Goal: Task Accomplishment & Management: Use online tool/utility

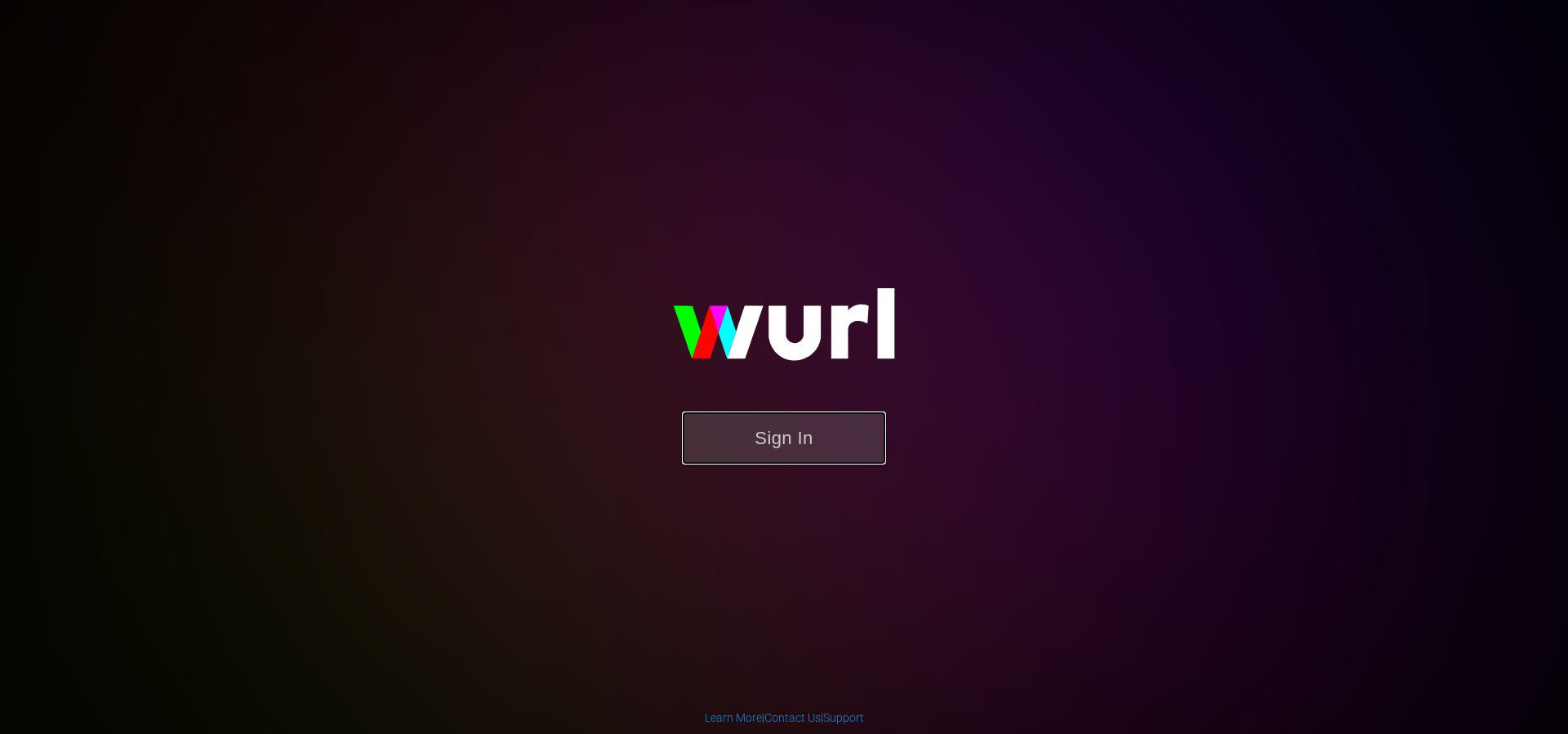
click at [767, 431] on button "Sign In" at bounding box center [784, 438] width 204 height 53
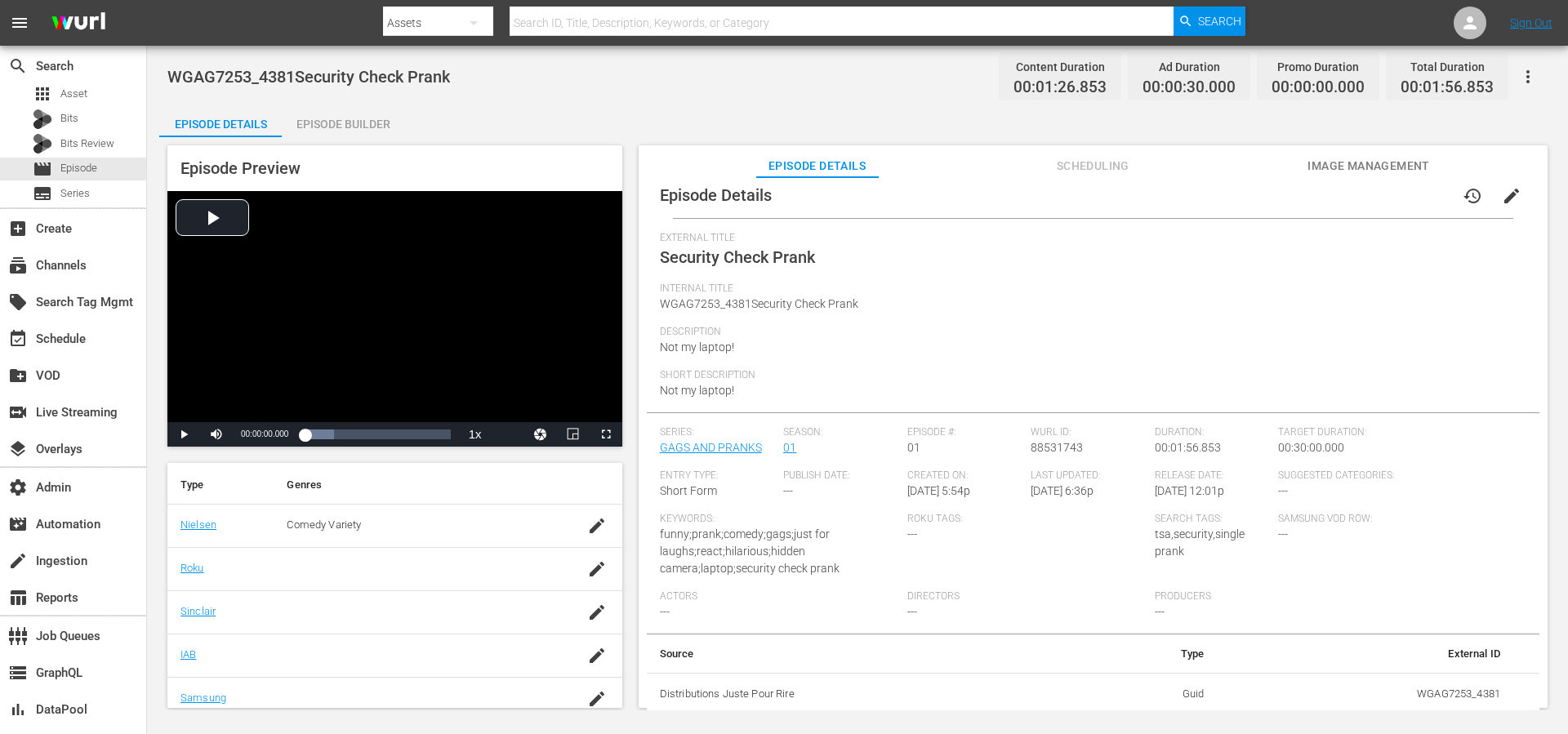
scroll to position [340, 0]
click at [1166, 537] on span "tsa,security,single prank" at bounding box center [1200, 542] width 90 height 30
click at [1175, 530] on span "tsa,security,single prank" at bounding box center [1200, 542] width 90 height 30
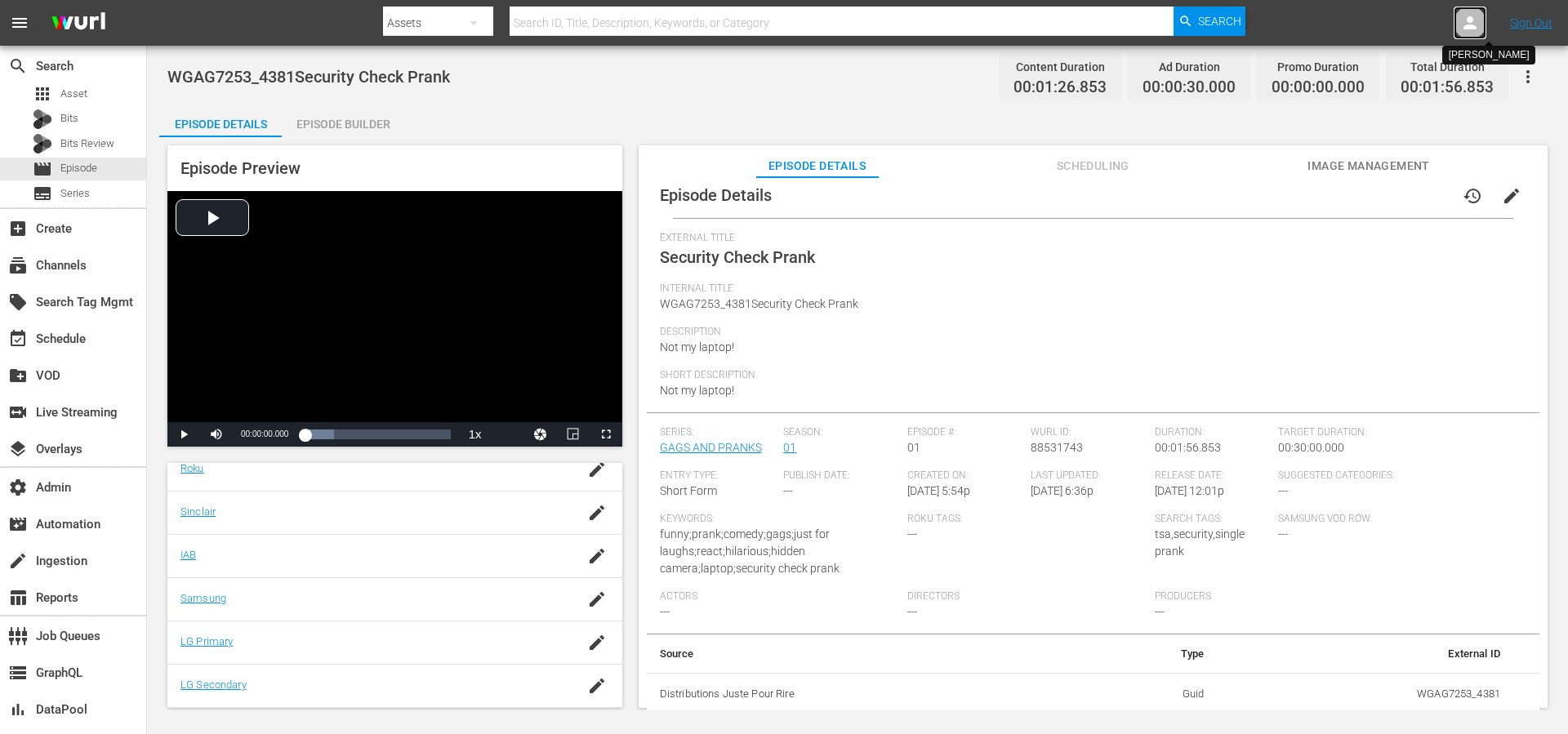
click at [1475, 17] on icon at bounding box center [1470, 23] width 20 height 20
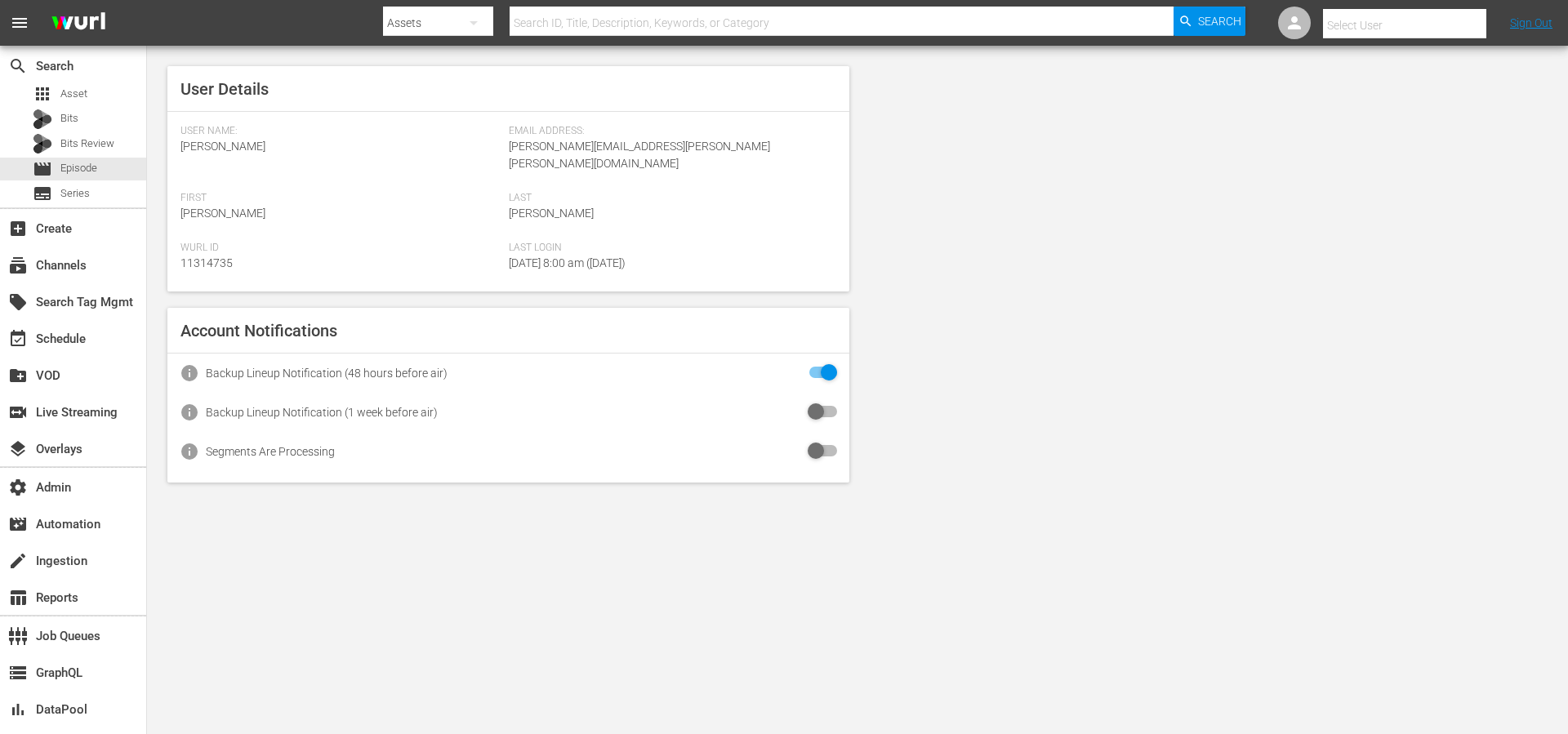
click at [1452, 23] on input "text" at bounding box center [1428, 25] width 209 height 39
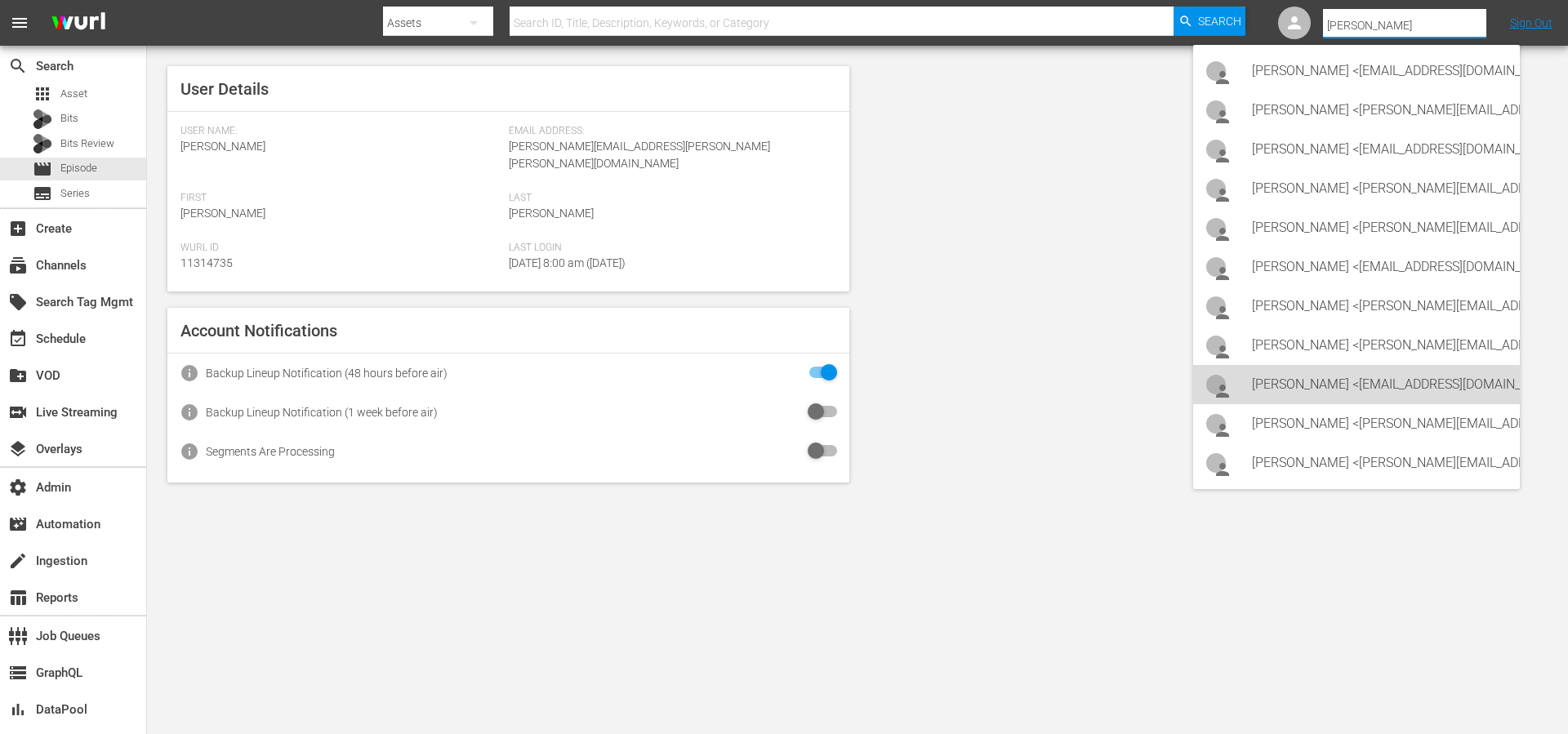
click at [1352, 394] on div "Carlos Pacheco <cpacheco@hahaha.com>" at bounding box center [1379, 384] width 255 height 39
type input "Carlos Pacheco (11313468)"
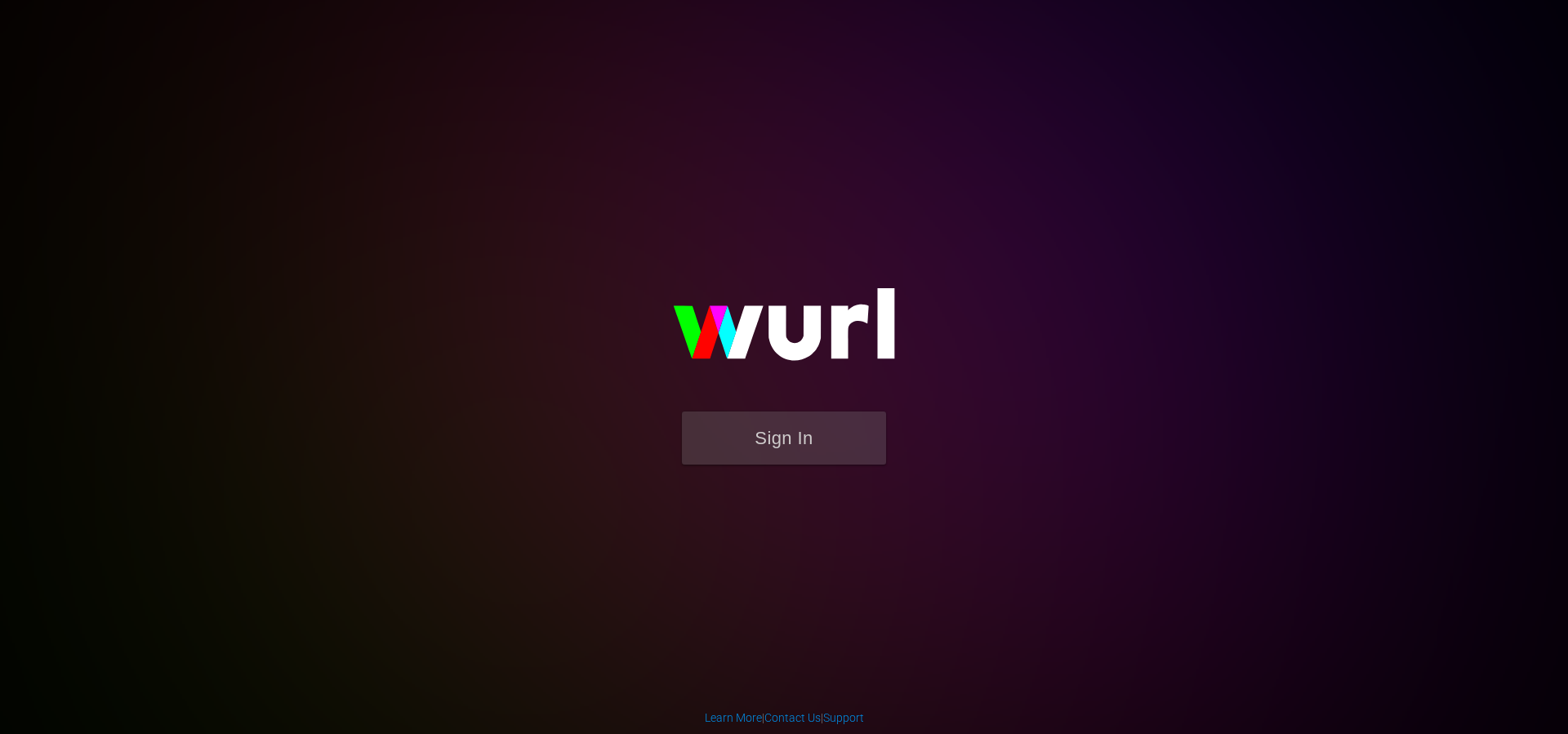
click at [773, 468] on form "Sign In" at bounding box center [784, 447] width 327 height 70
click at [782, 448] on button "Sign In" at bounding box center [784, 438] width 204 height 53
click at [808, 438] on button "Sign In" at bounding box center [784, 438] width 204 height 53
click at [628, 0] on body "Sign In Learn More | Contact Us | Support" at bounding box center [784, 367] width 1568 height 734
click at [595, 235] on div "Sign In" at bounding box center [784, 367] width 379 height 264
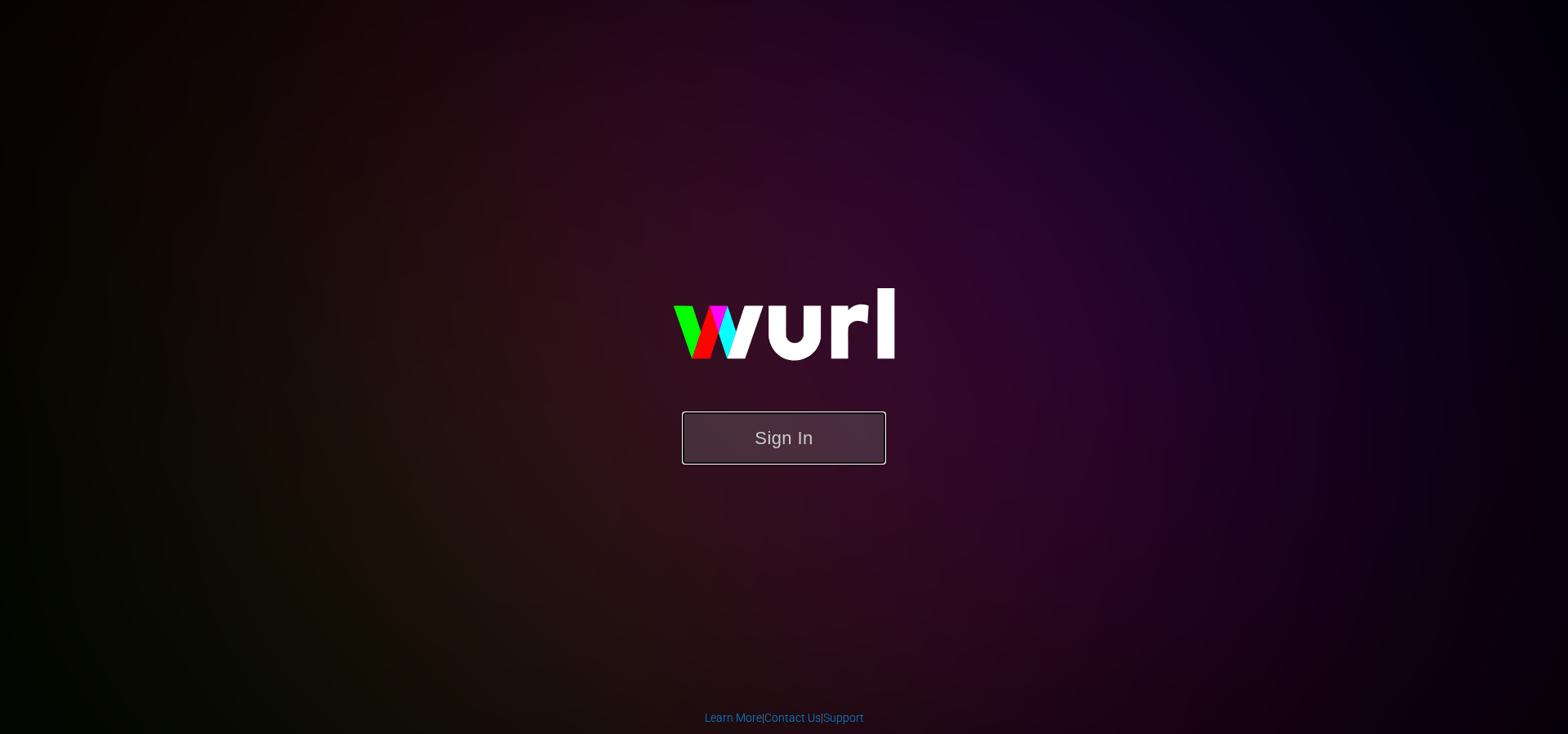
click at [797, 439] on button "Sign In" at bounding box center [784, 438] width 204 height 53
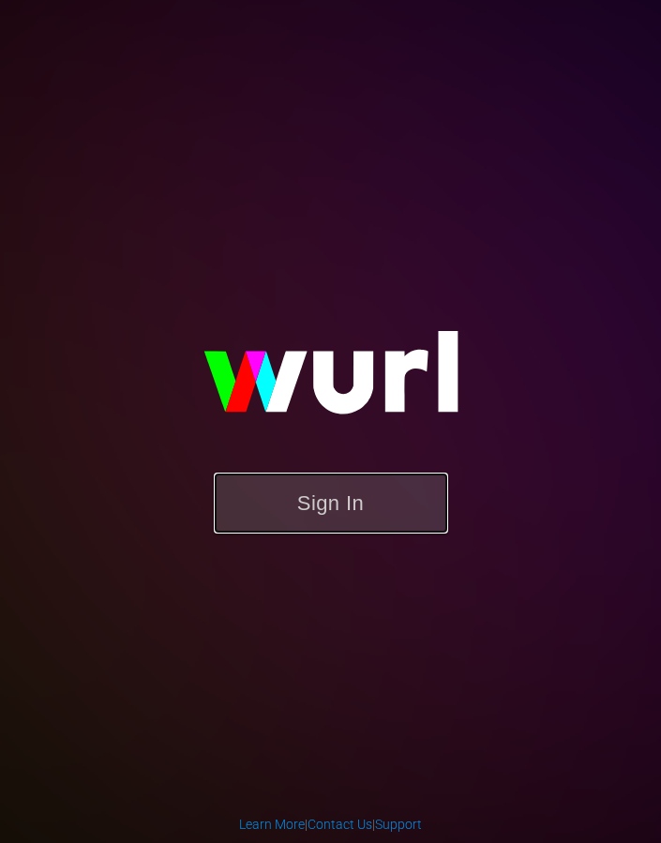
click at [353, 509] on button "Sign In" at bounding box center [331, 503] width 234 height 61
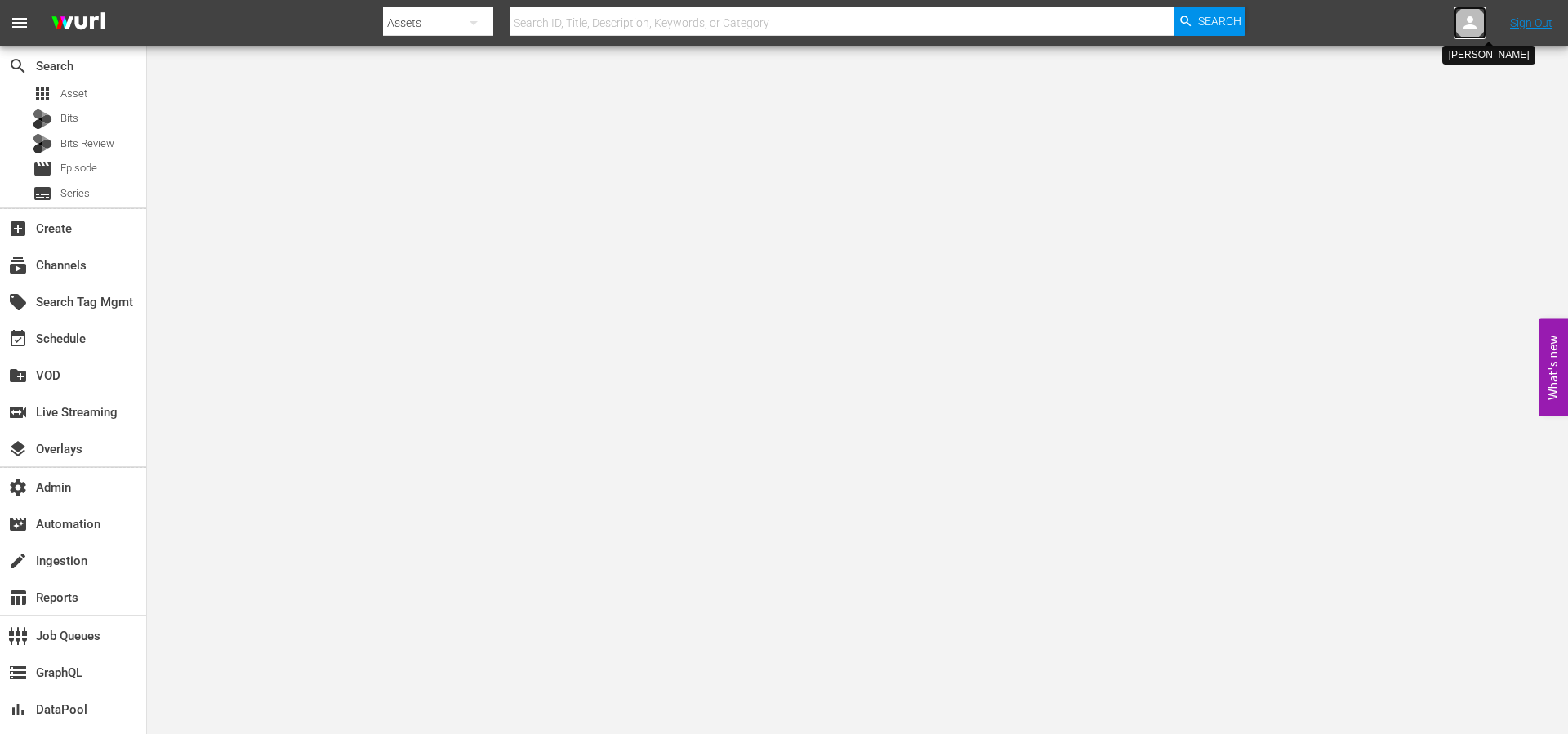
click at [575, 25] on icon at bounding box center [1470, 23] width 13 height 13
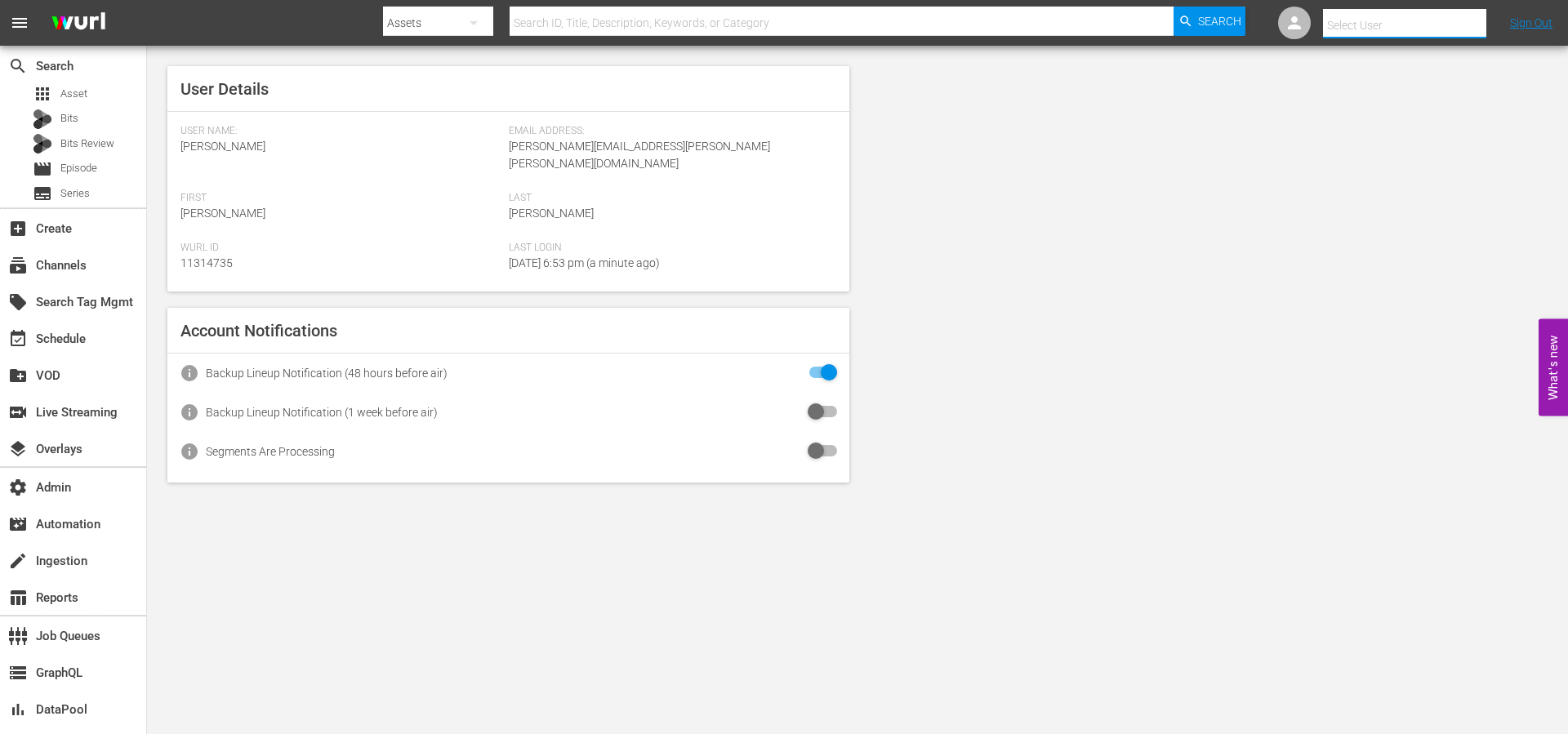
click at [575, 29] on input "text" at bounding box center [1428, 25] width 209 height 39
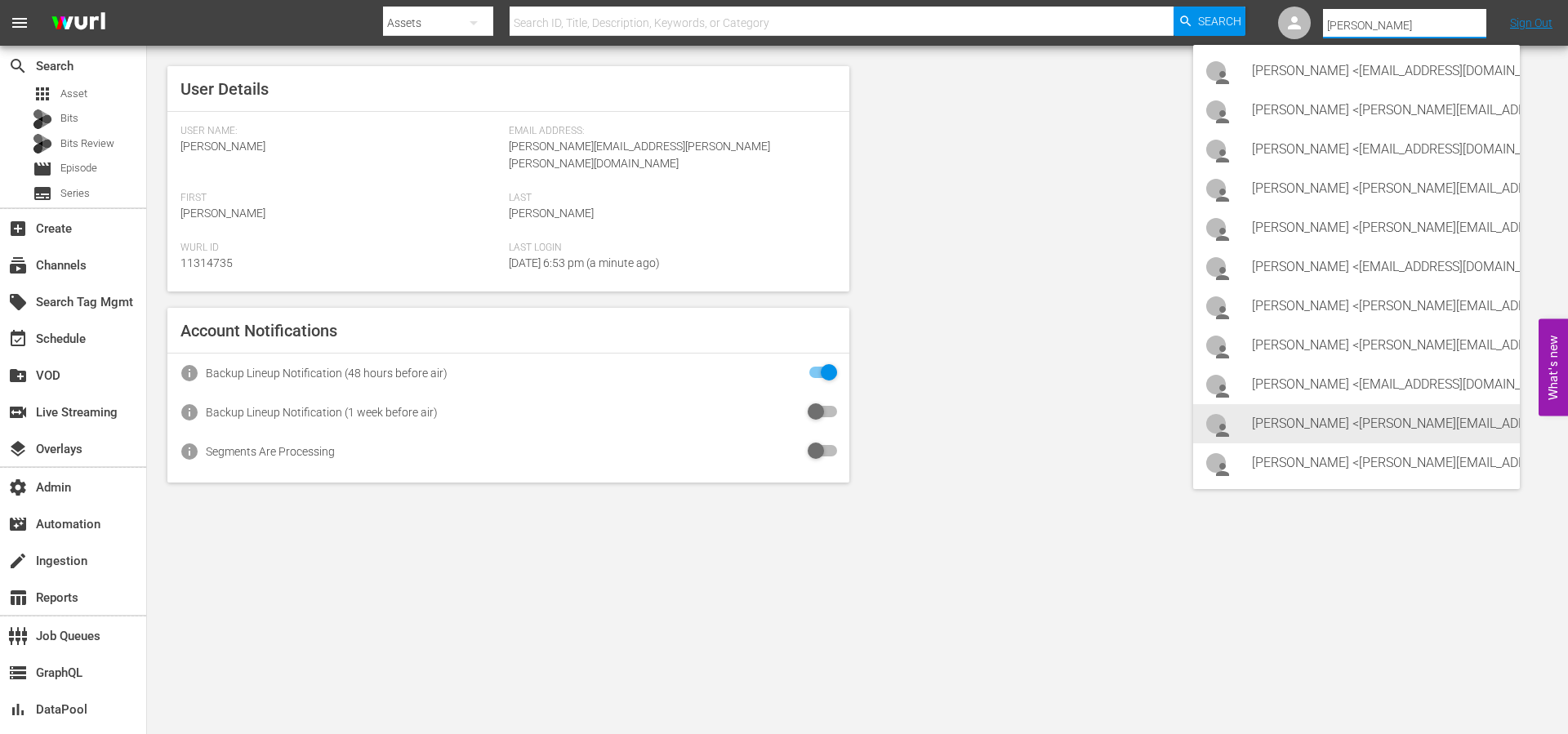
click at [575, 413] on div "Carlos Pacheco <carlos.pacheco@amuzdistribution.com>" at bounding box center [1379, 423] width 255 height 39
type input "Carlos Pacheco (11314465)"
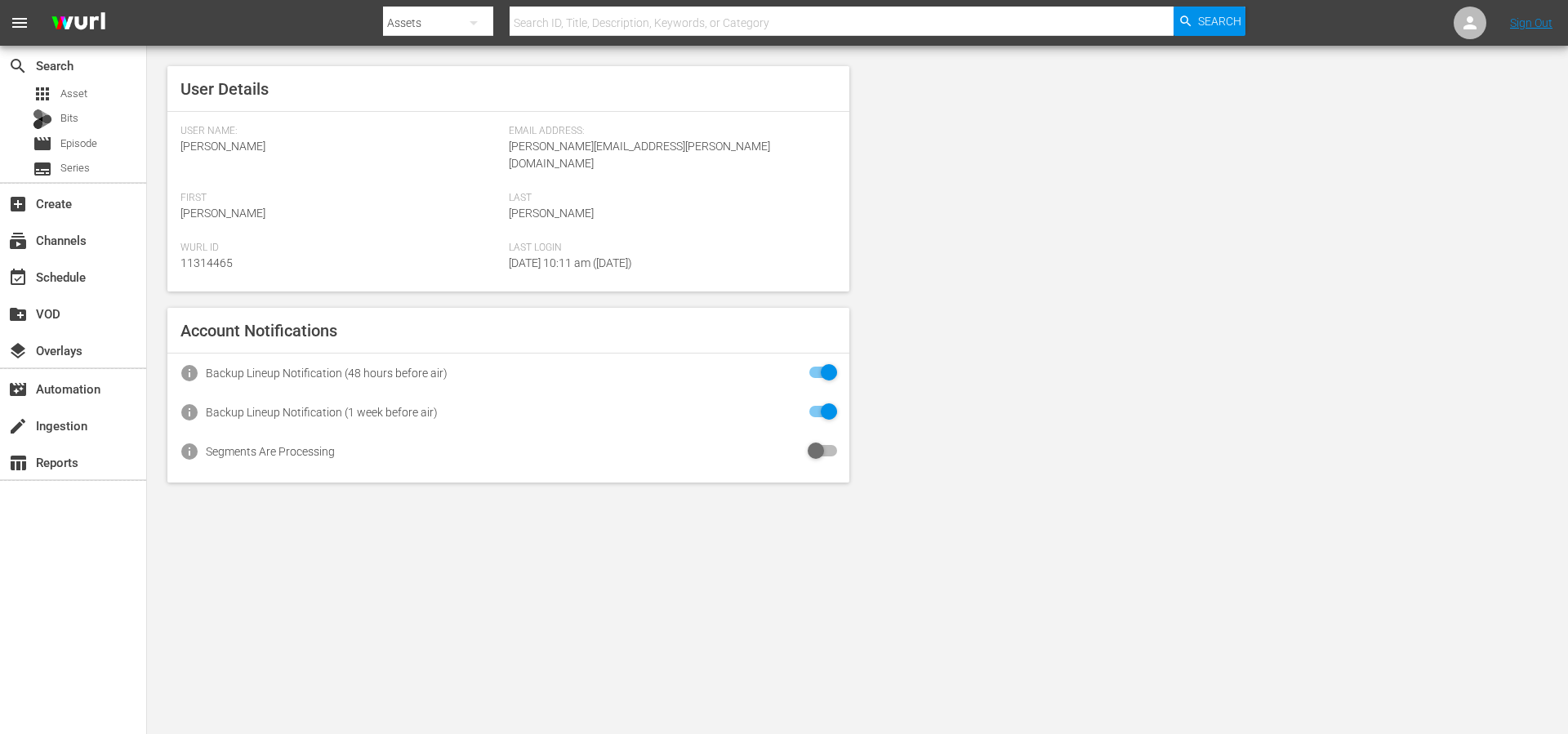
click at [1213, 367] on div "User Details User Name: [PERSON_NAME] Email Address: [PERSON_NAME][EMAIL_ADDRES…" at bounding box center [857, 274] width 1421 height 457
click at [1476, 22] on icon at bounding box center [1470, 23] width 20 height 20
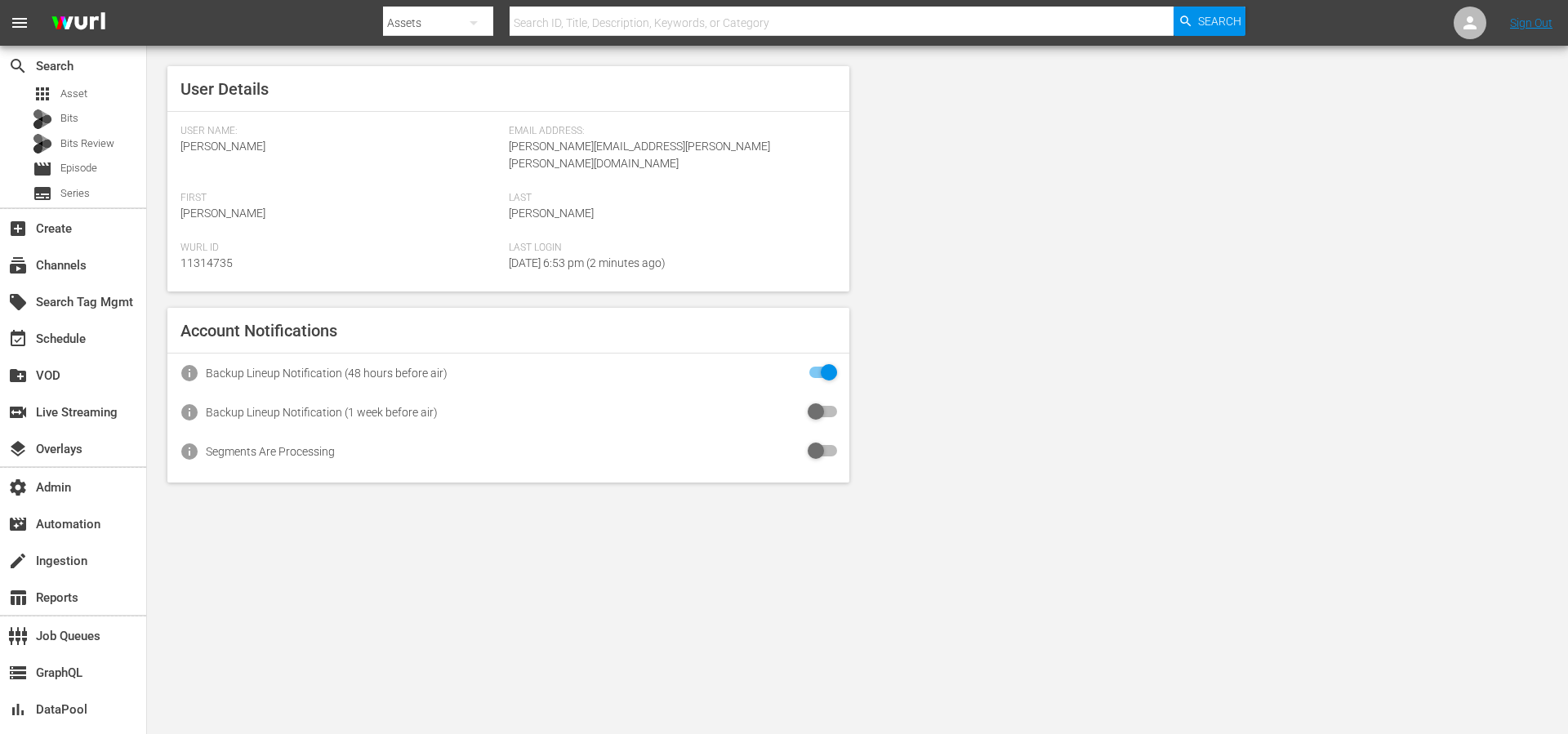
click at [904, 163] on div "User Details User Name: Eric Hartz Email Address: eric.hartz@wurl.com First Eri…" at bounding box center [857, 274] width 1421 height 457
click at [1464, 29] on icon at bounding box center [1470, 23] width 13 height 13
click at [1432, 30] on input "text" at bounding box center [1428, 25] width 209 height 39
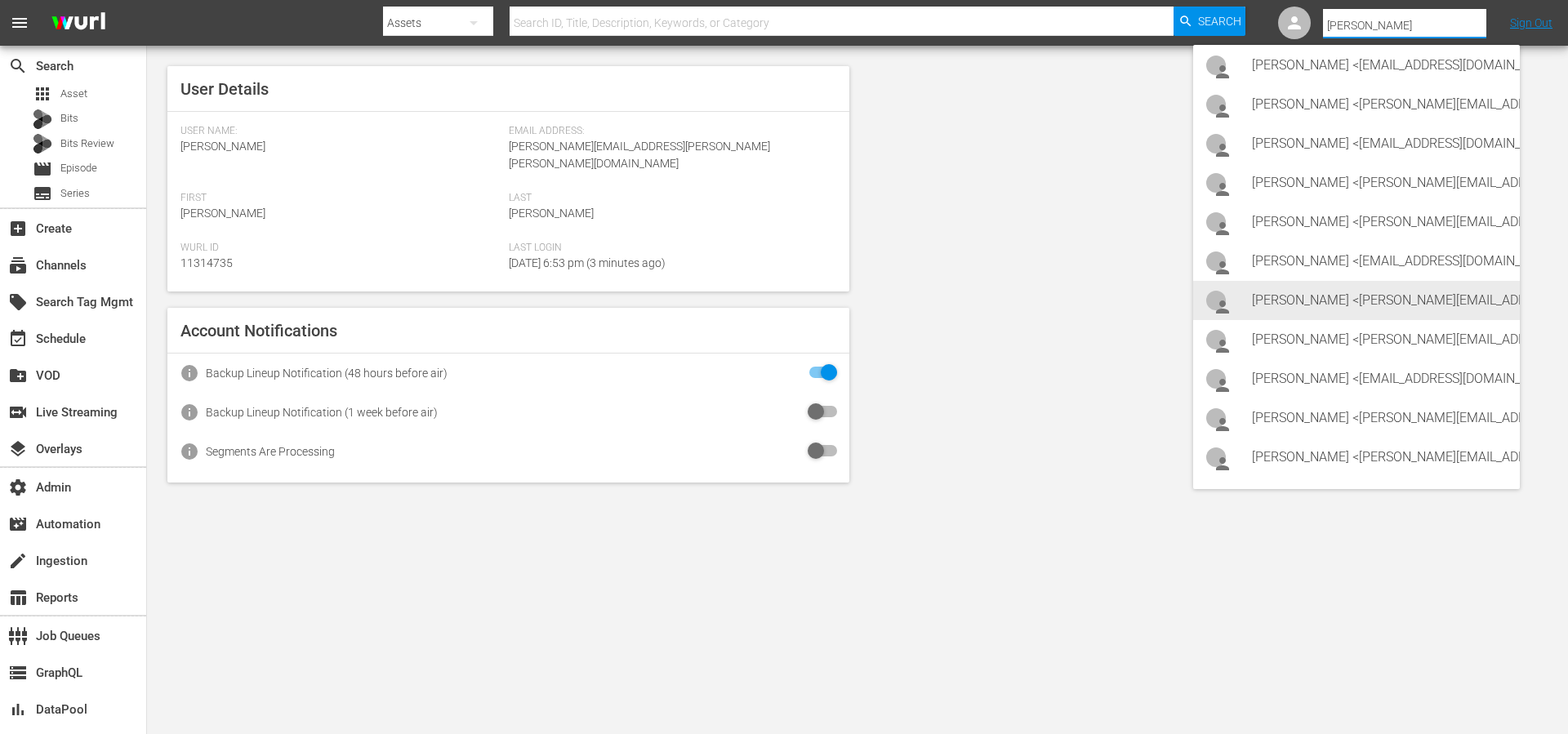
scroll to position [10, 0]
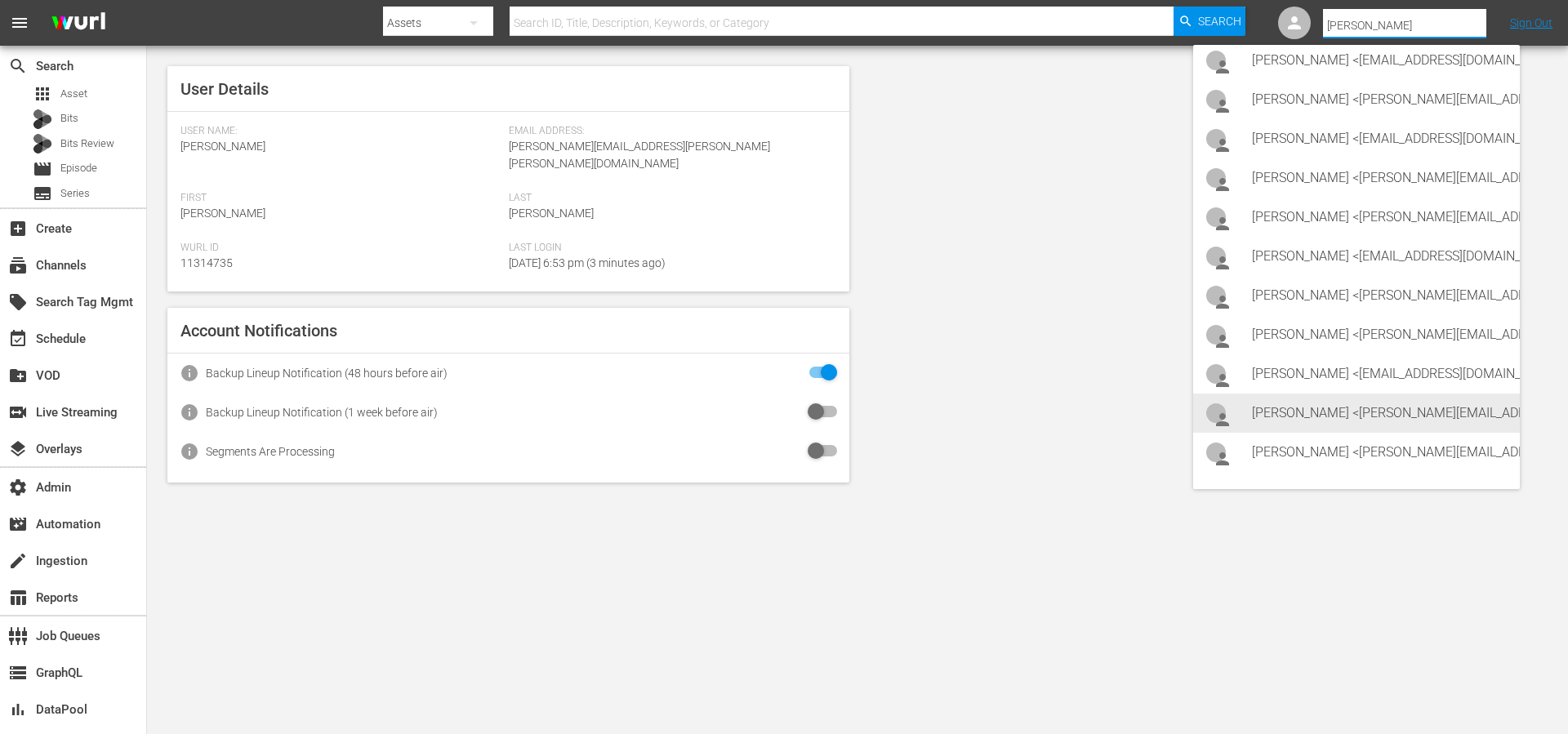
click at [1301, 417] on div "Carlos Pacheco <carlos.pacheco@amuzdistribution.com>" at bounding box center [1379, 413] width 255 height 39
type input "Carlos Pacheco (11314465)"
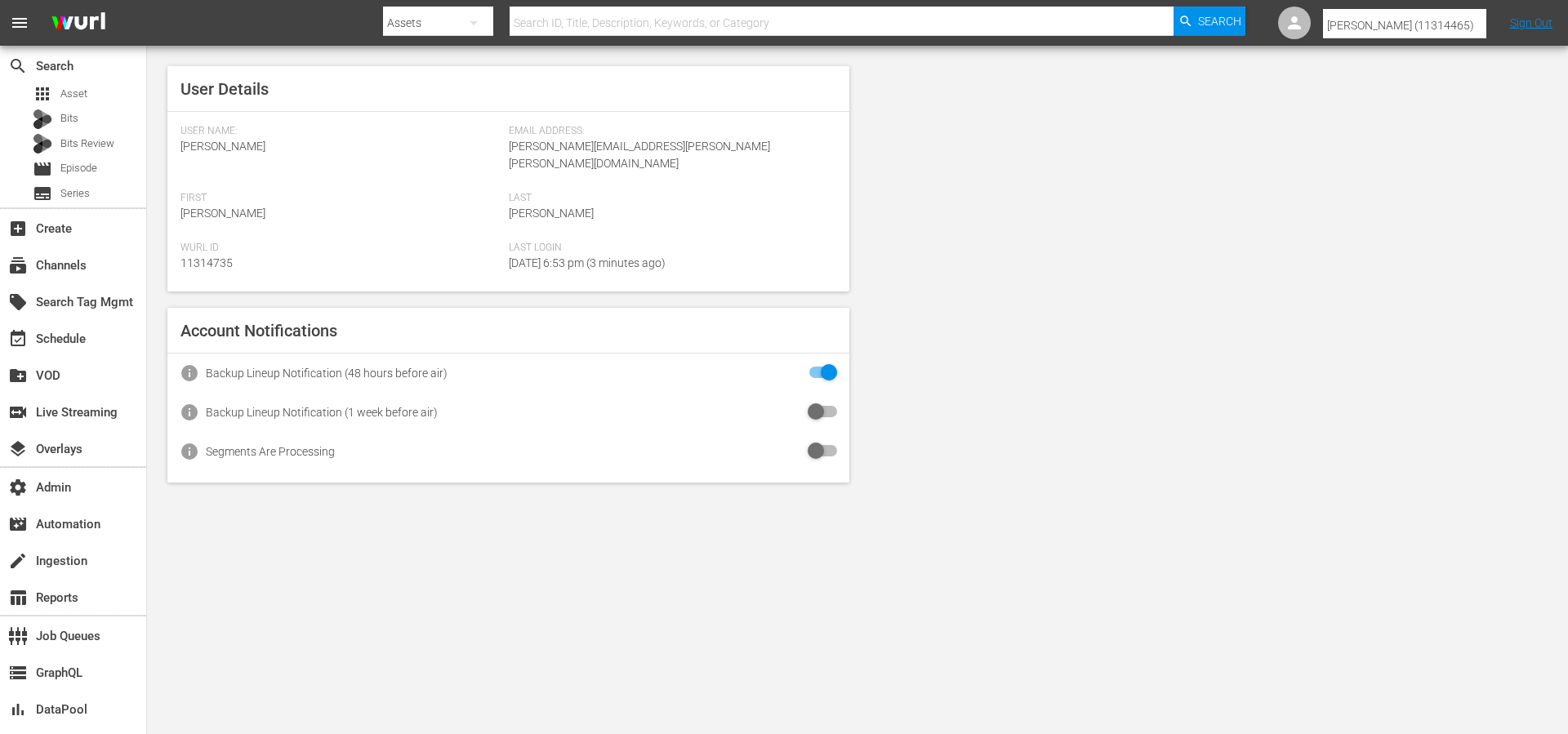
scroll to position [0, 0]
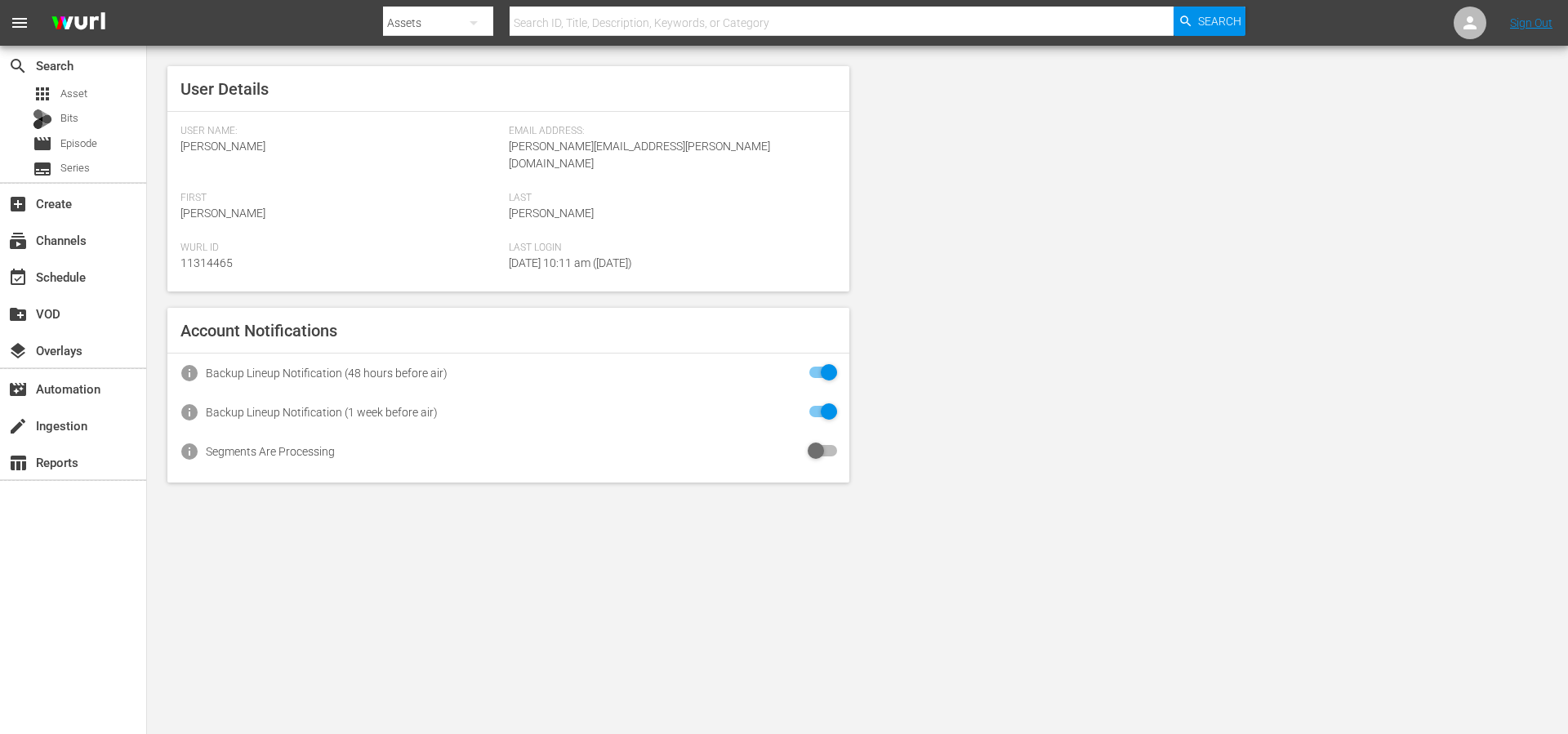
click at [747, 21] on input "text" at bounding box center [841, 23] width 664 height 39
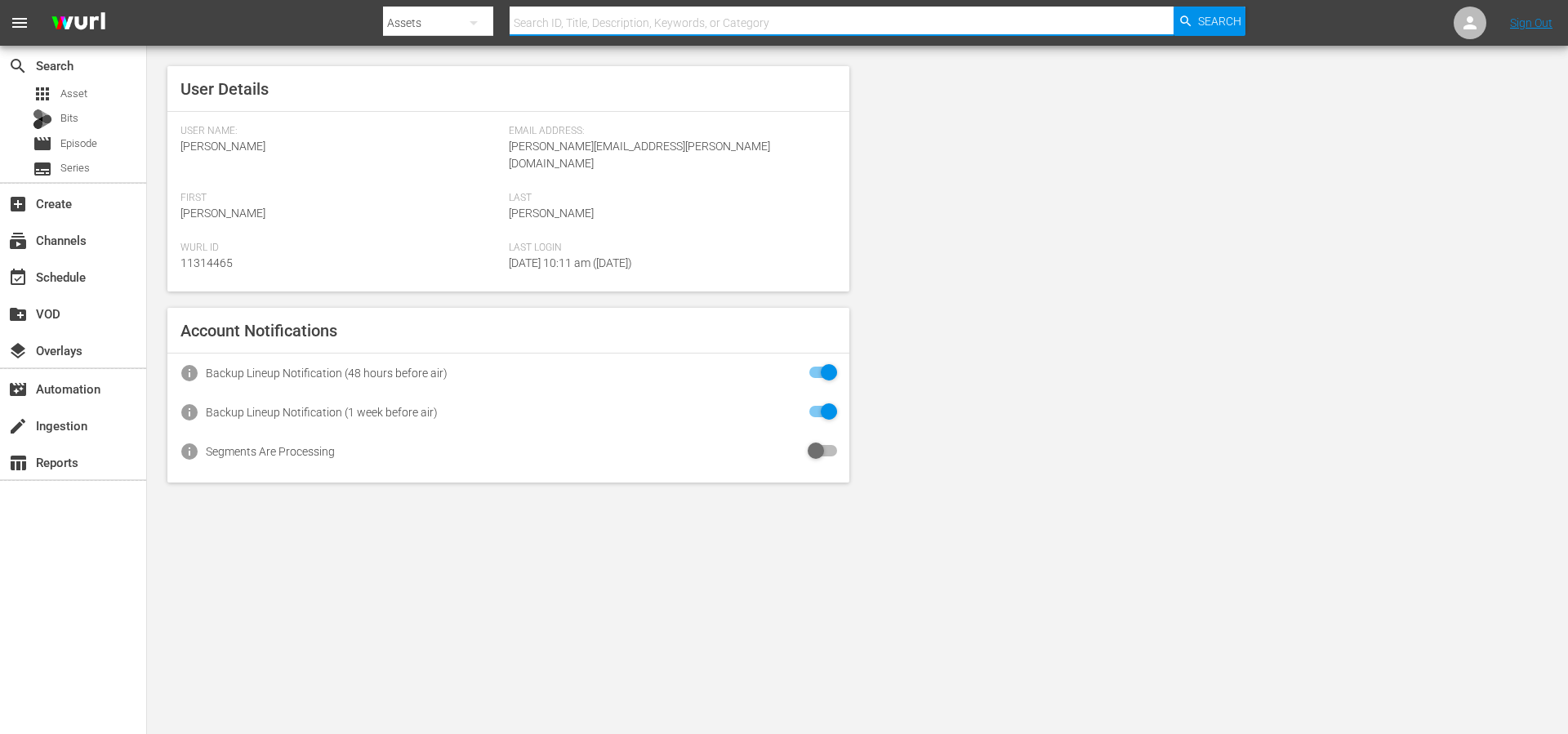
paste input "88531743/detail"
drag, startPoint x: 762, startPoint y: 20, endPoint x: 566, endPoint y: 20, distance: 196.0
click at [566, 19] on input "88531743/detail" at bounding box center [841, 23] width 664 height 39
type input "88531743"
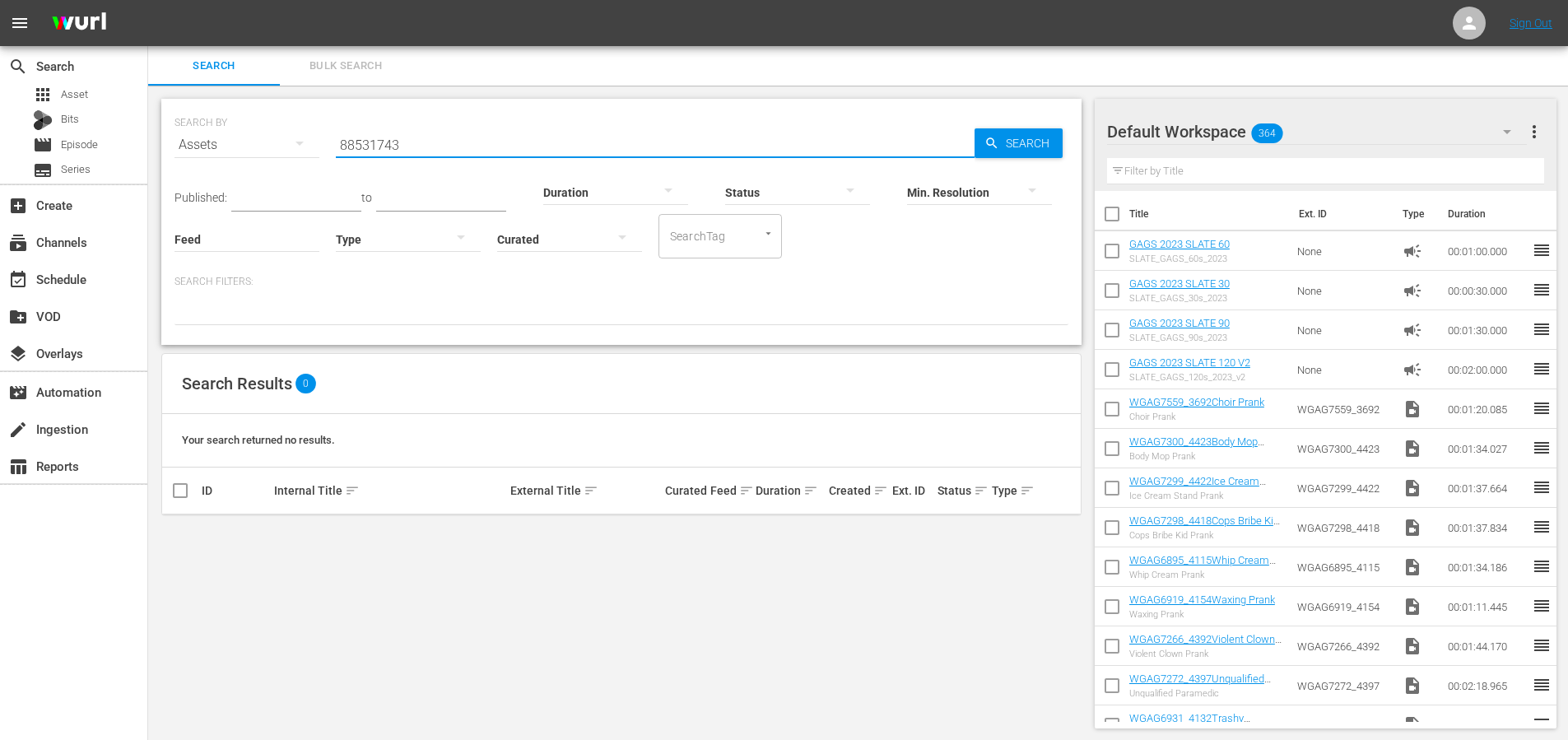
drag, startPoint x: 468, startPoint y: 144, endPoint x: 304, endPoint y: 144, distance: 164.0
click at [304, 144] on div "SEARCH BY Search By Assets Search ID, Title, Description, Keywords, or Category…" at bounding box center [622, 135] width 894 height 60
click at [86, 144] on span "Episode" at bounding box center [79, 145] width 37 height 17
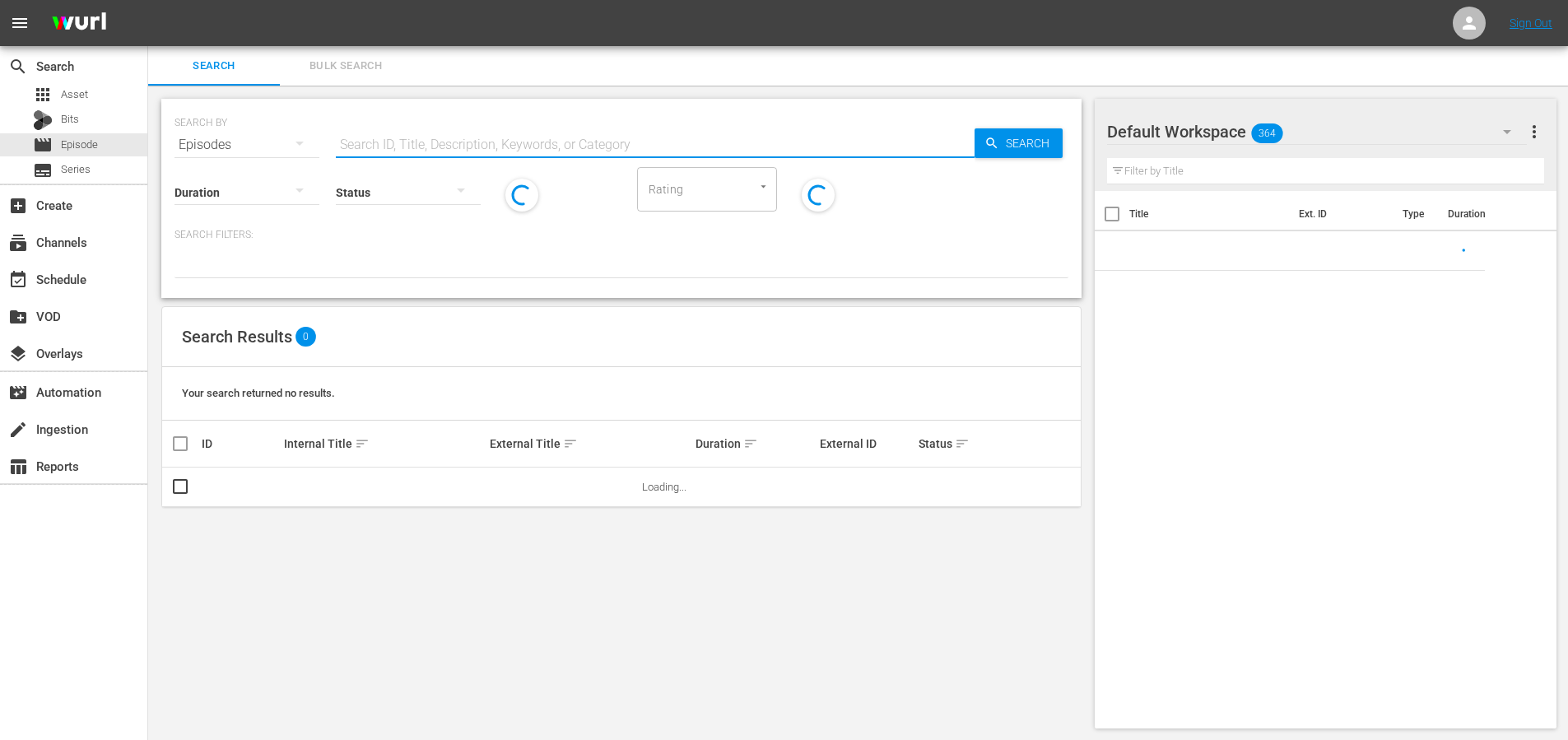
click at [391, 144] on input "text" at bounding box center [656, 145] width 639 height 40
paste input "88531743"
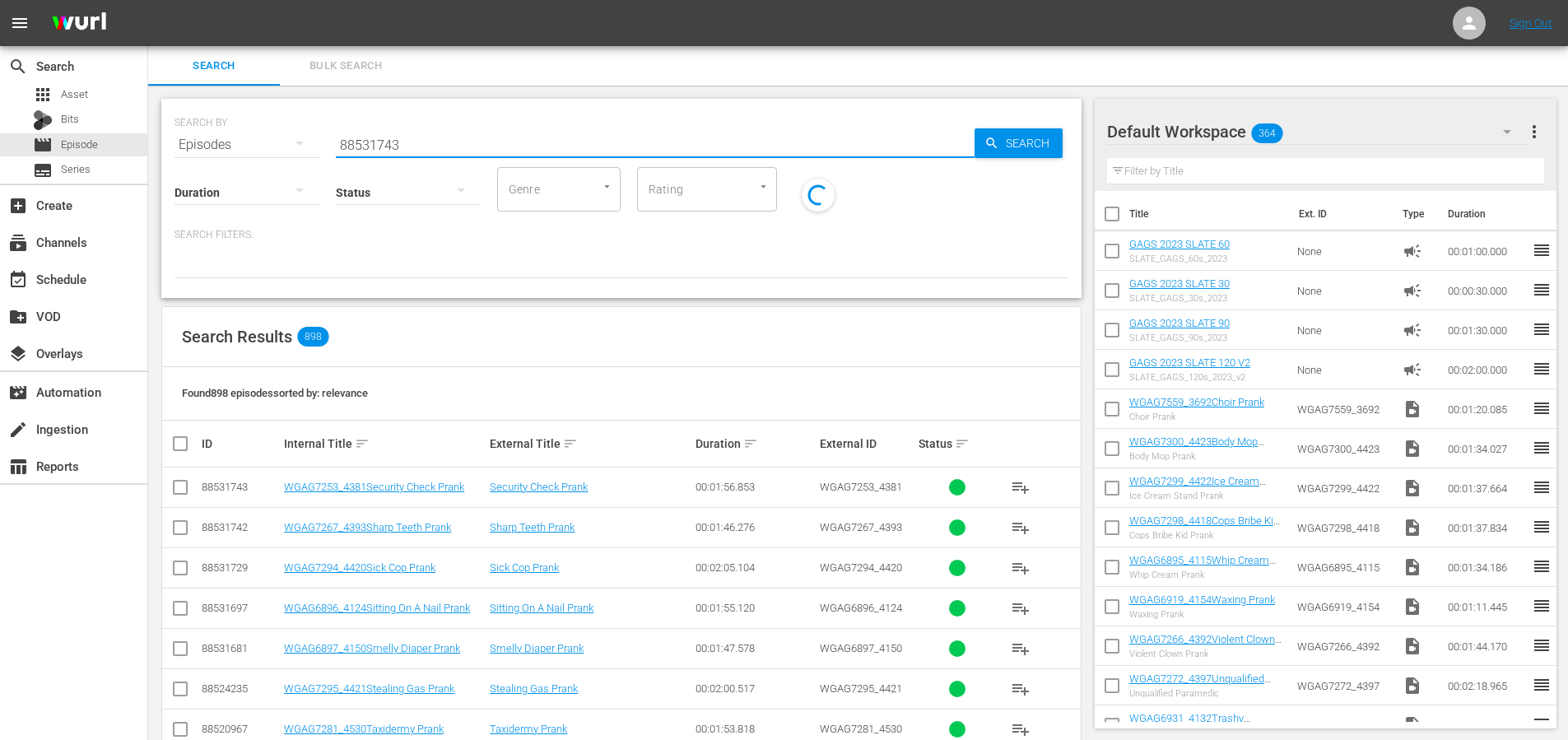
type input "88531743"
click at [987, 154] on div "Search" at bounding box center [1018, 143] width 88 height 30
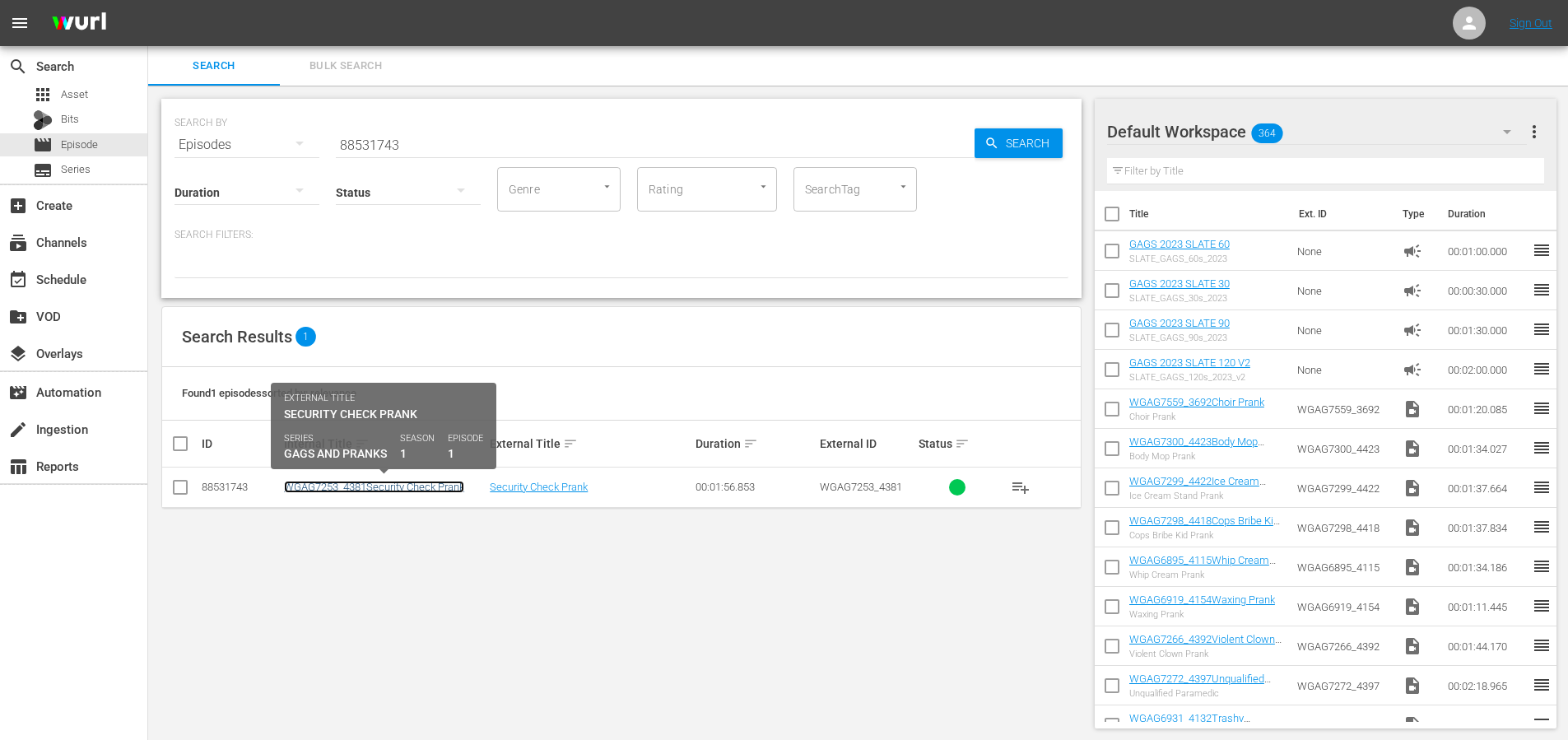
click at [392, 485] on link "WGAG7253_4381Security Check Prank" at bounding box center [373, 487] width 180 height 12
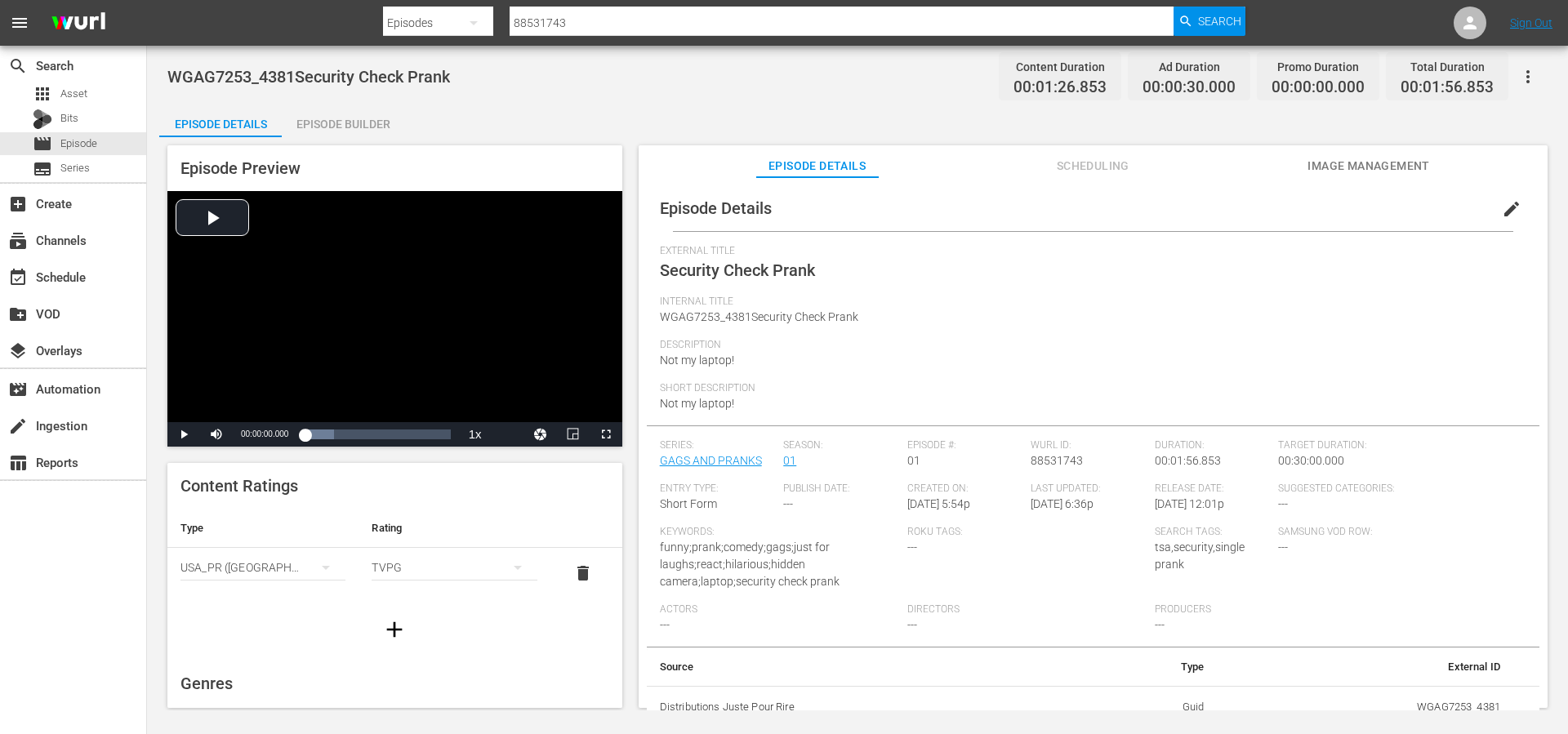
click at [1175, 556] on span "tsa,security,single prank" at bounding box center [1200, 556] width 90 height 30
drag, startPoint x: 1183, startPoint y: 562, endPoint x: 1210, endPoint y: 549, distance: 30.0
click at [1210, 549] on div "Search Tags: tsa,security,single prank" at bounding box center [1217, 564] width 125 height 77
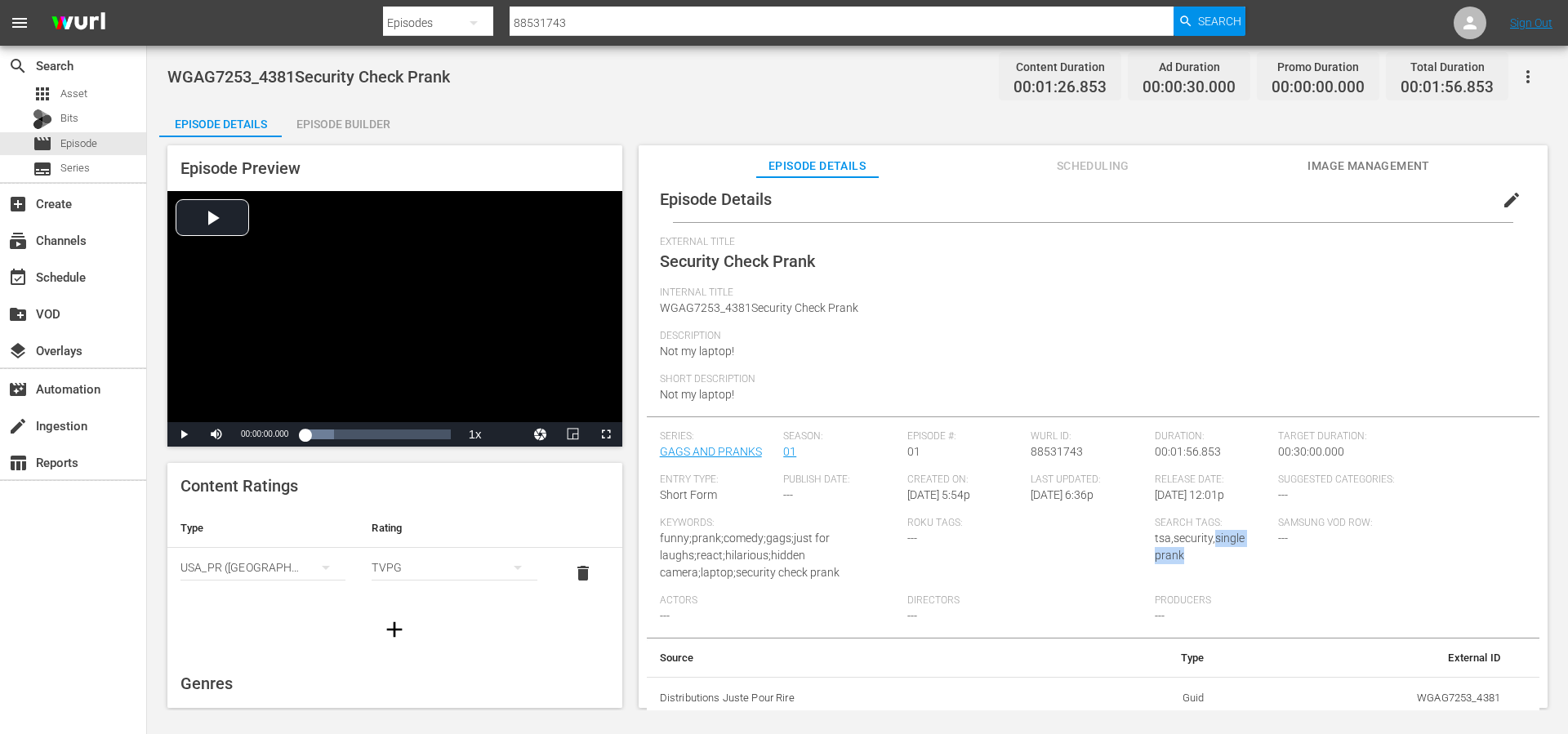
scroll to position [13, 0]
click at [1260, 352] on div "Description Not my laptop!" at bounding box center [1093, 347] width 867 height 44
click at [1112, 175] on span "Scheduling" at bounding box center [1092, 165] width 123 height 20
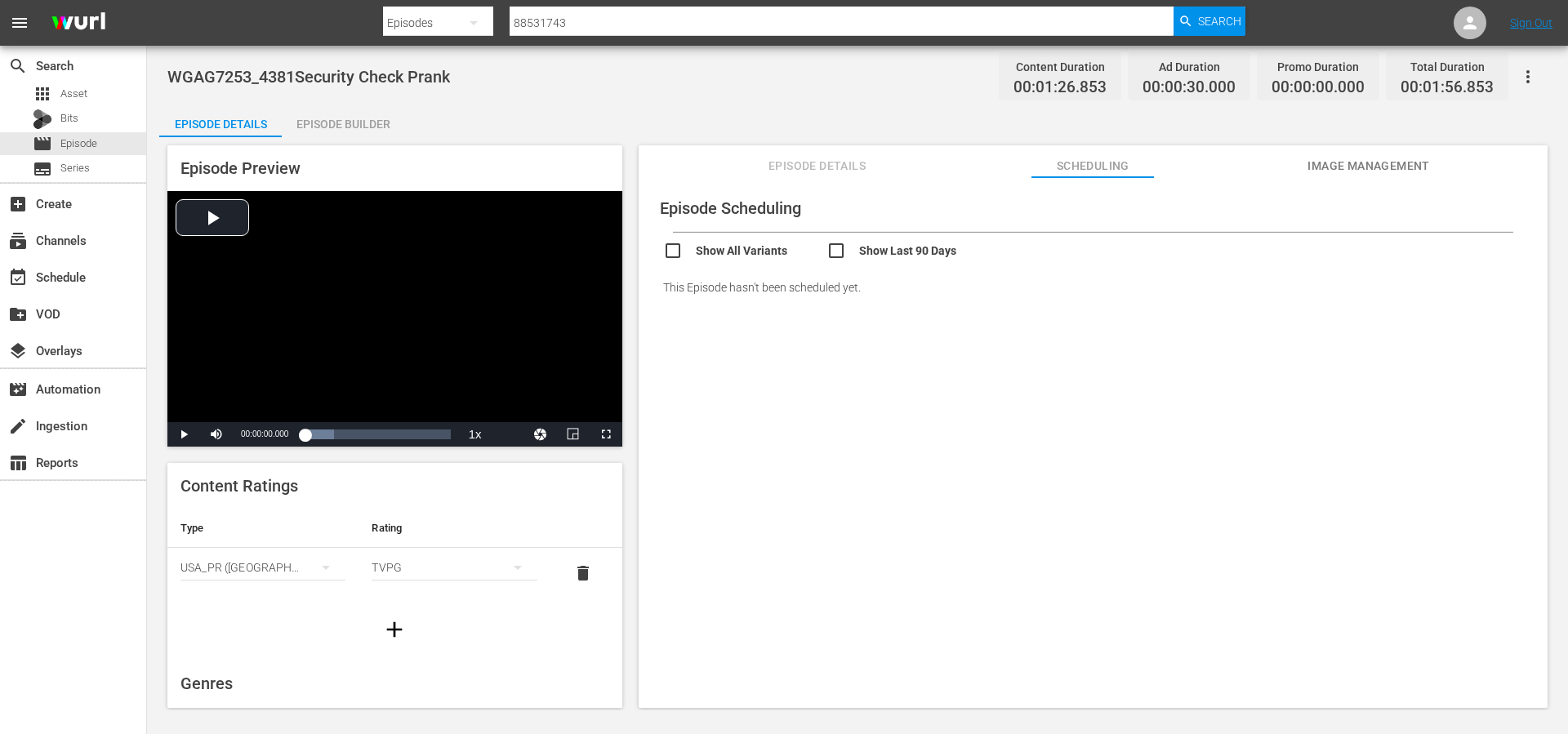
click at [818, 164] on span "Episode Details" at bounding box center [817, 165] width 123 height 20
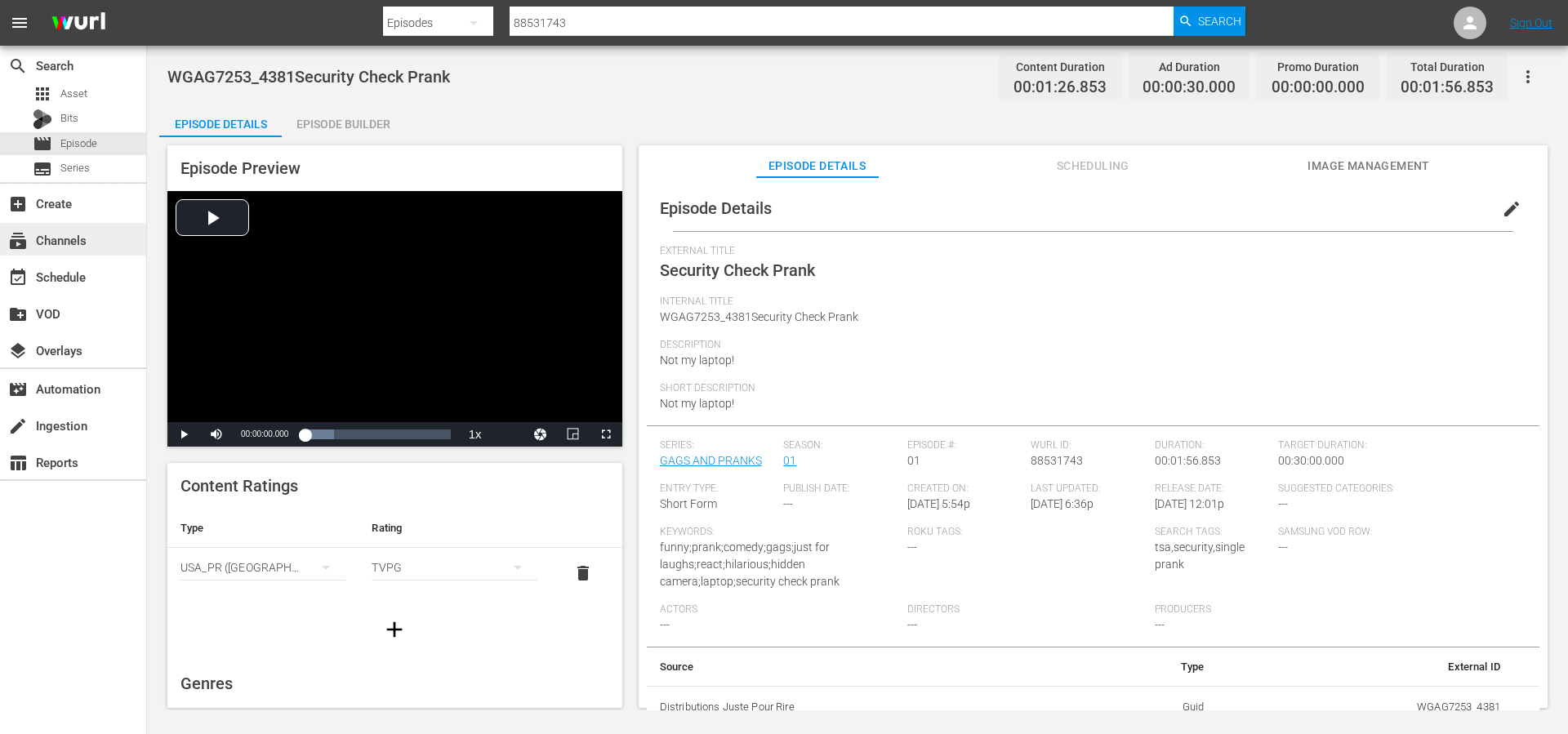
click at [57, 240] on div "subscriptions Channels" at bounding box center [45, 237] width 91 height 15
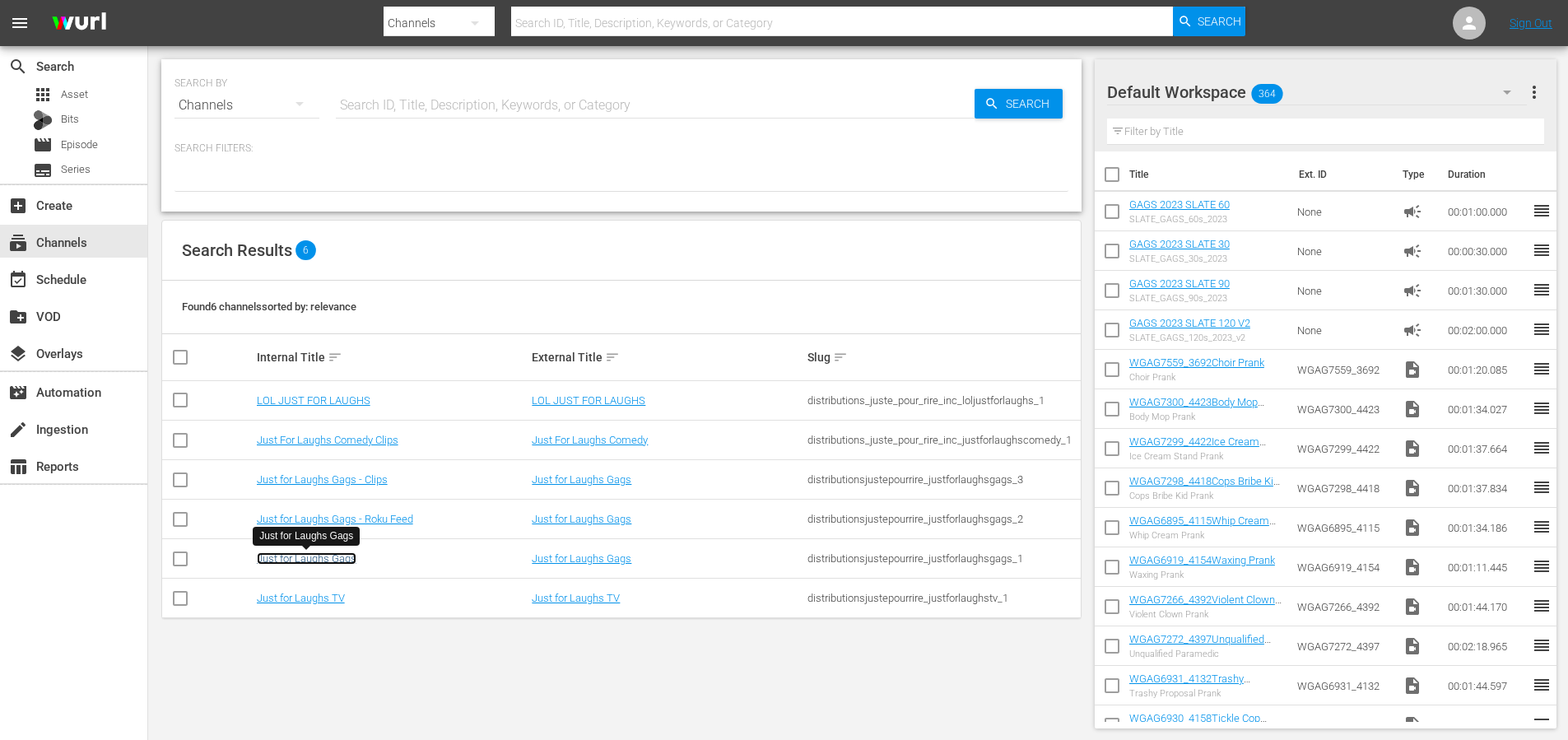
click at [344, 555] on link "Just for Laughs Gags" at bounding box center [306, 558] width 99 height 12
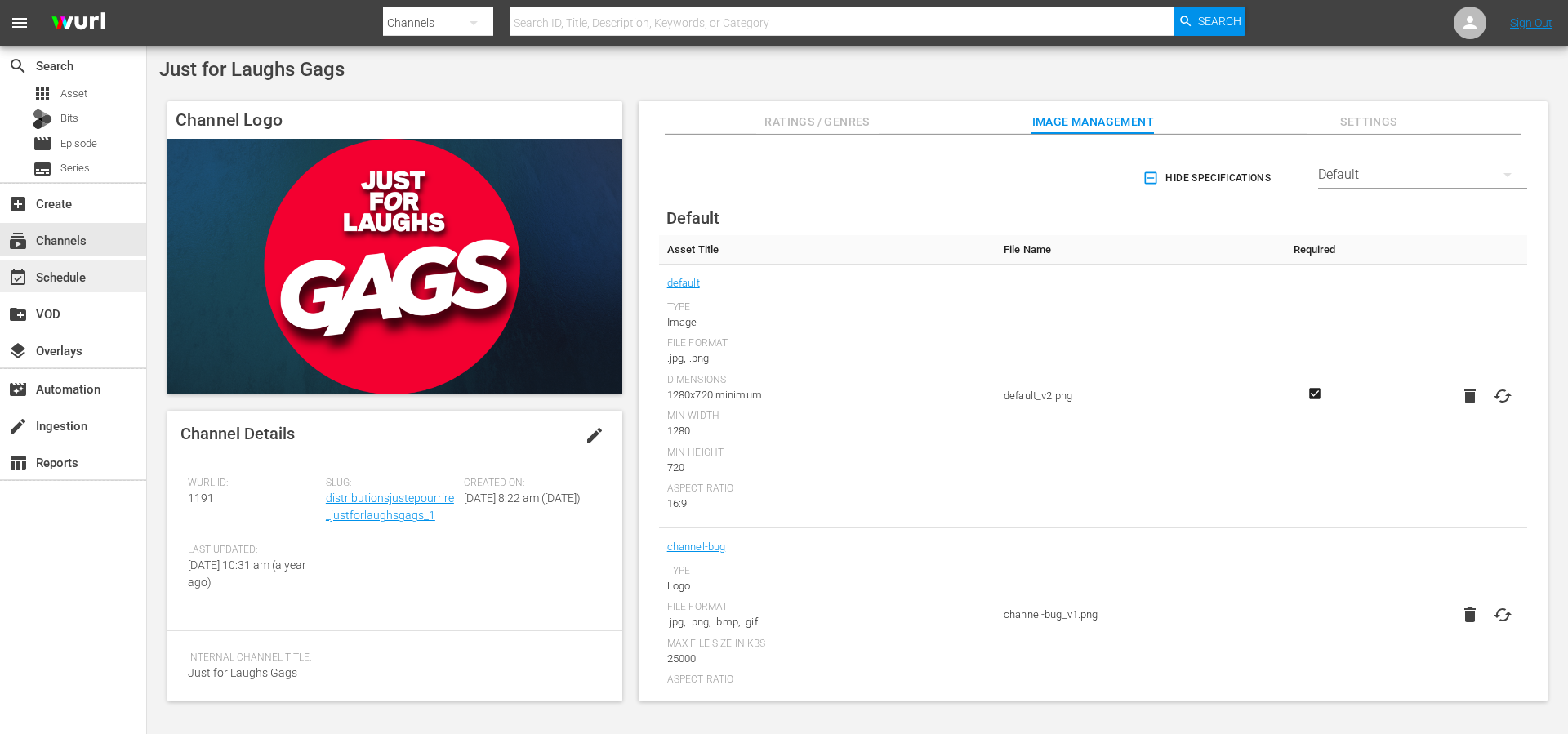
click at [88, 268] on div "event_available Schedule" at bounding box center [45, 274] width 91 height 15
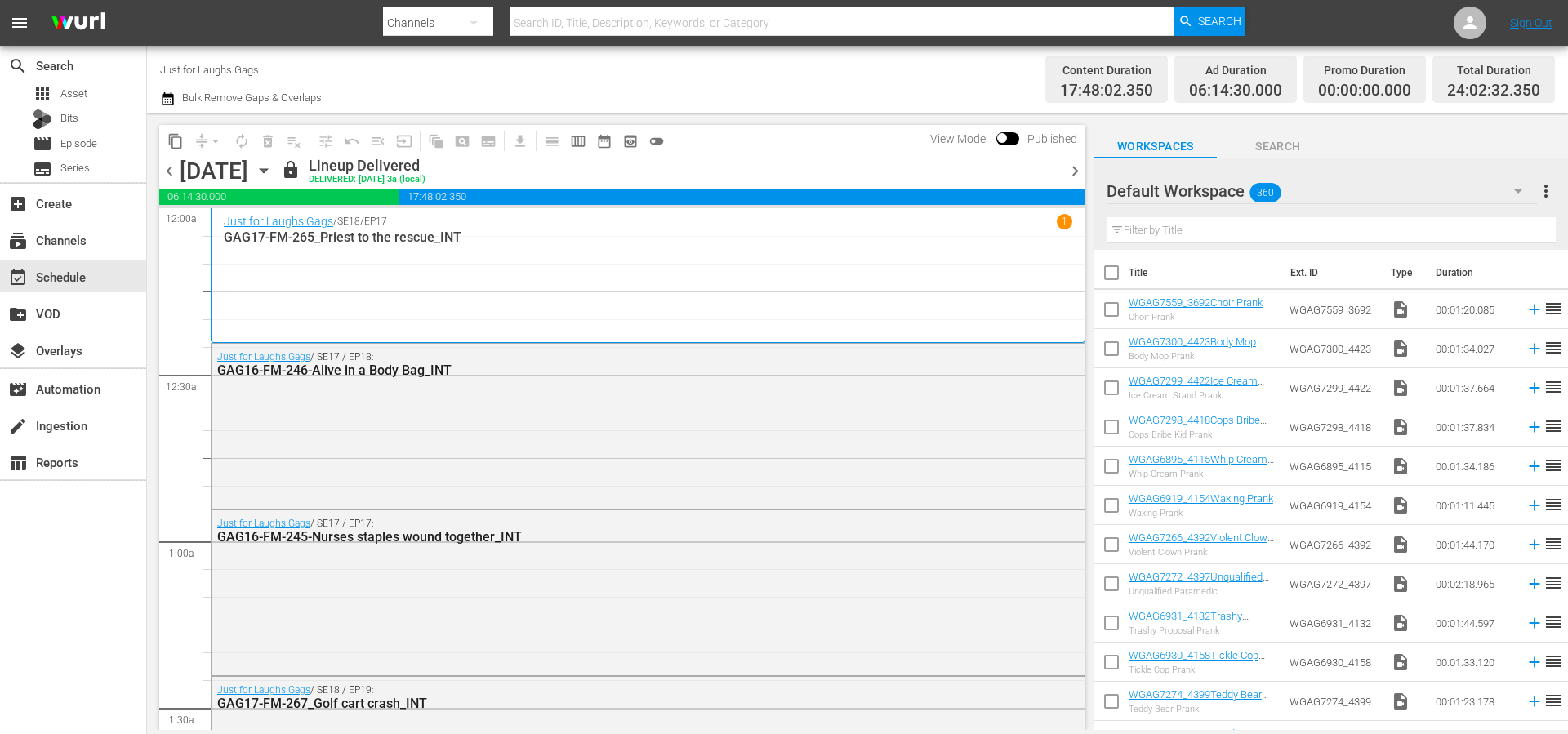
click at [1074, 177] on span "chevron_right" at bounding box center [1075, 171] width 20 height 20
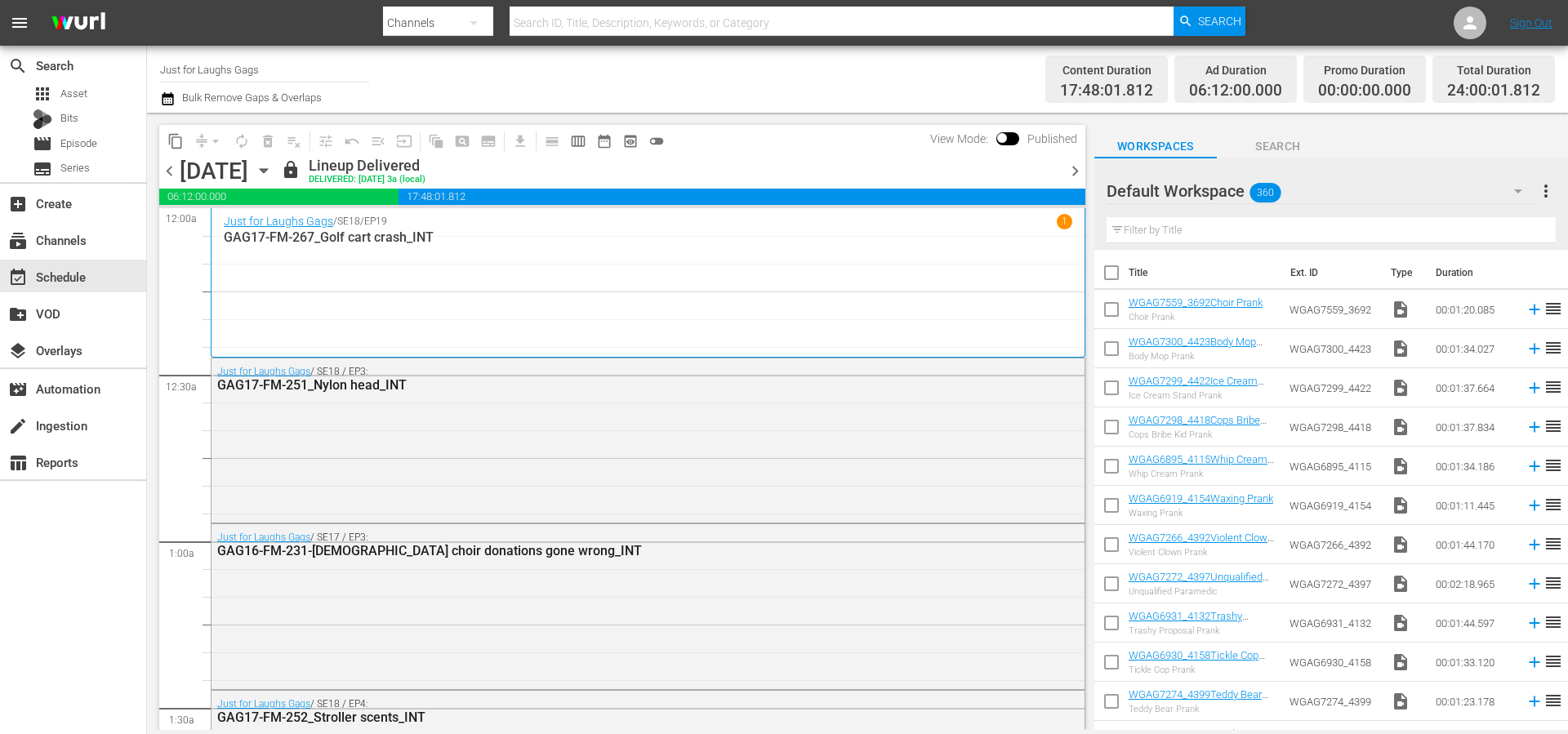
click at [1074, 177] on span "chevron_right" at bounding box center [1075, 171] width 20 height 20
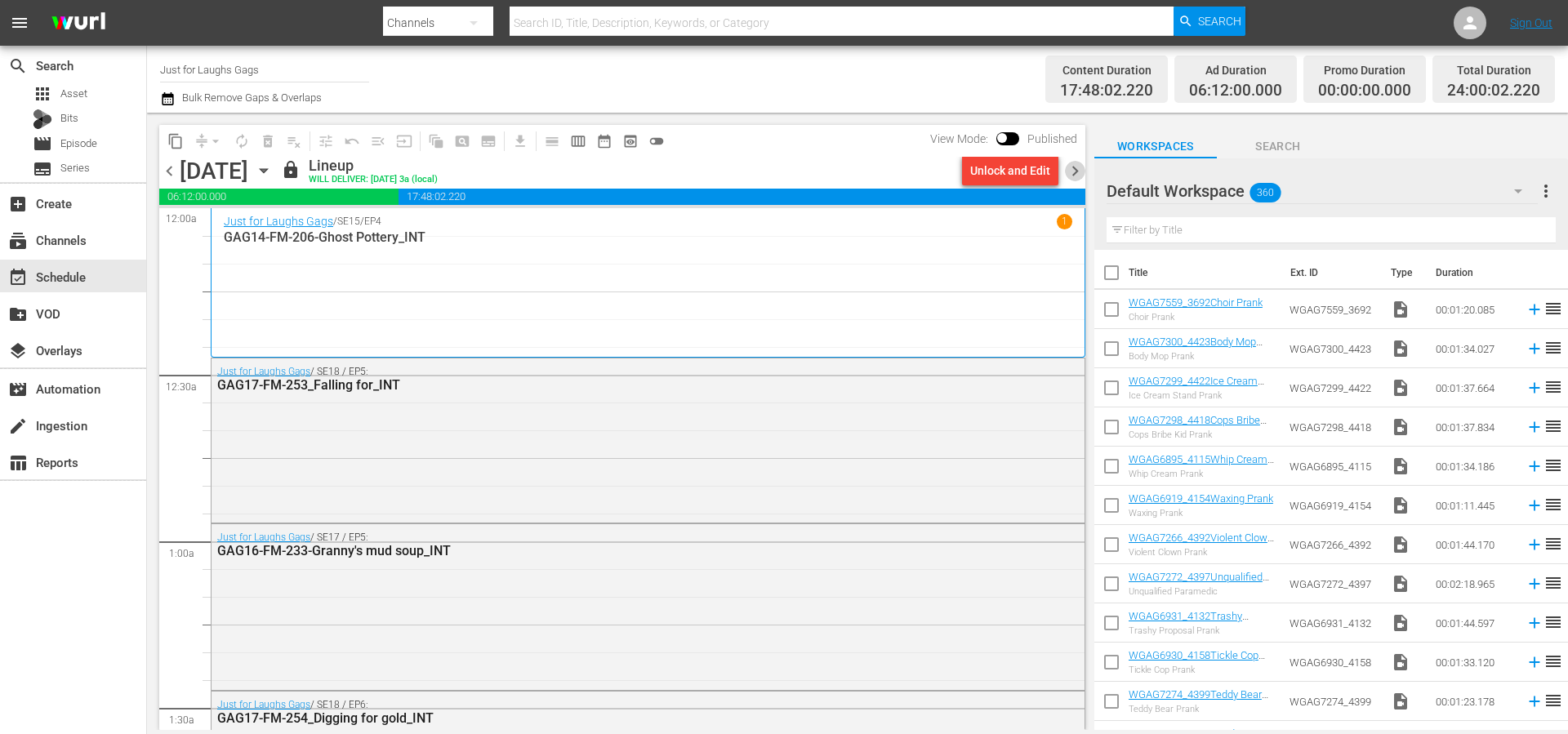
click at [1074, 177] on span "chevron_right" at bounding box center [1075, 171] width 20 height 20
click at [791, 291] on div "Just for Laughs Gags / SE15 / EP5 1 GAG14-FM-207-Magic Umbrellas_INT" at bounding box center [648, 283] width 848 height 138
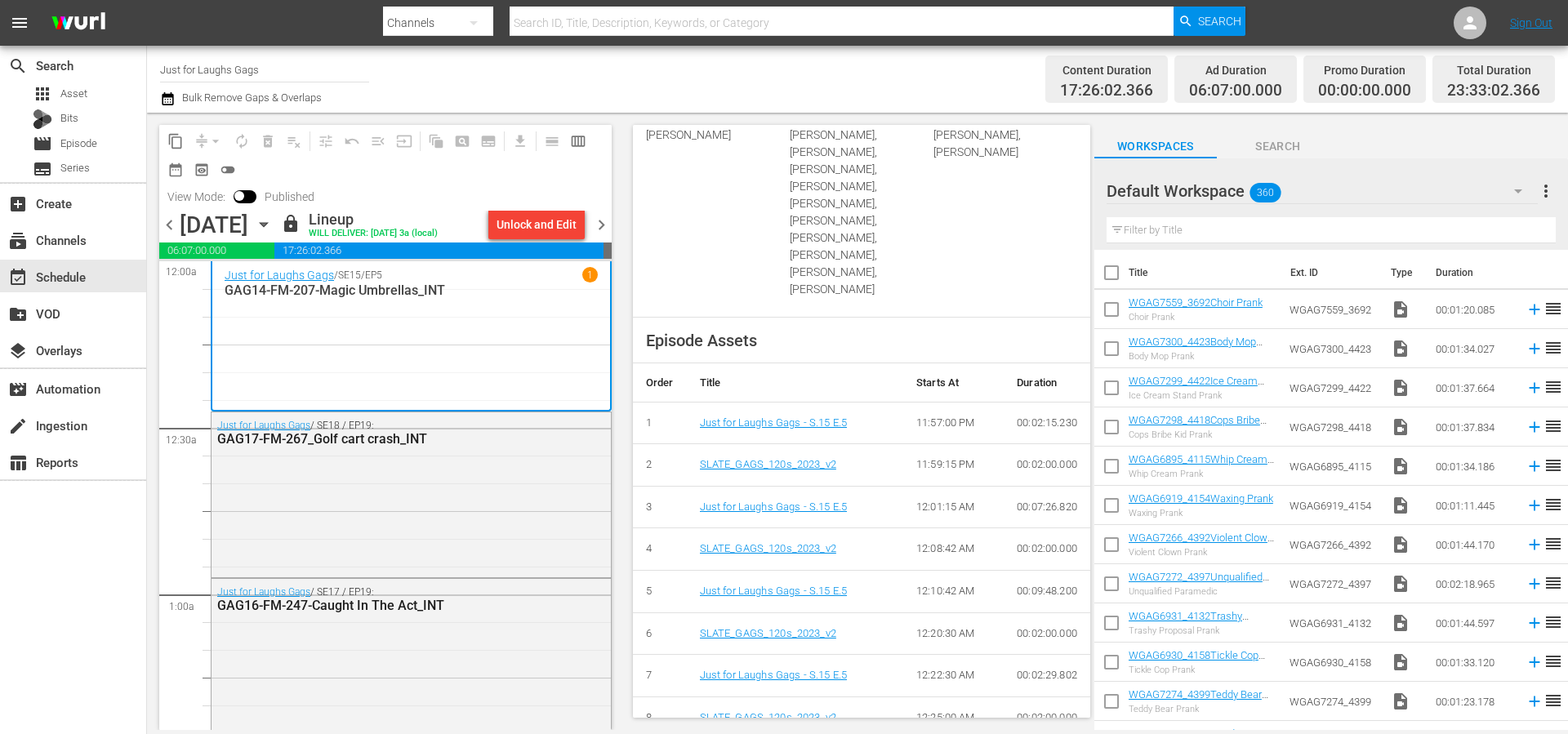
scroll to position [571, 0]
click at [57, 245] on div "subscriptions Channels" at bounding box center [45, 237] width 91 height 15
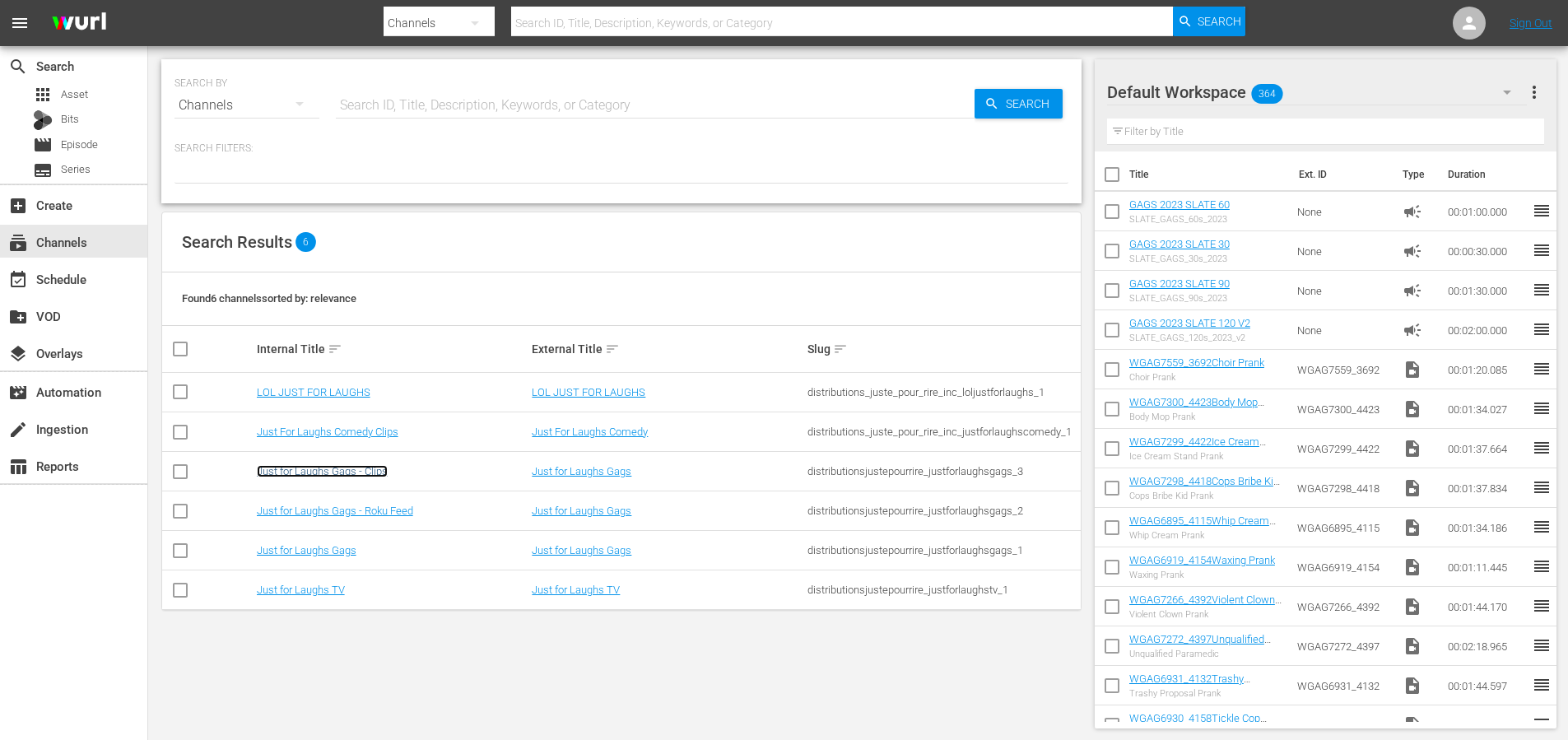
click at [300, 466] on link "Just for Laughs Gags - Clips" at bounding box center [322, 471] width 131 height 12
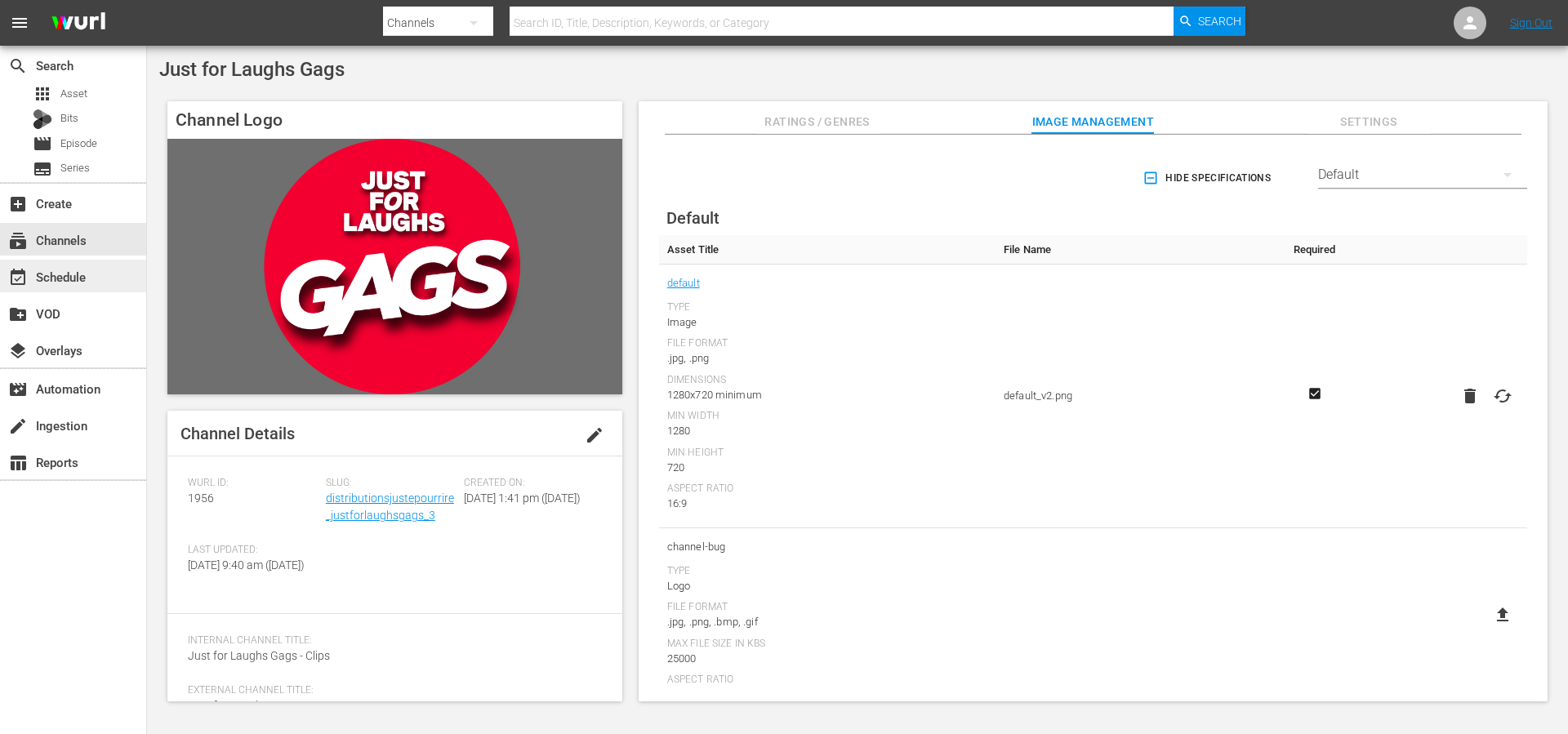
click at [63, 281] on div "event_available Schedule" at bounding box center [45, 274] width 91 height 15
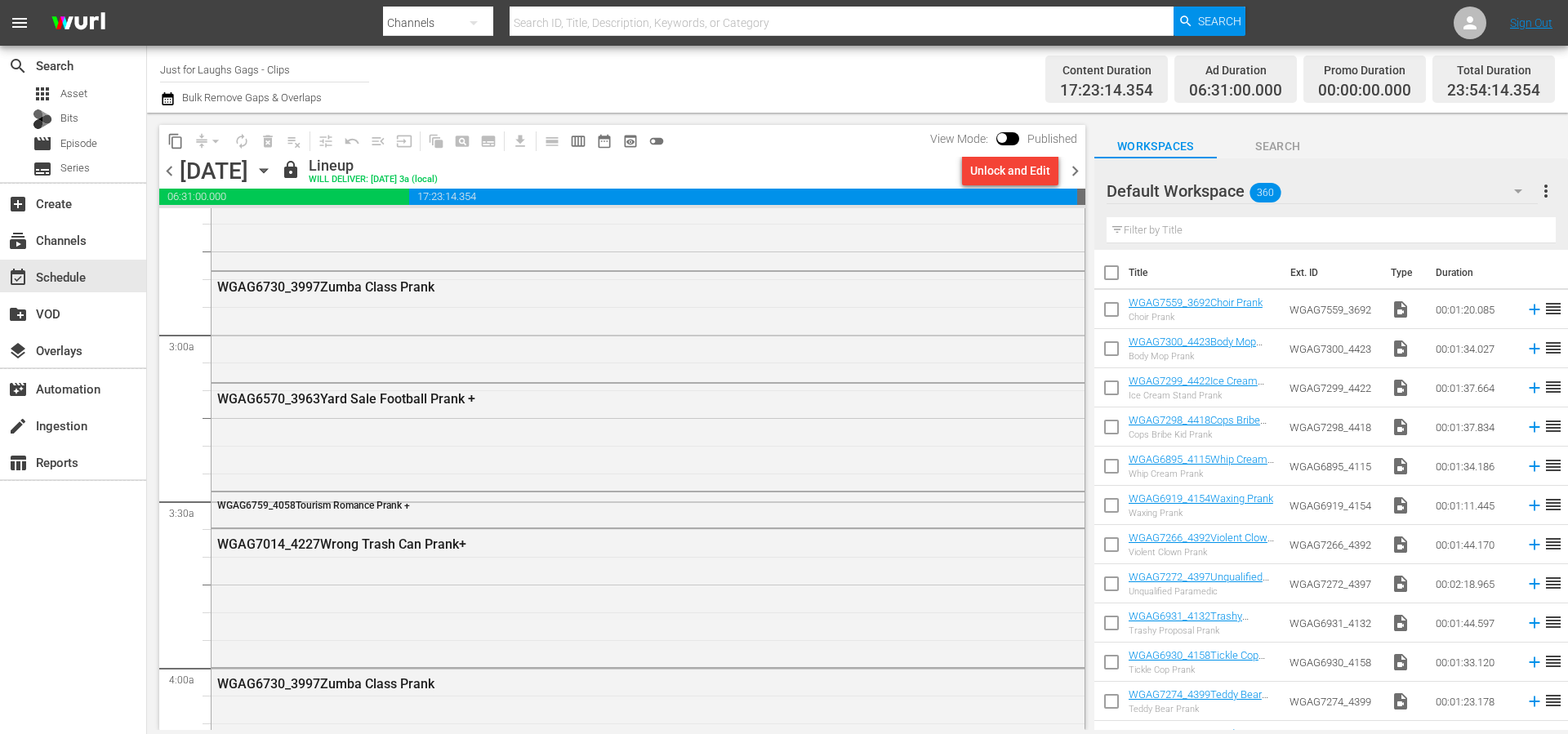
scroll to position [1000, 0]
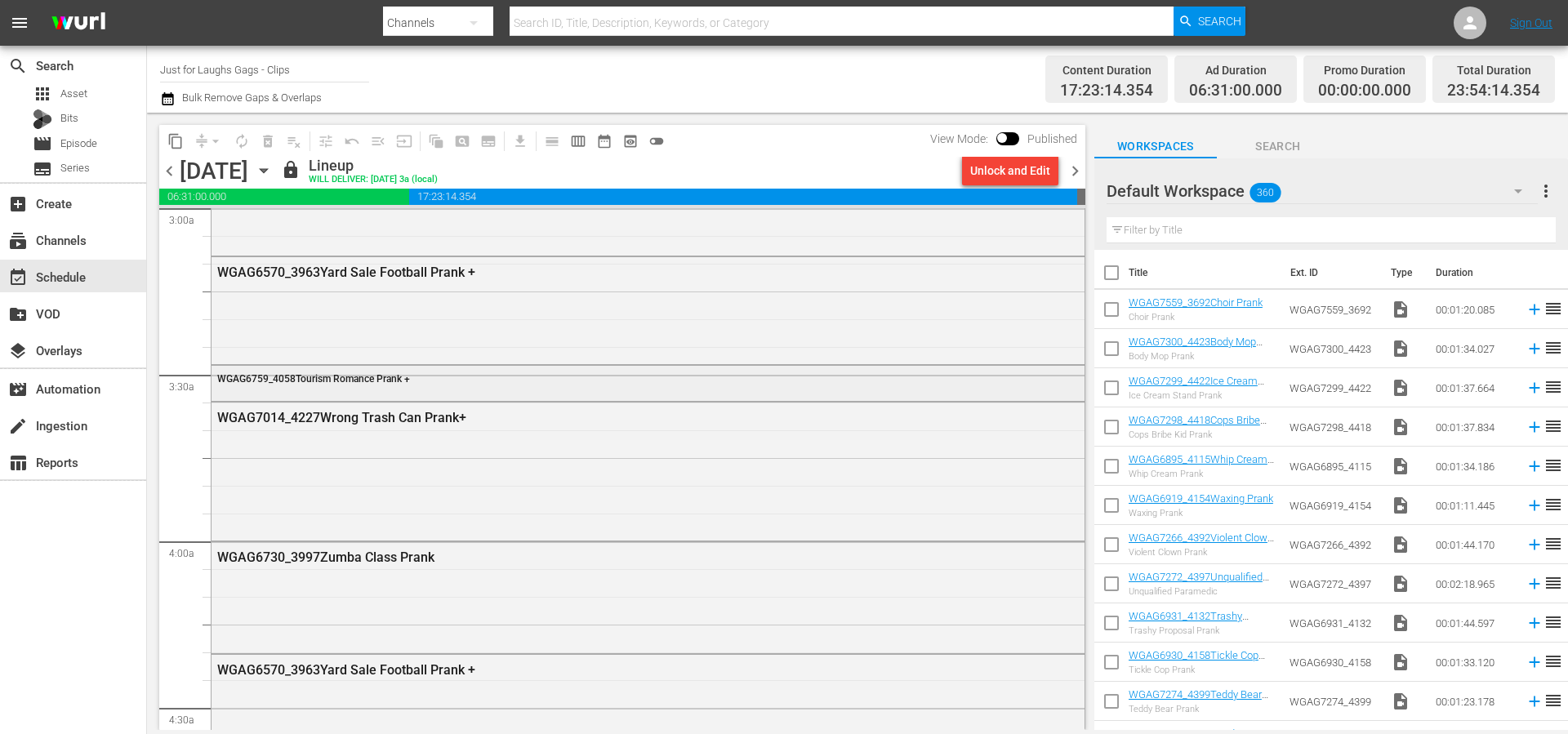
click at [591, 379] on div "WGAG6759_4058Tourism Romance Prank +" at bounding box center [603, 378] width 773 height 11
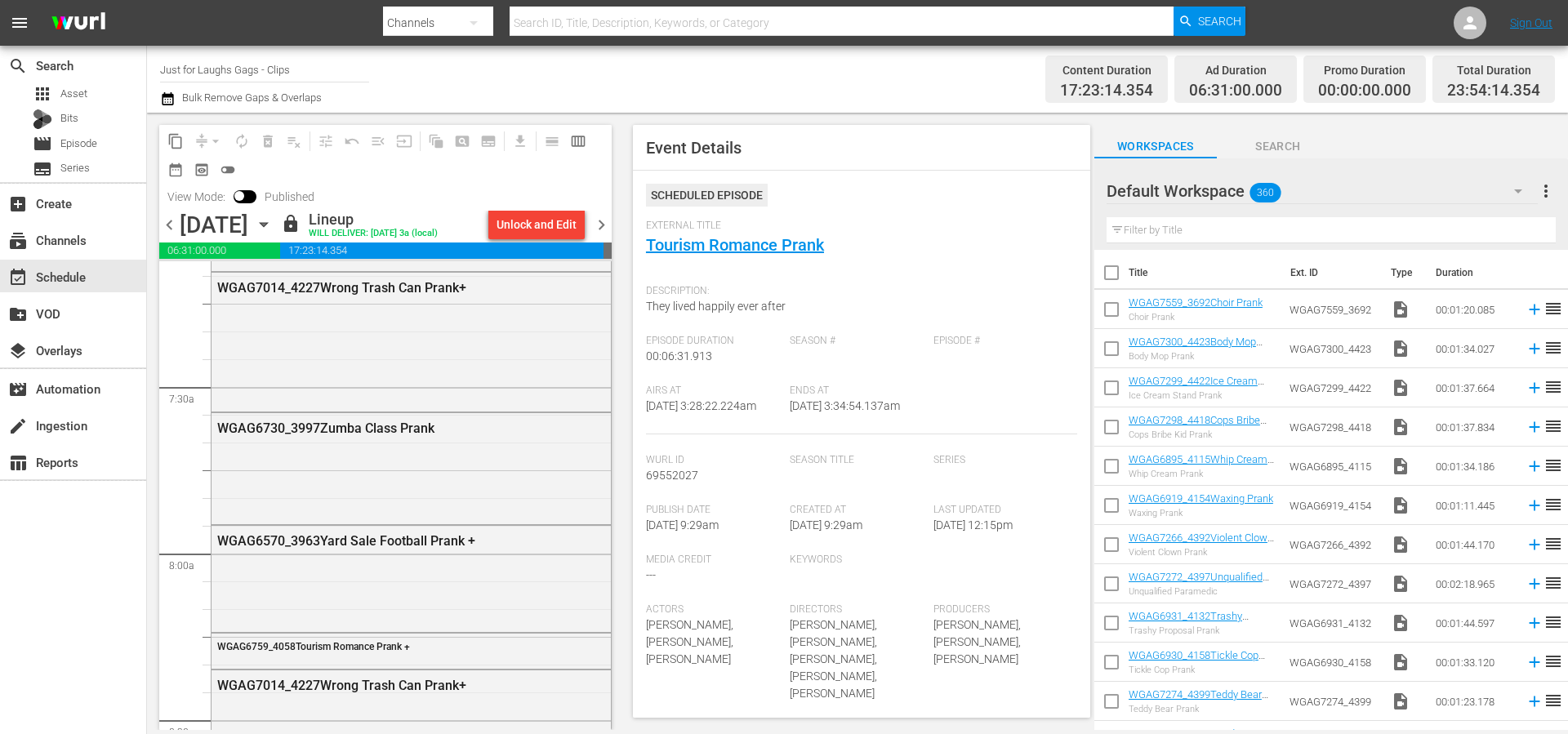
scroll to position [2379, 0]
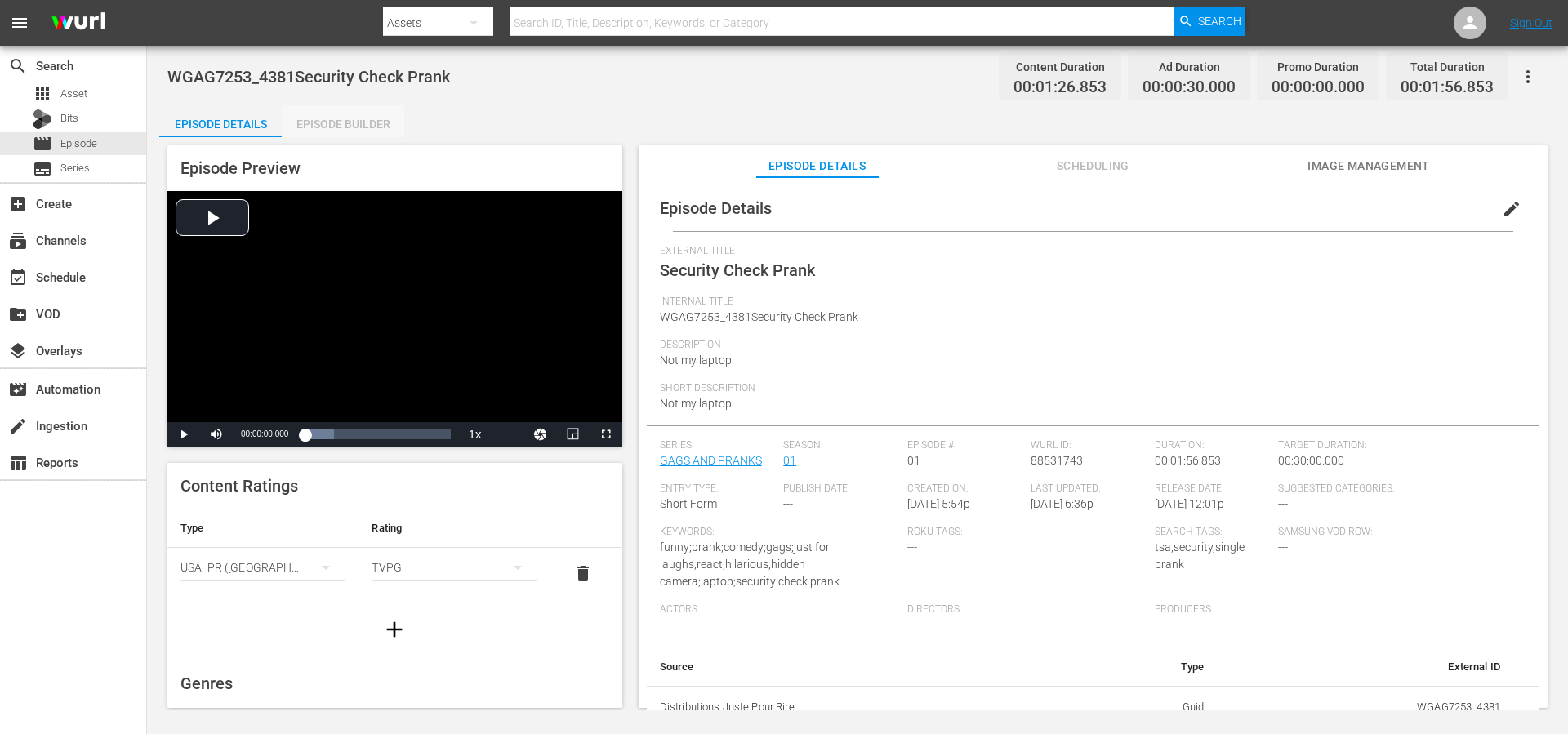
click at [373, 122] on div "Episode Builder" at bounding box center [342, 124] width 123 height 39
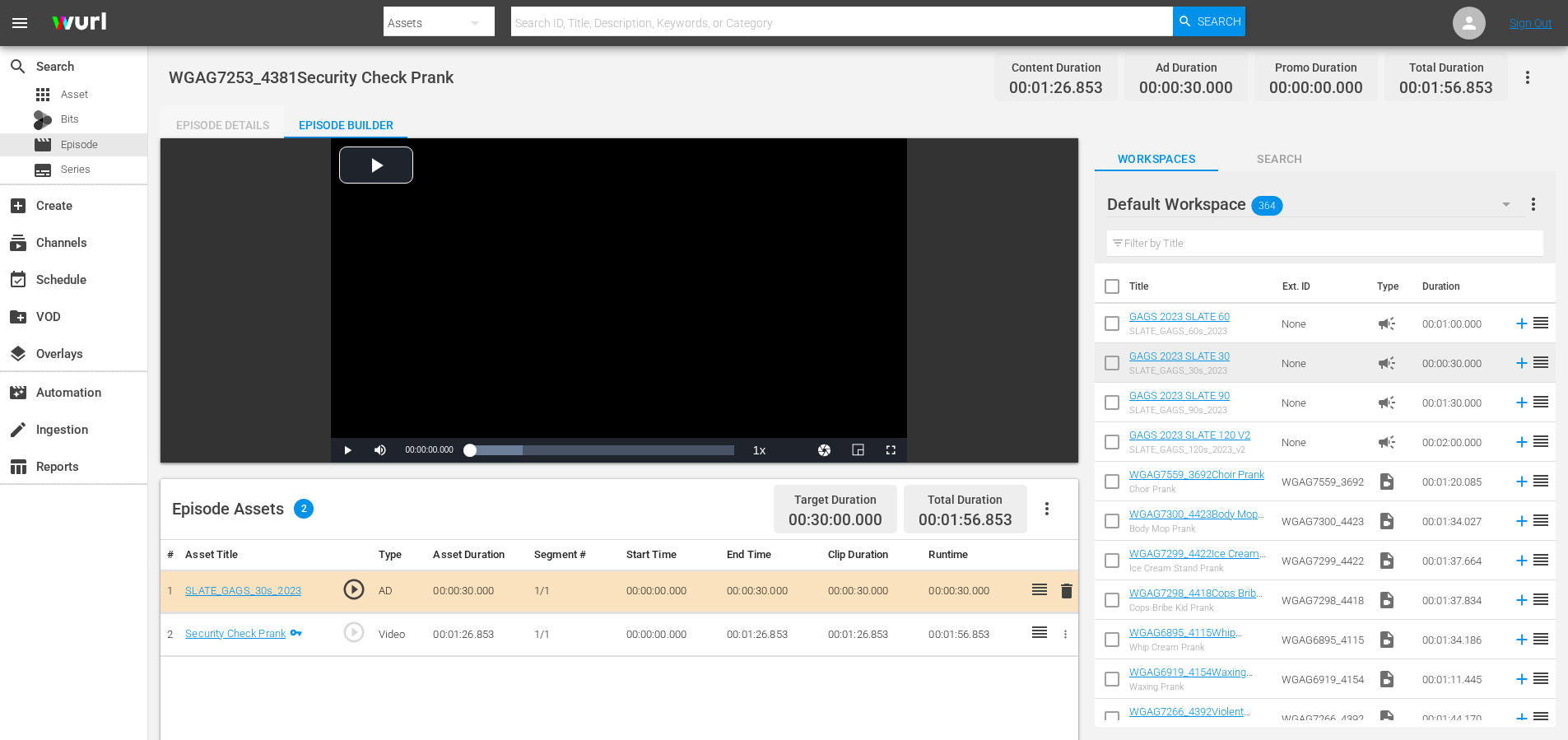
click at [223, 129] on div "Episode Details" at bounding box center [222, 125] width 124 height 40
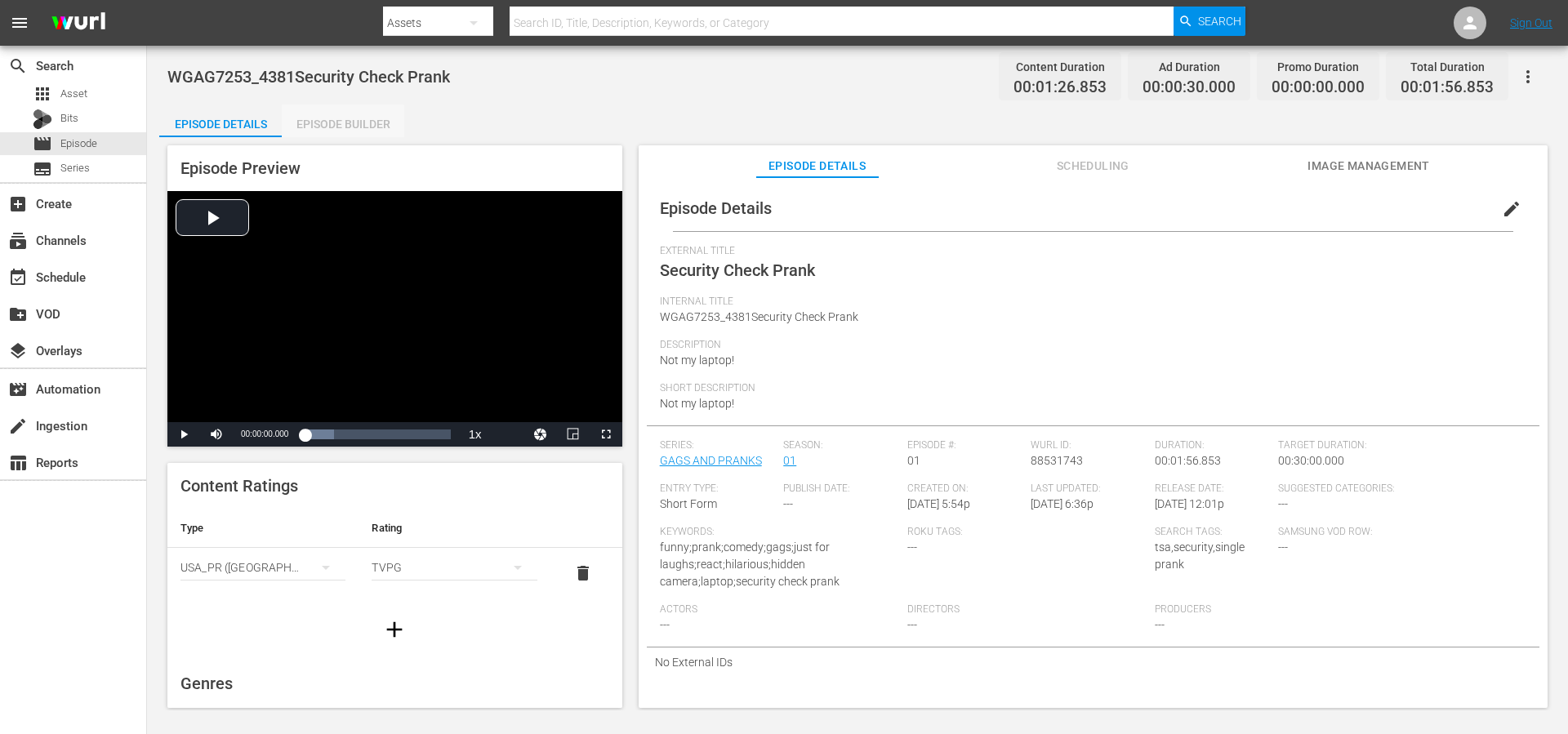
click at [321, 125] on div "Episode Builder" at bounding box center [342, 124] width 123 height 39
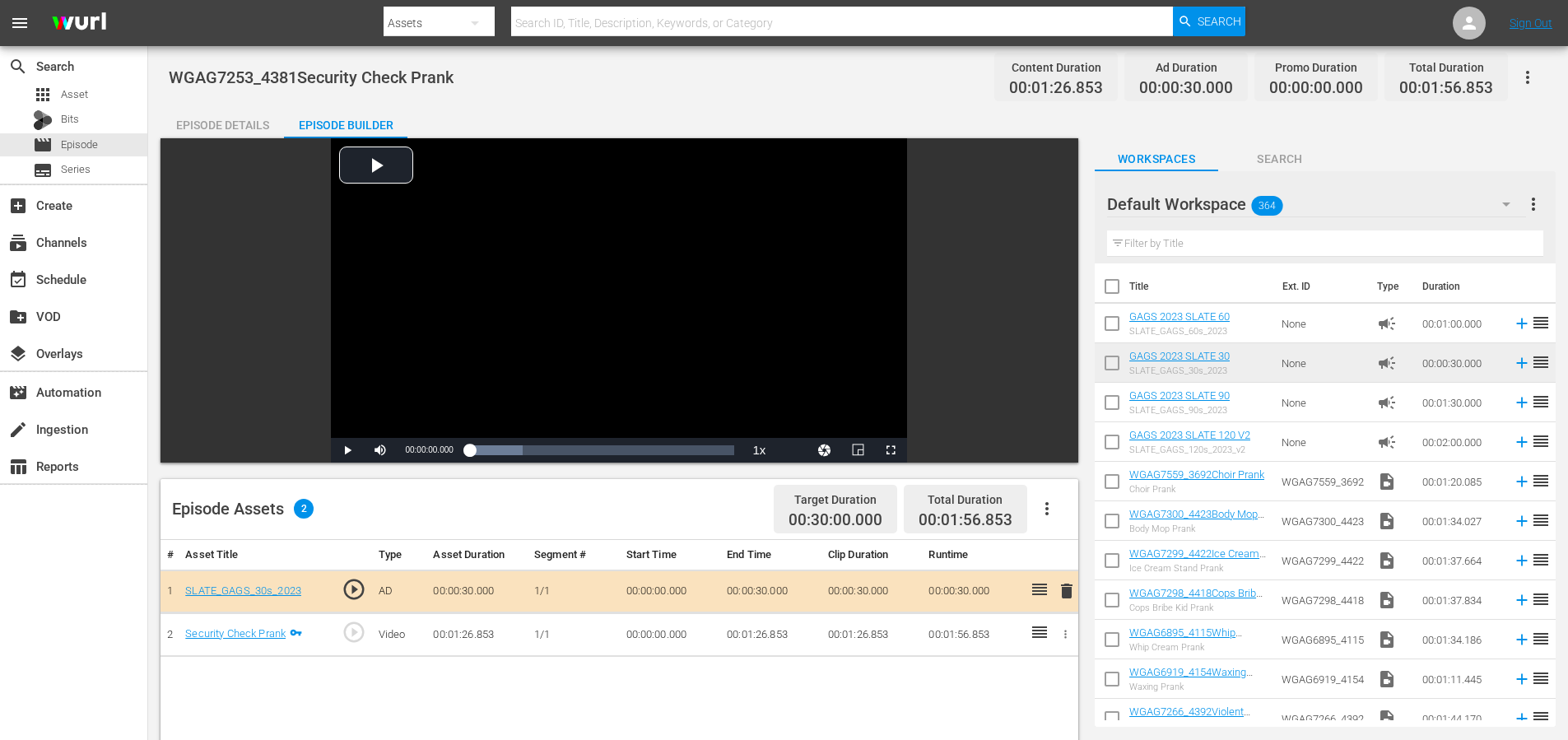
click at [476, 631] on td "00:01:26.853" at bounding box center [477, 636] width 101 height 44
click at [354, 634] on span "play_circle_outline" at bounding box center [354, 632] width 25 height 25
click at [69, 239] on div "subscriptions Channels" at bounding box center [46, 239] width 92 height 15
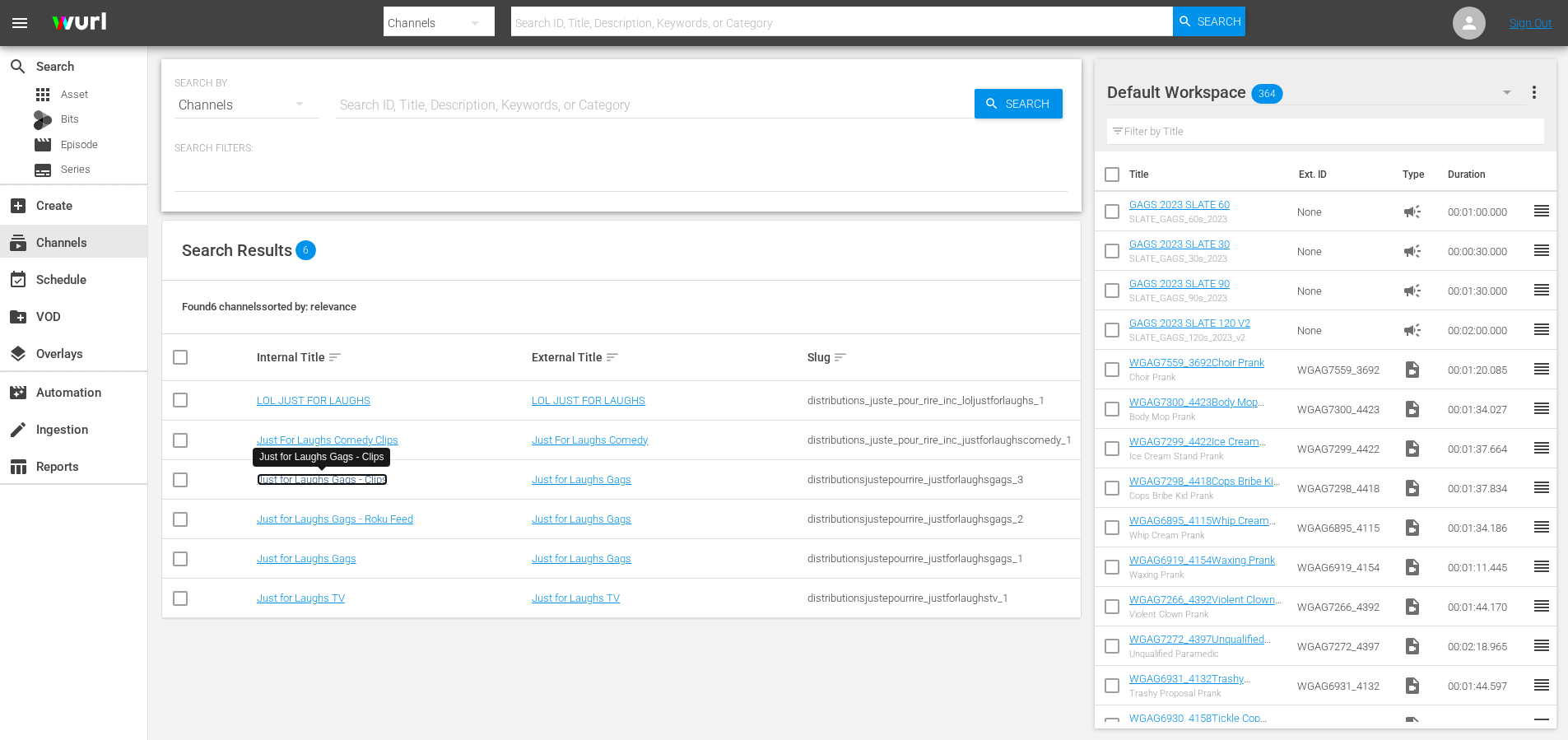
click at [310, 480] on link "Just for Laughs Gags - Clips" at bounding box center [322, 479] width 131 height 12
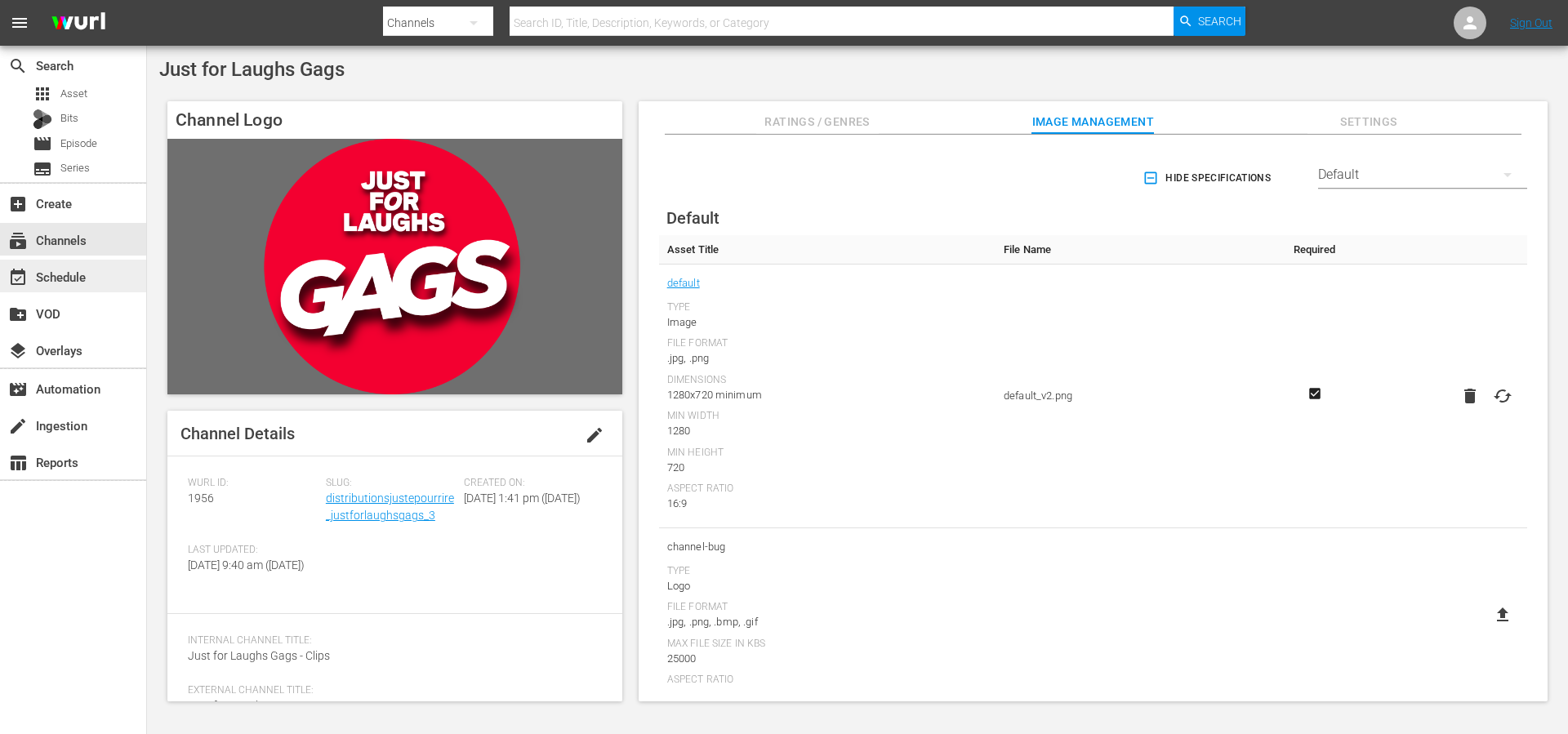
click at [84, 281] on div "event_available Schedule" at bounding box center [45, 274] width 91 height 15
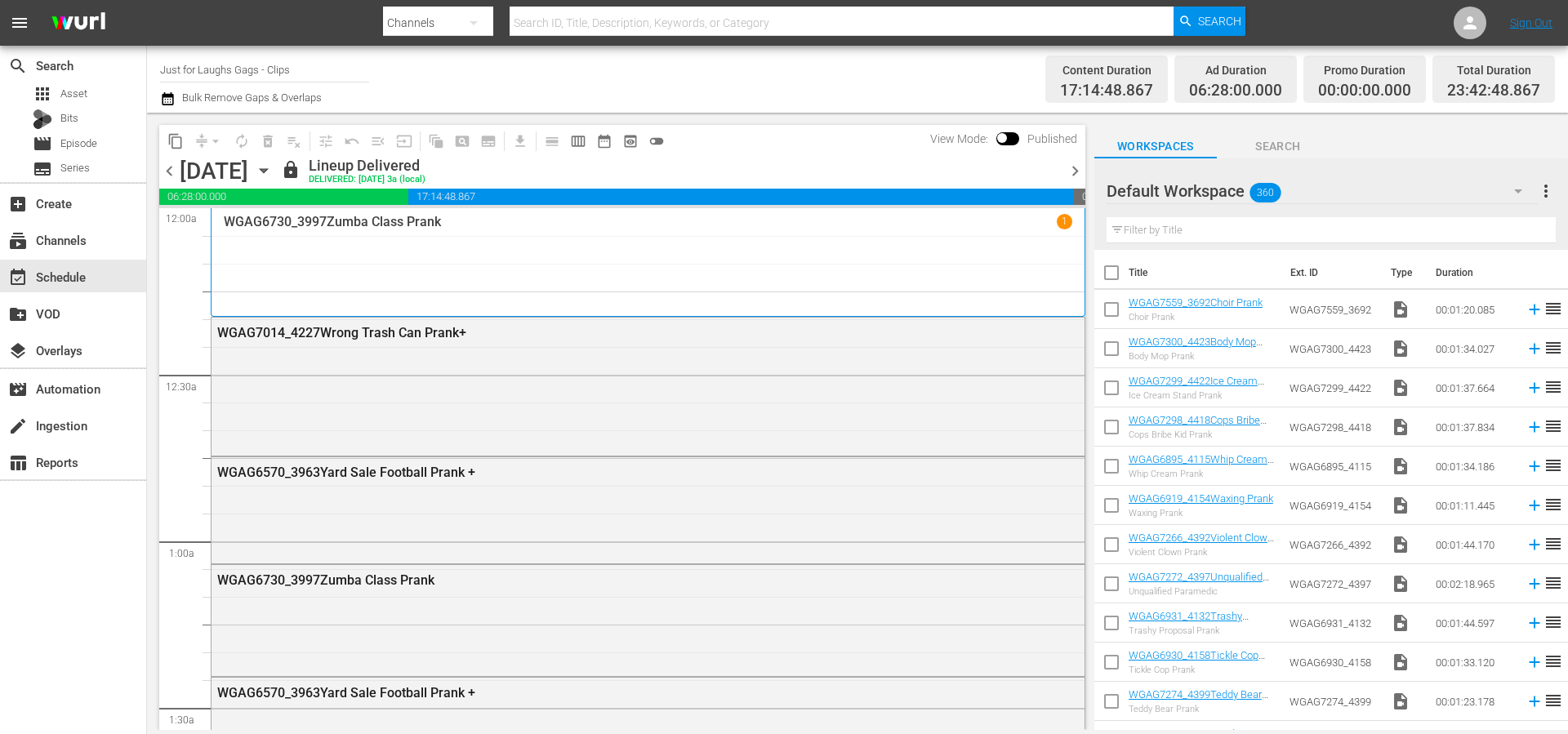
click at [1080, 169] on span "chevron_right" at bounding box center [1075, 171] width 20 height 20
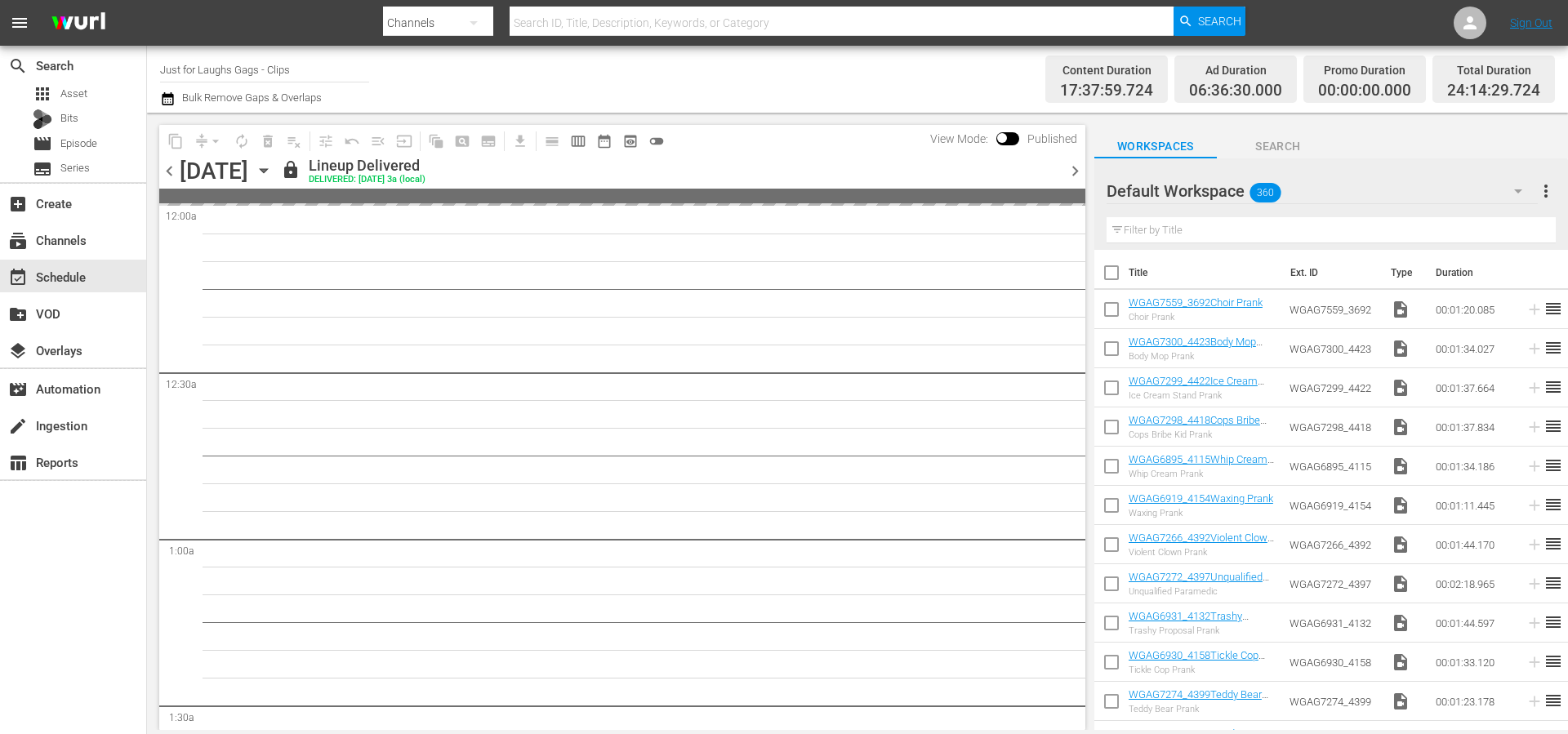
click at [1080, 169] on span "chevron_right" at bounding box center [1075, 171] width 20 height 20
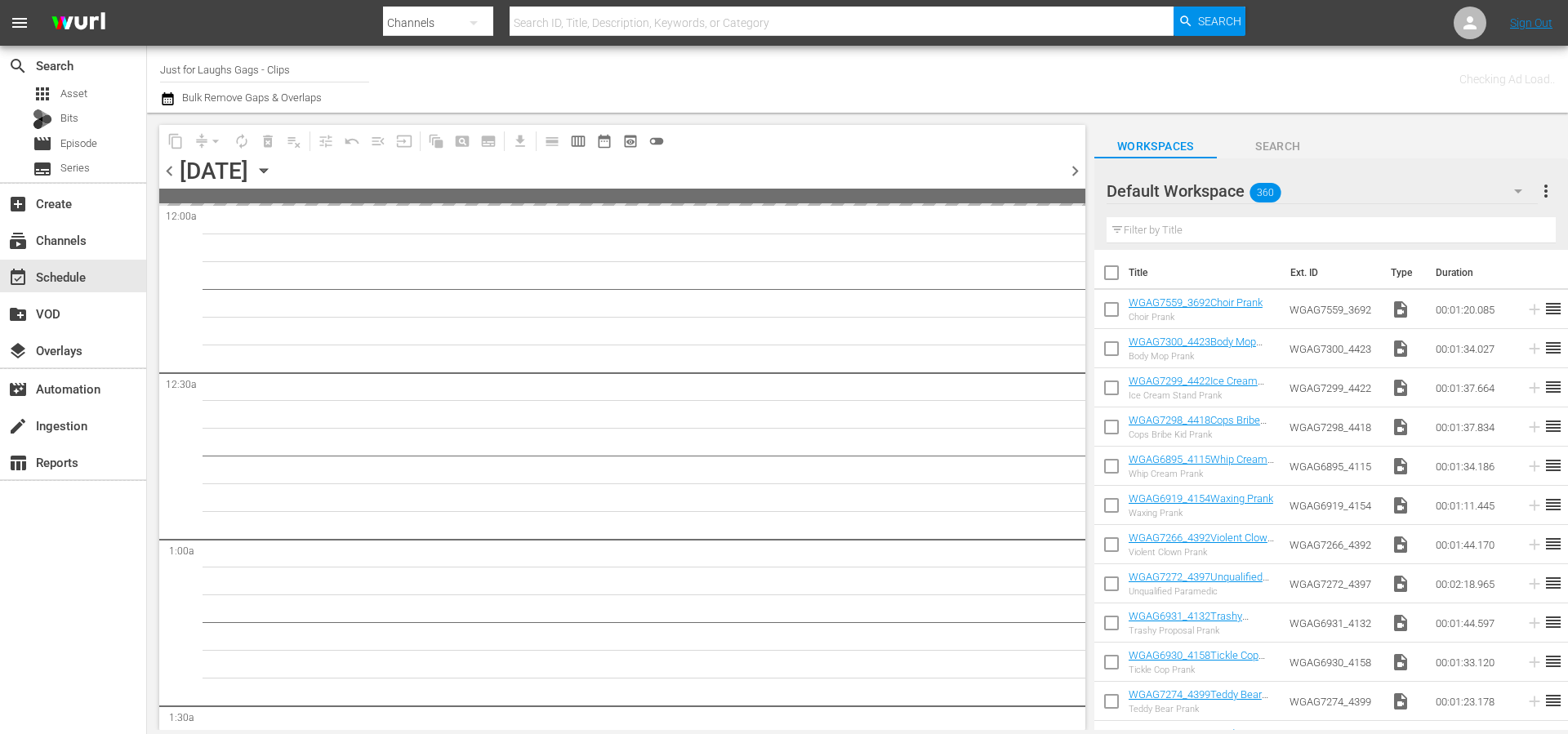
click at [1080, 169] on span "chevron_right" at bounding box center [1075, 171] width 20 height 20
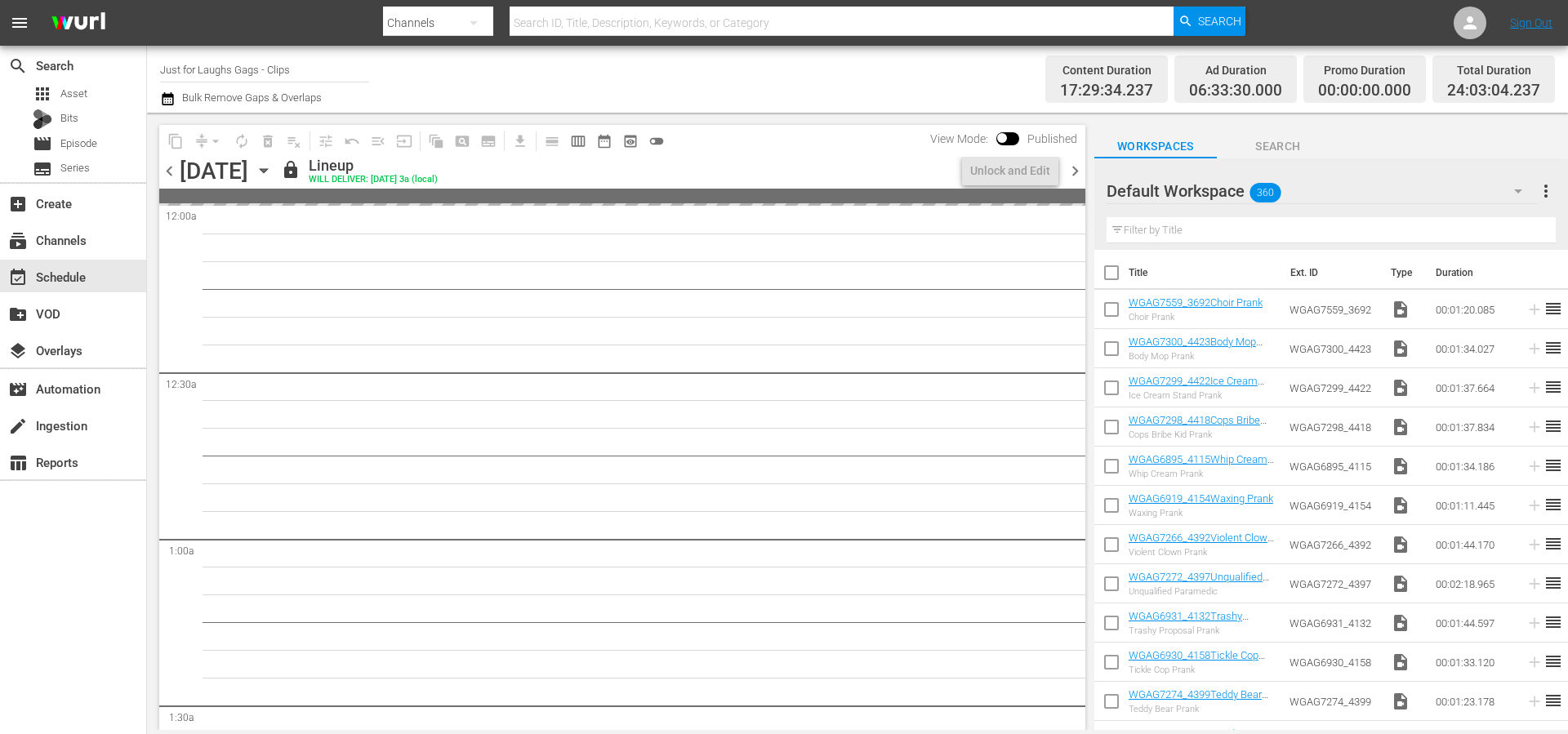
click at [1080, 169] on span "chevron_right" at bounding box center [1075, 171] width 20 height 20
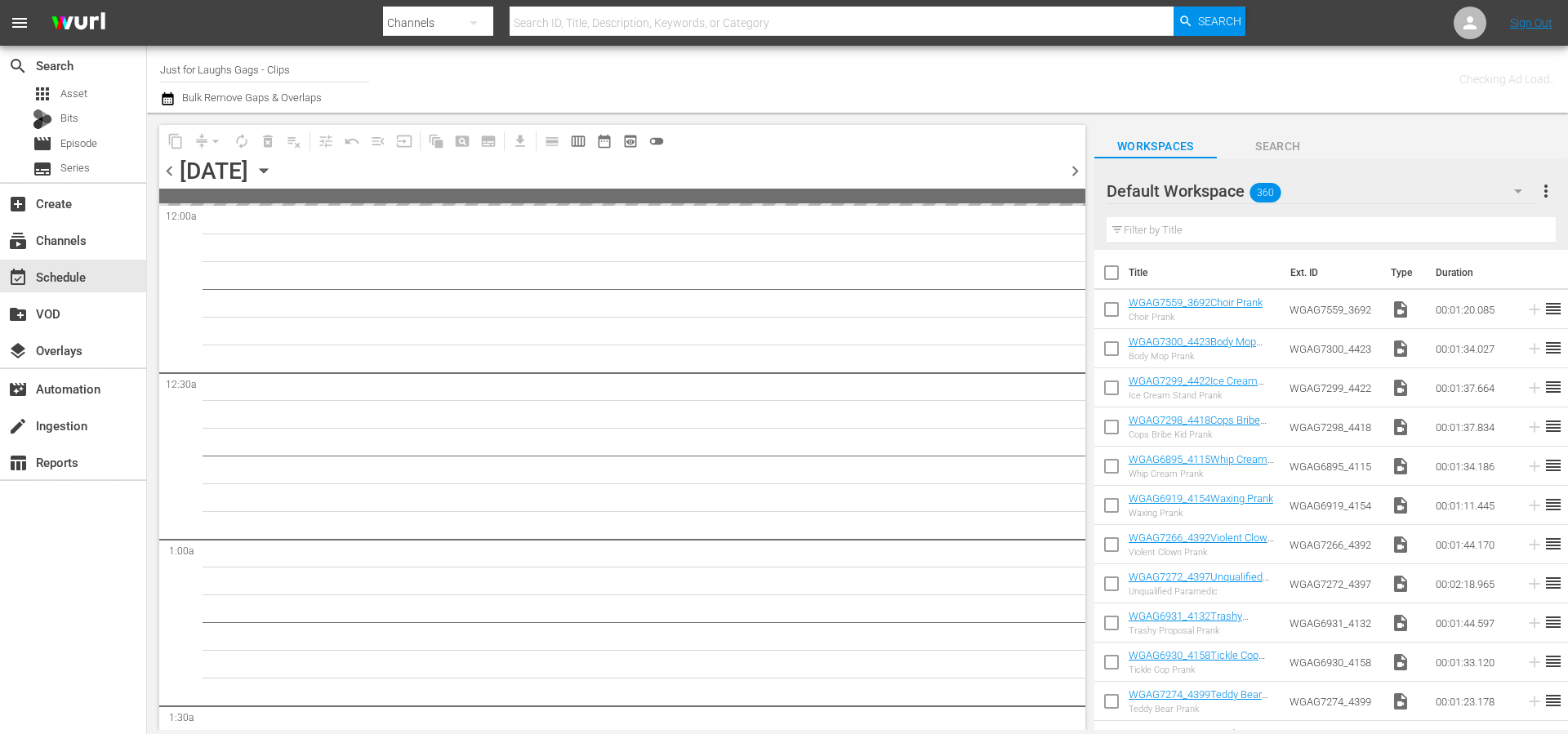
click at [1080, 169] on span "chevron_right" at bounding box center [1075, 171] width 20 height 20
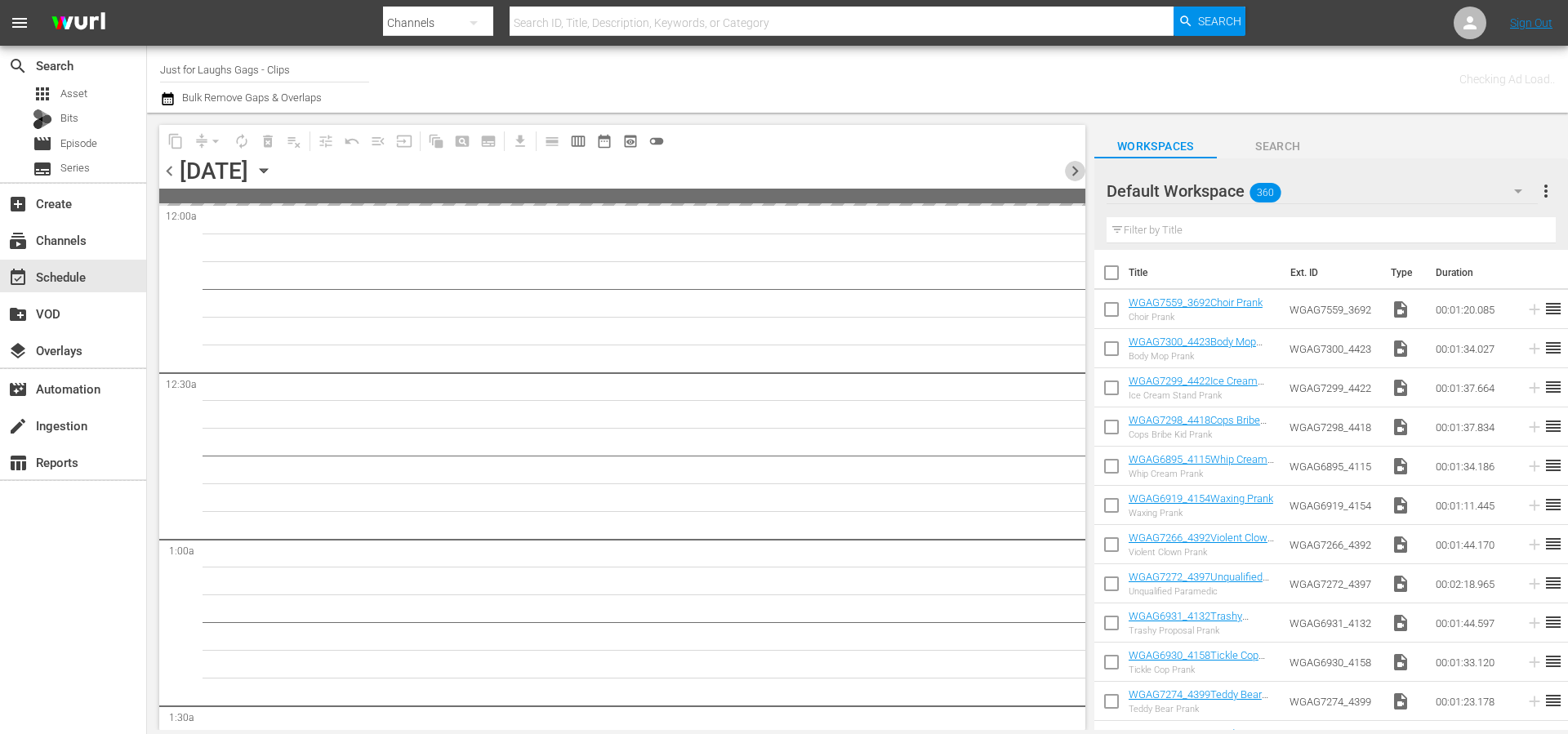
click at [1080, 169] on span "chevron_right" at bounding box center [1075, 171] width 20 height 20
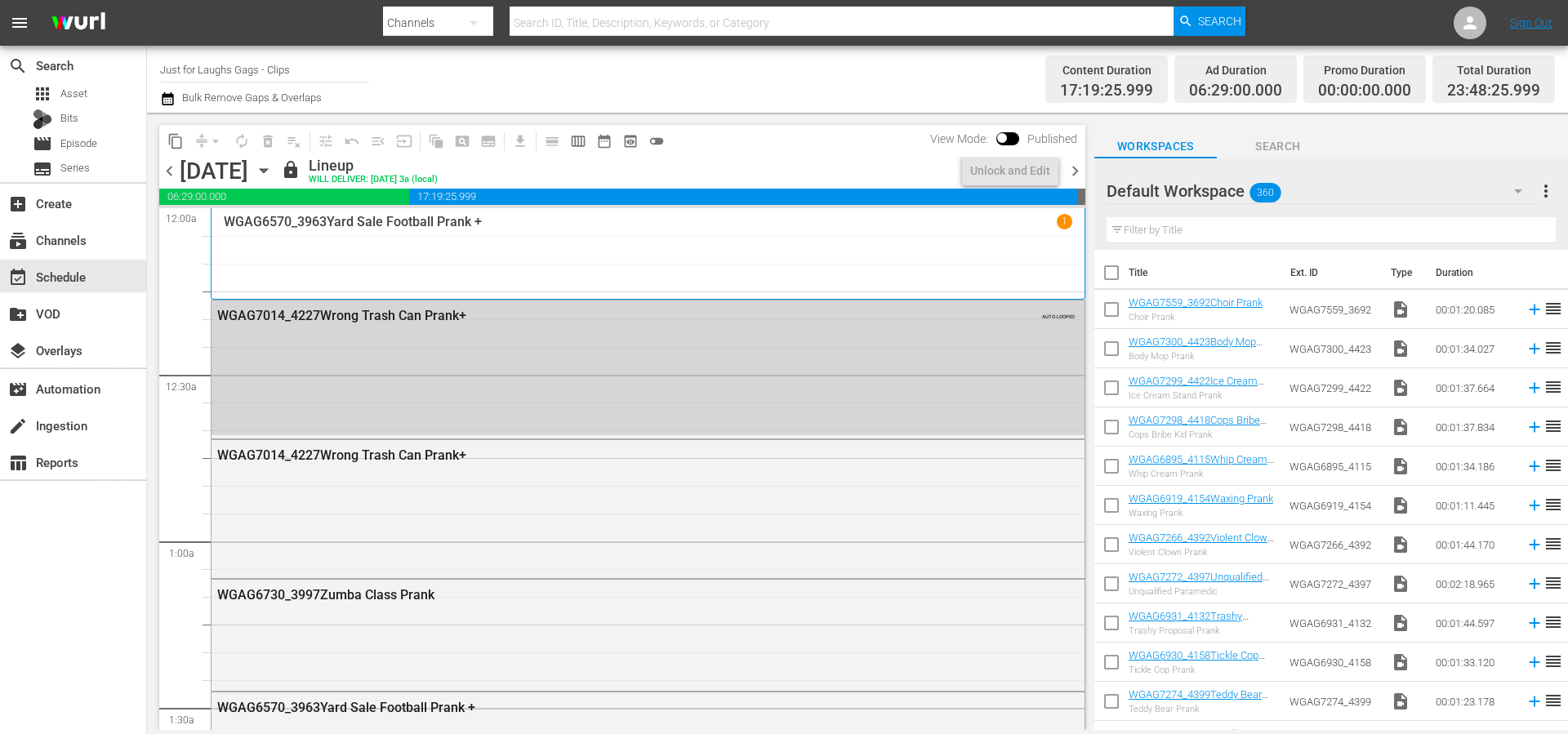
click at [1080, 169] on span "chevron_right" at bounding box center [1075, 171] width 20 height 20
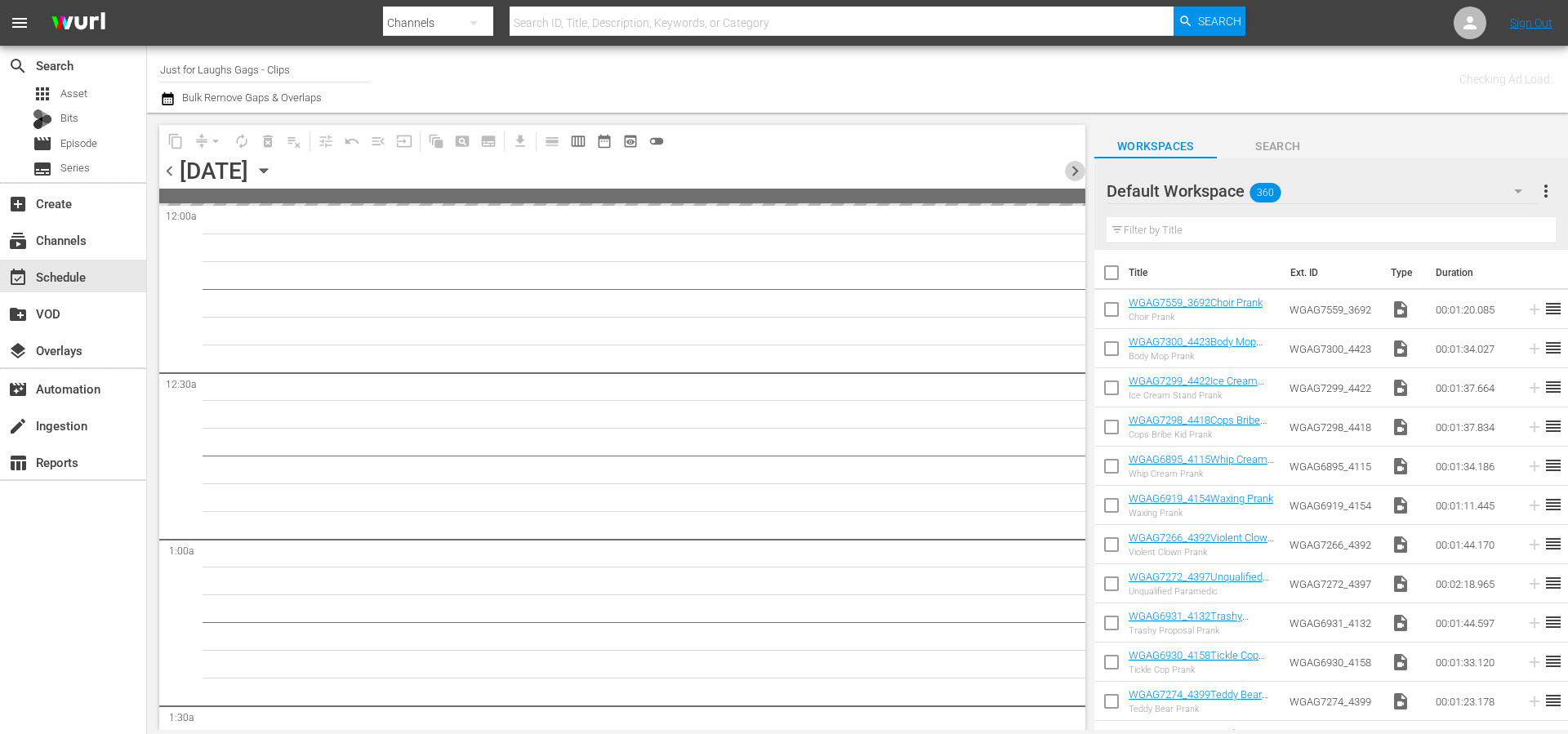
click at [1080, 169] on span "chevron_right" at bounding box center [1075, 171] width 20 height 20
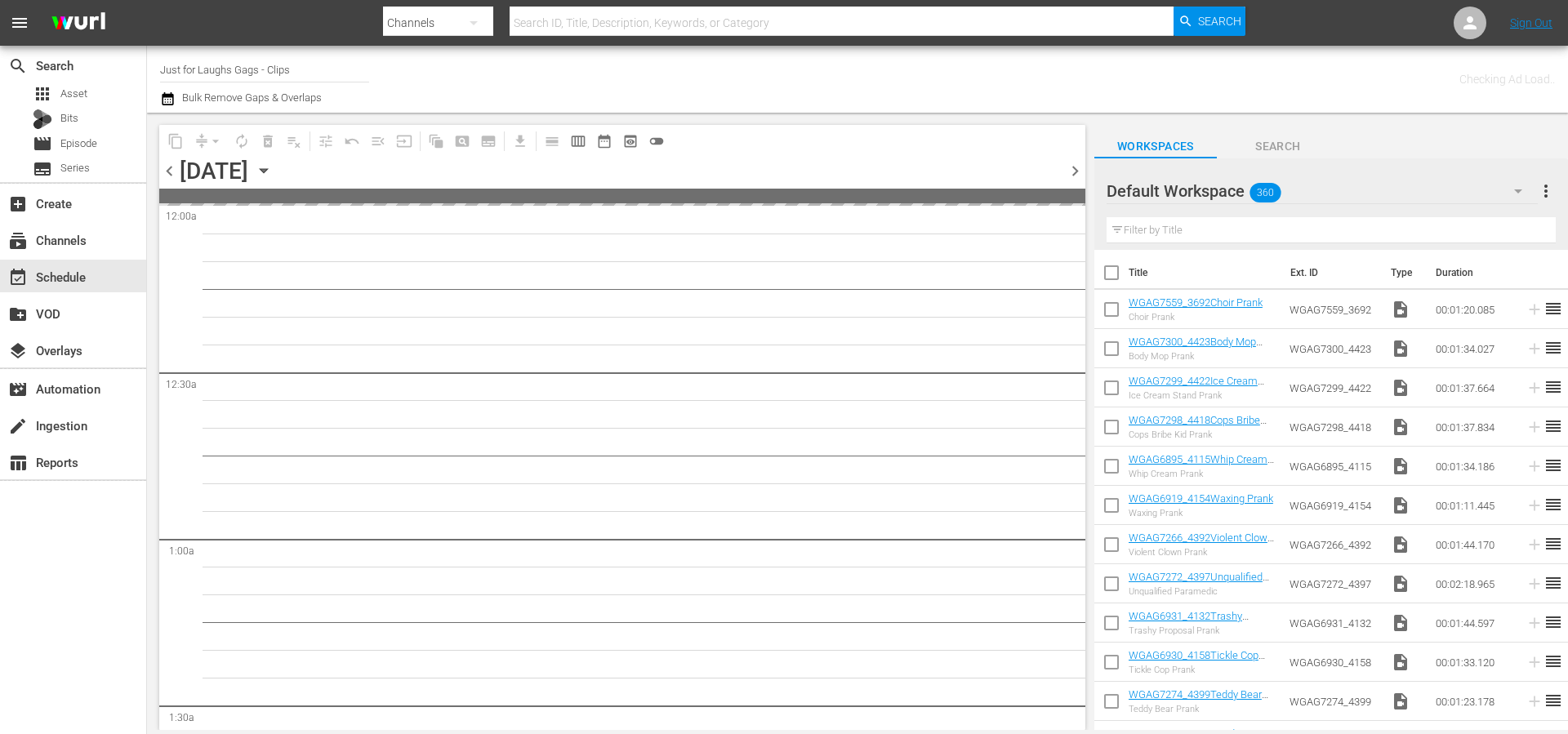
click at [1080, 169] on span "chevron_right" at bounding box center [1075, 171] width 20 height 20
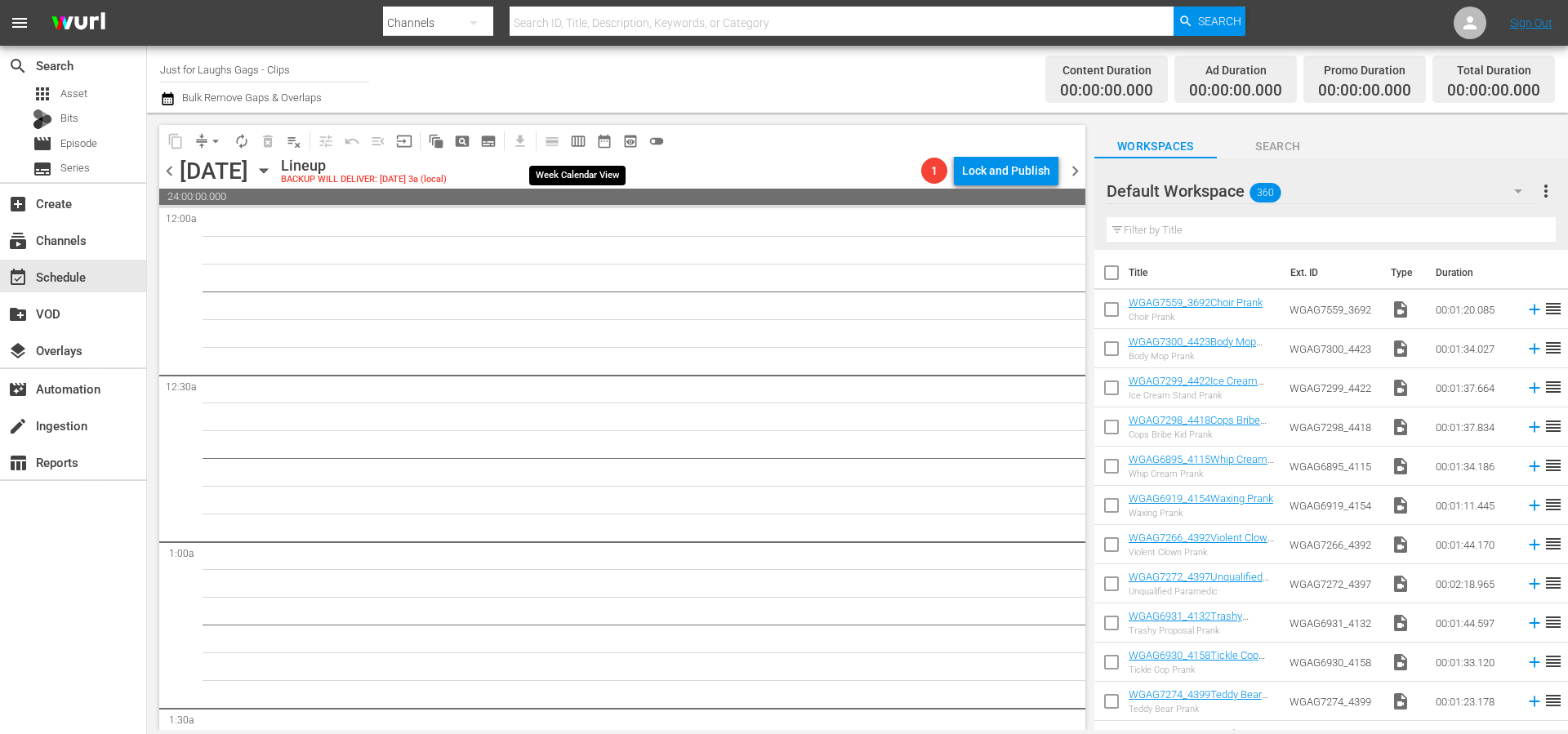
click at [588, 141] on button "calendar_view_week_outlined" at bounding box center [578, 141] width 26 height 26
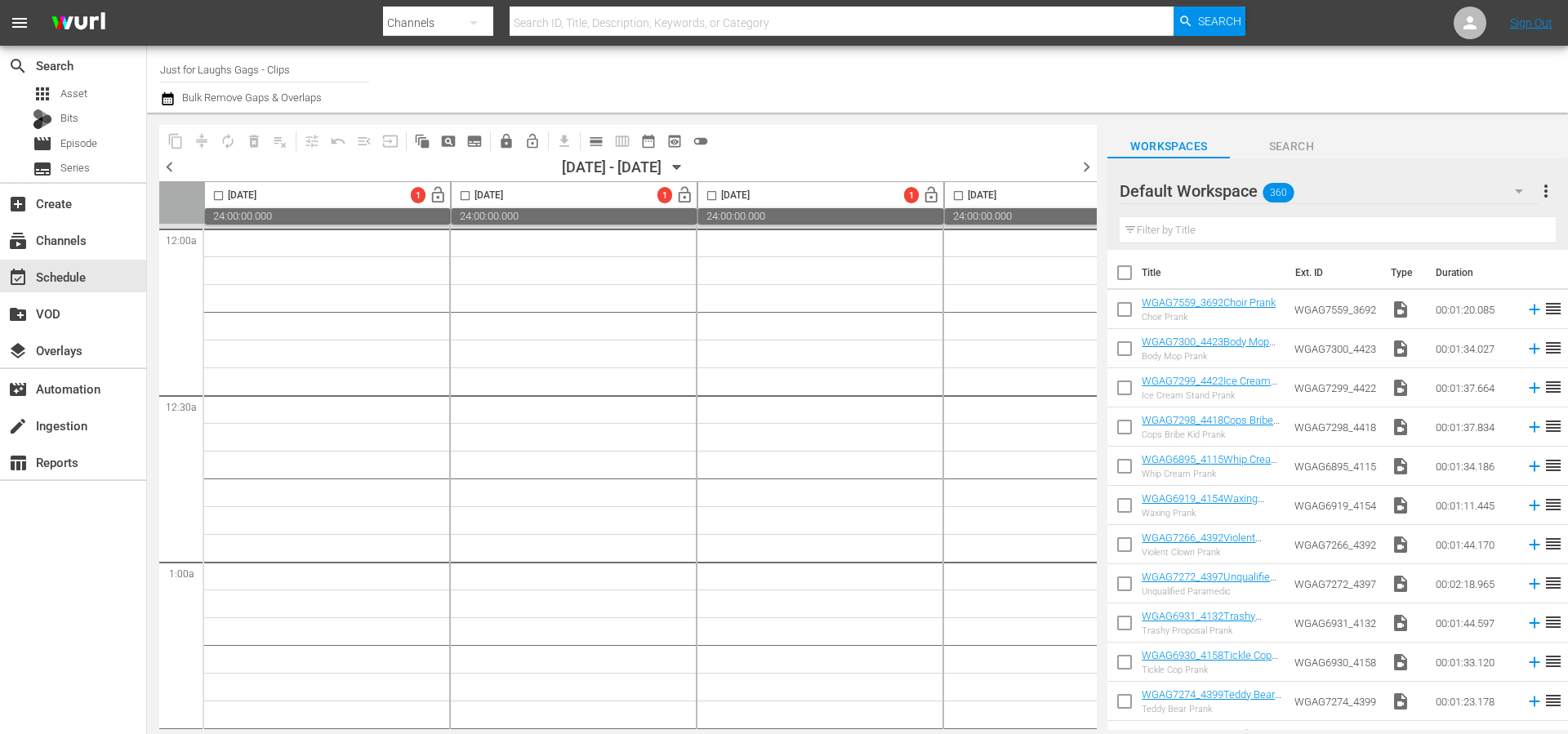
click at [173, 169] on span "chevron_left" at bounding box center [169, 166] width 20 height 20
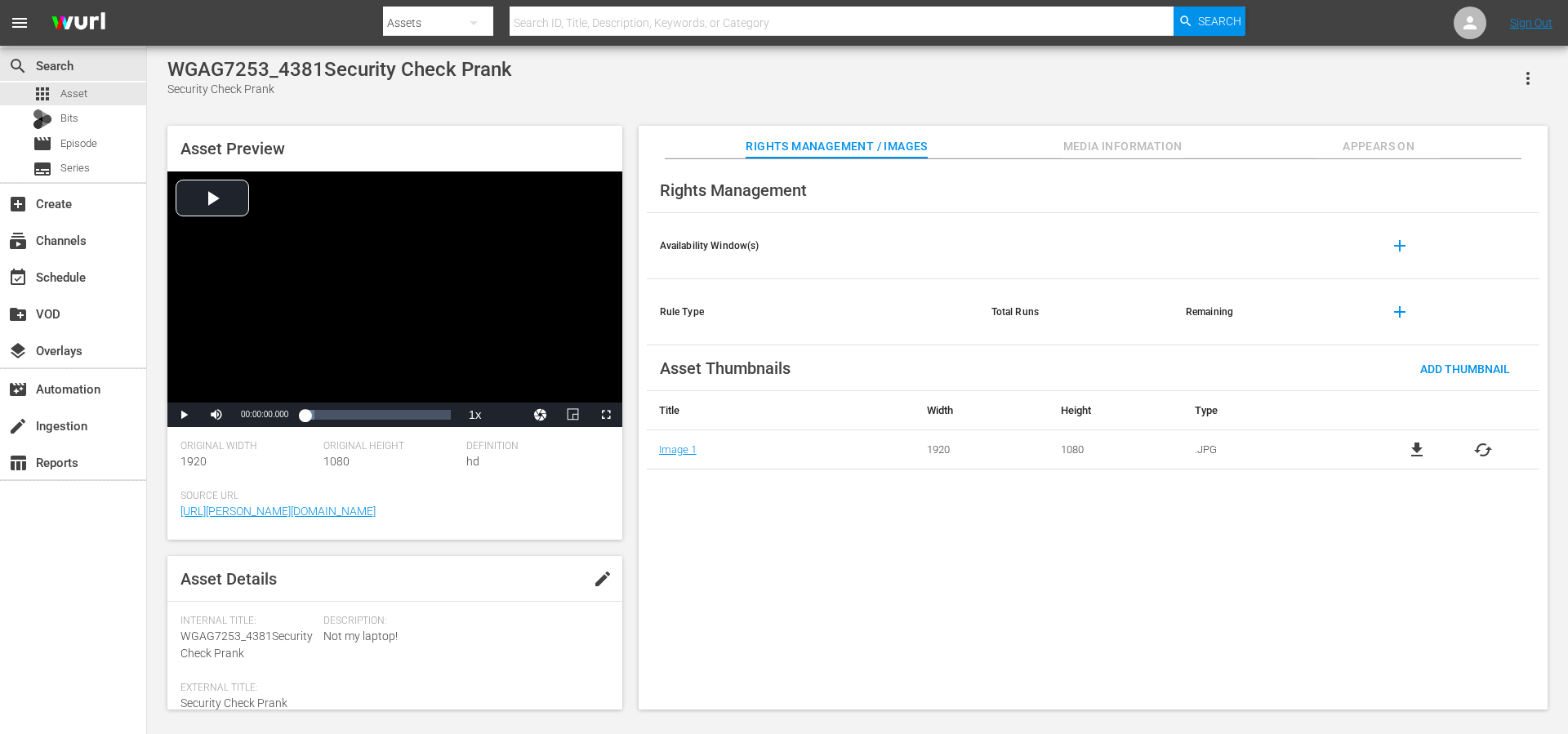
click at [1094, 149] on span "Media Information" at bounding box center [1123, 146] width 123 height 20
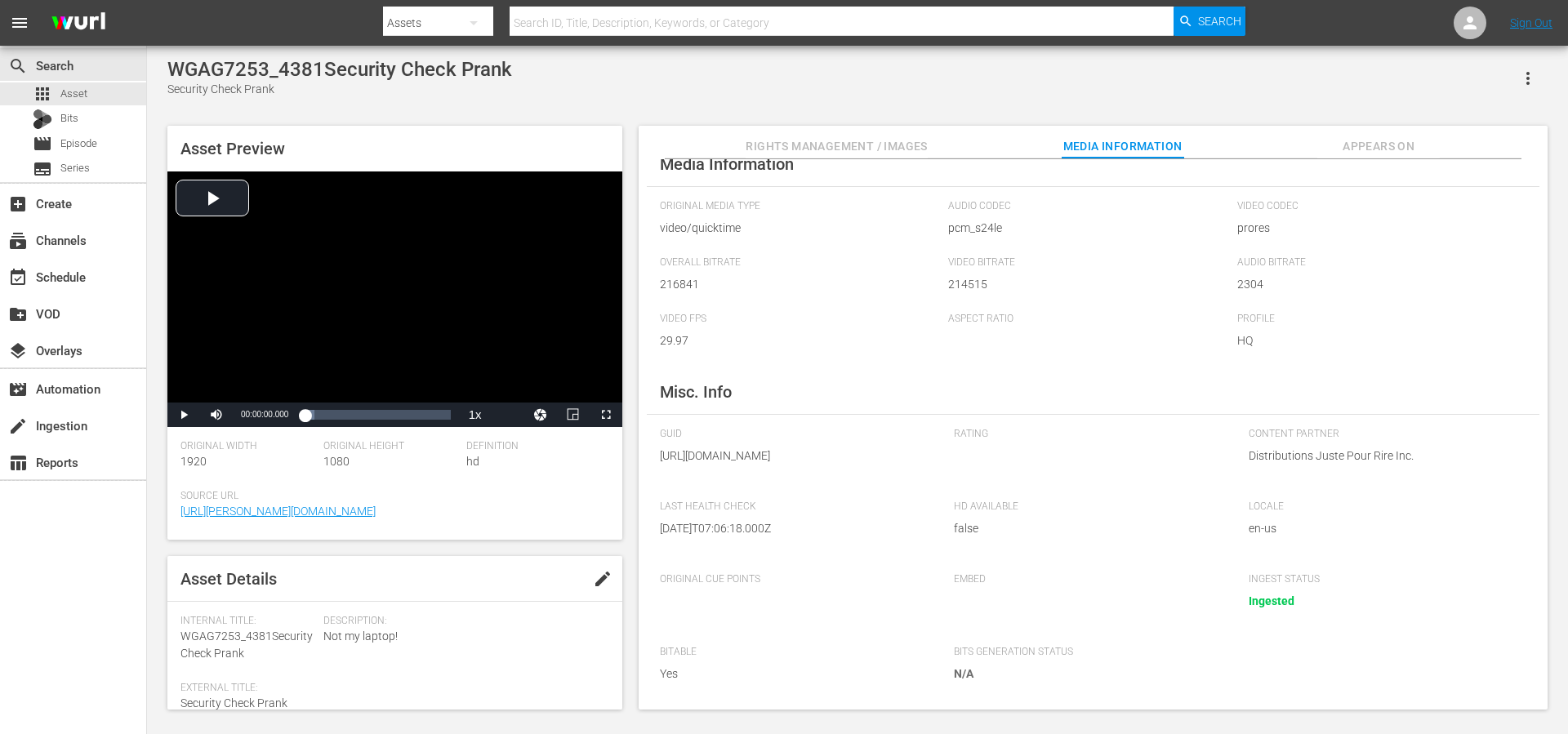
click at [1375, 143] on span "Appears On" at bounding box center [1378, 146] width 123 height 20
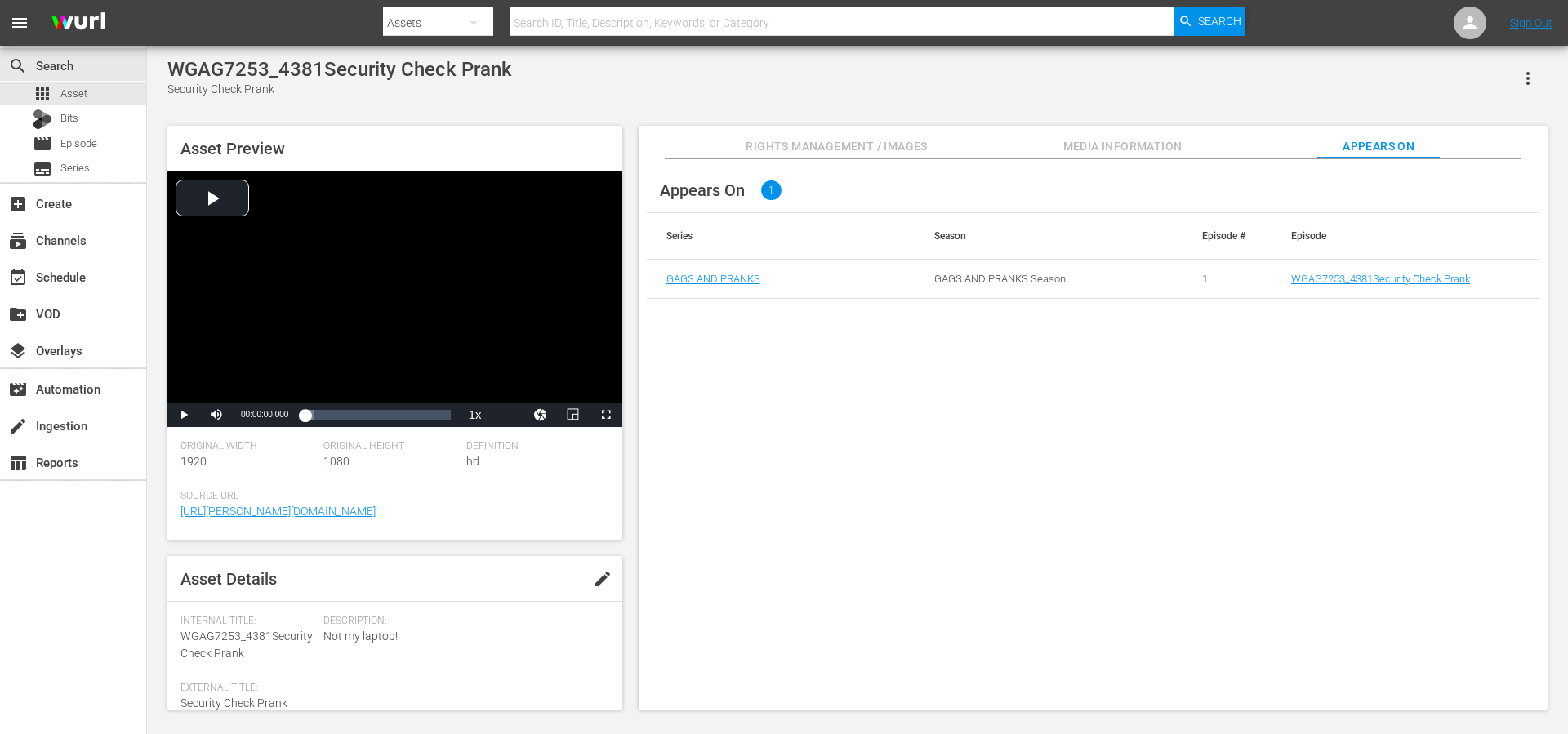
click at [1225, 143] on div "Rights Management / Images Media Information Appears On" at bounding box center [1093, 142] width 828 height 33
click at [1180, 144] on span "Media Information" at bounding box center [1123, 146] width 123 height 20
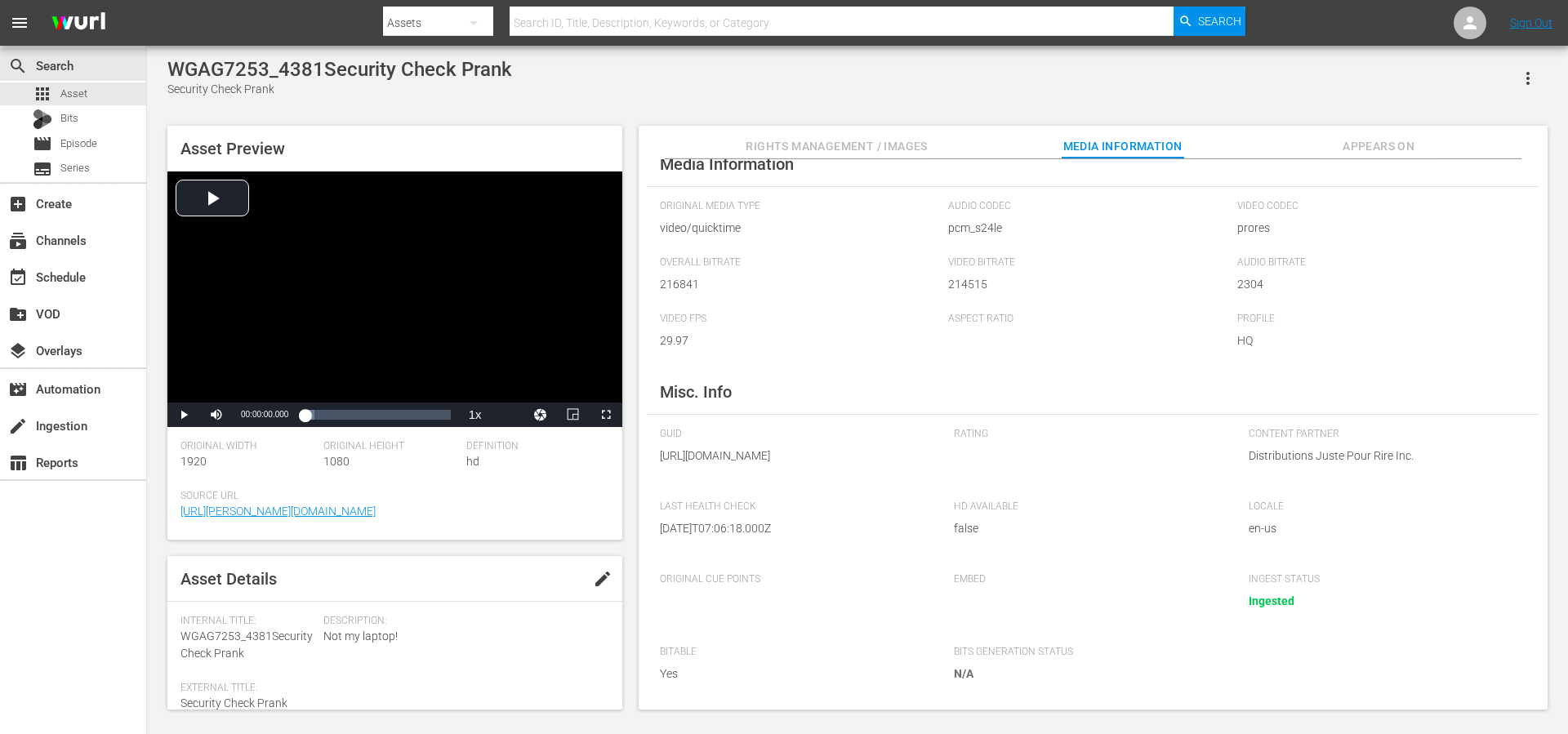
scroll to position [60, 0]
click at [1375, 132] on button "Appears On" at bounding box center [1378, 142] width 123 height 33
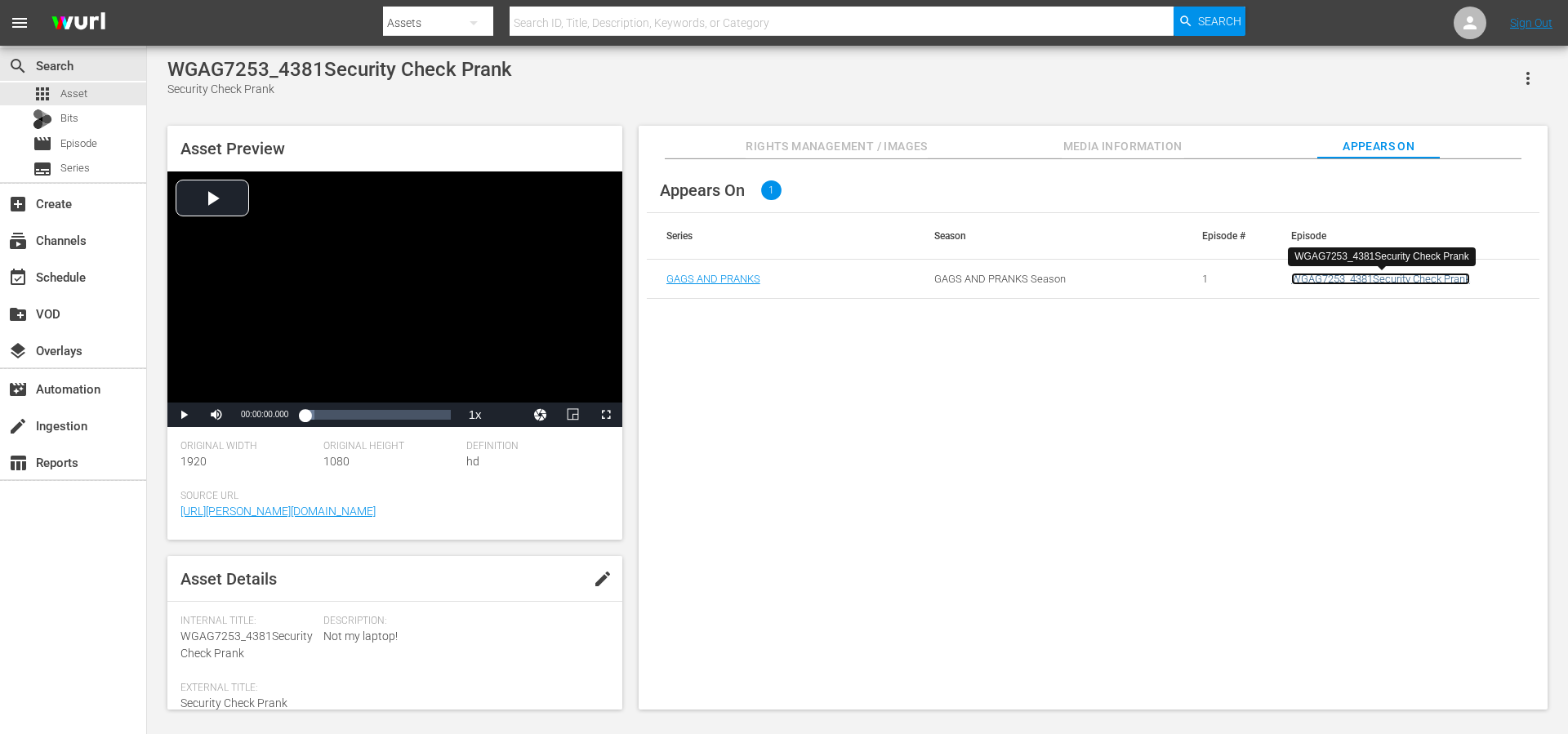
click at [1327, 279] on link "WGAG7253_4381Security Check Prank" at bounding box center [1380, 279] width 179 height 12
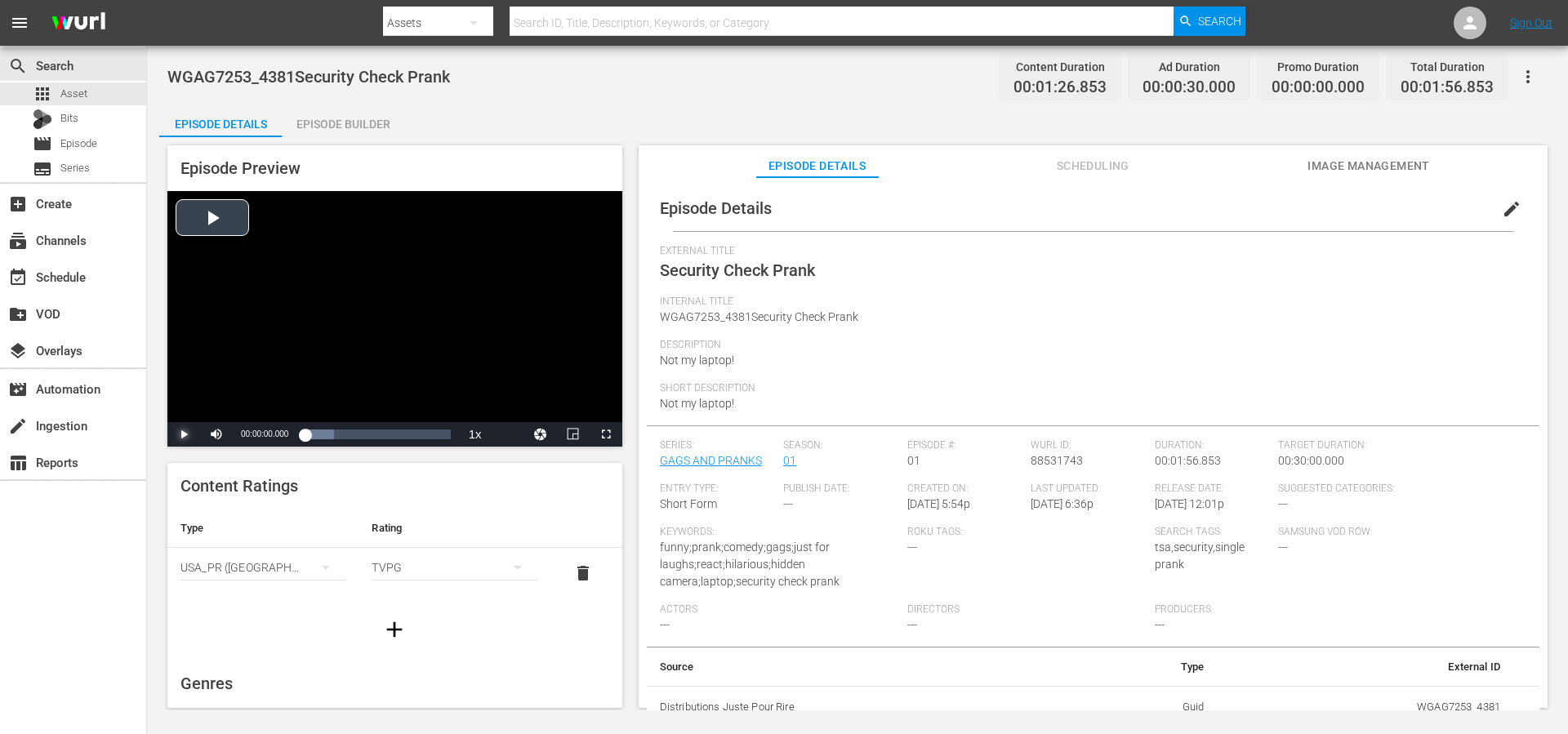
click at [184, 434] on span "Video Player" at bounding box center [184, 434] width 0 height 0
click at [362, 434] on div "Loaded : 100.00% 00:00:46.609 Security Check Prank 00:00:03.168" at bounding box center [377, 434] width 145 height 17
click at [184, 434] on span "Video Player" at bounding box center [184, 434] width 0 height 0
click at [1123, 247] on span "External Title" at bounding box center [1089, 251] width 858 height 13
click at [1128, 246] on span "External Title" at bounding box center [1089, 251] width 858 height 13
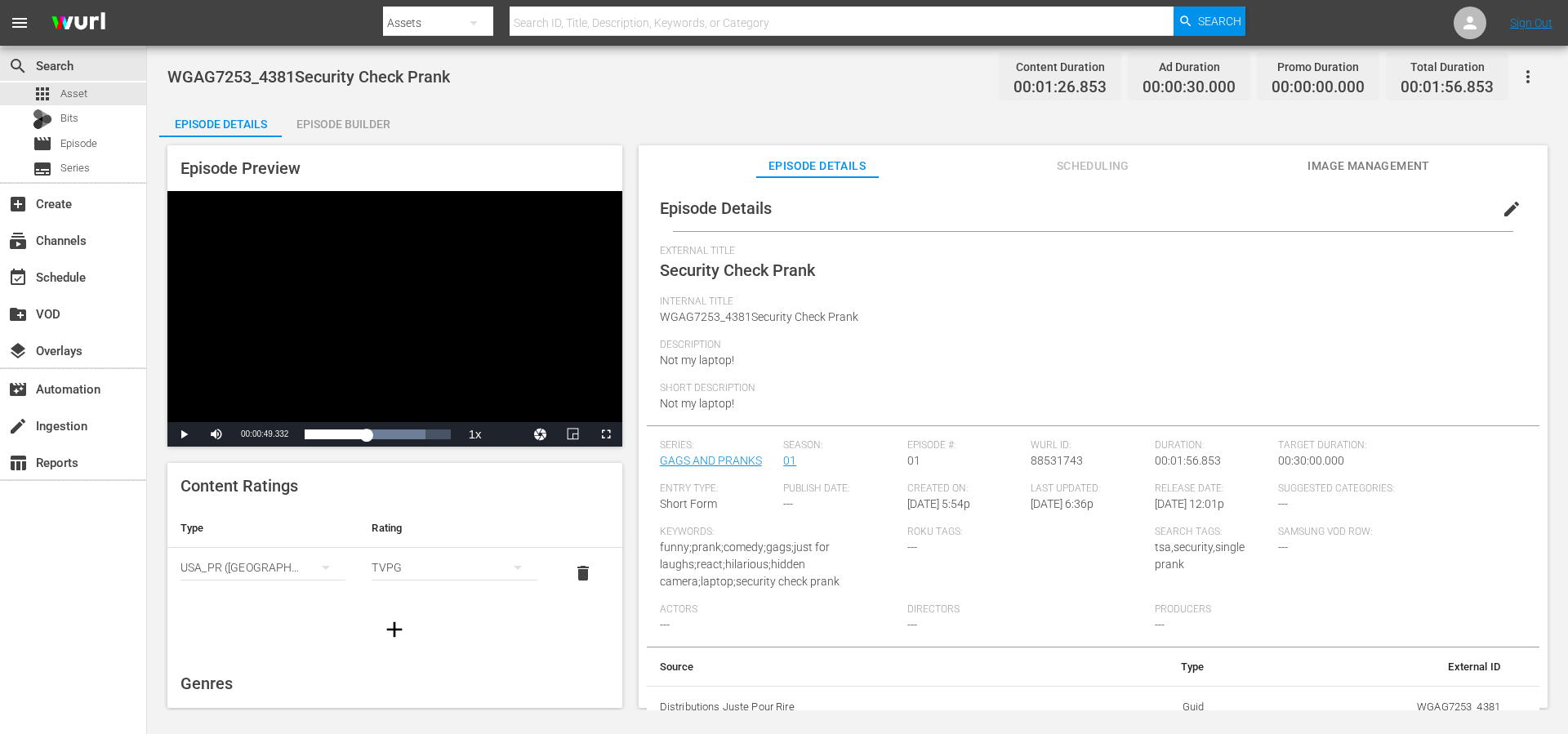
click at [1128, 250] on span "External Title" at bounding box center [1089, 251] width 858 height 13
click at [1127, 258] on div "External Title Security Check Prank" at bounding box center [1093, 270] width 867 height 51
click at [1105, 165] on span "Scheduling" at bounding box center [1092, 165] width 123 height 20
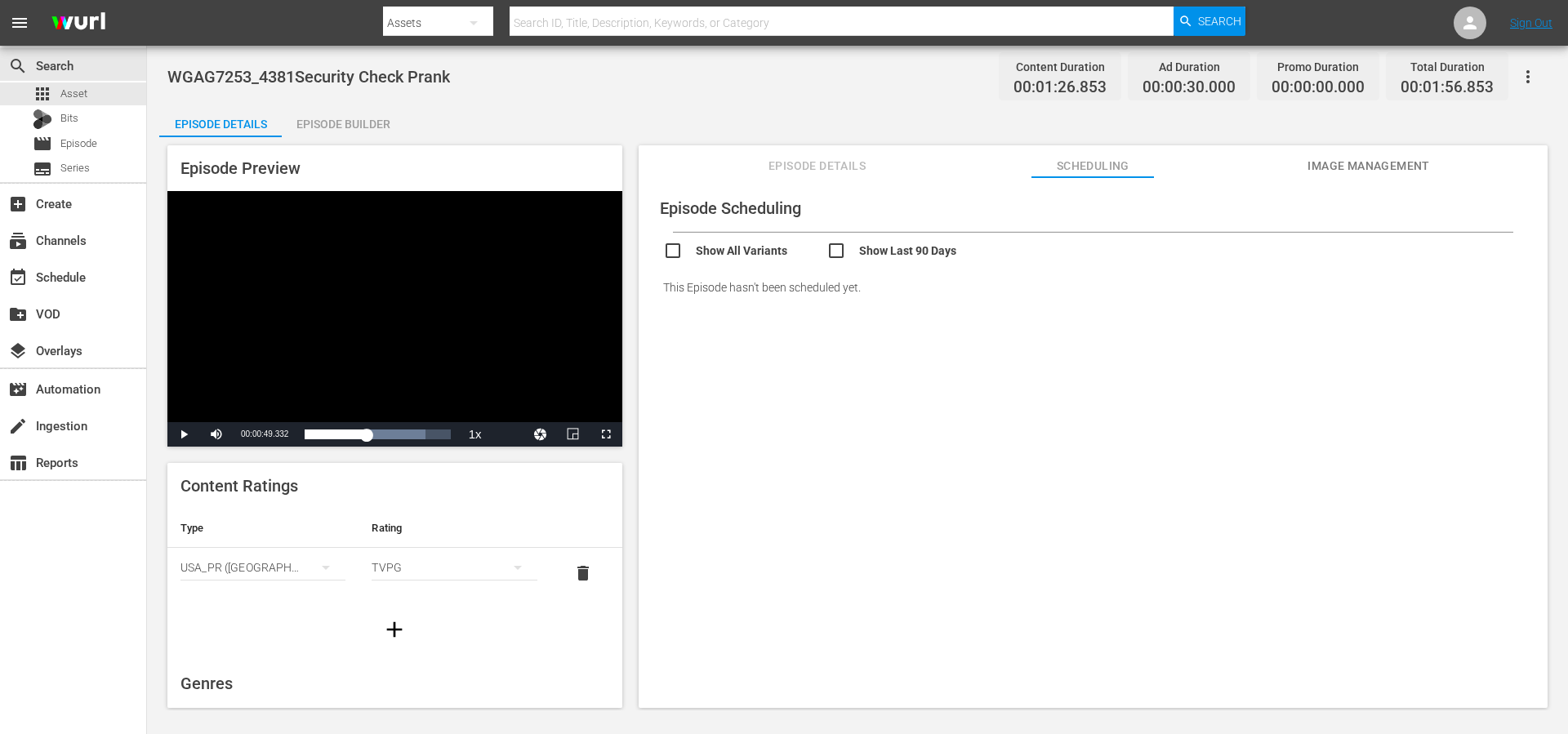
click at [814, 164] on span "Episode Details" at bounding box center [817, 165] width 123 height 20
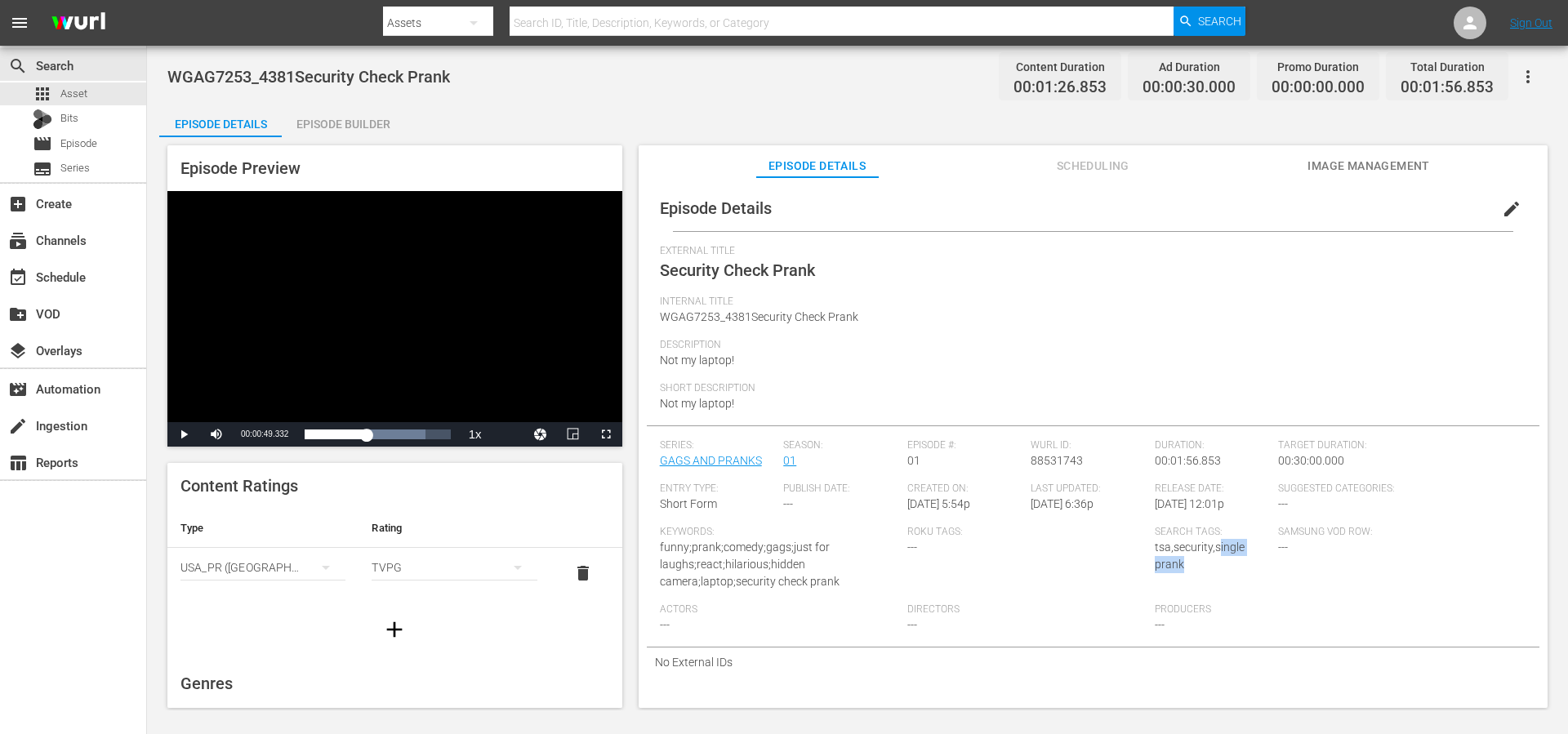
drag, startPoint x: 1191, startPoint y: 565, endPoint x: 1211, endPoint y: 547, distance: 26.9
click at [1211, 547] on div "Search Tags: tsa,security,single prank" at bounding box center [1217, 564] width 125 height 77
click at [1188, 565] on div "Search Tags: tsa,security,single prank" at bounding box center [1217, 564] width 125 height 77
click at [75, 138] on span "Episode" at bounding box center [78, 144] width 37 height 17
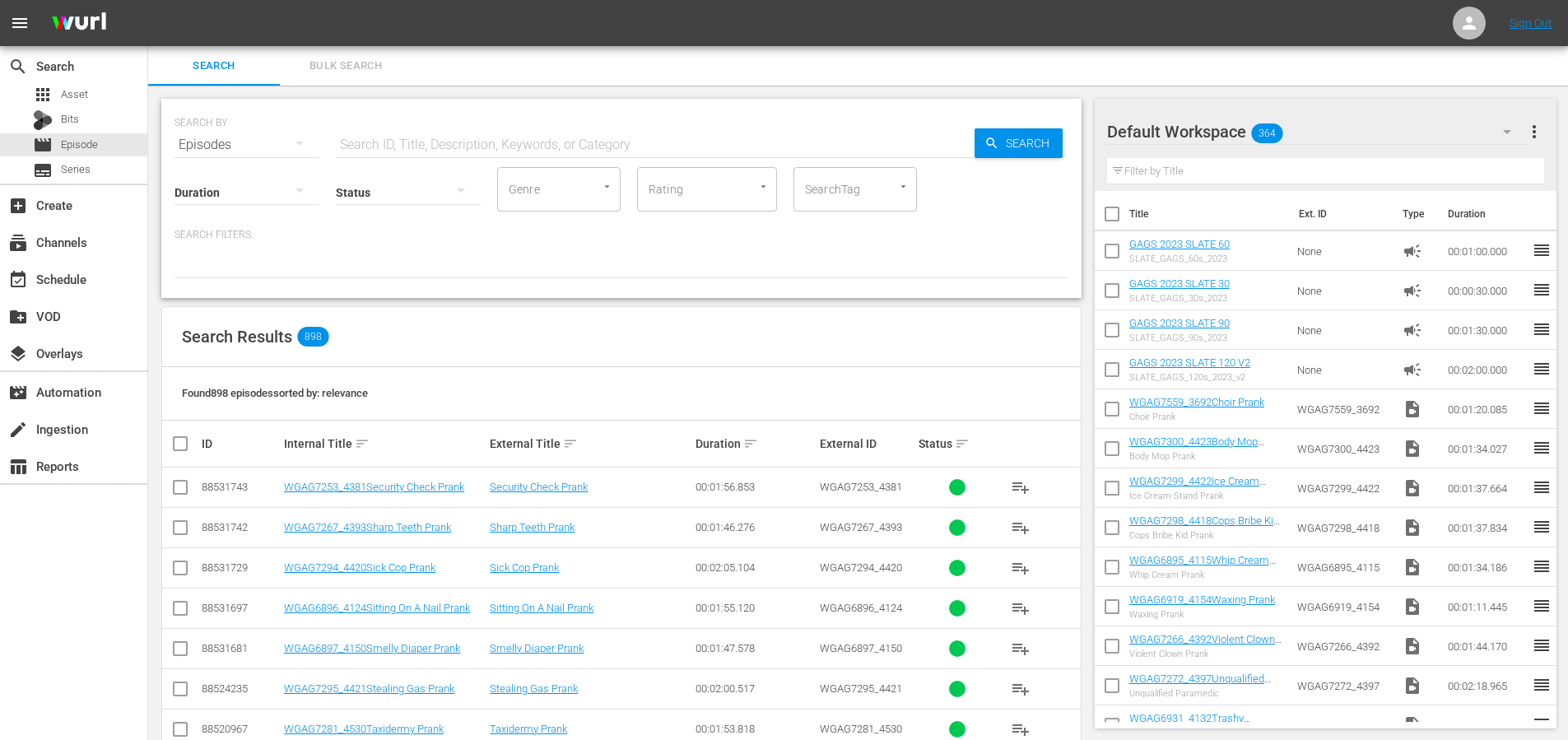
click at [818, 195] on input "SearchTag" at bounding box center [831, 190] width 62 height 30
type input "single"
click at [867, 241] on span "single prank" at bounding box center [838, 235] width 62 height 18
click at [866, 242] on div "Search Filters:" at bounding box center [622, 253] width 894 height 50
click at [73, 269] on div "event_available Schedule" at bounding box center [46, 277] width 92 height 15
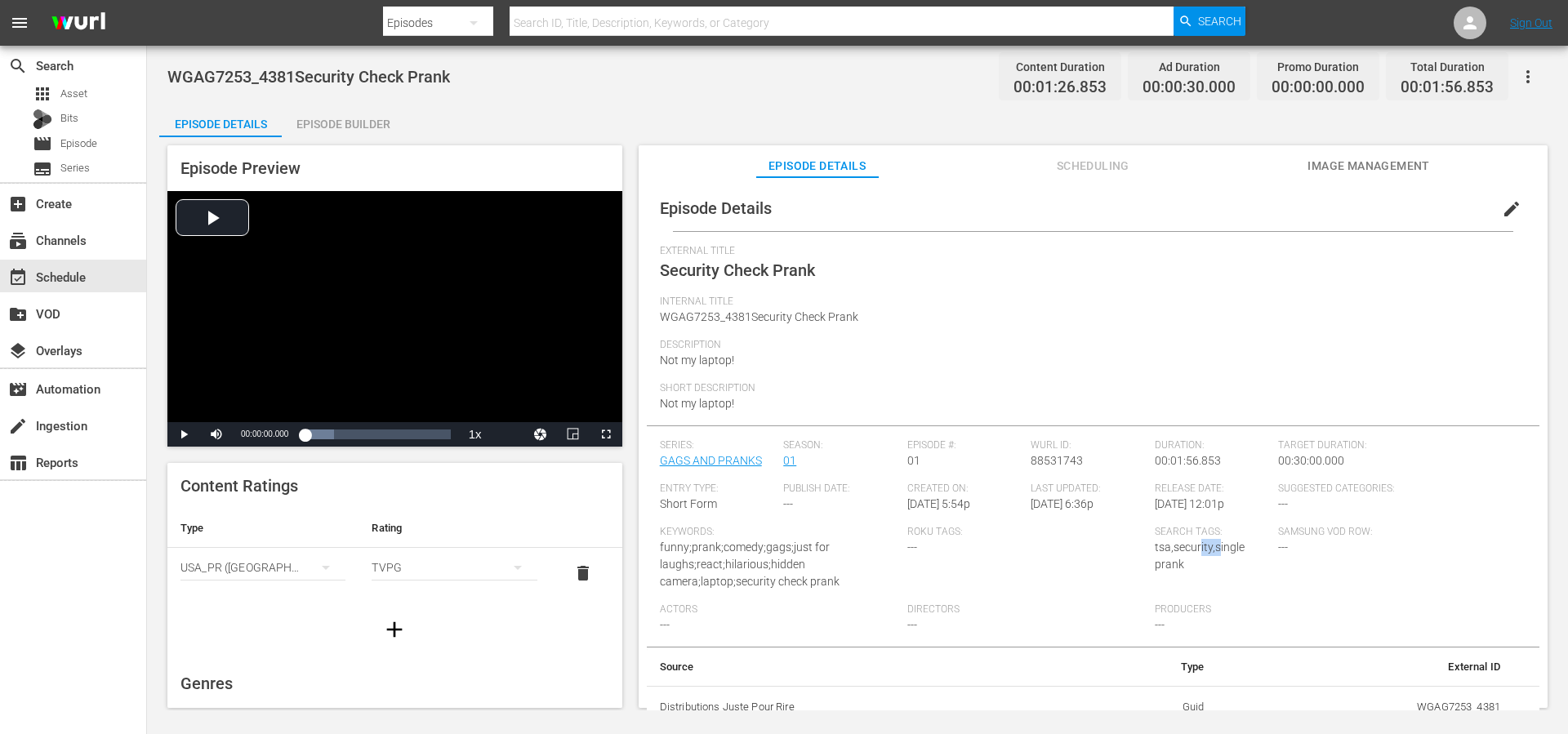
drag, startPoint x: 1173, startPoint y: 562, endPoint x: 1213, endPoint y: 551, distance: 41.5
click at [1213, 551] on span "tsa,security,single prank" at bounding box center [1200, 556] width 90 height 30
click at [1203, 562] on div "Search Tags: tsa,security,single prank" at bounding box center [1217, 564] width 125 height 77
drag, startPoint x: 1202, startPoint y: 566, endPoint x: 1210, endPoint y: 549, distance: 18.8
click at [1210, 549] on div "Search Tags: tsa,security,single prank" at bounding box center [1217, 564] width 125 height 77
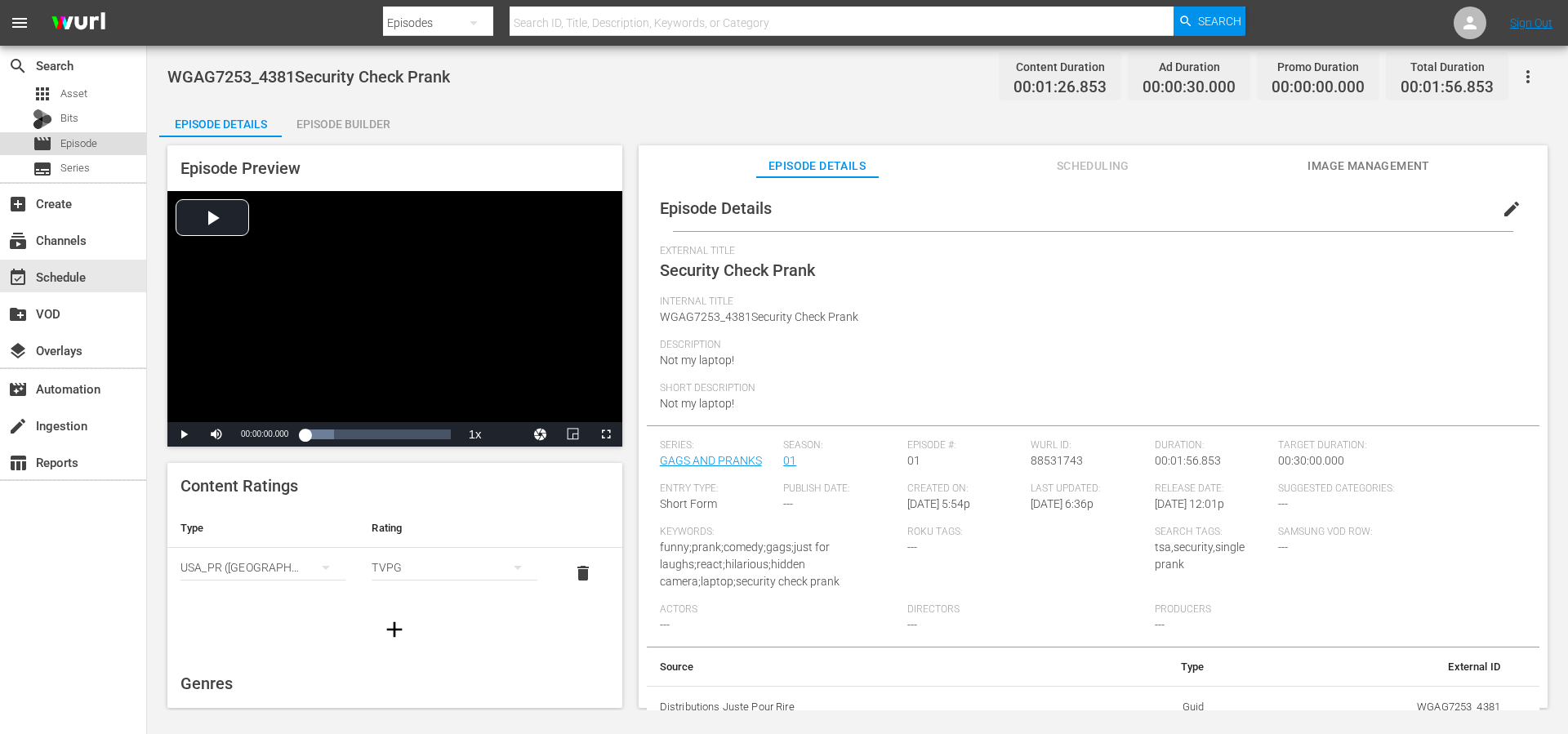
click at [81, 145] on span "Episode" at bounding box center [78, 144] width 37 height 17
click at [1190, 550] on span "tsa,security,single prank" at bounding box center [1200, 556] width 90 height 30
drag, startPoint x: 1019, startPoint y: 481, endPoint x: 948, endPoint y: 468, distance: 72.2
click at [1018, 481] on div "Episode #: 01" at bounding box center [970, 461] width 125 height 44
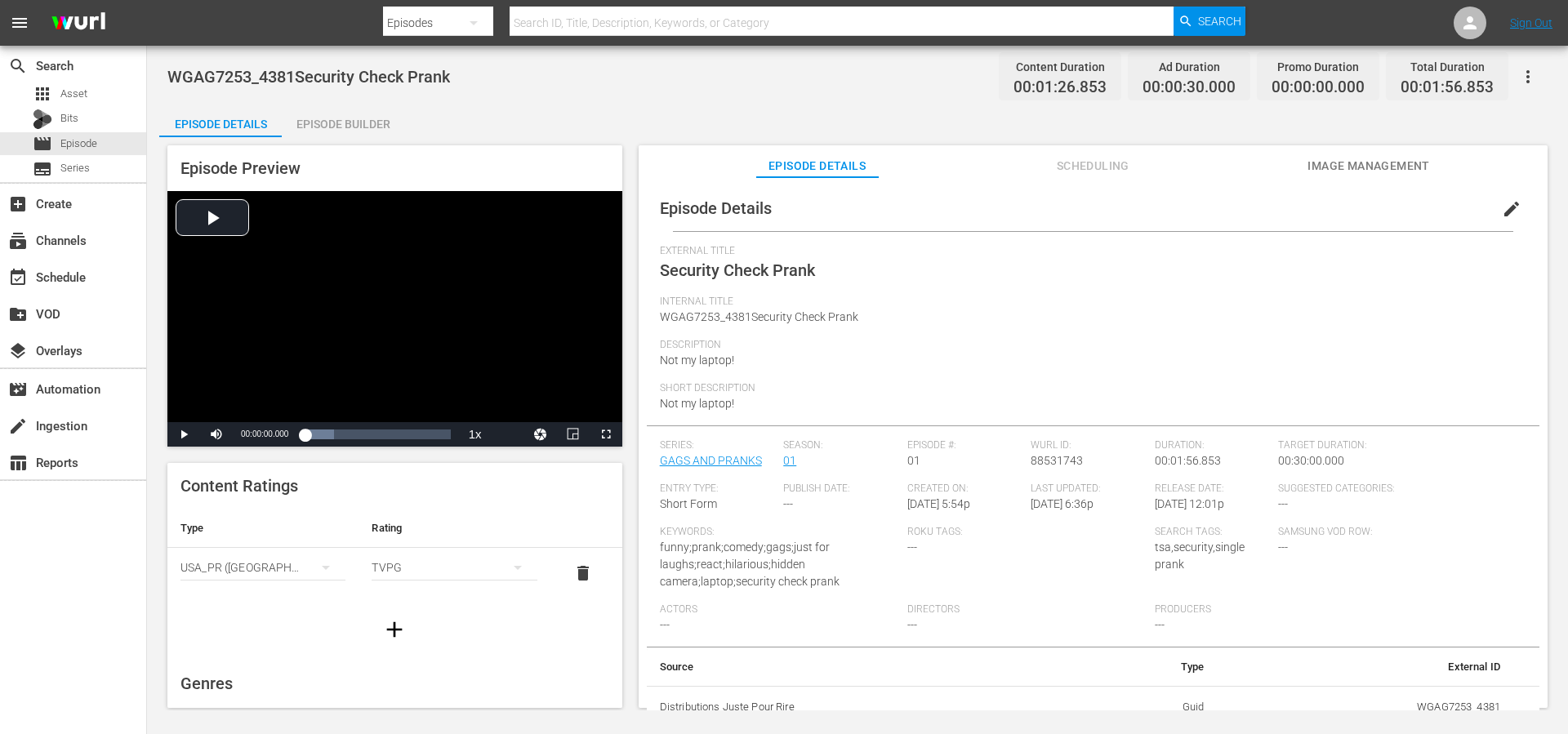
click at [971, 319] on div "Internal Title WGAG7253_4381Security Check Prank" at bounding box center [1093, 317] width 867 height 44
click at [320, 121] on div "Episode Builder" at bounding box center [342, 124] width 123 height 39
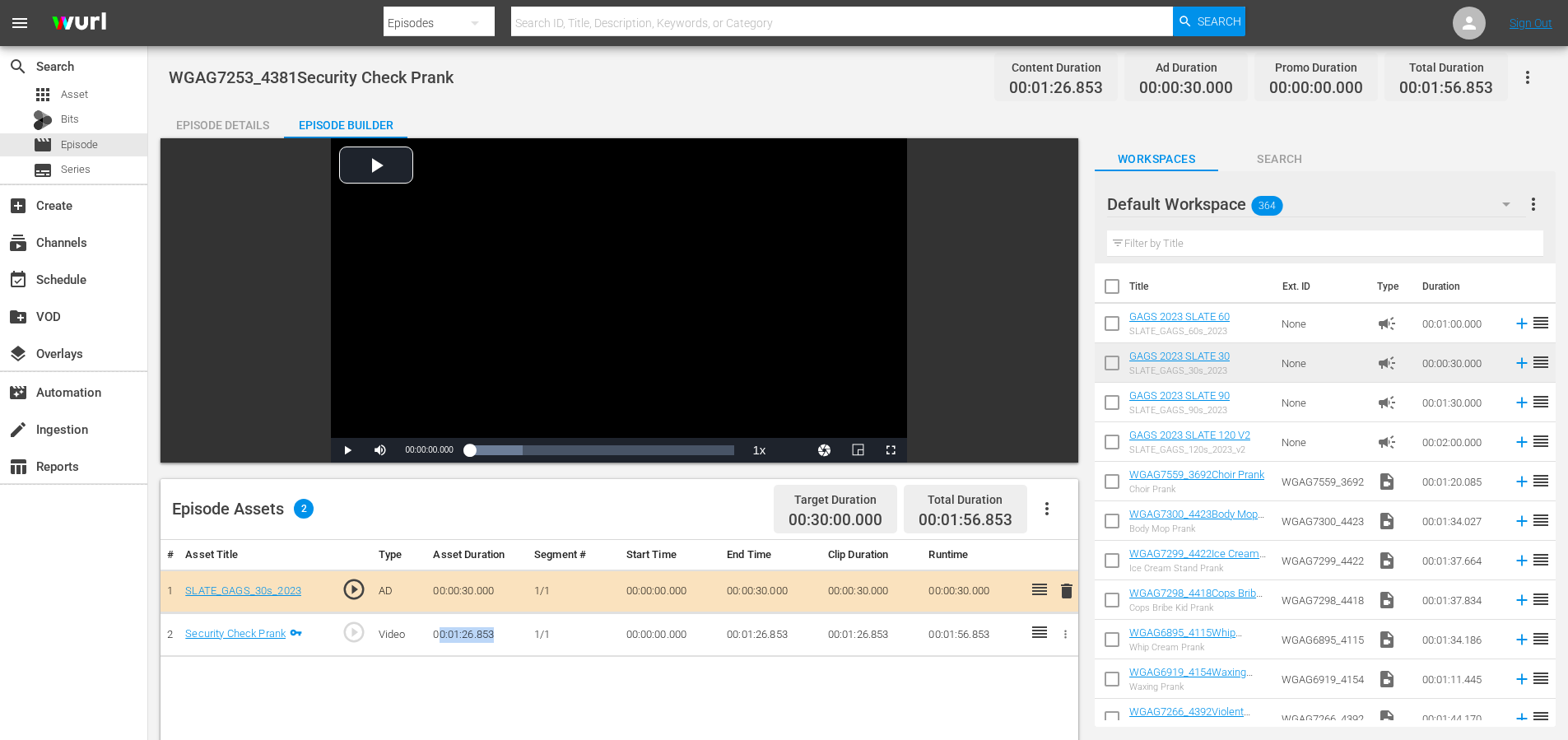
drag, startPoint x: 437, startPoint y: 636, endPoint x: 510, endPoint y: 634, distance: 73.0
click at [510, 634] on td "00:01:26.853" at bounding box center [477, 636] width 101 height 44
drag, startPoint x: 500, startPoint y: 639, endPoint x: 432, endPoint y: 636, distance: 68.1
click at [432, 636] on td "00:01:26.853" at bounding box center [477, 636] width 101 height 44
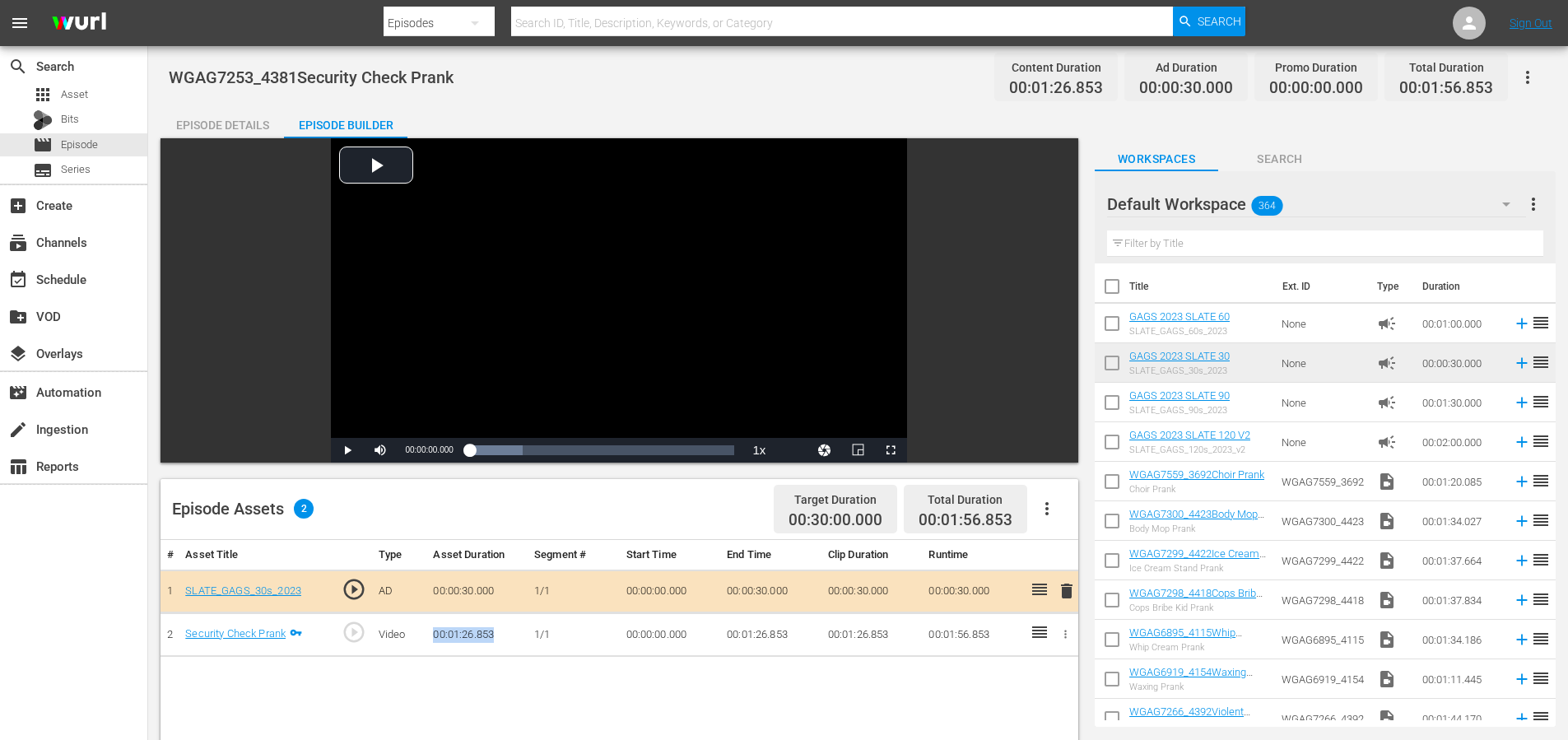
click at [230, 115] on div "Episode Details" at bounding box center [222, 125] width 124 height 40
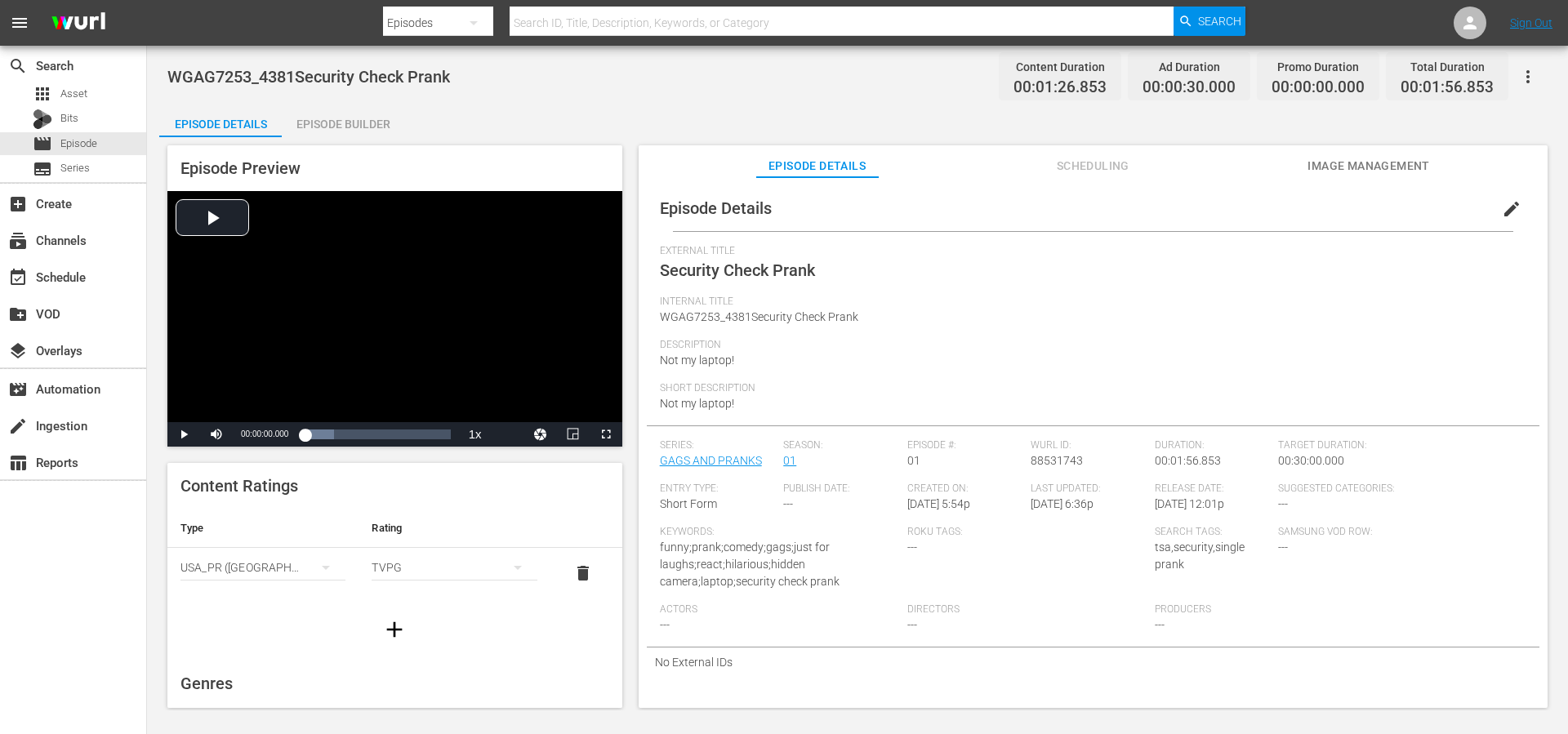
click at [1090, 159] on span "Scheduling" at bounding box center [1092, 165] width 123 height 20
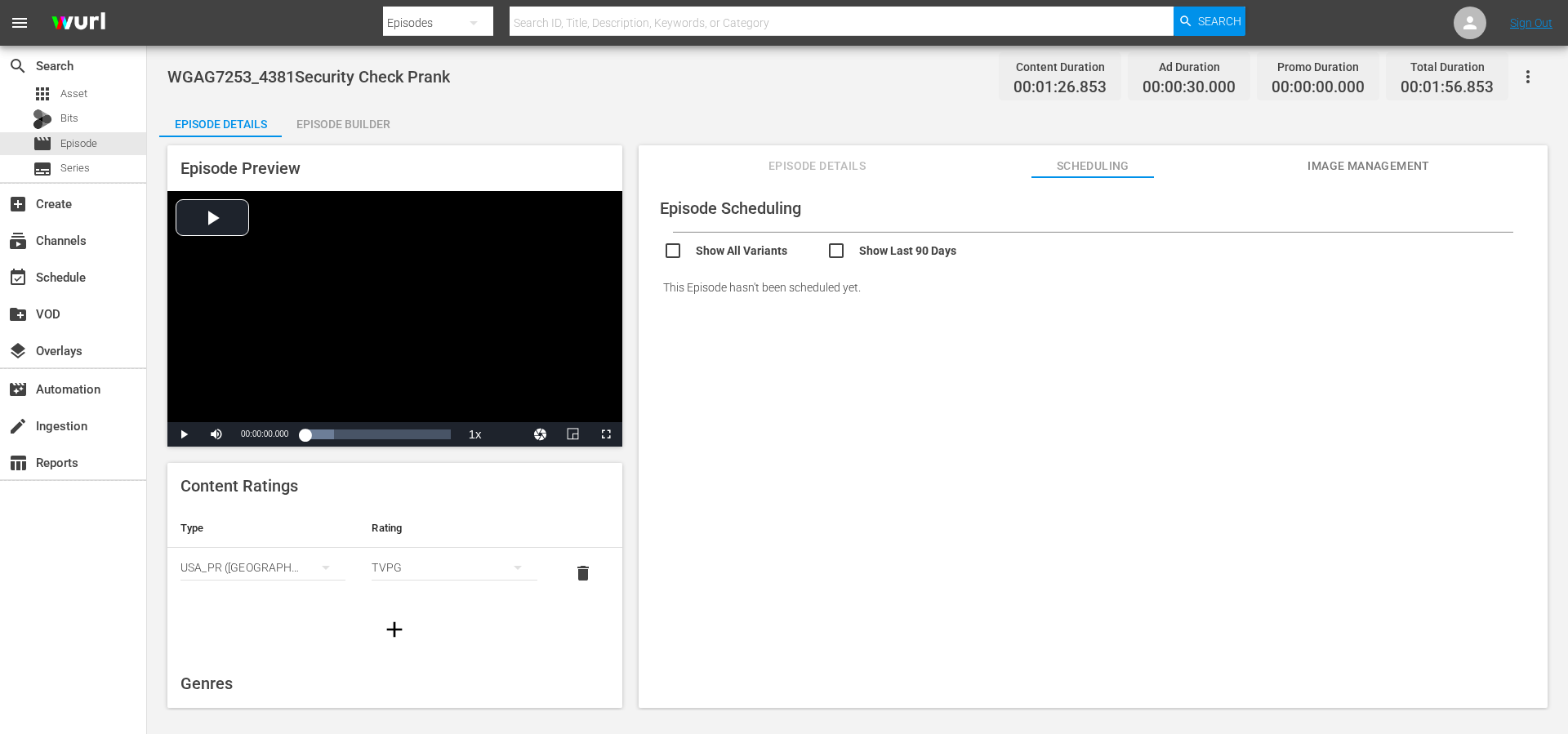
click at [838, 254] on input "checkbox" at bounding box center [909, 253] width 164 height 24
click at [836, 255] on input "checkbox" at bounding box center [909, 253] width 164 height 24
checkbox input "false"
click at [62, 234] on div "subscriptions Channels" at bounding box center [45, 237] width 91 height 15
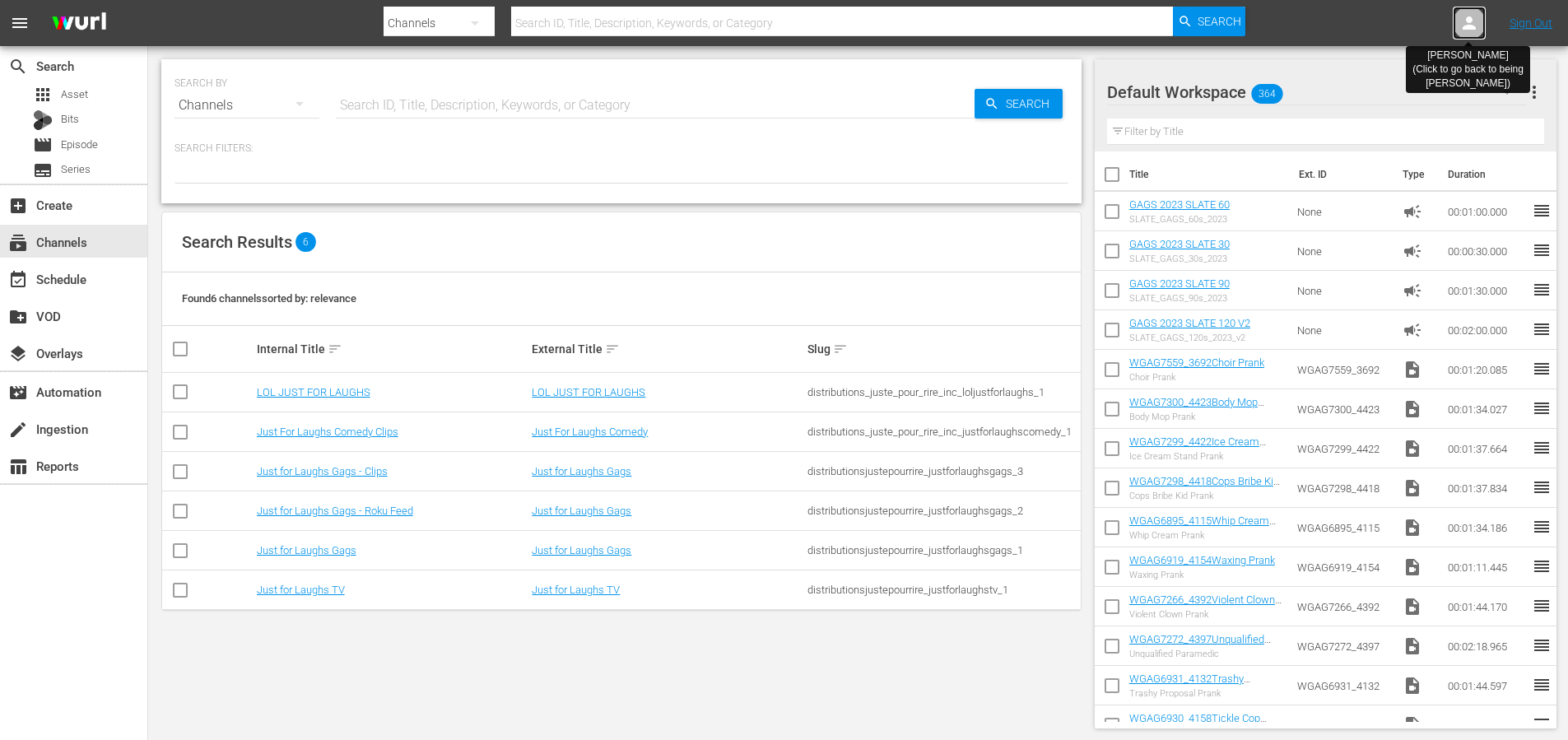
click at [1472, 26] on icon at bounding box center [1469, 23] width 13 height 13
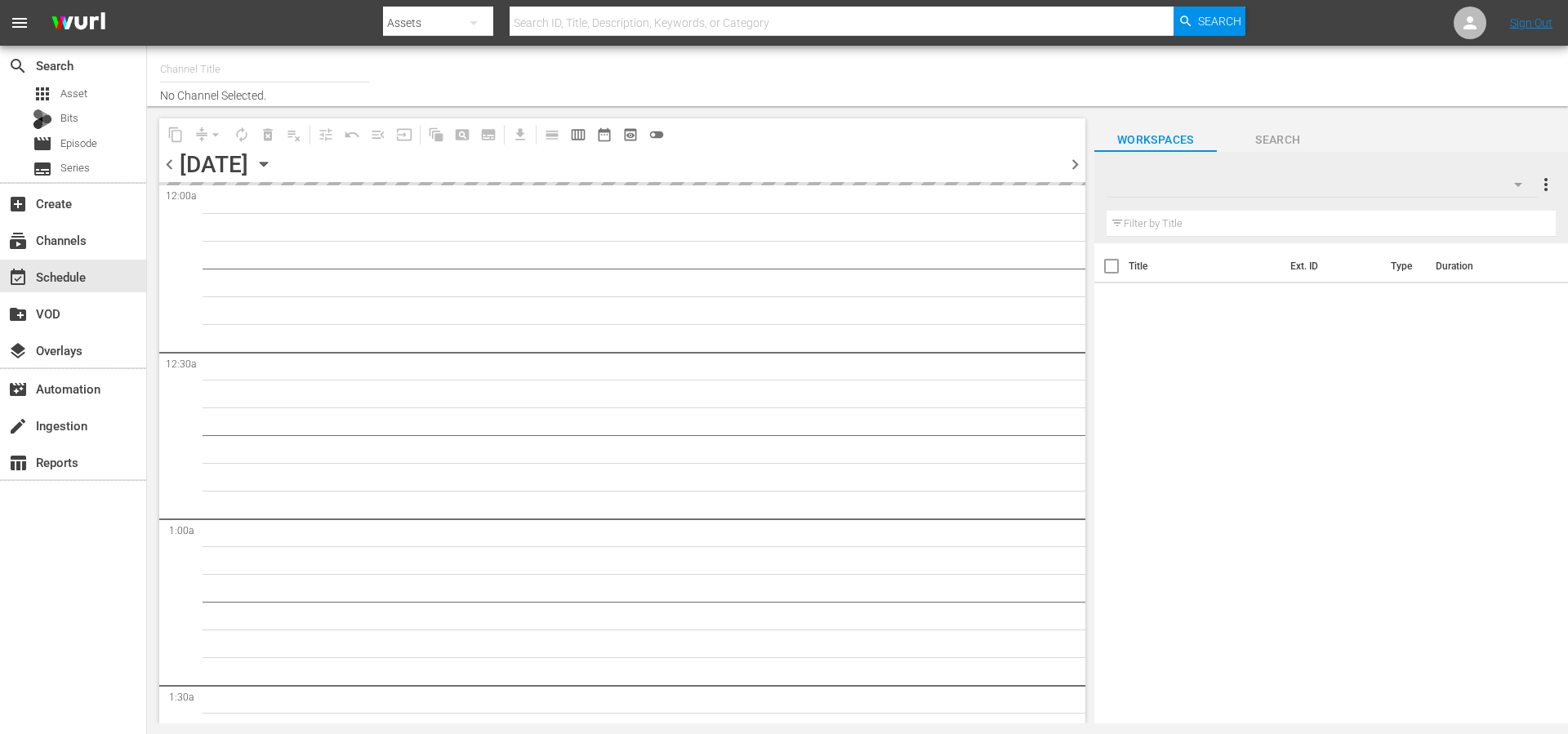
type input "Just for Laughs Gags - Clips (1956)"
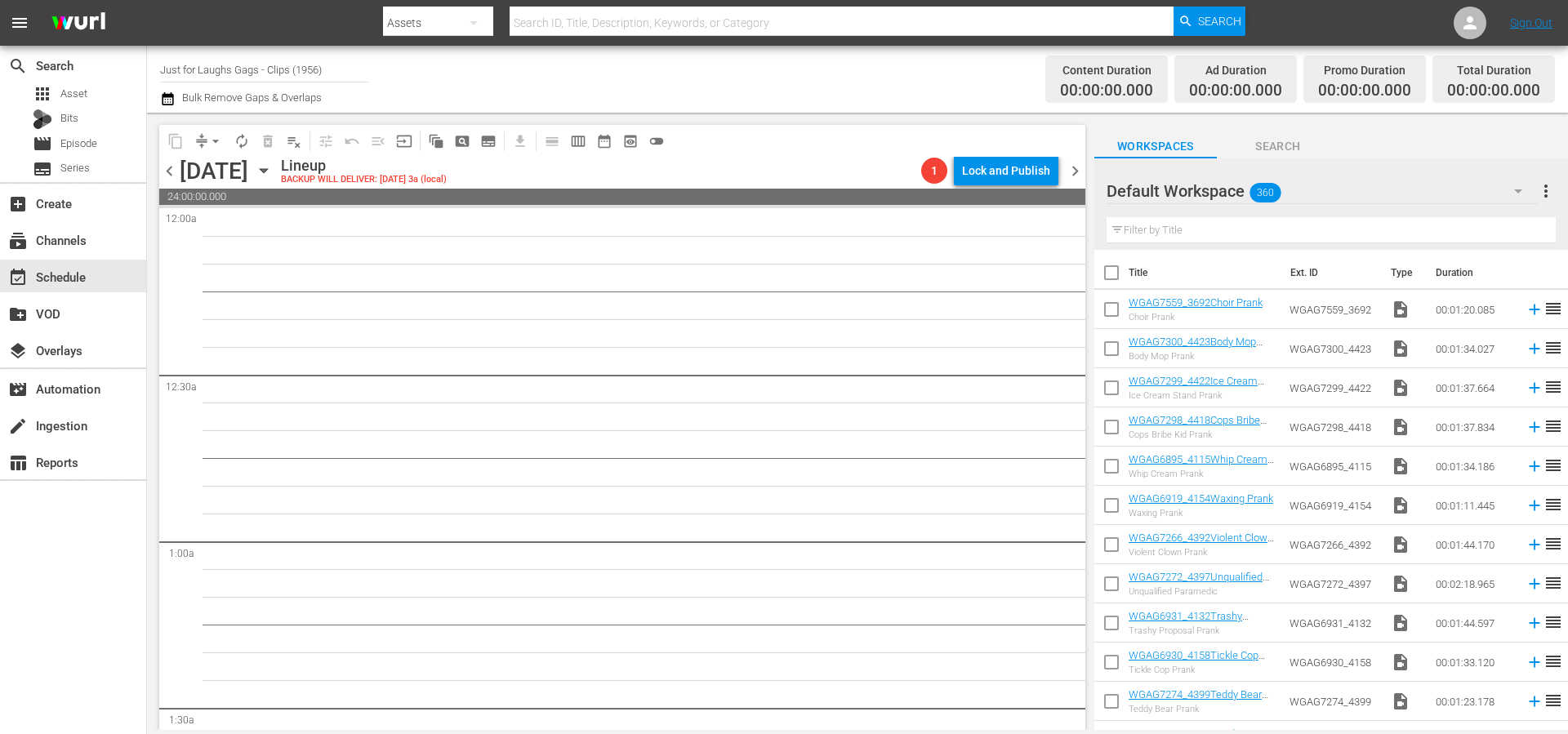
click at [766, 138] on div "content_copy compress arrow_drop_down autorenew_outlined delete_forever_outline…" at bounding box center [622, 140] width 926 height 32
click at [459, 146] on span "pageview_outlined" at bounding box center [462, 141] width 17 height 17
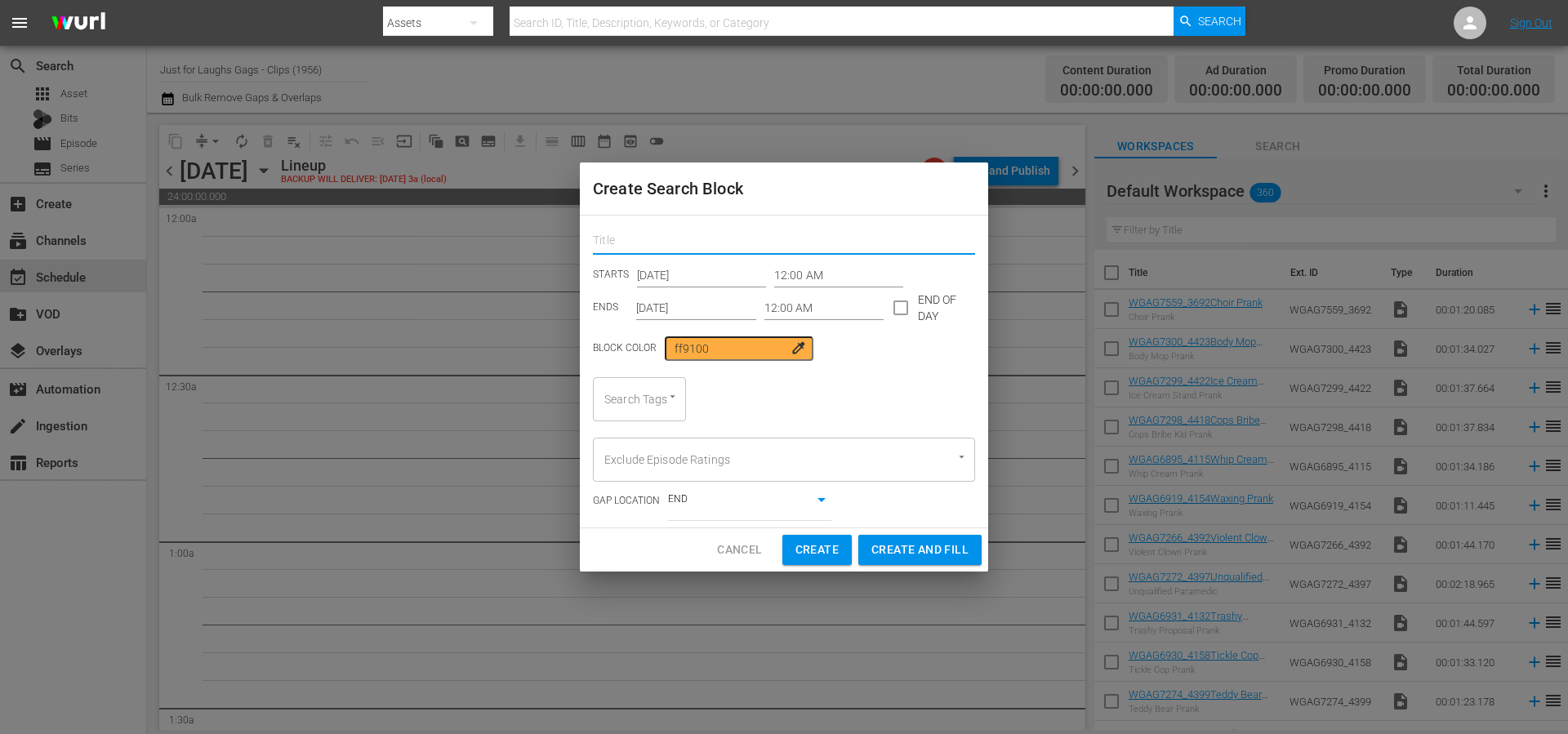
click at [659, 240] on input "text" at bounding box center [784, 241] width 382 height 25
click at [649, 234] on input "text" at bounding box center [784, 241] width 382 height 25
type input "single pranks search block"
click at [657, 396] on div at bounding box center [665, 396] width 30 height 17
click at [657, 398] on div at bounding box center [665, 396] width 30 height 17
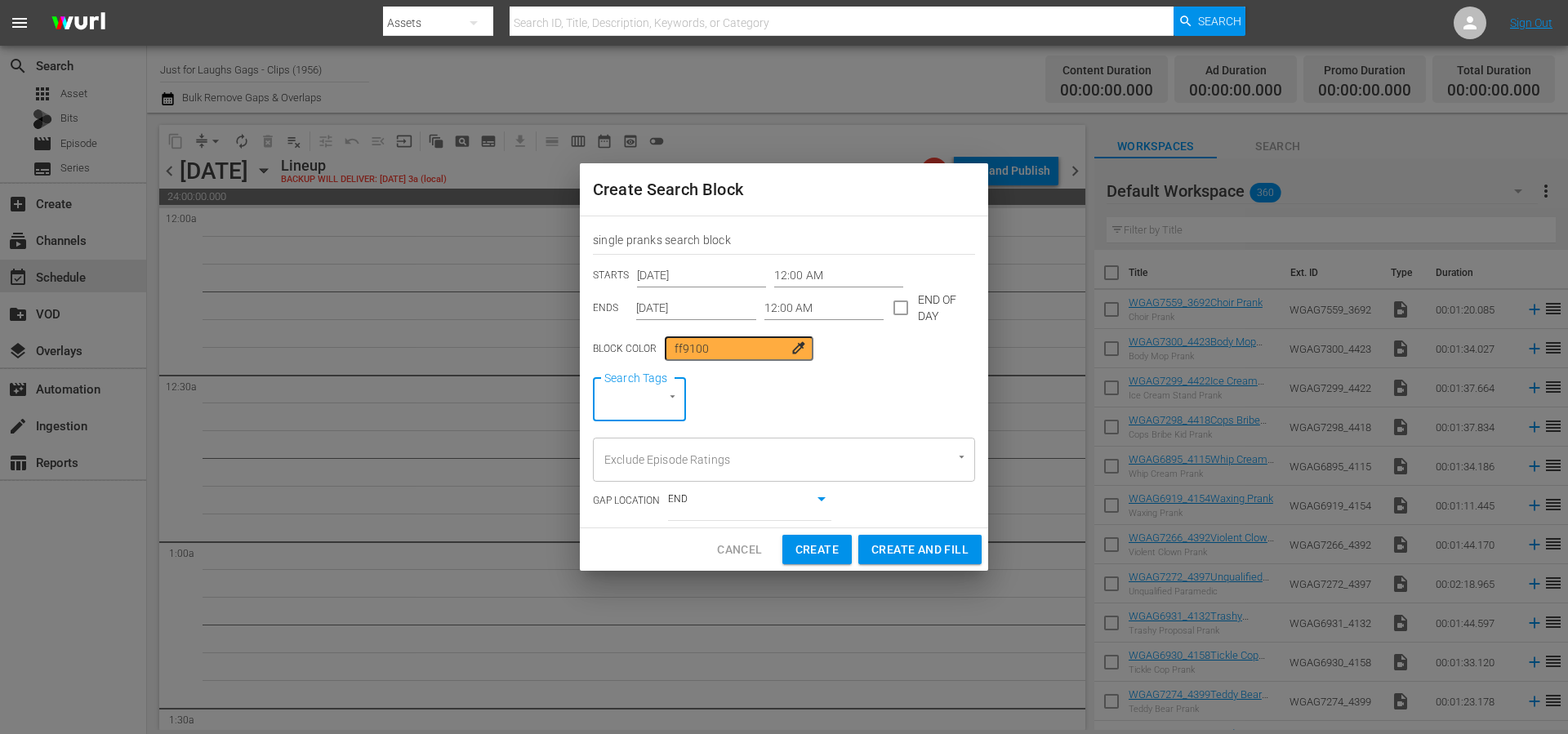
click at [645, 405] on div "Search Tags" at bounding box center [639, 399] width 93 height 44
type input "single"
click at [626, 446] on span "single prank" at bounding box center [637, 445] width 62 height 17
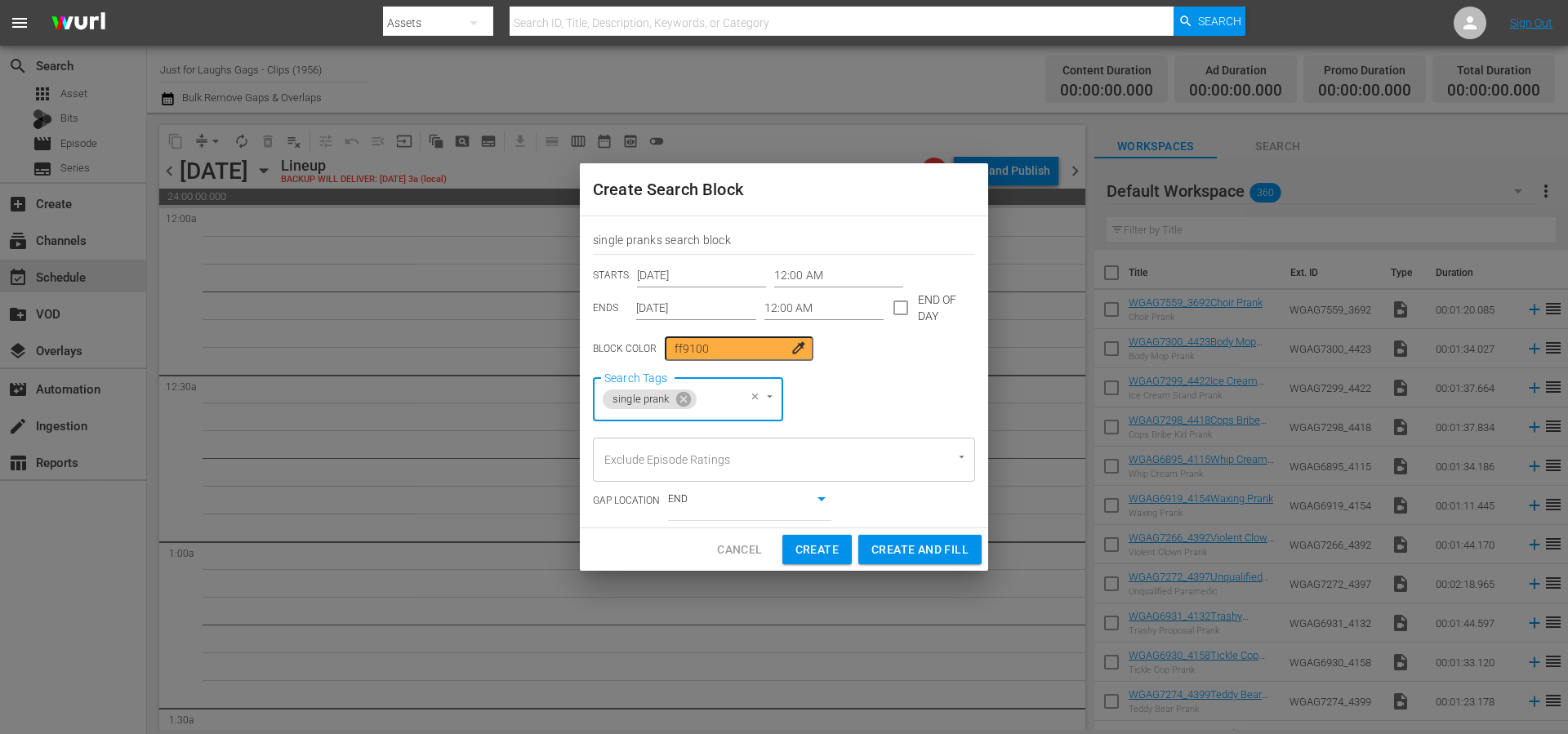
click at [906, 386] on div "Search Tags single prank Search Tags" at bounding box center [784, 399] width 382 height 44
click at [915, 468] on input "Exclude Episode Ratings" at bounding box center [760, 460] width 321 height 30
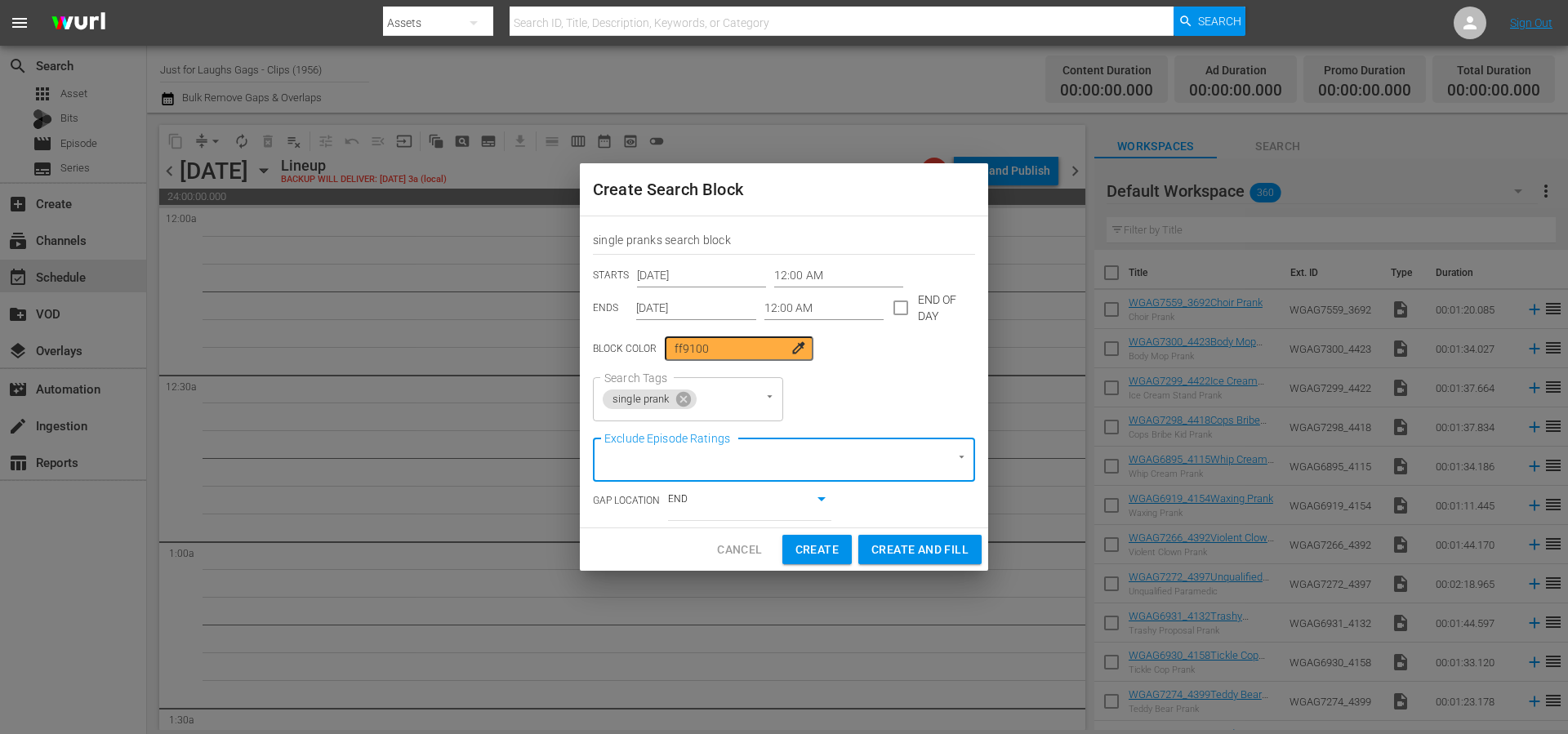
click at [915, 468] on input "Exclude Episode Ratings" at bounding box center [760, 460] width 321 height 30
click at [908, 397] on div "Search Tags single prank Search Tags" at bounding box center [784, 399] width 382 height 44
click at [778, 507] on body "menu Search By Assets Search ID, Title, Description, Keywords, or Category Sear…" at bounding box center [784, 367] width 1568 height 734
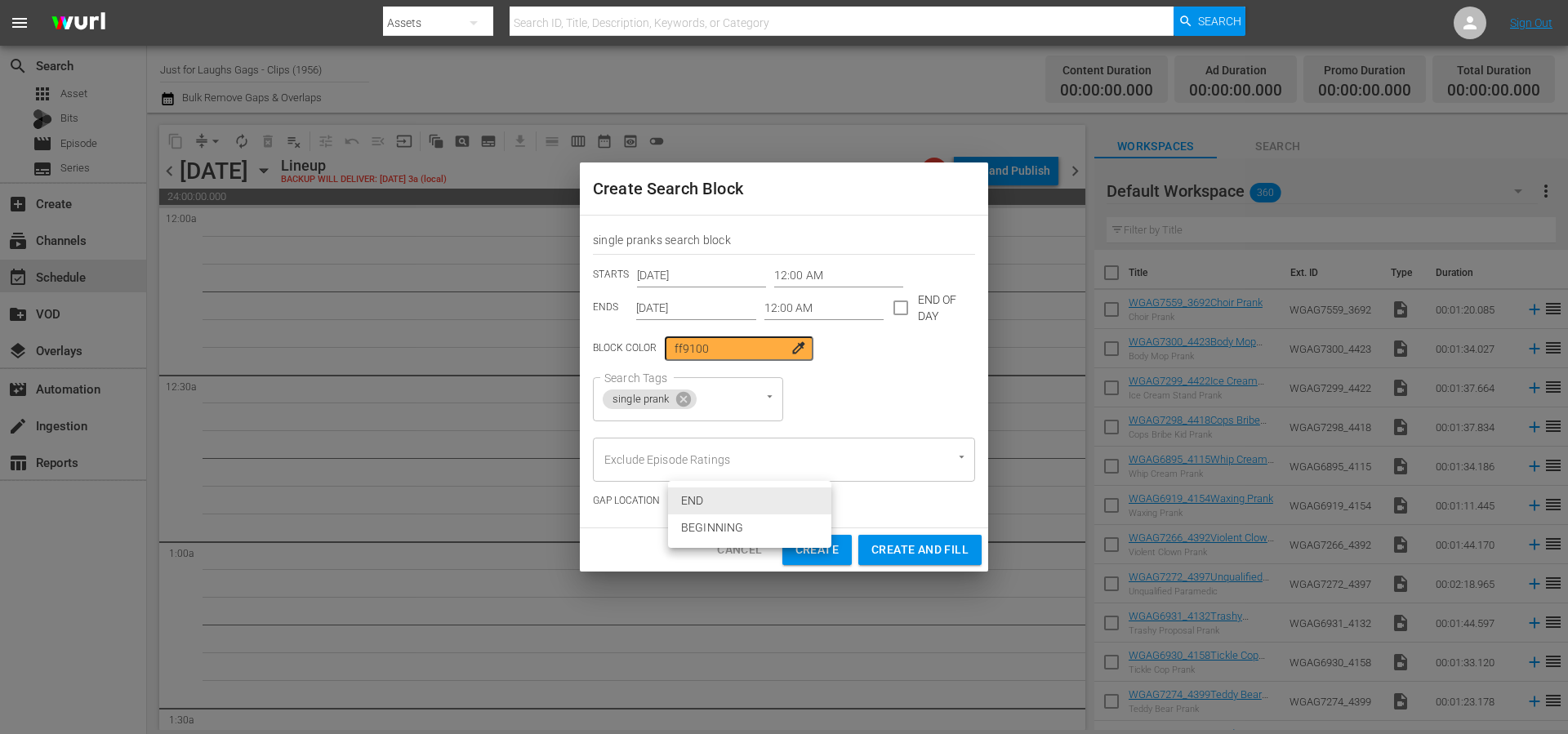
click at [886, 409] on div at bounding box center [784, 367] width 1568 height 734
click at [831, 550] on span "Create" at bounding box center [817, 549] width 44 height 20
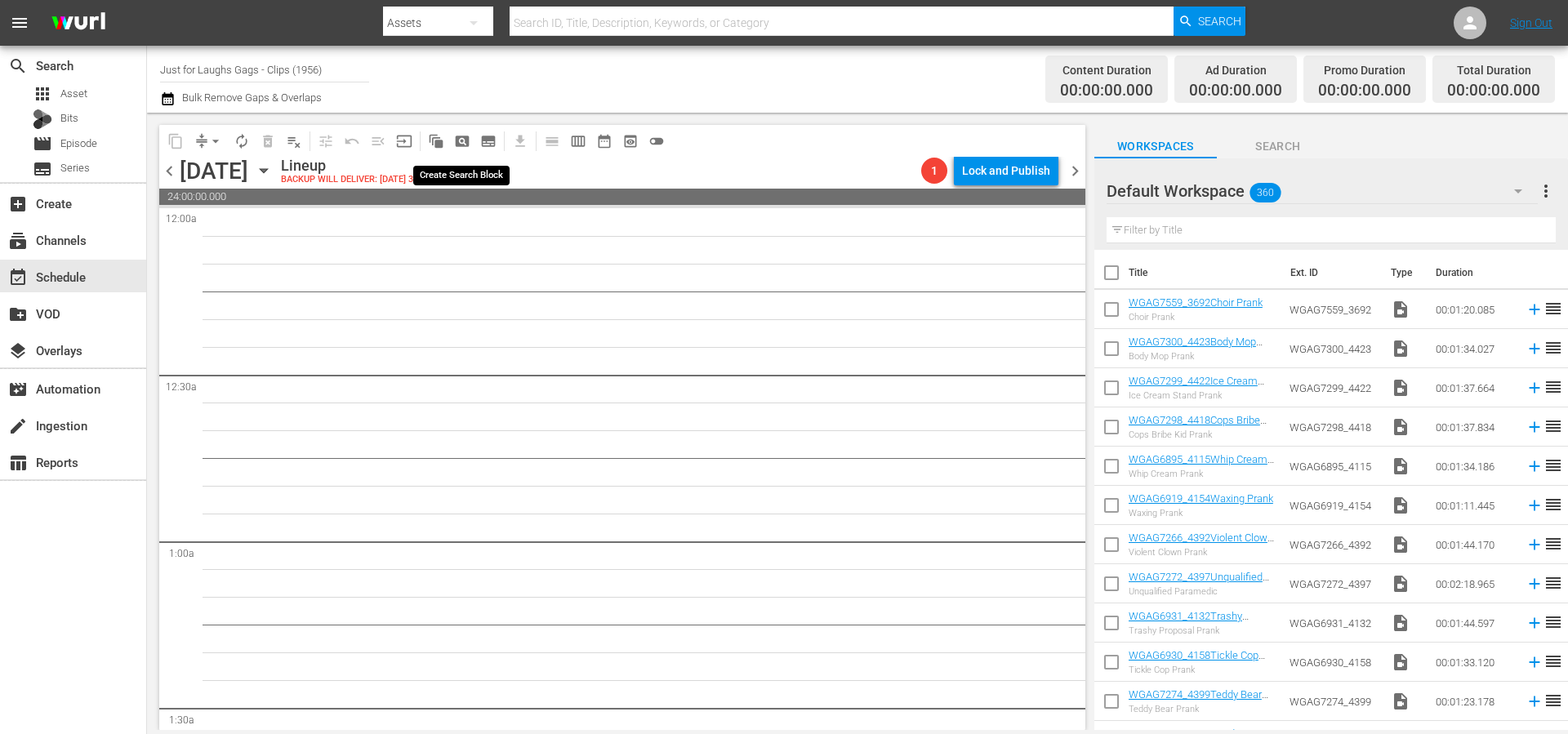
click at [470, 143] on button "pageview_outlined" at bounding box center [463, 141] width 26 height 26
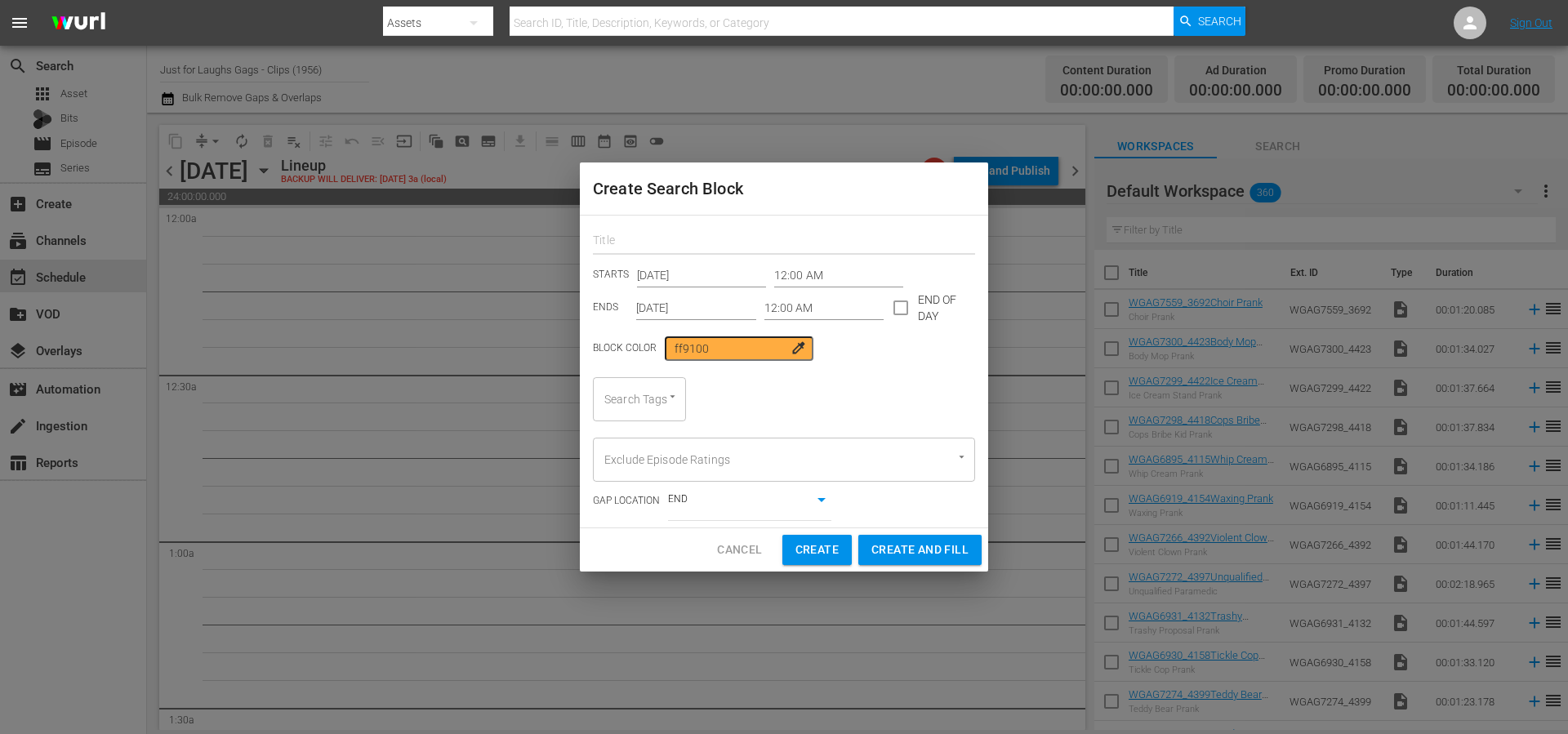
click at [632, 242] on input "text" at bounding box center [784, 241] width 382 height 25
drag, startPoint x: 663, startPoint y: 238, endPoint x: 650, endPoint y: 231, distance: 14.8
click at [663, 237] on input "text" at bounding box center [784, 241] width 382 height 25
type input "single pranks search block"
click at [774, 306] on input "12:00 AM" at bounding box center [825, 307] width 120 height 24
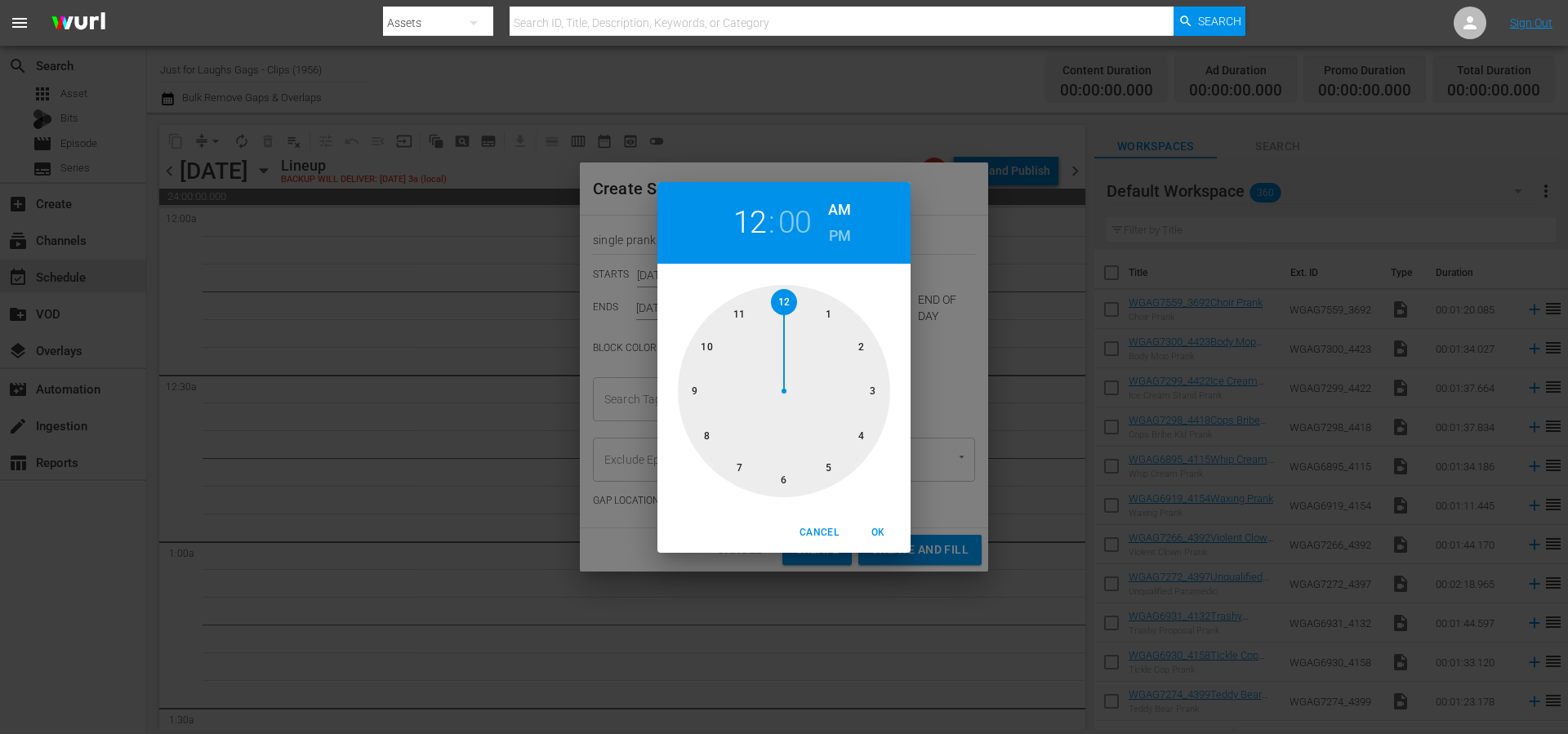
click at [827, 315] on div at bounding box center [784, 391] width 213 height 212
click at [878, 535] on span "OK" at bounding box center [877, 533] width 39 height 17
type input "01:00 AM"
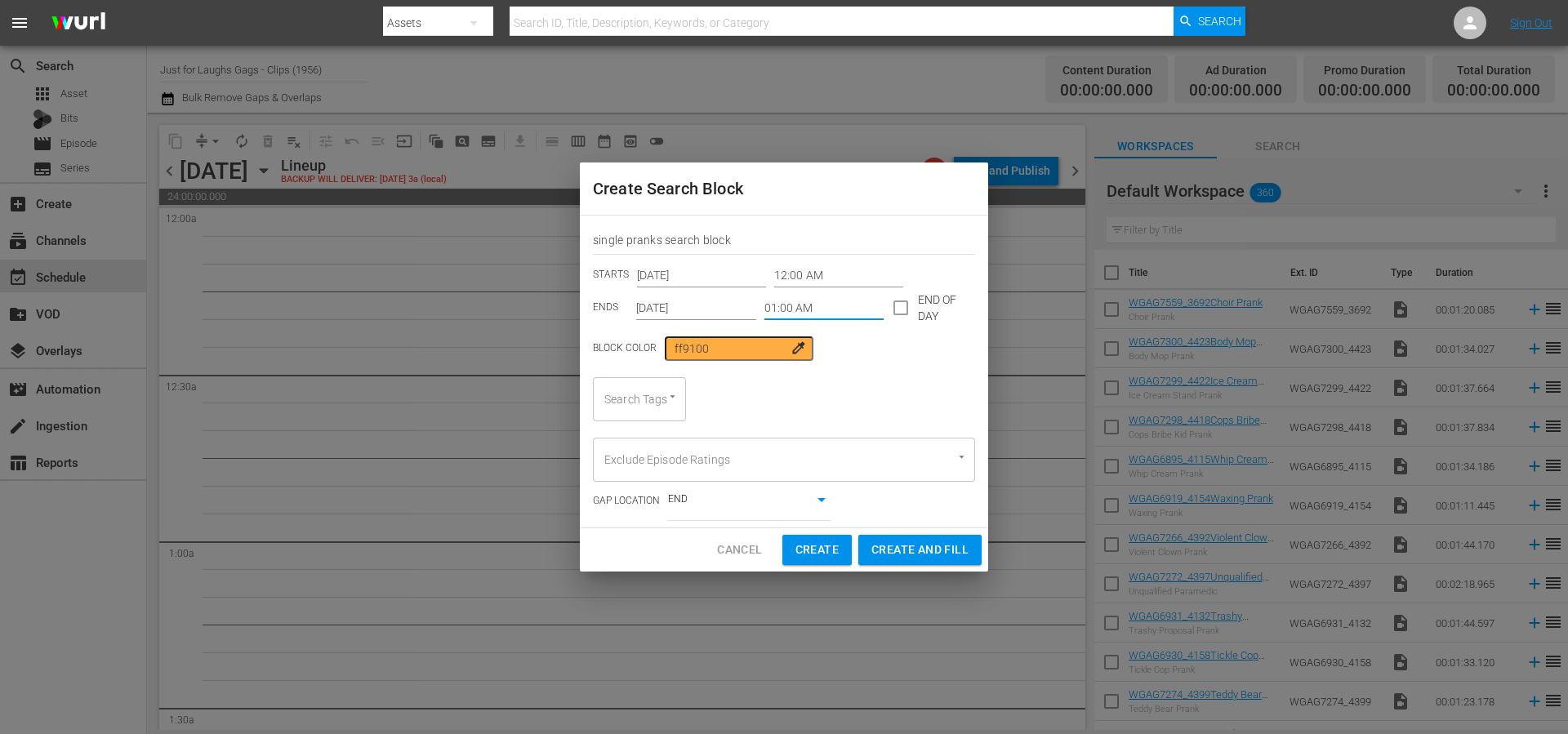
click at [914, 354] on div "Block Color ff9100 colorize" at bounding box center [784, 348] width 382 height 24
click at [636, 399] on div "Search Tags" at bounding box center [639, 399] width 93 height 44
type input "single"
click at [640, 438] on span "single prank" at bounding box center [637, 445] width 62 height 17
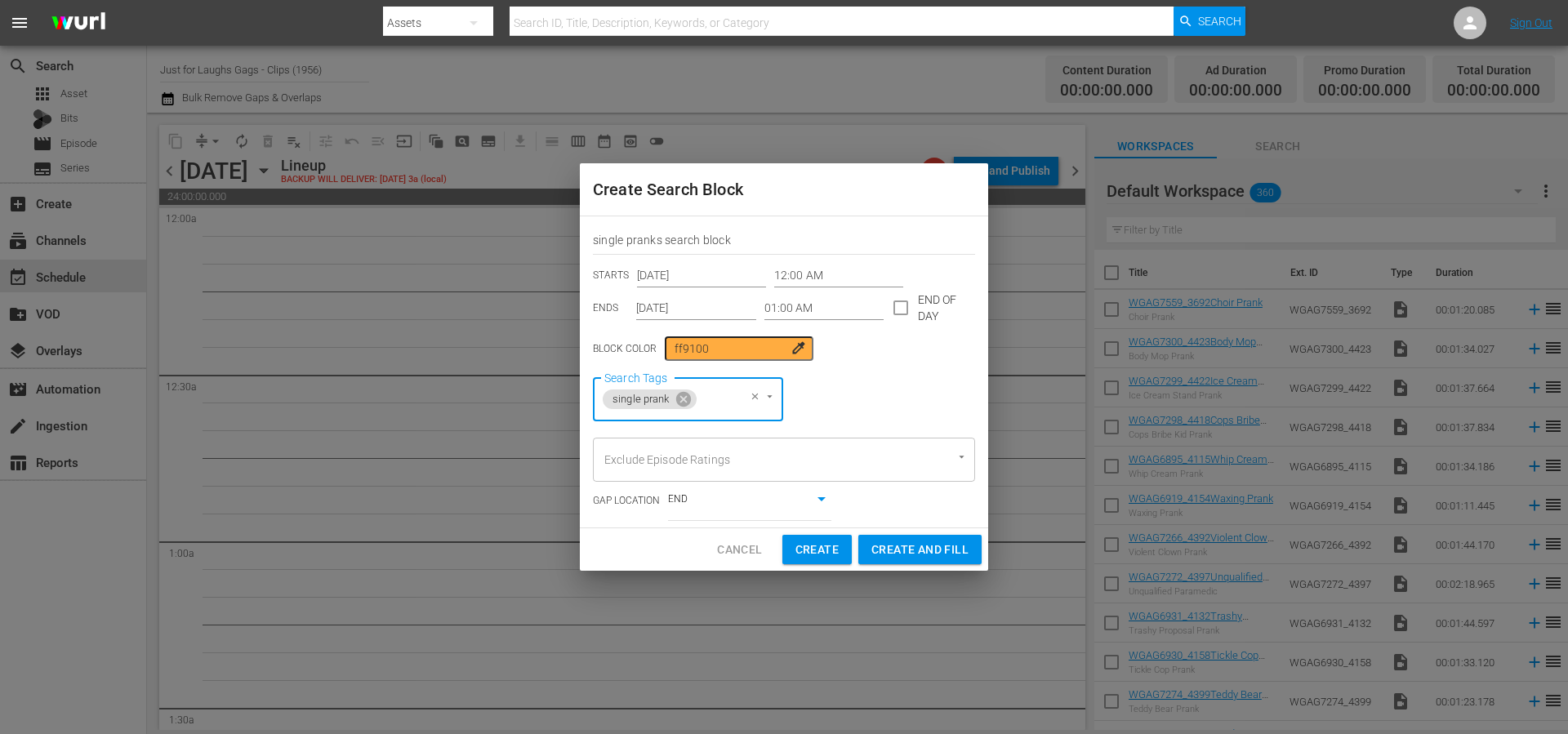
scroll to position [0, 0]
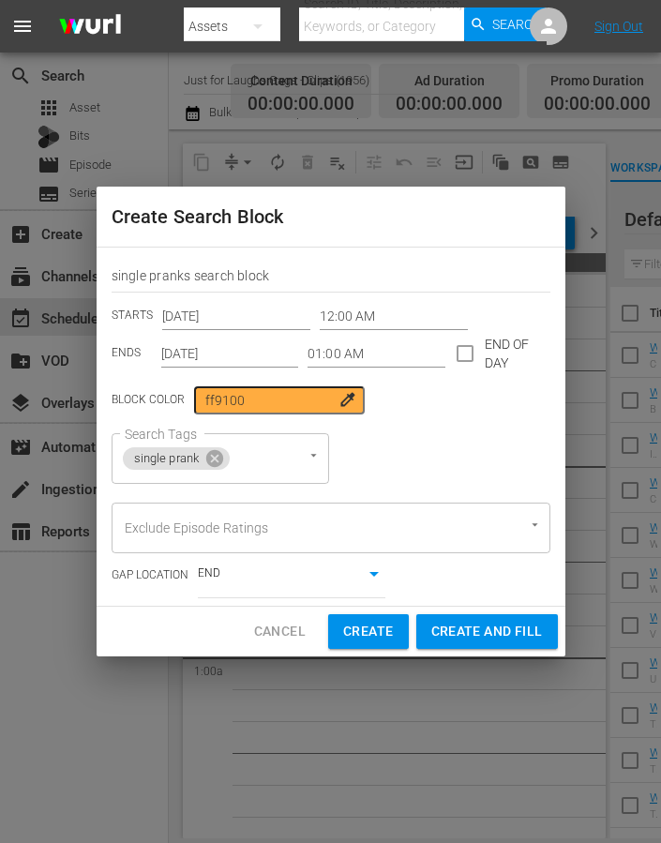
click at [388, 461] on div "Search Tags single prank Search Tags" at bounding box center [331, 458] width 439 height 51
click at [381, 628] on span "Create" at bounding box center [368, 631] width 50 height 23
type input "12:00 AM"
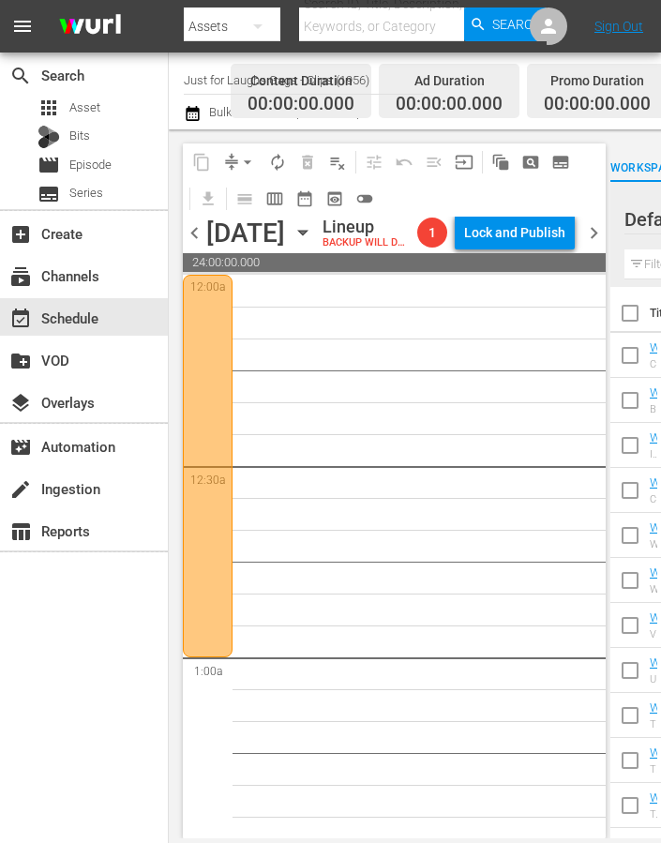
click at [214, 397] on div at bounding box center [208, 466] width 50 height 383
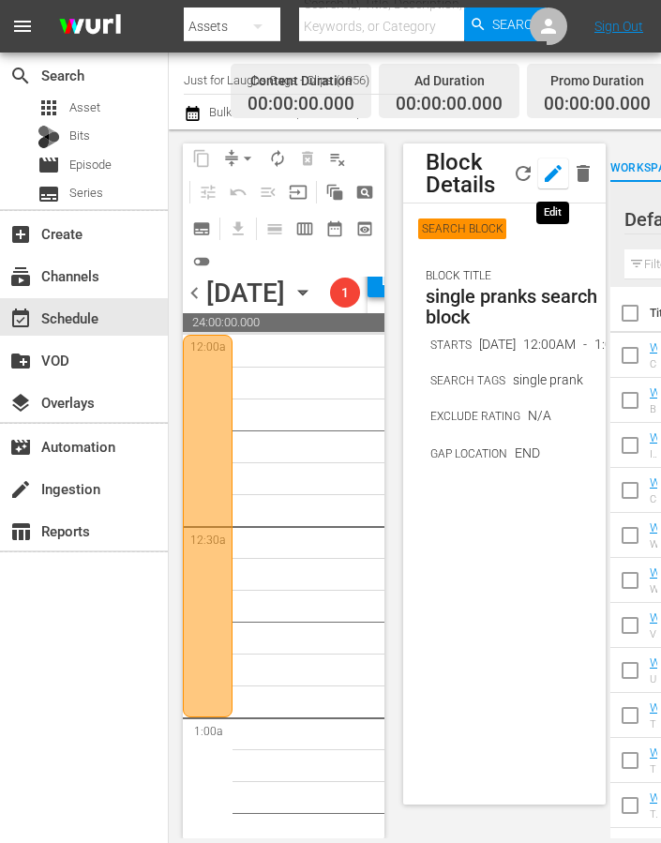
click at [544, 173] on icon "button" at bounding box center [553, 173] width 23 height 23
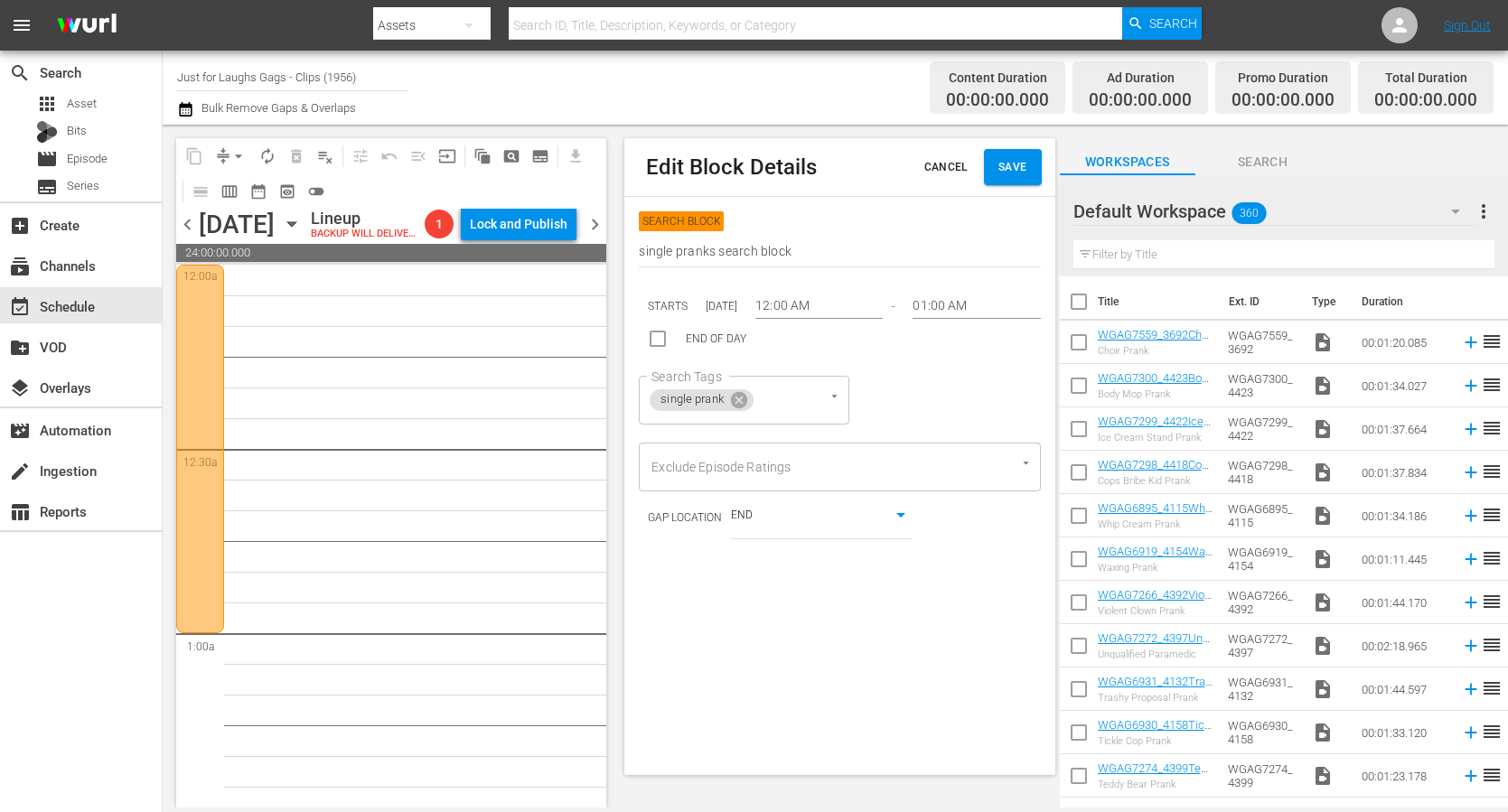
click at [966, 216] on div "SEARCH BLOCK" at bounding box center [839, 221] width 401 height 20
click at [1001, 175] on span "Save" at bounding box center [1013, 168] width 29 height 19
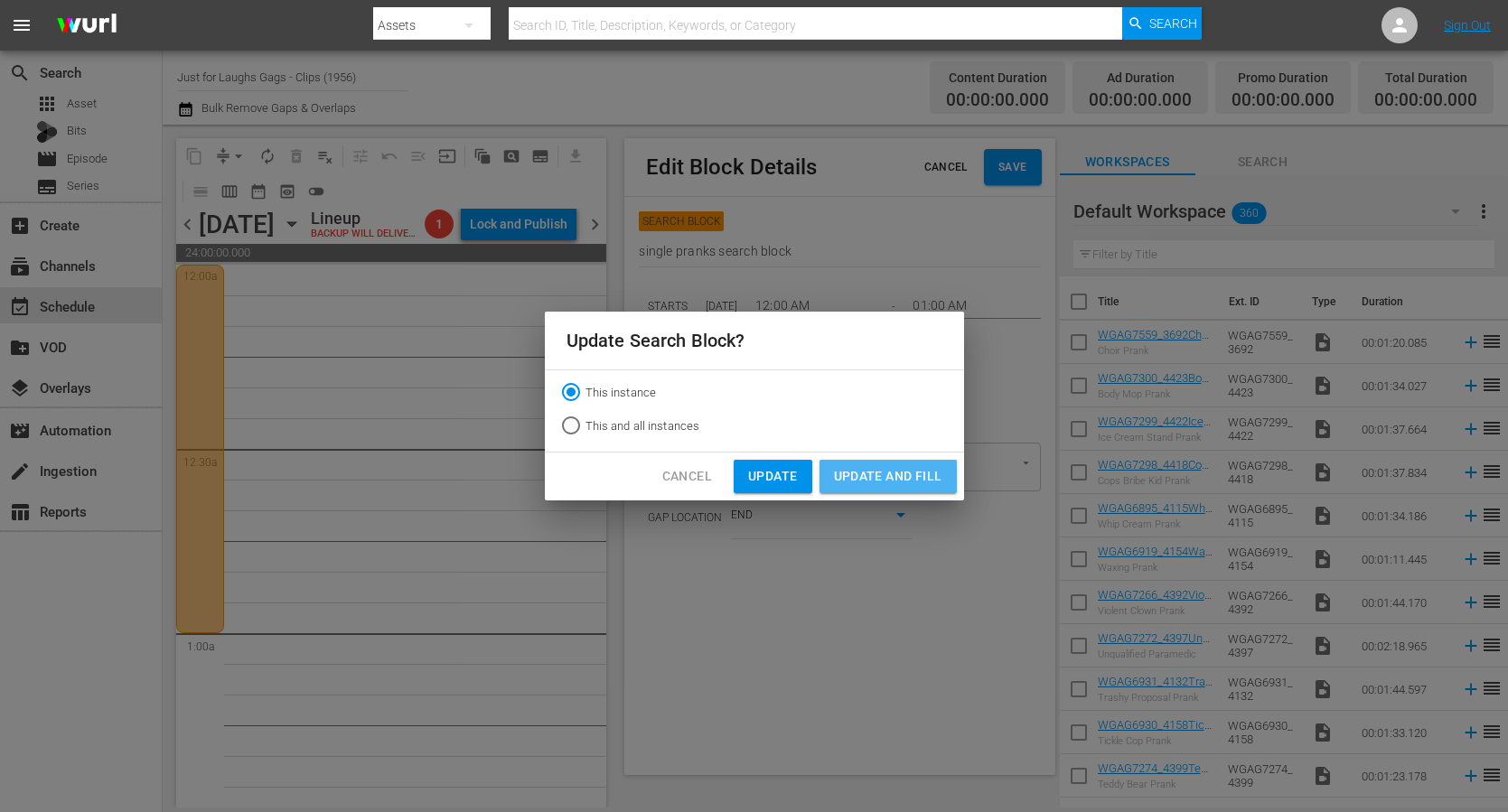
click at [921, 478] on span "Update and Fill" at bounding box center [887, 476] width 109 height 22
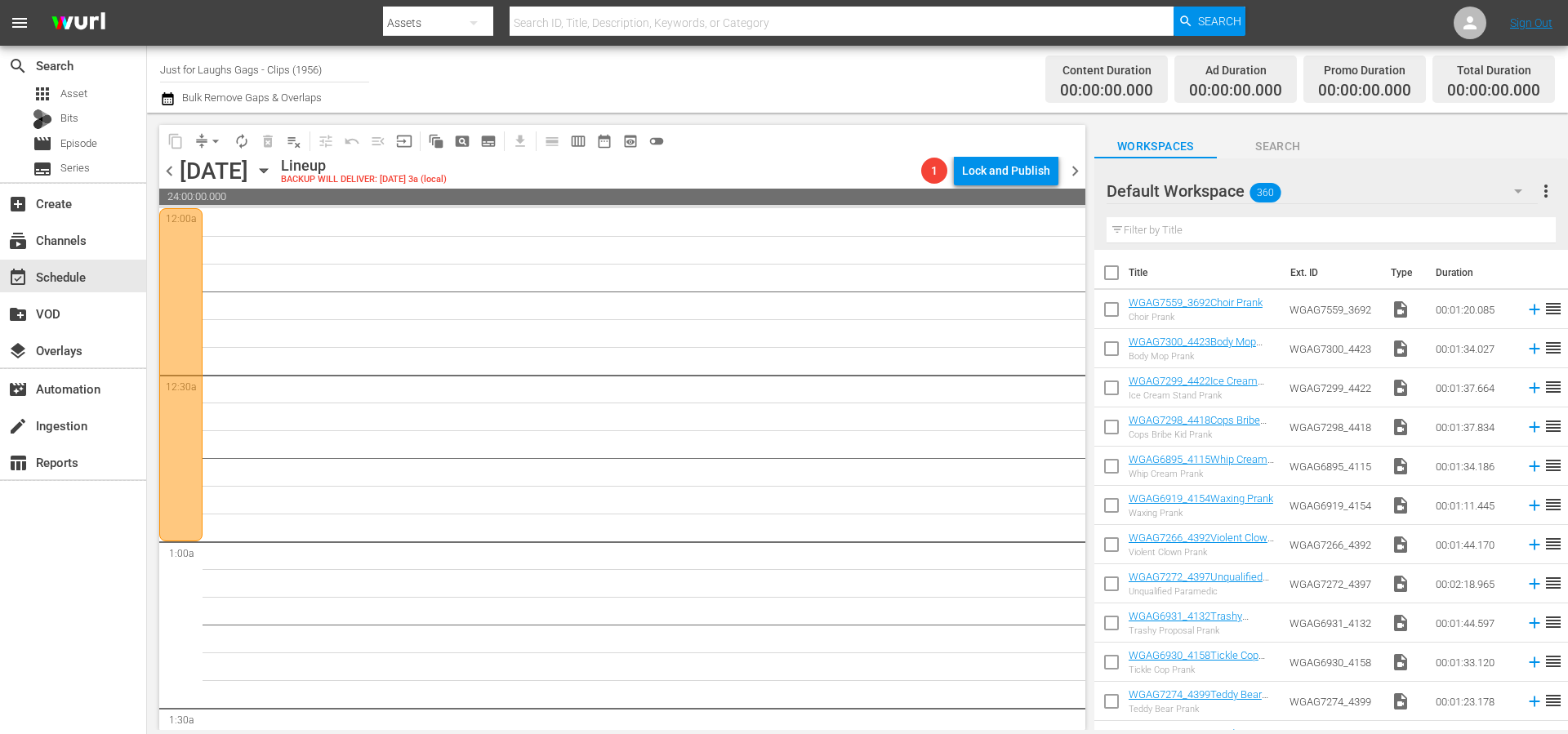
click at [604, 62] on div "Channel Title Just for Laughs Gags - Clips (1956) Bulk Remove Gaps & Overlaps" at bounding box center [541, 79] width 761 height 59
click at [176, 270] on div at bounding box center [181, 374] width 44 height 333
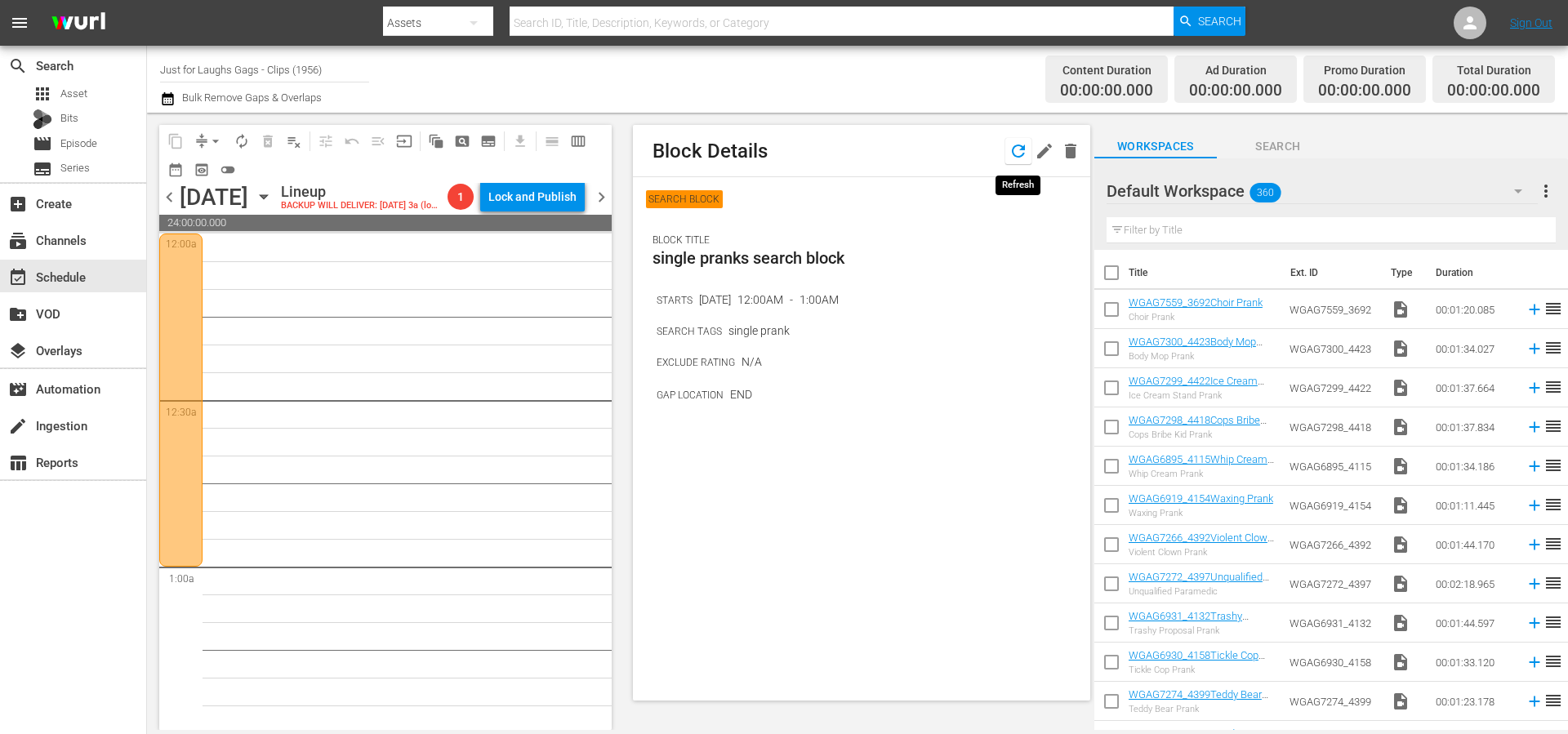
click at [1023, 149] on icon "button" at bounding box center [1018, 151] width 13 height 13
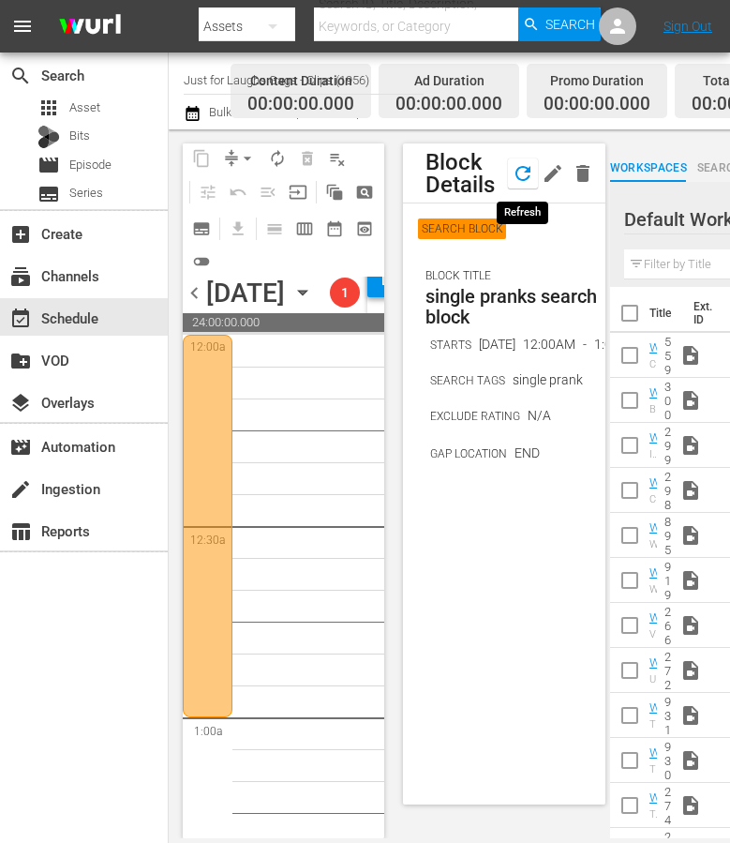
click at [530, 171] on icon "button" at bounding box center [523, 173] width 15 height 15
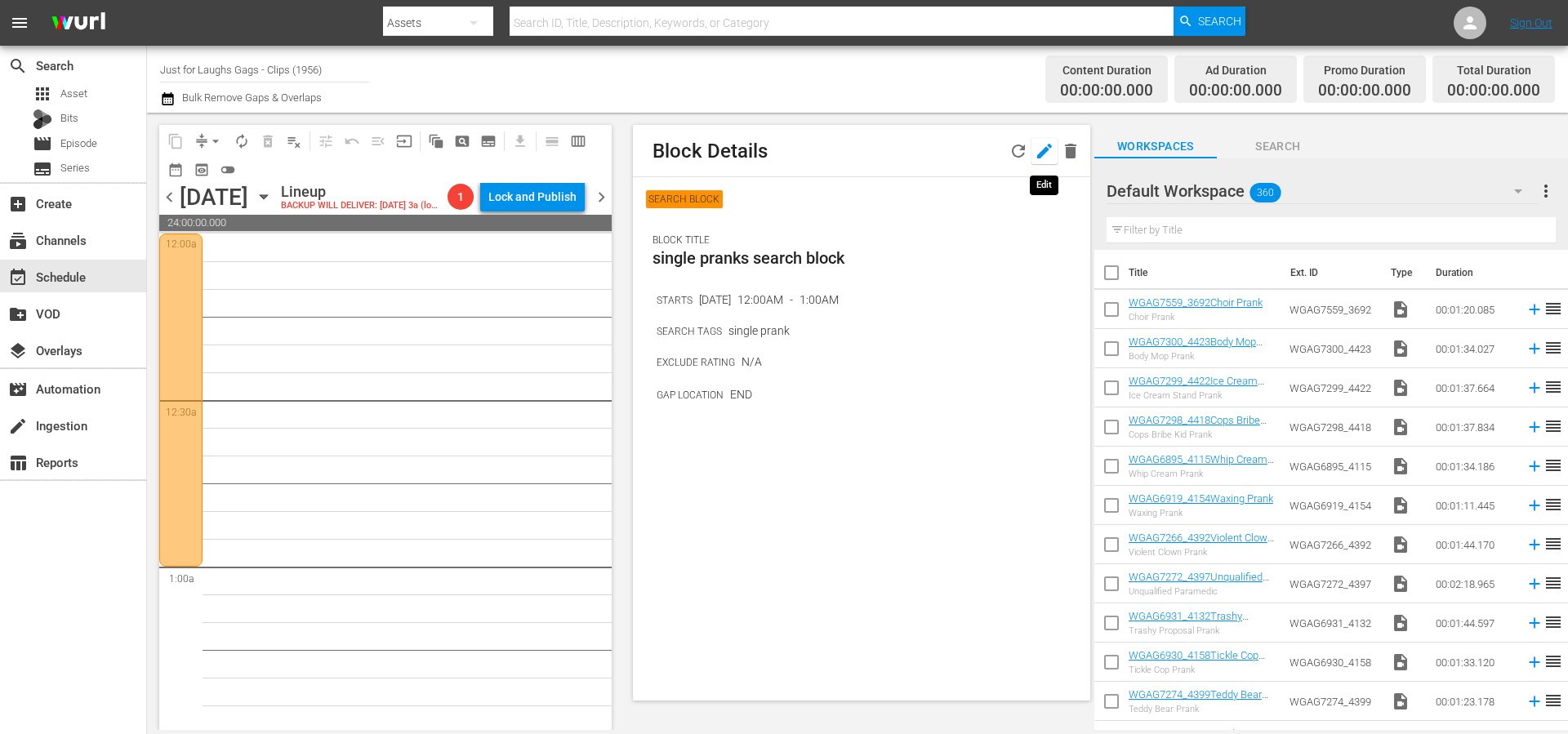
click at [1037, 152] on icon "button" at bounding box center [1044, 151] width 20 height 20
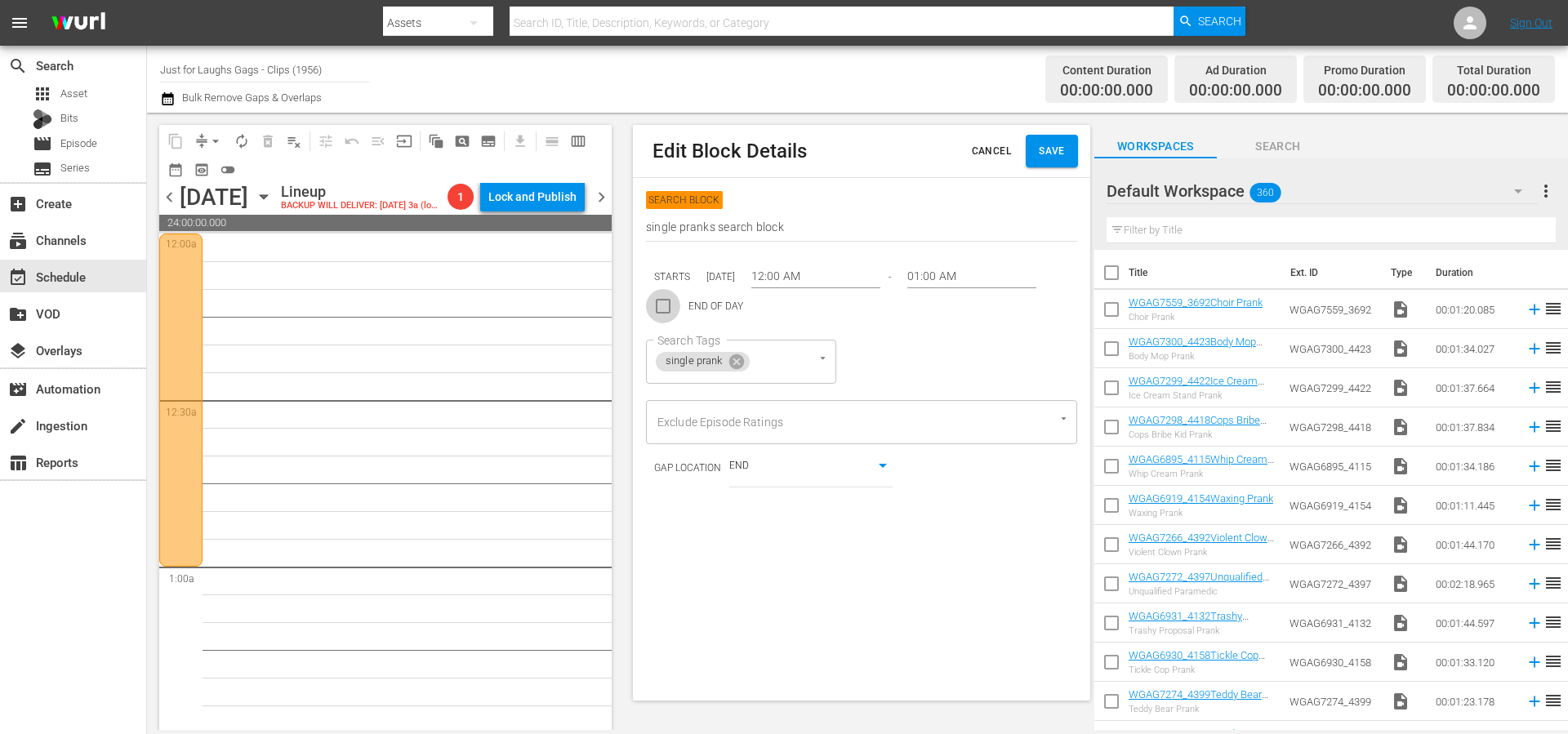
click at [666, 310] on input "checkbox" at bounding box center [663, 309] width 34 height 34
checkbox input "true"
click at [1054, 157] on button "Save" at bounding box center [1052, 152] width 52 height 33
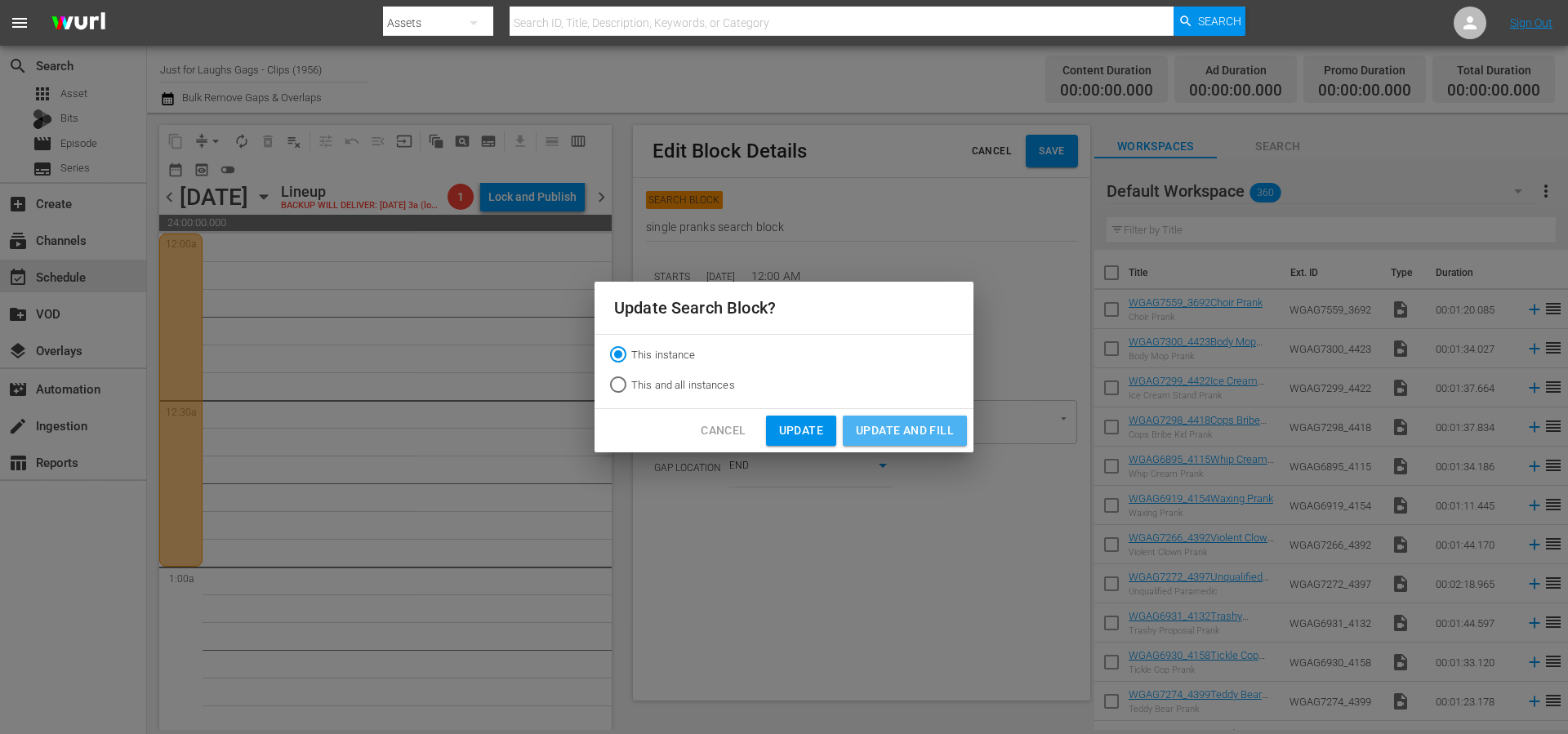
click at [903, 431] on span "Update and Fill" at bounding box center [905, 430] width 98 height 20
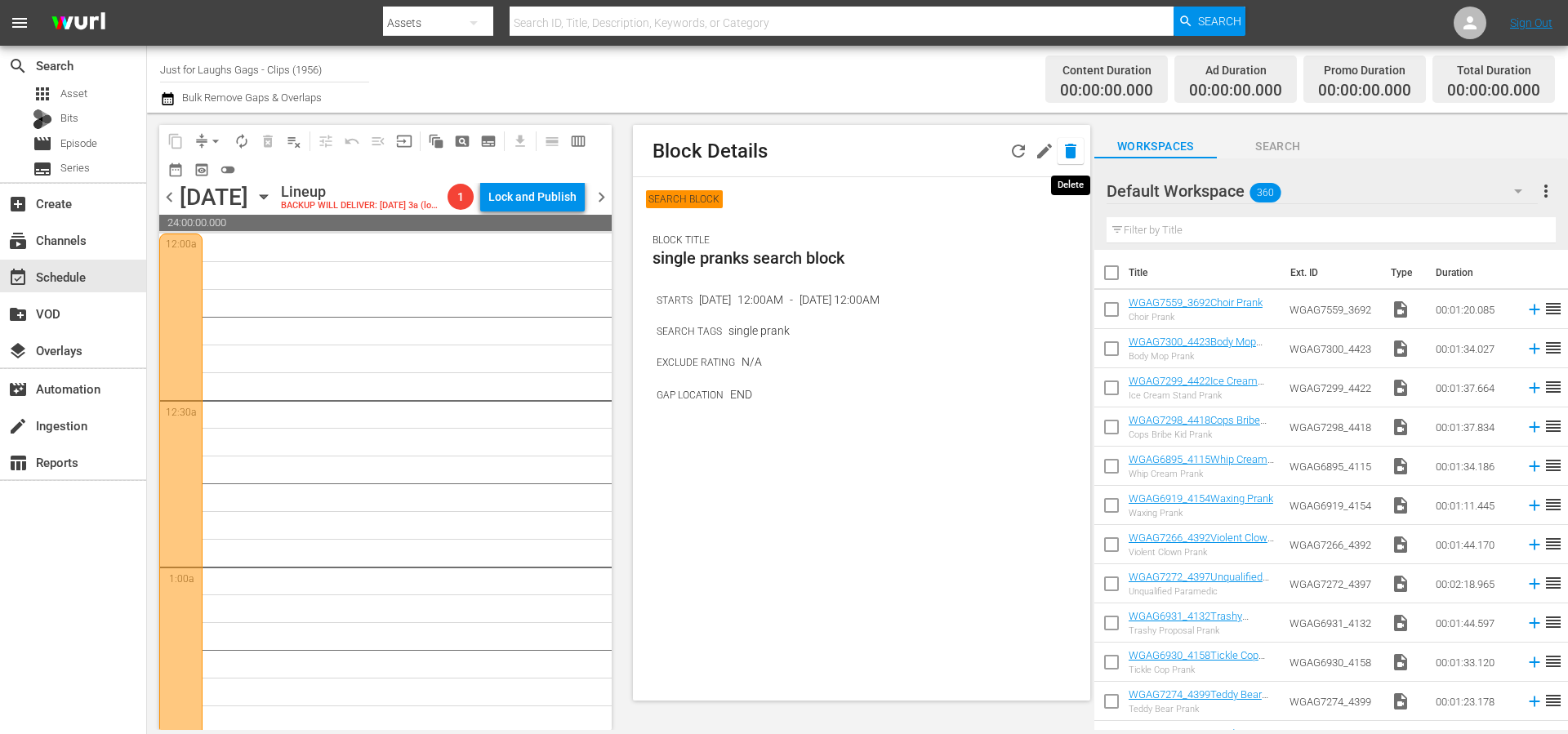
click at [1071, 152] on icon "button" at bounding box center [1071, 151] width 11 height 15
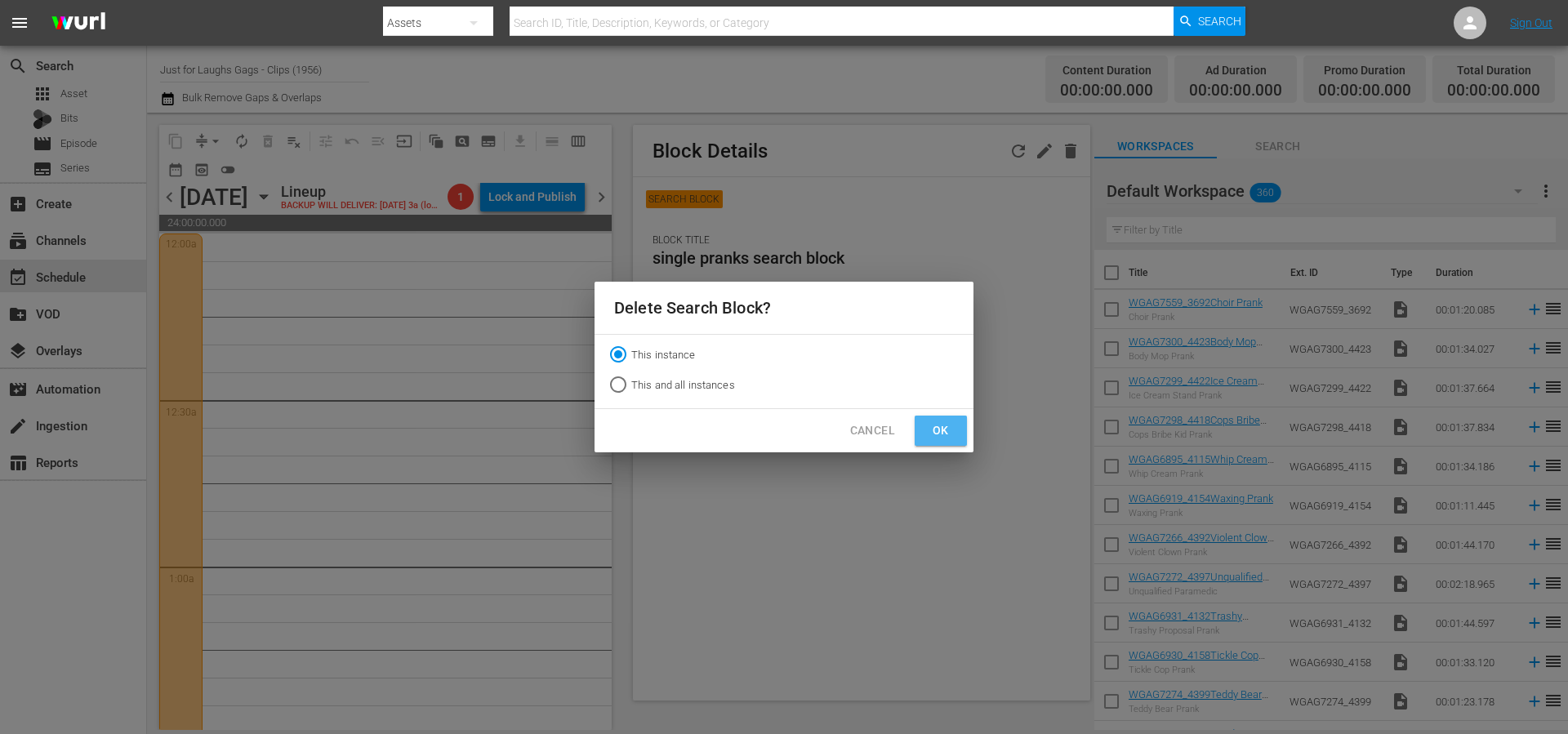
click at [936, 428] on span "Ok" at bounding box center [941, 430] width 26 height 20
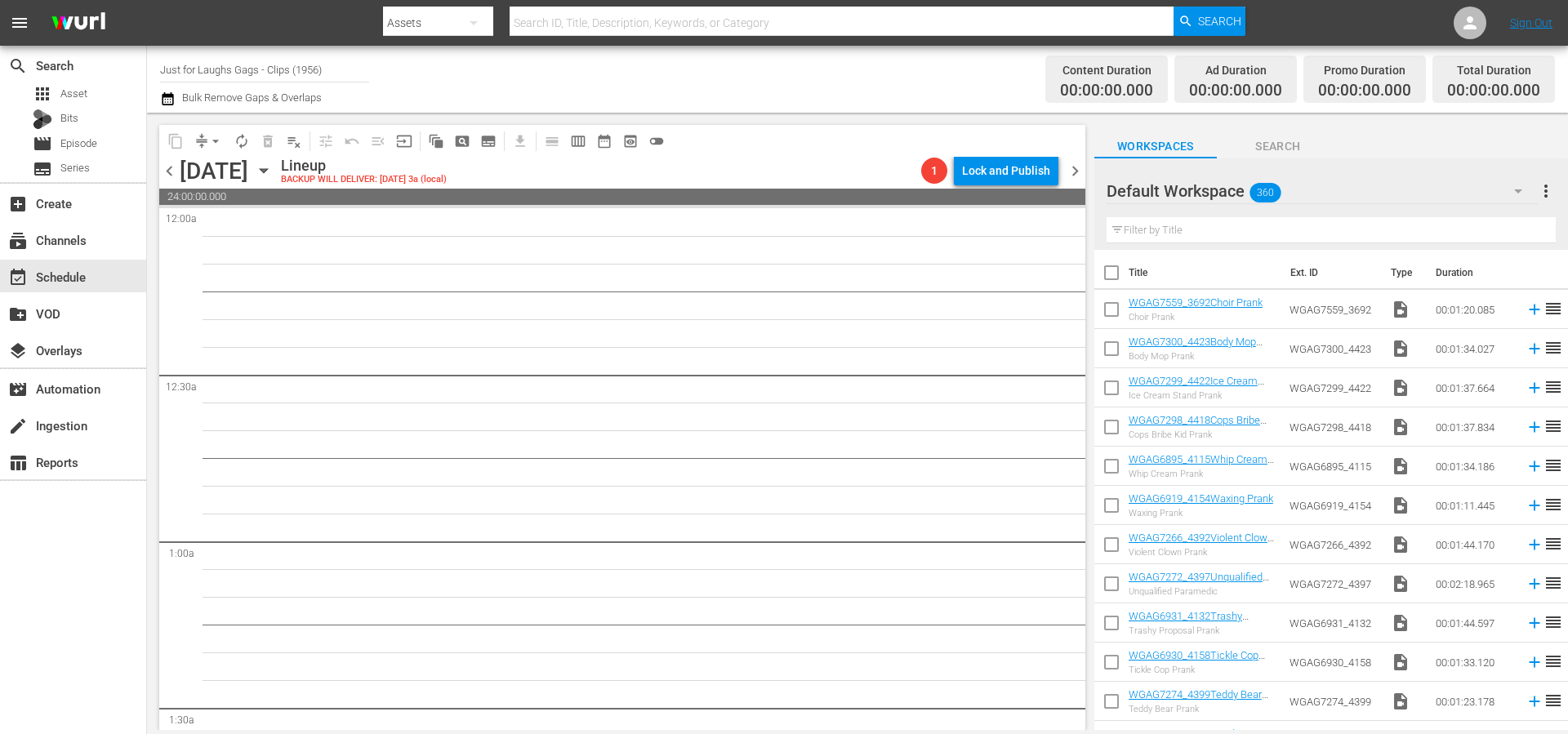
click at [750, 162] on div "Lineup BACKUP WILL DELIVER: 10/7 @ 3a (local)" at bounding box center [598, 171] width 634 height 28
click at [753, 138] on div "content_copy compress arrow_drop_down autorenew_outlined delete_forever_outline…" at bounding box center [622, 140] width 926 height 32
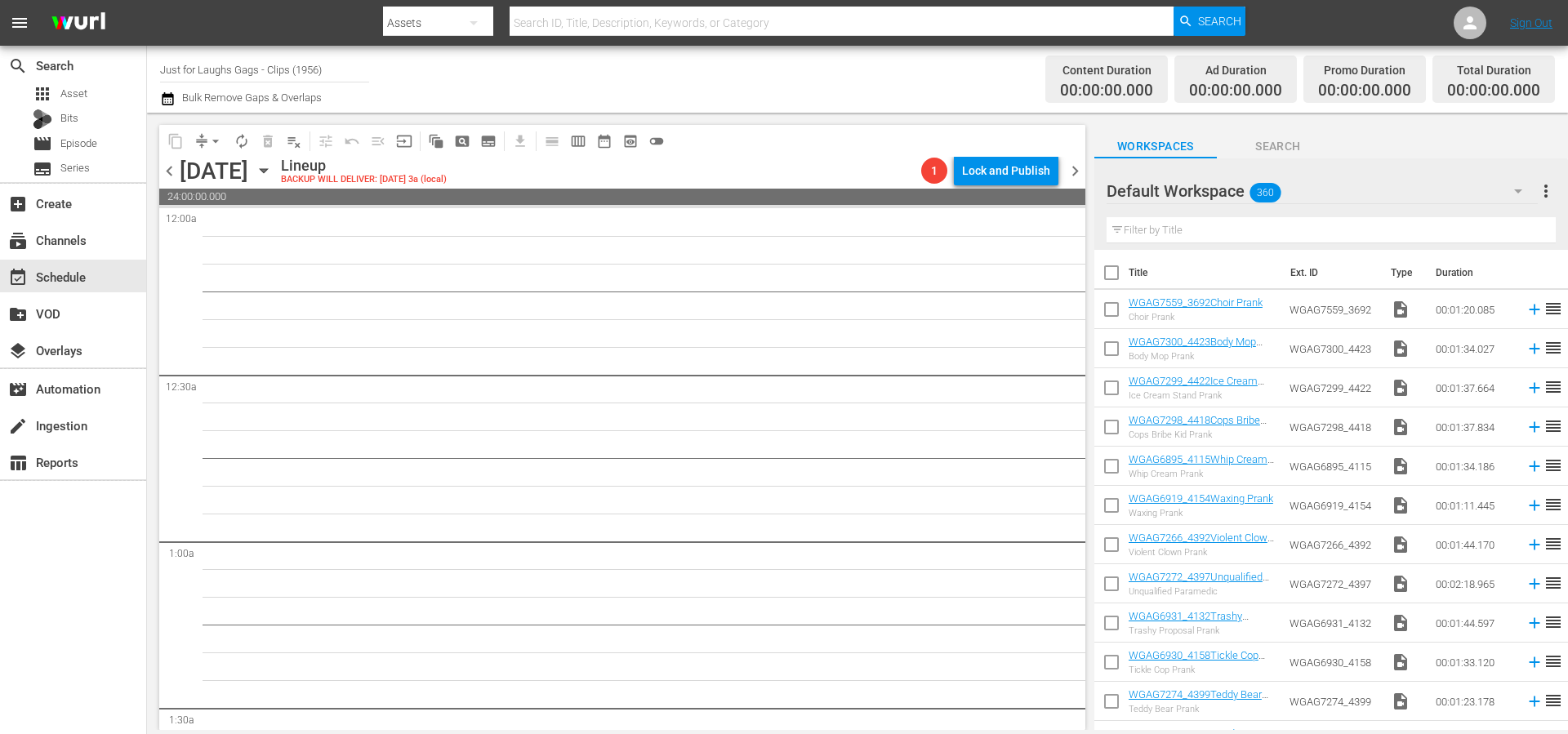
click at [751, 138] on div "content_copy compress arrow_drop_down autorenew_outlined delete_forever_outline…" at bounding box center [622, 140] width 926 height 32
click at [749, 140] on div "content_copy compress arrow_drop_down autorenew_outlined delete_forever_outline…" at bounding box center [622, 140] width 926 height 32
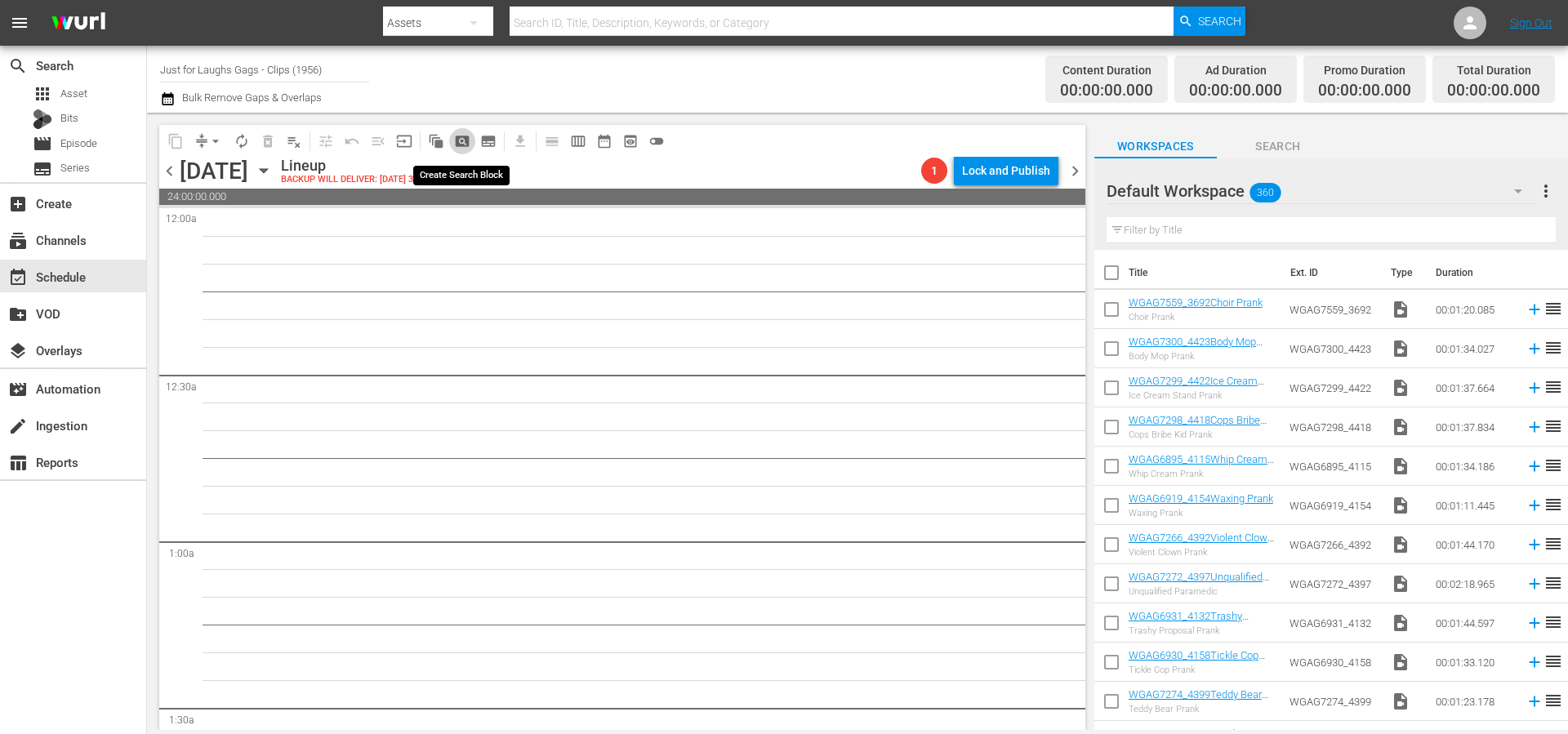
click at [462, 143] on span "pageview_outlined" at bounding box center [462, 141] width 17 height 17
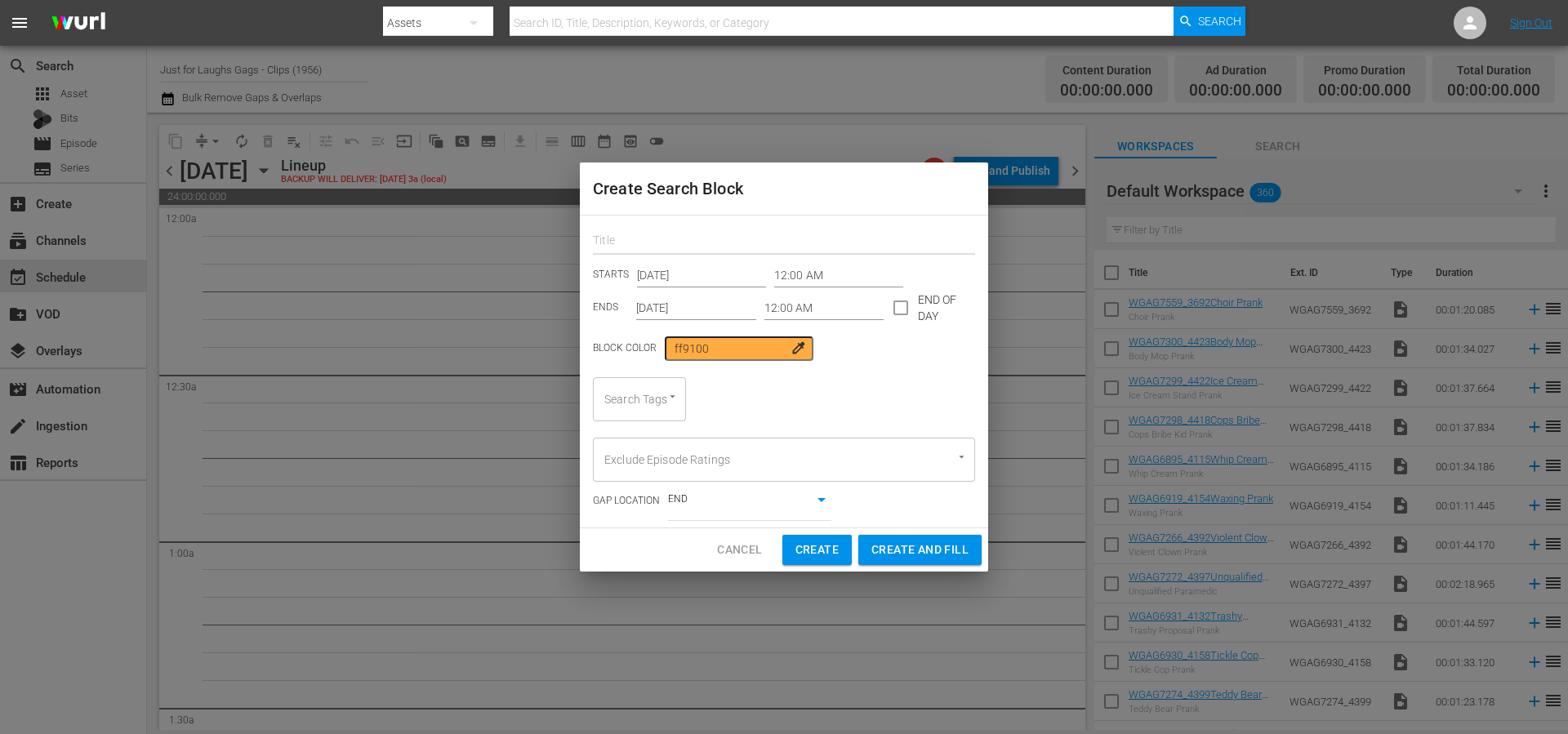
click at [658, 245] on input "text" at bounding box center [784, 241] width 382 height 25
type input "search block for single pranks"
click at [817, 305] on input "12:00 AM" at bounding box center [825, 307] width 120 height 24
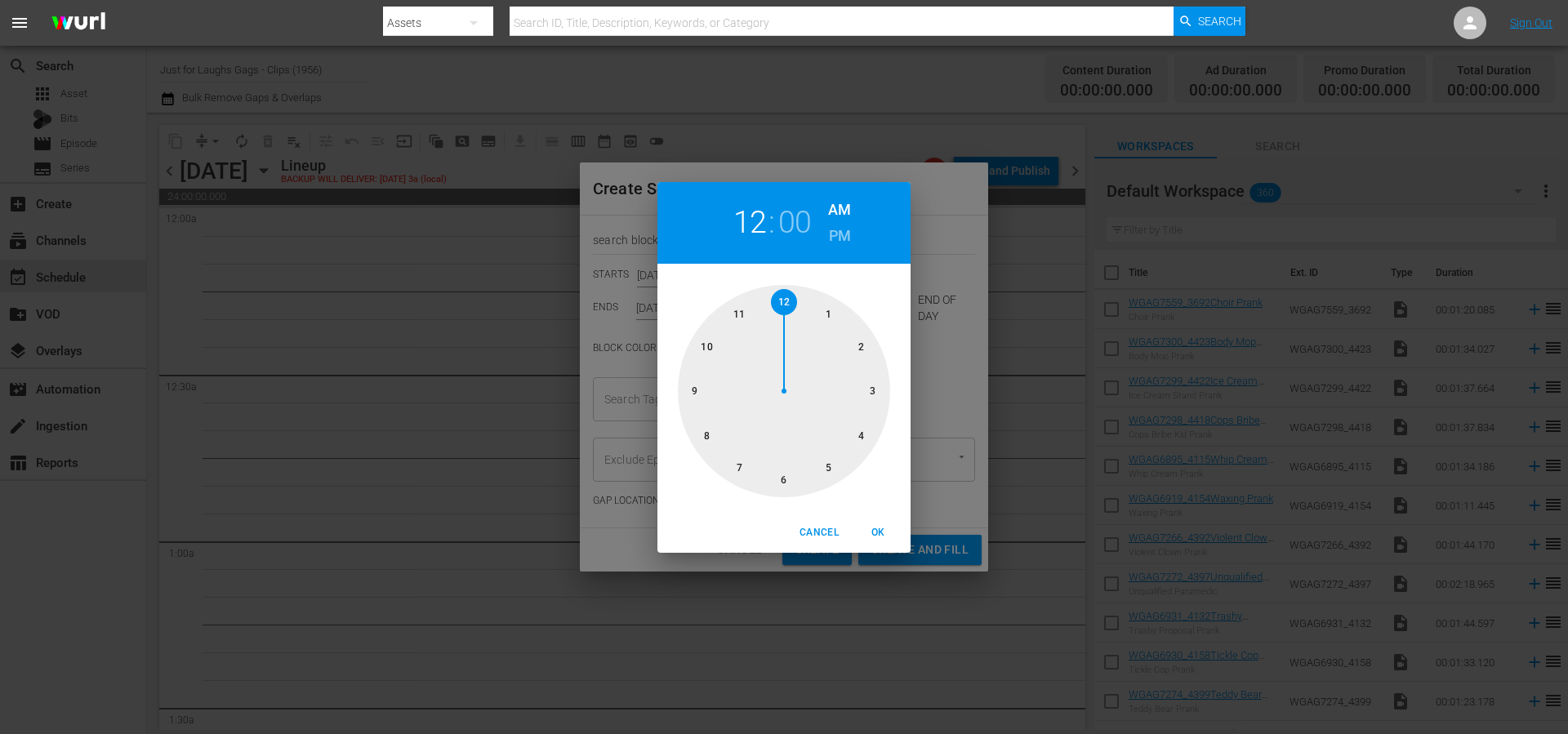
click at [830, 315] on div at bounding box center [784, 391] width 213 height 212
click at [877, 534] on span "OK" at bounding box center [877, 533] width 39 height 17
type input "01:00 AM"
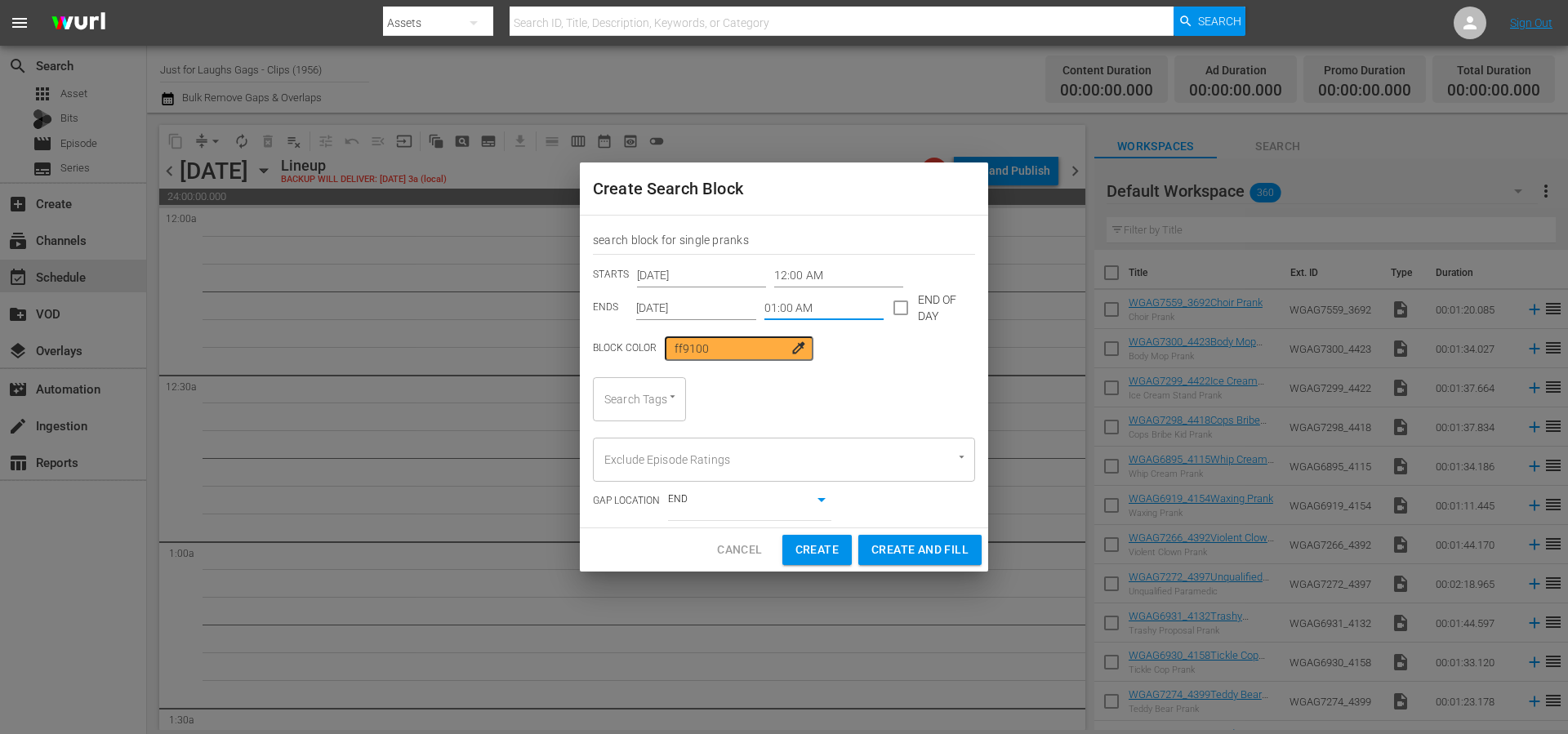
click at [658, 398] on div at bounding box center [665, 396] width 30 height 17
type input "single"
click at [651, 445] on span "single prank" at bounding box center [637, 445] width 62 height 17
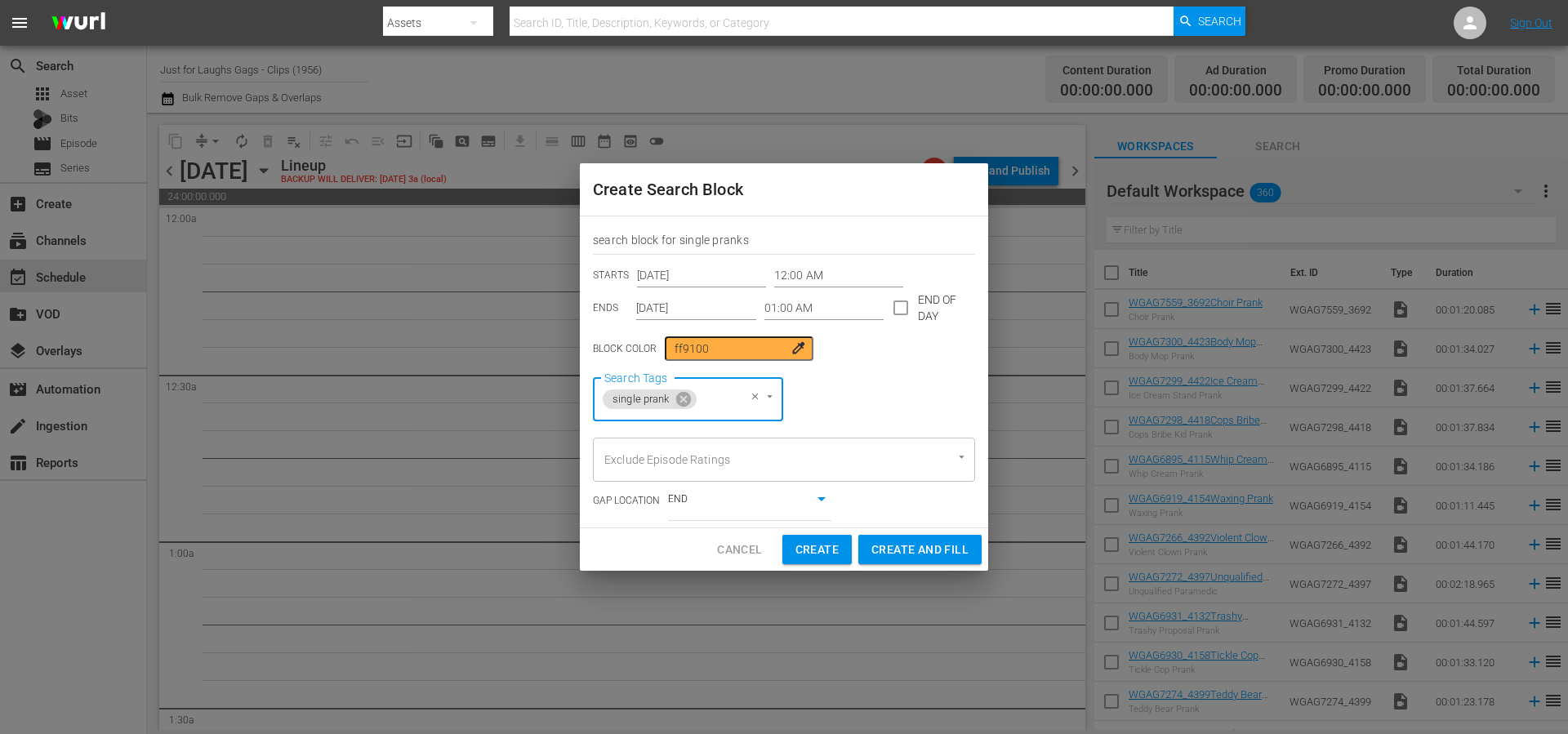
click at [870, 404] on div "Search Tags single prank Search Tags" at bounding box center [784, 399] width 382 height 44
click at [928, 556] on span "Create and Fill" at bounding box center [920, 549] width 98 height 20
type input "12:00 AM"
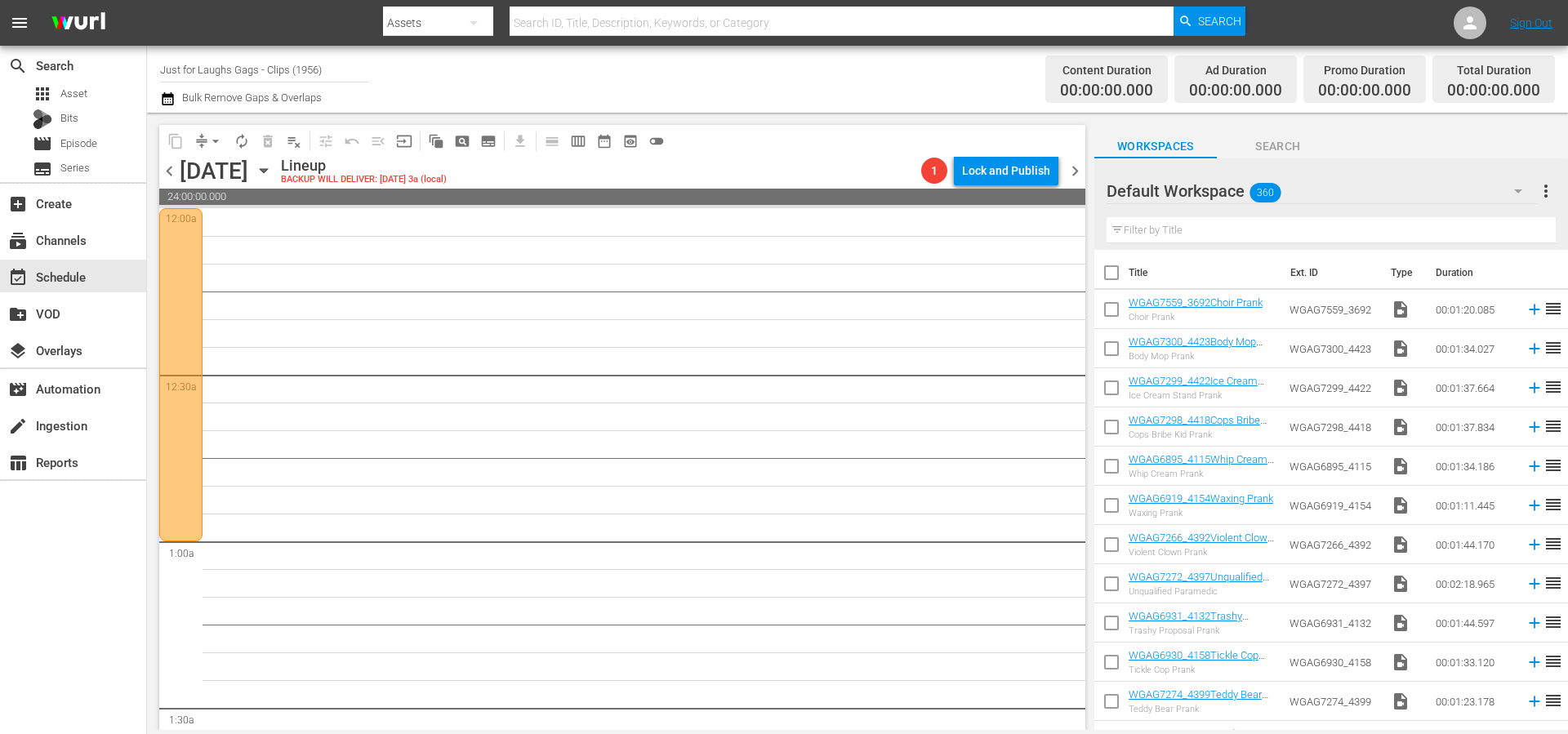
click at [186, 241] on div at bounding box center [181, 374] width 44 height 333
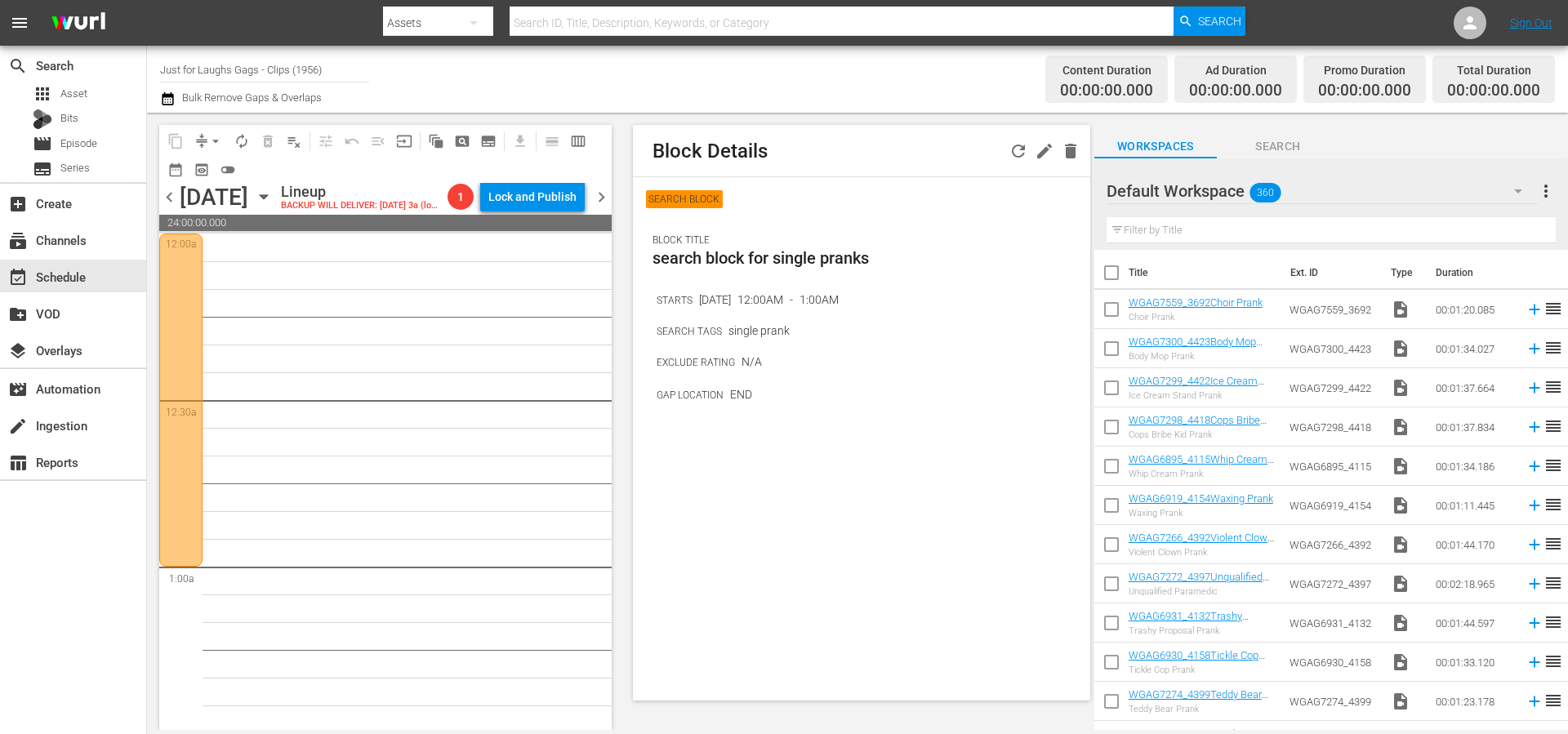
click at [995, 150] on div "Block Details" at bounding box center [862, 151] width 457 height 52
click at [1015, 149] on icon "button" at bounding box center [1018, 151] width 20 height 20
click at [950, 294] on div "STARTS Oct 8, 2025 12:00AM - 1:00AM" at bounding box center [874, 300] width 434 height 19
drag, startPoint x: 424, startPoint y: 158, endPoint x: 458, endPoint y: 149, distance: 35.2
click at [425, 158] on div "content_copy compress arrow_drop_down autorenew_outlined delete_forever_outline…" at bounding box center [385, 153] width 452 height 58
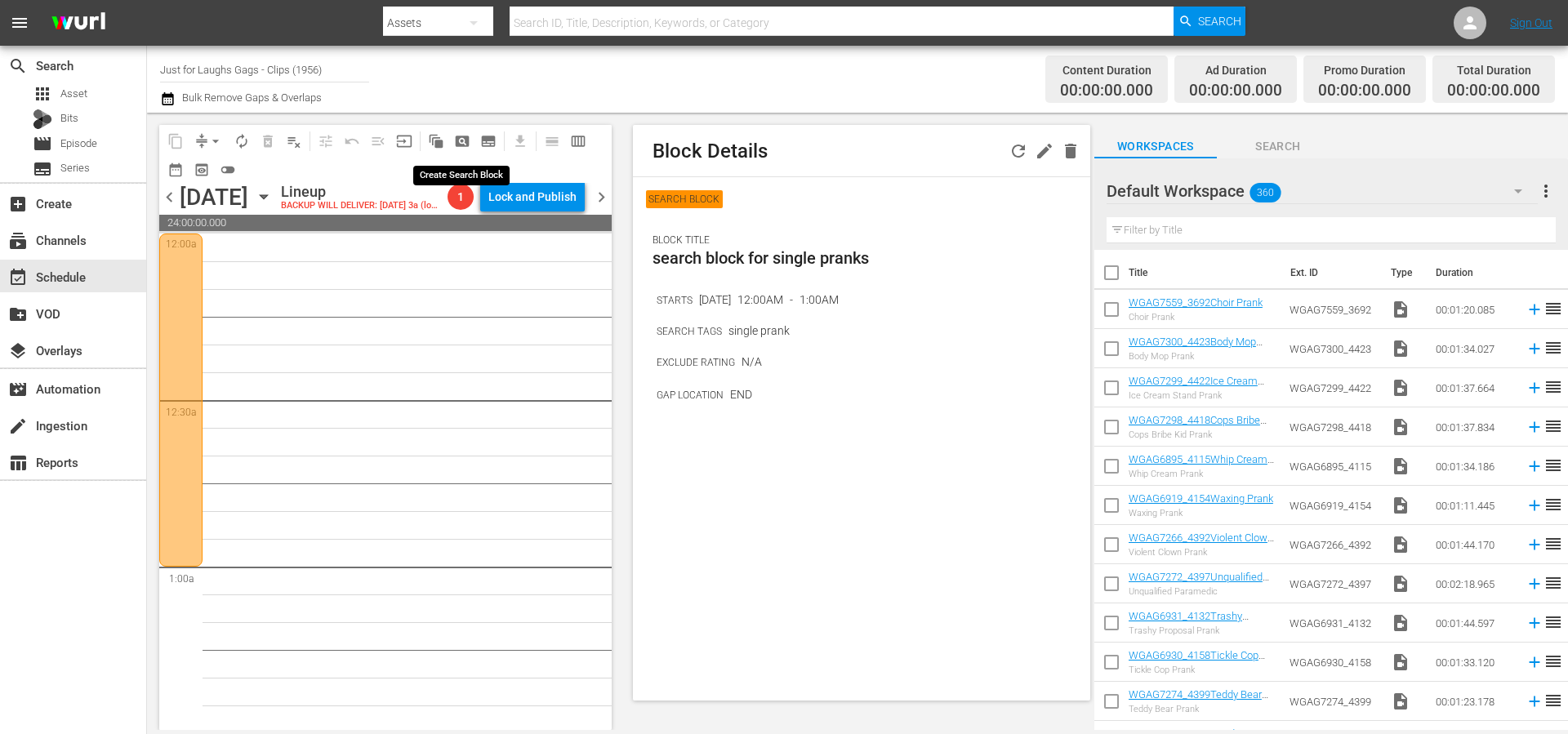
click at [465, 139] on span "pageview_outlined" at bounding box center [462, 141] width 17 height 17
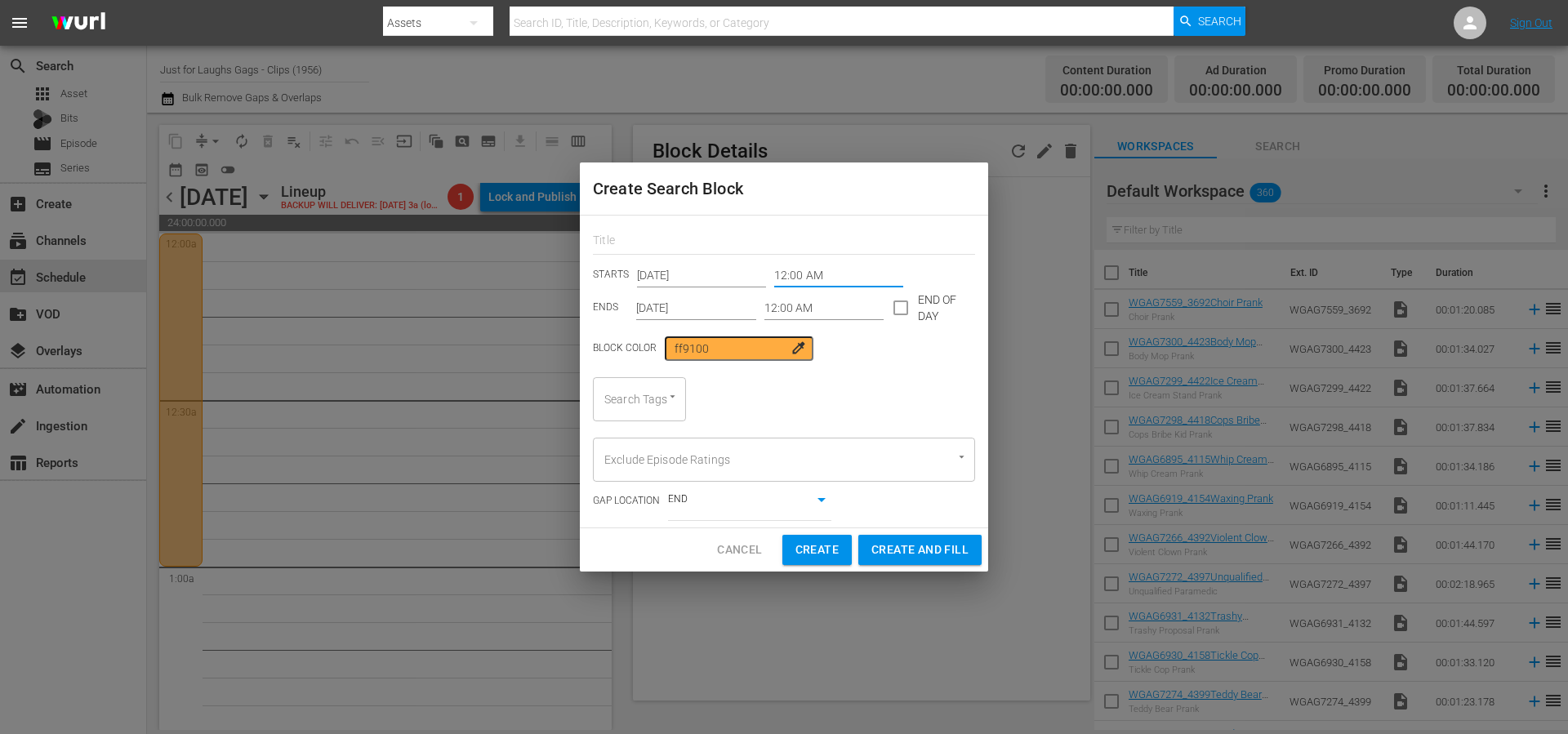
click at [823, 276] on input "12:00 AM" at bounding box center [839, 275] width 129 height 24
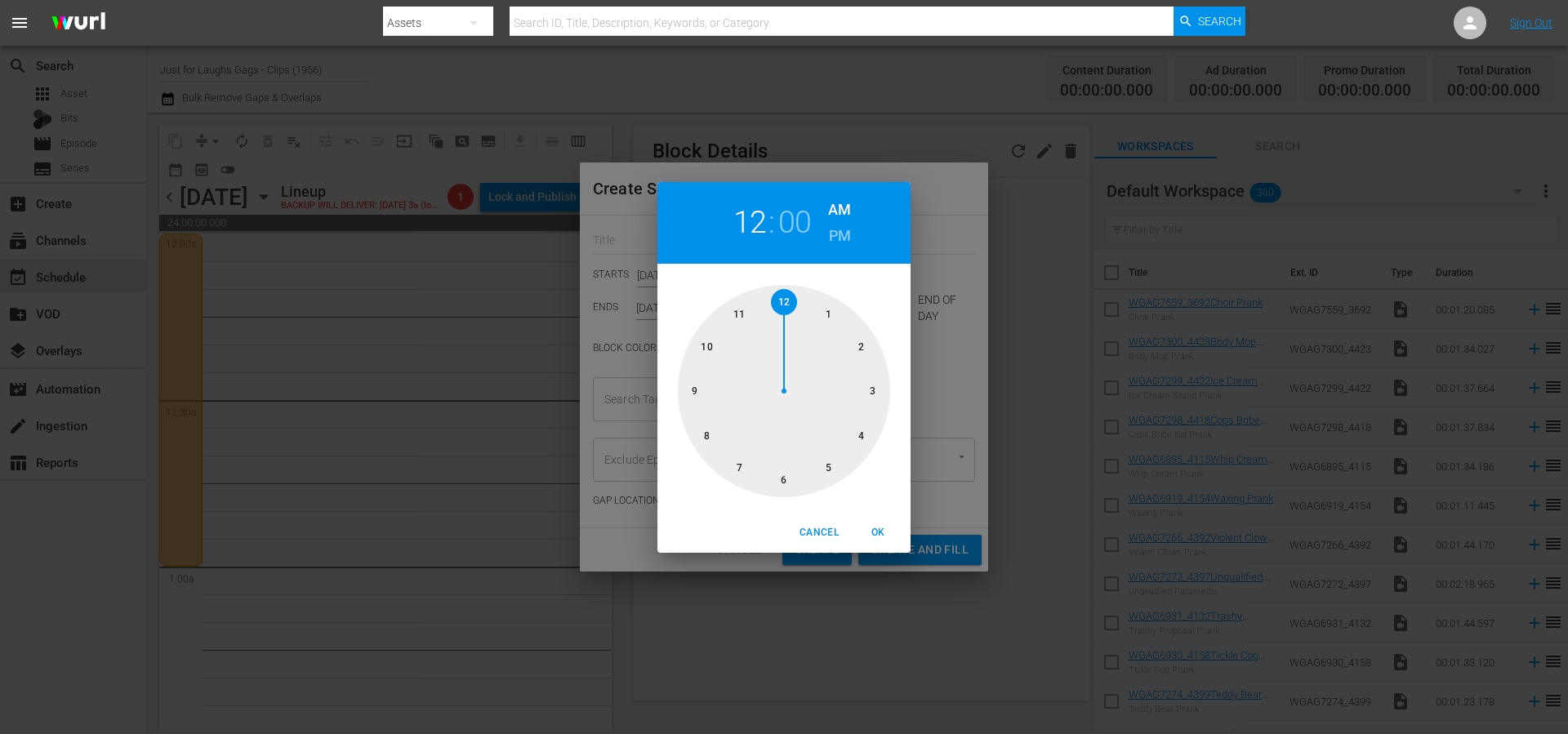
click at [860, 346] on div at bounding box center [784, 391] width 213 height 212
drag, startPoint x: 876, startPoint y: 531, endPoint x: 842, endPoint y: 433, distance: 103.7
click at [876, 530] on span "OK" at bounding box center [877, 533] width 39 height 17
type input "02:00 AM"
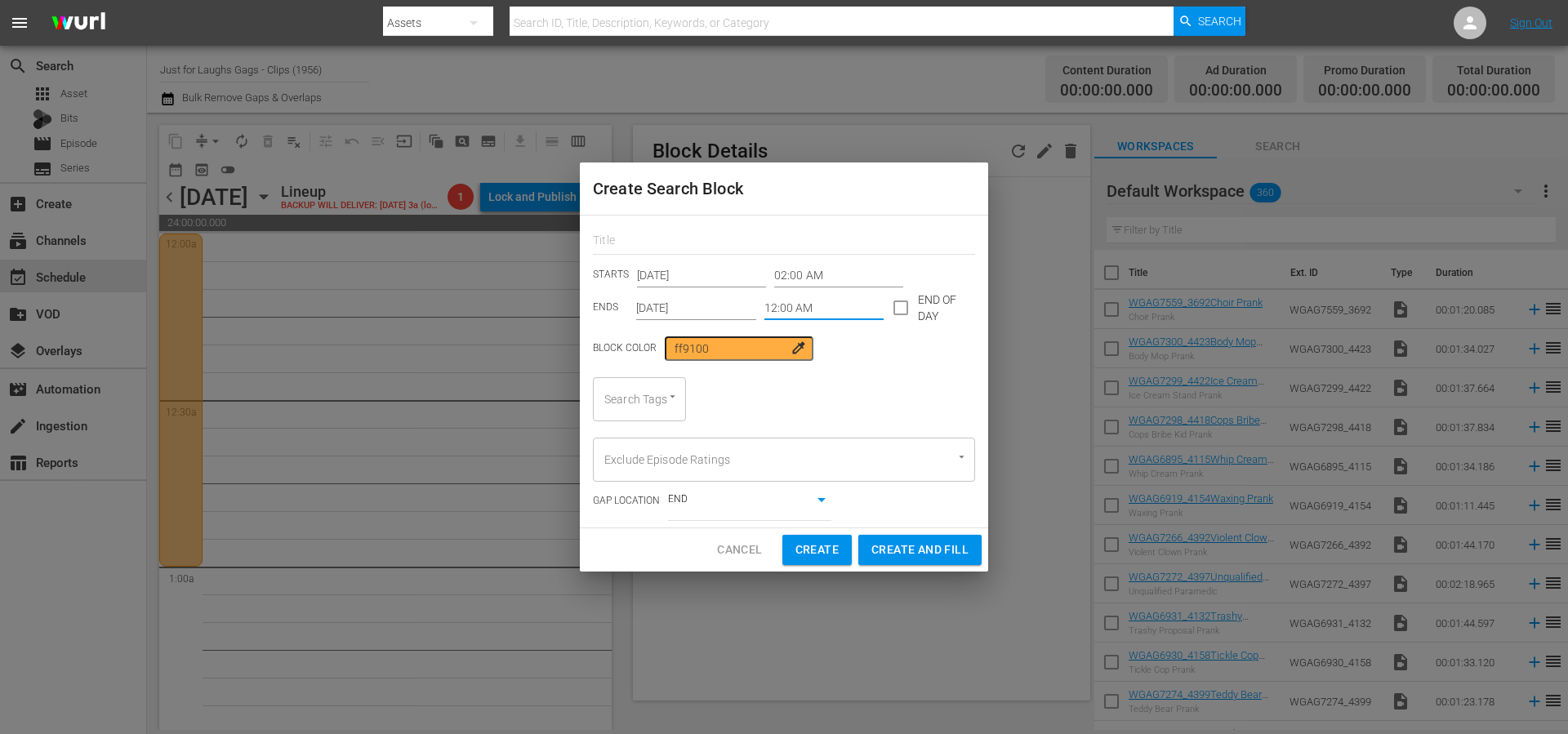
click at [801, 308] on input "12:00 AM" at bounding box center [825, 307] width 120 height 24
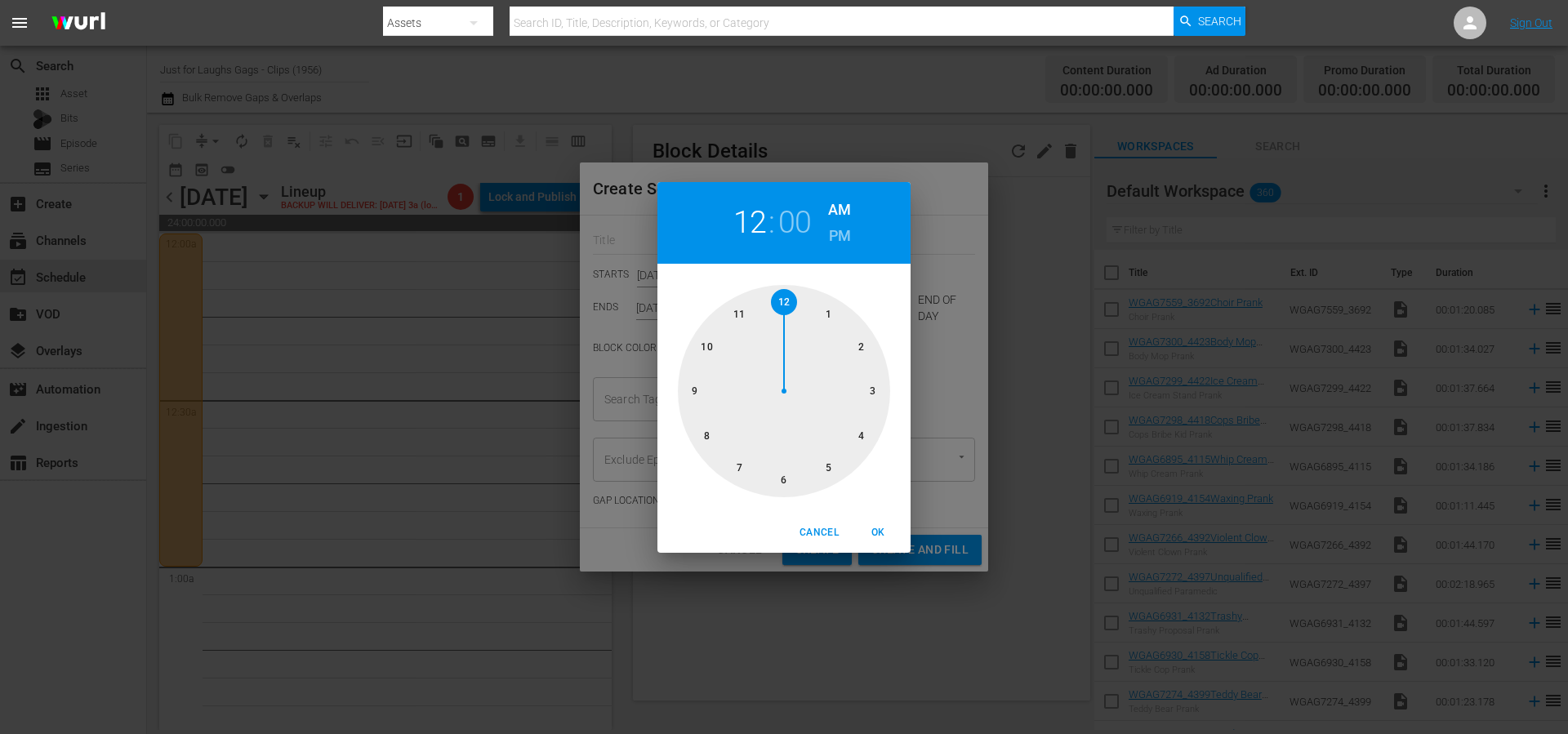
click at [862, 352] on div at bounding box center [784, 391] width 213 height 212
click at [776, 478] on div at bounding box center [784, 391] width 213 height 212
click at [880, 532] on span "OK" at bounding box center [877, 533] width 39 height 17
type input "02:30 AM"
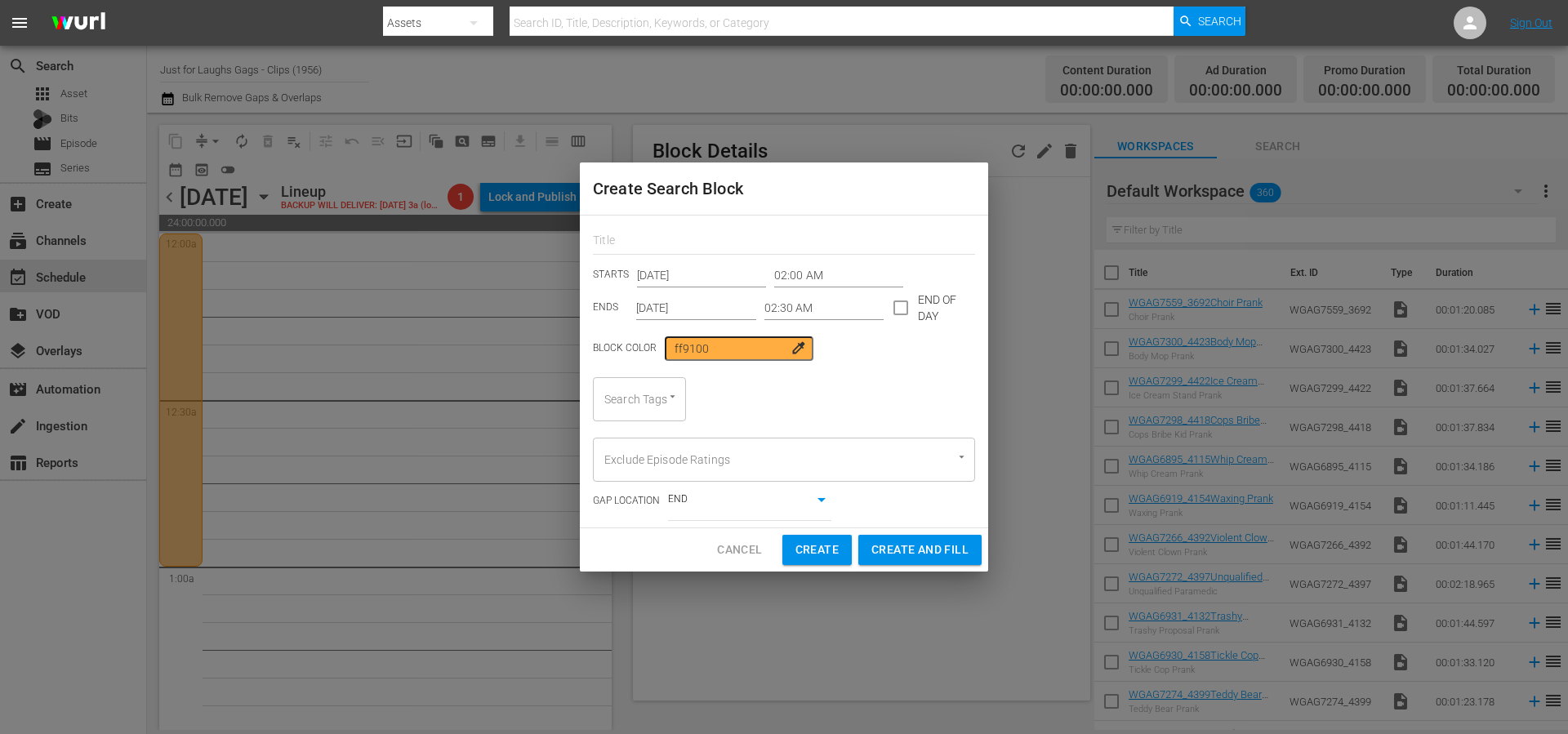
click at [870, 343] on div "Block Color ff9100 colorize" at bounding box center [784, 348] width 382 height 24
click at [639, 401] on div "Search Tags" at bounding box center [639, 399] width 93 height 44
type input "single"
click at [636, 440] on span "single prank" at bounding box center [637, 445] width 62 height 17
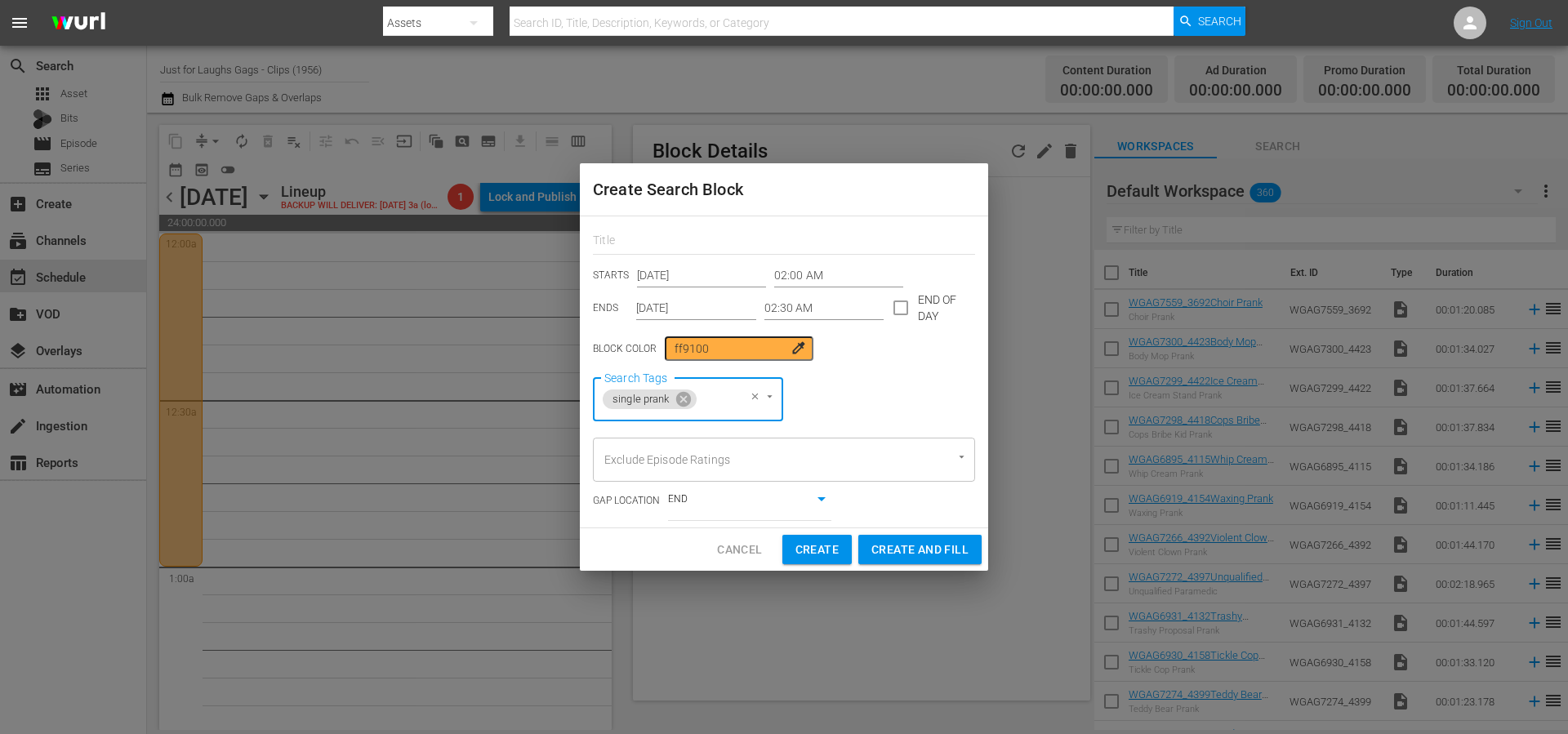
scroll to position [0, 0]
click at [666, 239] on input "text" at bounding box center [784, 241] width 382 height 25
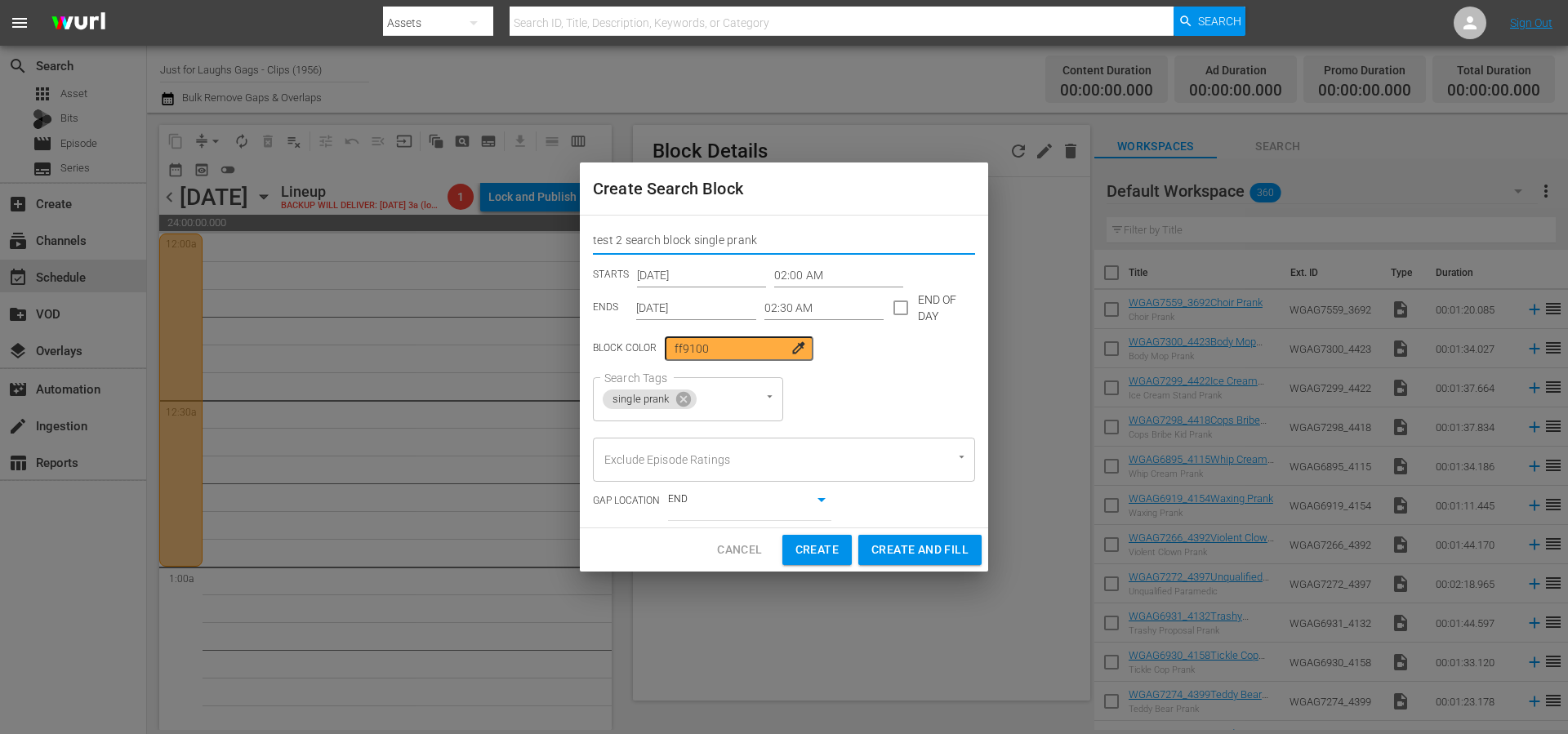
type input "test 2 search block single prank"
click at [860, 398] on div "Search Tags single prank Search Tags" at bounding box center [784, 399] width 382 height 44
click at [958, 460] on icon "Open" at bounding box center [962, 457] width 12 height 12
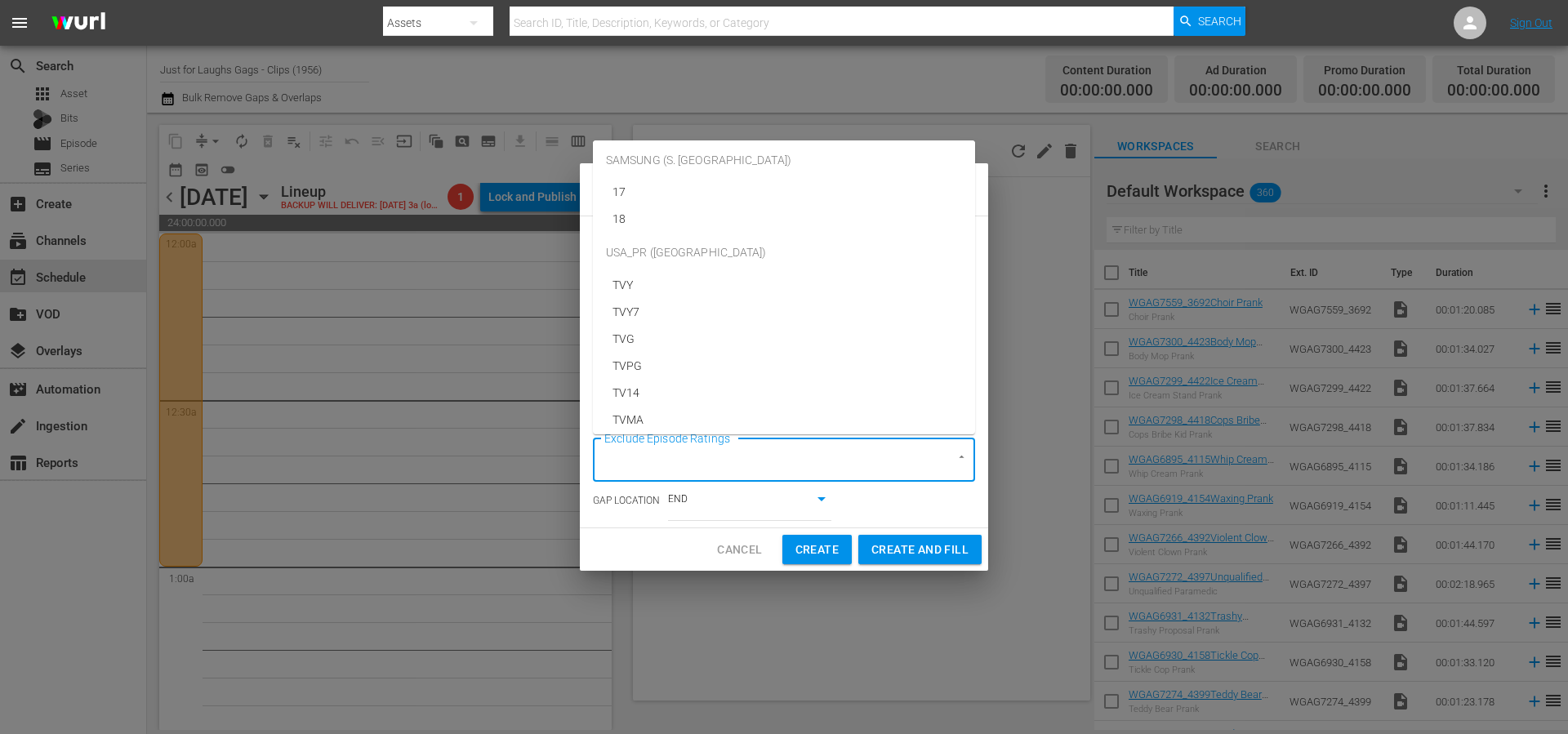
scroll to position [5829, 0]
click at [651, 414] on li "TVMA" at bounding box center [784, 414] width 382 height 27
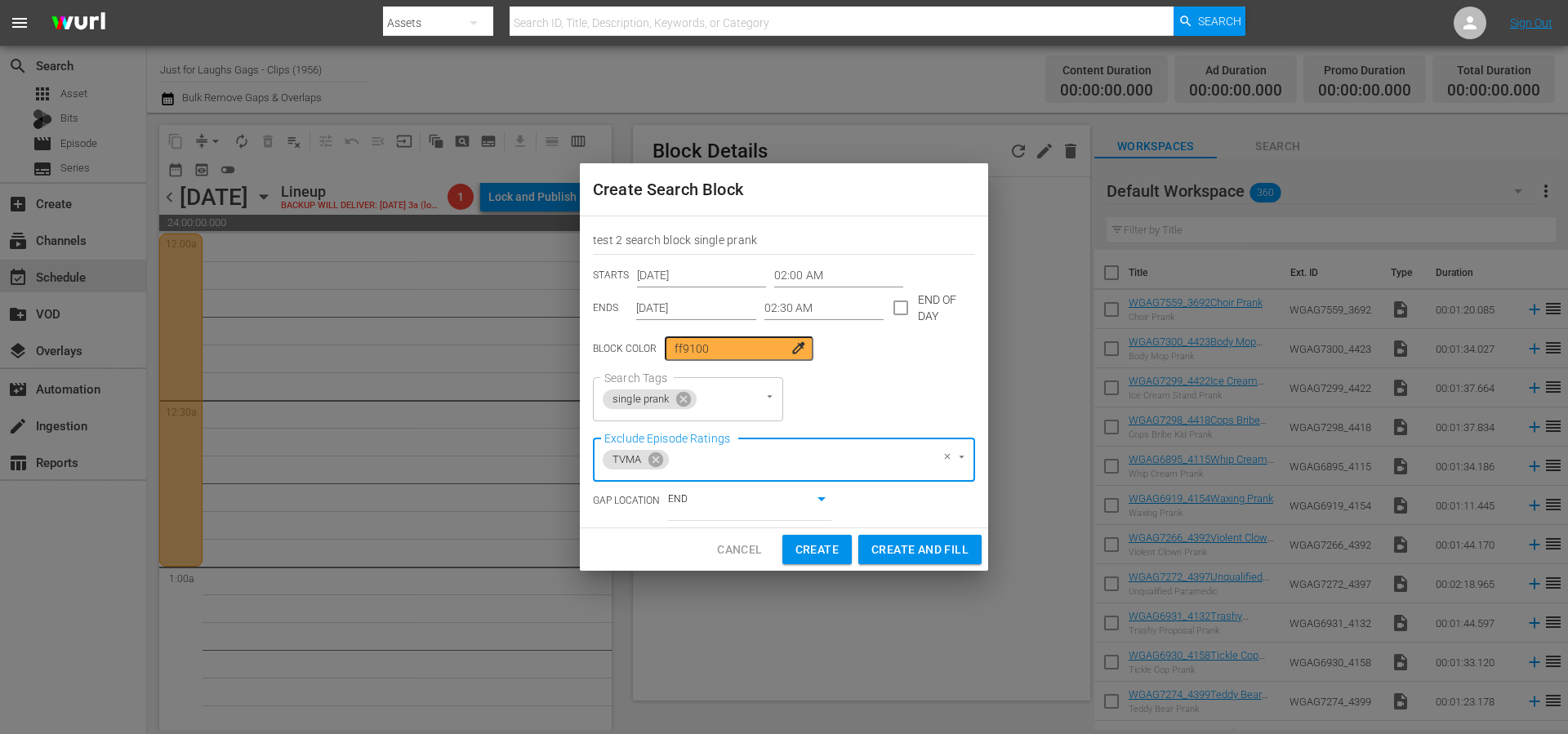
click at [904, 403] on div "Search Tags single prank Search Tags" at bounding box center [784, 399] width 382 height 44
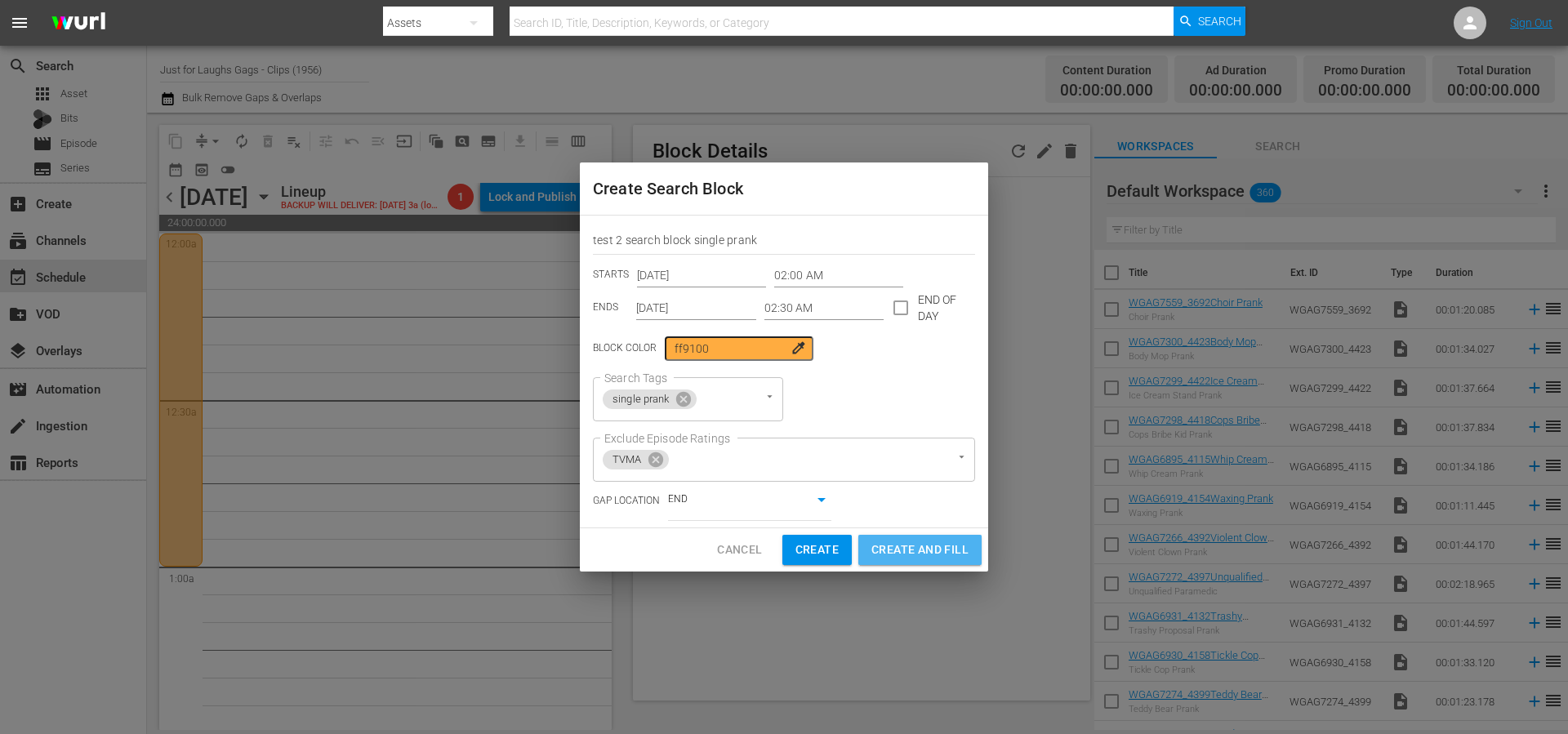
click at [923, 551] on span "Create and Fill" at bounding box center [920, 549] width 98 height 20
type input "12:00 AM"
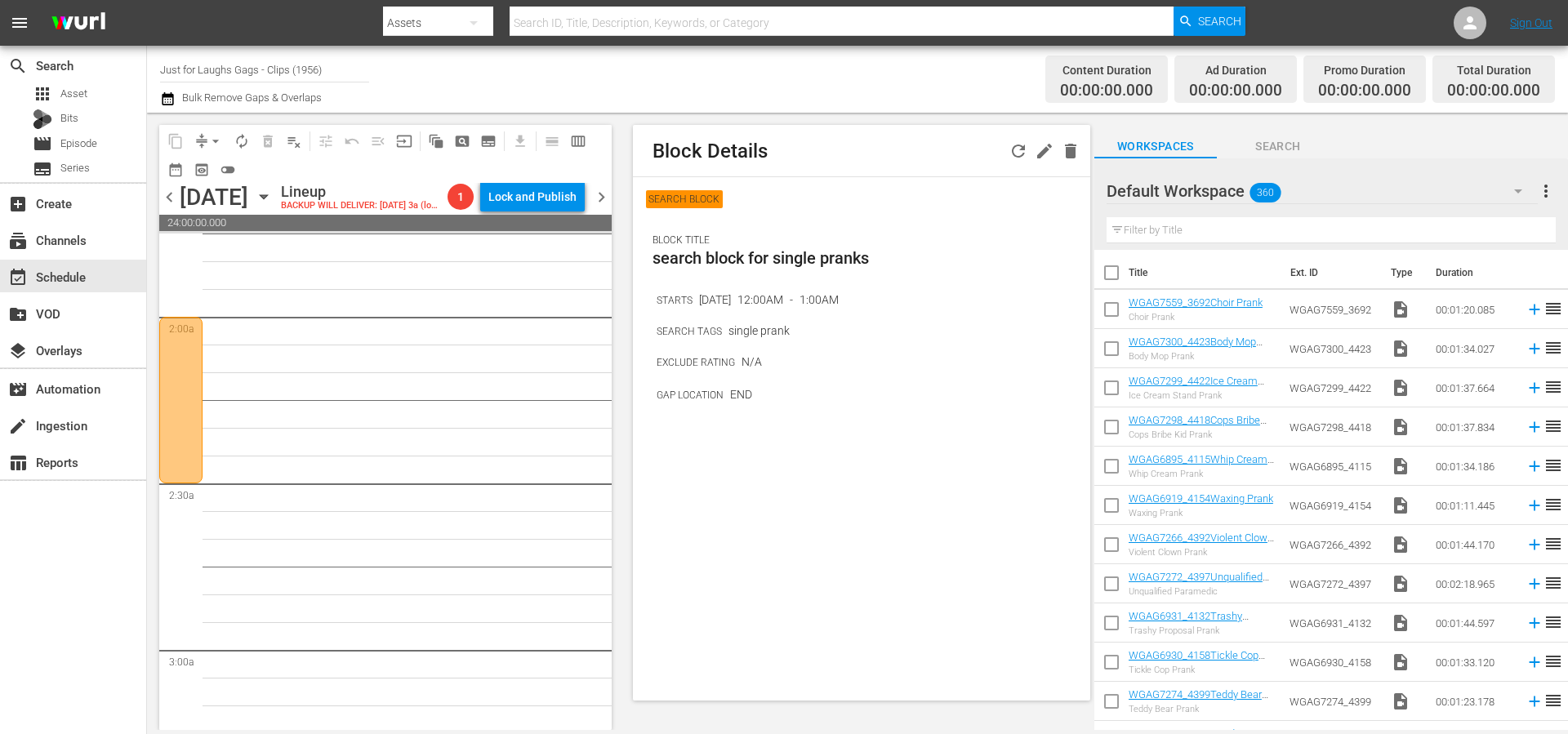
scroll to position [659, 0]
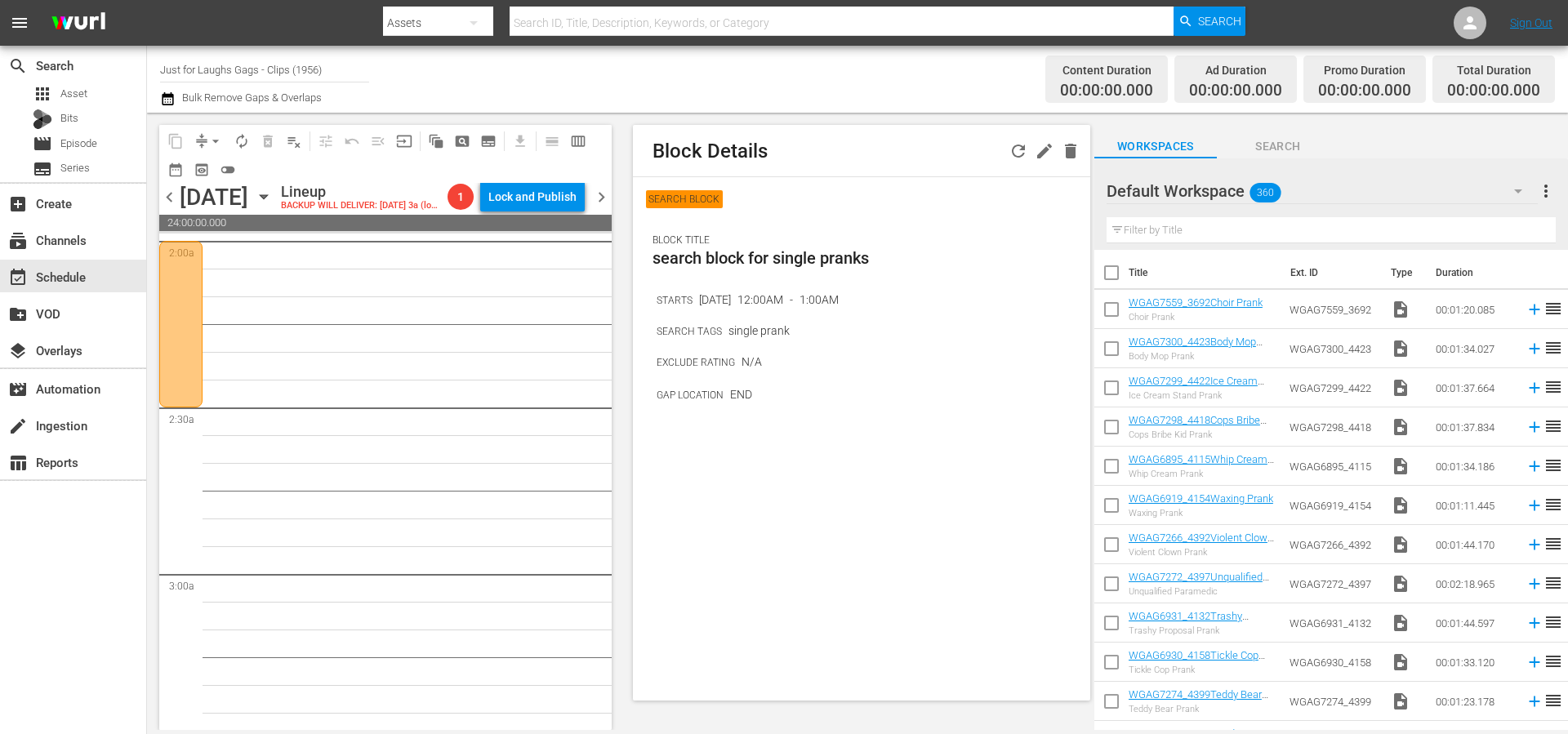
click at [179, 357] on div at bounding box center [181, 324] width 44 height 166
click at [1023, 151] on icon "button" at bounding box center [1018, 151] width 20 height 20
click at [470, 144] on button "pageview_outlined" at bounding box center [463, 141] width 26 height 26
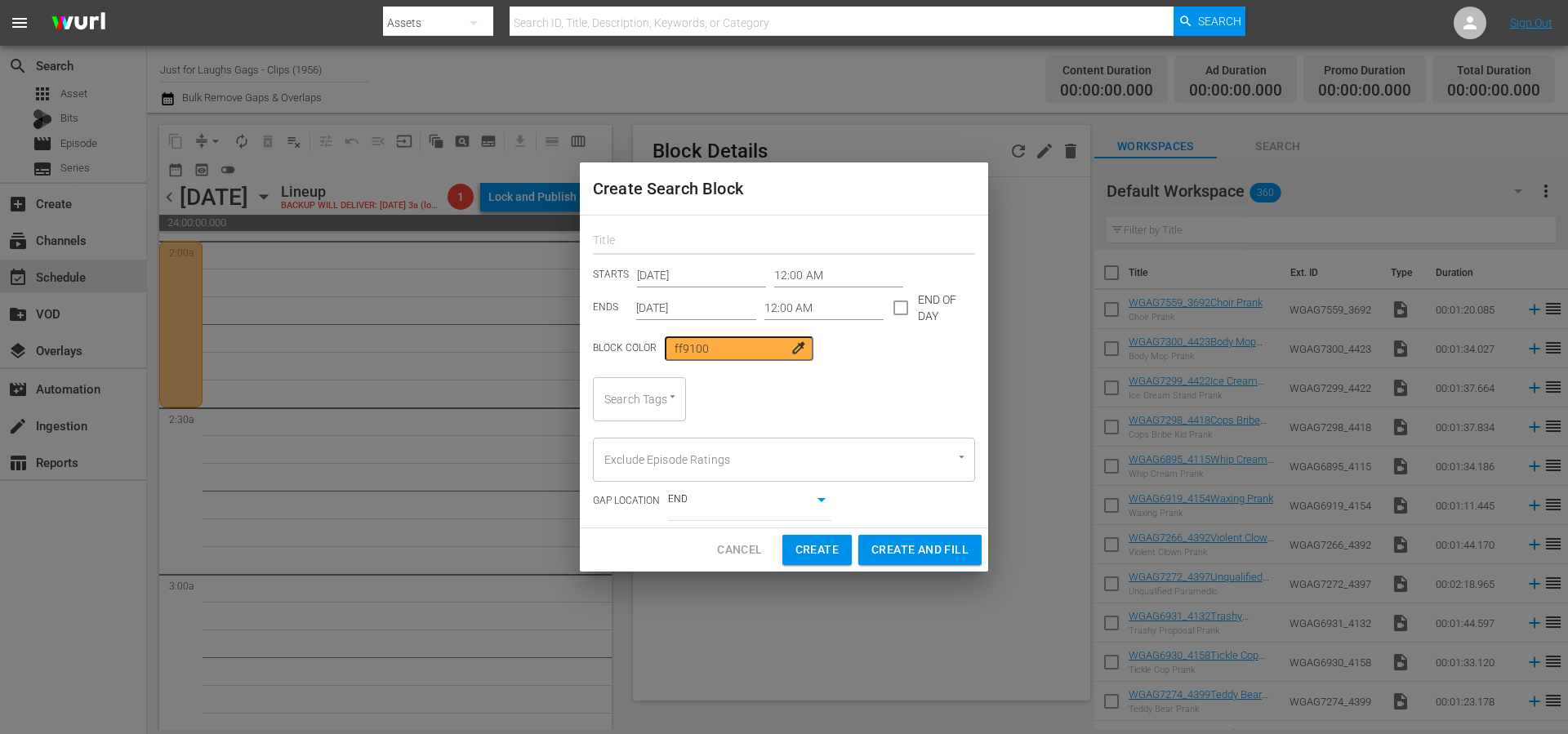
click at [677, 240] on input "text" at bounding box center [784, 241] width 382 height 25
type input "test 3 single prank"
drag, startPoint x: 760, startPoint y: 400, endPoint x: 715, endPoint y: 394, distance: 45.4
click at [756, 399] on div "Search Tags Search Tags" at bounding box center [784, 399] width 382 height 44
click at [641, 399] on div "Search Tags" at bounding box center [639, 399] width 93 height 44
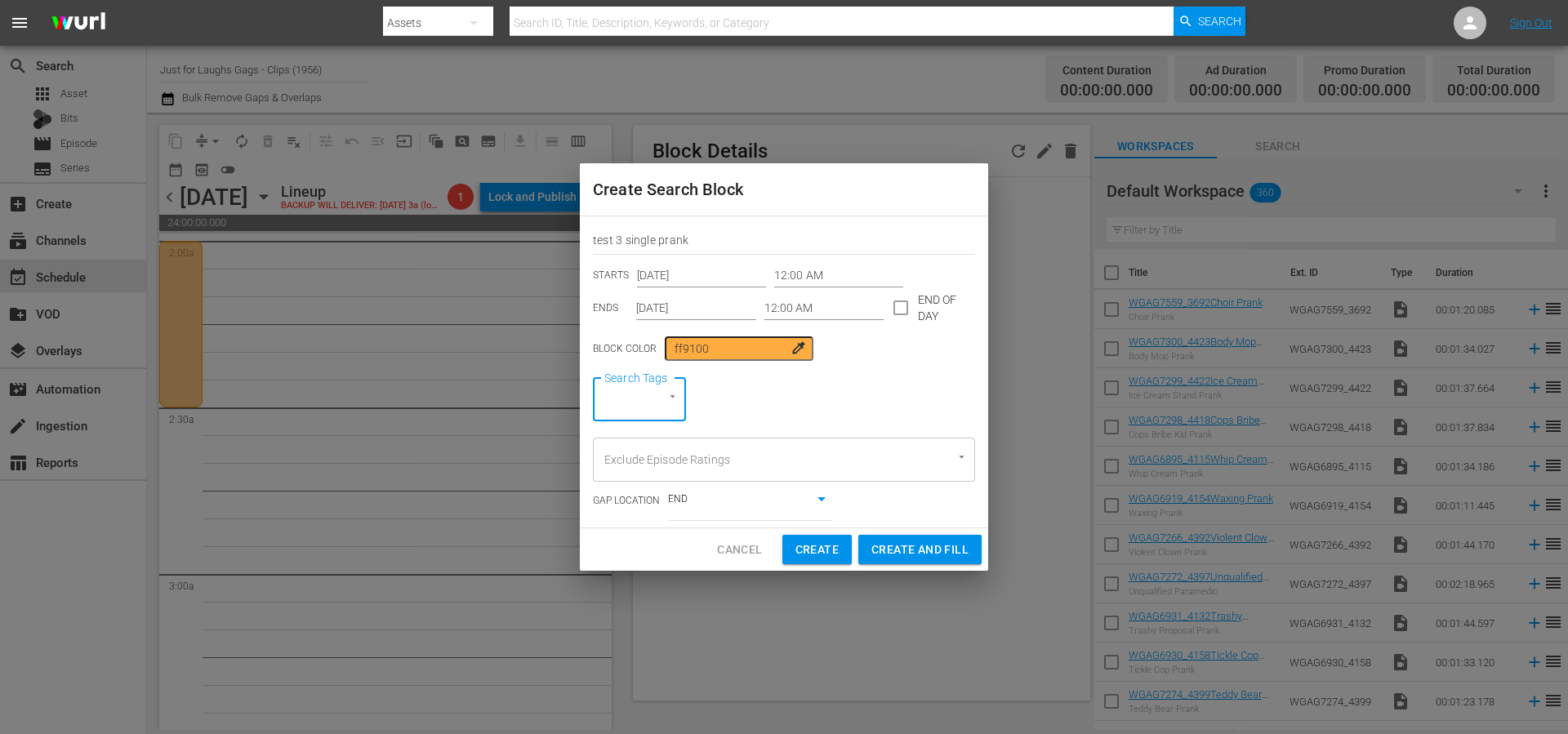
click at [627, 401] on input "Search Tags" at bounding box center [617, 400] width 33 height 30
type input "secu"
click at [637, 454] on li "security" at bounding box center [639, 444] width 93 height 27
click at [847, 394] on div "Search Tags security Search Tags" at bounding box center [784, 399] width 382 height 44
click at [832, 457] on input "Exclude Episode Ratings" at bounding box center [760, 460] width 321 height 30
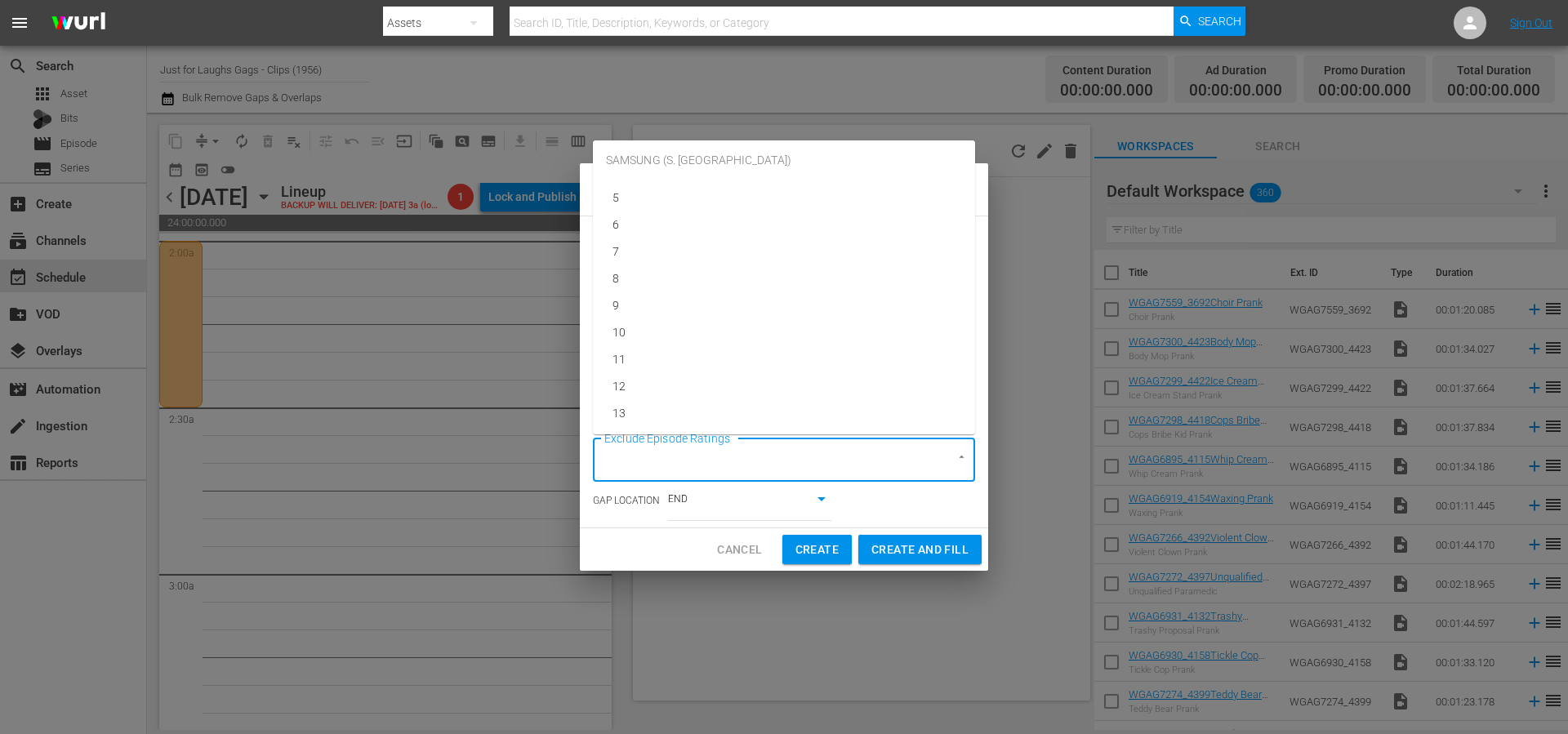
scroll to position [5829, 0]
click at [694, 414] on li "TVMA" at bounding box center [784, 414] width 382 height 27
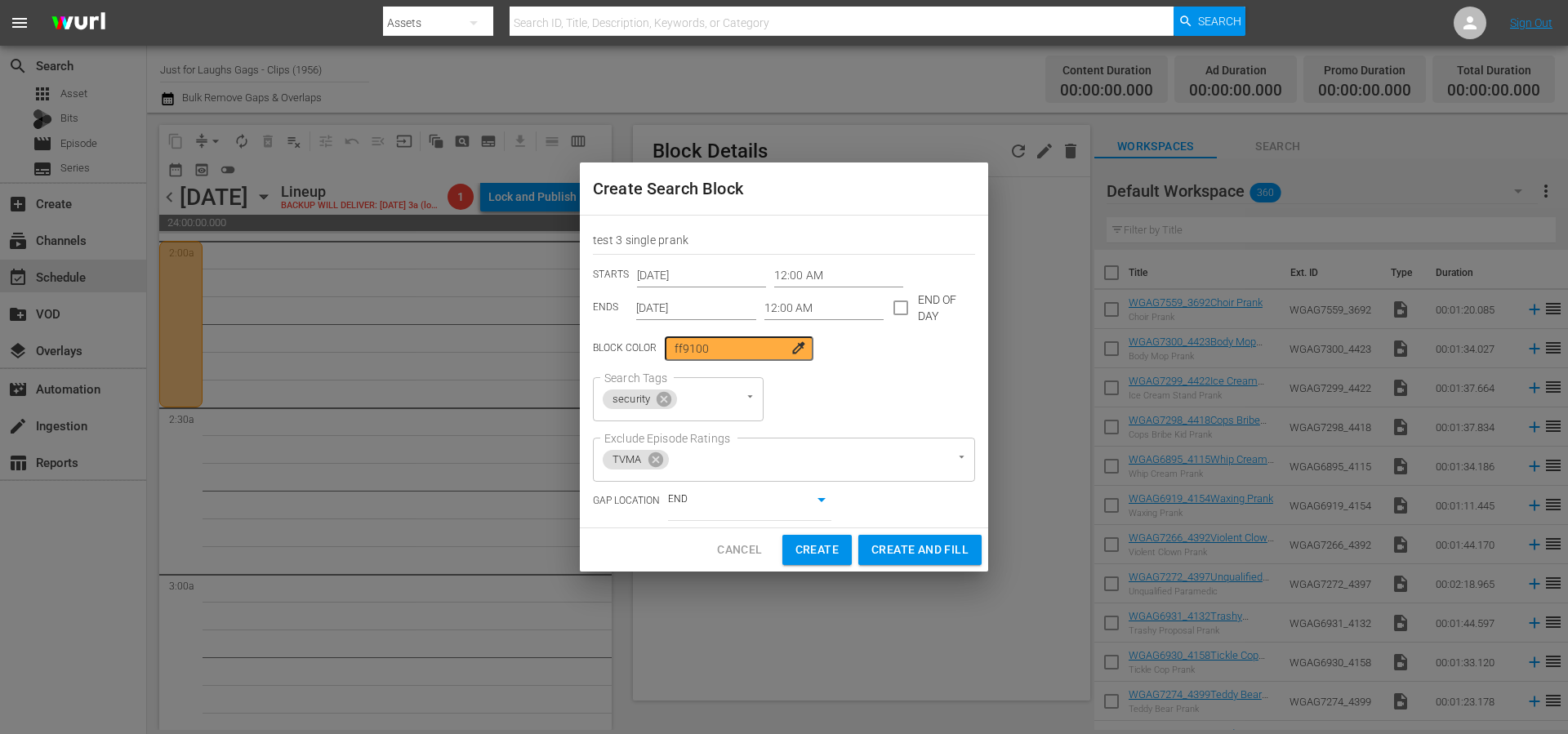
click at [873, 400] on div "Search Tags security Search Tags" at bounding box center [784, 399] width 382 height 44
click at [798, 275] on input "12:00 AM" at bounding box center [839, 275] width 129 height 24
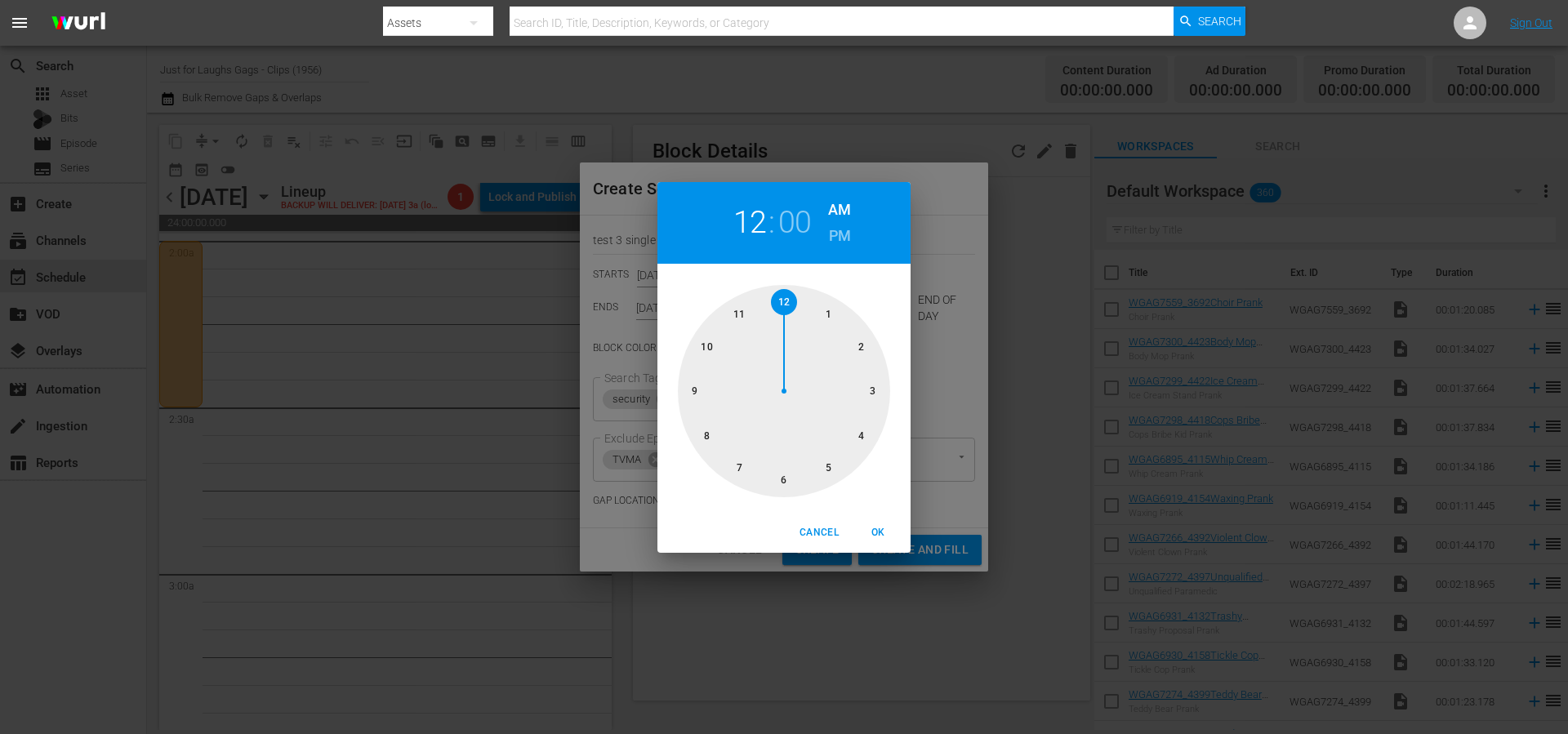
click at [873, 387] on div at bounding box center [784, 391] width 213 height 212
click at [885, 531] on span "OK" at bounding box center [877, 533] width 39 height 17
type input "03:00 AM"
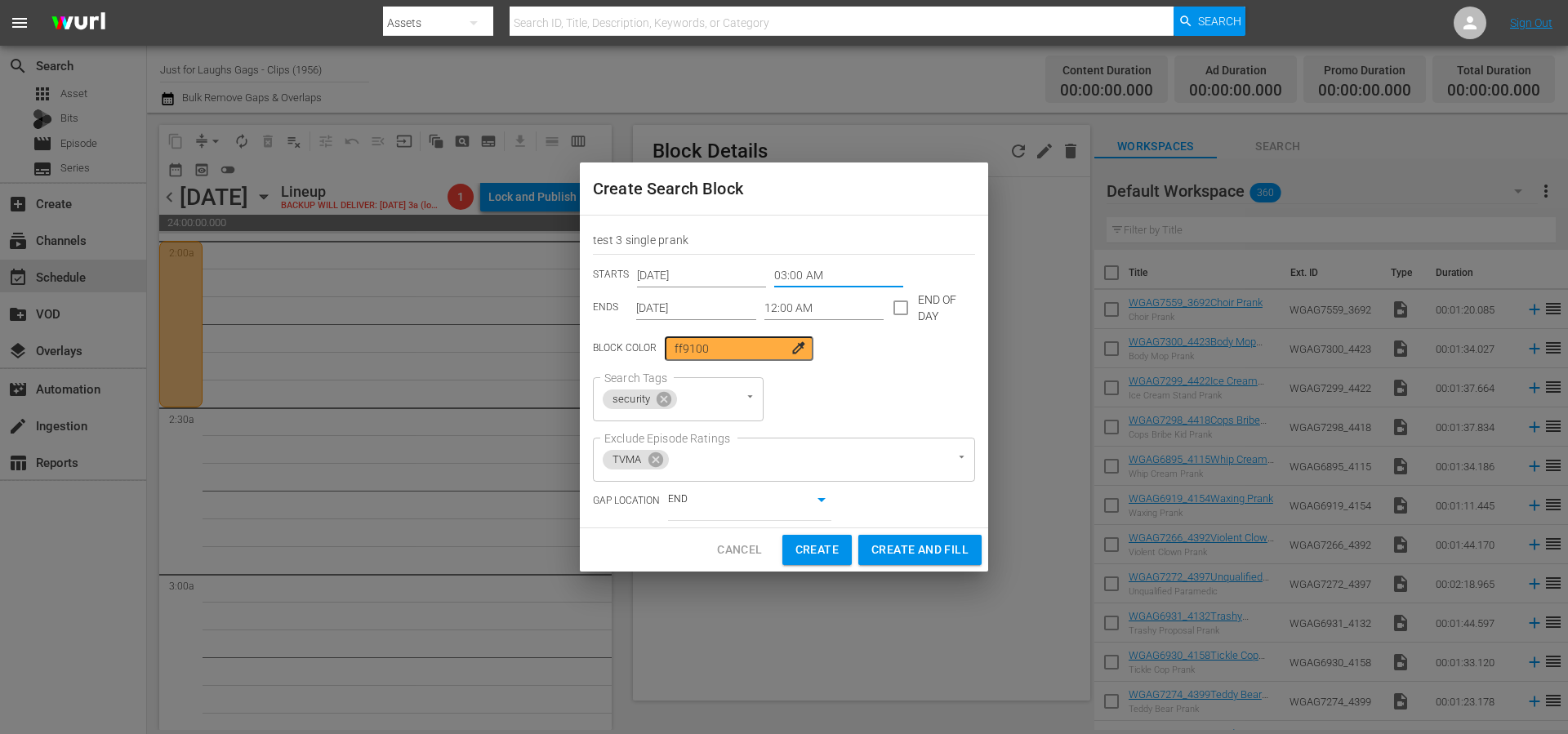
click at [842, 297] on input "12:00 AM" at bounding box center [825, 307] width 120 height 24
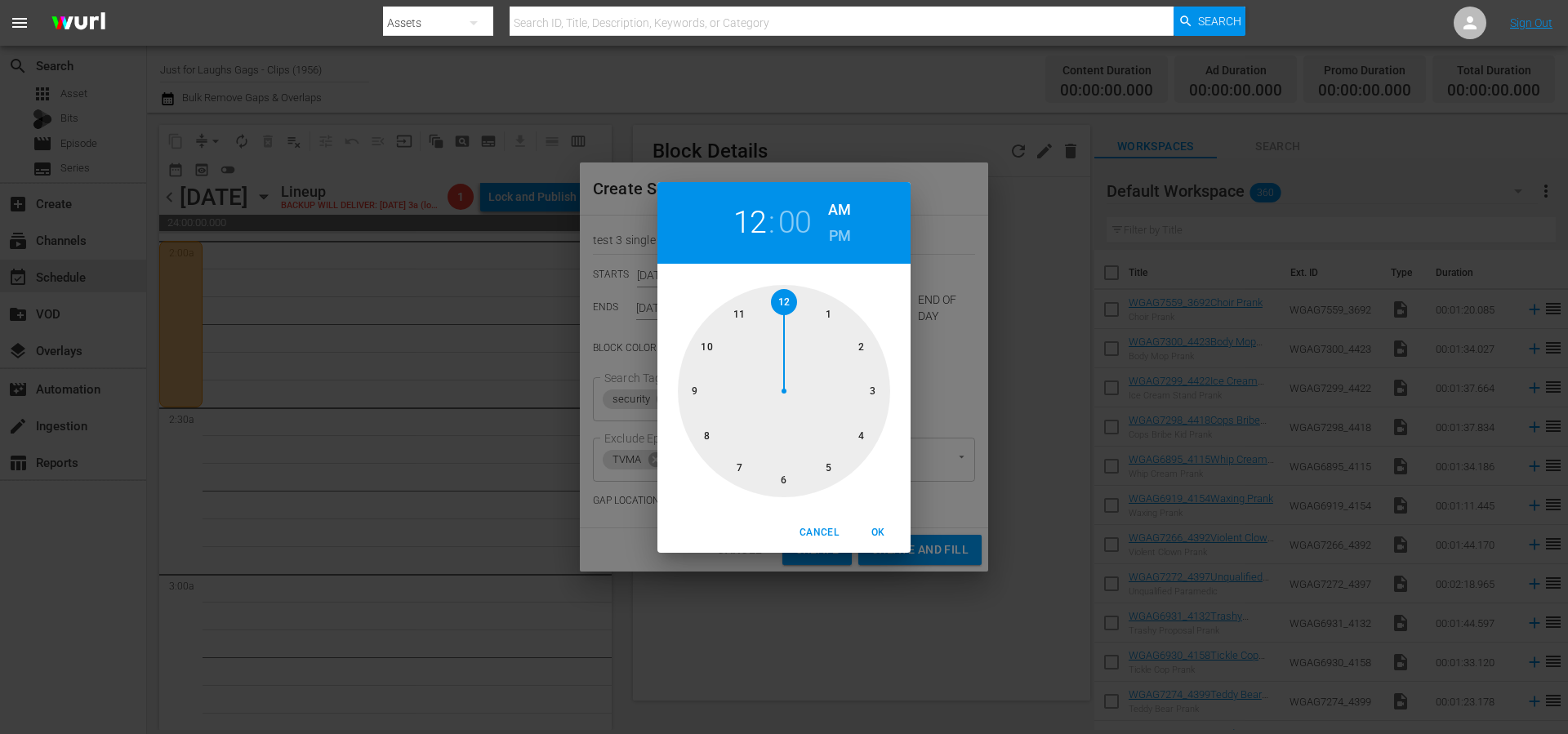
click at [874, 384] on div at bounding box center [784, 391] width 213 height 212
click at [787, 478] on div at bounding box center [784, 391] width 213 height 212
click at [882, 533] on span "OK" at bounding box center [877, 533] width 39 height 17
type input "03:30 AM"
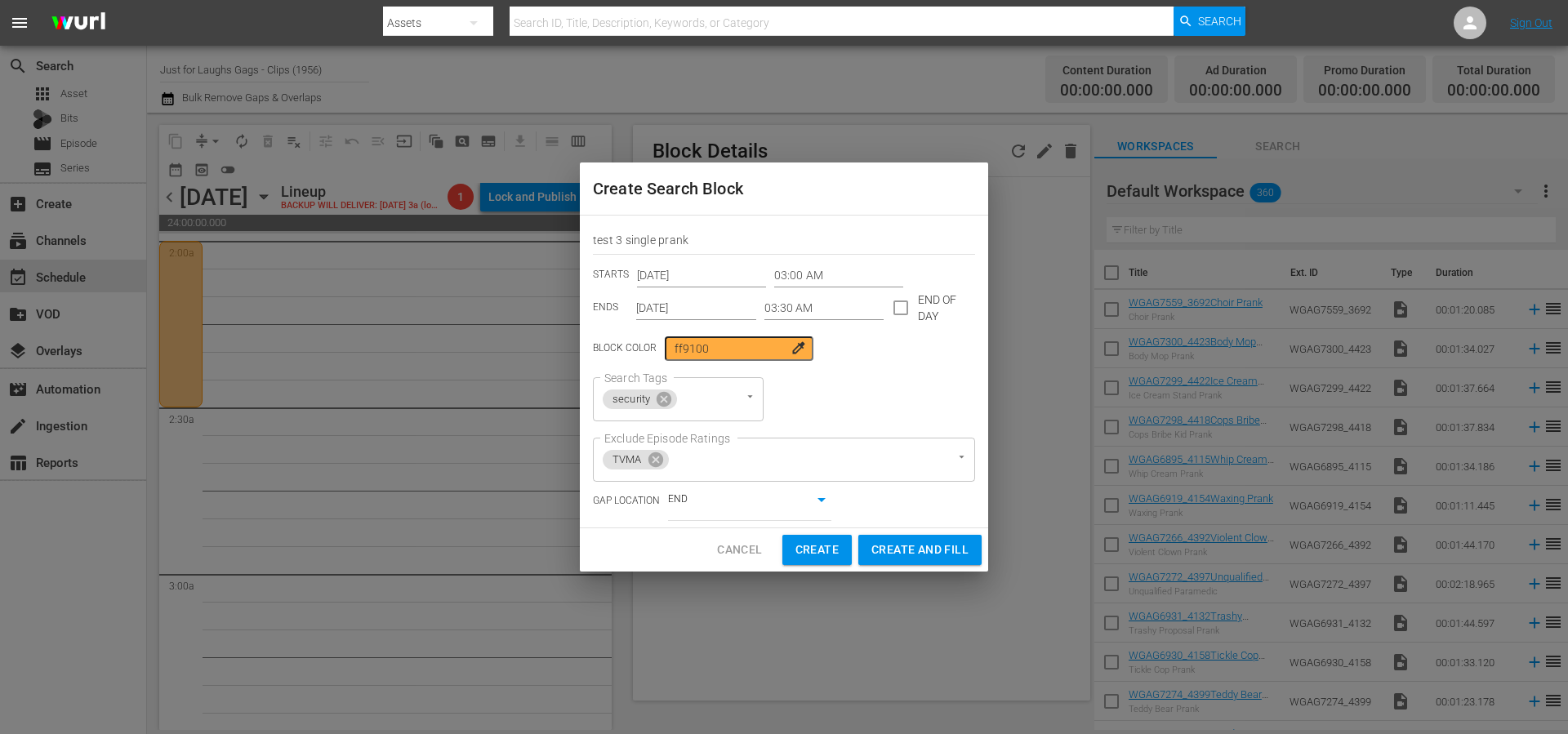
click at [943, 387] on div "Search Tags security Search Tags" at bounding box center [784, 399] width 382 height 44
click at [927, 550] on span "Create and Fill" at bounding box center [920, 549] width 98 height 20
type input "12:00 AM"
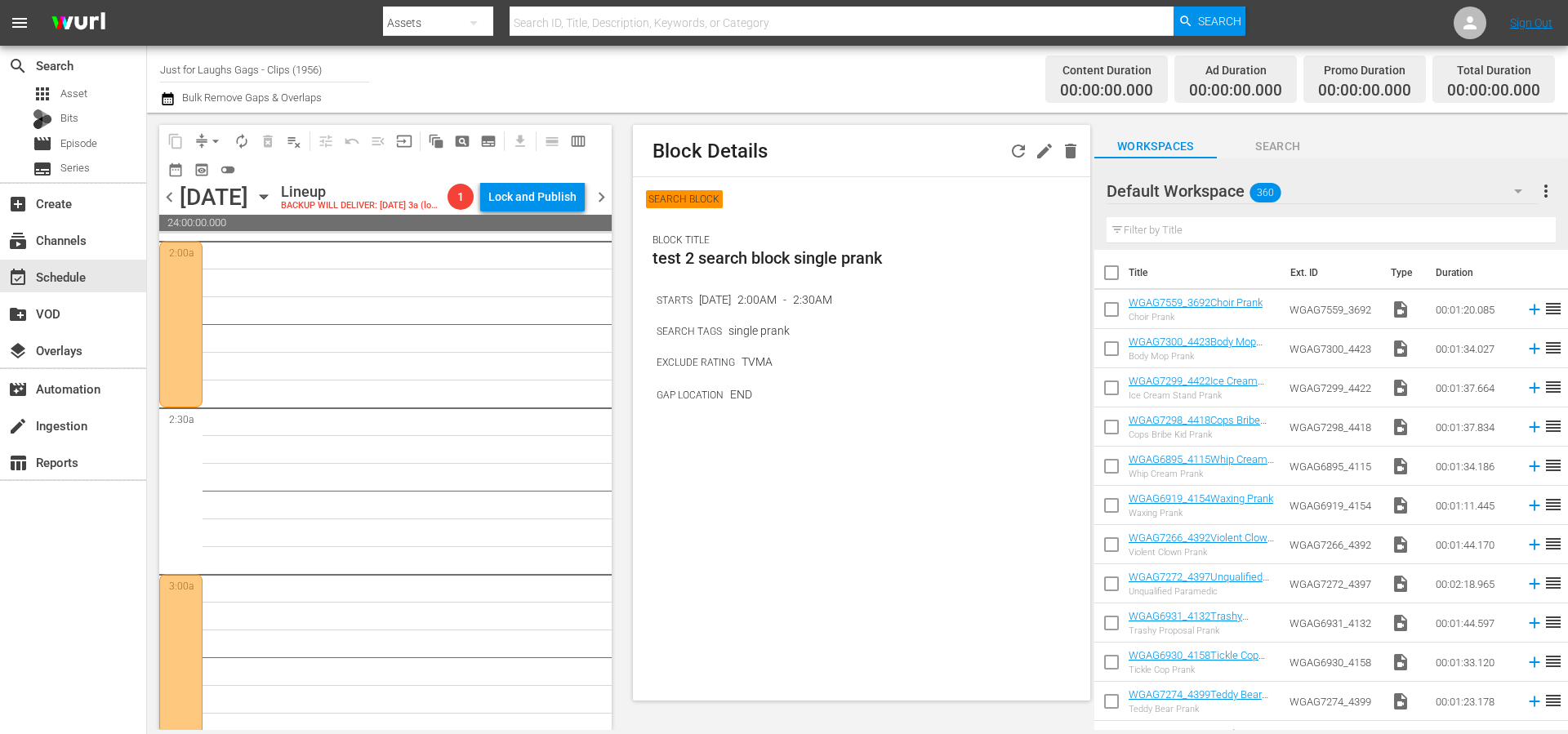
click at [435, 166] on div "content_copy compress arrow_drop_down autorenew_outlined delete_forever_outline…" at bounding box center [385, 153] width 452 height 58
click at [463, 141] on span "pageview_outlined" at bounding box center [462, 141] width 17 height 17
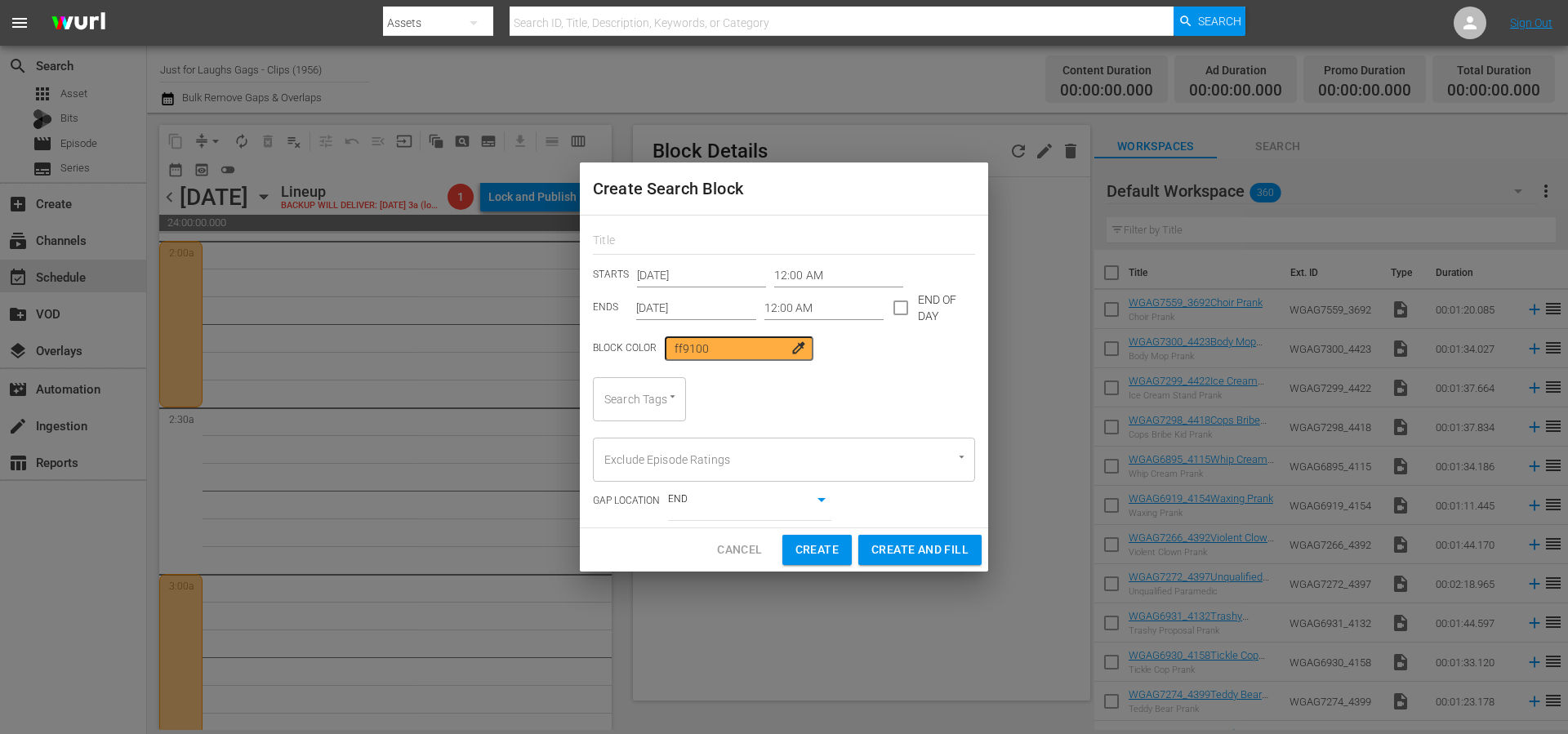
click at [837, 278] on input "12:00 AM" at bounding box center [839, 275] width 129 height 24
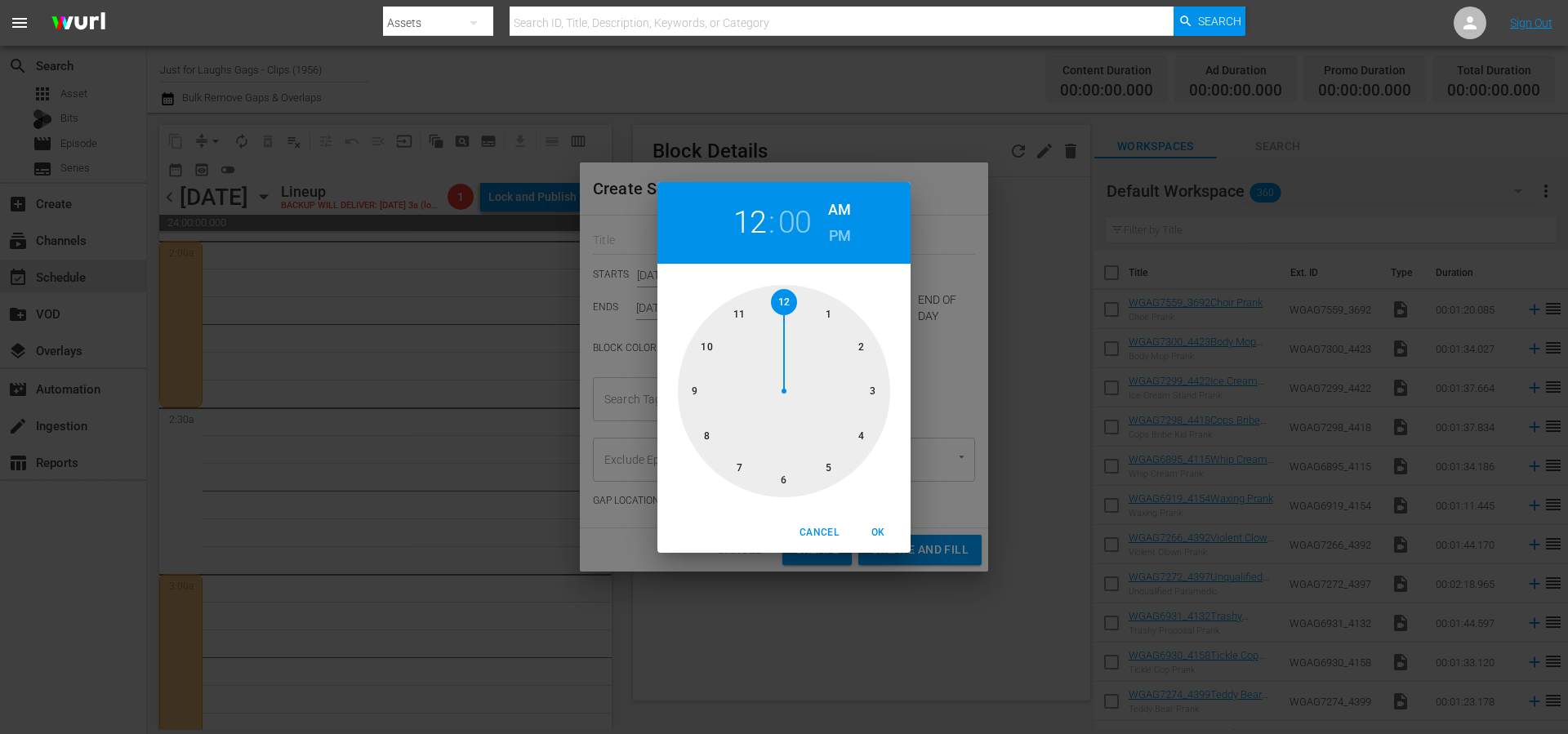
click at [856, 428] on div at bounding box center [784, 391] width 213 height 212
click at [877, 529] on span "OK" at bounding box center [877, 533] width 39 height 17
type input "04:00 AM"
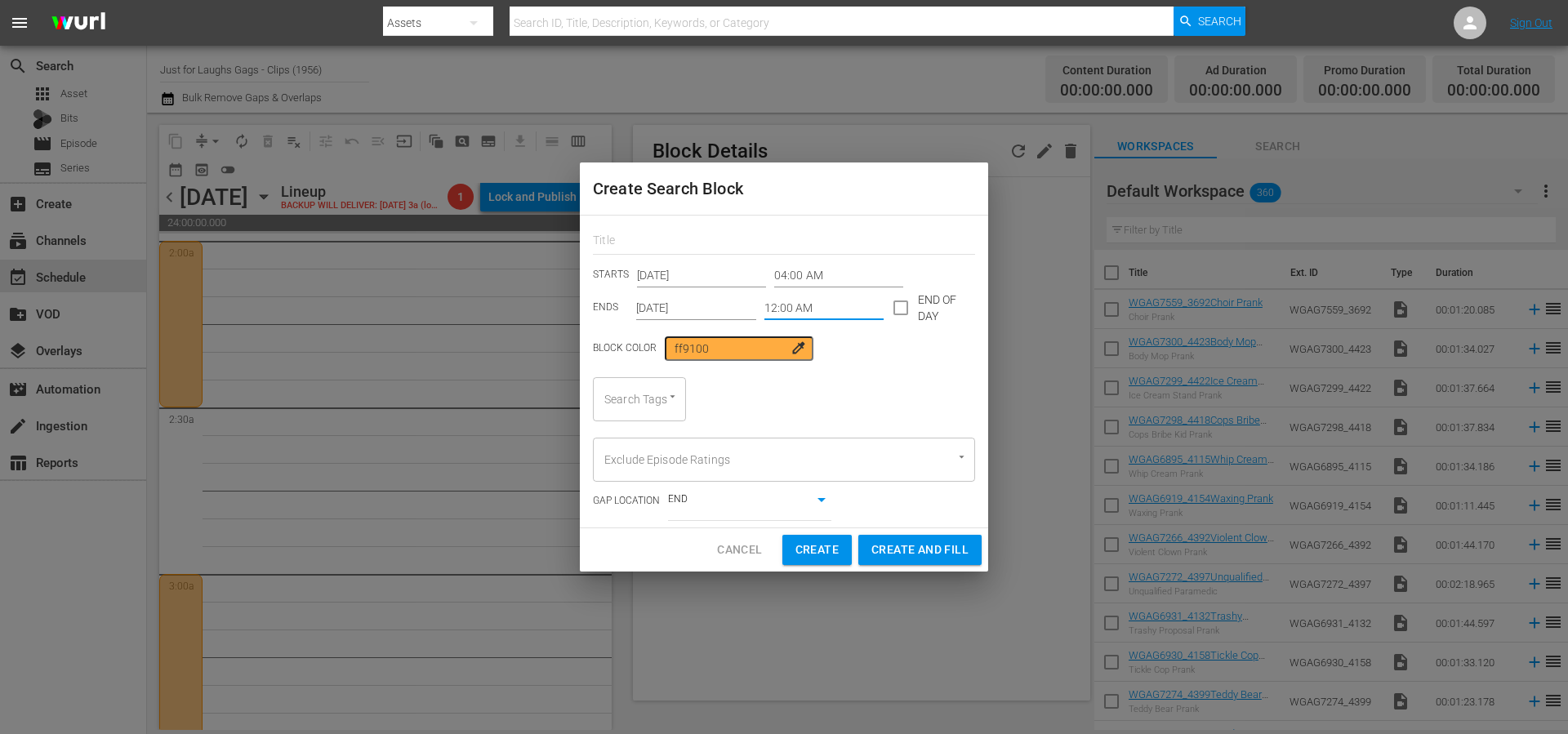
click at [815, 308] on input "12:00 AM" at bounding box center [825, 307] width 120 height 24
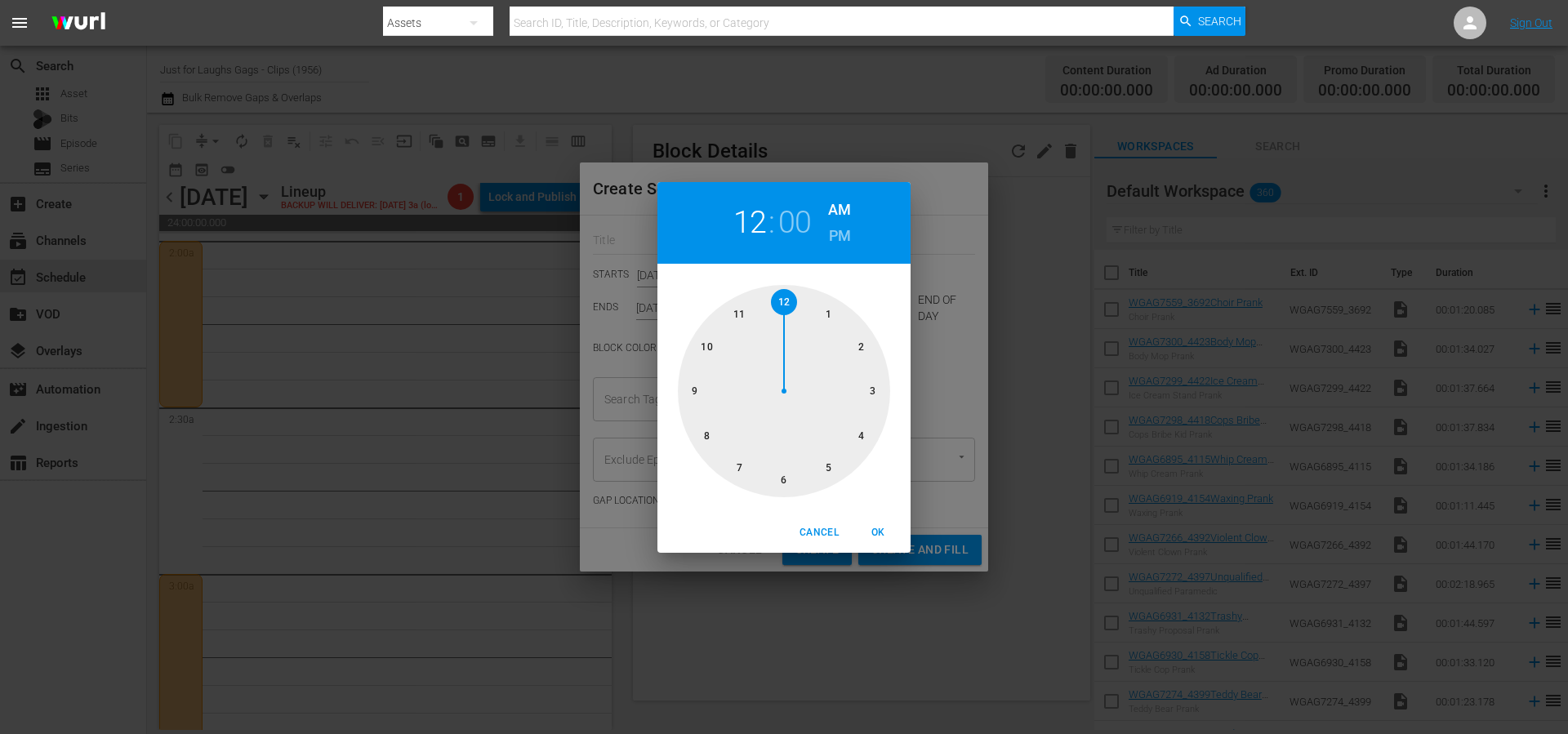
click at [710, 437] on div at bounding box center [784, 391] width 213 height 212
click at [881, 531] on span "OK" at bounding box center [877, 533] width 39 height 17
type input "08:00 AM"
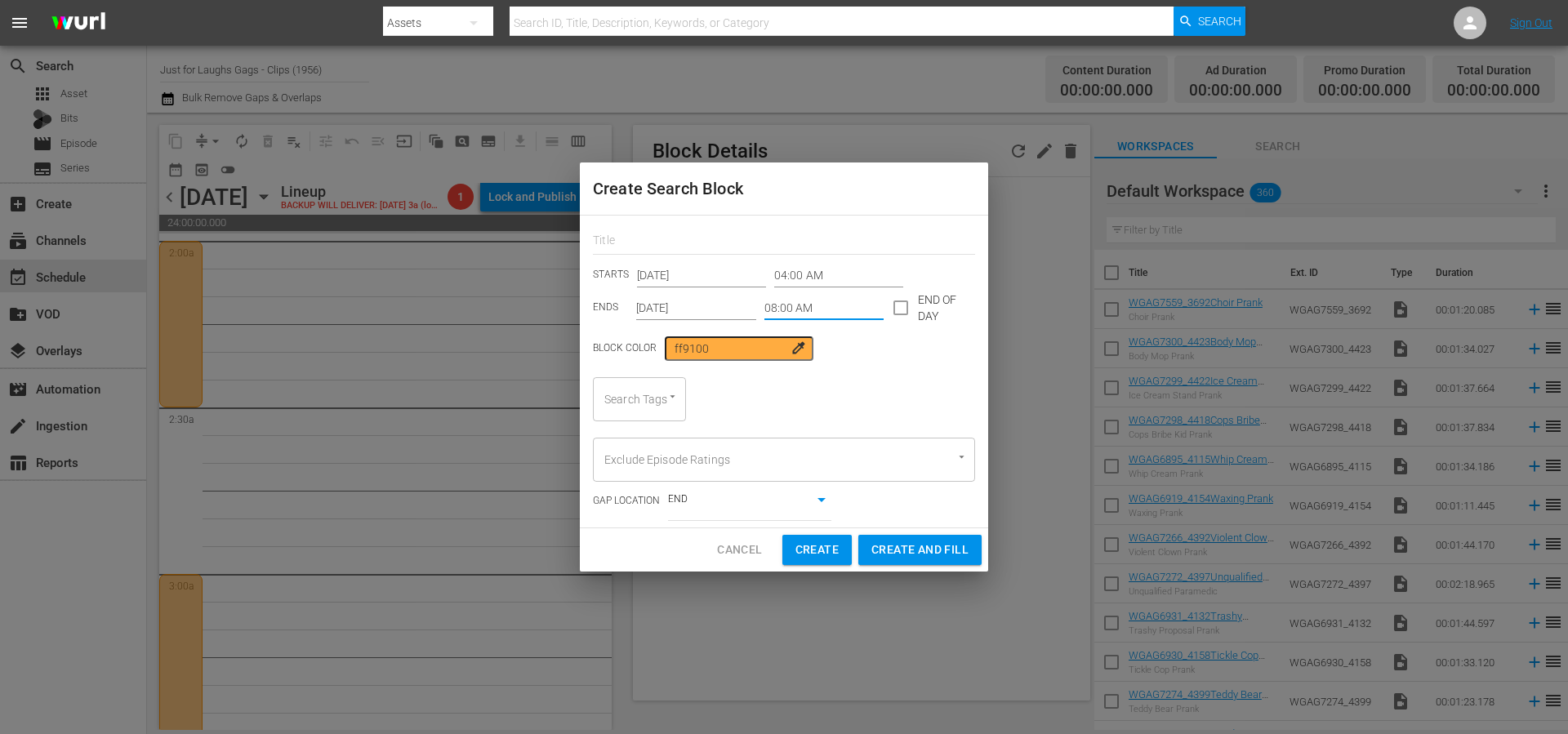
click at [653, 396] on div at bounding box center [665, 396] width 30 height 17
type input "single"
click at [643, 440] on span "single prank" at bounding box center [637, 445] width 62 height 17
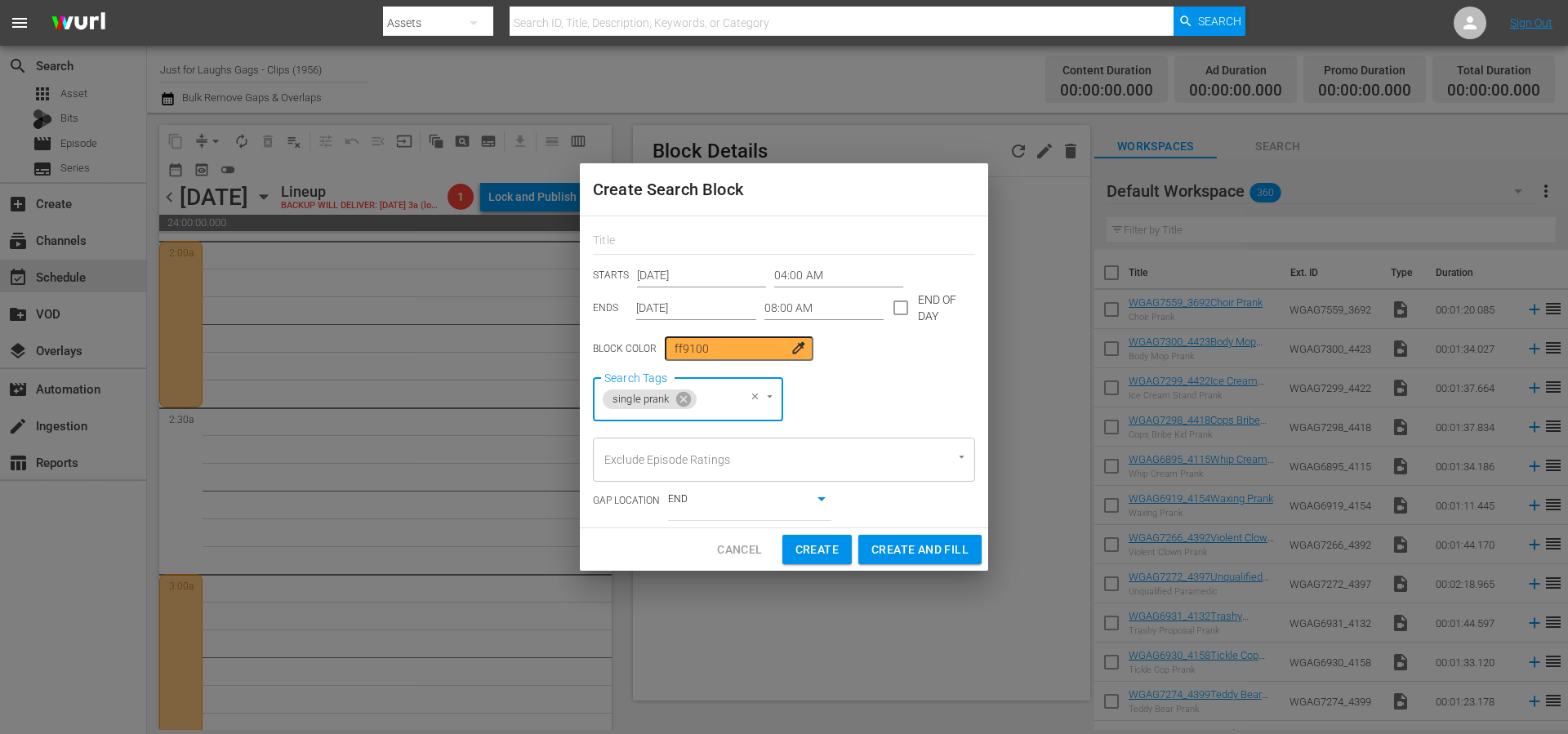
click at [874, 394] on div "Search Tags single prank Search Tags" at bounding box center [784, 399] width 382 height 44
click at [873, 387] on div "Search Tags single prank Search Tags" at bounding box center [784, 399] width 382 height 44
click at [935, 549] on span "Create and Fill" at bounding box center [920, 549] width 98 height 20
type input "12:00 AM"
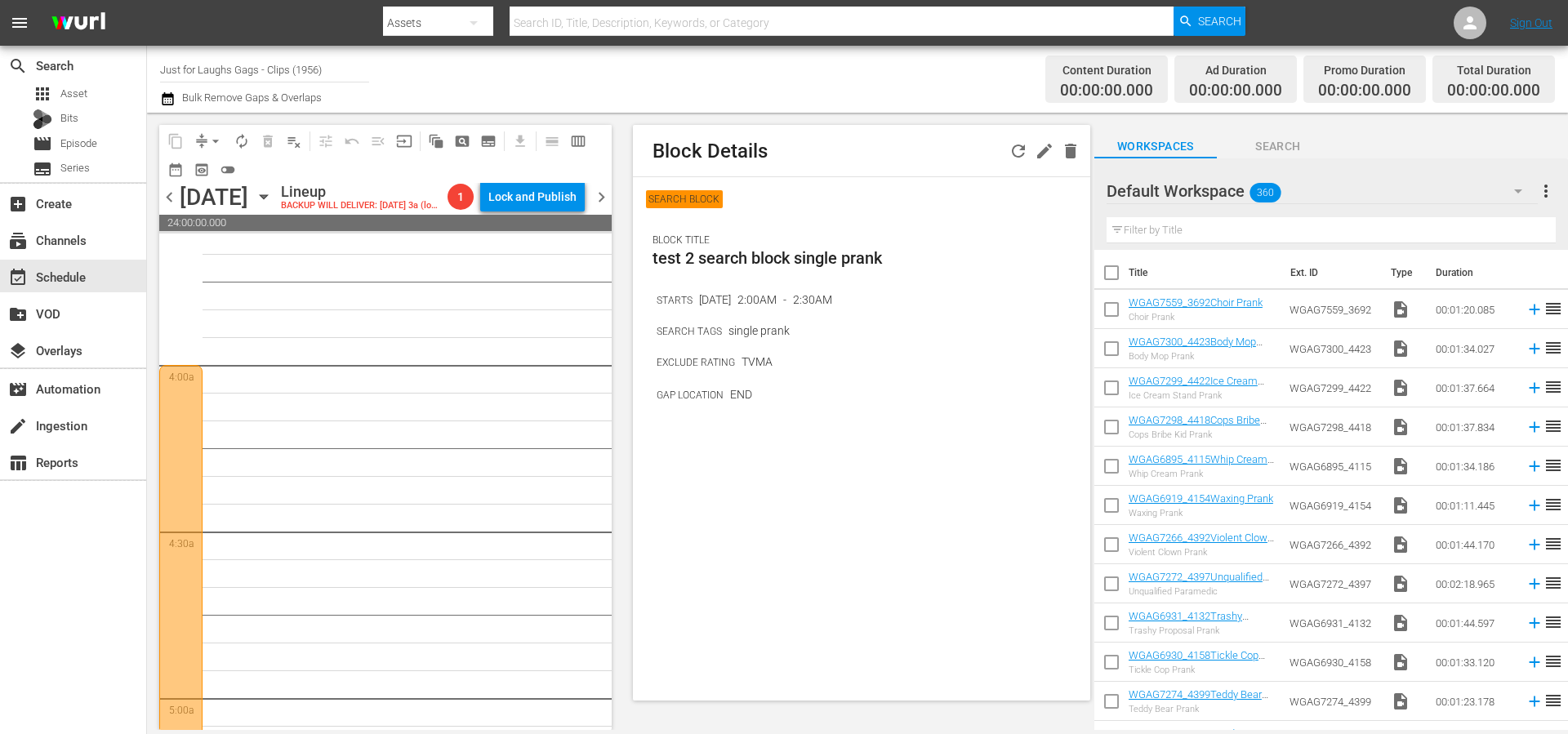
scroll to position [1104, 0]
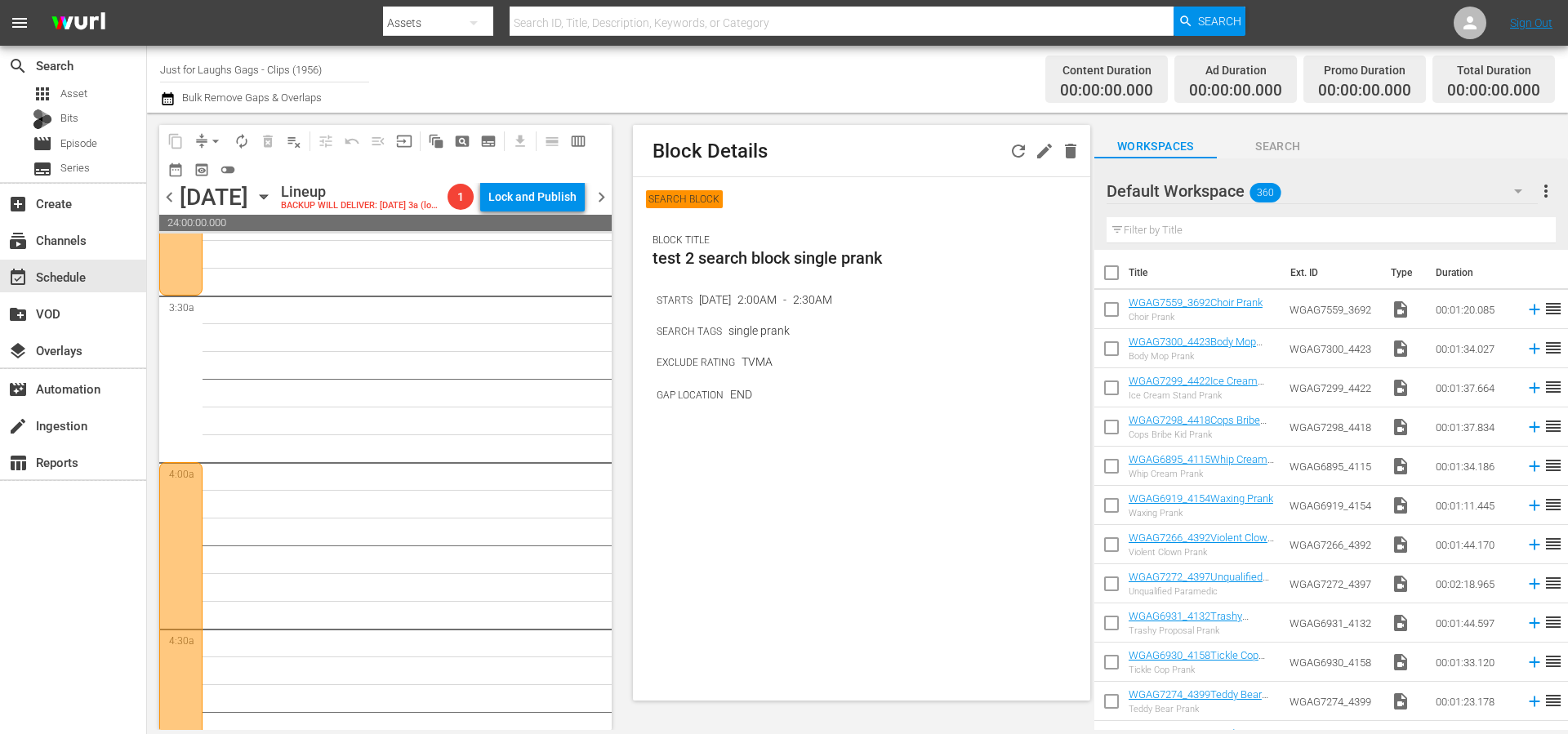
click at [1012, 153] on icon "button" at bounding box center [1018, 151] width 20 height 20
click at [754, 445] on div "Block Details SEARCH BLOCK BLOCK TITLE test 3 single prank STARTS Oct 8, 2025 4…" at bounding box center [862, 412] width 457 height 576
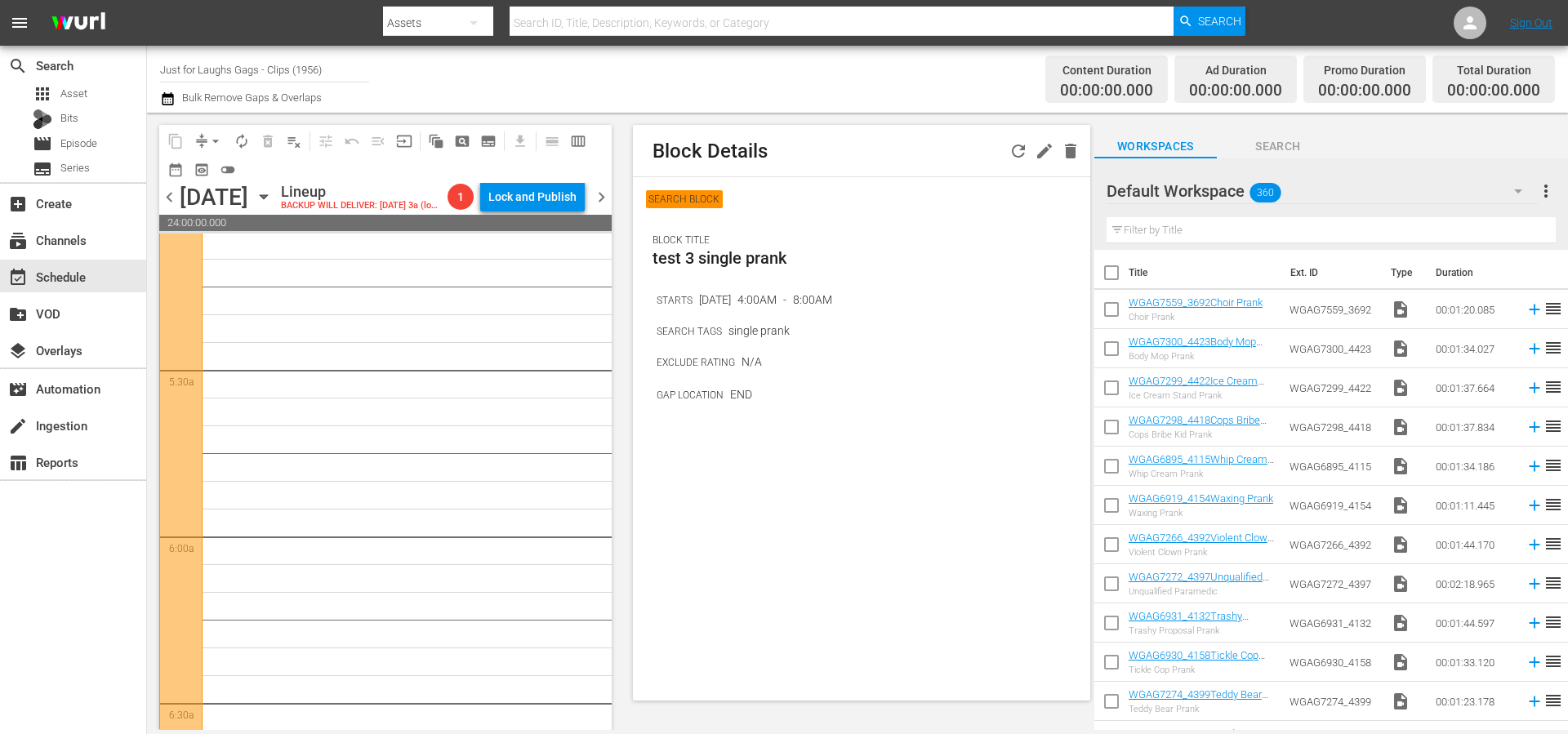
scroll to position [1821, 0]
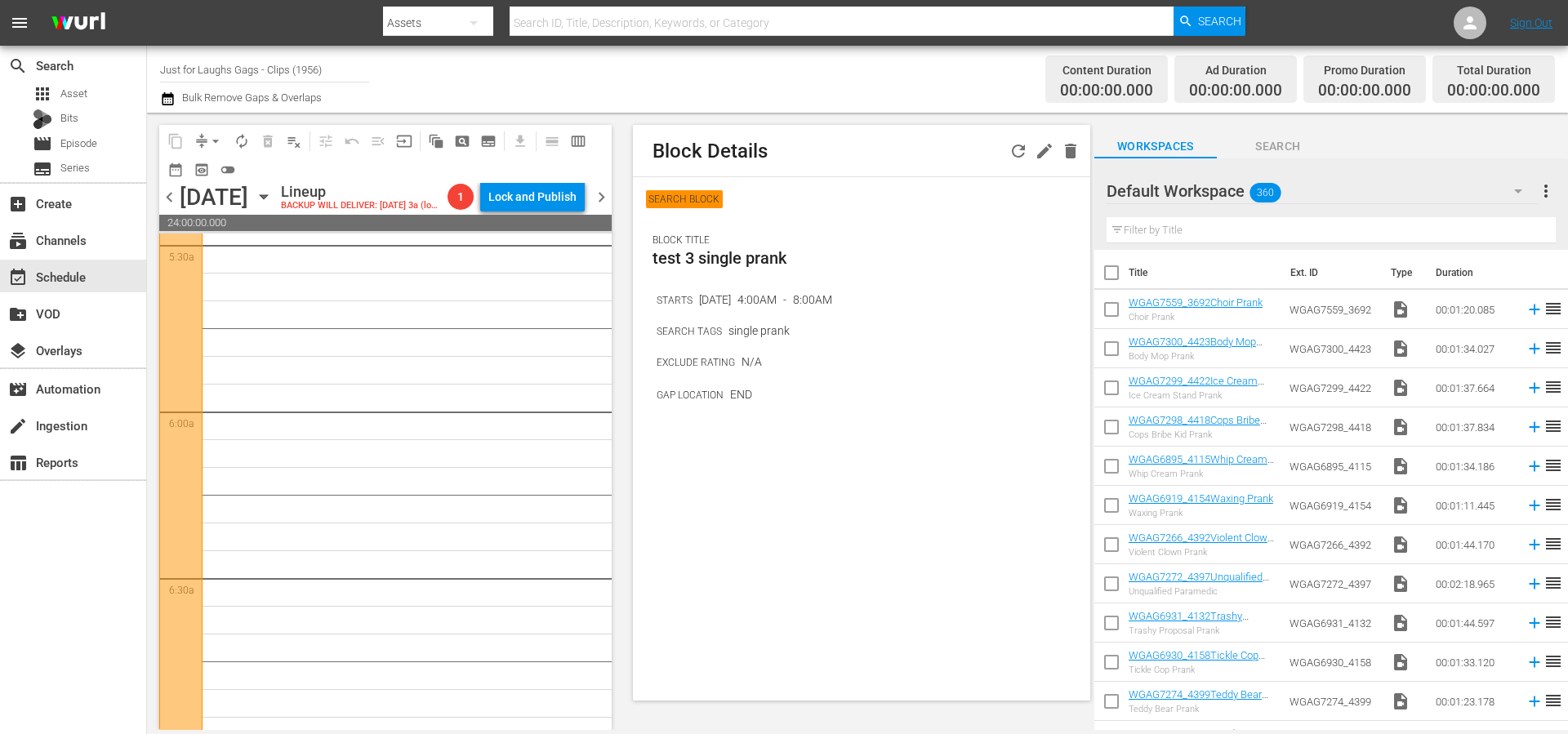
click at [464, 167] on div "content_copy compress arrow_drop_down autorenew_outlined delete_forever_outline…" at bounding box center [385, 153] width 452 height 58
click at [490, 138] on span "subtitles_outlined" at bounding box center [488, 141] width 17 height 17
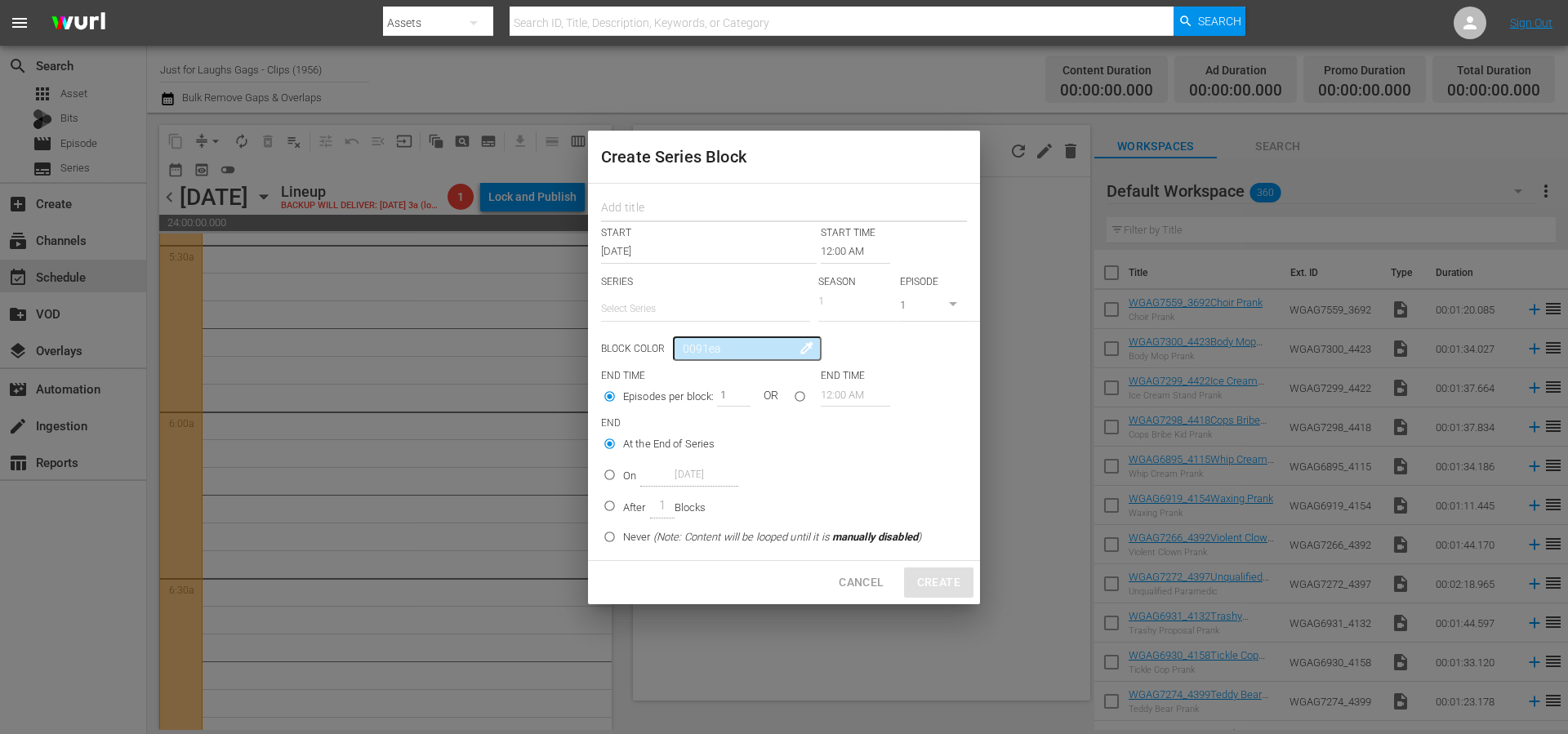
click at [640, 212] on input "text" at bounding box center [784, 210] width 366 height 25
type input "series block test pranks"
click at [848, 246] on input "12:00 AM" at bounding box center [855, 252] width 70 height 23
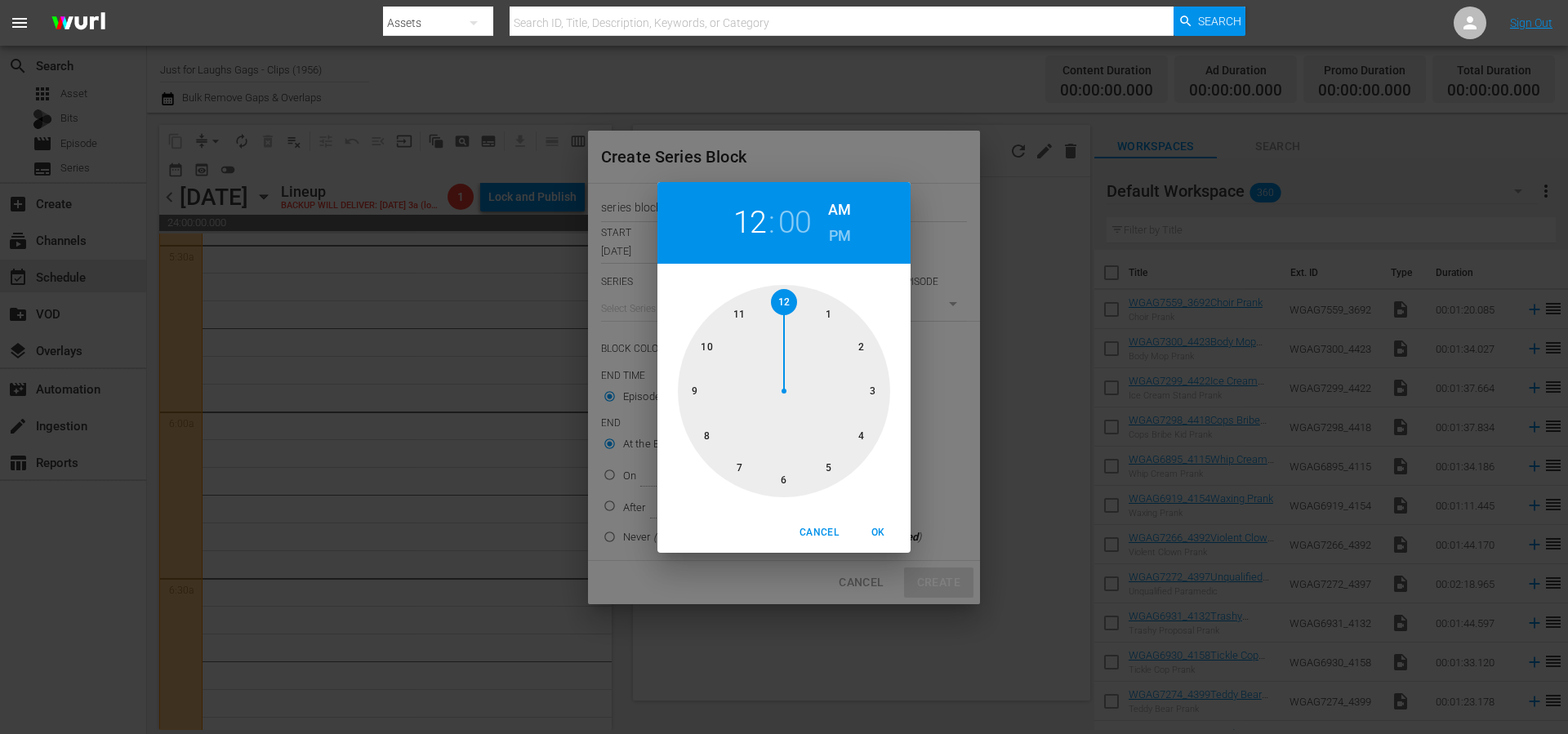
click at [697, 387] on div at bounding box center [784, 391] width 213 height 212
click at [876, 529] on span "OK" at bounding box center [877, 533] width 39 height 17
type input "09:00 AM"
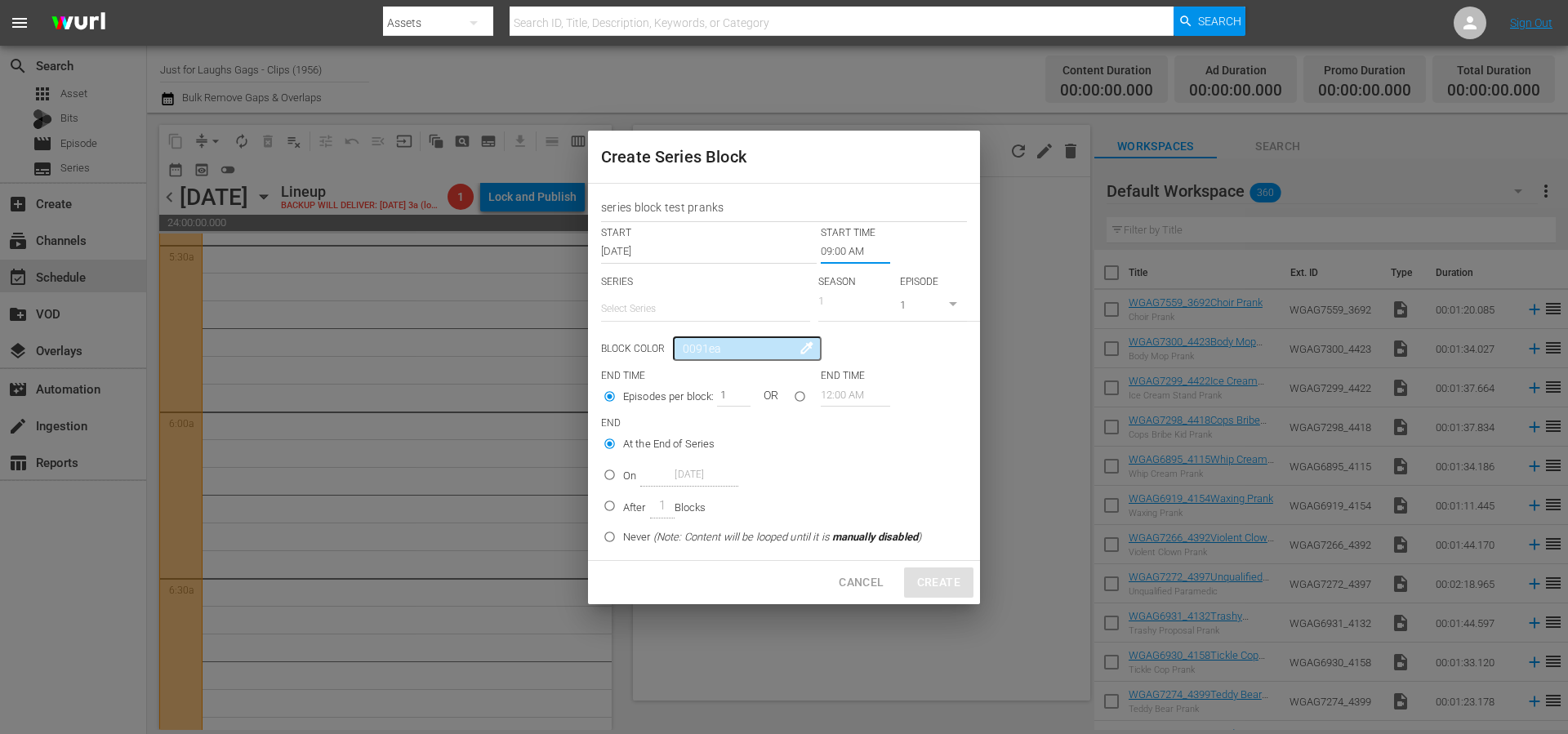
click at [618, 307] on input "text" at bounding box center [706, 308] width 209 height 39
click at [665, 352] on div "GAGS AND PRANKS" at bounding box center [706, 354] width 183 height 39
type input "GAGS AND PRANKS"
click at [923, 348] on div "Block Color 0091ea colorize" at bounding box center [784, 353] width 366 height 24
click at [934, 348] on div "Block Color 0091ea colorize" at bounding box center [784, 353] width 366 height 24
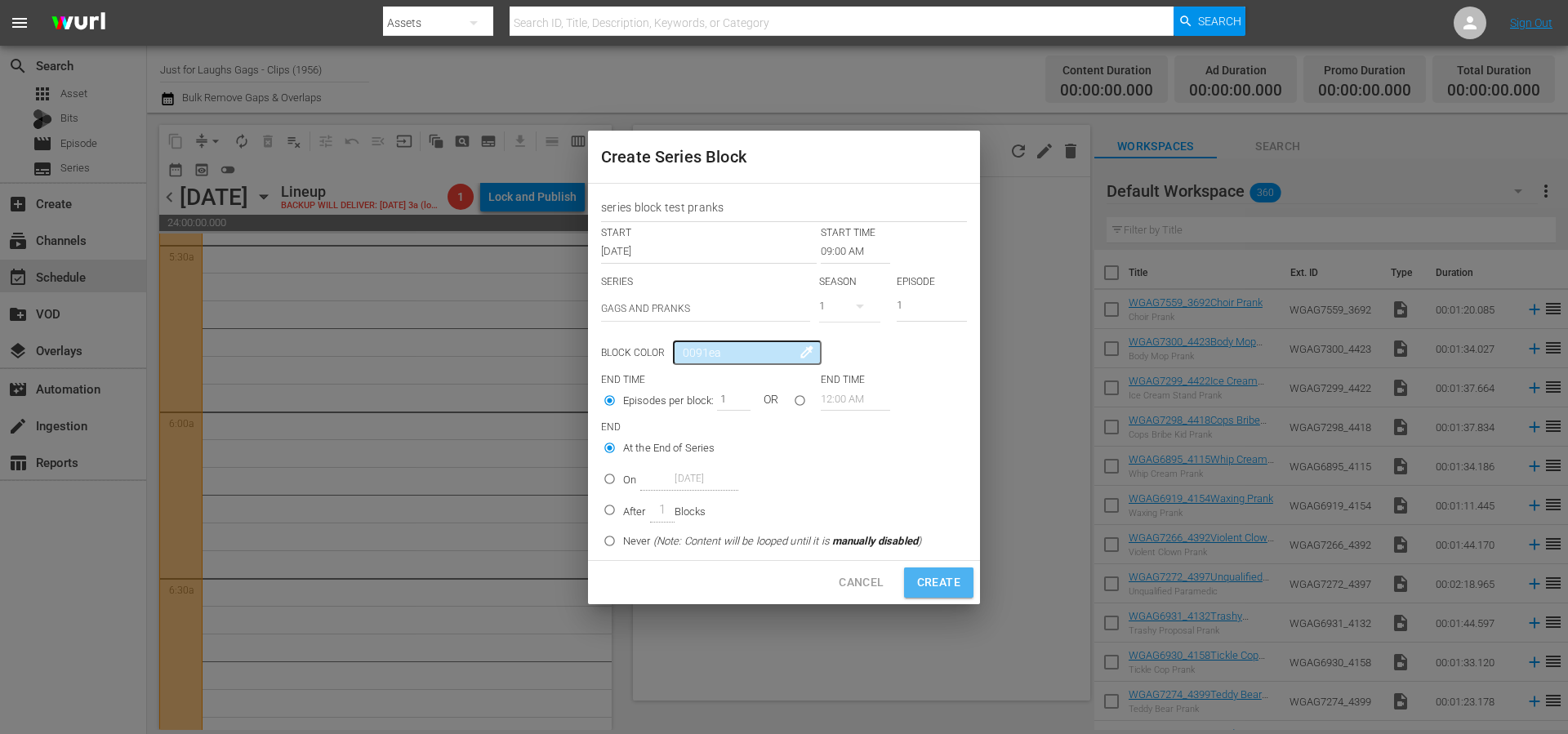
click at [938, 585] on span "Create" at bounding box center [939, 582] width 44 height 20
type input "12:00 AM"
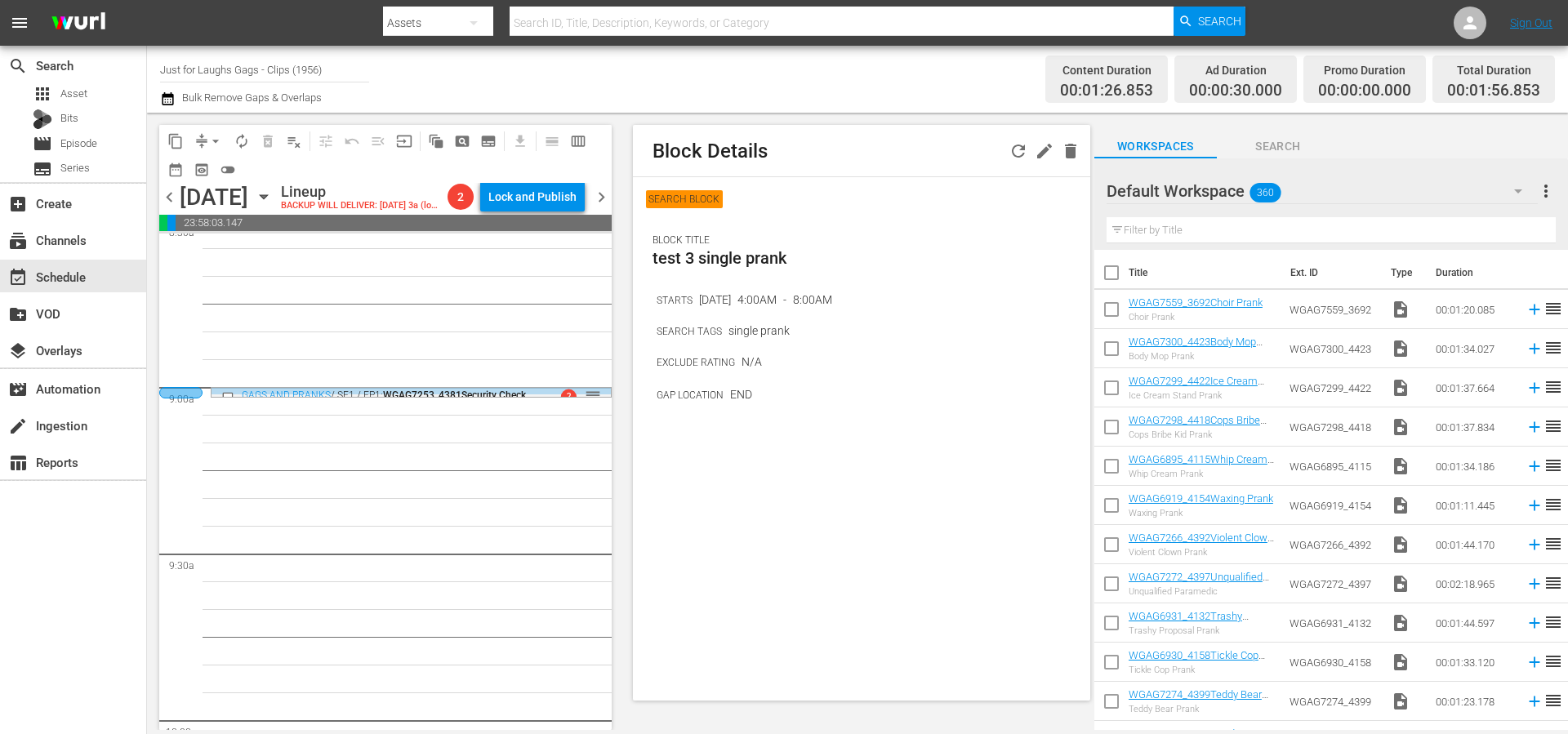
scroll to position [2899, 0]
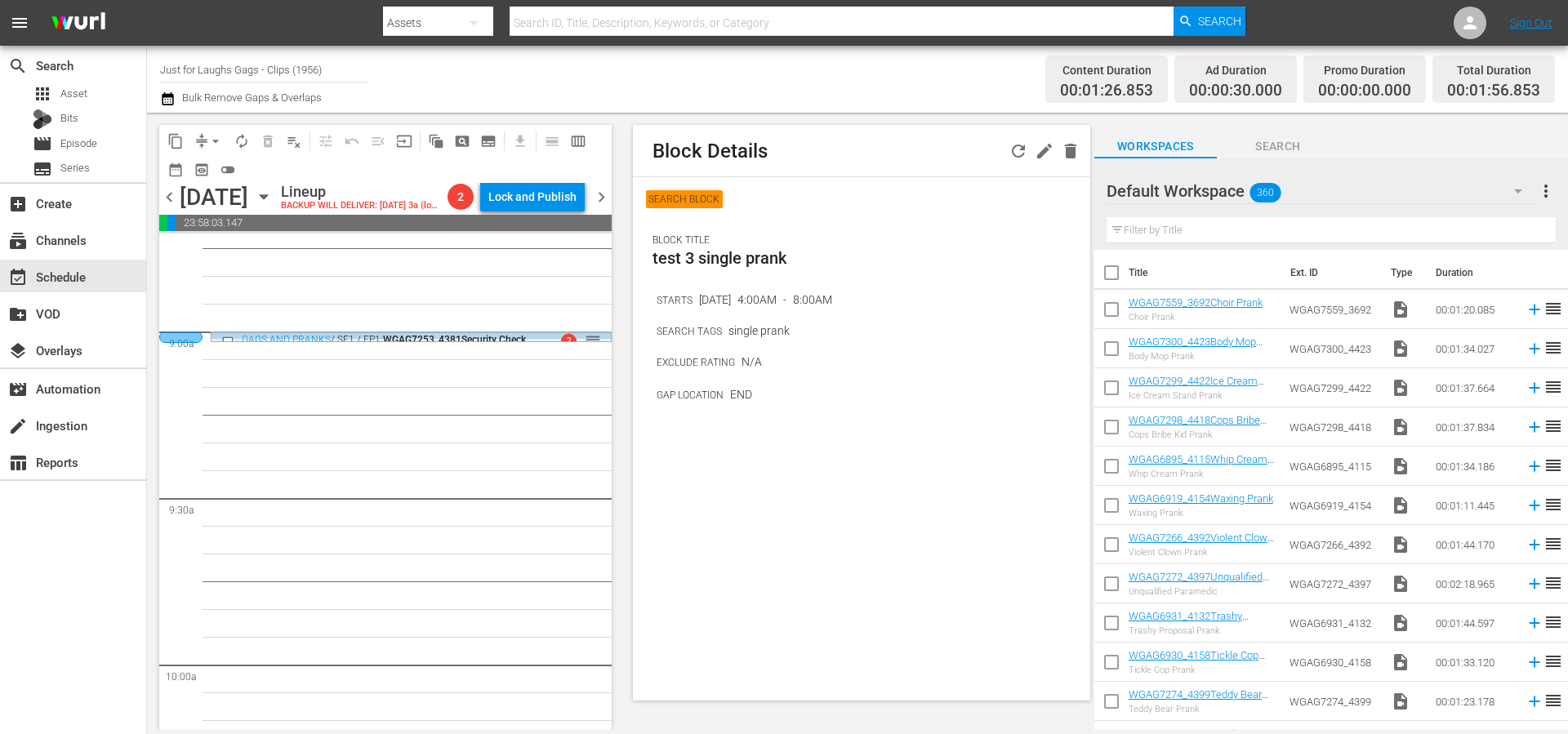
click at [504, 357] on div "GAGS AND PRANKS / SE1 / EP1: WGAG7253_4381Security Check Prank" at bounding box center [386, 345] width 287 height 23
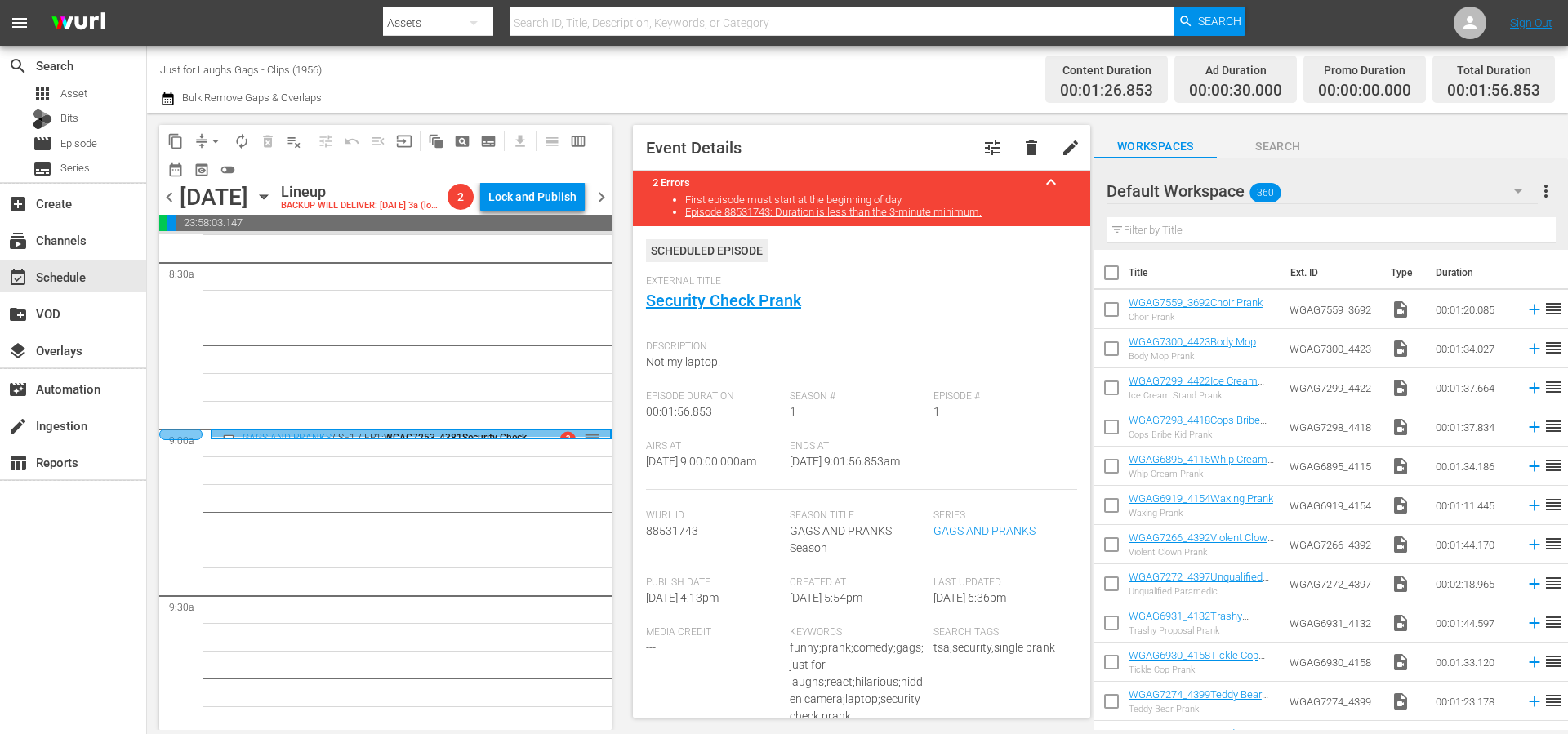
scroll to position [2831, 0]
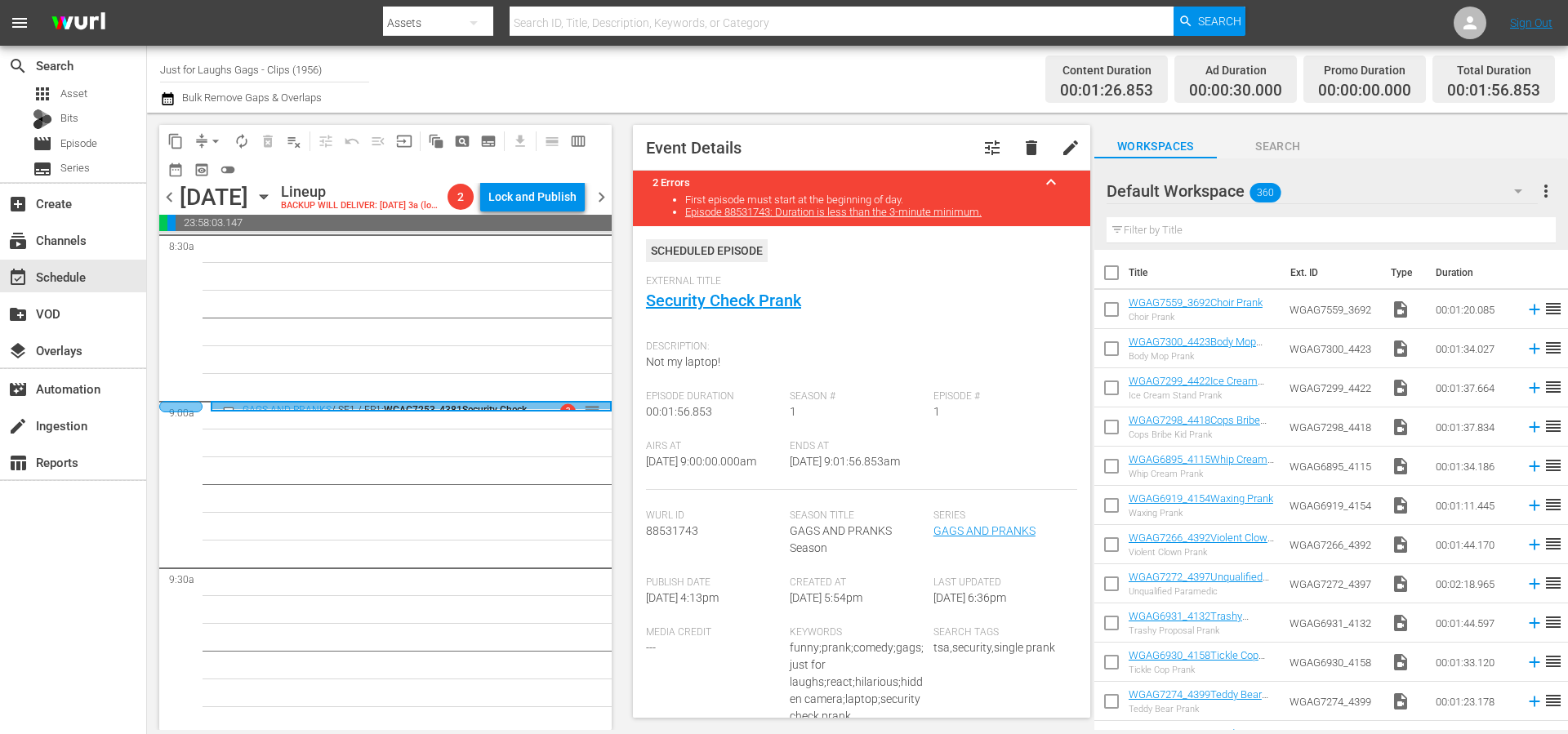
click at [536, 419] on div "2 reorder" at bounding box center [564, 410] width 72 height 17
click at [1022, 142] on span "delete" at bounding box center [1031, 147] width 20 height 20
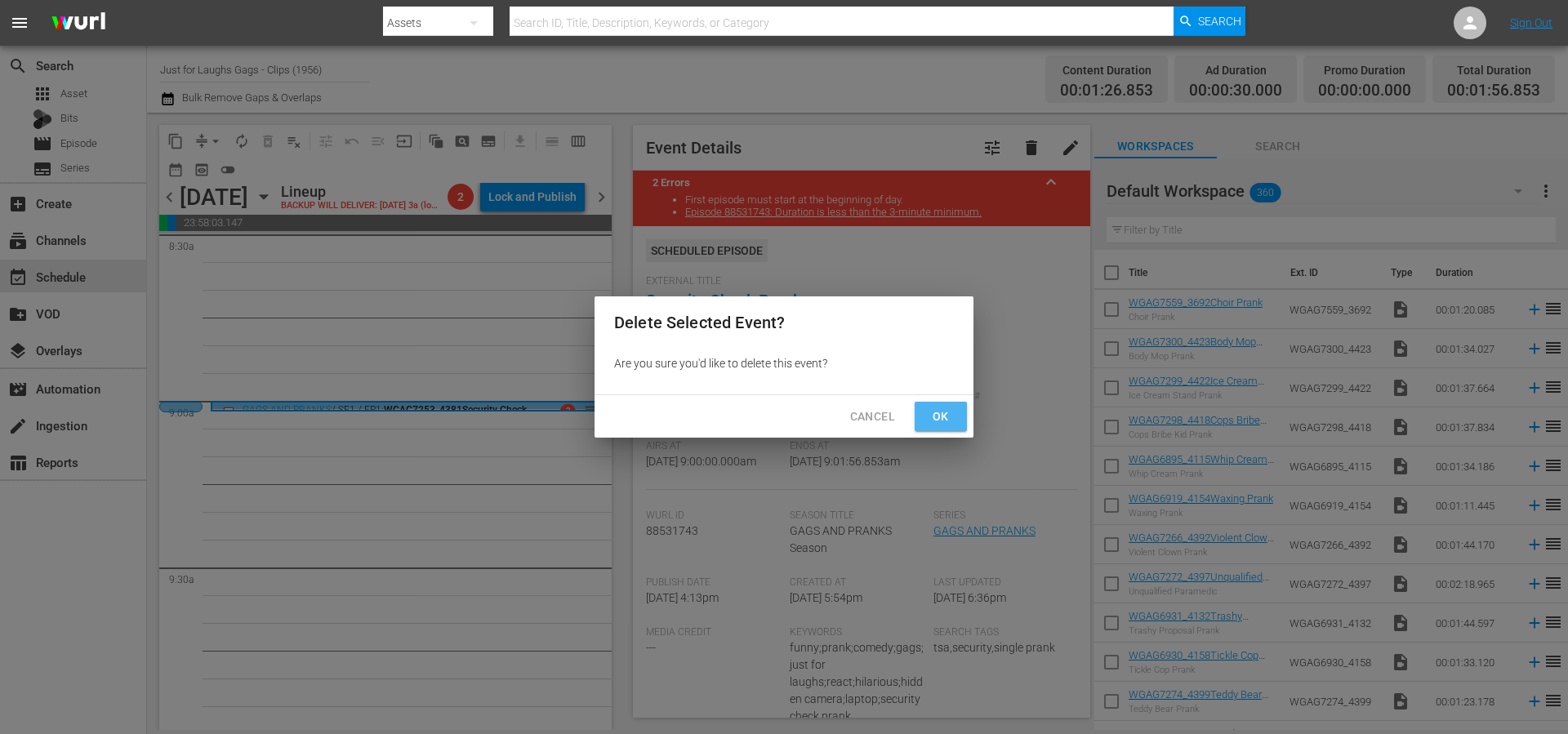
click at [936, 417] on span "Ok" at bounding box center [941, 416] width 26 height 20
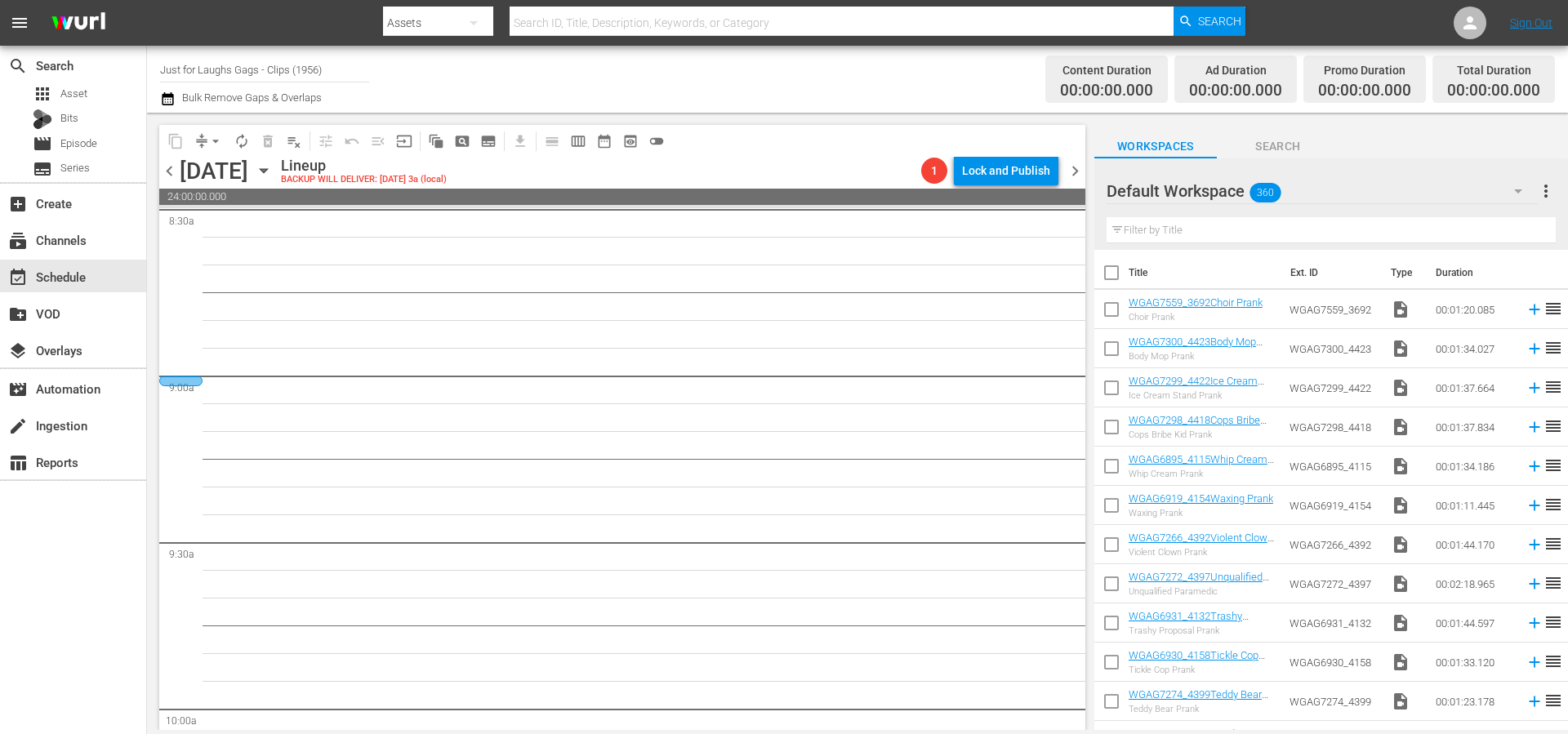
click at [173, 382] on div at bounding box center [181, 380] width 44 height 10
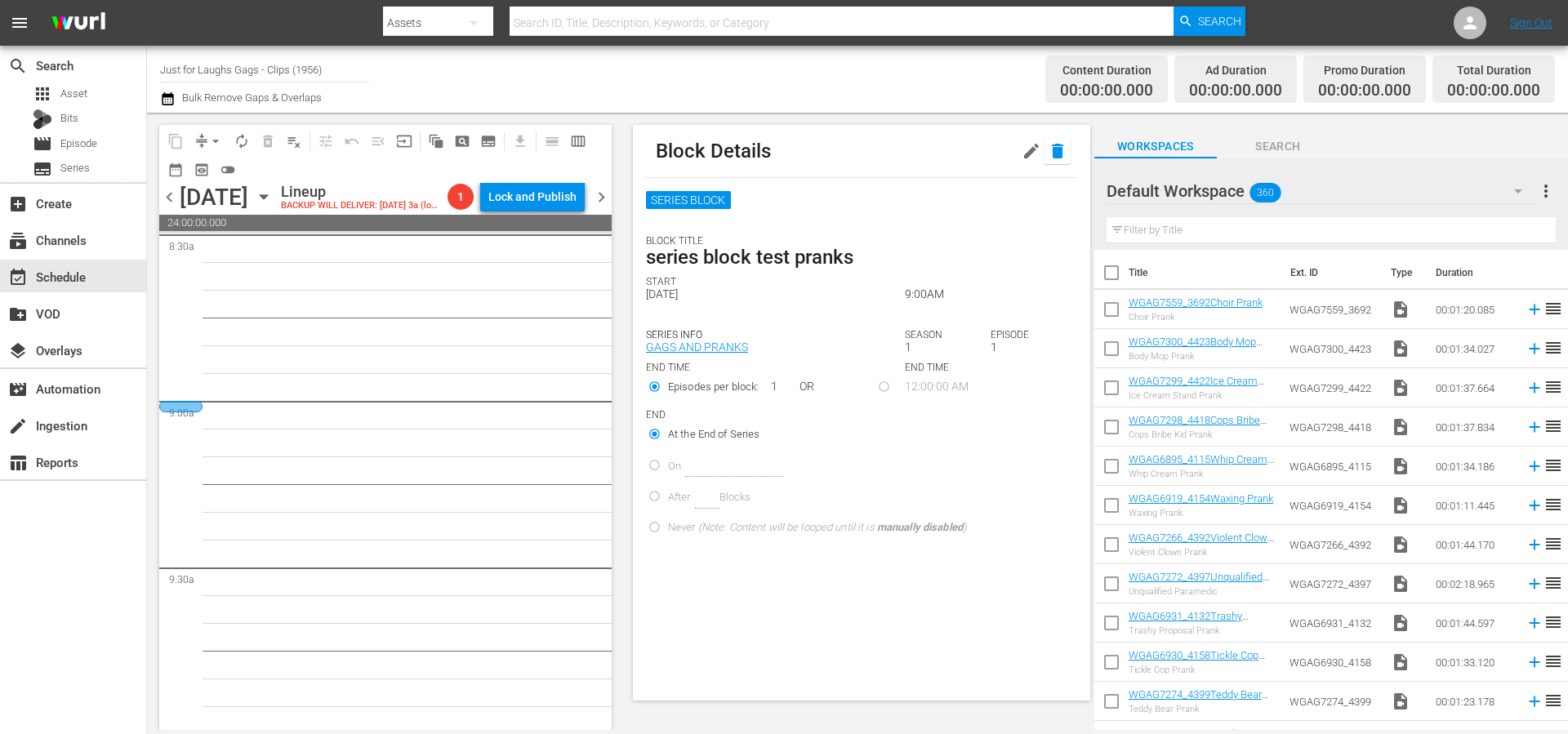
click at [1052, 158] on icon "button" at bounding box center [1058, 151] width 11 height 15
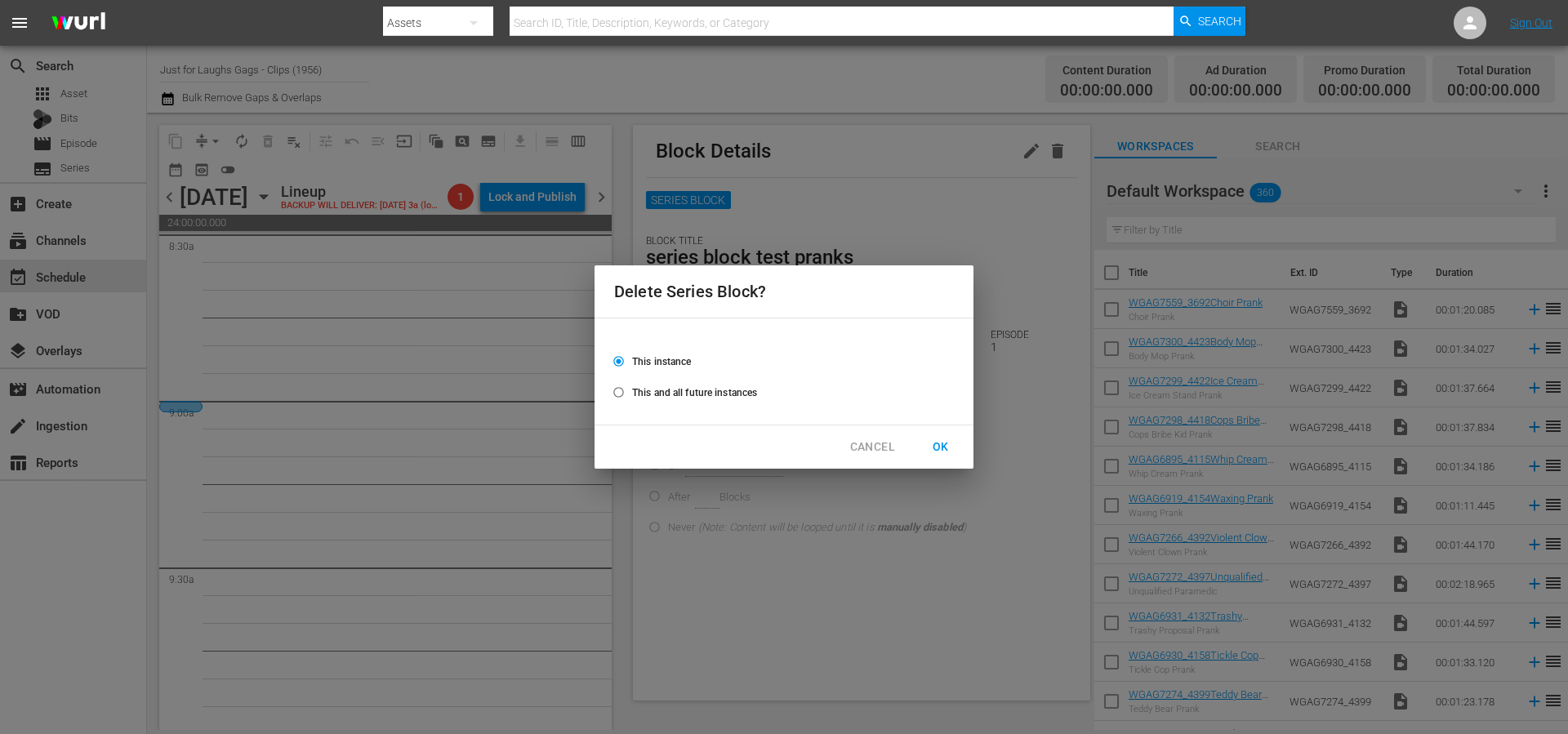
click at [950, 447] on span "OK" at bounding box center [941, 447] width 26 height 20
radio input "false"
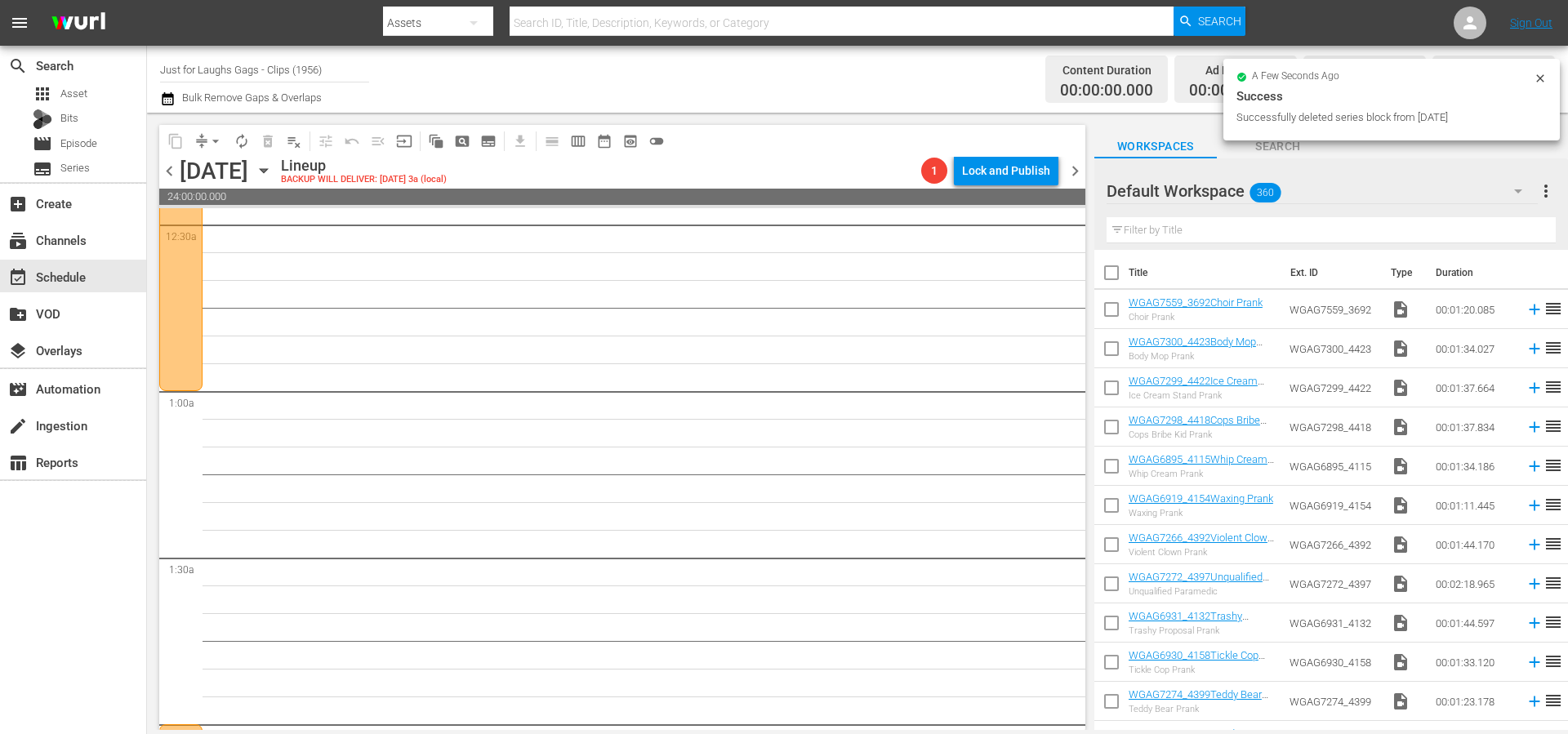
scroll to position [0, 0]
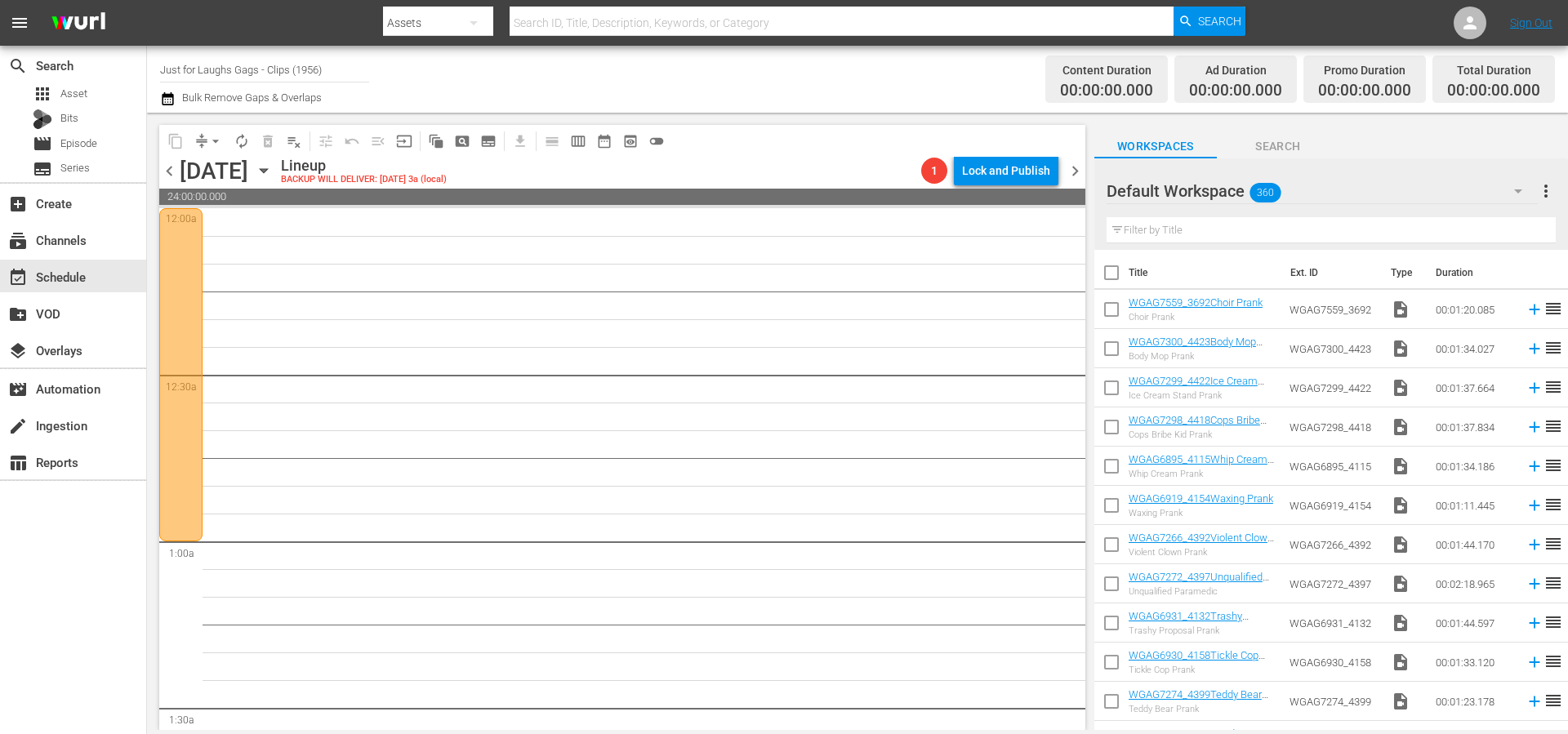
click at [248, 158] on div "Wednesday, October 8th" at bounding box center [213, 171] width 69 height 27
click at [296, 145] on span "playlist_remove_outlined" at bounding box center [294, 141] width 17 height 17
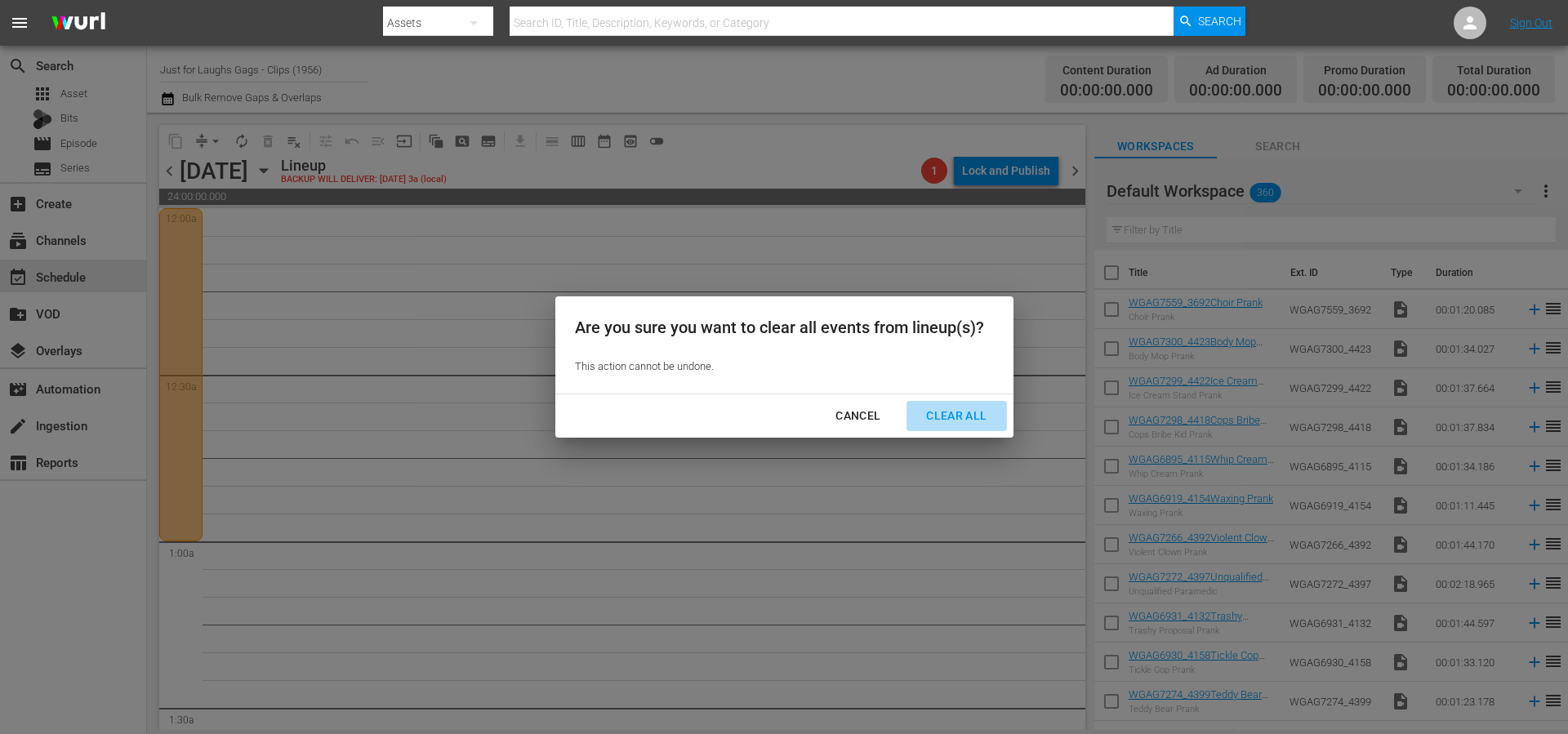
click at [957, 416] on div "Clear All" at bounding box center [956, 415] width 86 height 20
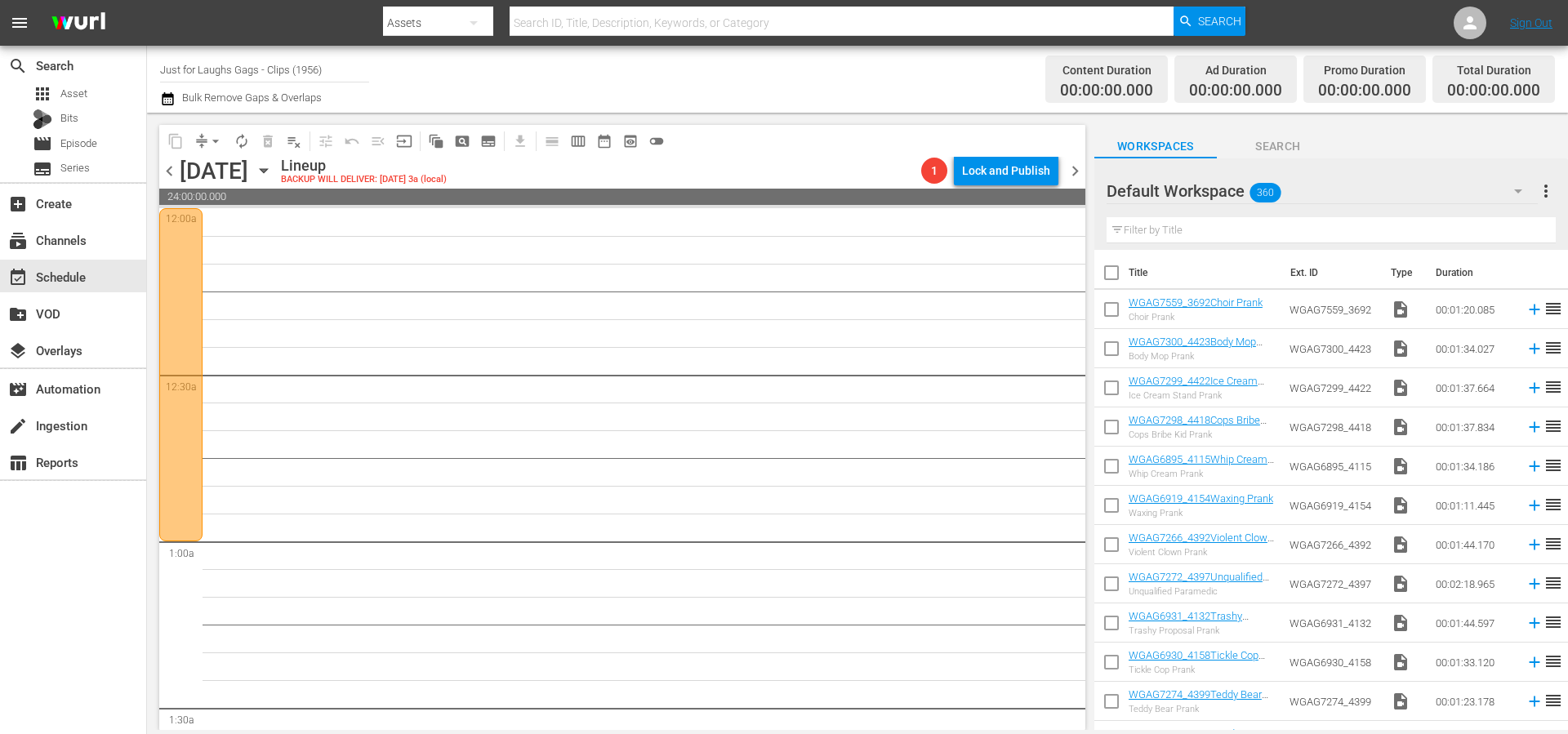
click at [167, 278] on div at bounding box center [181, 374] width 44 height 333
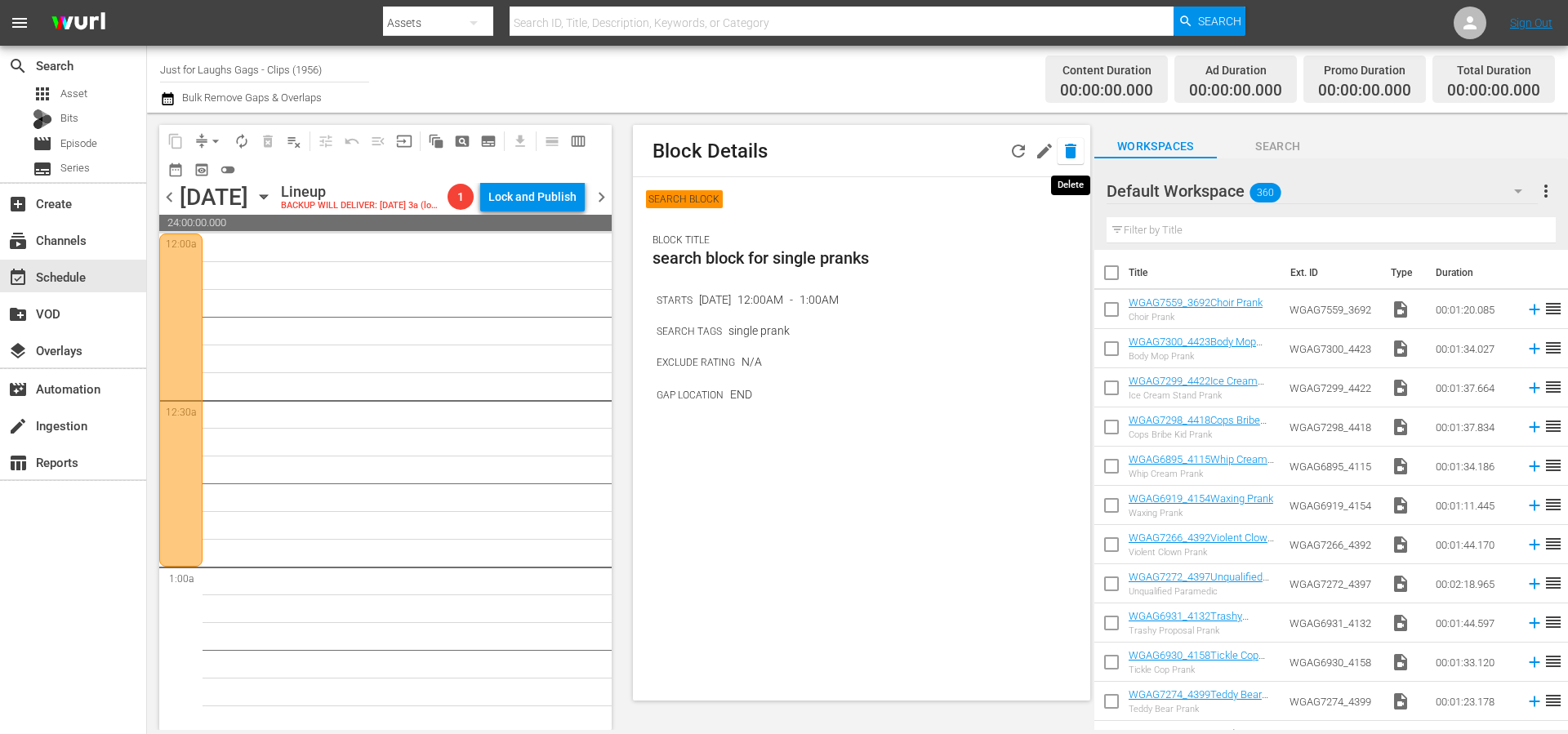
click at [1077, 152] on icon "button" at bounding box center [1071, 151] width 20 height 20
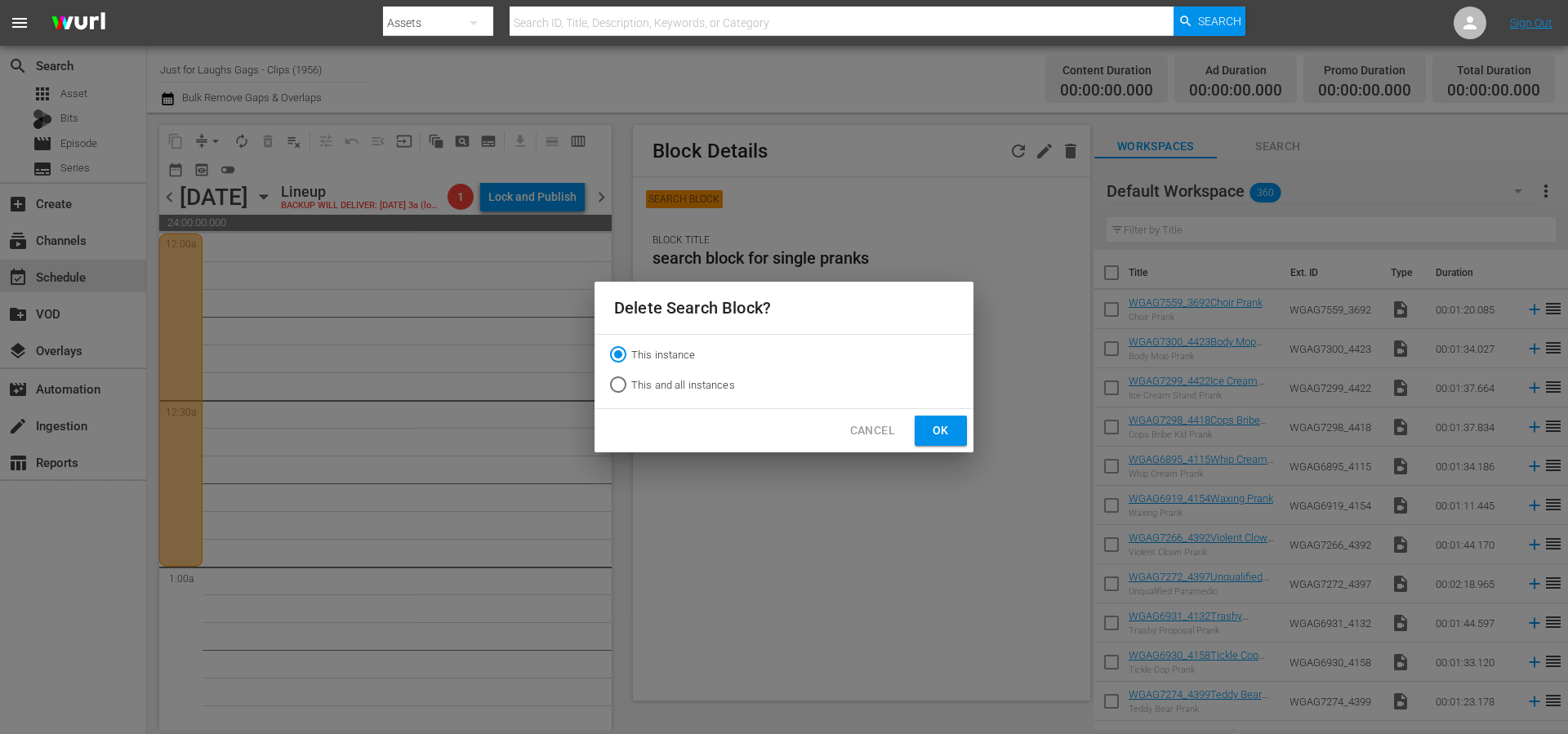
click at [952, 435] on span "Ok" at bounding box center [941, 430] width 26 height 20
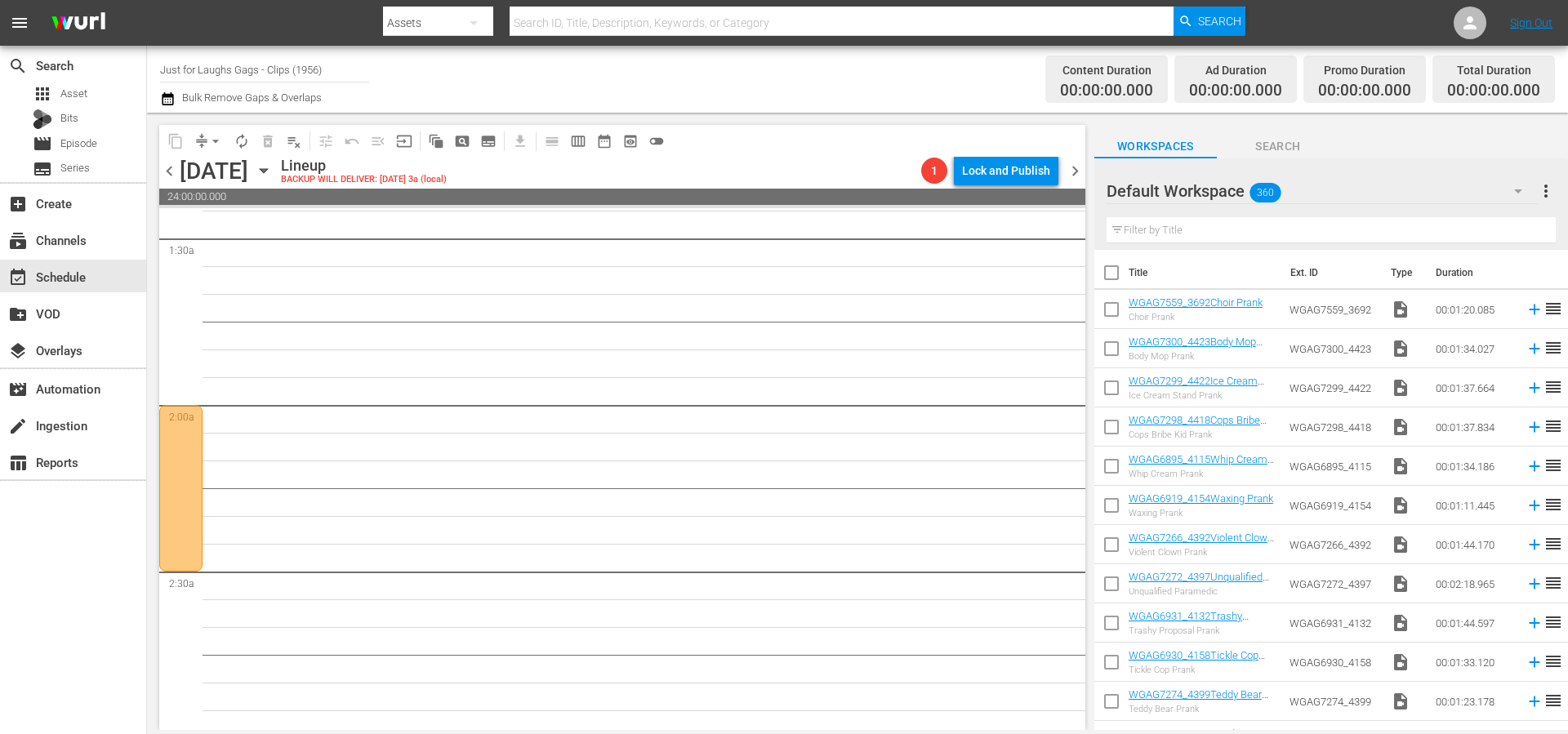
scroll to position [470, 0]
click at [176, 449] on div at bounding box center [181, 487] width 44 height 166
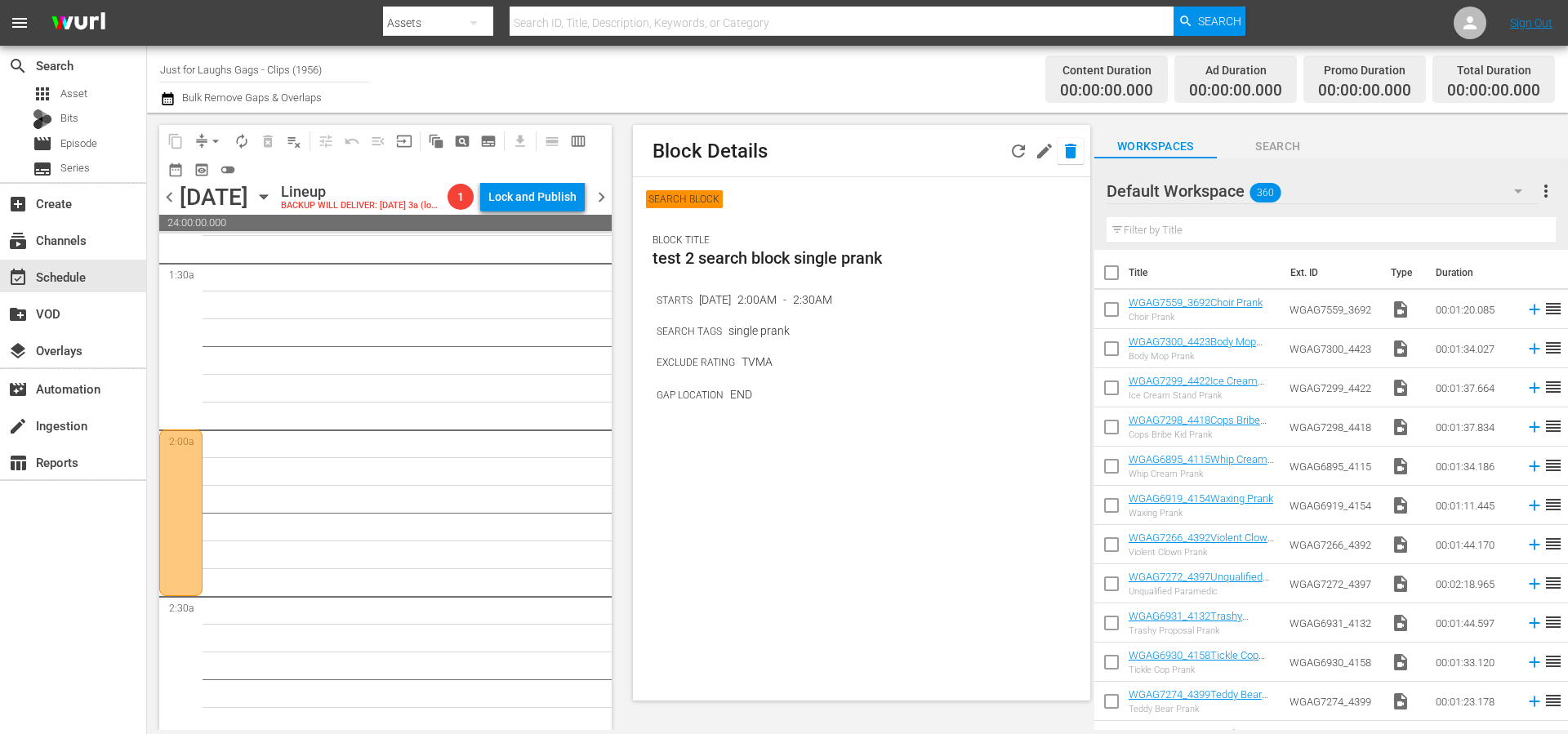
click at [1074, 153] on icon "button" at bounding box center [1071, 151] width 11 height 15
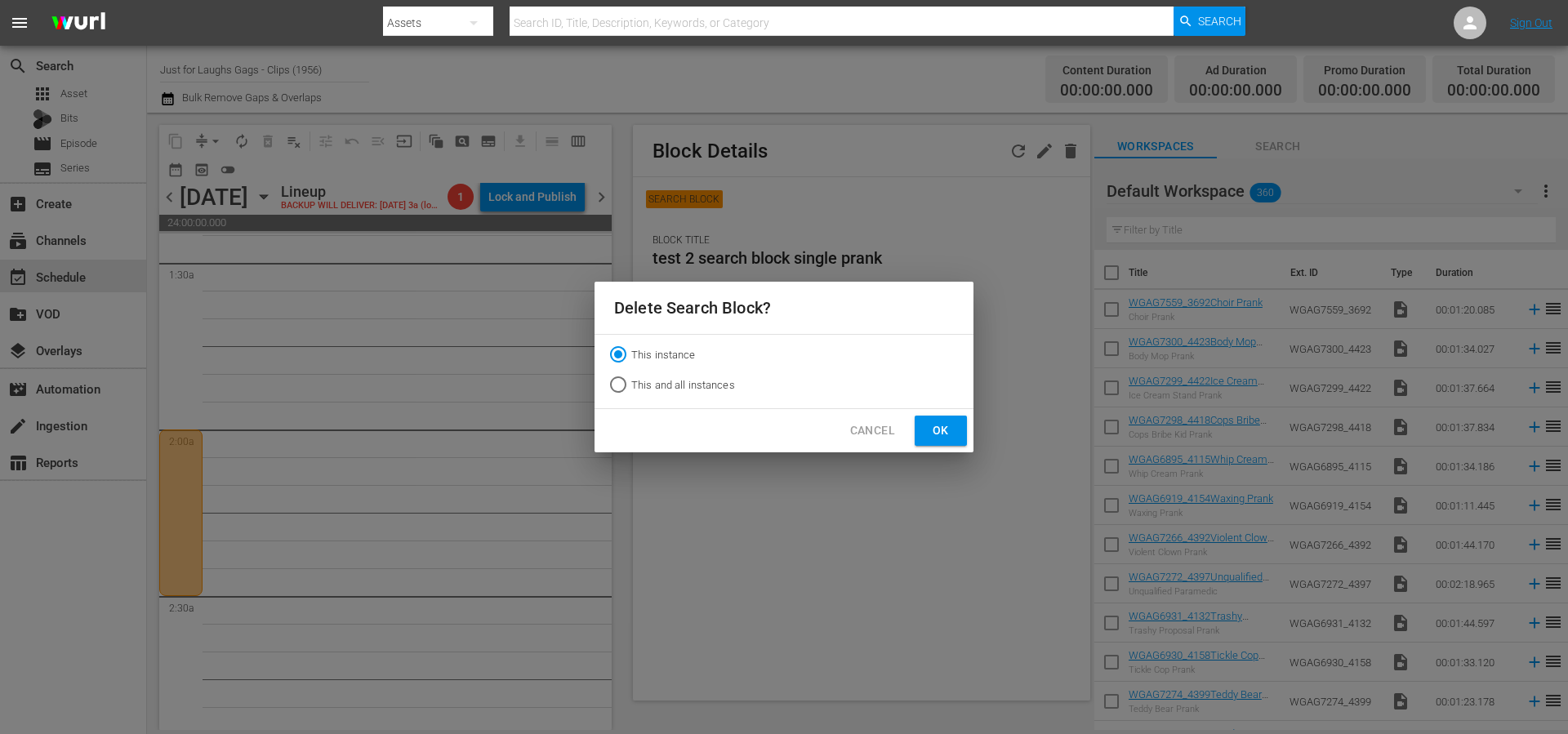
click at [938, 431] on span "Ok" at bounding box center [941, 430] width 26 height 20
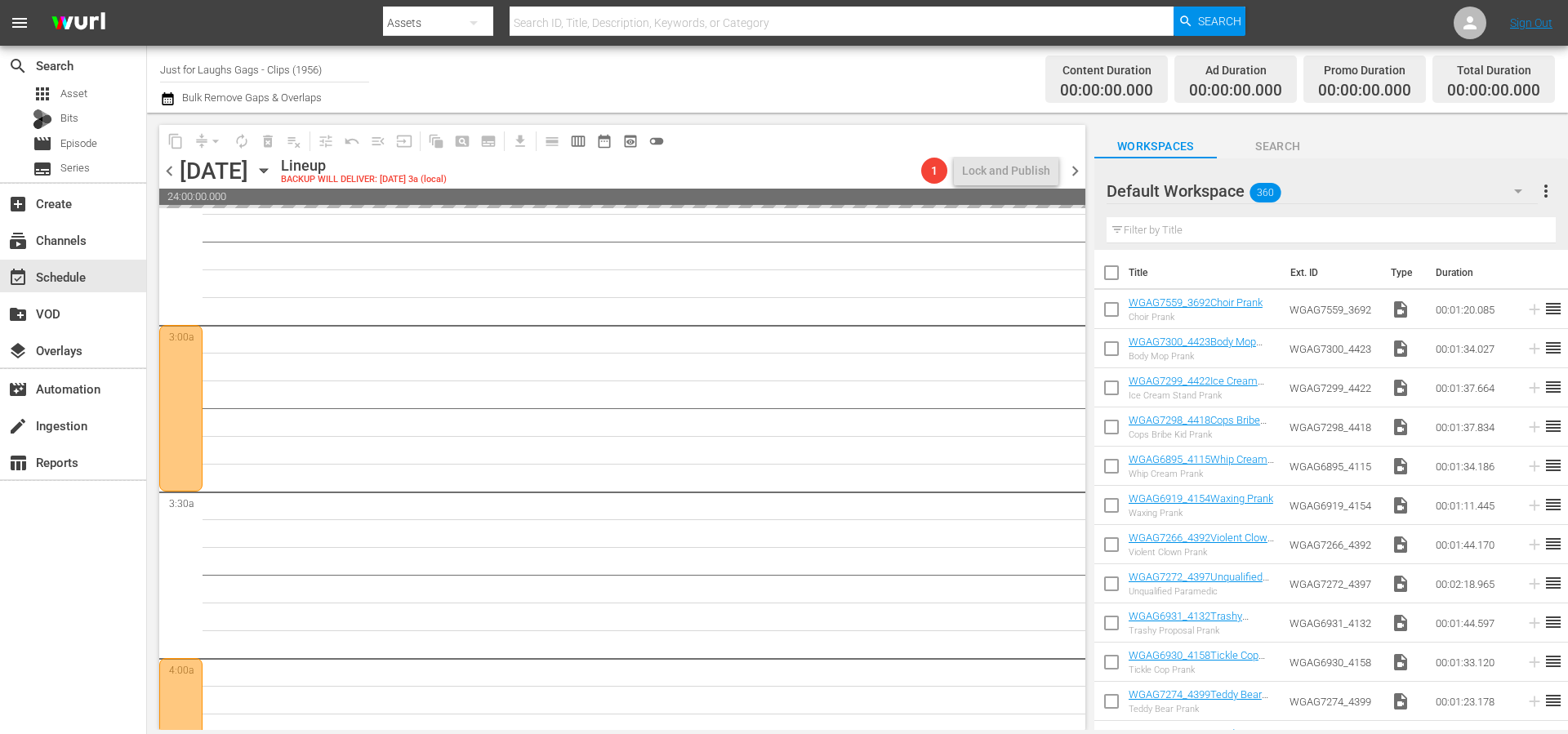
scroll to position [1013, 0]
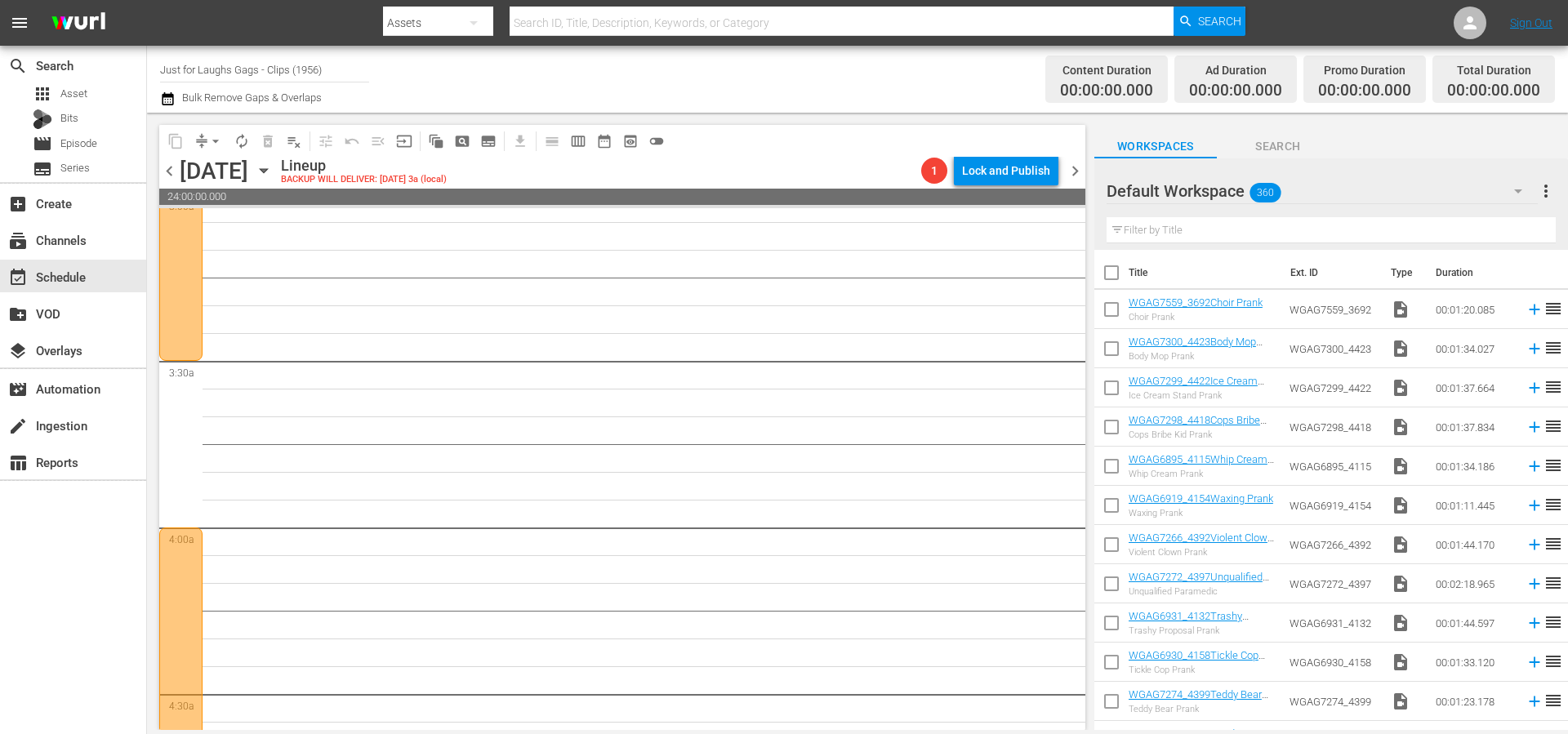
click at [188, 310] on div at bounding box center [181, 277] width 44 height 166
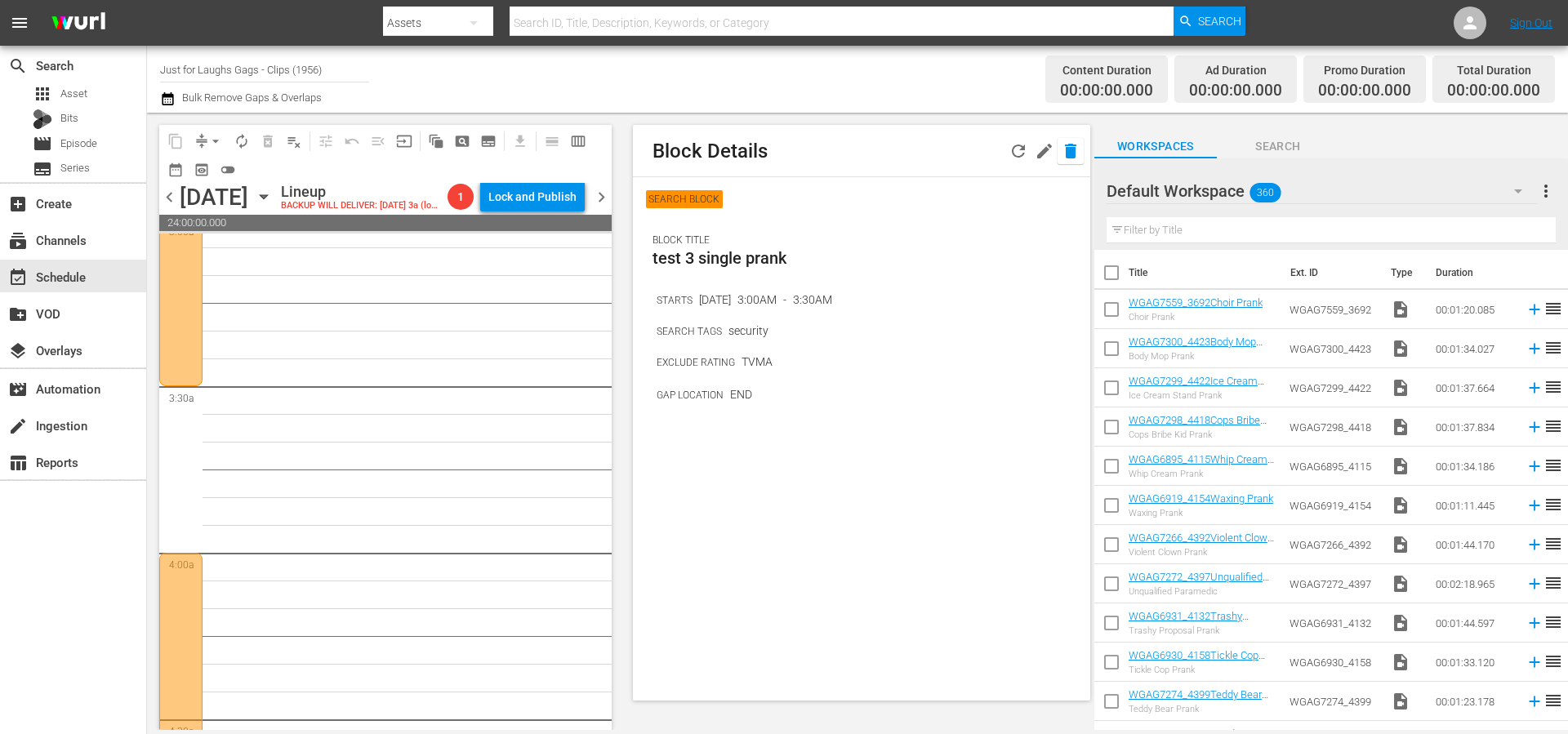
click at [1079, 149] on icon "button" at bounding box center [1071, 151] width 20 height 20
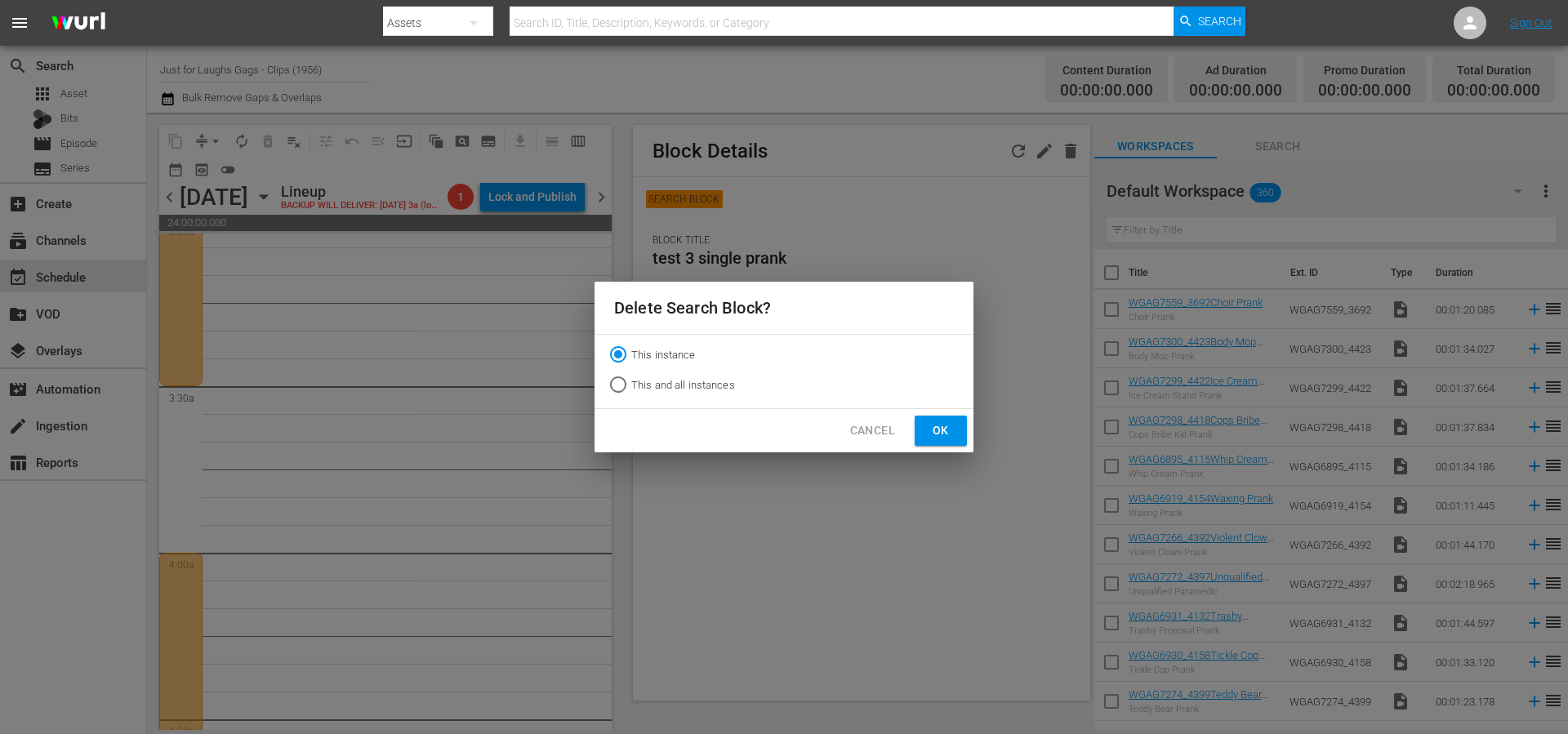
click at [948, 432] on span "Ok" at bounding box center [941, 430] width 26 height 20
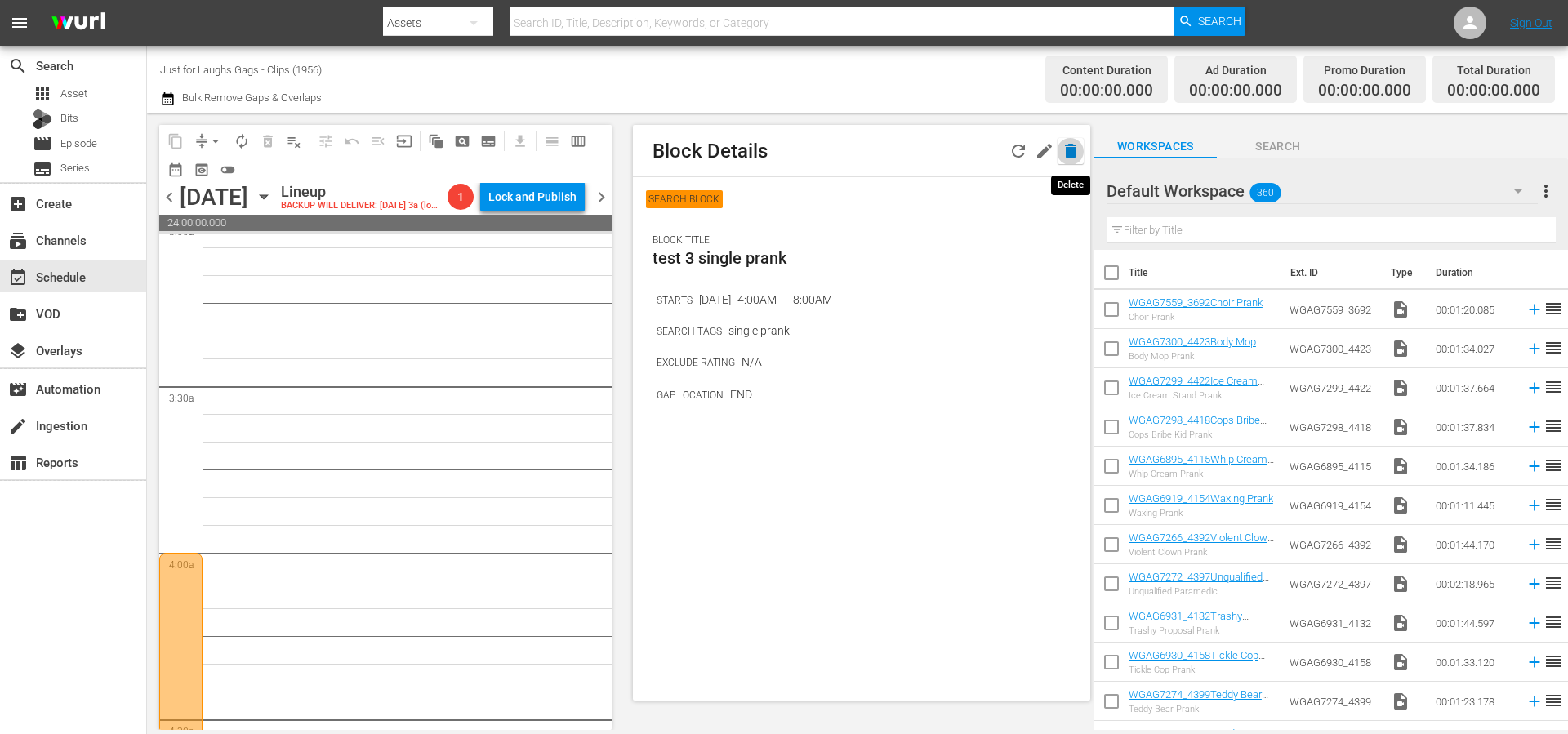
click at [1073, 149] on icon "button" at bounding box center [1071, 151] width 11 height 15
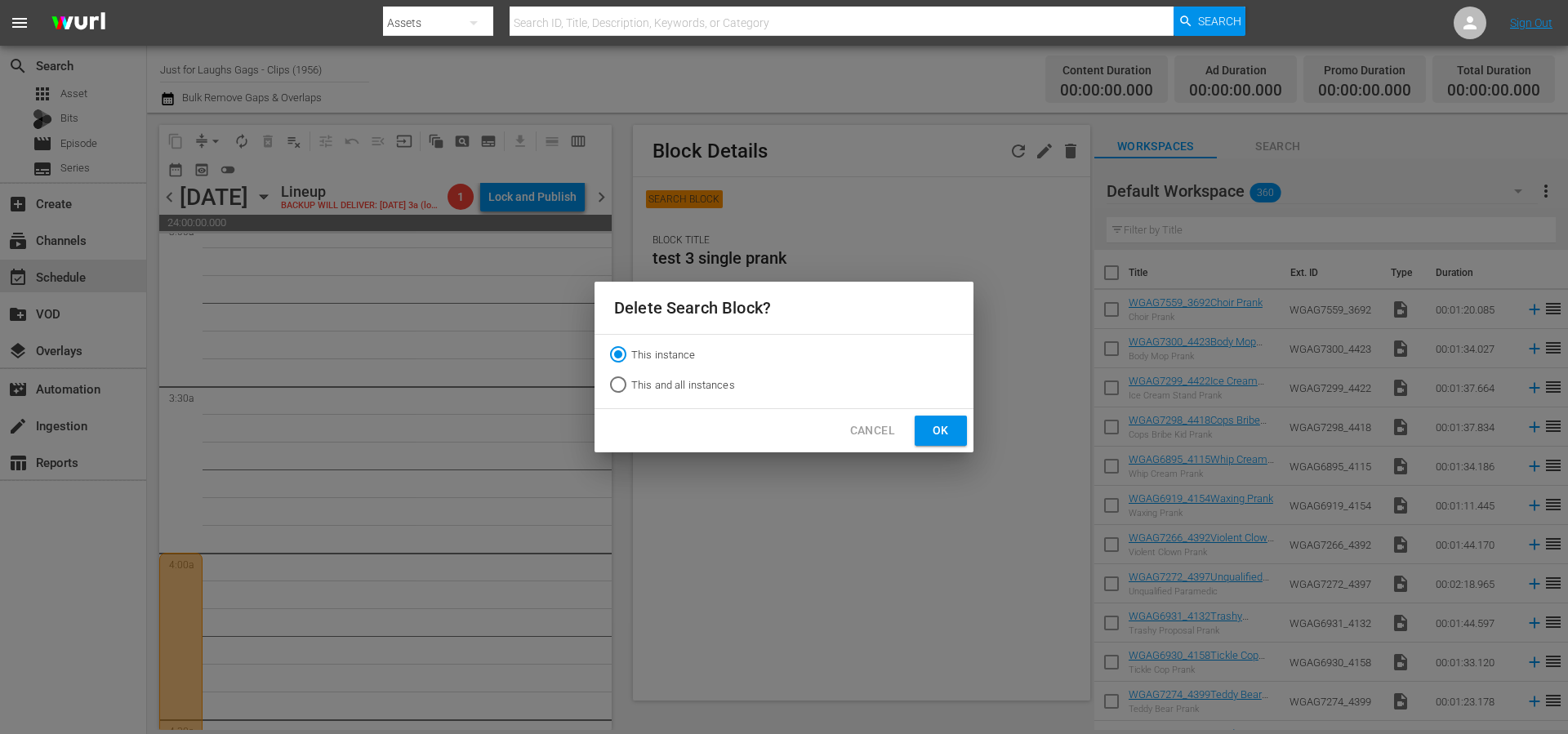
click at [954, 430] on button "Ok" at bounding box center [941, 430] width 52 height 30
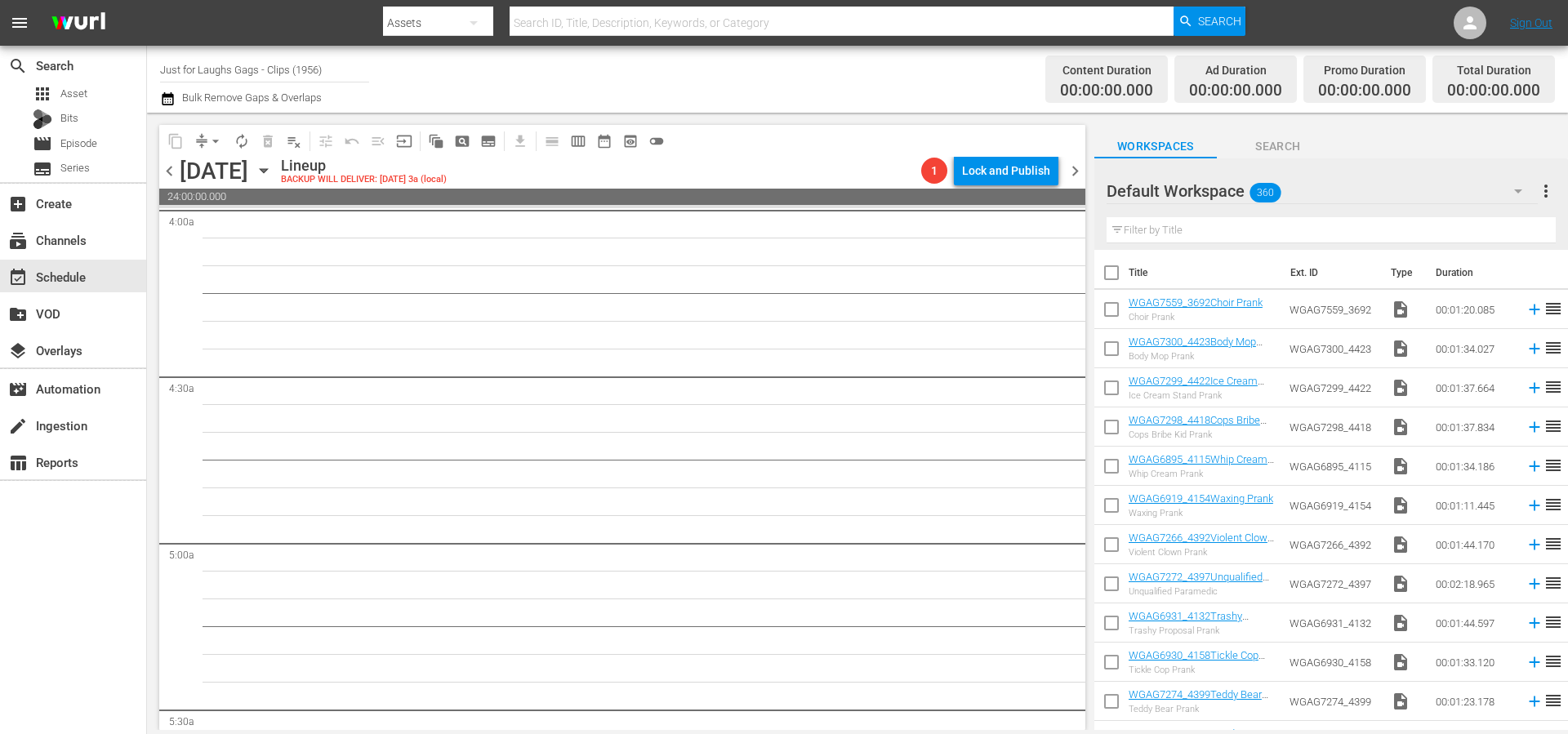
scroll to position [0, 0]
click at [751, 160] on div "Lineup BACKUP WILL DELIVER: 10/7 @ 3a (local)" at bounding box center [598, 171] width 634 height 28
click at [682, 176] on div "Lineup BACKUP WILL DELIVER: 10/7 @ 3a (local)" at bounding box center [598, 171] width 634 height 28
click at [800, 159] on div "Lineup BACKUP WILL DELIVER: 10/7 @ 3a (local)" at bounding box center [598, 171] width 634 height 28
click at [810, 158] on div "Lineup BACKUP WILL DELIVER: 10/7 @ 3a (local)" at bounding box center [598, 171] width 634 height 28
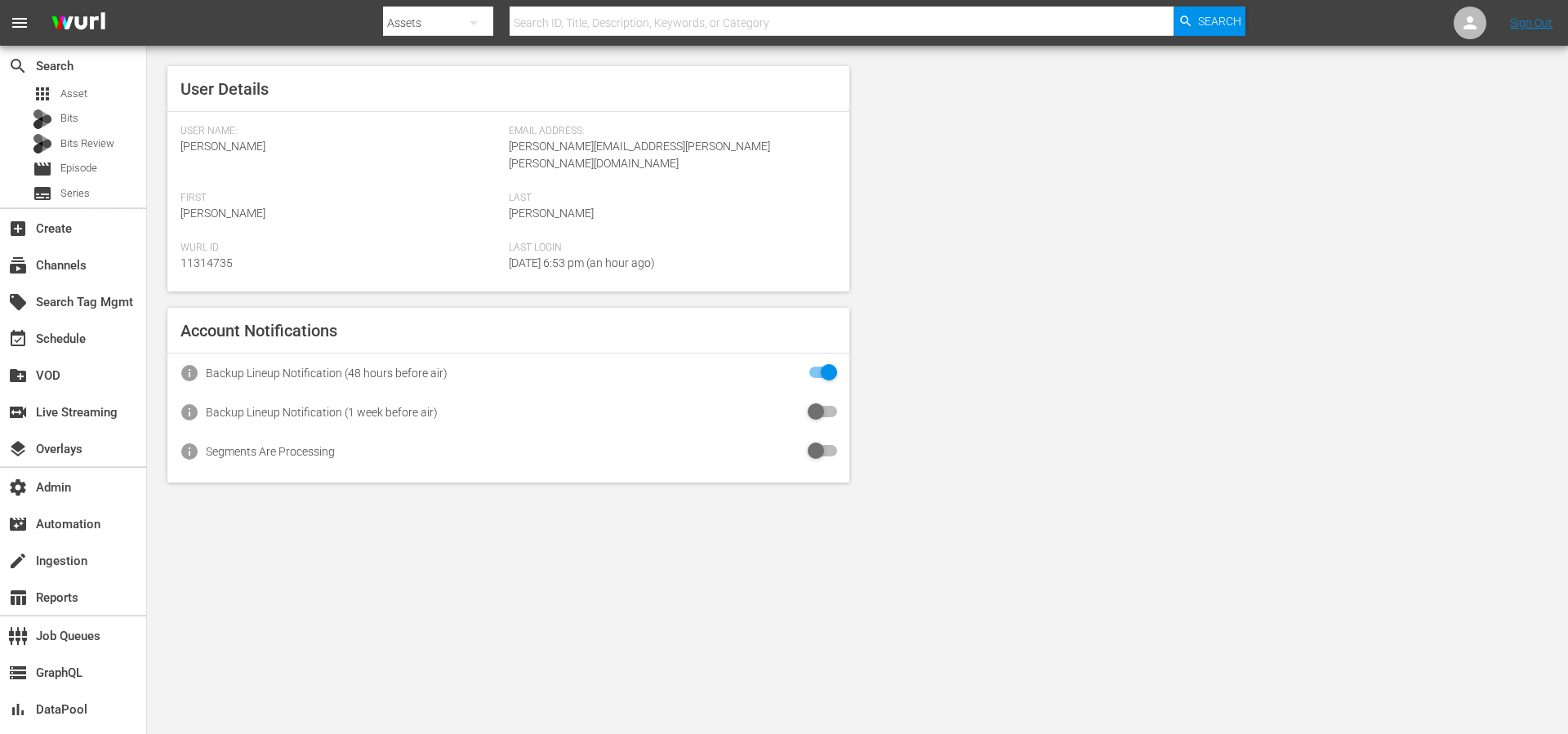
click at [1233, 168] on div "User Details User Name: Eric Hartz Email Address: eric.hartz@wurl.com First Eri…" at bounding box center [857, 274] width 1421 height 457
click at [46, 264] on div "subscriptions Channels" at bounding box center [45, 262] width 91 height 15
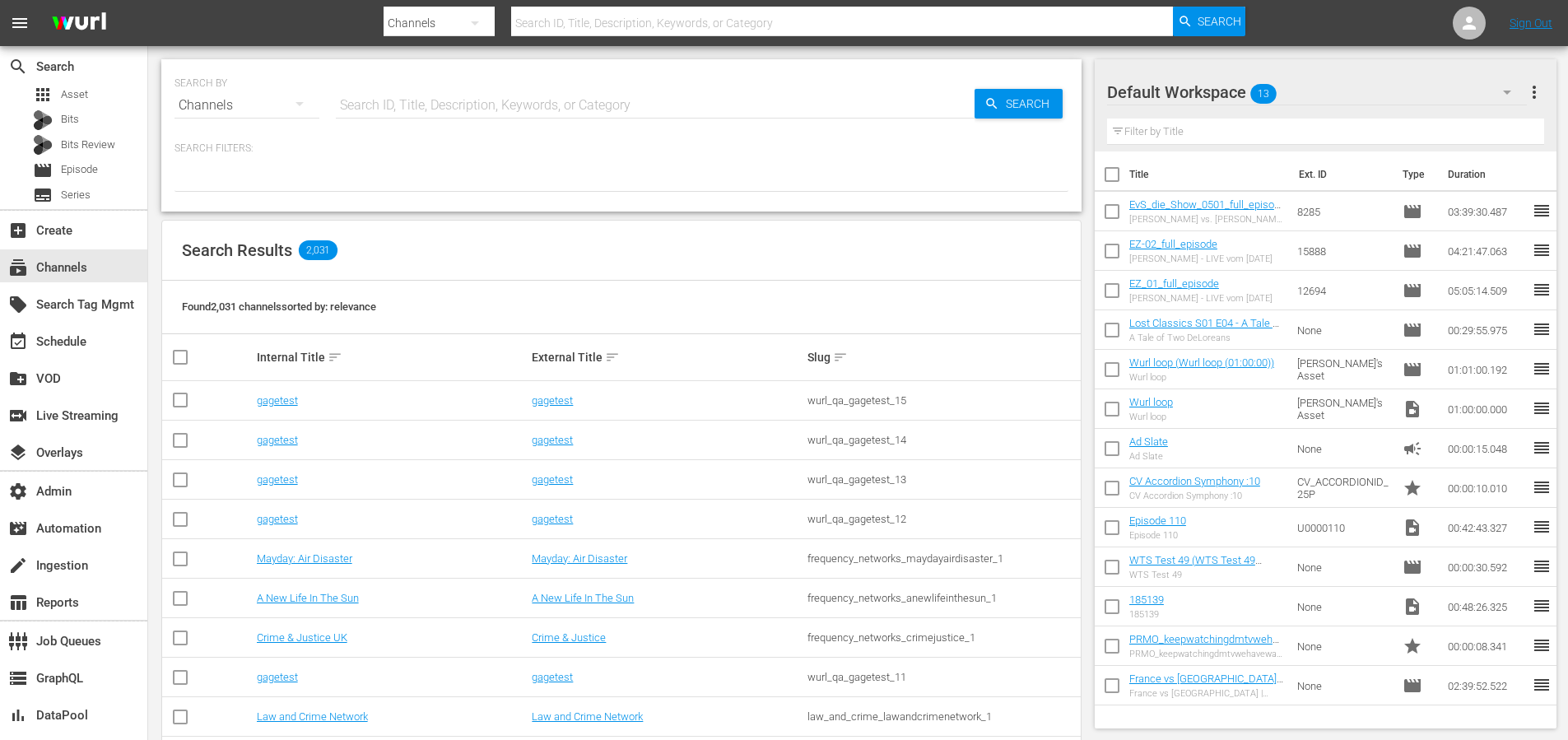
click at [393, 104] on input "text" at bounding box center [656, 105] width 639 height 40
type input "external"
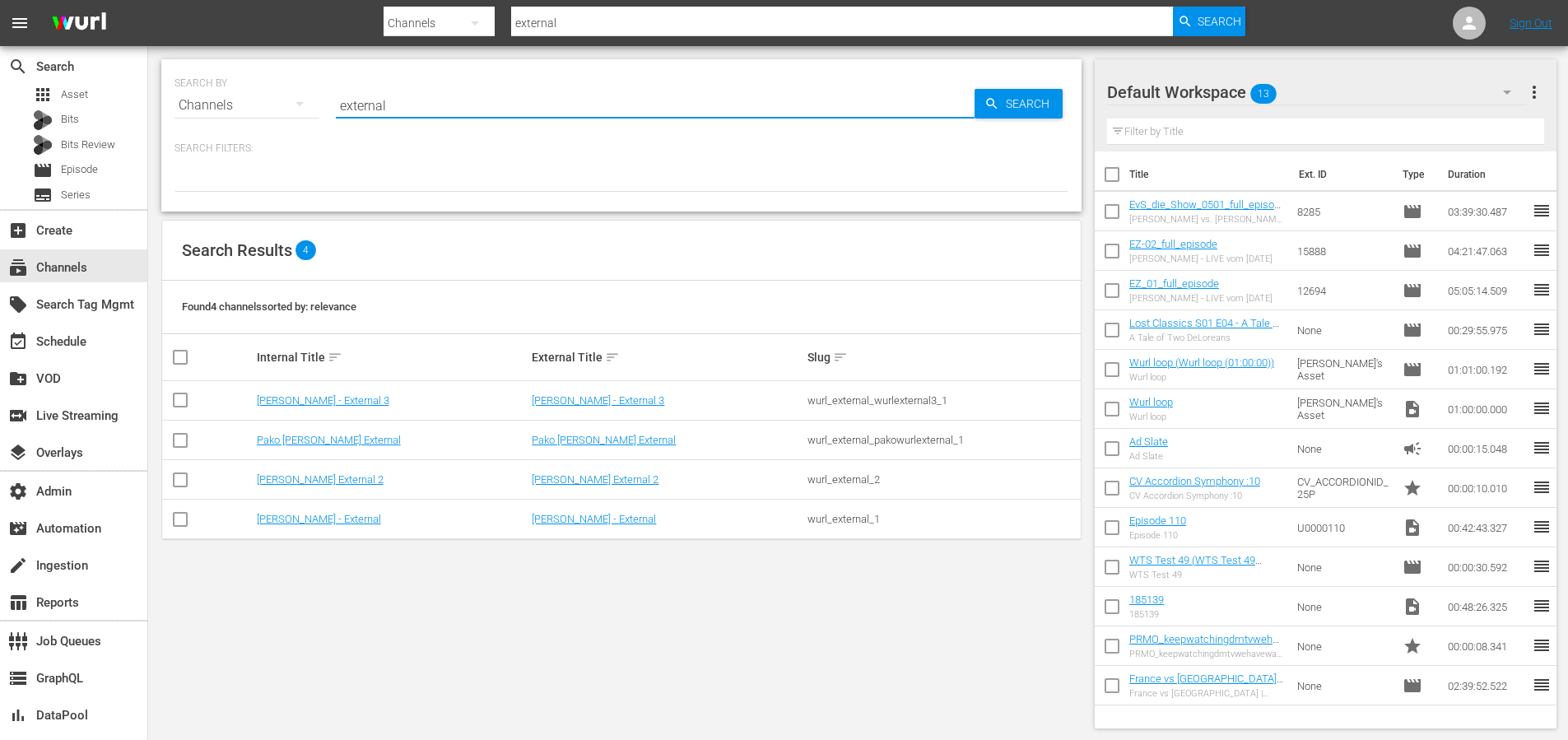
type input "external"
click at [399, 514] on div "Wurl - External" at bounding box center [392, 519] width 270 height 12
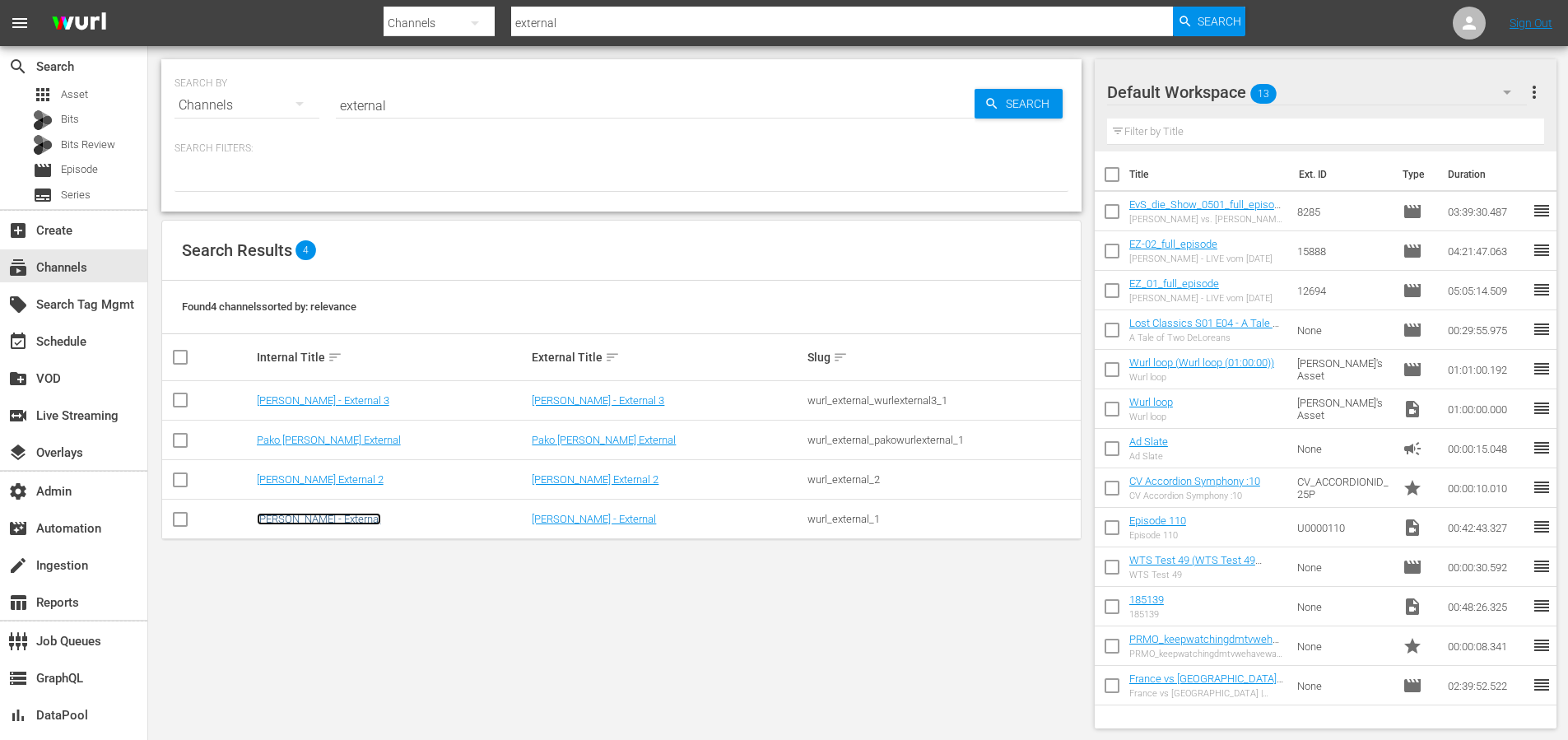
click at [284, 523] on link "Wurl - External" at bounding box center [320, 519] width 125 height 12
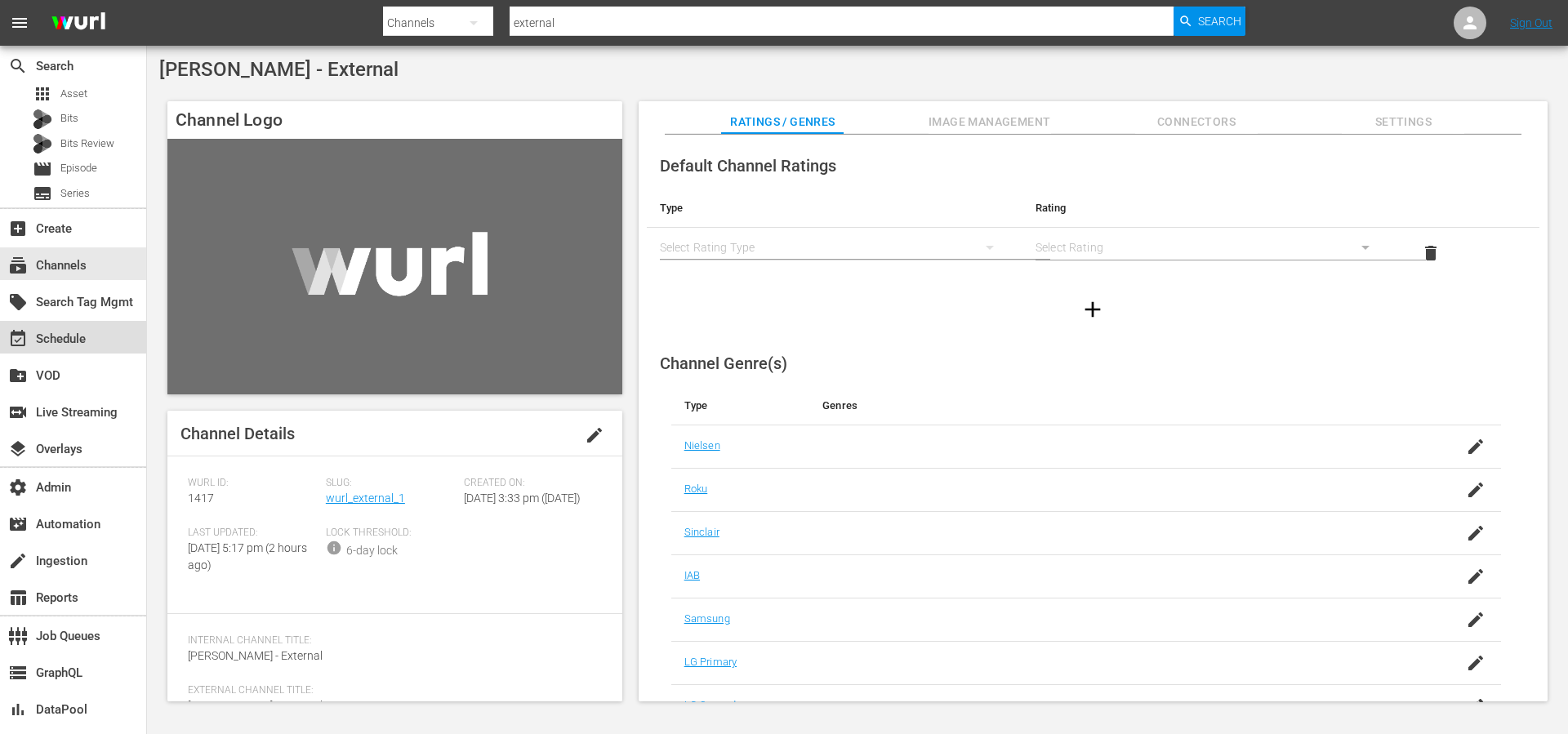
click at [111, 334] on div "event_available Schedule" at bounding box center [73, 337] width 146 height 33
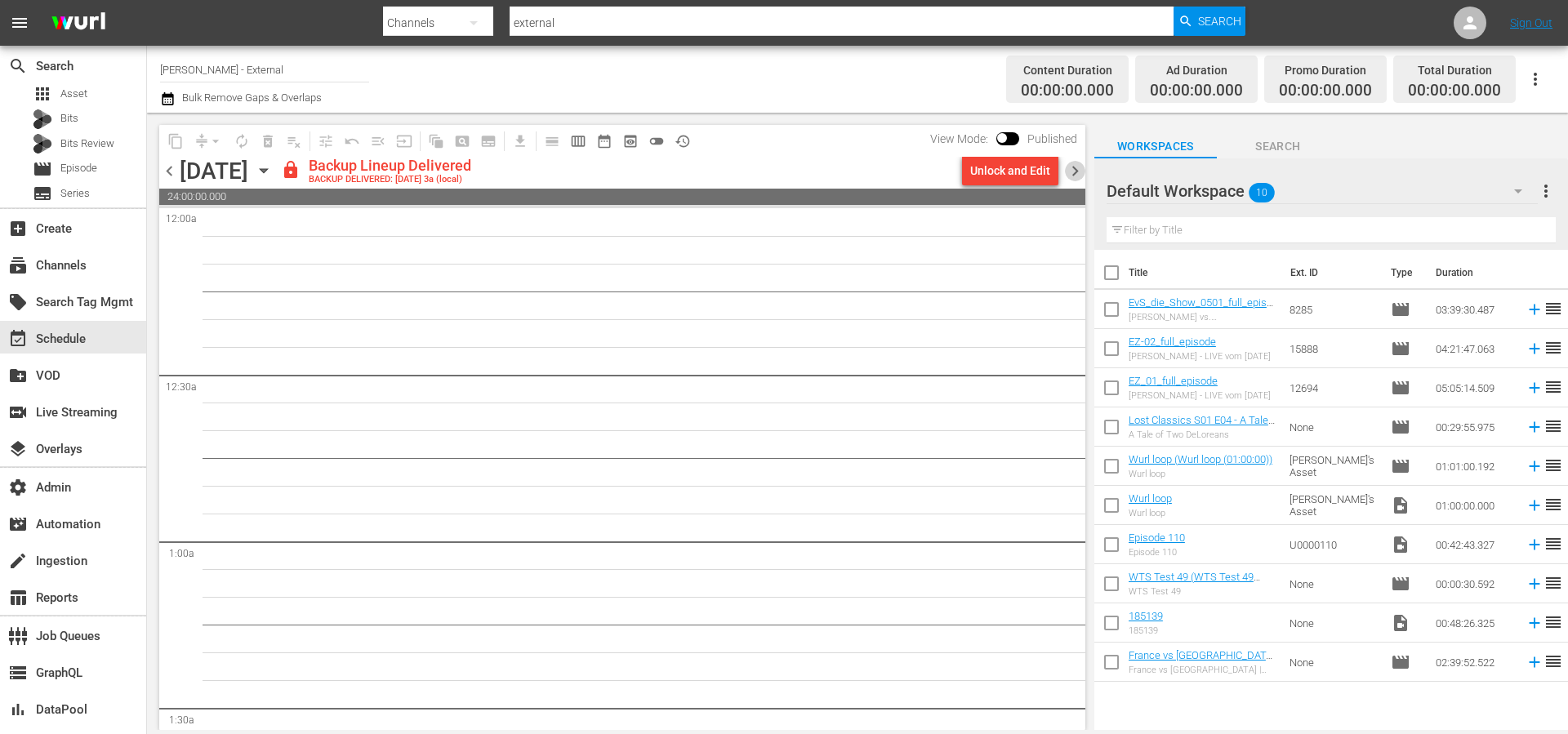
click at [1078, 171] on span "chevron_right" at bounding box center [1075, 171] width 20 height 20
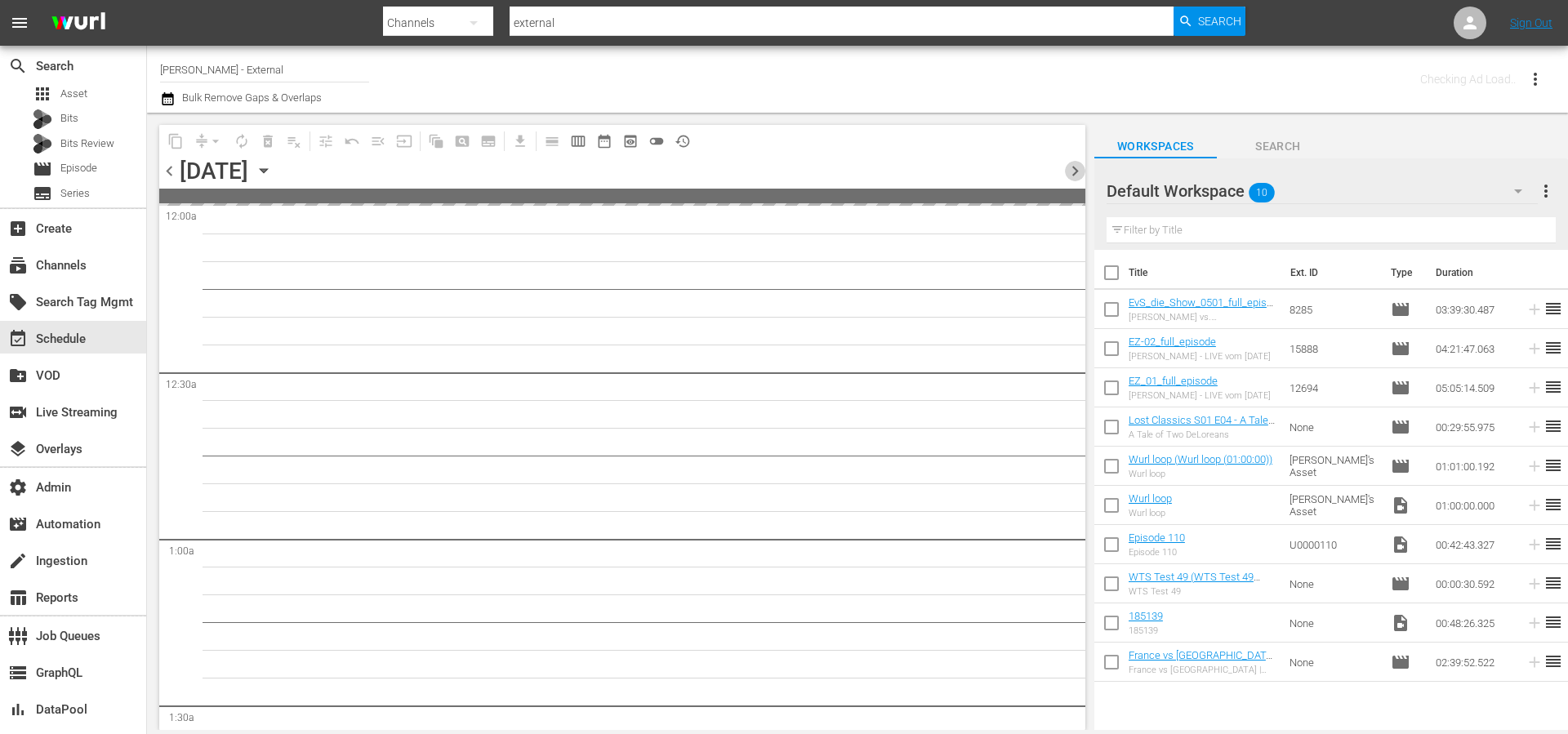
click at [1078, 171] on span "chevron_right" at bounding box center [1075, 171] width 20 height 20
click at [1078, 170] on span "chevron_right" at bounding box center [1075, 171] width 20 height 20
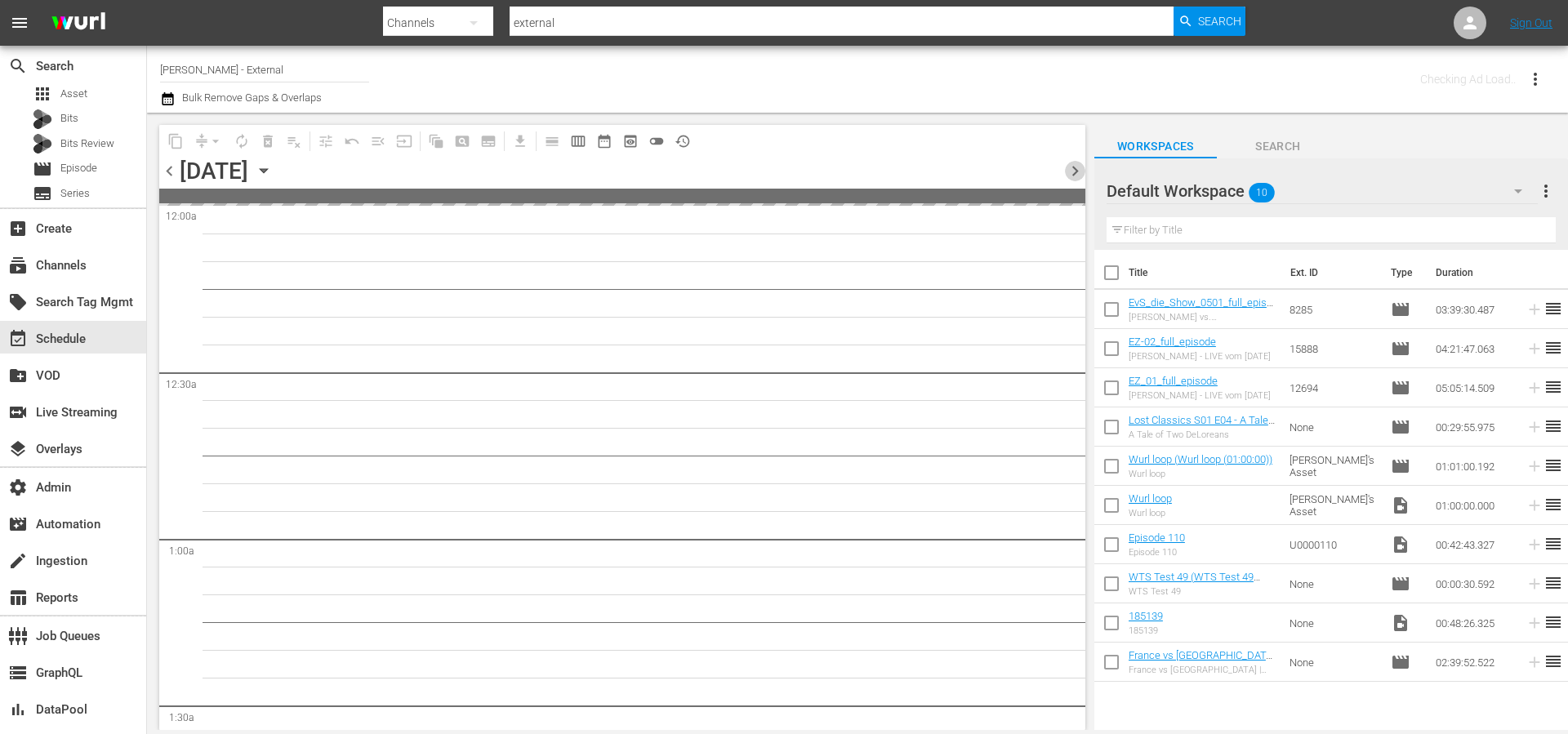
click at [1078, 170] on span "chevron_right" at bounding box center [1075, 171] width 20 height 20
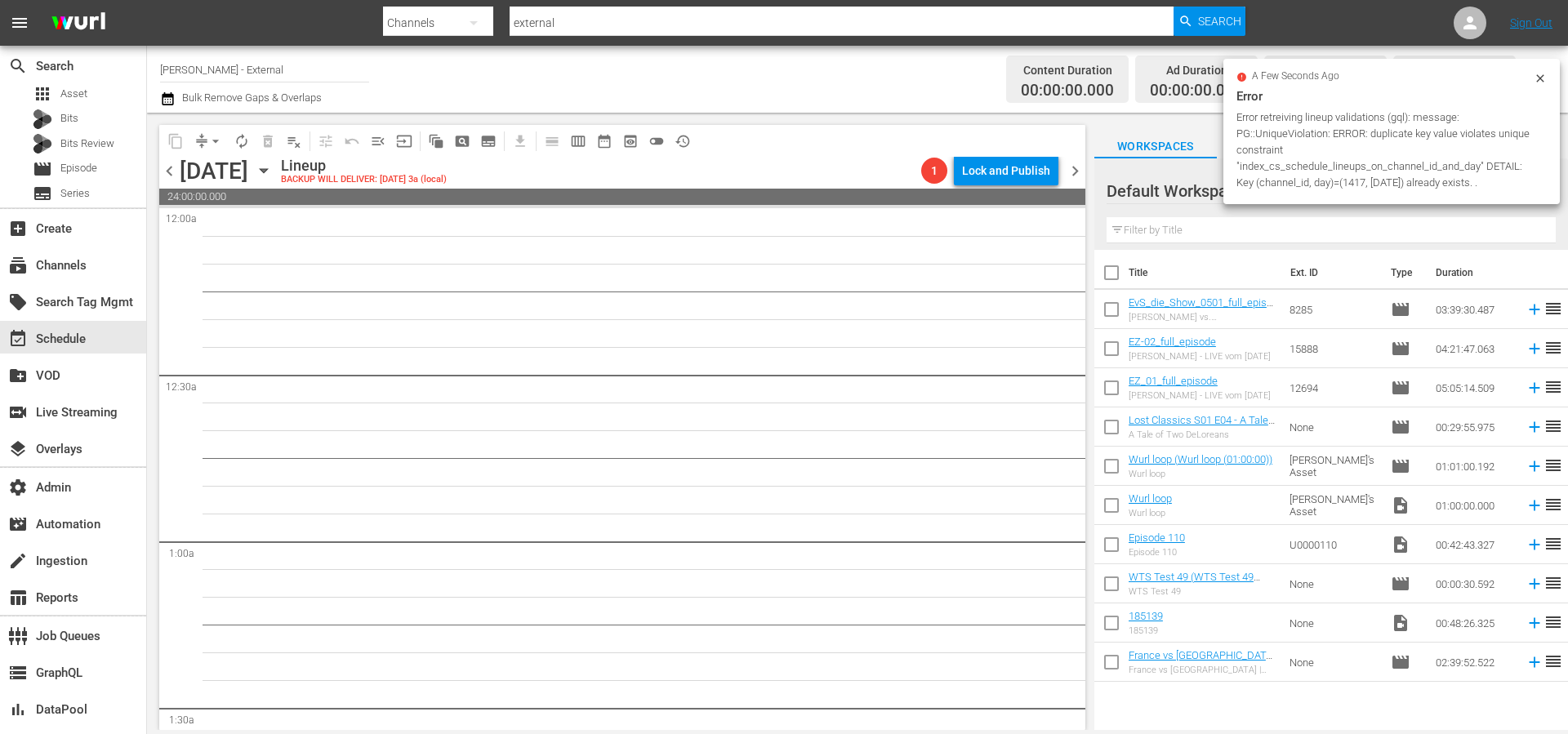
click at [681, 166] on div "Lineup BACKUP WILL DELIVER: 8/30 @ 3a (local)" at bounding box center [598, 171] width 634 height 28
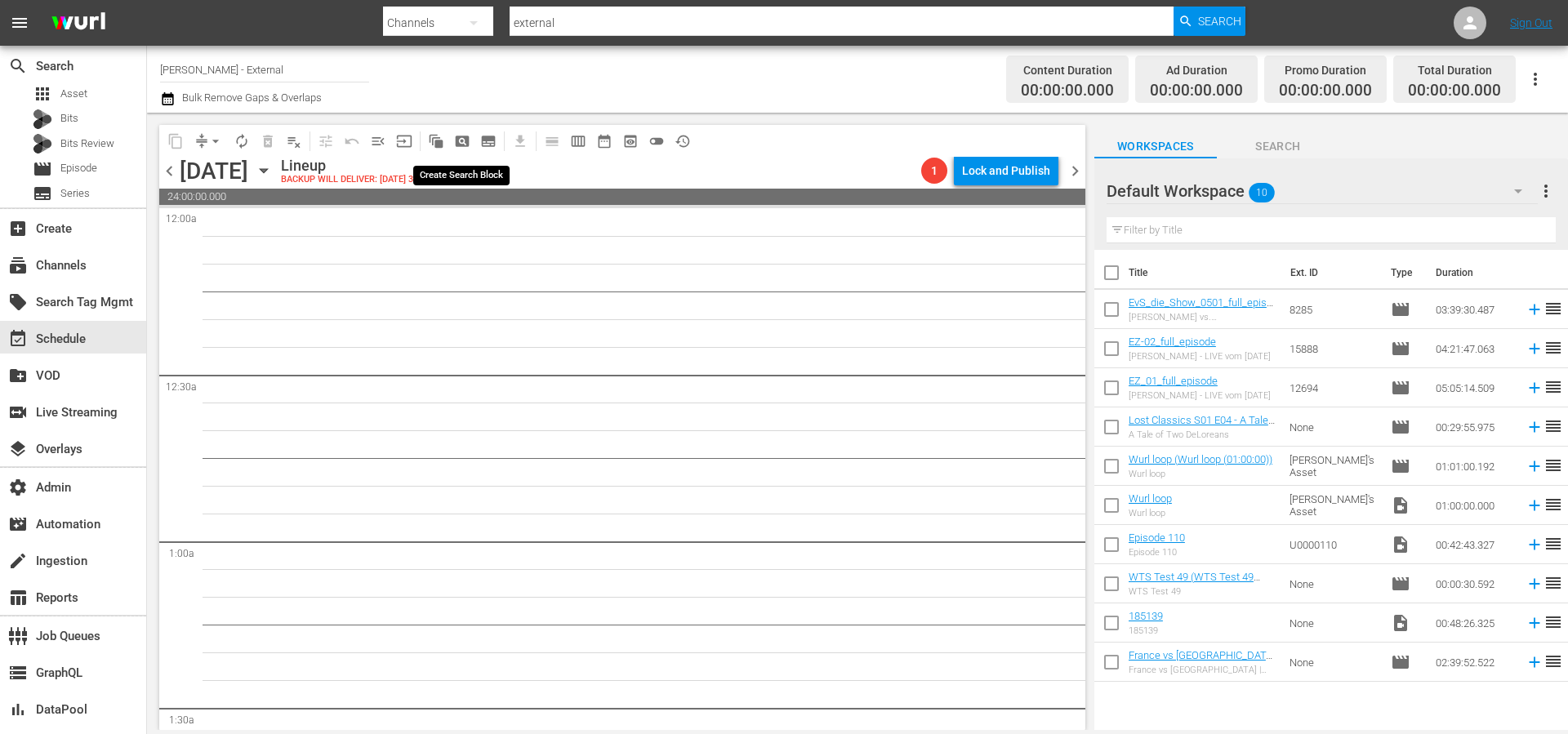
click at [456, 134] on span "pageview_outlined" at bounding box center [462, 141] width 17 height 17
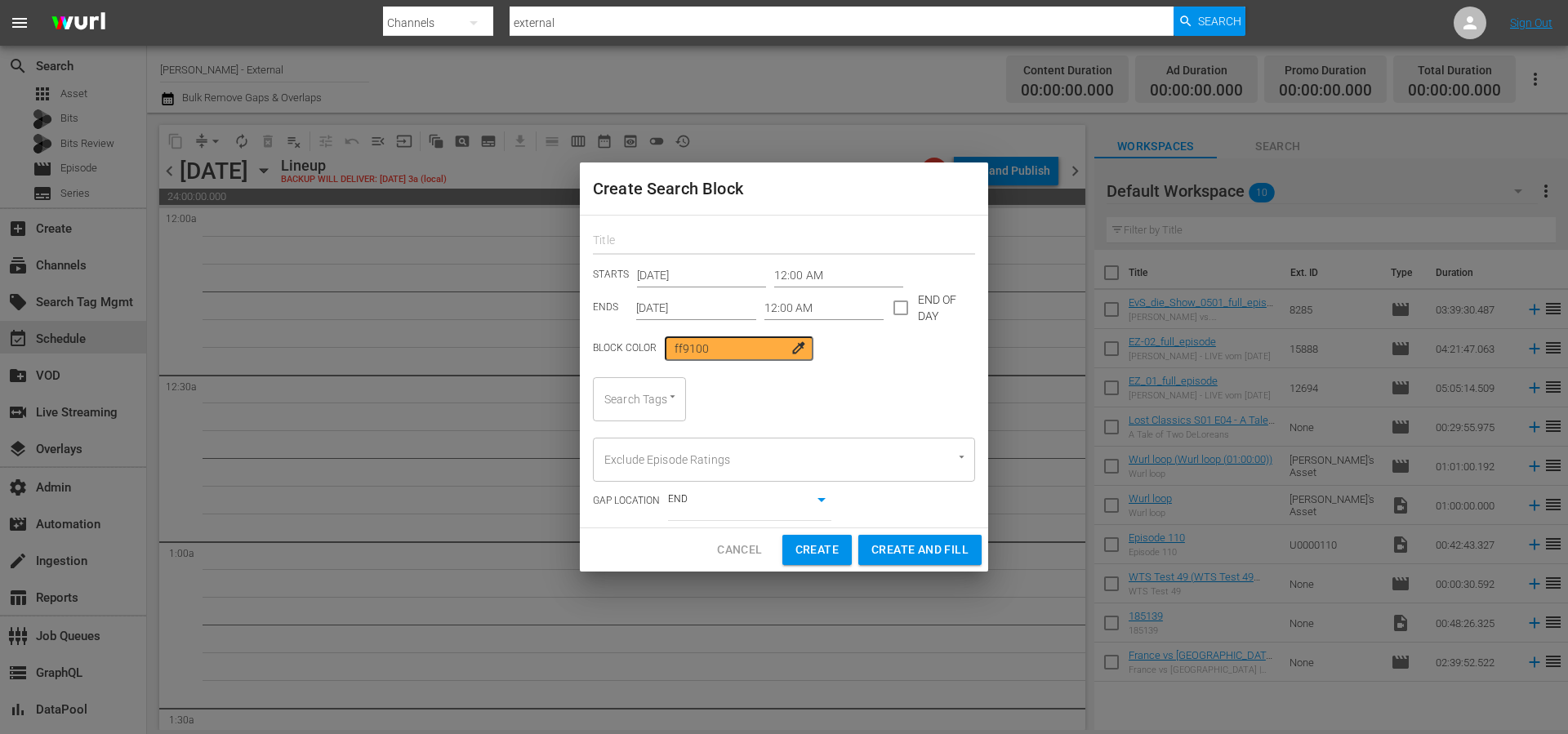
click at [672, 238] on input "text" at bounding box center [784, 241] width 382 height 25
type input "test sinlg penr"
drag, startPoint x: 845, startPoint y: 349, endPoint x: 841, endPoint y: 324, distance: 25.3
click at [846, 349] on div "Block Color ff9100 colorize" at bounding box center [784, 348] width 382 height 24
click at [805, 306] on input "12:00 AM" at bounding box center [825, 307] width 120 height 24
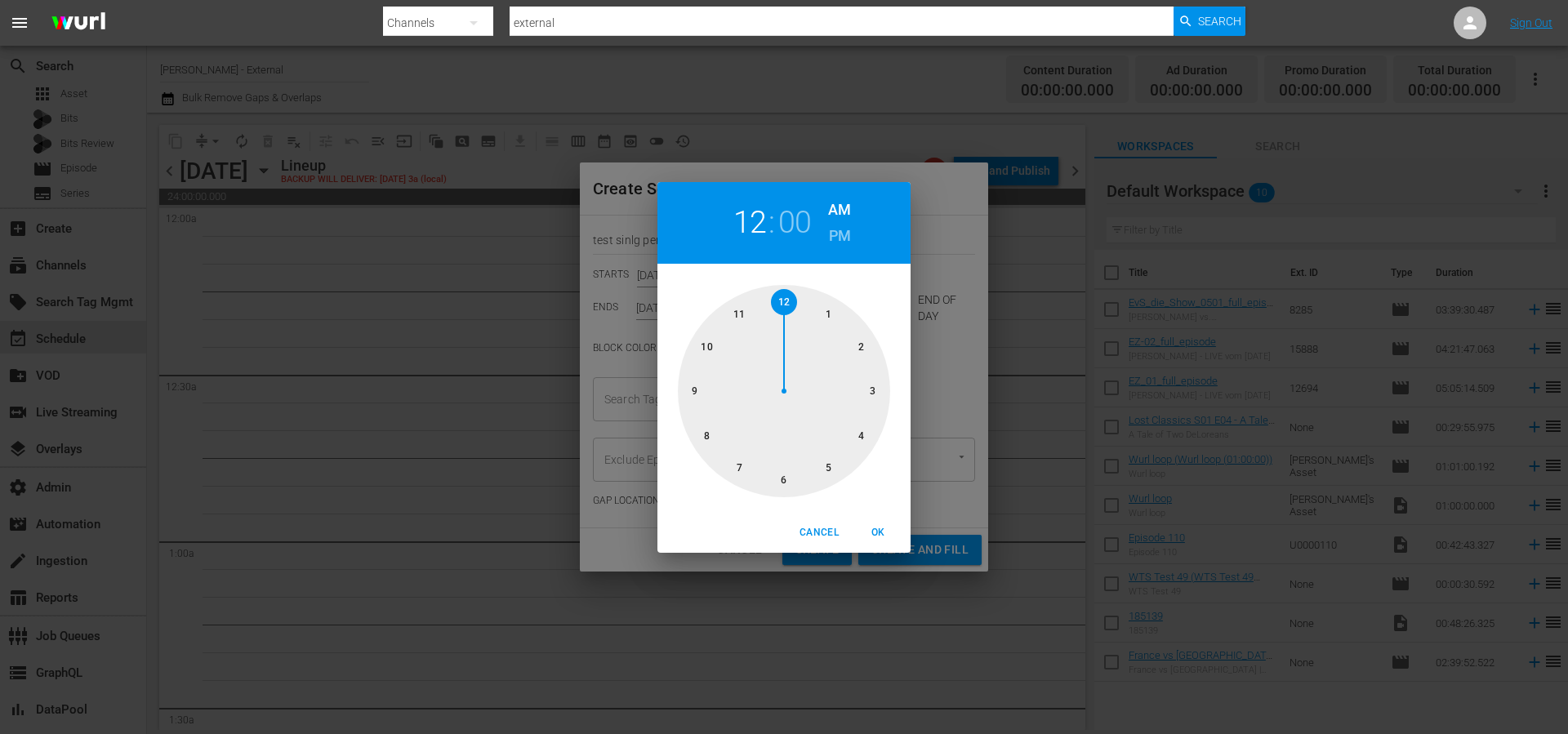
click at [827, 315] on div at bounding box center [784, 391] width 213 height 212
click at [883, 529] on span "OK" at bounding box center [877, 533] width 39 height 17
type input "01:00 AM"
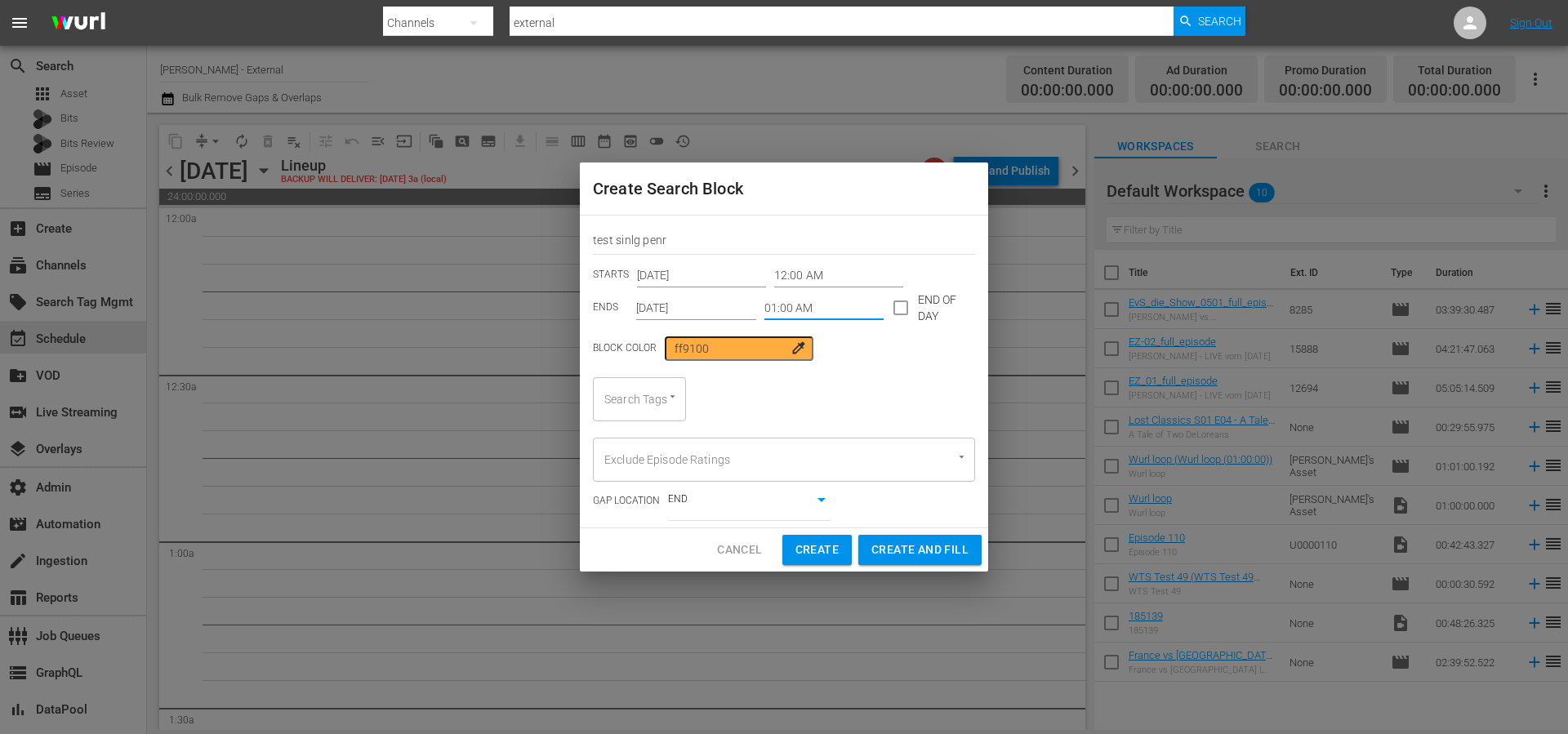
drag, startPoint x: 879, startPoint y: 360, endPoint x: 847, endPoint y: 360, distance: 32.0
click at [877, 360] on div "Block Color ff9100 colorize" at bounding box center [784, 348] width 382 height 24
click at [650, 400] on div at bounding box center [665, 396] width 30 height 17
type input "s"
type input "p"
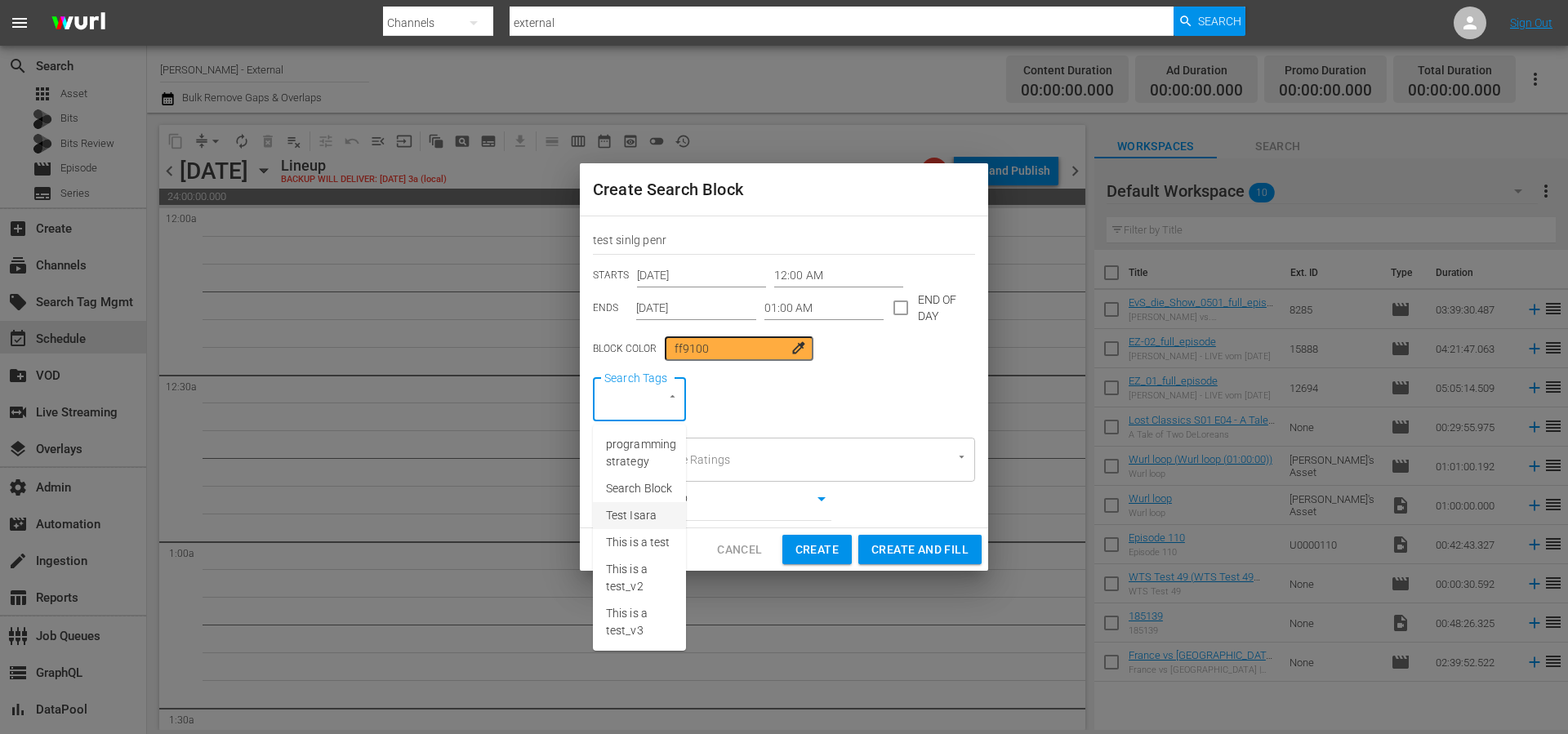
click at [637, 516] on span "Test Isara" at bounding box center [632, 515] width 51 height 17
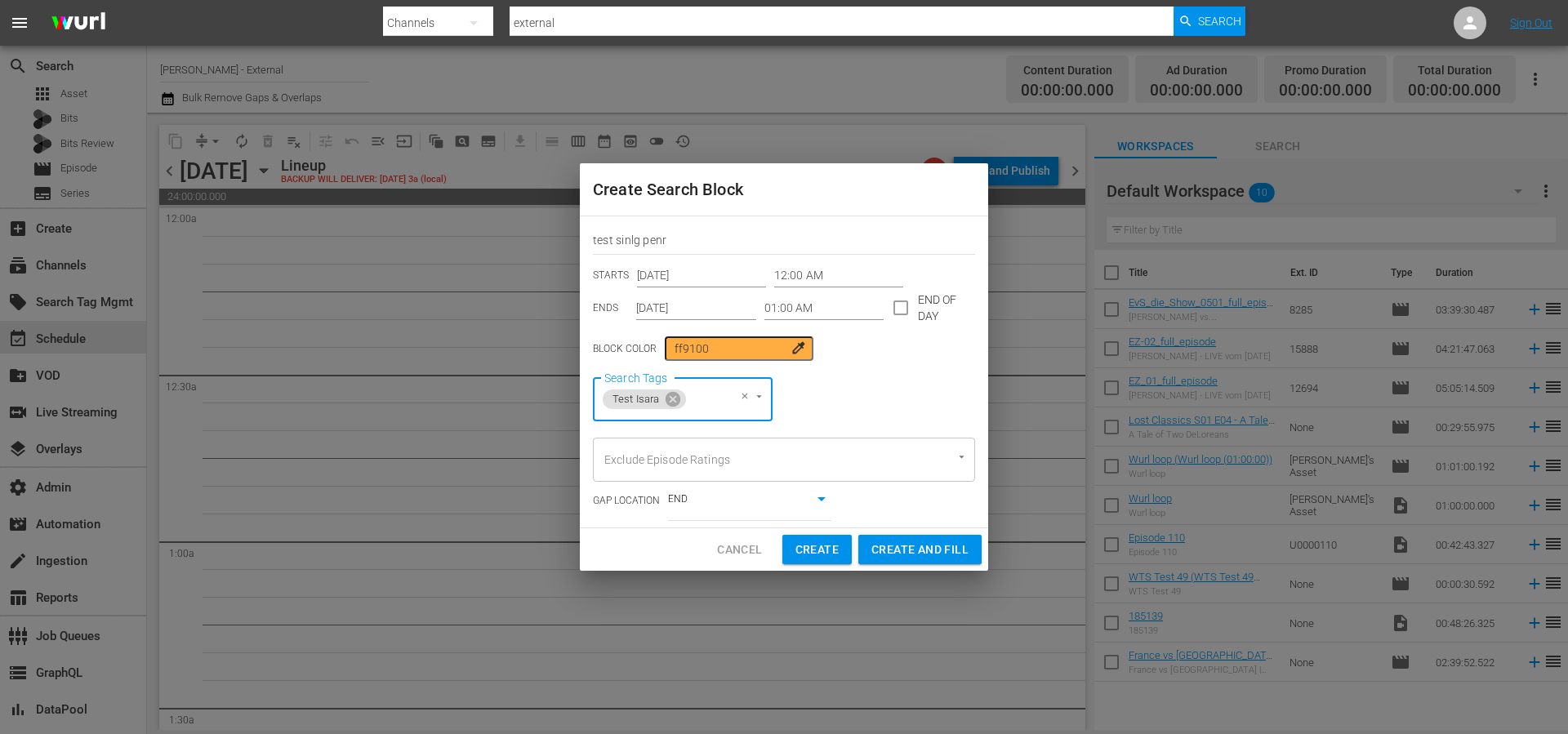
click at [855, 394] on div "Search Tags Test Isara Search Tags" at bounding box center [784, 399] width 382 height 44
click at [923, 552] on span "Create and Fill" at bounding box center [920, 549] width 98 height 20
type input "12:00 AM"
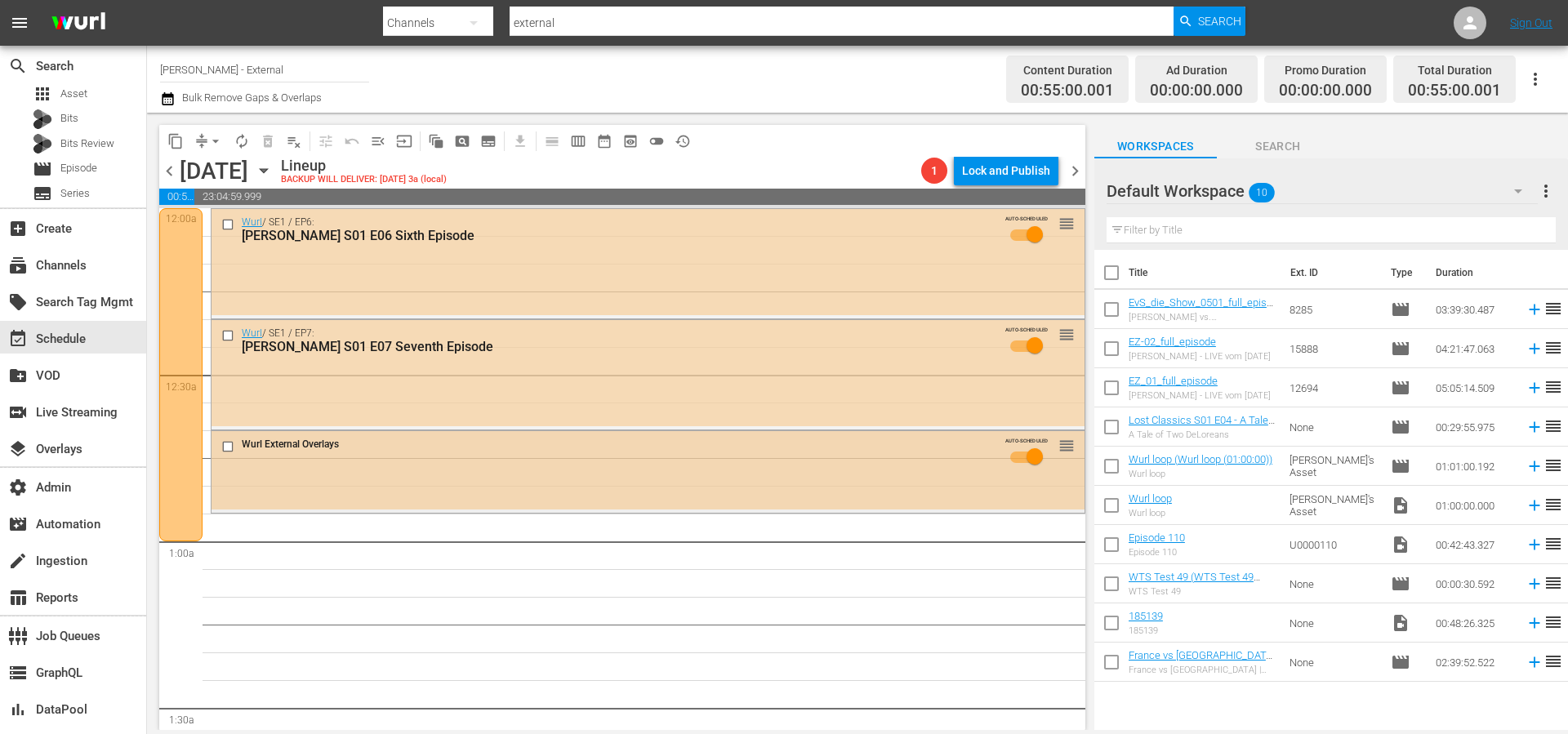
click at [738, 480] on div "Wurl External Overlays AUTO-SCHEDULED reorder" at bounding box center [648, 470] width 873 height 78
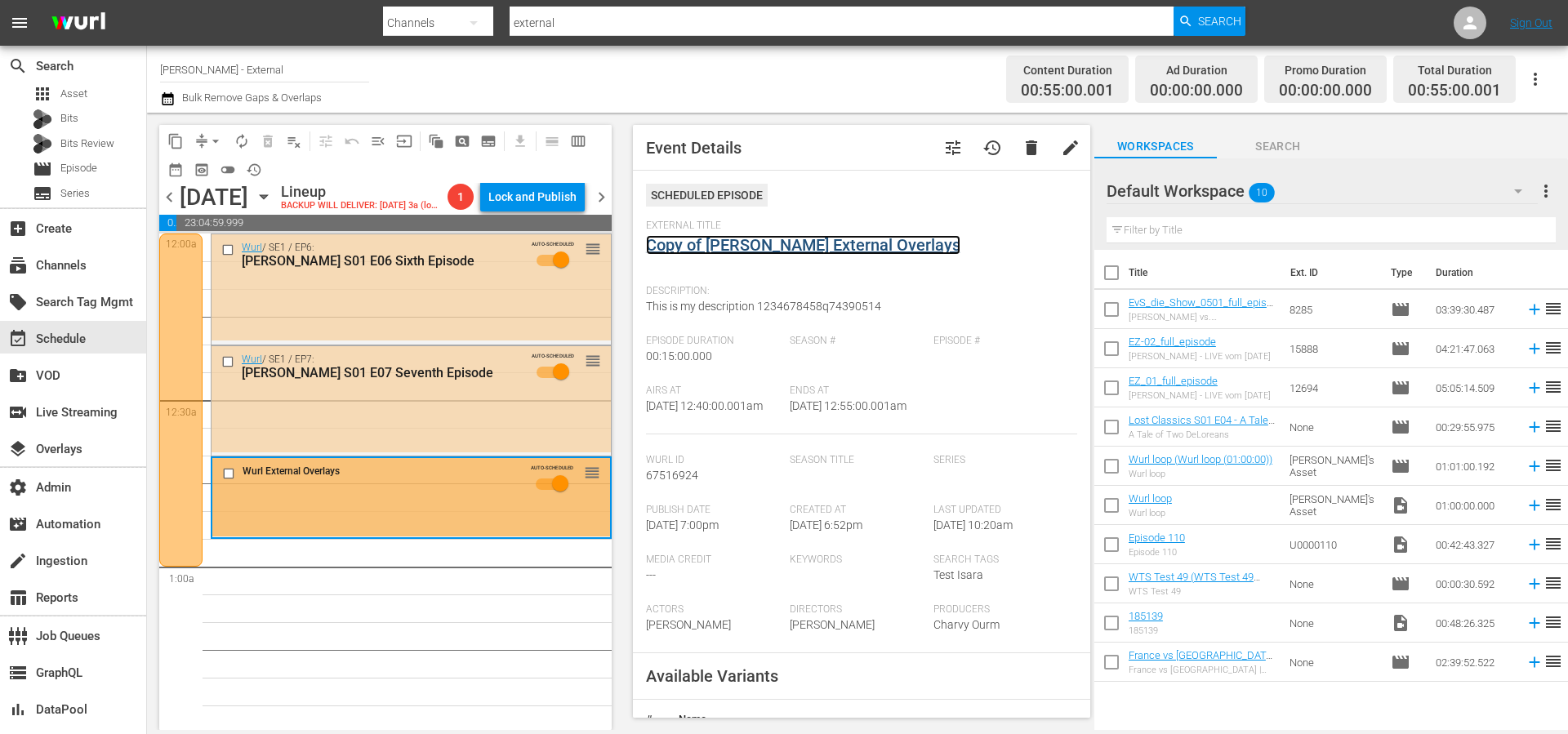
click at [789, 240] on link "Copy of Wurl External Overlays" at bounding box center [803, 245] width 314 height 20
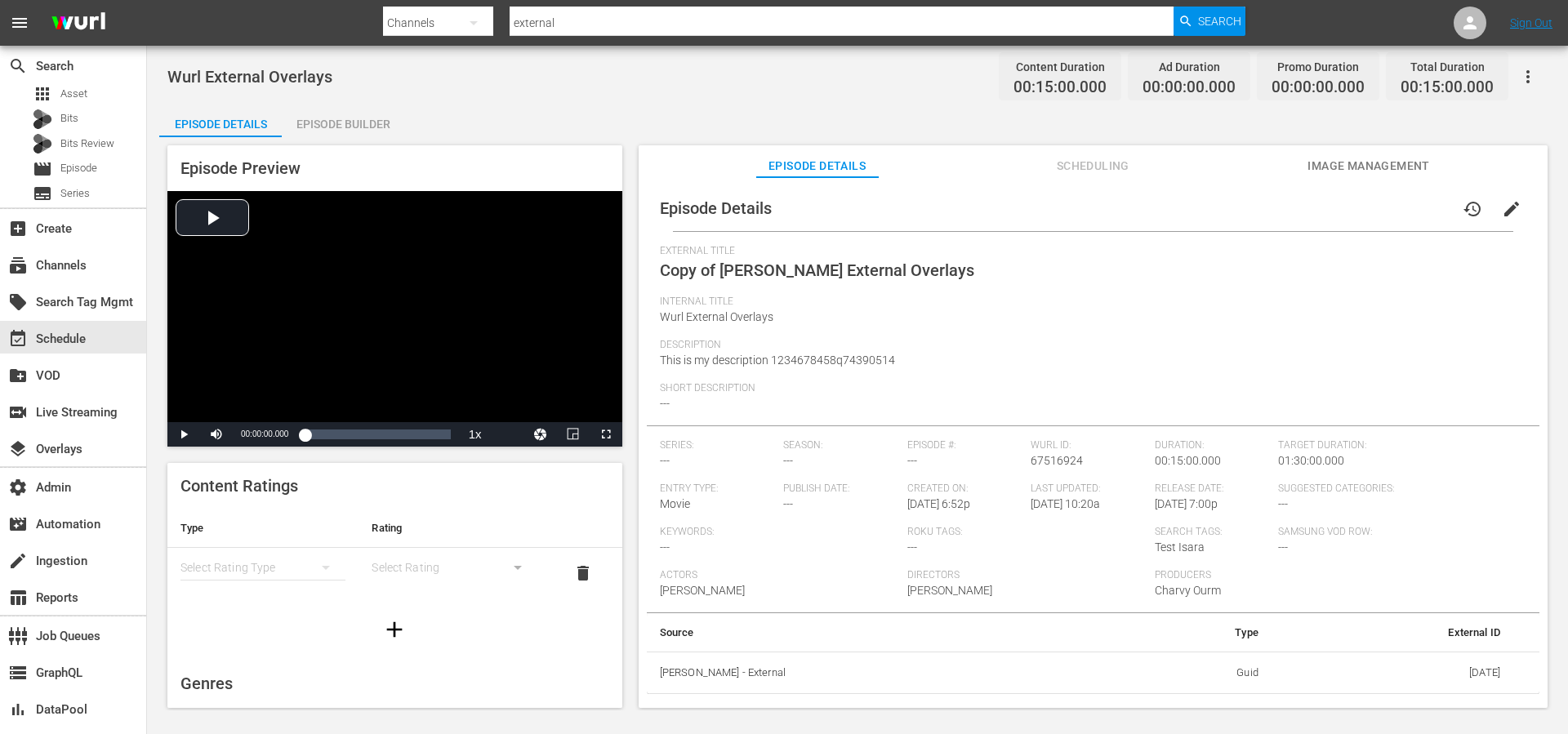
click at [321, 125] on div "Episode Builder" at bounding box center [342, 124] width 123 height 39
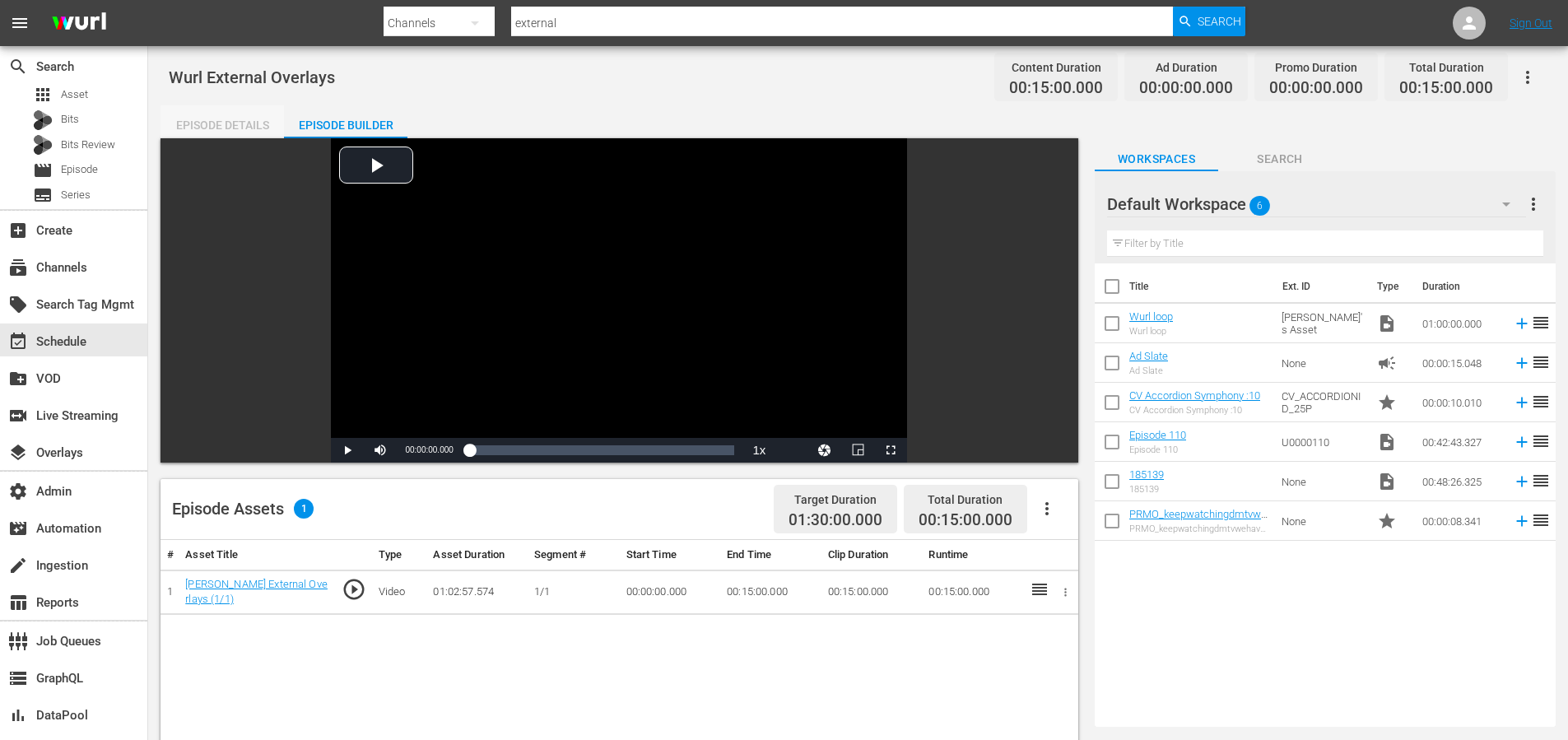
click at [218, 115] on div "Episode Details" at bounding box center [222, 125] width 124 height 40
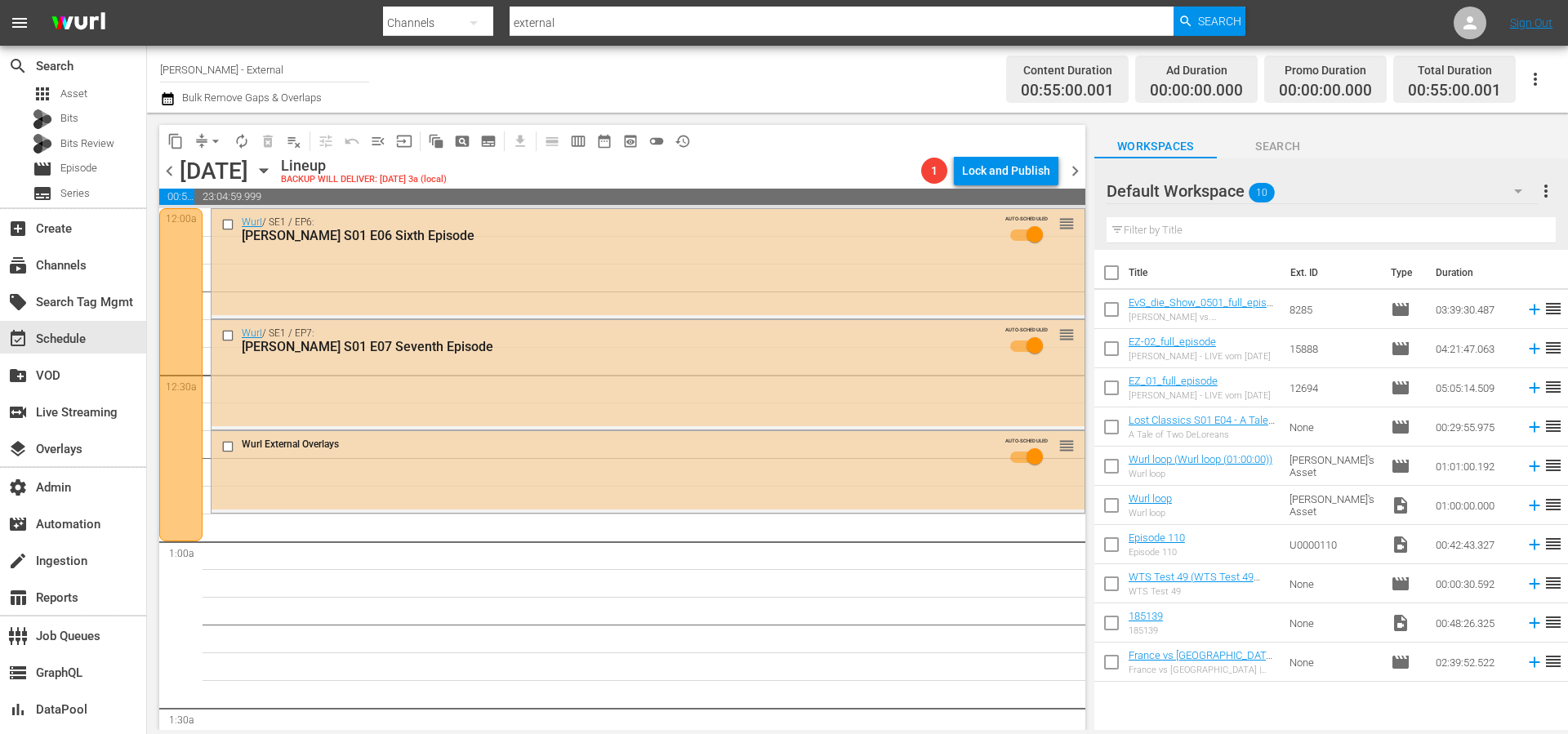
click at [844, 158] on div "Lineup BACKUP WILL DELIVER: 8/30 @ 3a (local)" at bounding box center [598, 171] width 634 height 28
click at [845, 158] on div "Lineup BACKUP WILL DELIVER: 8/30 @ 3a (local)" at bounding box center [598, 171] width 634 height 28
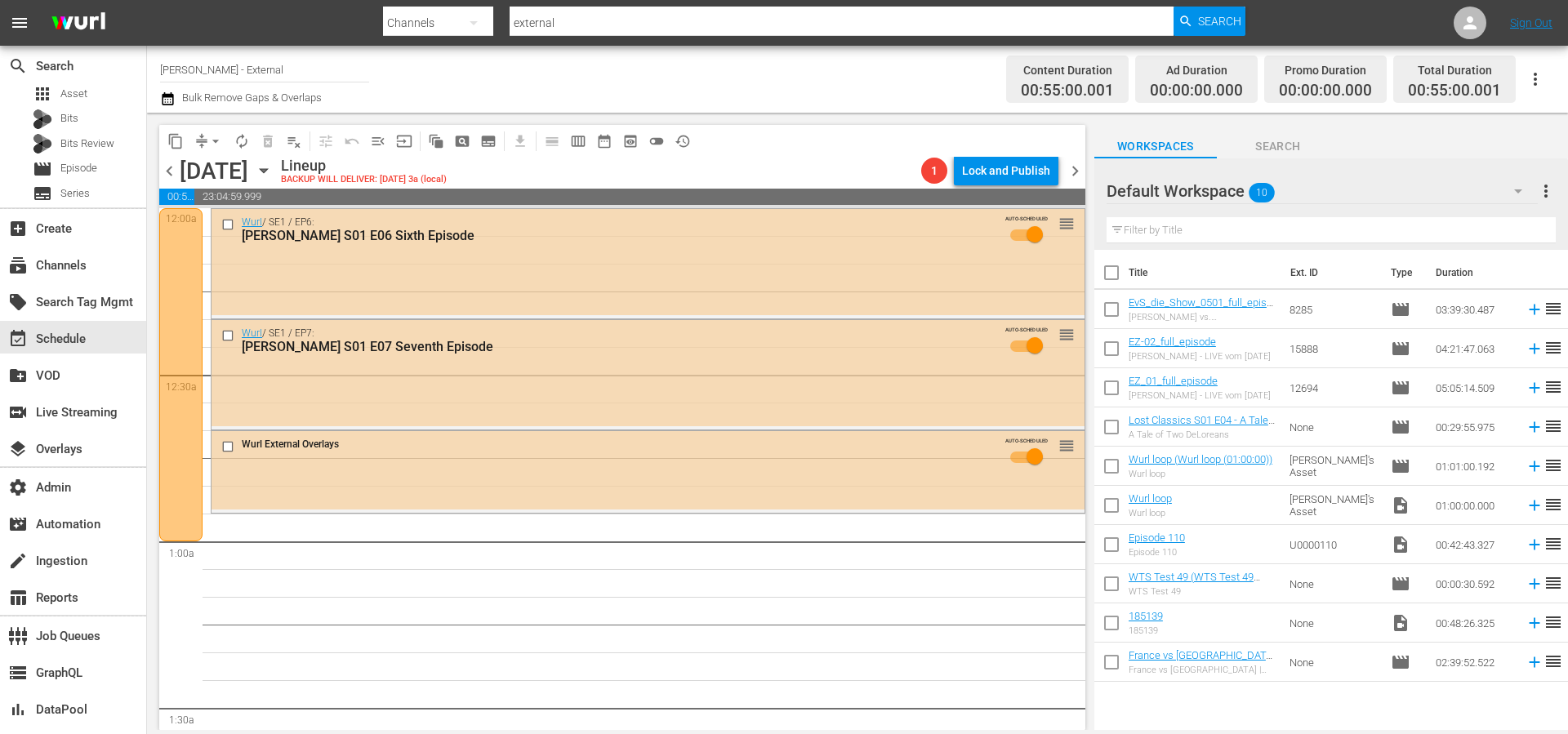
click at [846, 158] on div "Lineup BACKUP WILL DELIVER: 8/30 @ 3a (local)" at bounding box center [598, 171] width 634 height 28
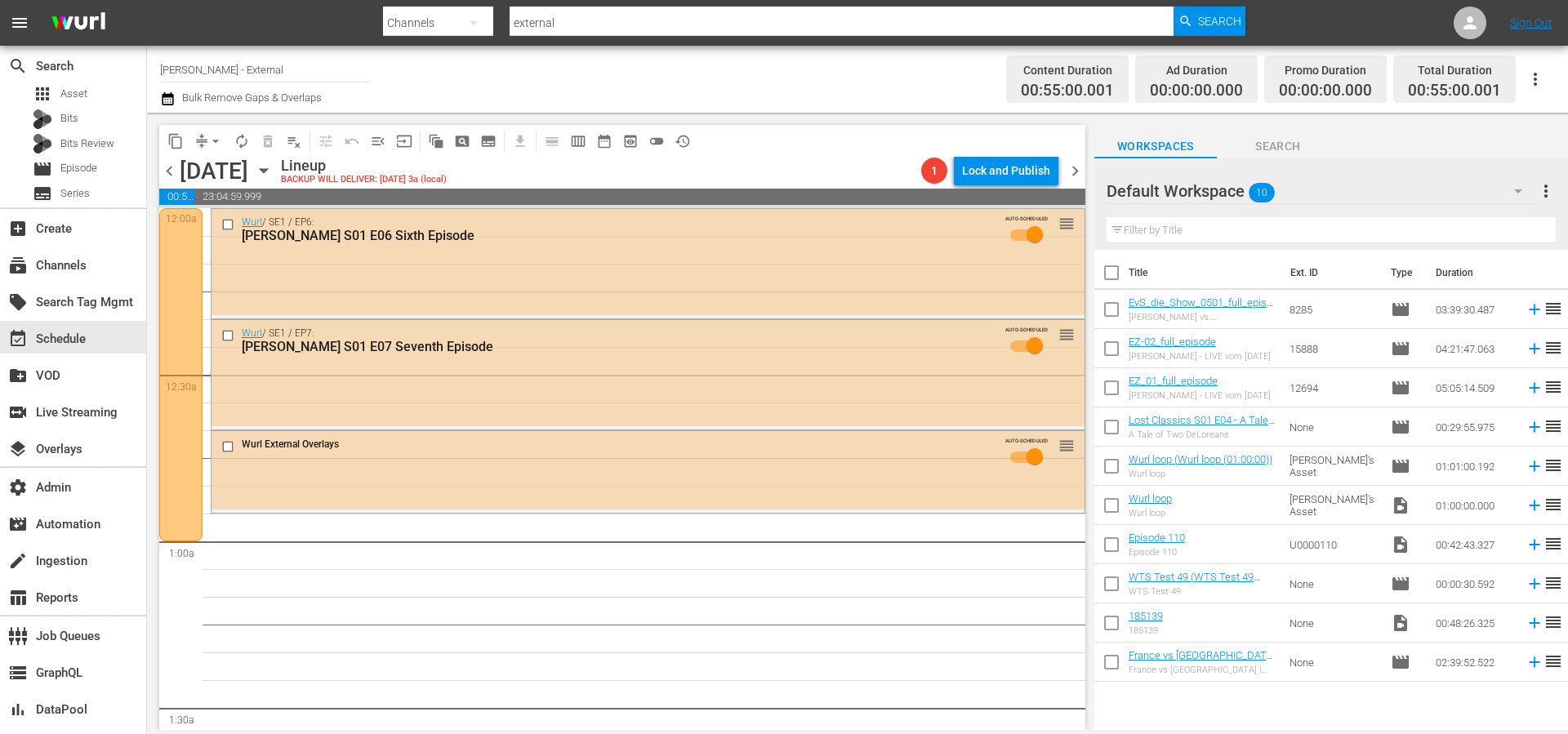
click at [846, 158] on div "Lineup BACKUP WILL DELIVER: 8/30 @ 3a (local)" at bounding box center [598, 171] width 634 height 28
click at [847, 158] on div "Lineup BACKUP WILL DELIVER: 8/30 @ 3a (local)" at bounding box center [598, 171] width 634 height 28
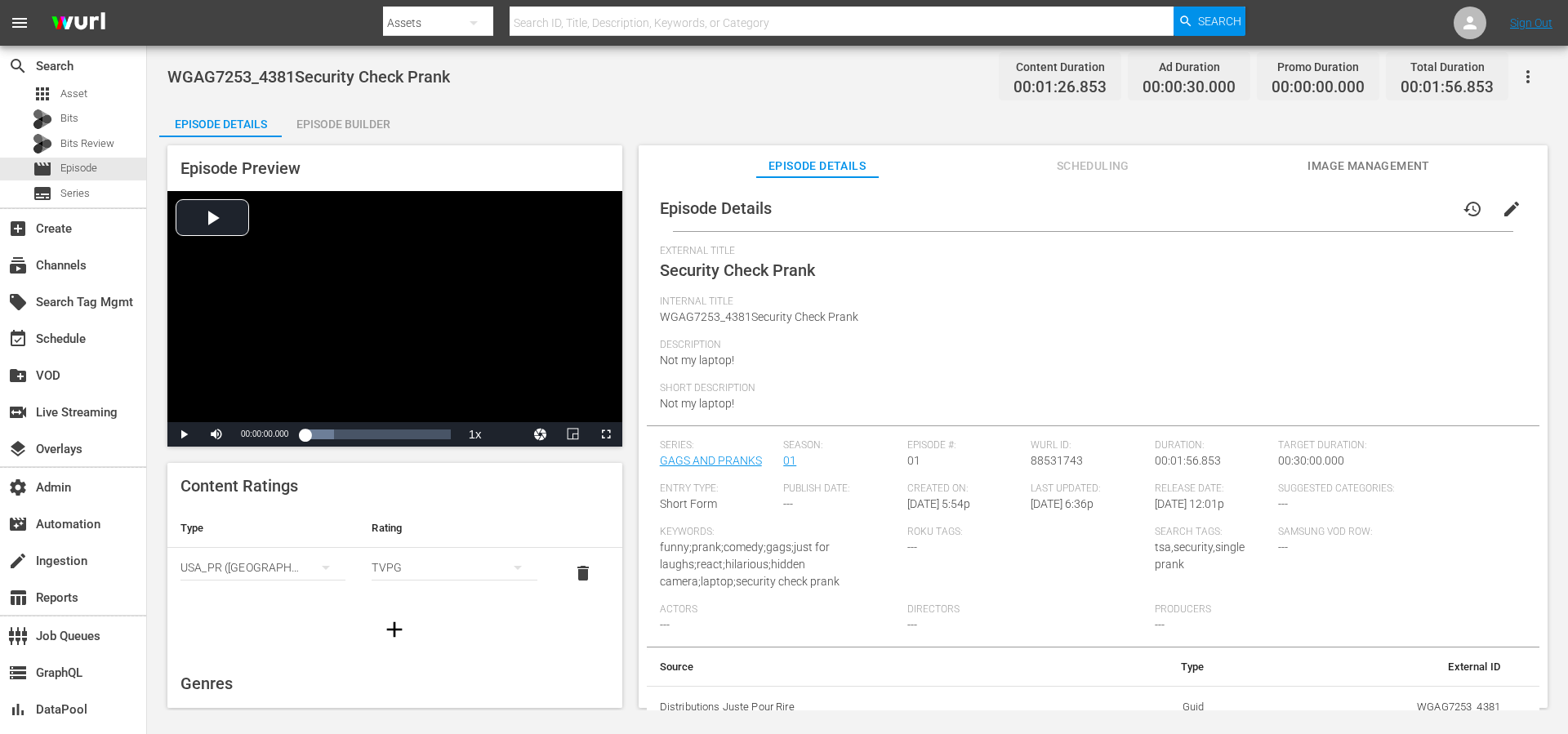
click at [805, 80] on div "WGAG7253_4381Security Check Prank Content Duration 00:01:26.853 Ad Duration 00:…" at bounding box center [857, 77] width 1381 height 37
click at [818, 77] on div "WGAG7253_4381Security Check Prank Content Duration 00:01:26.853 Ad Duration 00:…" at bounding box center [857, 77] width 1381 height 37
click at [976, 78] on div "WGAG7253_4381Security Check Prank Content Duration 00:01:26.853 Ad Duration 00:…" at bounding box center [857, 77] width 1381 height 37
click at [1531, 83] on icon "button" at bounding box center [1528, 77] width 20 height 20
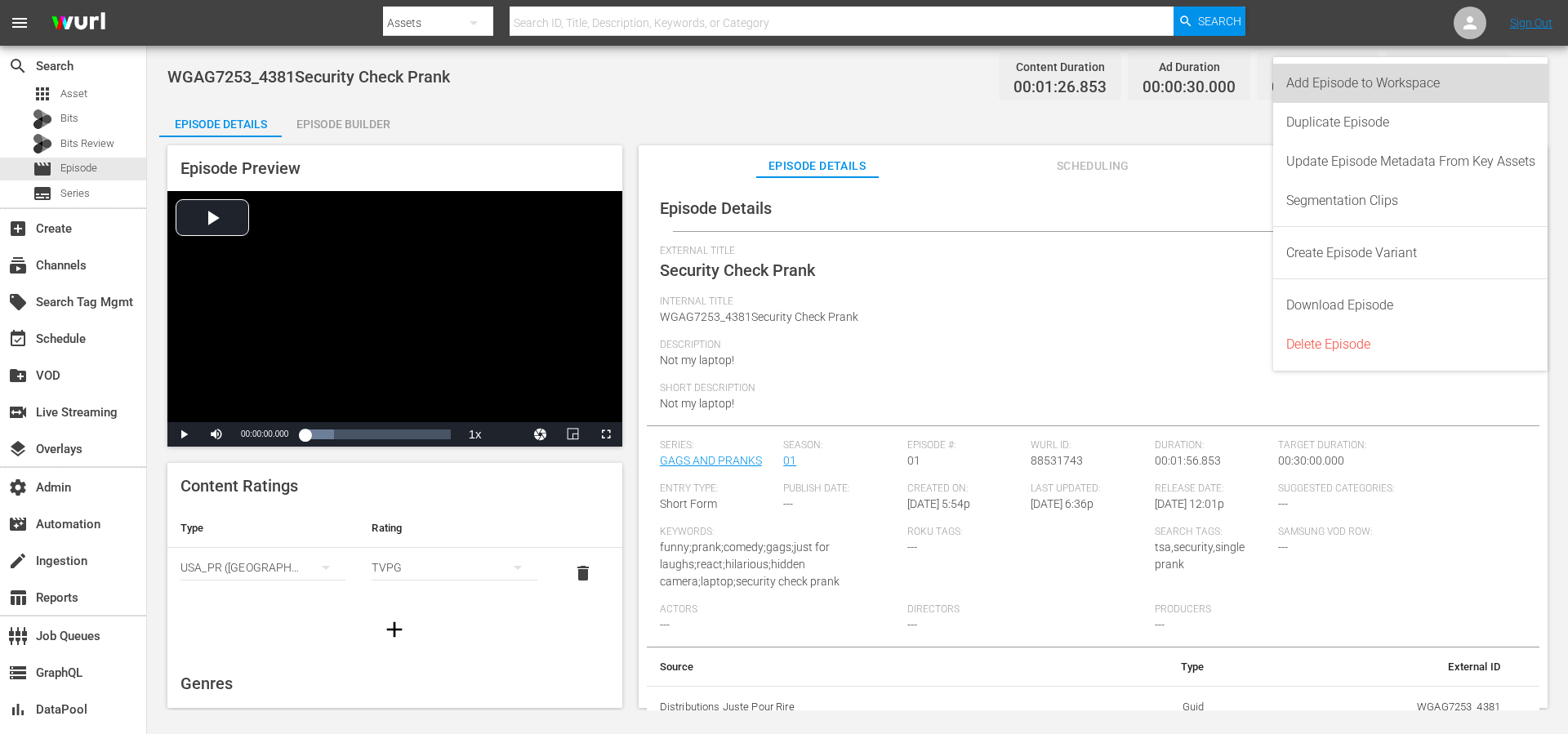
click at [1498, 88] on div "Add Episode to Workspace" at bounding box center [1411, 83] width 249 height 39
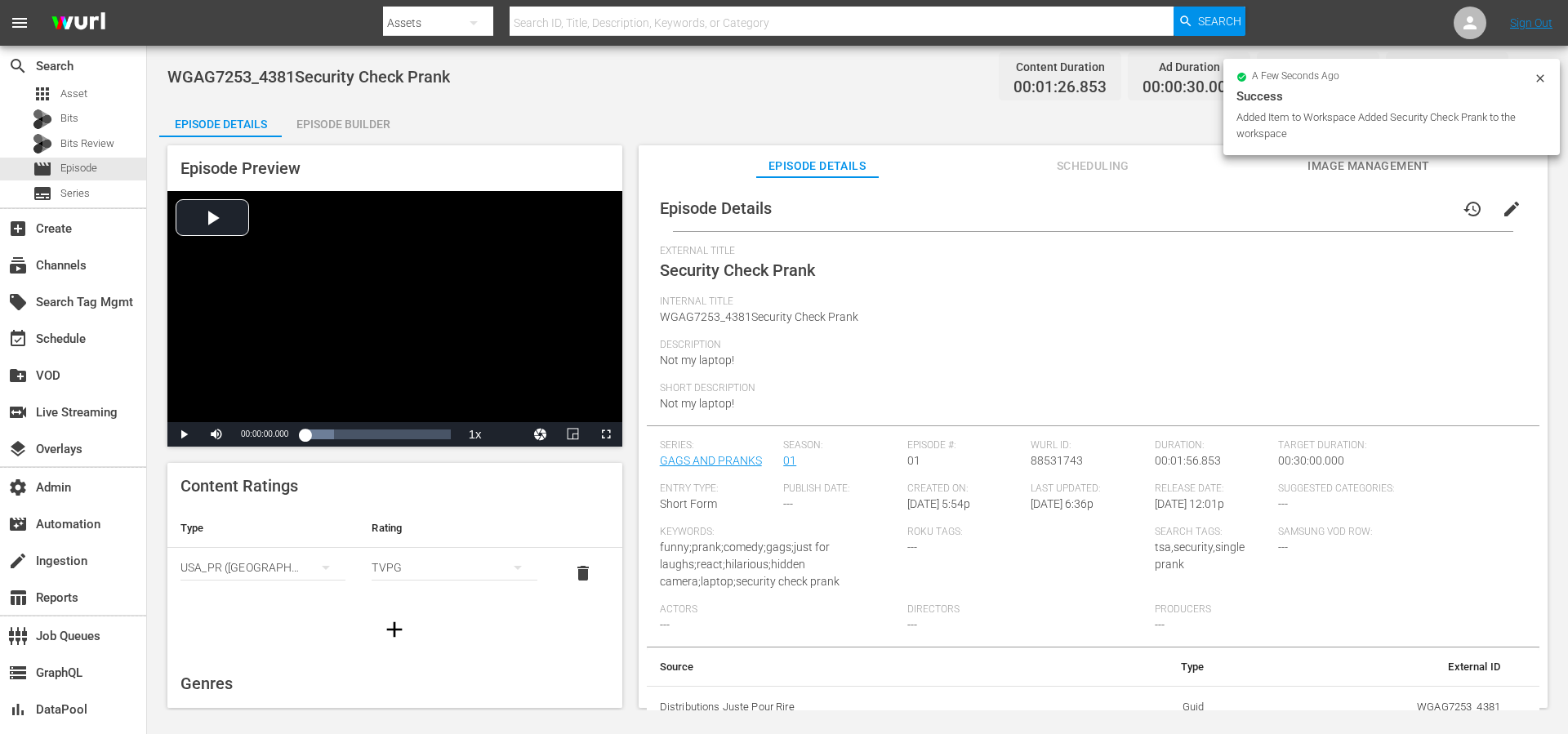
click at [918, 86] on div "WGAG7253_4381Security Check Prank Content Duration 00:01:26.853 Ad Duration 00:…" at bounding box center [857, 77] width 1381 height 37
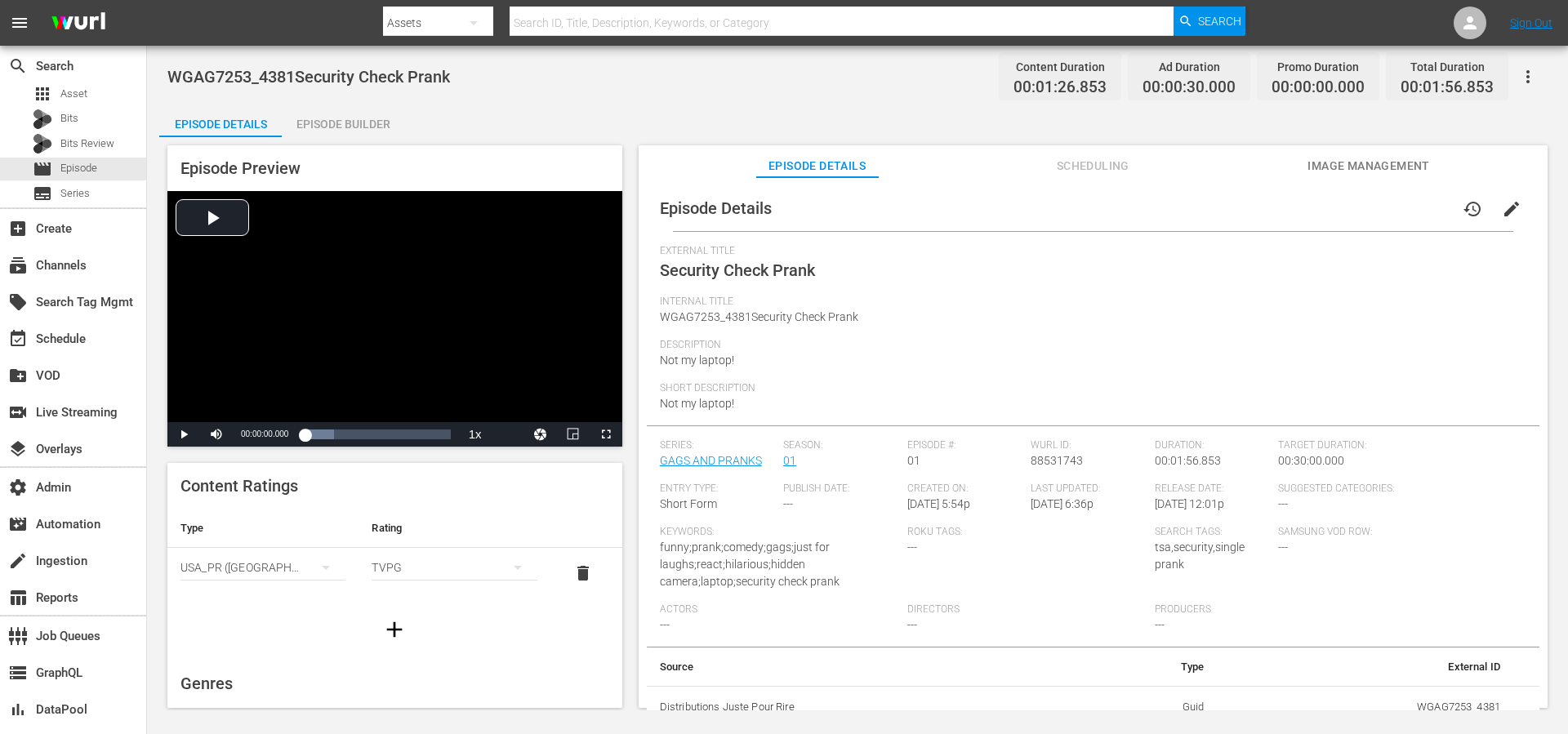
click at [918, 106] on div "Episode Details Episode Builder Episode Preview Video Player is loading. Play V…" at bounding box center [857, 413] width 1396 height 616
click at [1527, 84] on icon "button" at bounding box center [1528, 77] width 20 height 20
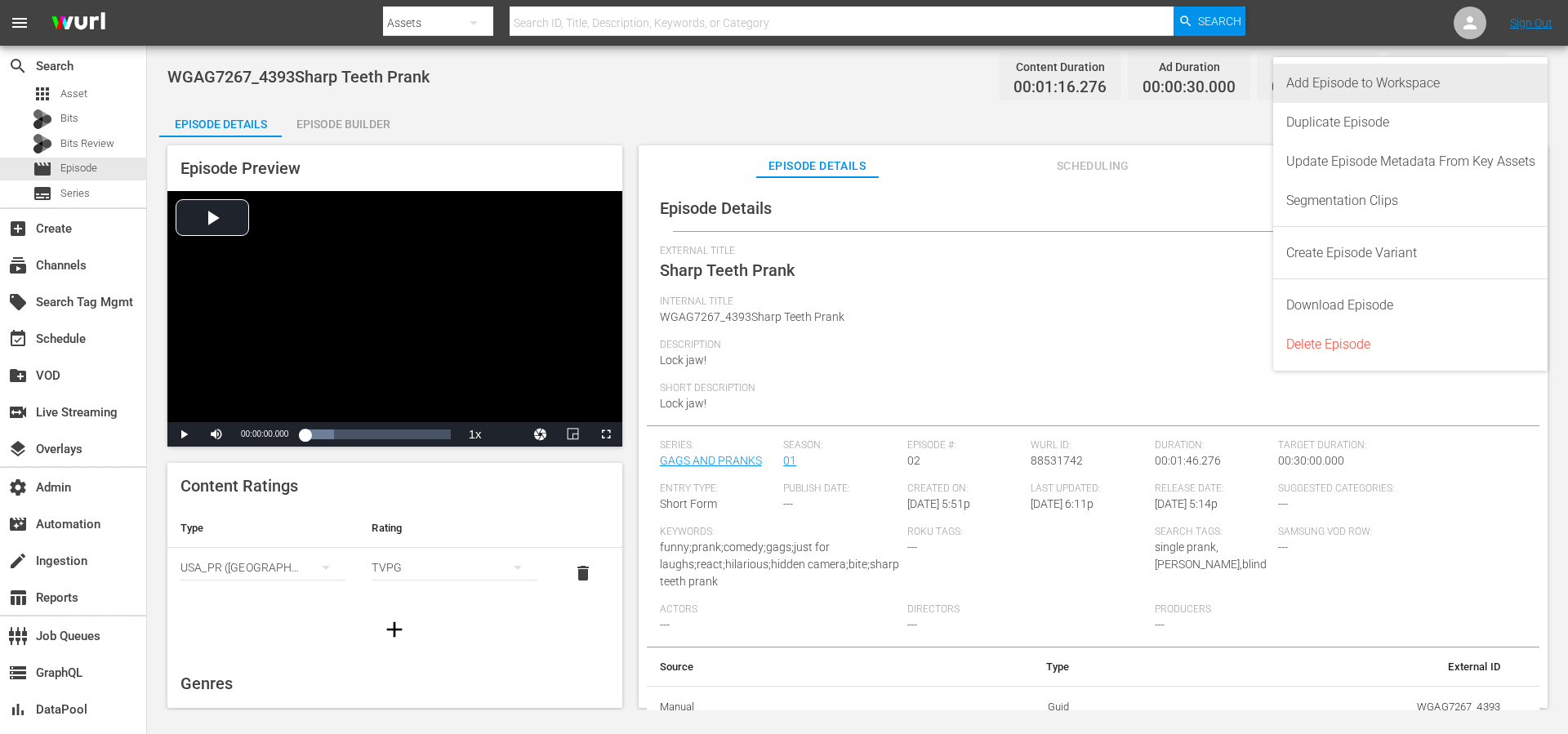
click at [1400, 94] on div "Add Episode to Workspace" at bounding box center [1411, 83] width 249 height 39
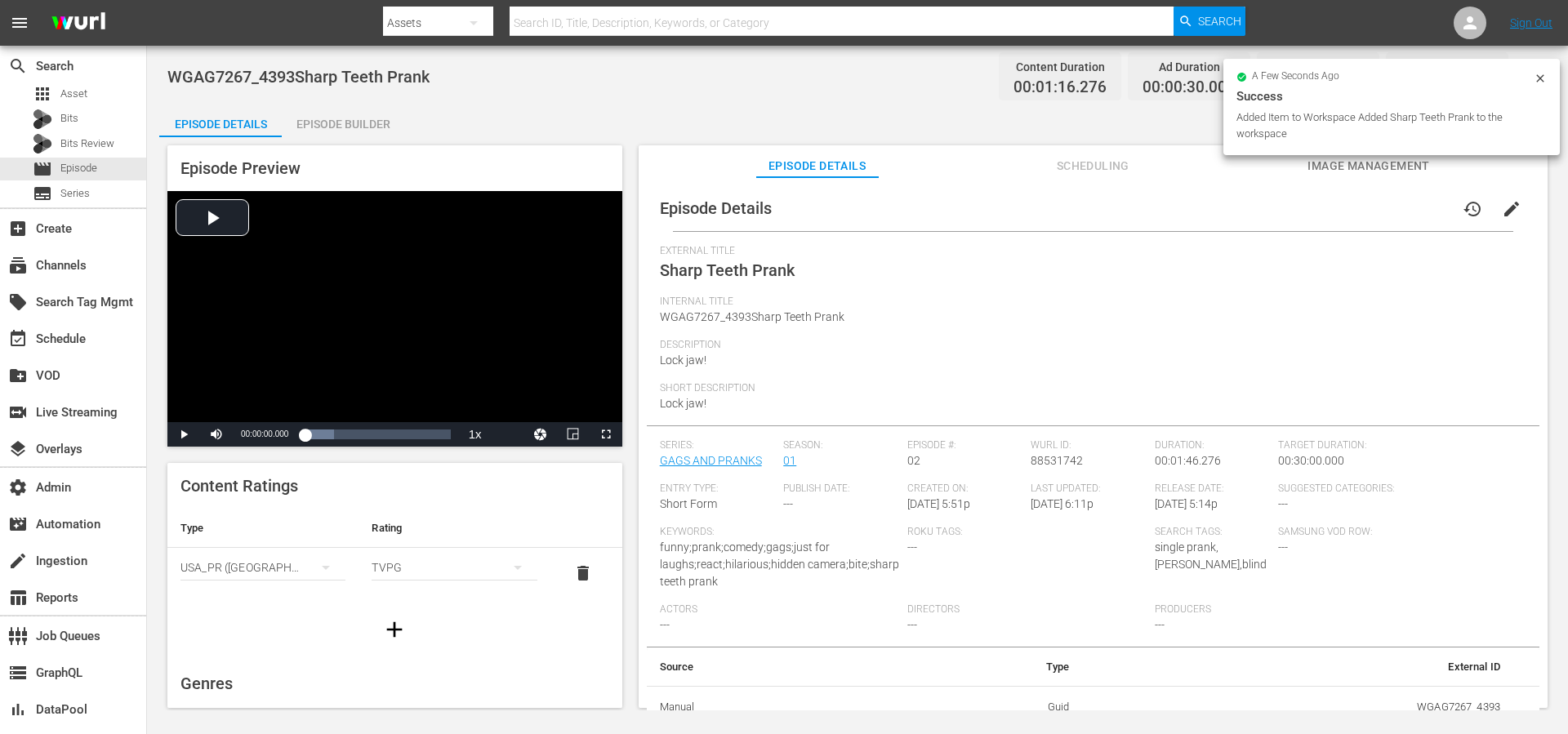
click at [1538, 80] on icon at bounding box center [1540, 77] width 7 height 7
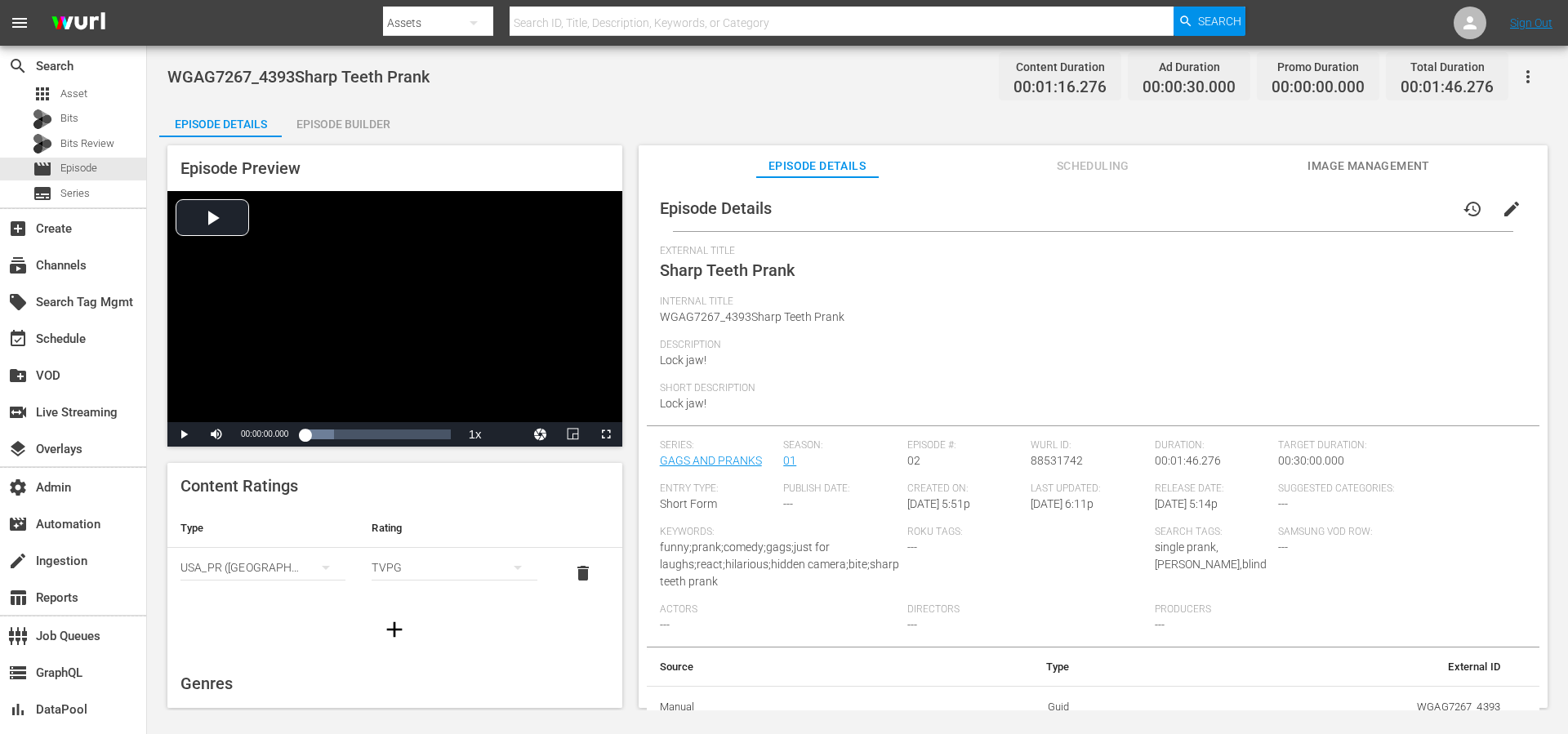
click at [339, 135] on div "Episode Builder" at bounding box center [342, 124] width 123 height 39
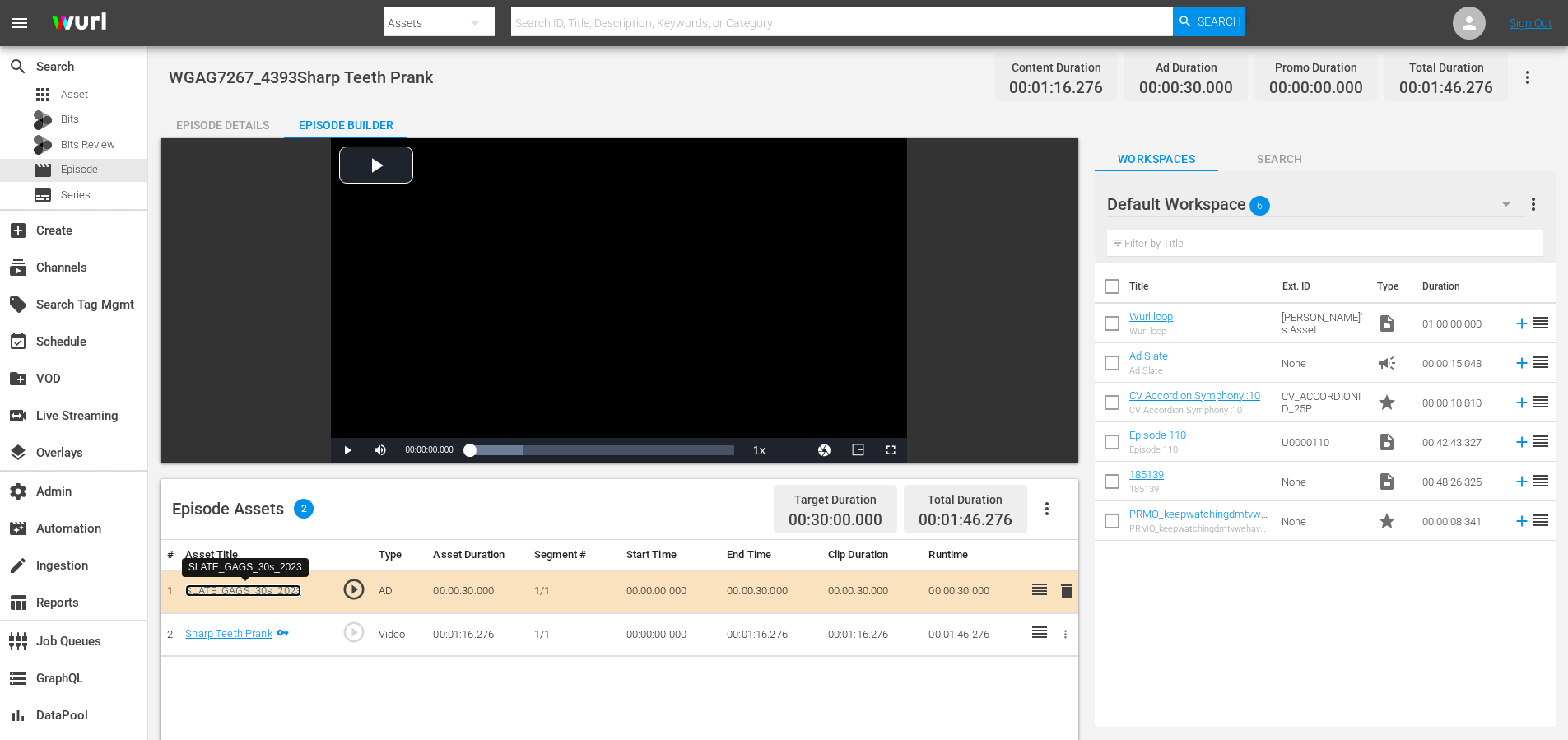
click at [268, 590] on link "SLATE_GAGS_30s_2023" at bounding box center [243, 591] width 116 height 12
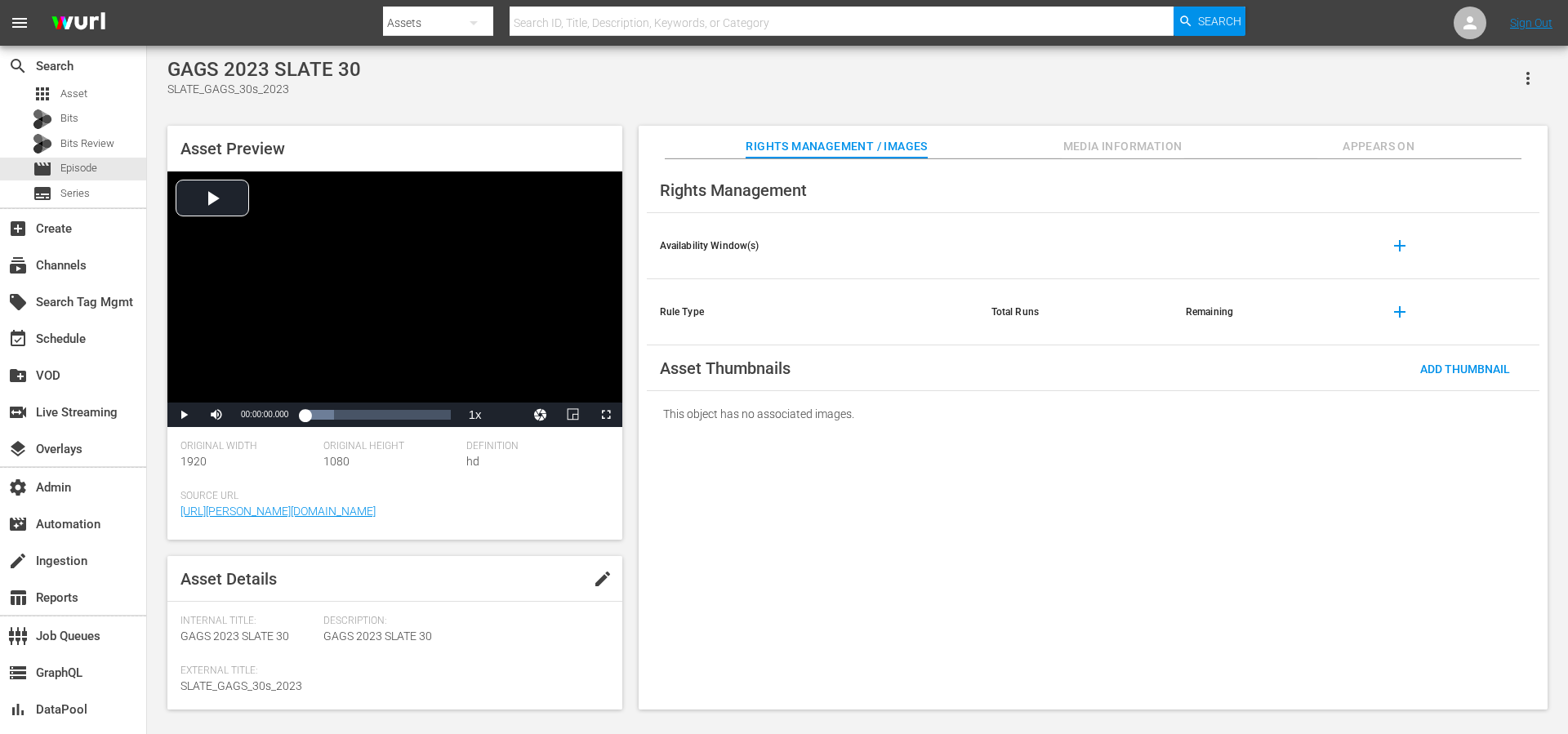
click at [1528, 84] on icon "button" at bounding box center [1528, 78] width 3 height 13
click at [1504, 84] on div "Add To Workspace" at bounding box center [1456, 84] width 157 height 39
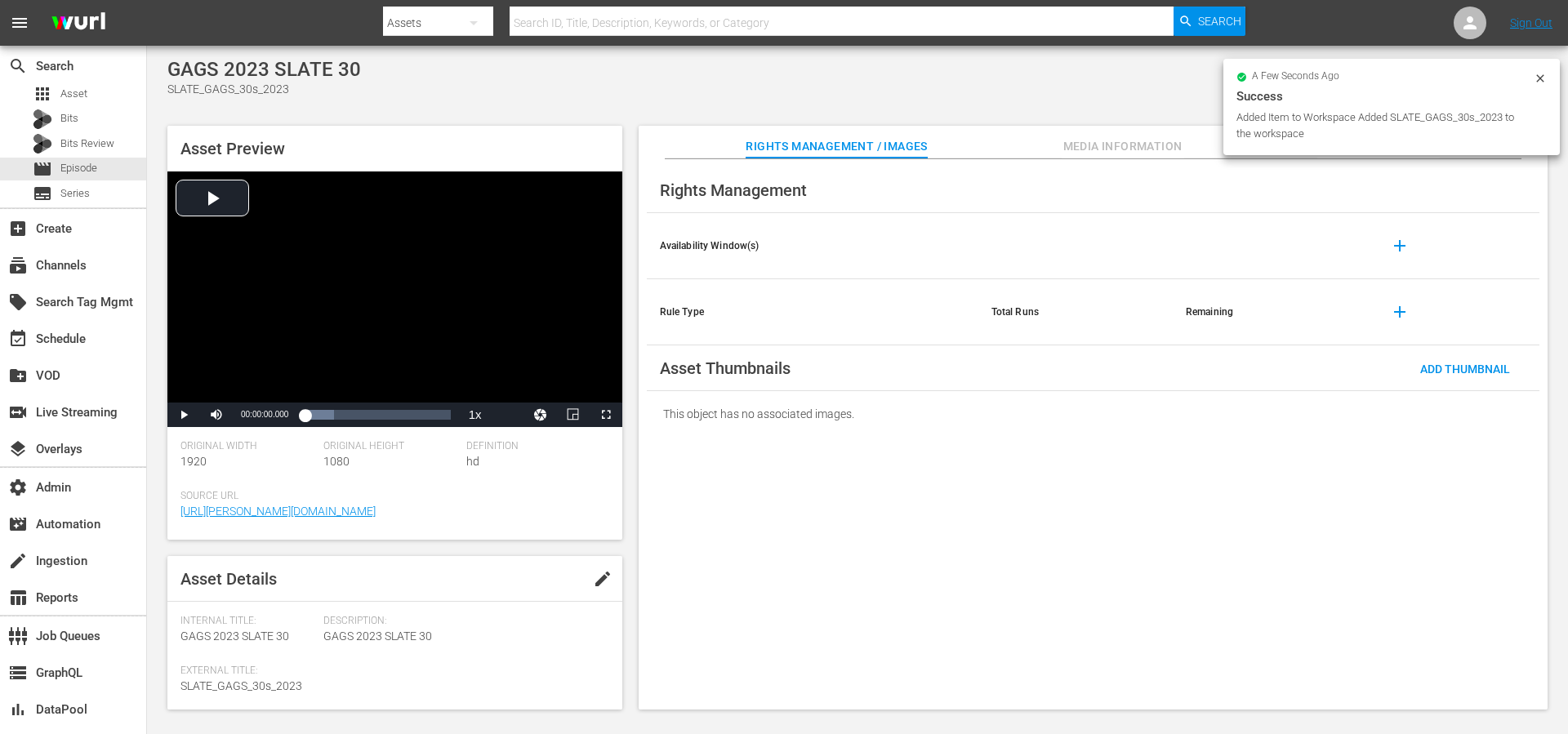
click at [1077, 84] on div "GAGS 2023 SLATE 30 SLATE_GAGS_30s_2023" at bounding box center [857, 78] width 1381 height 40
click at [59, 270] on div "subscriptions Channels" at bounding box center [45, 262] width 91 height 15
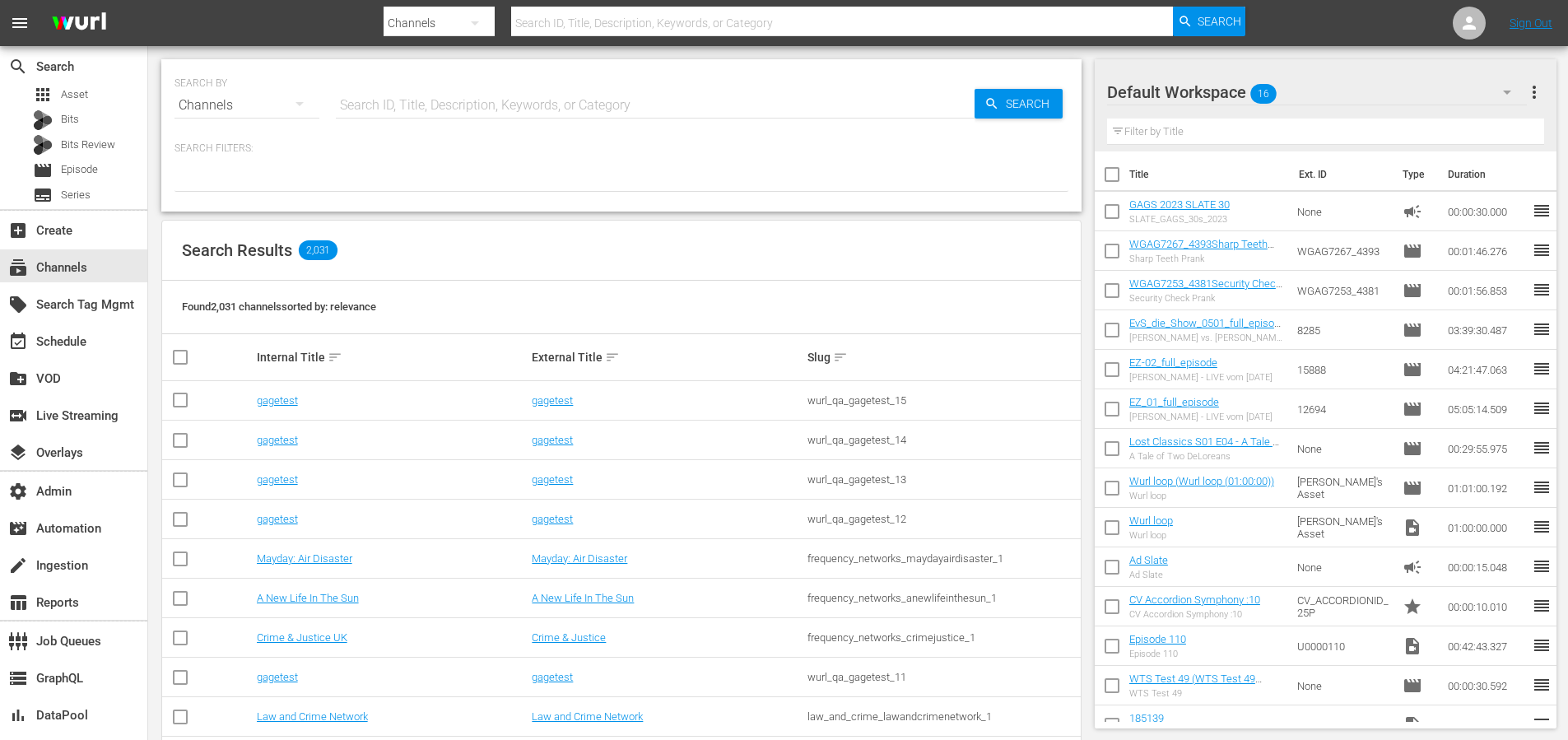
click at [440, 107] on input "text" at bounding box center [656, 105] width 639 height 40
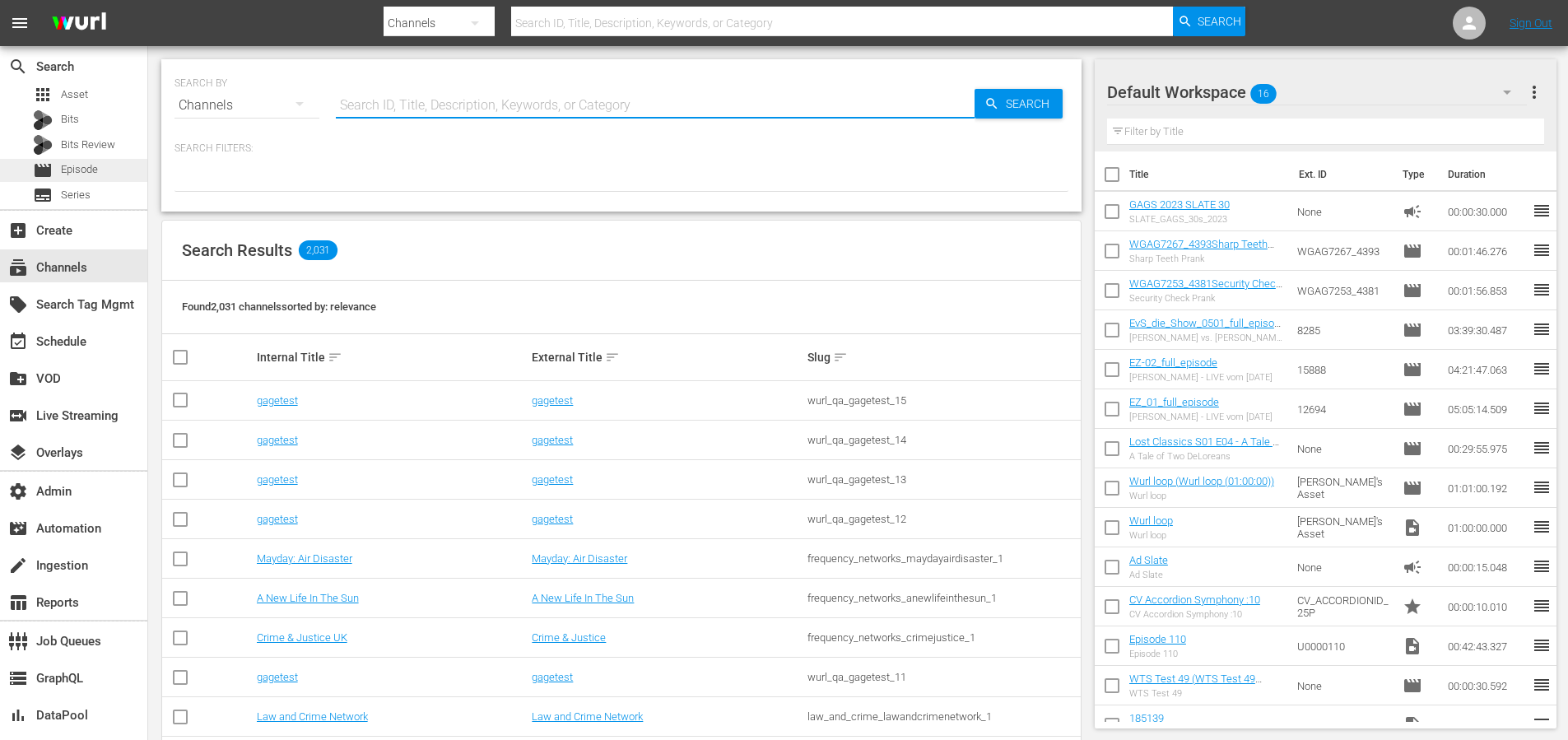
click at [76, 161] on div "movie Episode" at bounding box center [66, 170] width 65 height 23
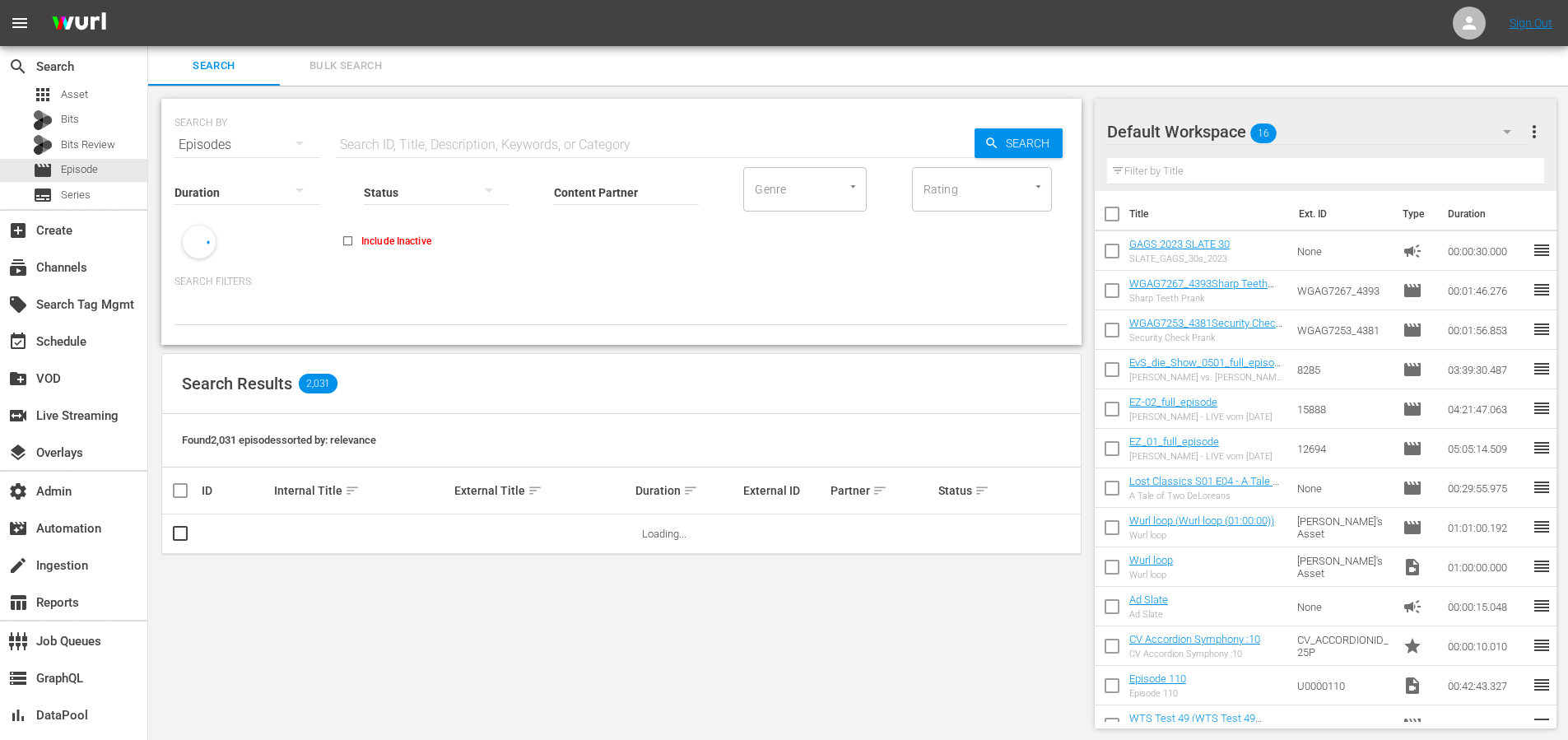
click at [233, 191] on div at bounding box center [247, 191] width 145 height 47
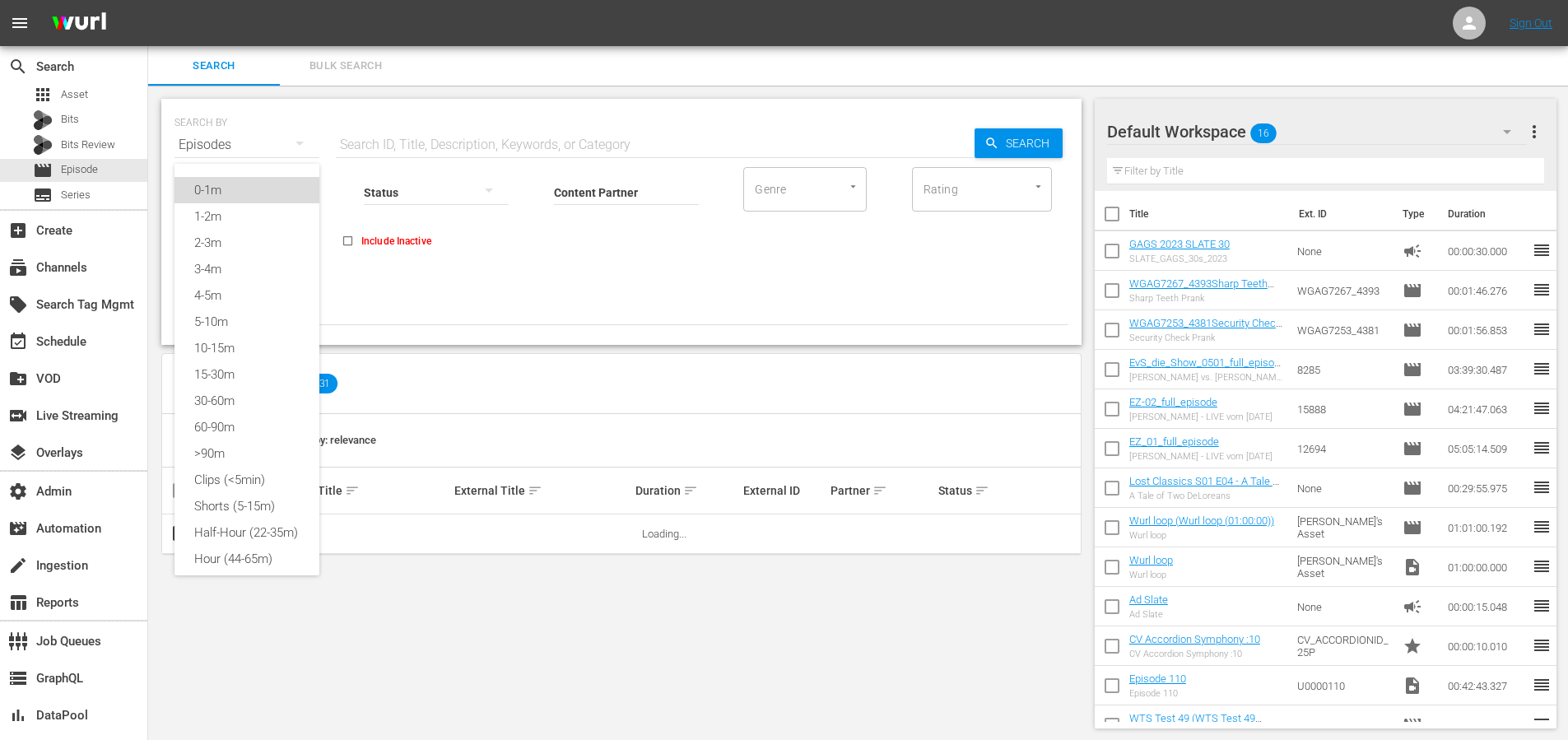
click at [220, 191] on div "0-1m" at bounding box center [247, 190] width 145 height 26
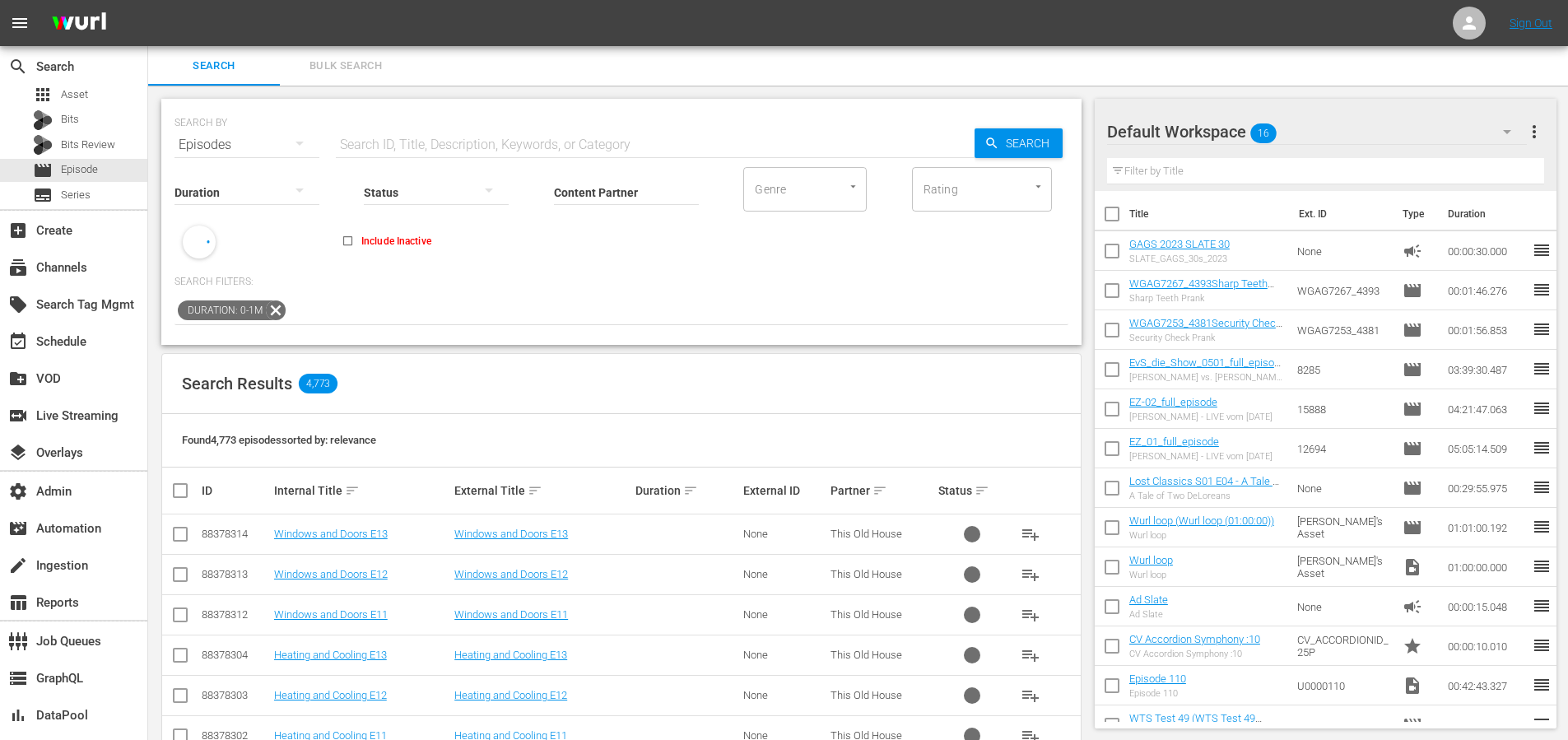
click at [579, 189] on input "Content Partner" at bounding box center [626, 194] width 145 height 60
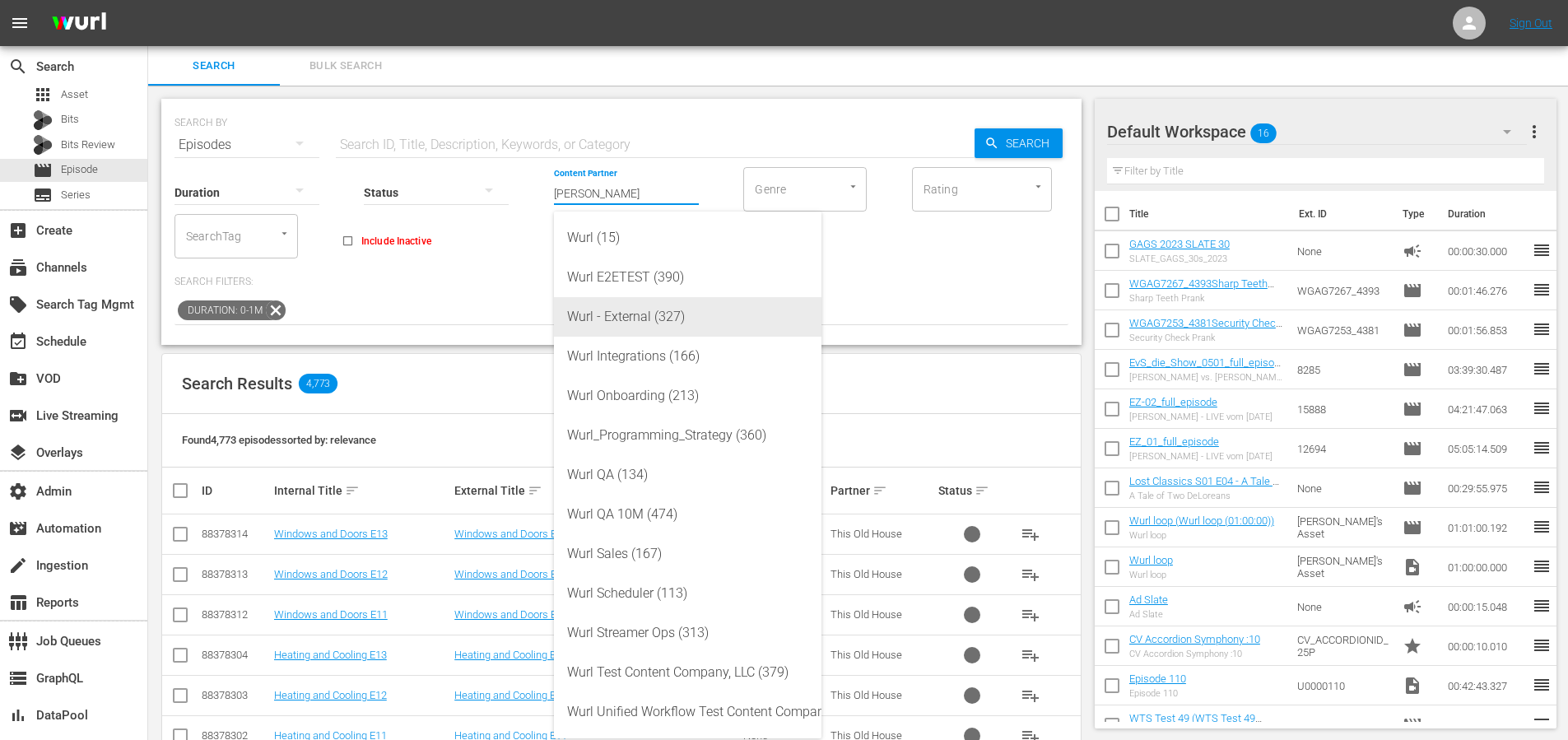
click at [647, 319] on div "Wurl - External (327)" at bounding box center [687, 316] width 241 height 40
type input "Wurl - External (327)"
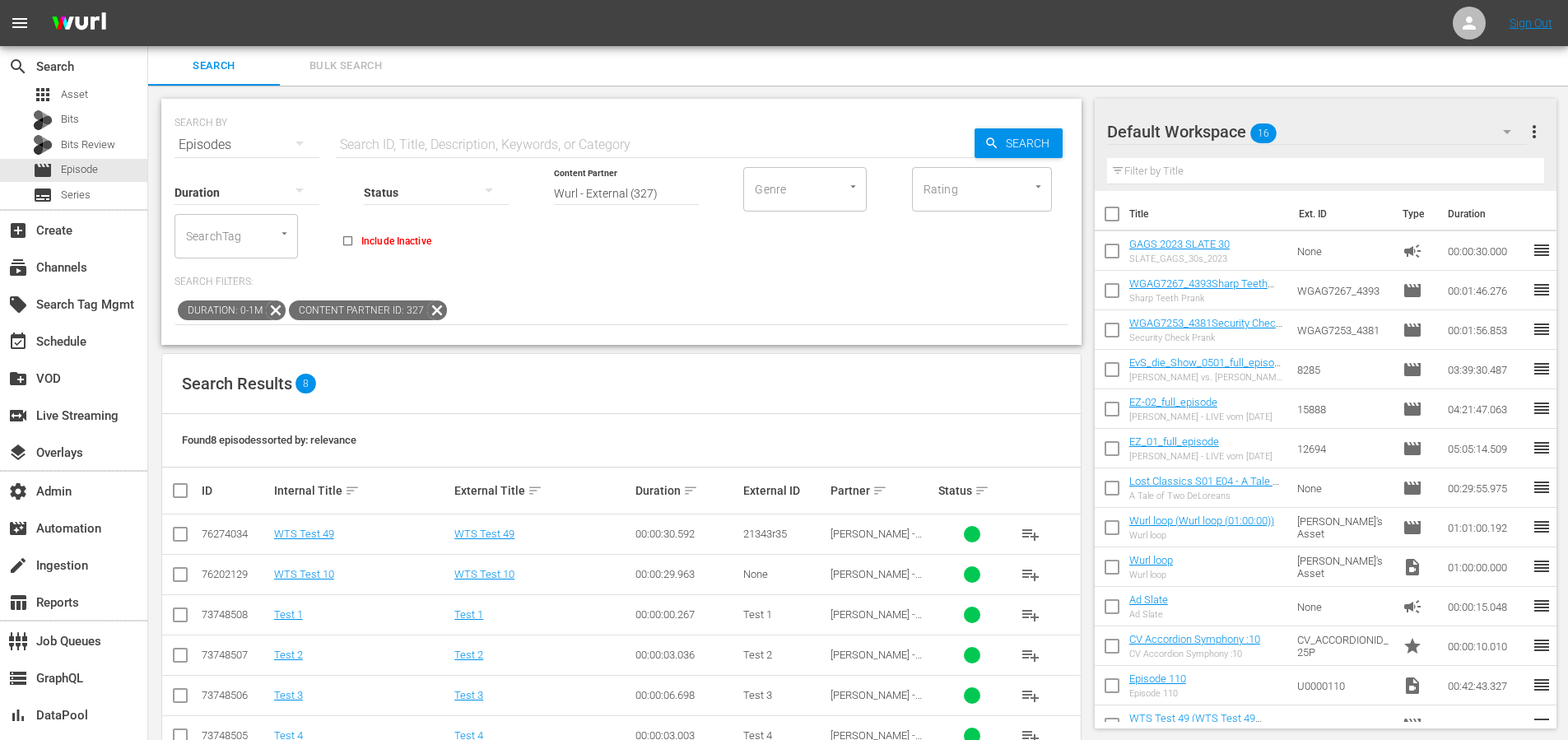
drag, startPoint x: 639, startPoint y: 303, endPoint x: 486, endPoint y: 271, distance: 156.3
click at [633, 299] on div "Duration: 0-1m Content Partner ID: 327" at bounding box center [622, 311] width 894 height 28
click at [290, 191] on icon "button" at bounding box center [299, 190] width 20 height 20
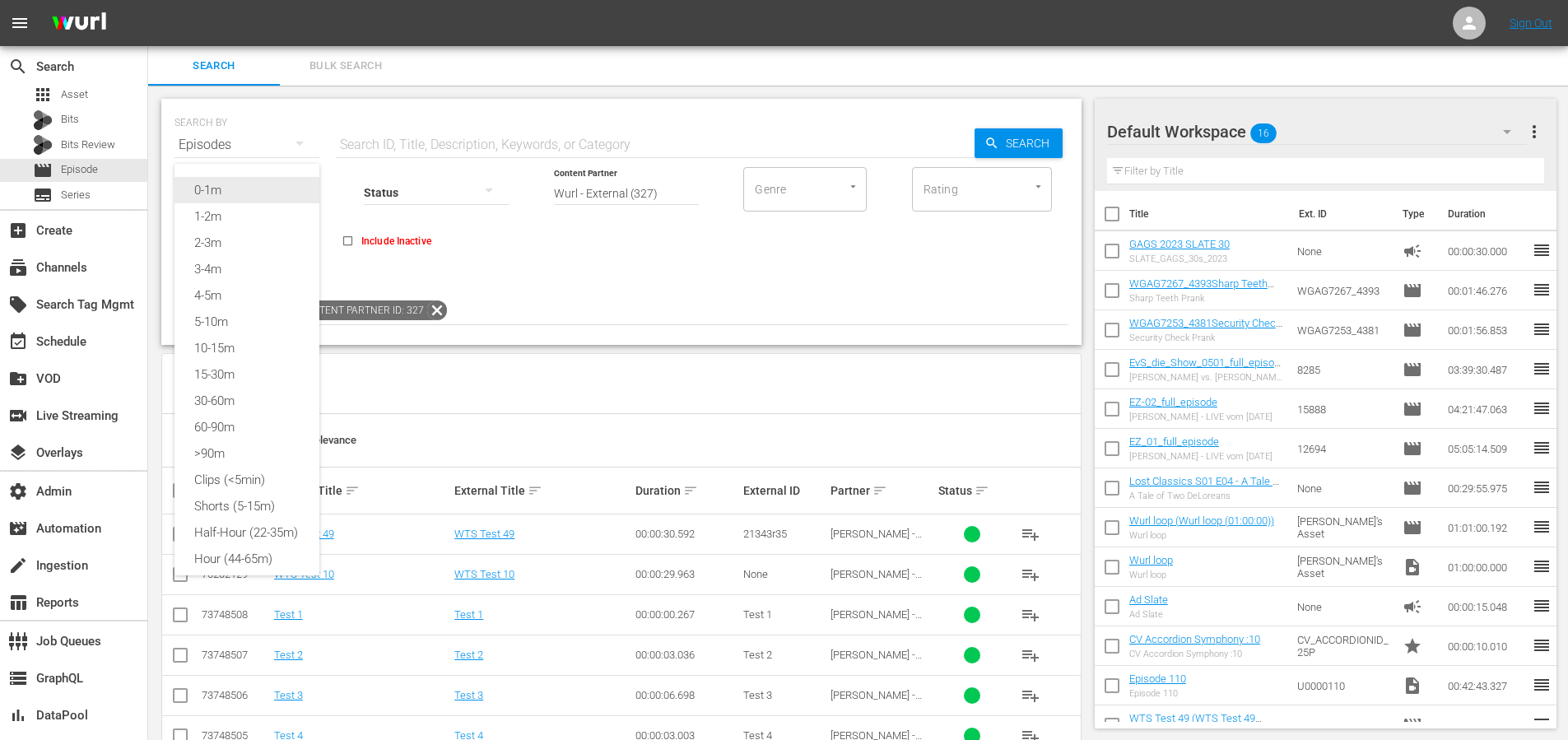
click at [255, 197] on div "0-1m" at bounding box center [247, 190] width 145 height 26
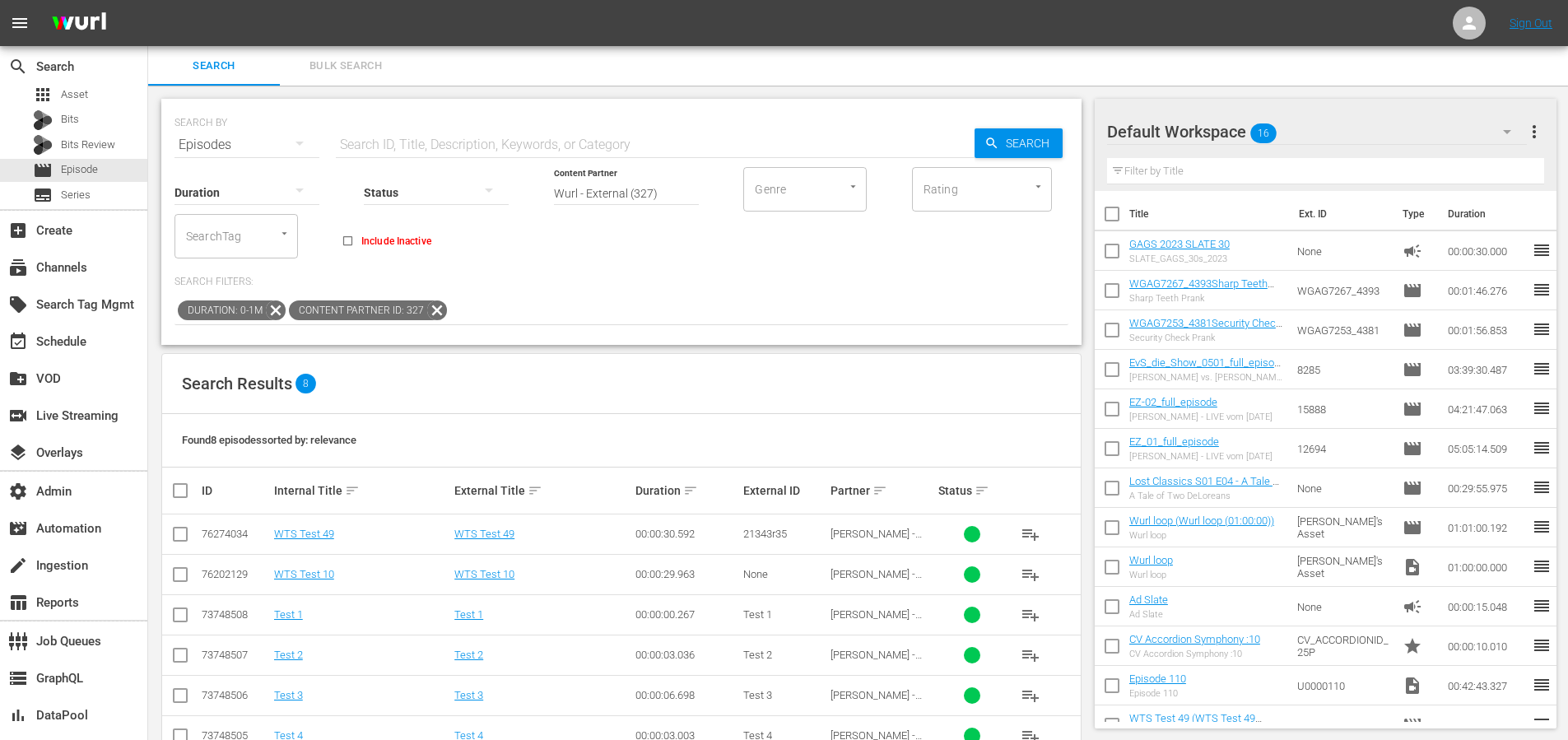
click at [558, 294] on div "Search Filters: Duration: 0-1m Content Partner ID: 327" at bounding box center [622, 299] width 894 height 50
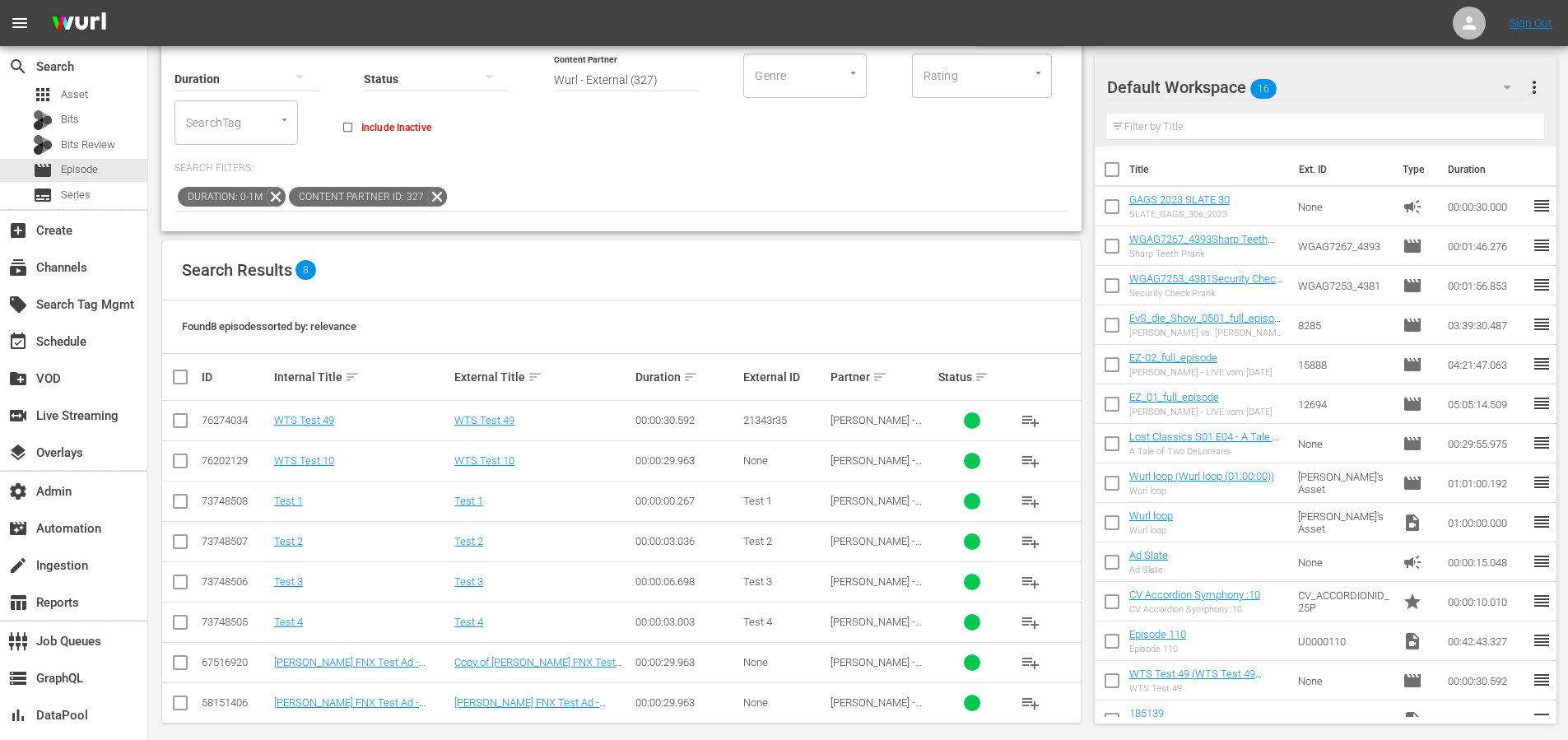
scroll to position [127, 0]
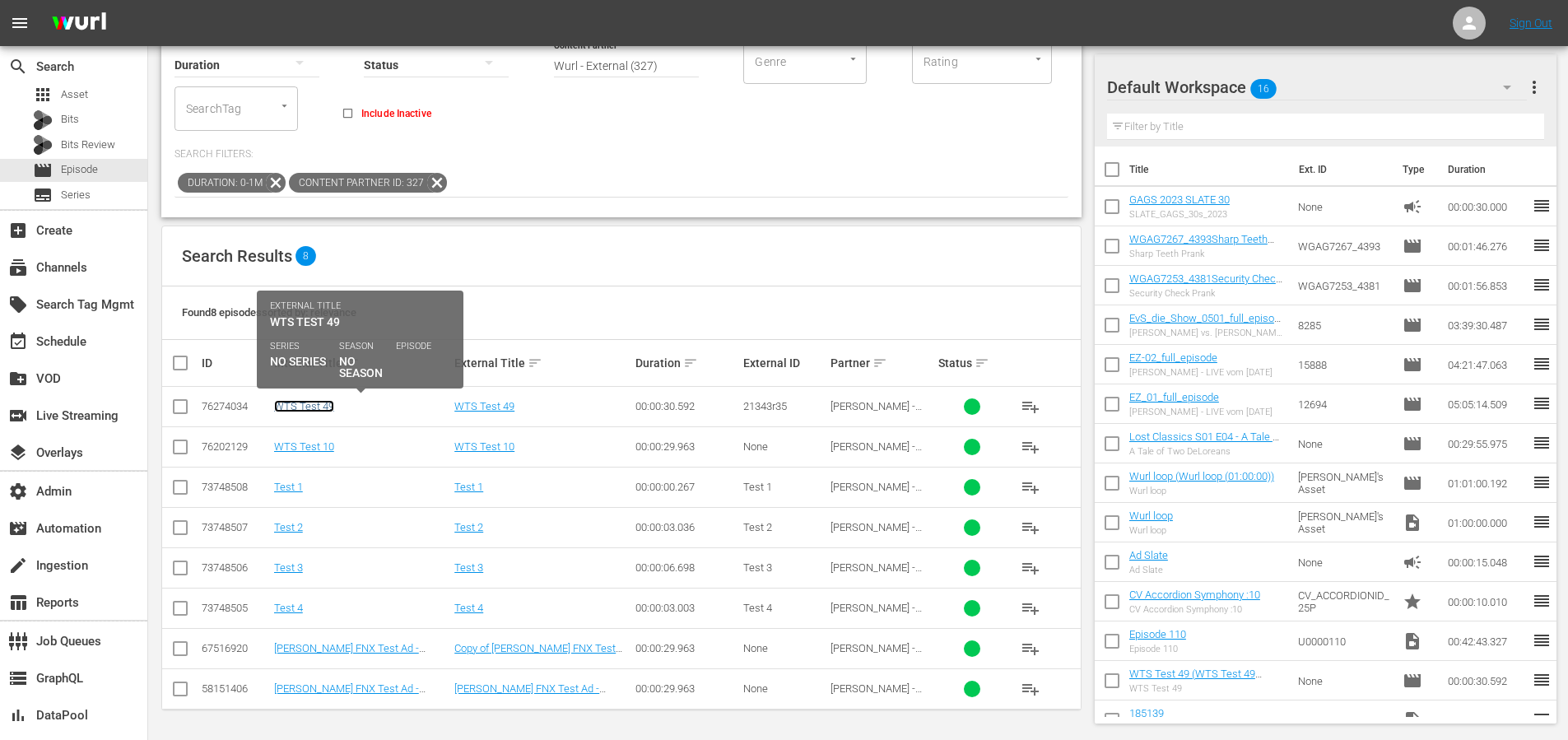
click at [319, 407] on link "WTS Test 49" at bounding box center [304, 406] width 60 height 12
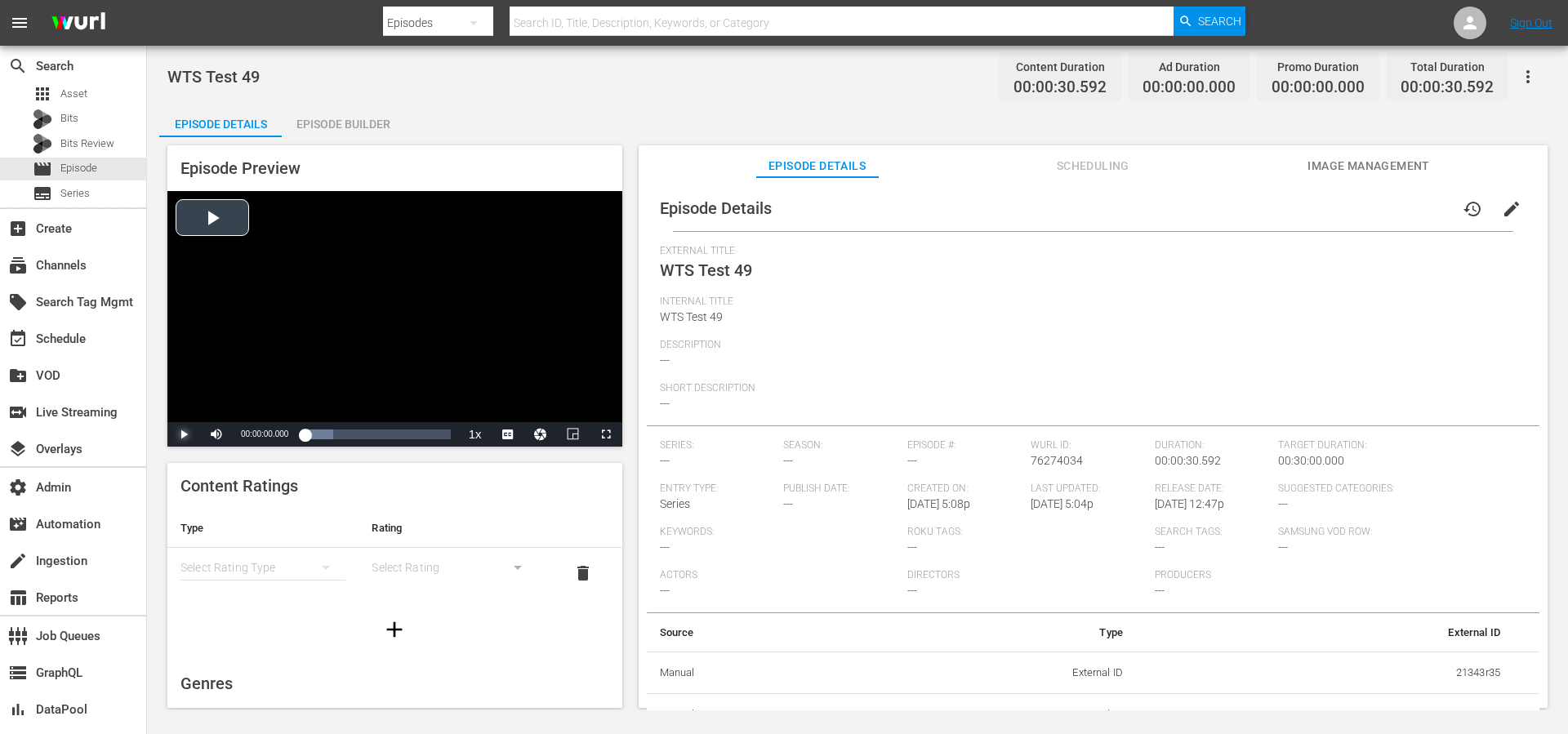
click at [184, 434] on span "Video Player" at bounding box center [184, 434] width 0 height 0
click at [396, 436] on div "Progress Bar" at bounding box center [362, 434] width 114 height 17
click at [417, 386] on div "Video Player" at bounding box center [395, 306] width 455 height 231
click at [1524, 81] on icon "button" at bounding box center [1528, 77] width 20 height 20
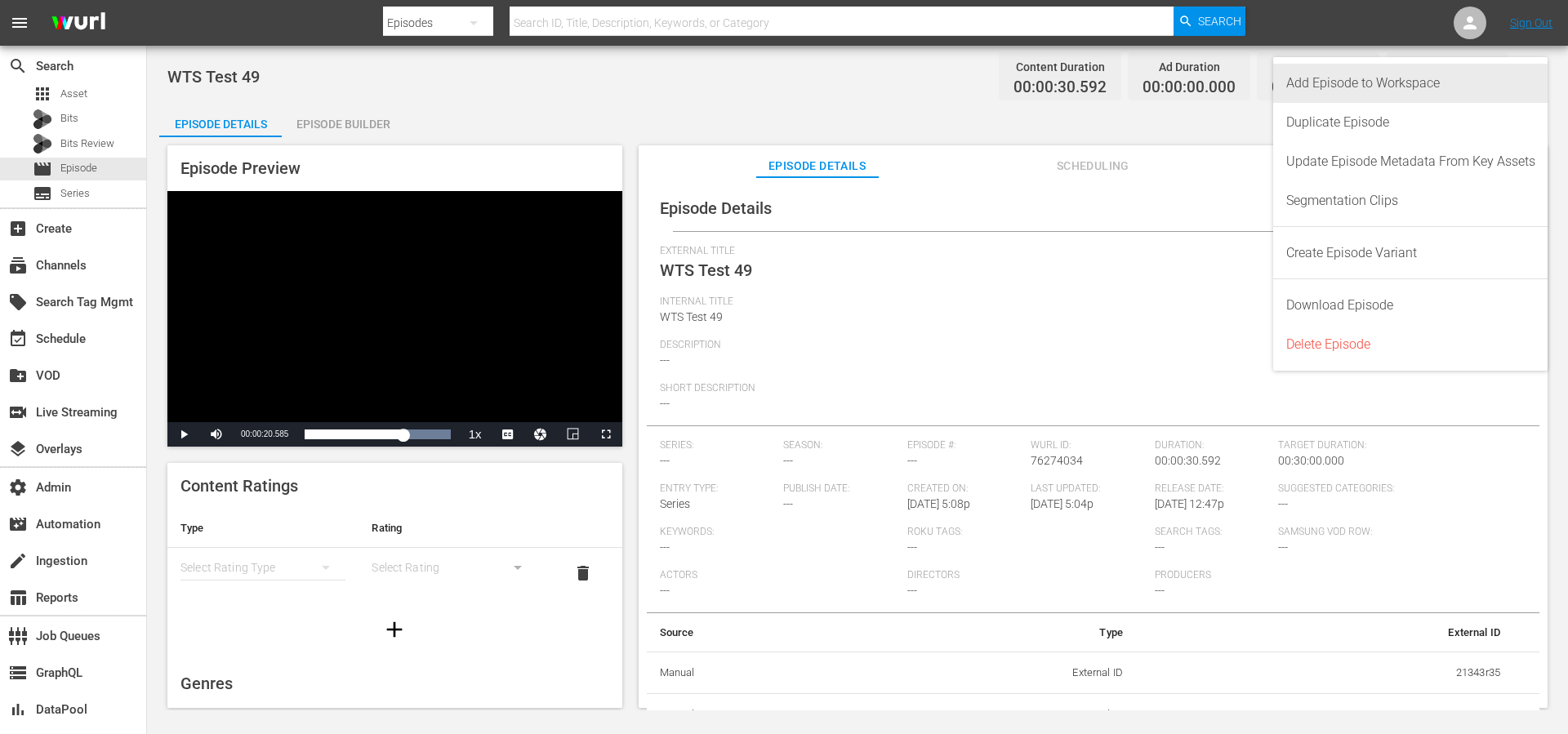
click at [1477, 84] on div "Add Episode to Workspace" at bounding box center [1411, 83] width 249 height 39
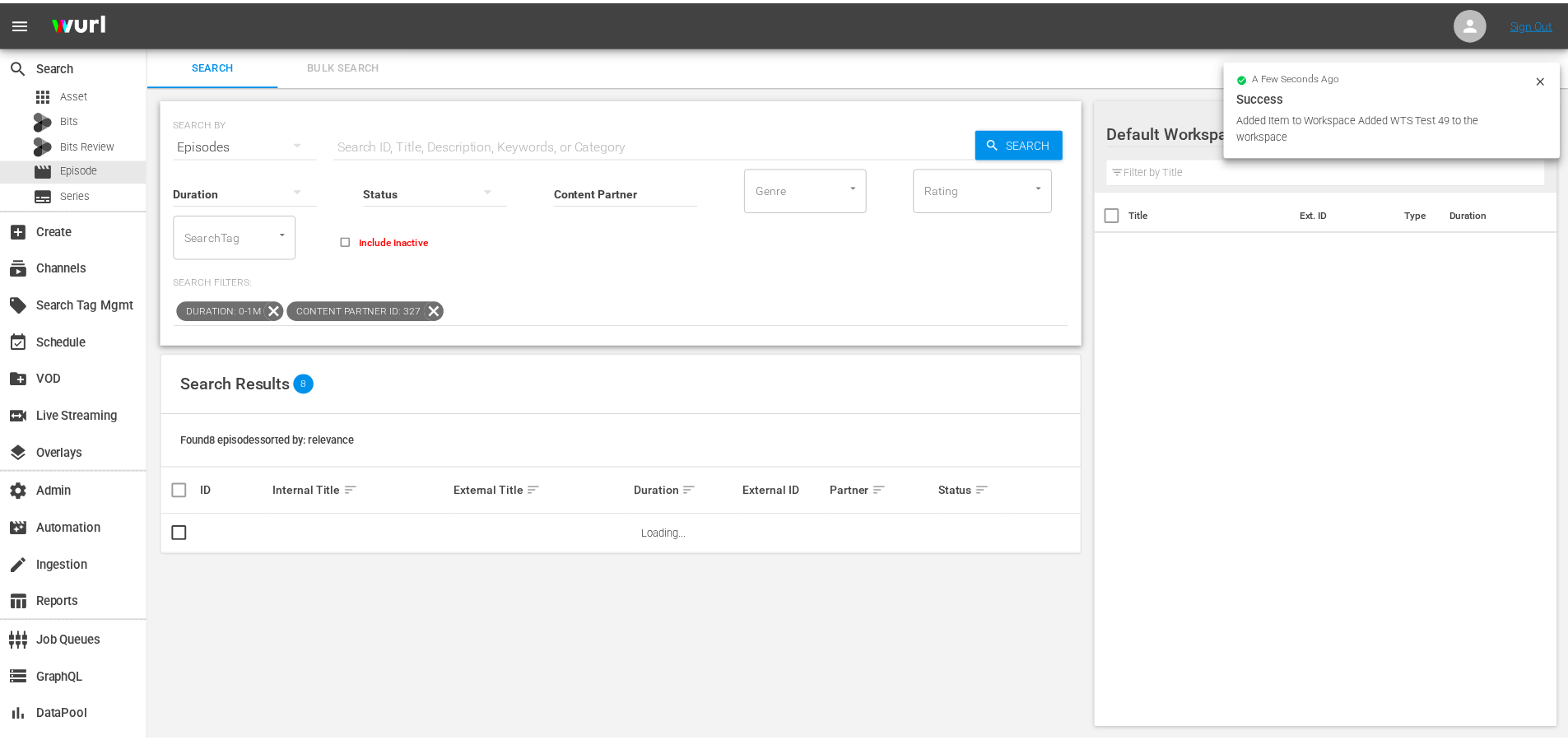
scroll to position [2, 0]
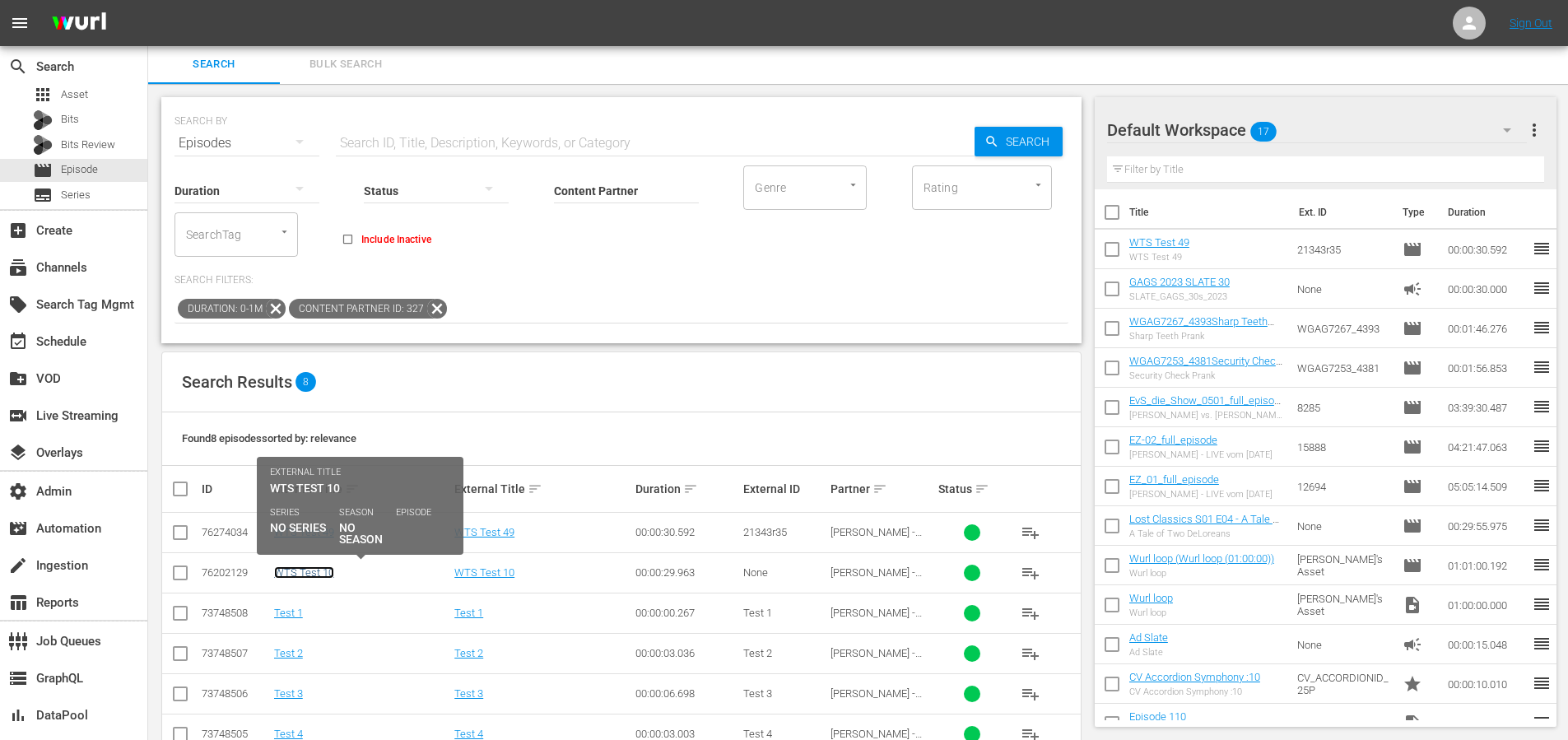
click at [309, 571] on link "WTS Test 10" at bounding box center [304, 572] width 60 height 12
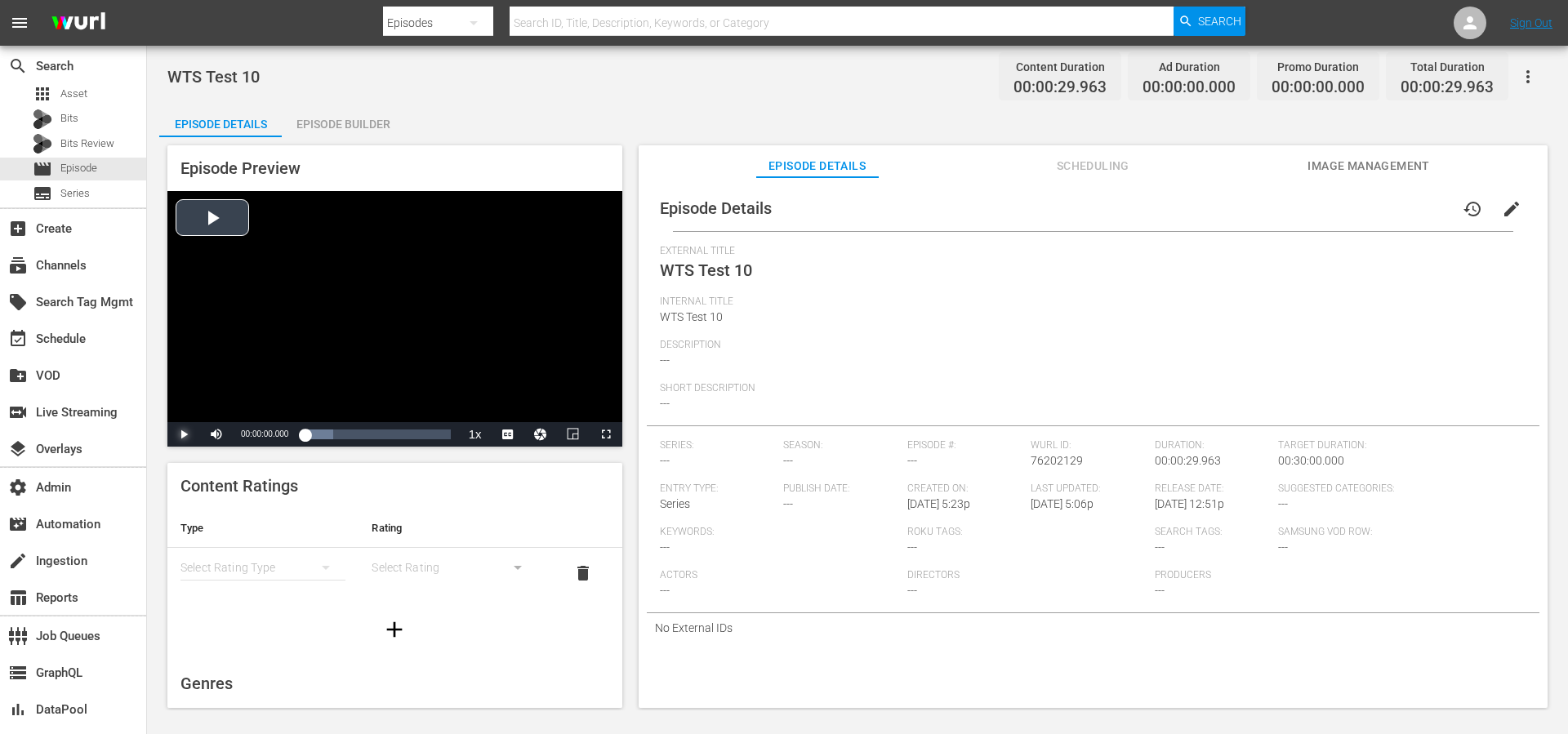
click at [184, 434] on span "Video Player" at bounding box center [184, 434] width 0 height 0
click at [1528, 74] on icon "button" at bounding box center [1528, 77] width 3 height 13
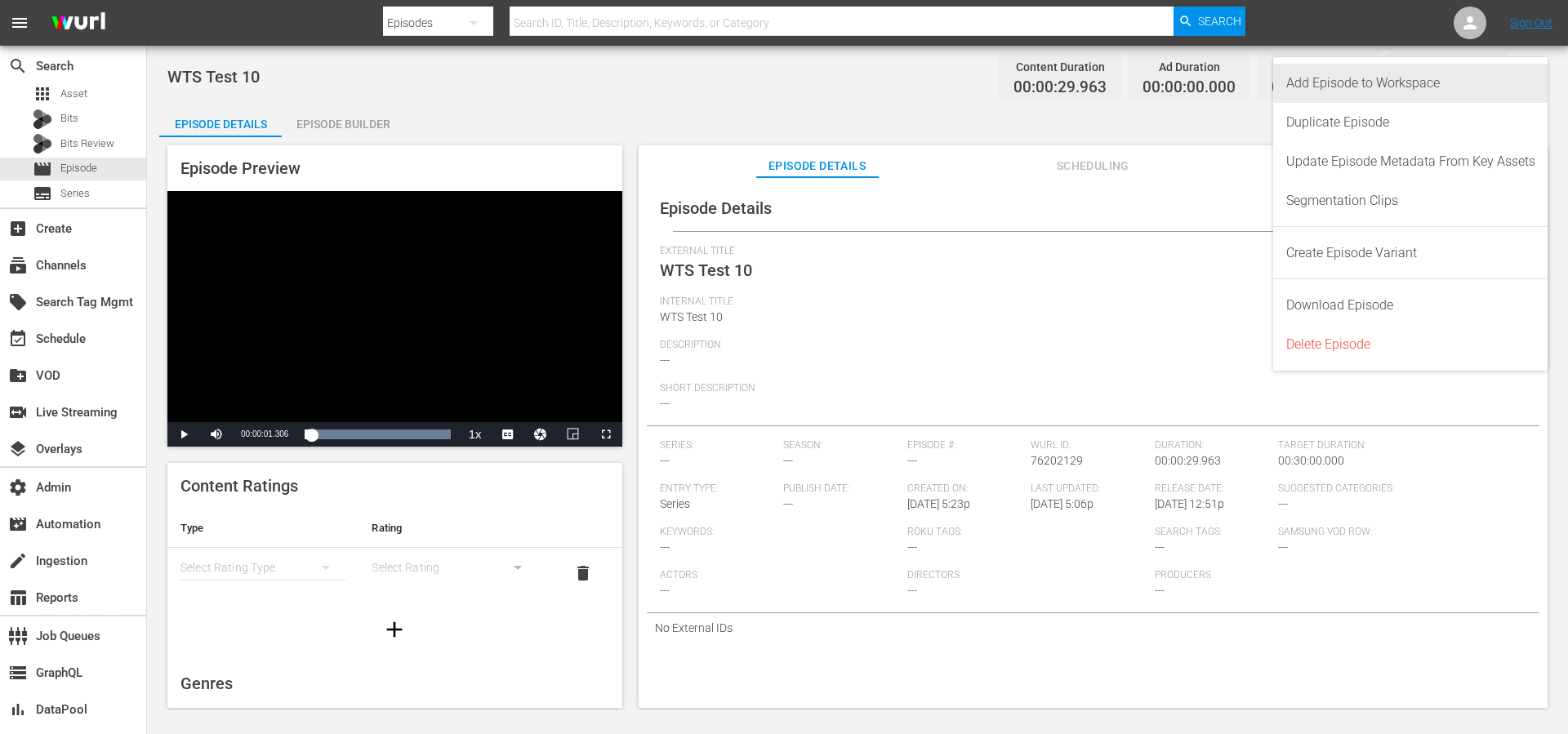
click at [1505, 82] on div "Add Episode to Workspace" at bounding box center [1411, 83] width 249 height 39
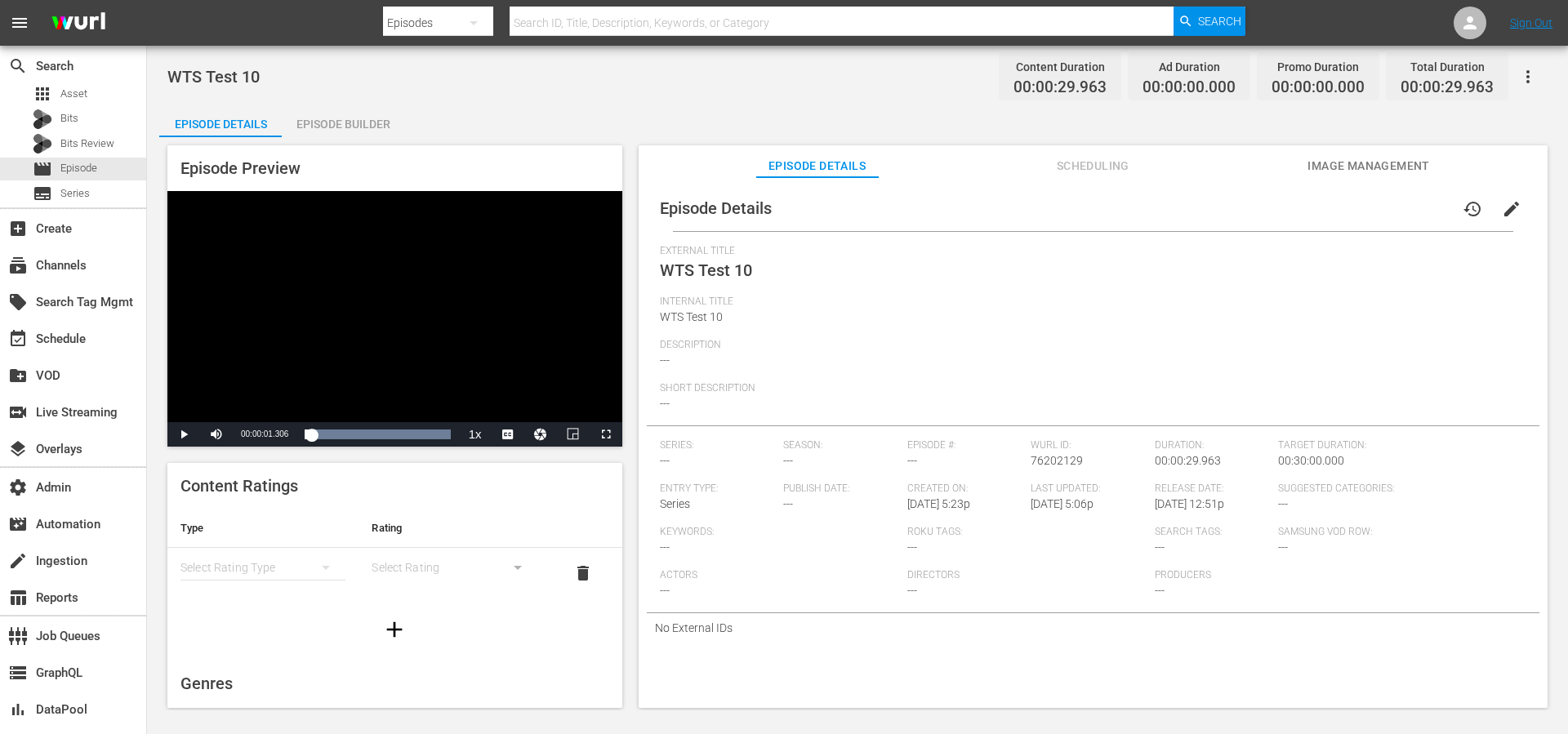
click at [899, 113] on div "Episode Details Episode Builder Episode Preview Video Player is loading. Play V…" at bounding box center [857, 413] width 1396 height 616
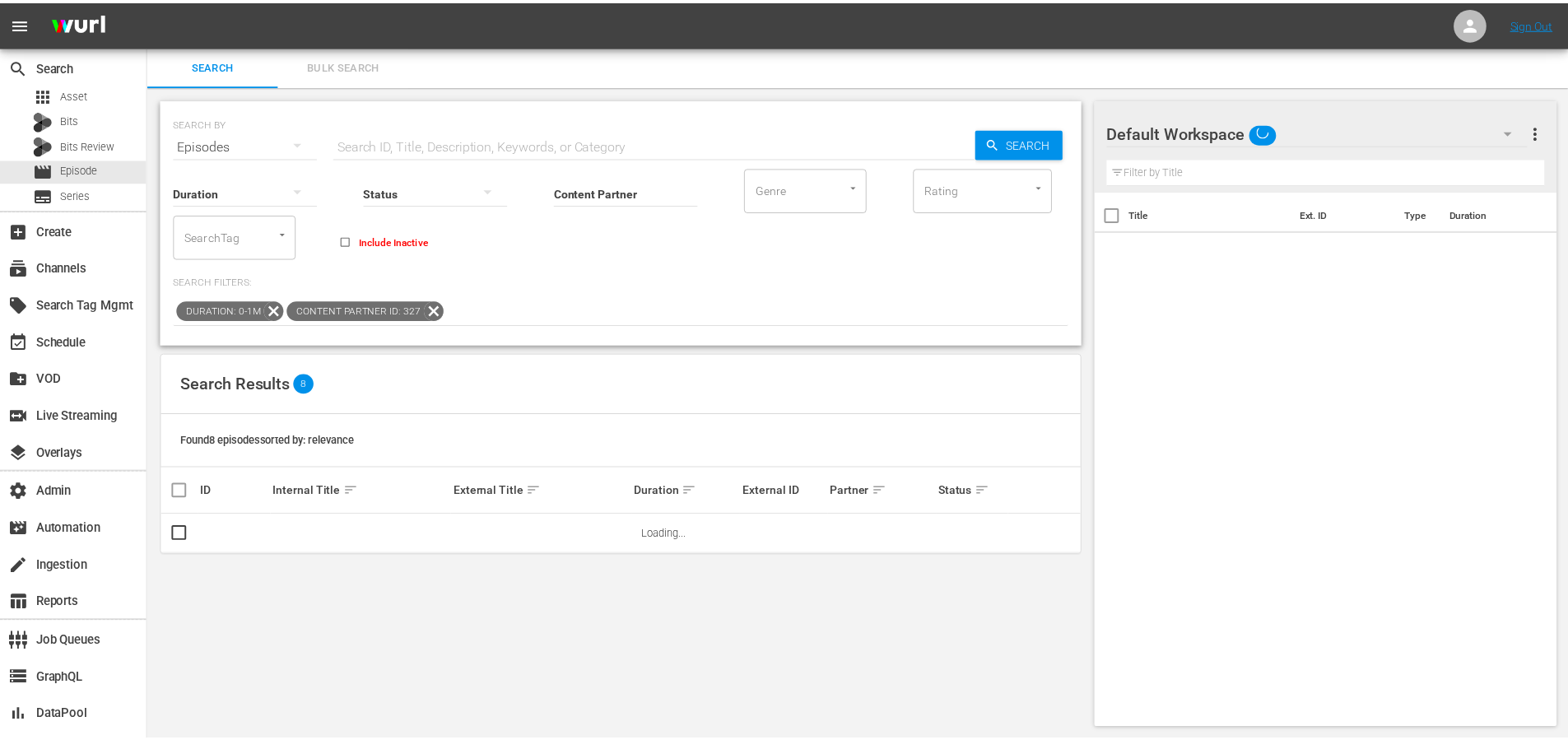
scroll to position [2, 0]
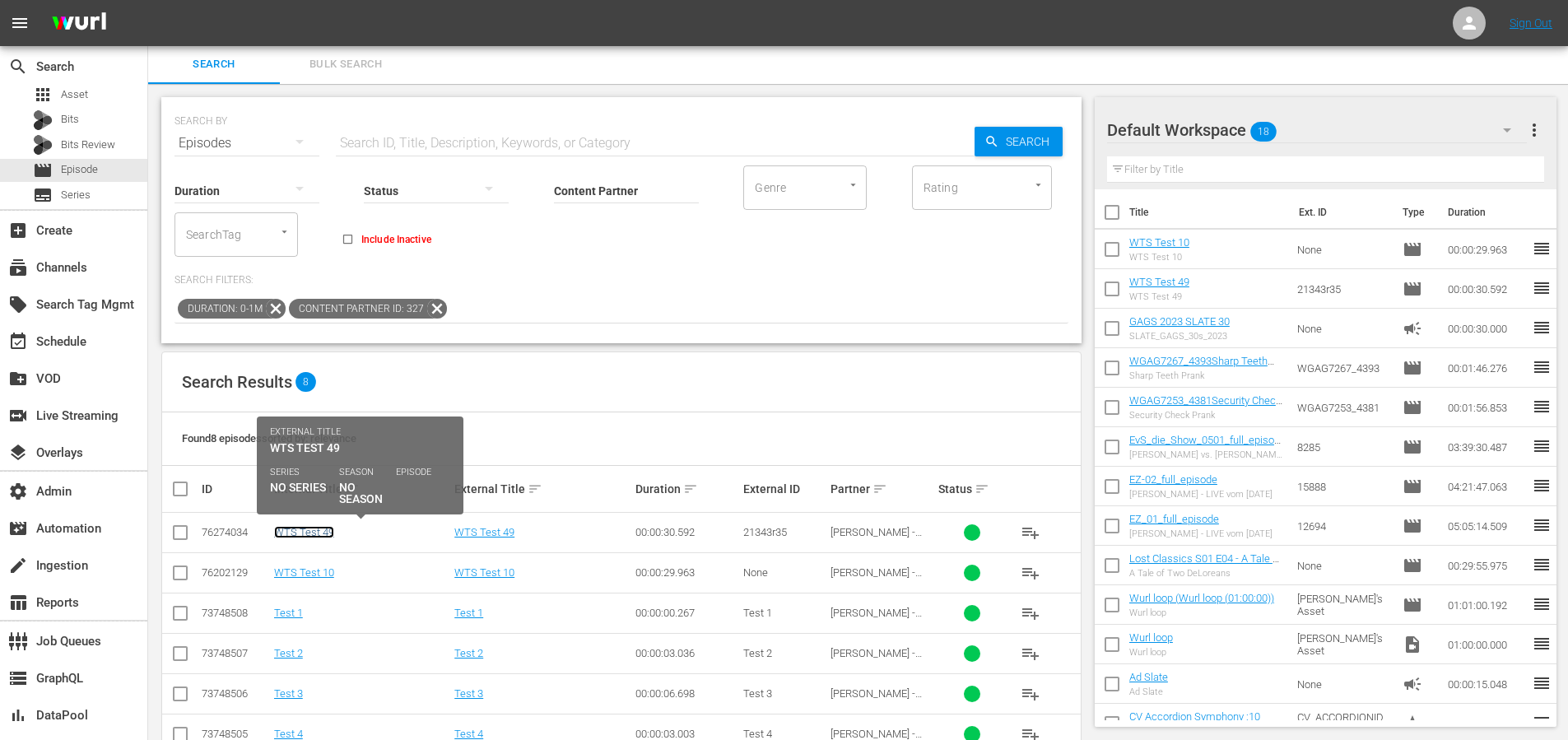
click at [322, 532] on link "WTS Test 49" at bounding box center [304, 532] width 60 height 12
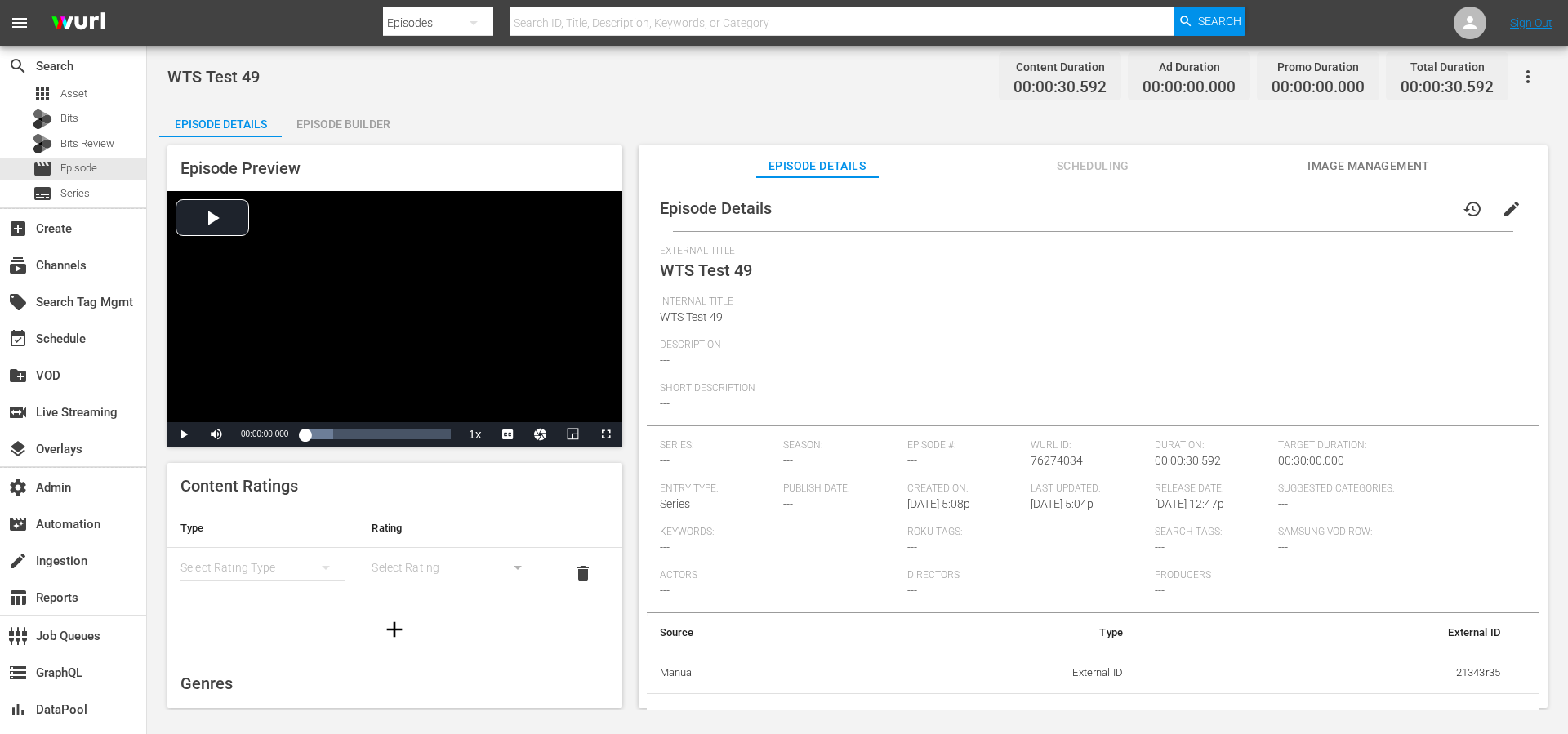
click at [1159, 530] on span "Search Tags:" at bounding box center [1213, 532] width 116 height 13
click at [1502, 216] on span "edit" at bounding box center [1511, 209] width 20 height 20
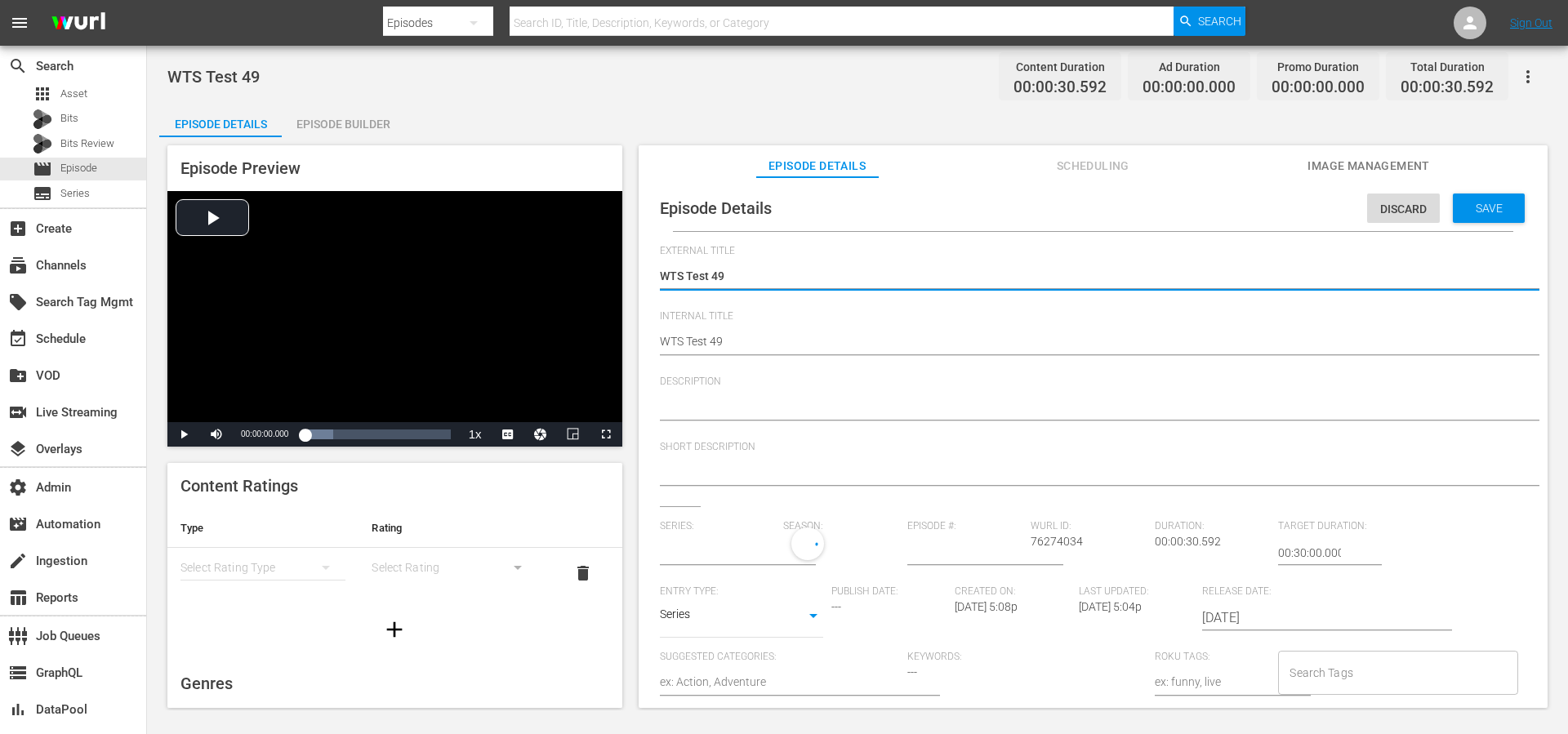
type input "No Series"
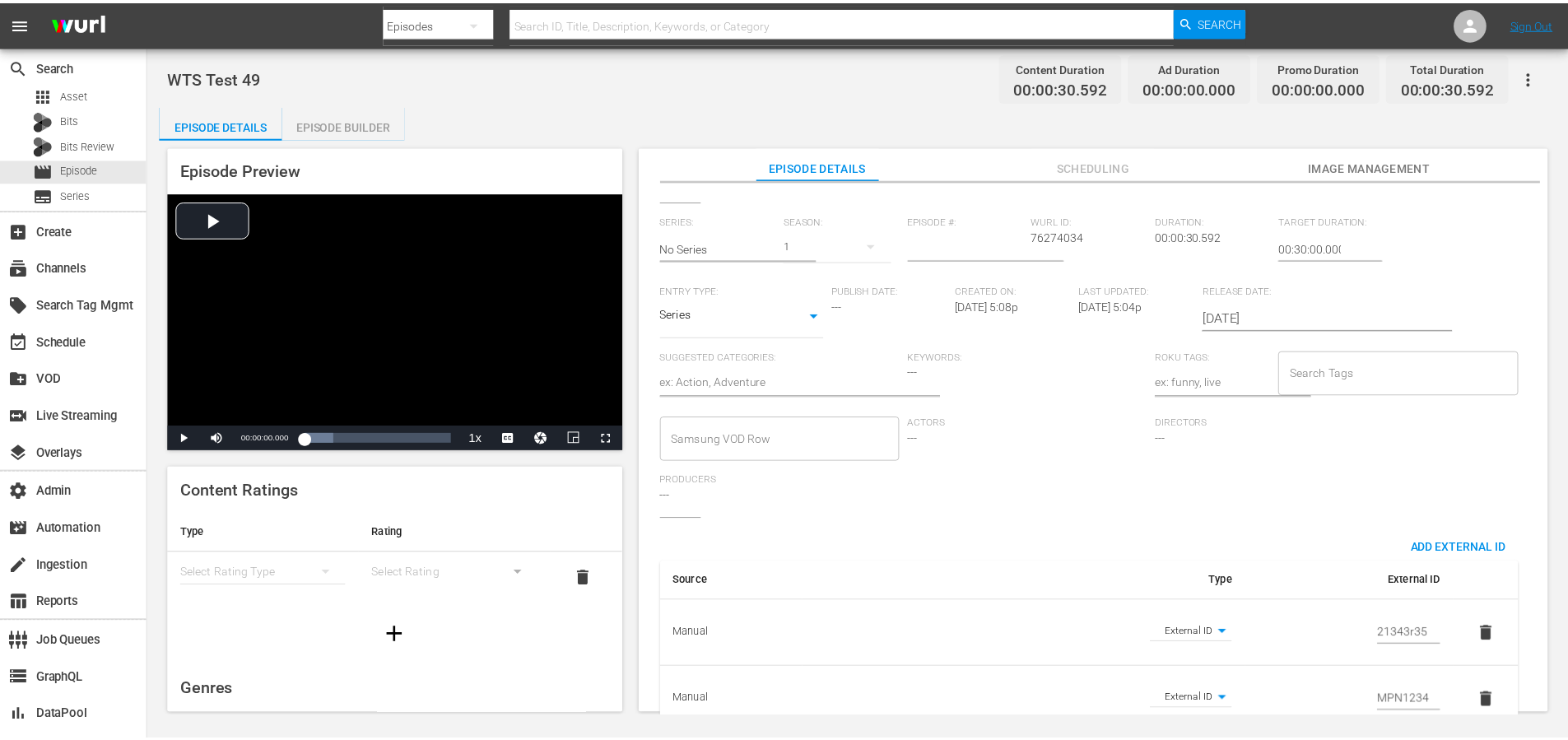
scroll to position [223, 0]
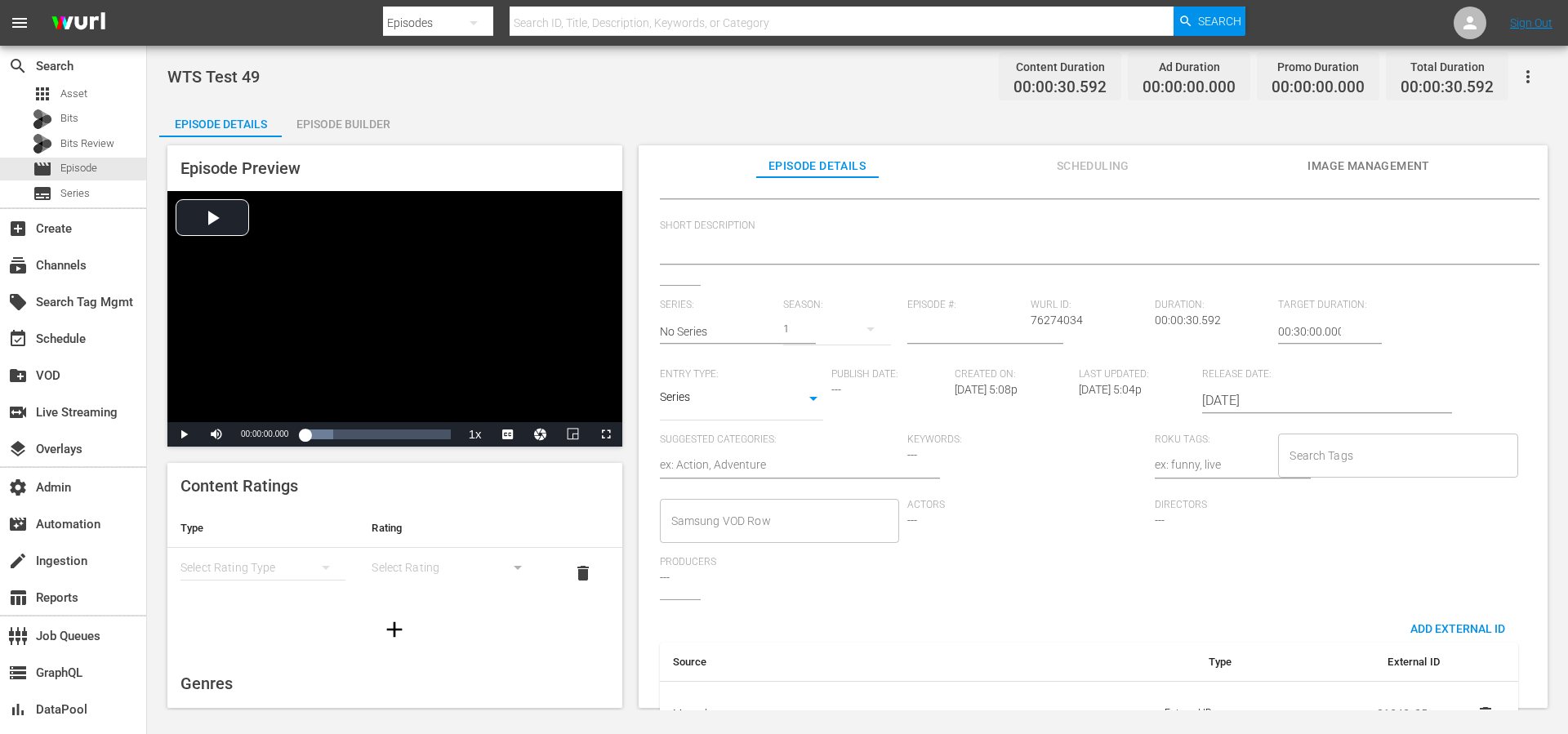
click at [1319, 464] on input "Search Tags" at bounding box center [1386, 455] width 200 height 30
click at [1555, 466] on div "Episode Preview Video Player is loading. Play Video Play Mute Current Time 00:0…" at bounding box center [857, 429] width 1396 height 583
click at [797, 393] on body "menu Search By Episodes Search ID, Title, Description, Keywords, or Category Se…" at bounding box center [784, 367] width 1568 height 734
click at [1530, 412] on div at bounding box center [784, 367] width 1568 height 734
click at [1559, 406] on div "WTS Test 49 Content Duration 00:00:30.592 Ad Duration 00:00:00.000 Promo Durati…" at bounding box center [857, 378] width 1421 height 664
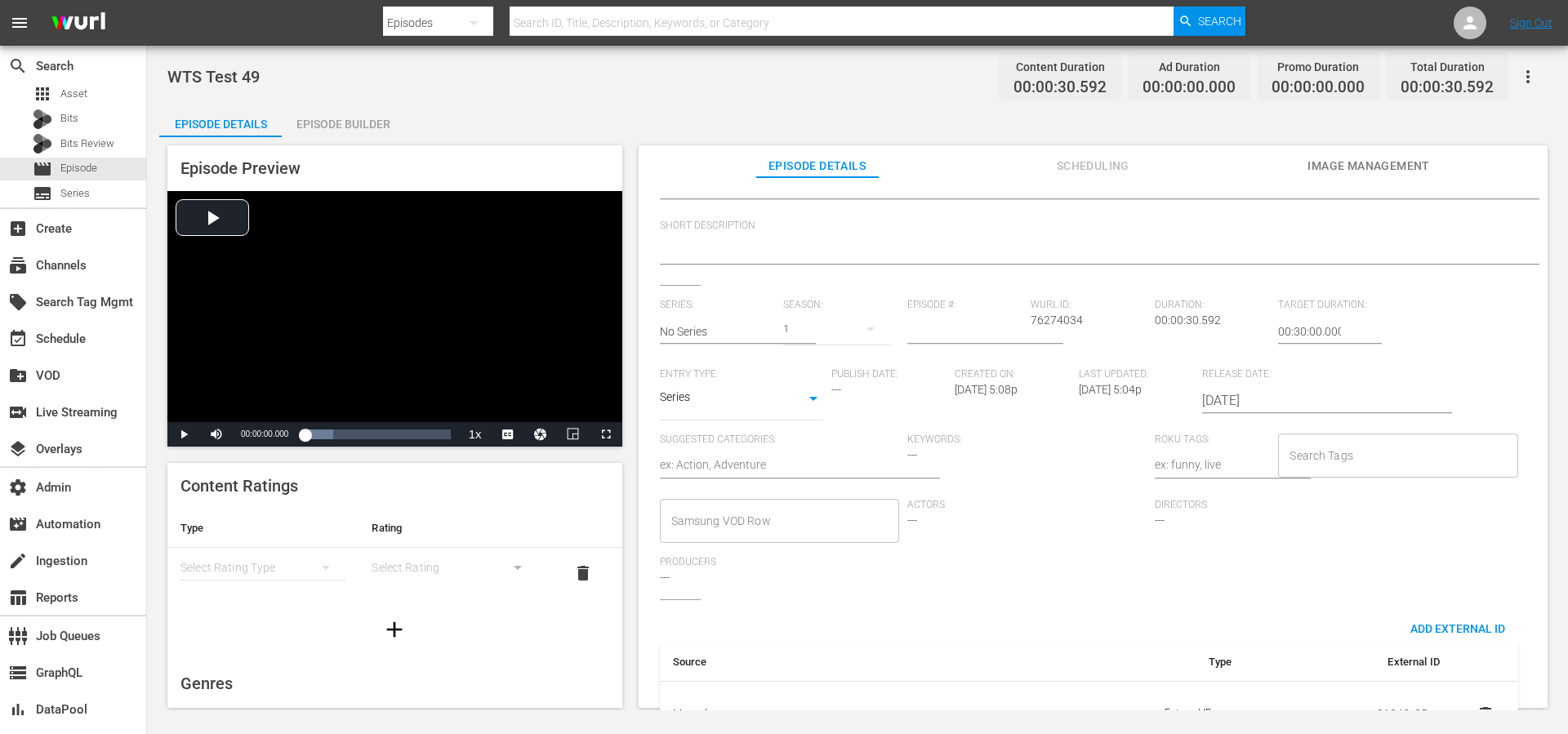
click at [321, 120] on div "Episode Builder" at bounding box center [342, 124] width 123 height 39
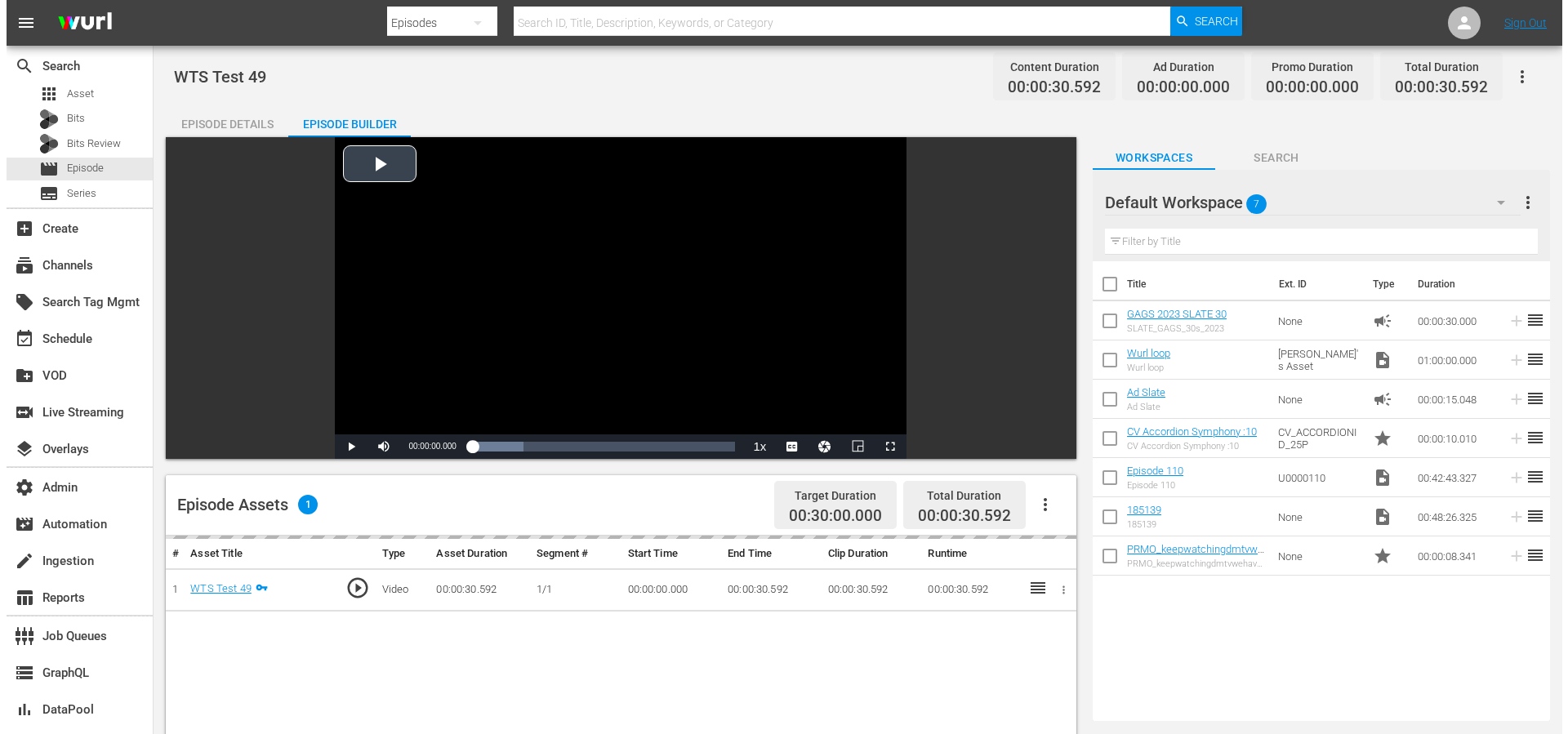
scroll to position [174, 0]
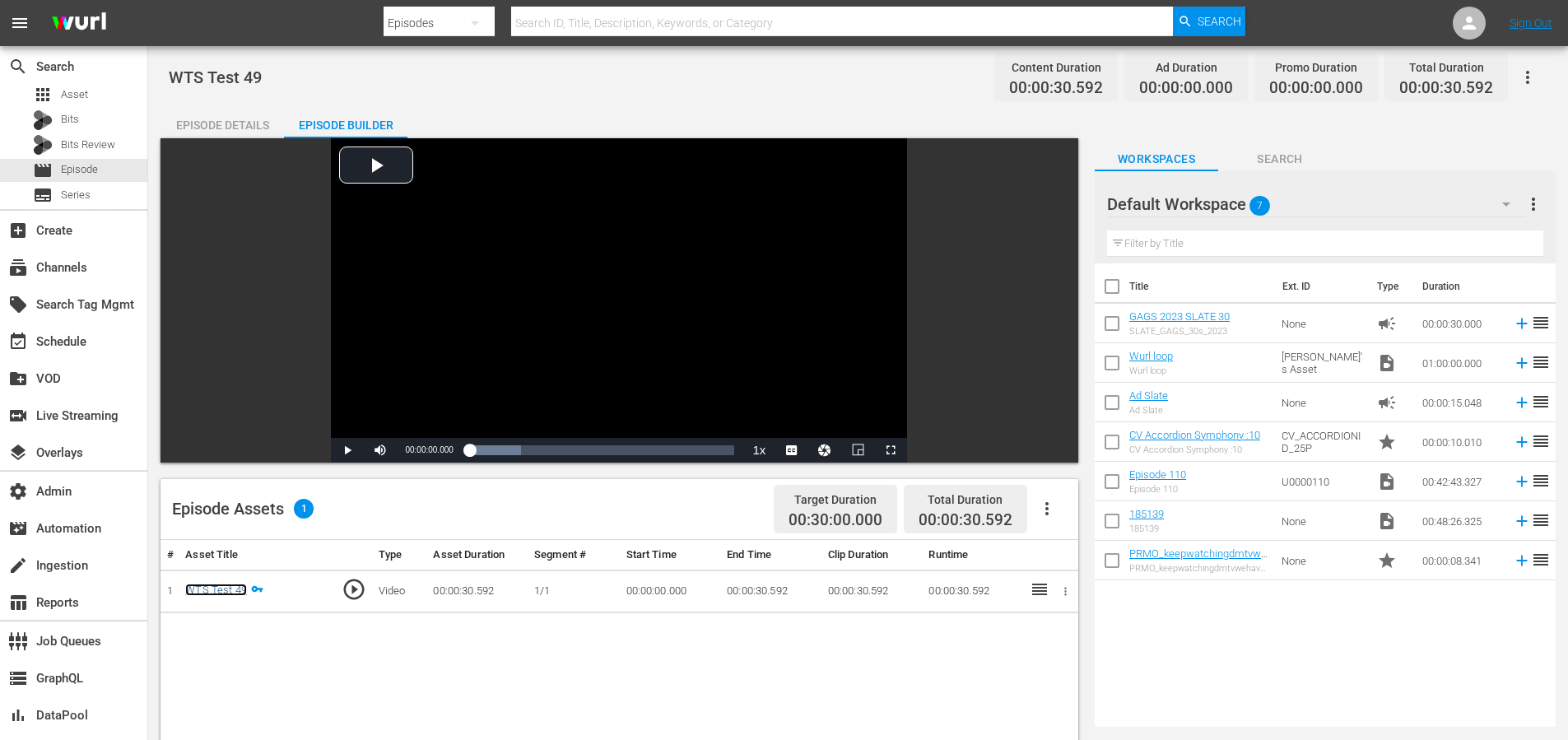
click at [206, 587] on link "WTS Test 49" at bounding box center [216, 590] width 61 height 12
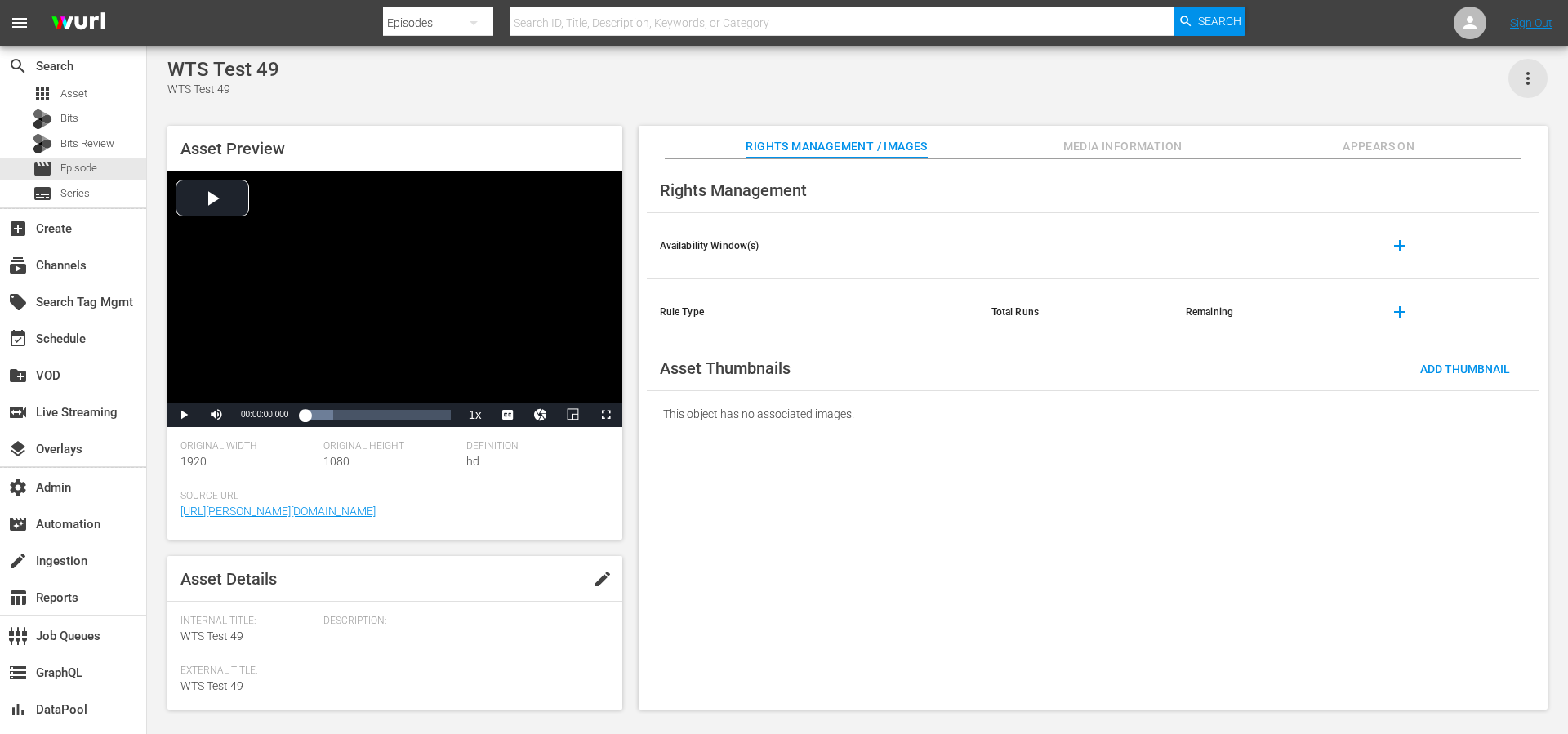
click at [1535, 78] on icon "button" at bounding box center [1528, 78] width 20 height 20
click at [1457, 91] on div "Add To Workspace" at bounding box center [1456, 84] width 157 height 39
click at [72, 89] on span "Asset" at bounding box center [73, 93] width 27 height 17
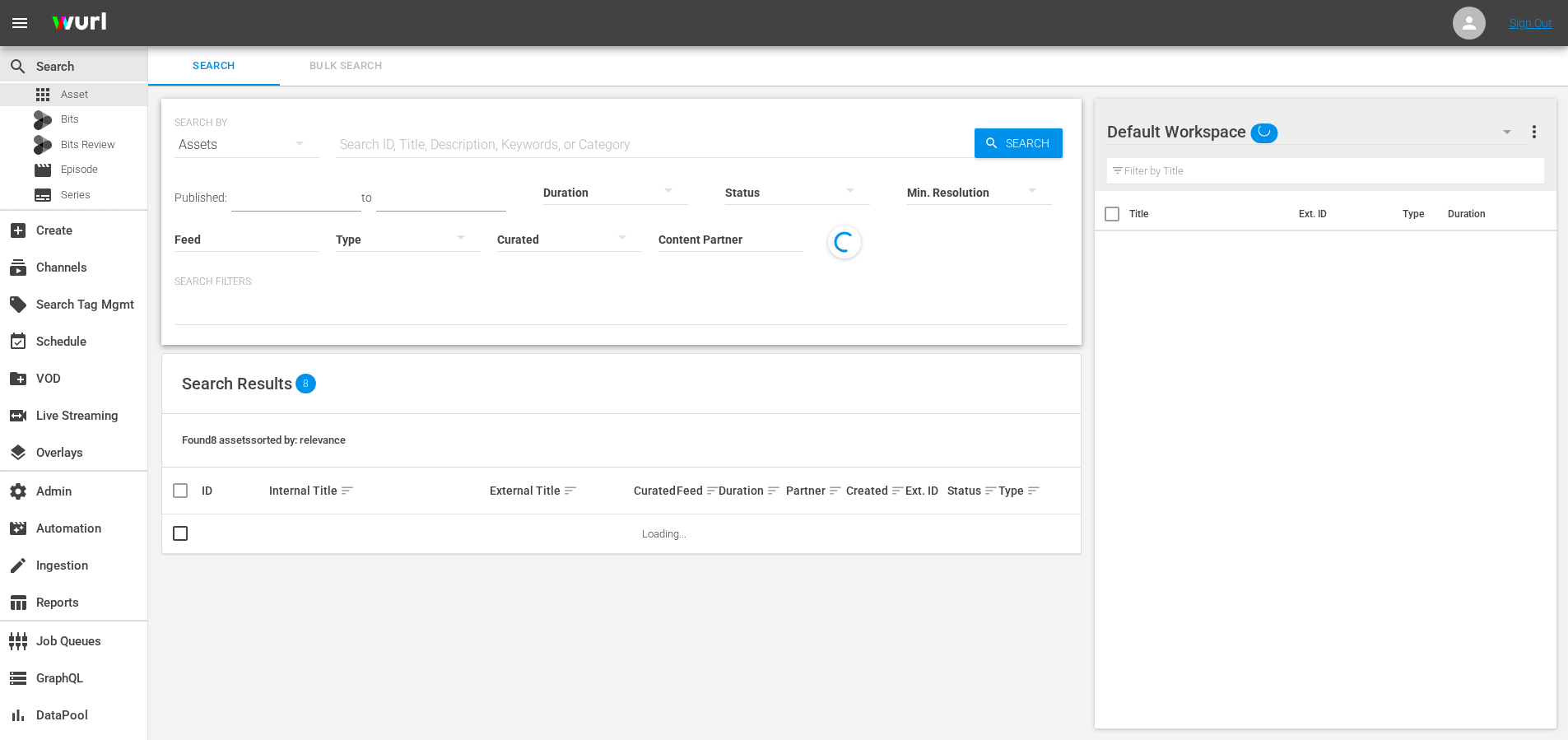
click at [511, 147] on input "text" at bounding box center [656, 145] width 639 height 40
paste input "168758280"
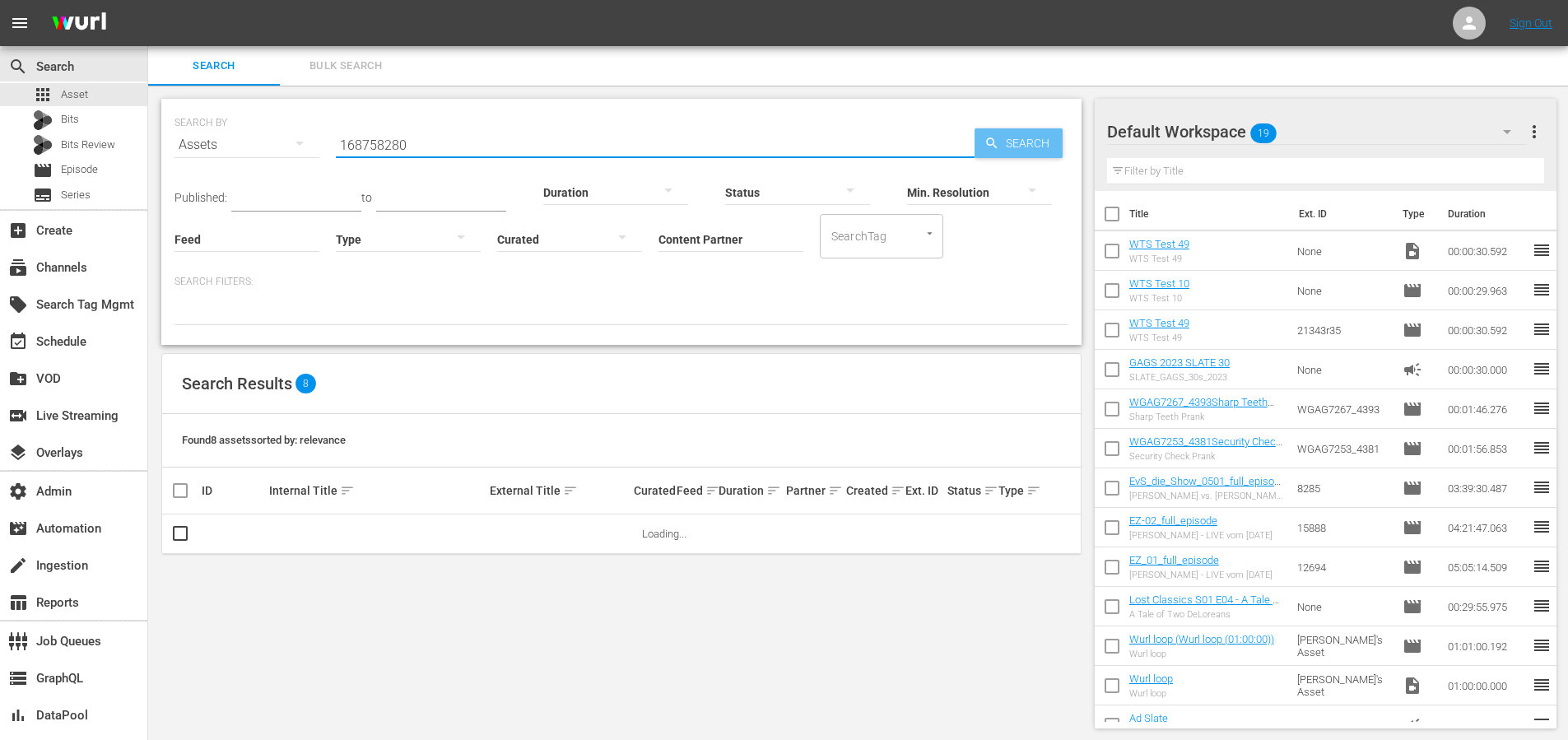
type input "168758280"
click at [1018, 150] on span "Search" at bounding box center [1031, 143] width 63 height 30
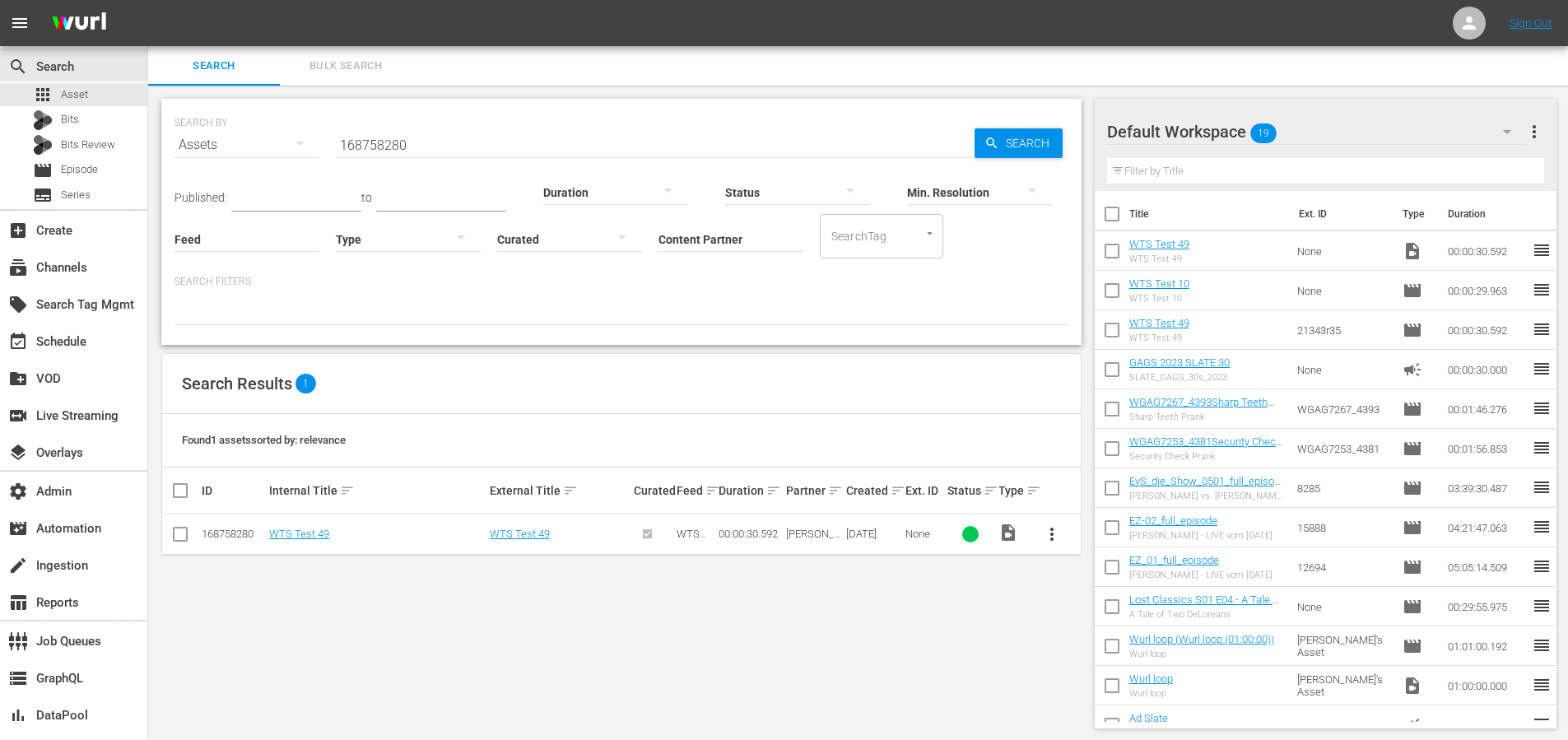
click at [1054, 533] on span "more_vert" at bounding box center [1052, 534] width 20 height 20
click at [1019, 614] on div "SEARCH BY Search By Assets Search ID, Title, Description, Keywords, or Category…" at bounding box center [622, 413] width 946 height 656
click at [185, 534] on input "checkbox" at bounding box center [180, 537] width 20 height 20
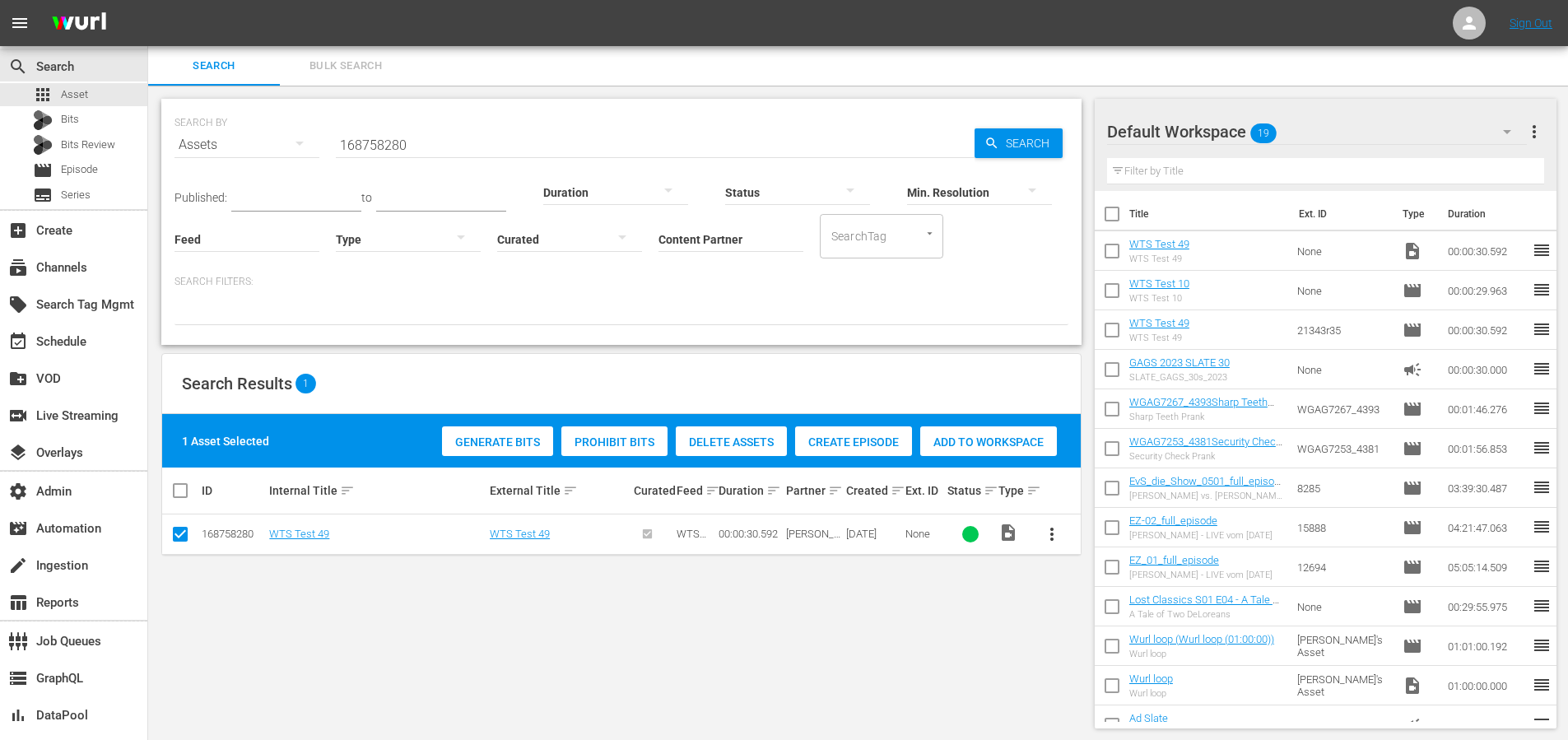
click at [857, 438] on span "Create Episode" at bounding box center [853, 442] width 117 height 13
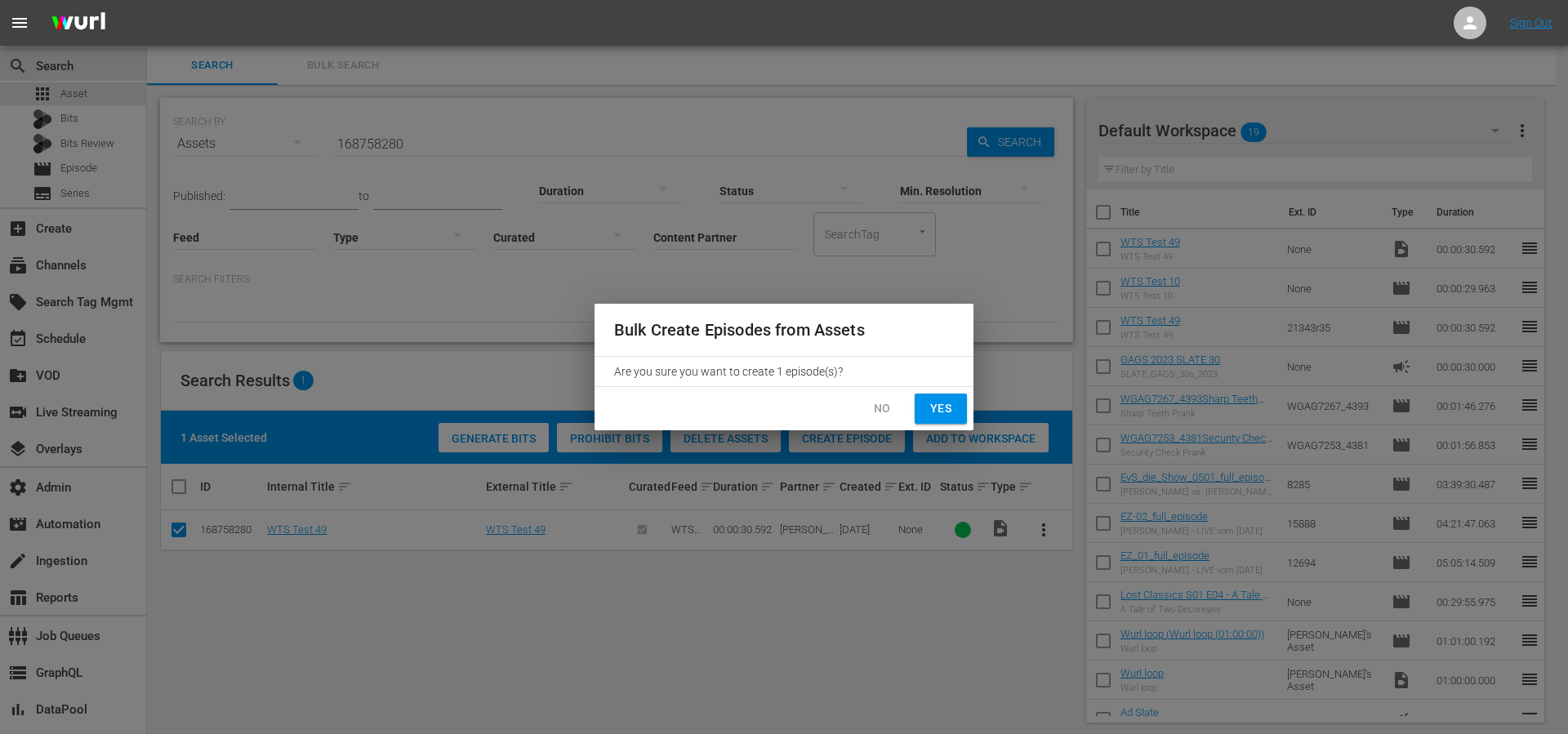
click at [941, 415] on span "Yes" at bounding box center [941, 408] width 26 height 20
checkbox input "false"
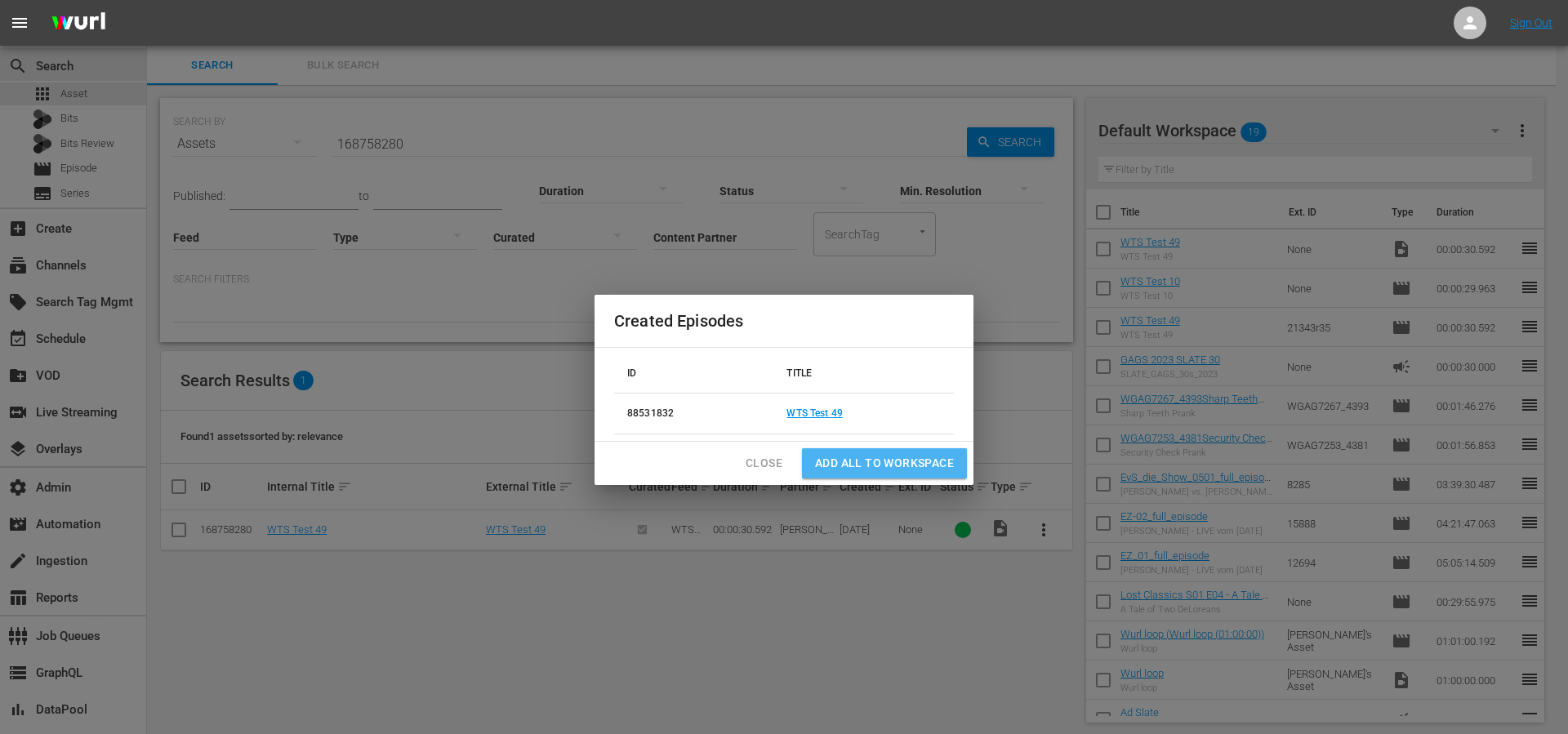
click at [919, 464] on span "Add all to Workspace" at bounding box center [884, 462] width 139 height 20
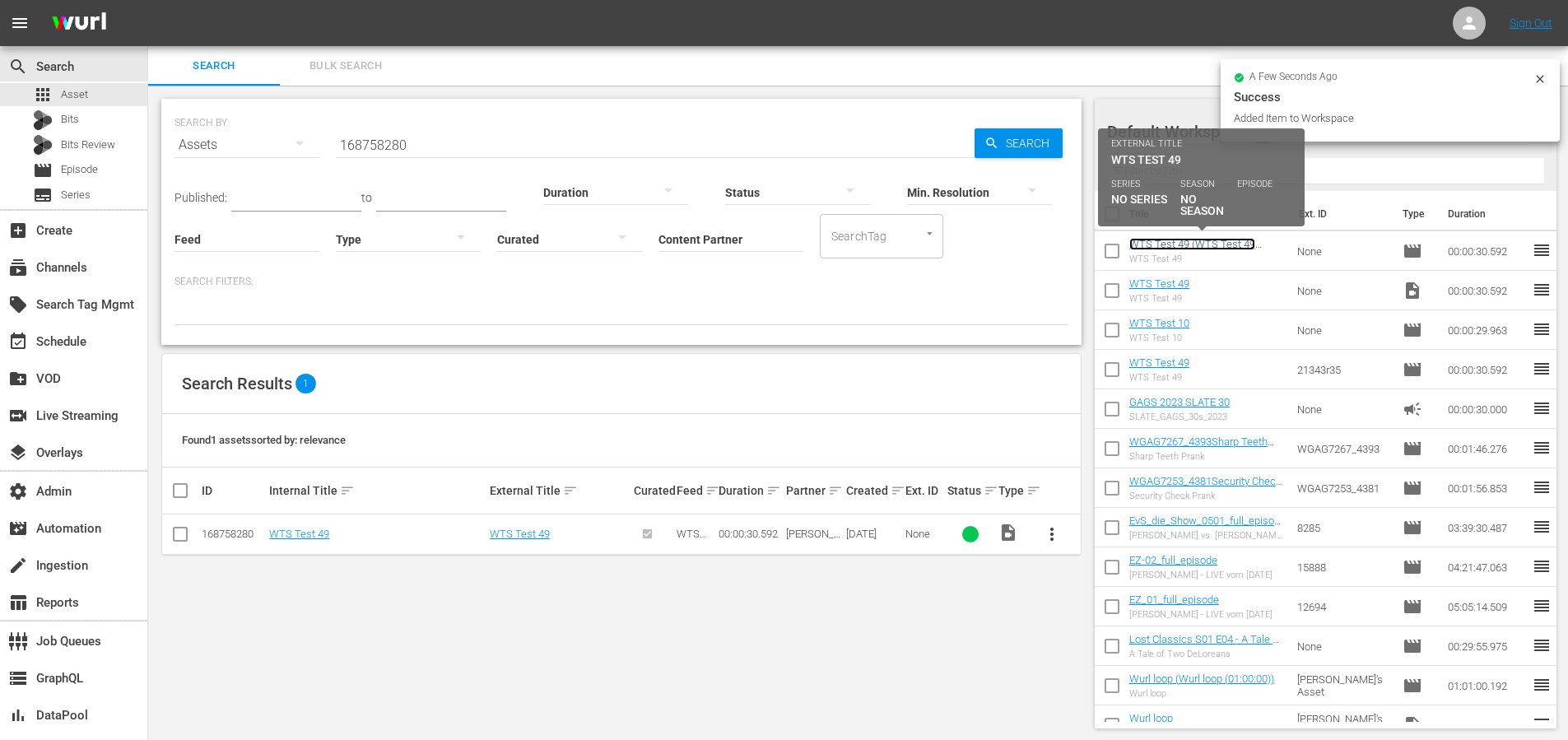
click at [1197, 244] on link "WTS Test 49 (WTS Test 49 (00:00:00))" at bounding box center [1191, 250] width 126 height 25
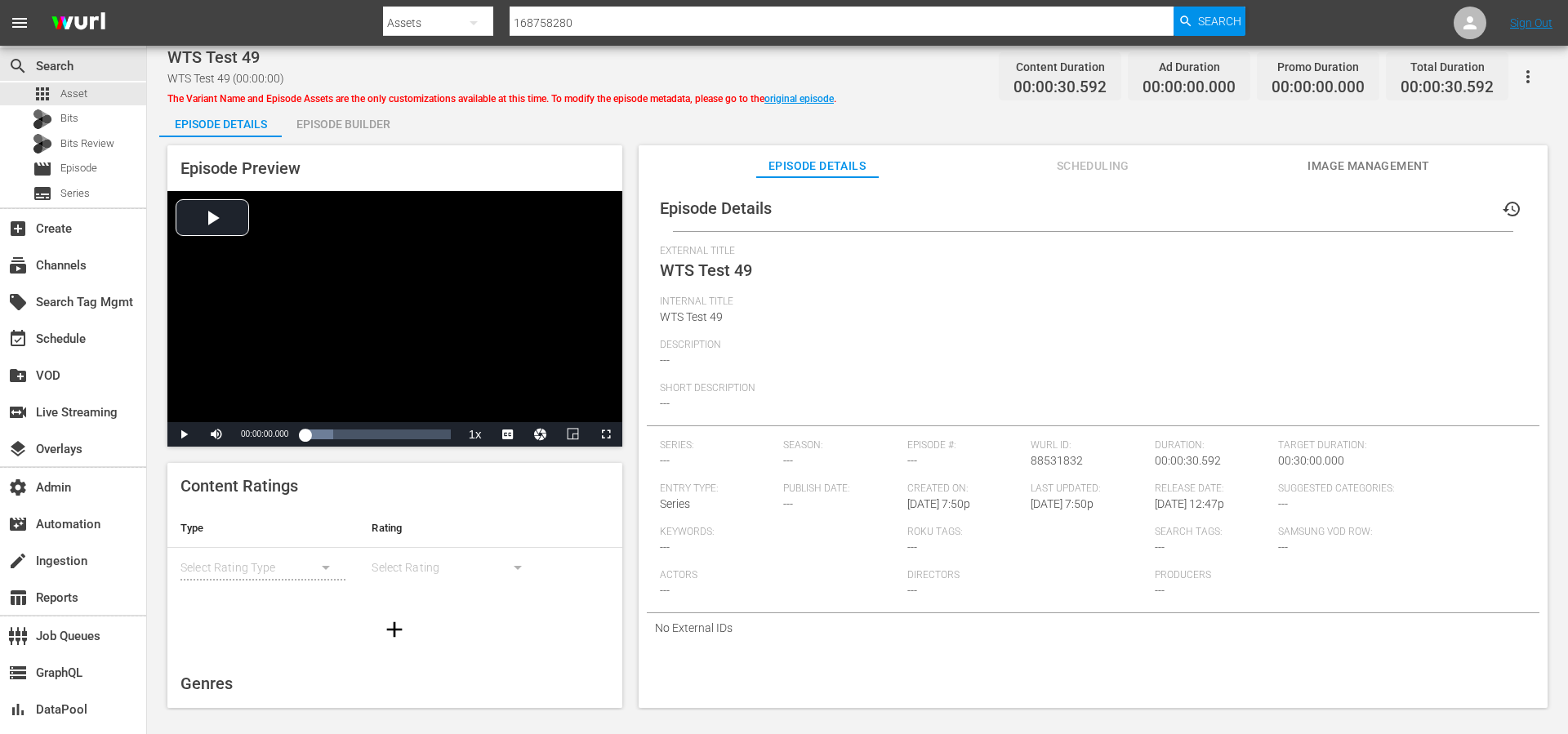
click at [1163, 285] on div "External Title WTS Test 49" at bounding box center [1093, 270] width 867 height 51
click at [1200, 315] on div "Internal Title WTS Test 49" at bounding box center [1093, 317] width 867 height 44
click at [1173, 308] on div "Internal Title WTS Test 49" at bounding box center [1093, 317] width 867 height 44
click at [1184, 475] on div "Duration: 00:00:30.592" at bounding box center [1217, 461] width 125 height 44
drag, startPoint x: 1168, startPoint y: 504, endPoint x: 1173, endPoint y: 515, distance: 12.1
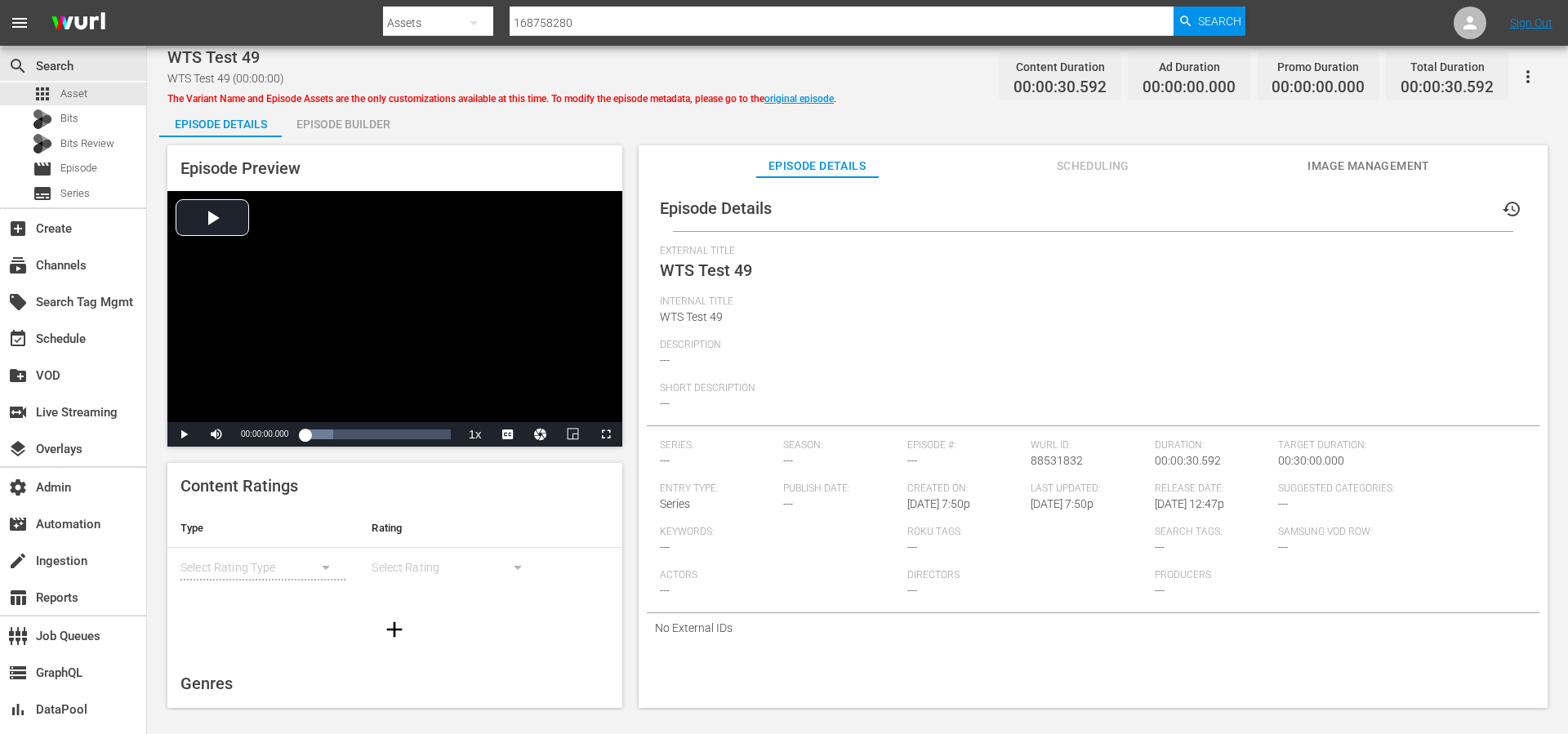
click at [1168, 506] on span "1/23/25 @ 12:47p" at bounding box center [1190, 503] width 70 height 13
click at [1178, 530] on span "Search Tags:" at bounding box center [1213, 532] width 116 height 13
click at [1171, 549] on div "Search Tags: ---" at bounding box center [1217, 548] width 125 height 44
drag, startPoint x: 1260, startPoint y: 319, endPoint x: 1232, endPoint y: 438, distance: 122.2
click at [1259, 320] on div "Internal Title WTS Test 49" at bounding box center [1093, 317] width 867 height 44
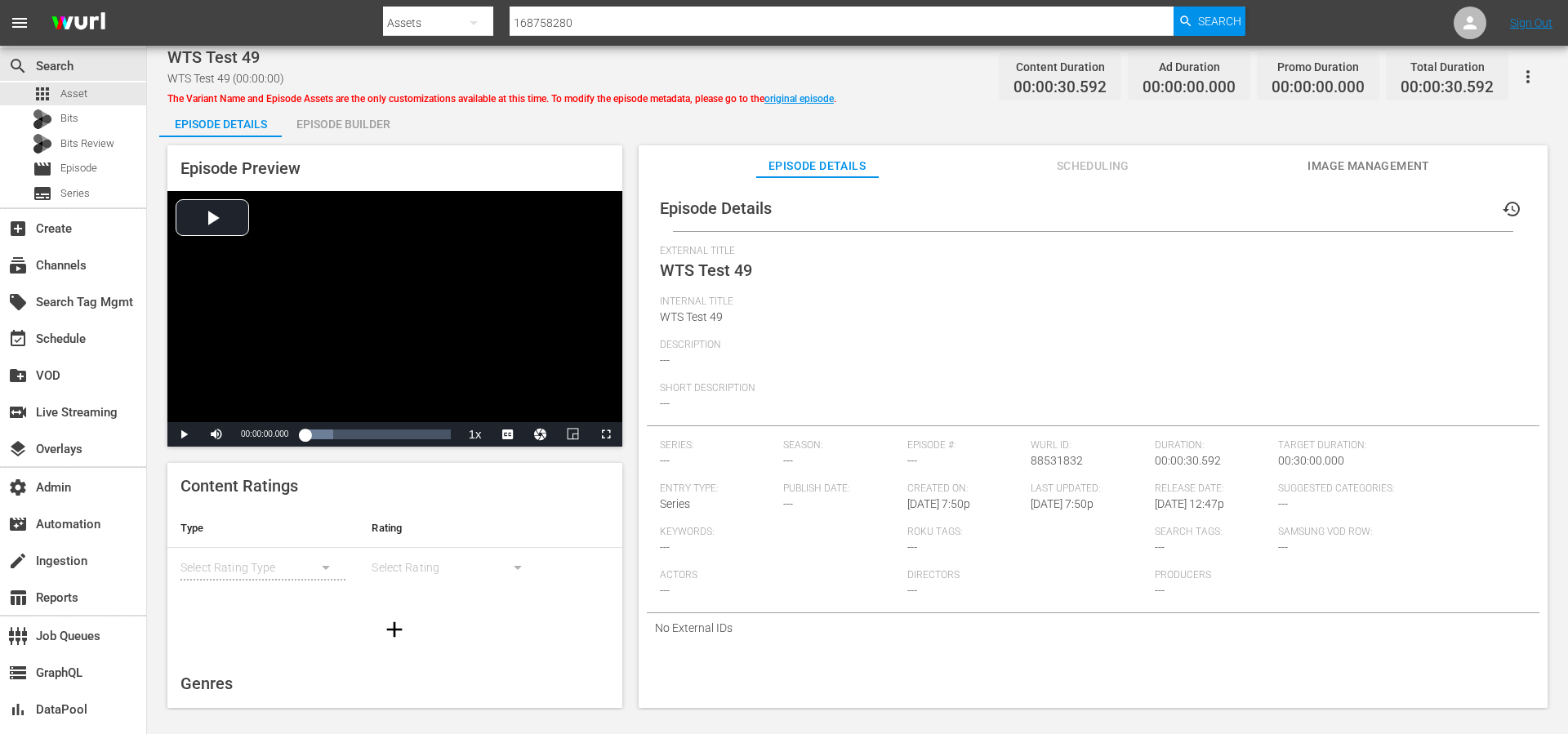
click at [1531, 84] on icon "button" at bounding box center [1528, 77] width 20 height 20
click at [1099, 291] on div "External Title WTS Test 49" at bounding box center [1093, 270] width 867 height 51
click at [831, 98] on link "original episode" at bounding box center [800, 98] width 70 height 11
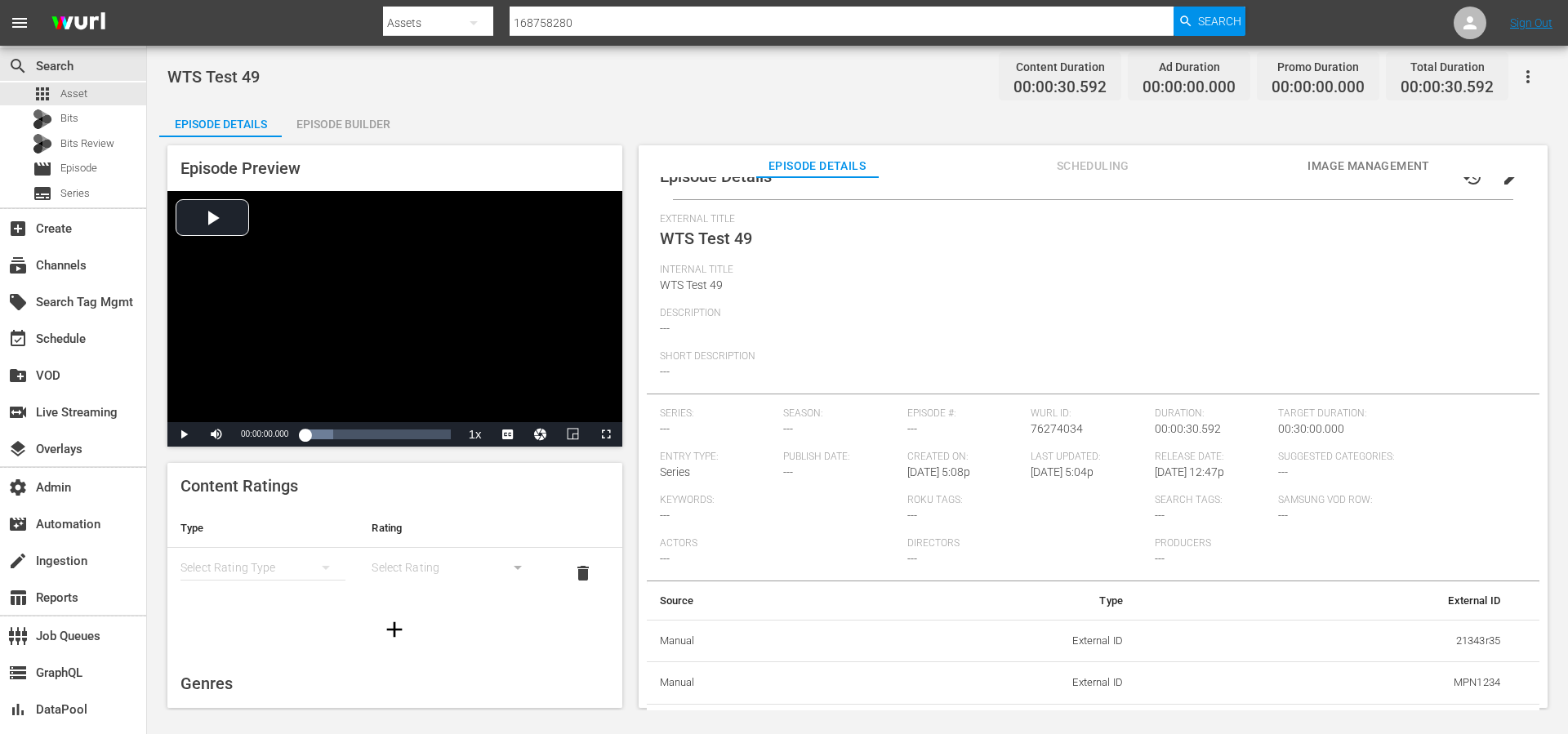
scroll to position [63, 0]
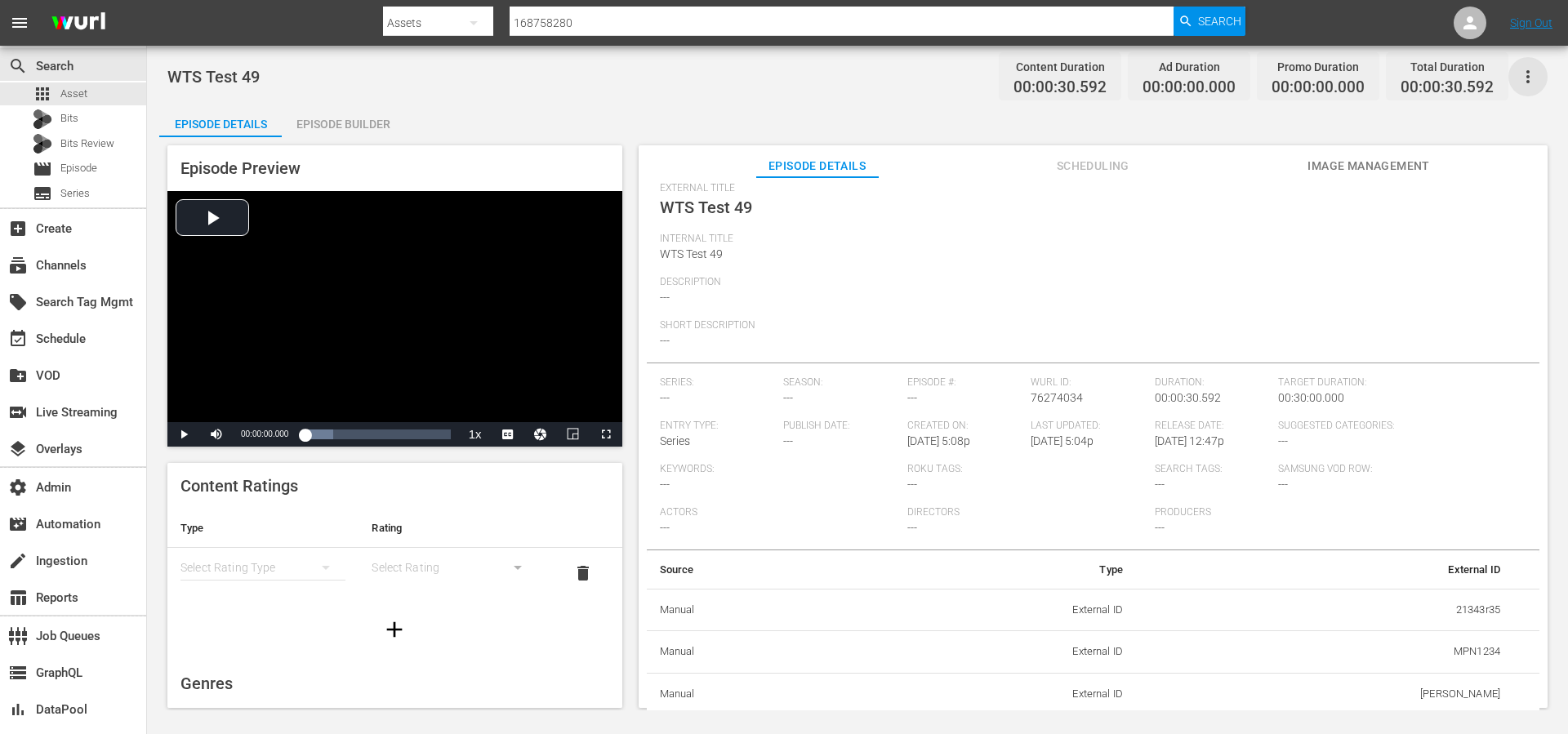
click at [1525, 77] on icon "button" at bounding box center [1528, 77] width 20 height 20
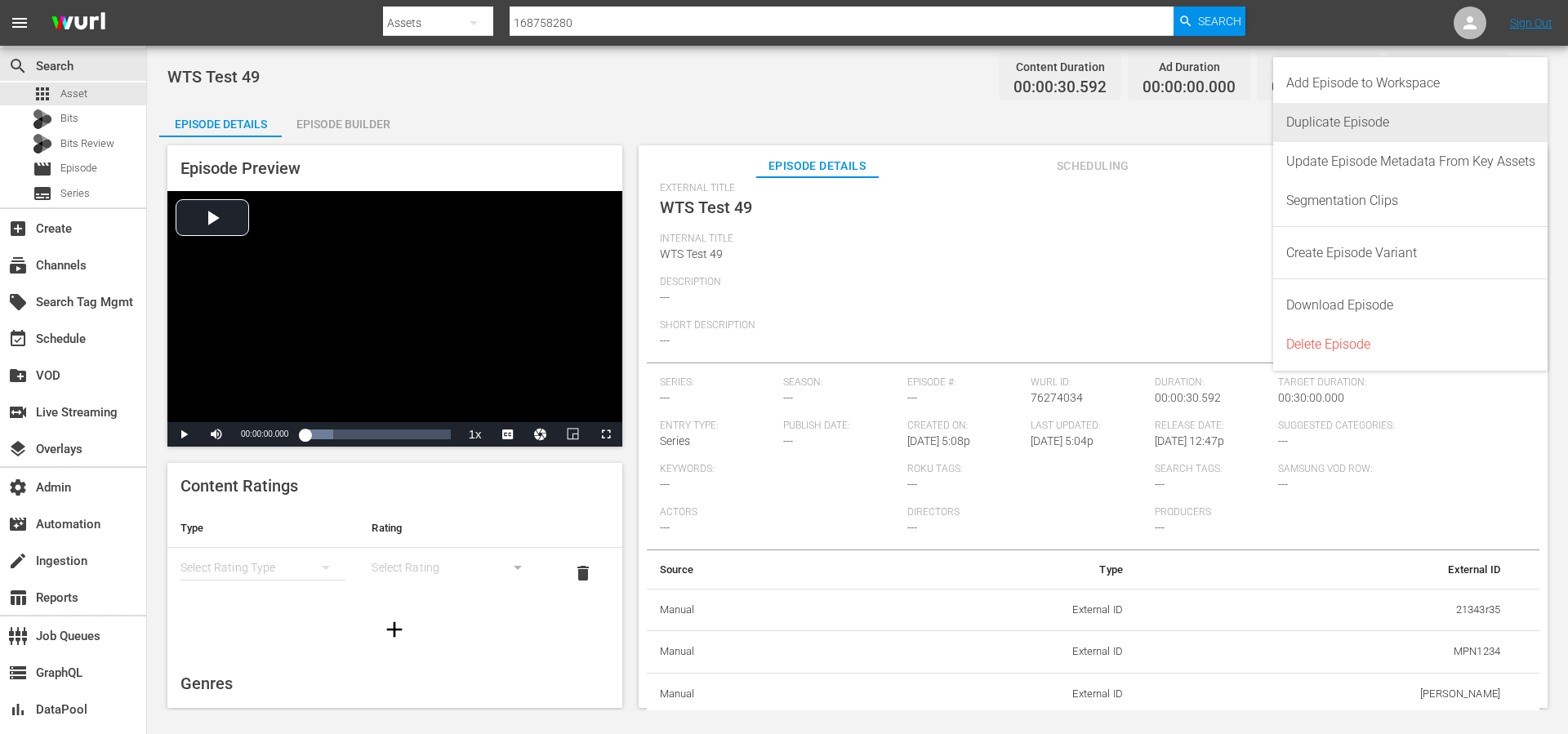
click at [1405, 125] on div "Duplicate Episode" at bounding box center [1411, 122] width 249 height 39
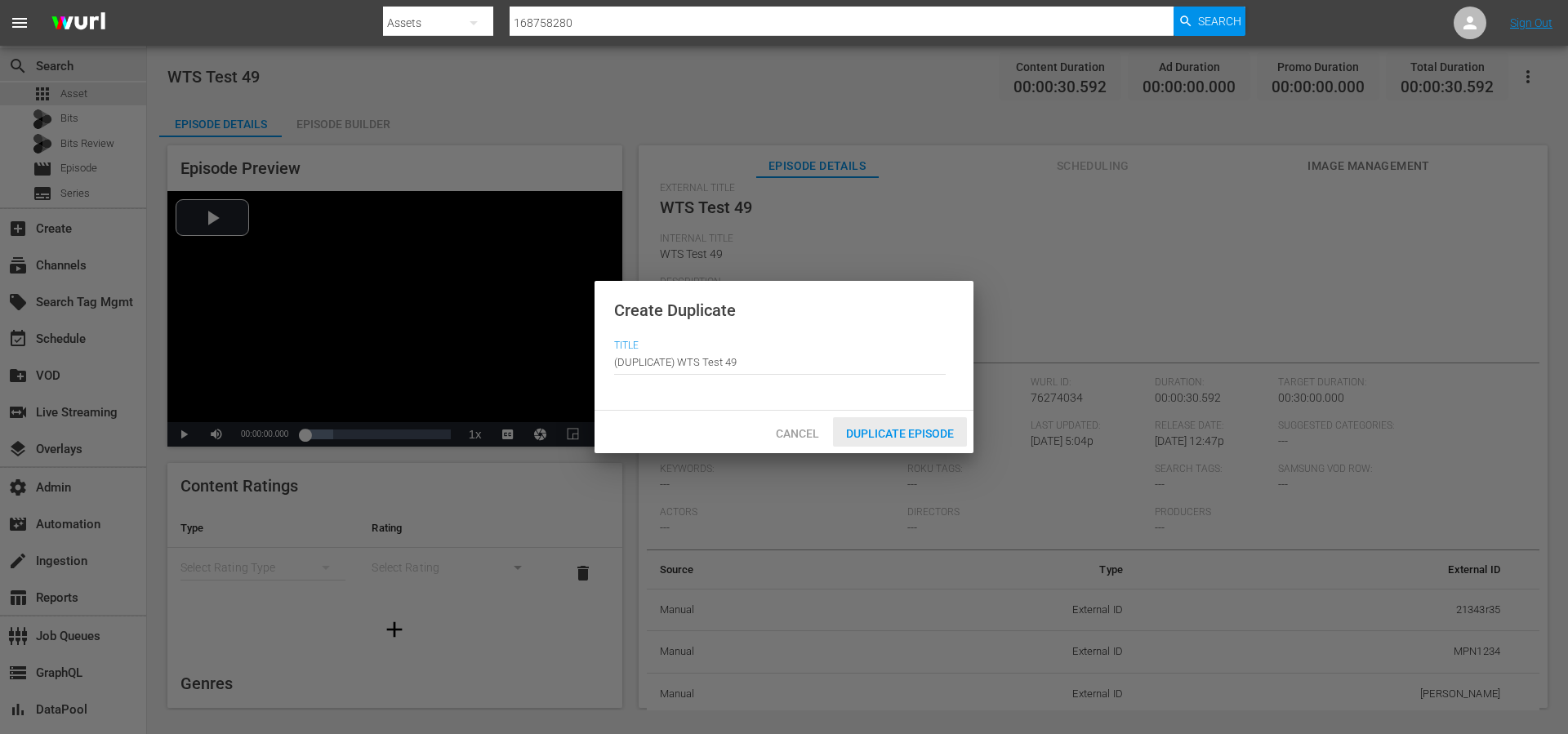
click at [897, 431] on span "Duplicate Episode" at bounding box center [900, 433] width 134 height 13
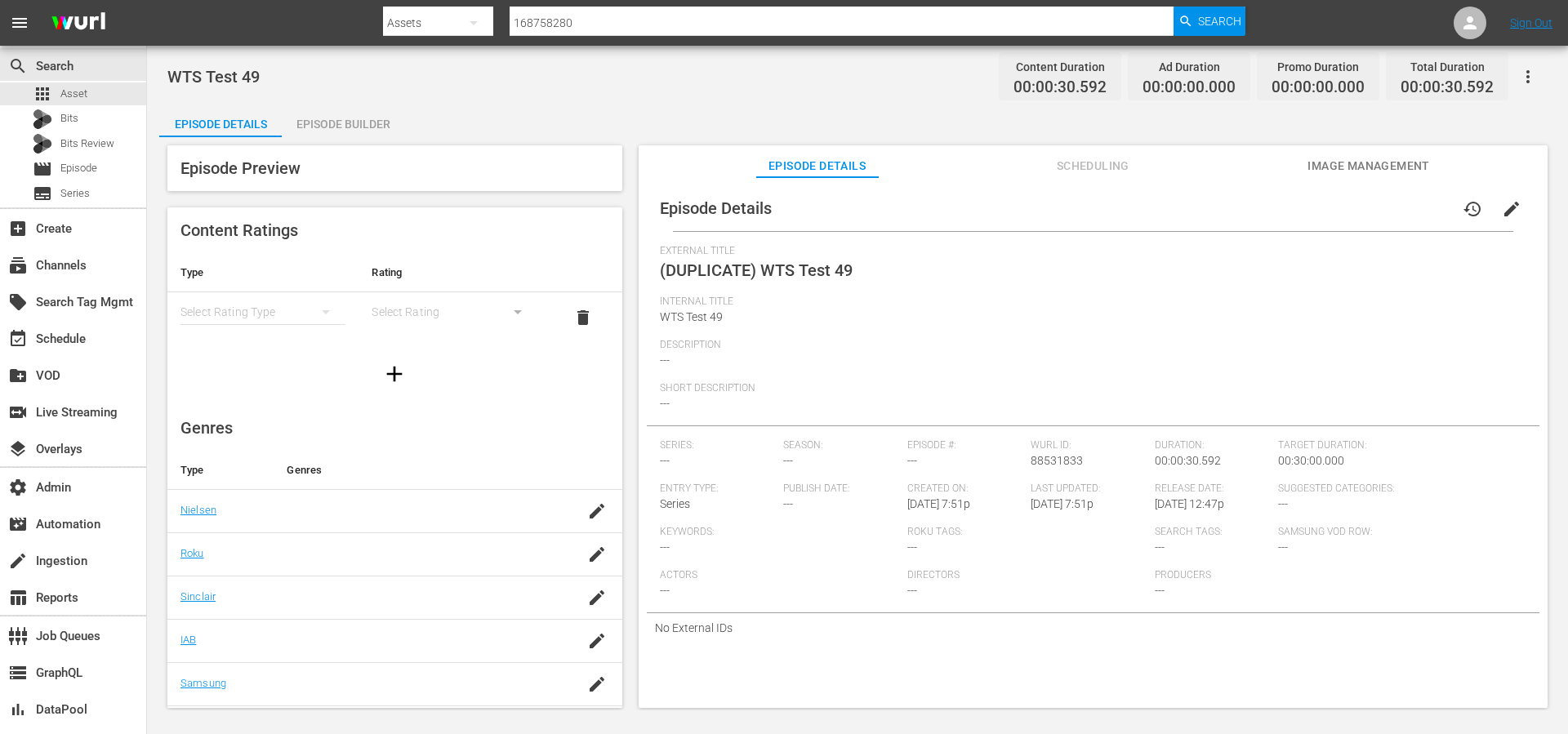
click at [1037, 311] on div "Internal Title WTS Test 49" at bounding box center [1093, 317] width 867 height 44
drag, startPoint x: 1037, startPoint y: 307, endPoint x: 1133, endPoint y: 284, distance: 98.7
click at [1047, 306] on div "Internal Title WTS Test 49" at bounding box center [1093, 317] width 867 height 44
click at [1502, 215] on span "edit" at bounding box center [1511, 209] width 20 height 20
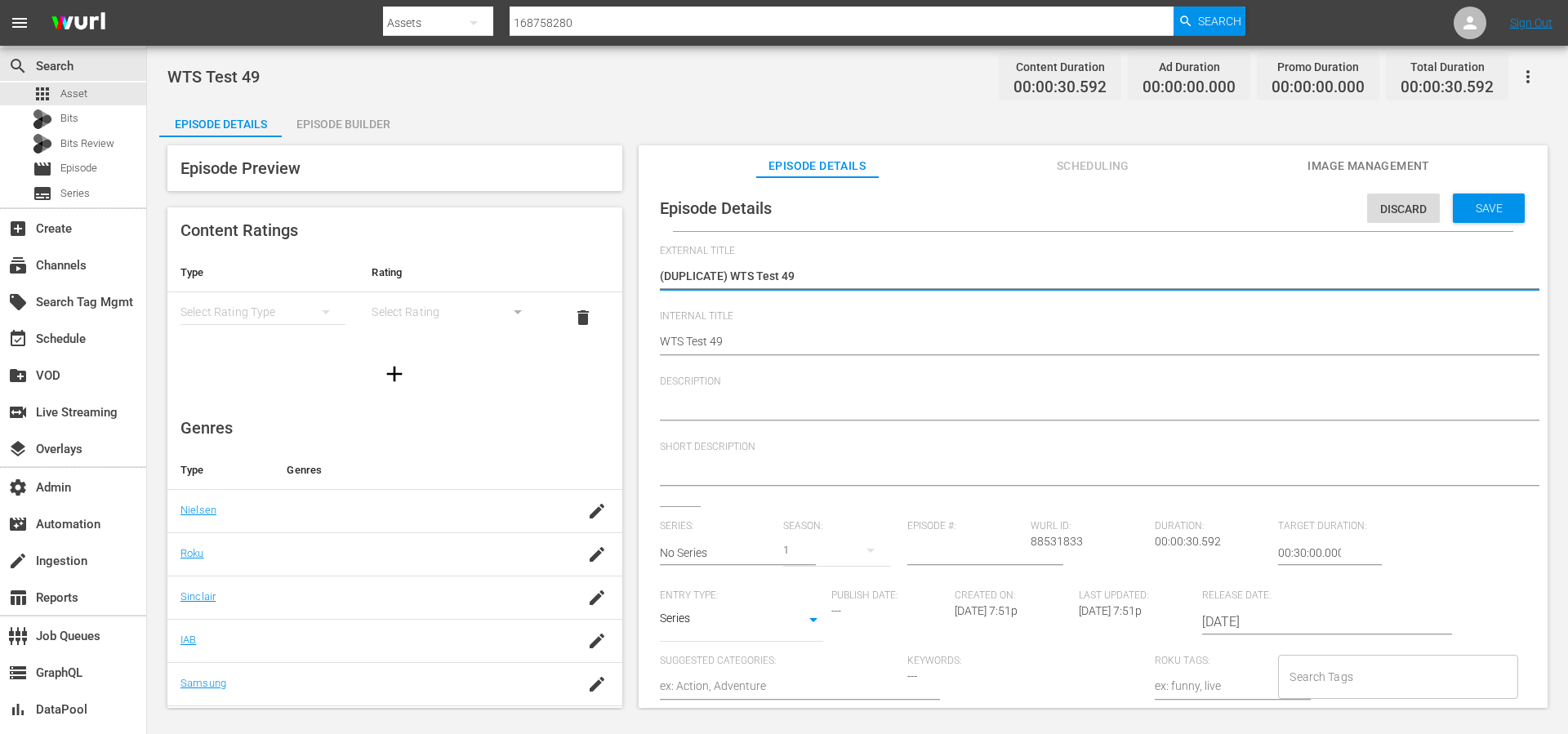
click at [695, 617] on body "menu Search By Assets Search ID, Title, Description, Keywords, or Category 1687…" at bounding box center [784, 367] width 1568 height 734
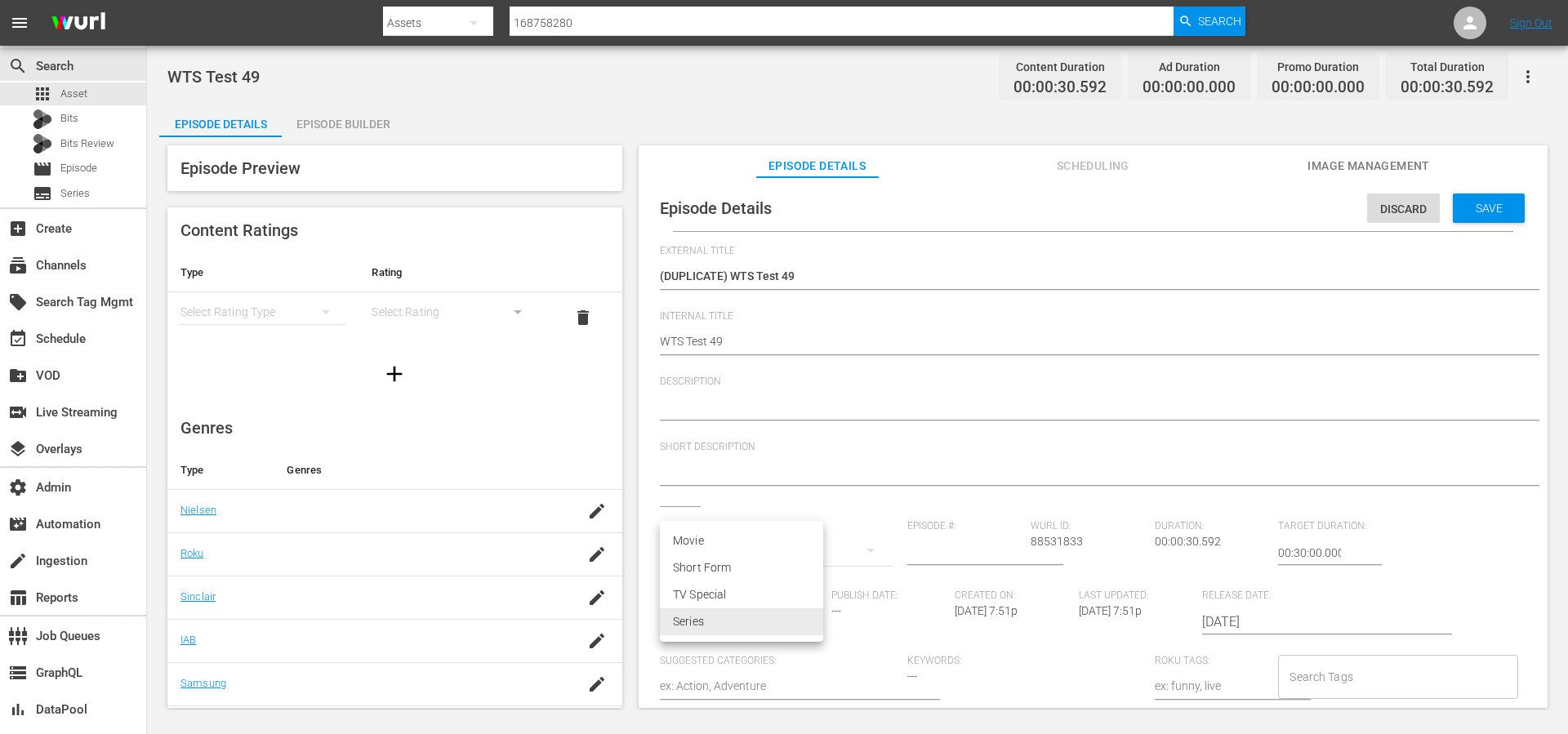
click at [693, 561] on li "Short Form" at bounding box center [742, 568] width 164 height 27
type input "SHORT_FORM_VIDEO"
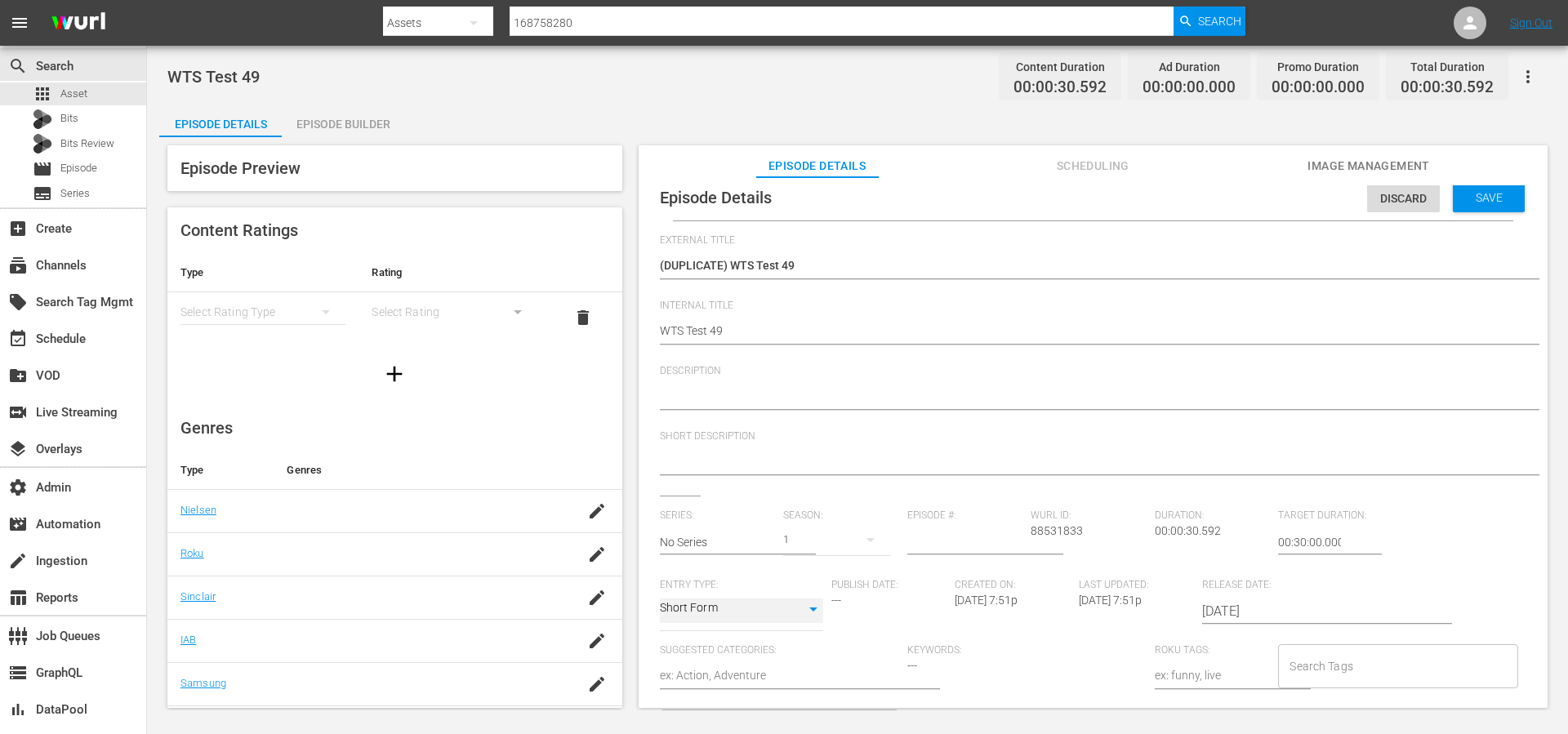
scroll to position [17, 0]
click at [1345, 651] on input "Search Tags" at bounding box center [1386, 661] width 200 height 30
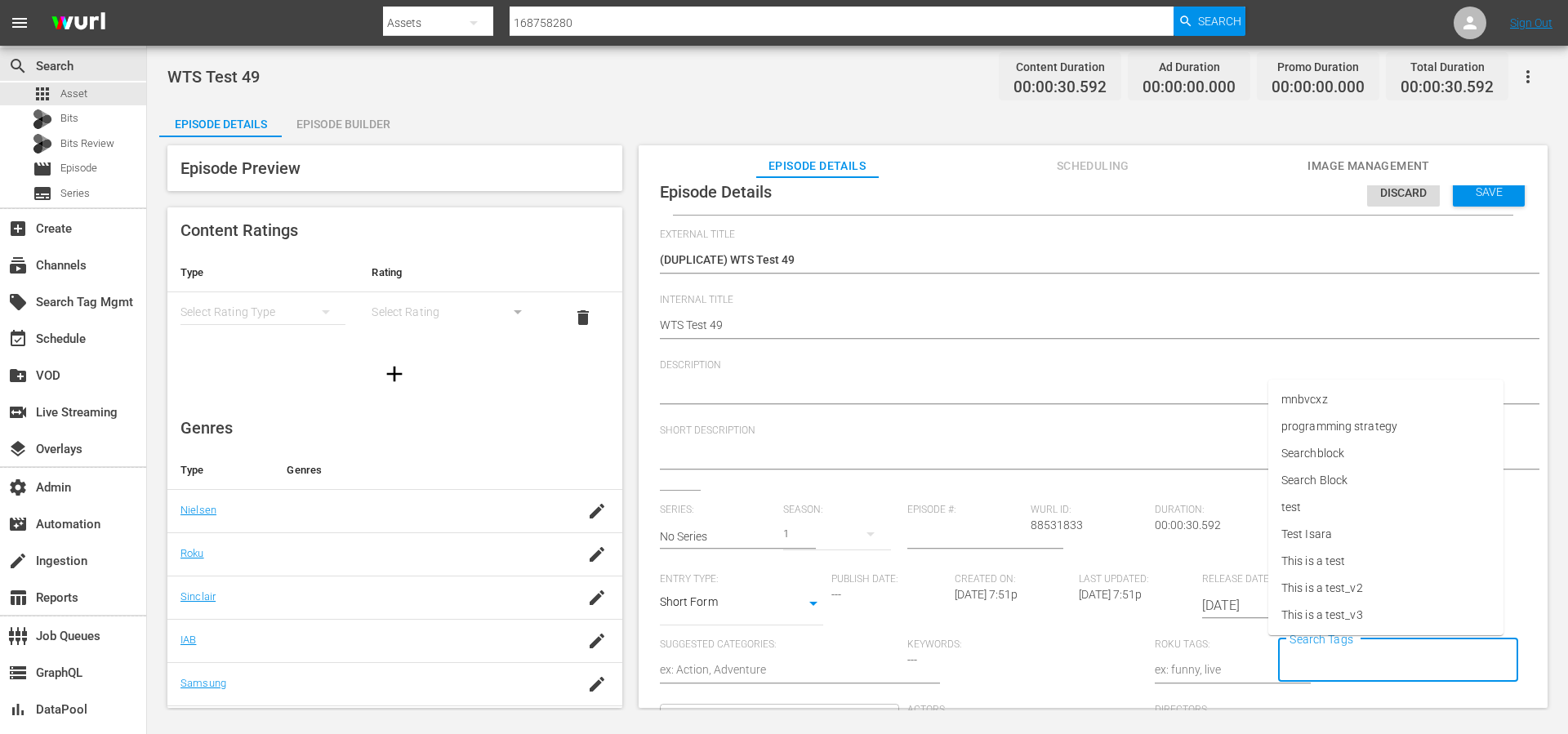
click at [1347, 656] on input "Search Tags" at bounding box center [1386, 661] width 200 height 30
type input "test eric search"
click at [1376, 709] on span "Add "test eric search"" at bounding box center [1369, 705] width 175 height 17
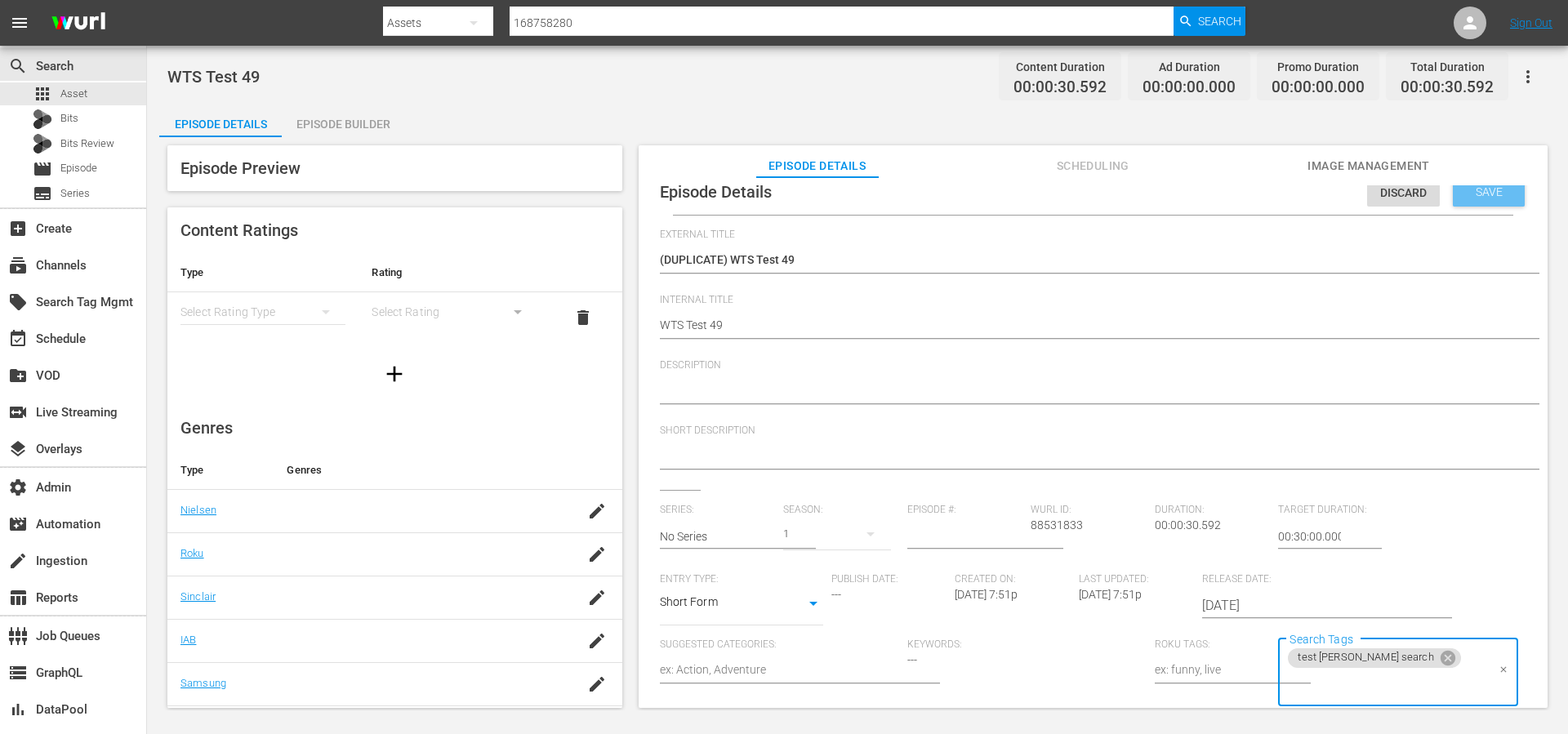
click at [1487, 194] on span "Save" at bounding box center [1489, 192] width 53 height 13
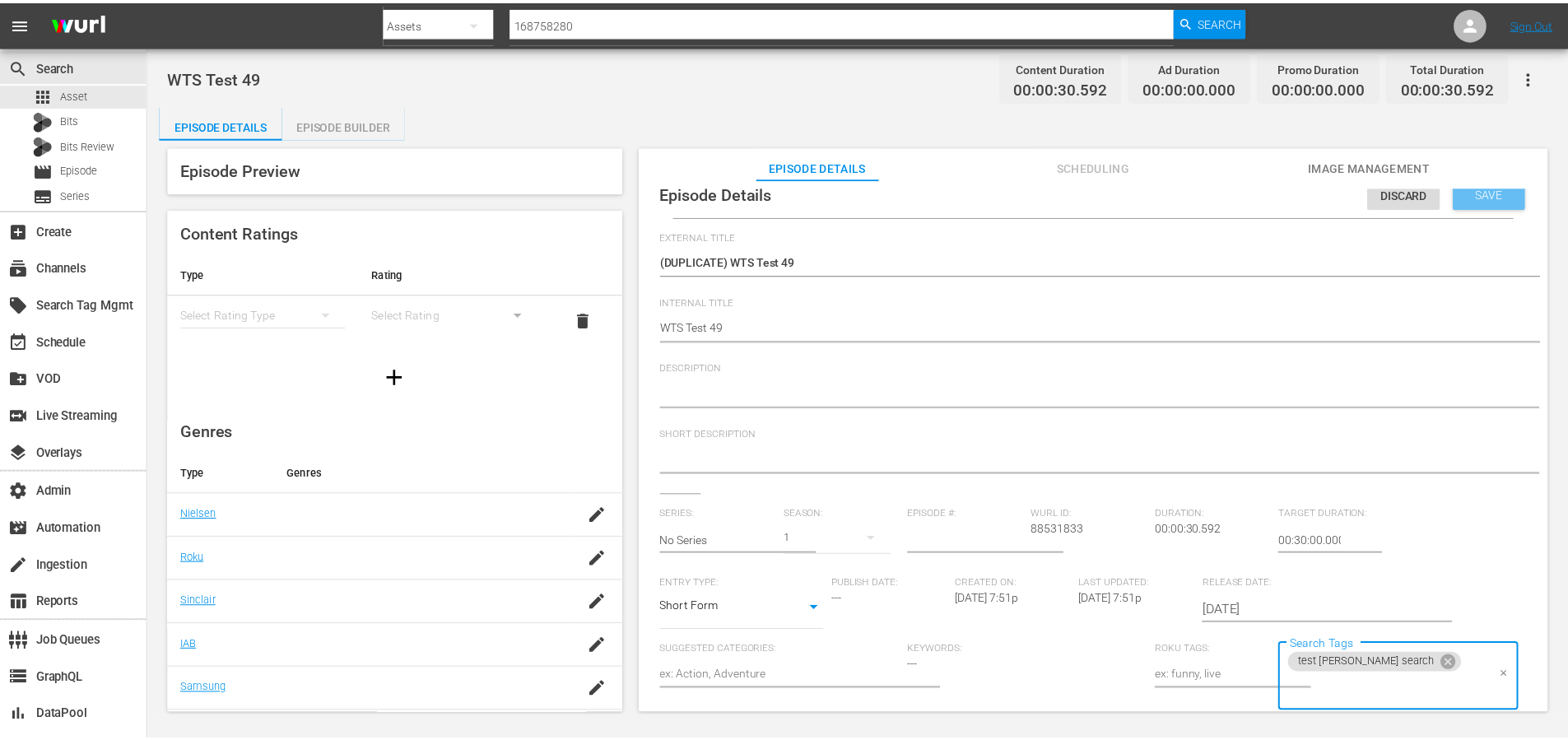
scroll to position [0, 0]
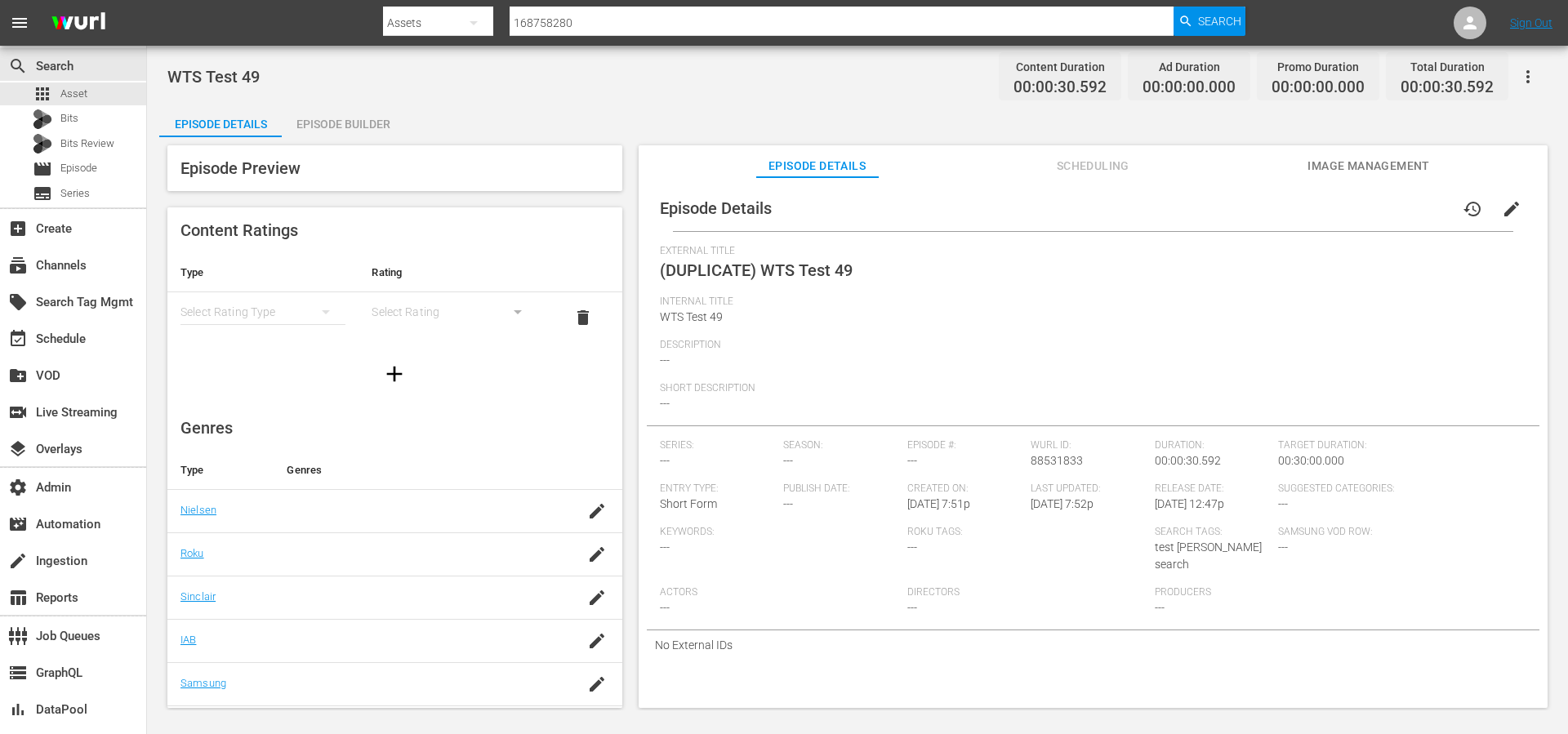
click at [367, 131] on div "Episode Builder" at bounding box center [342, 124] width 123 height 39
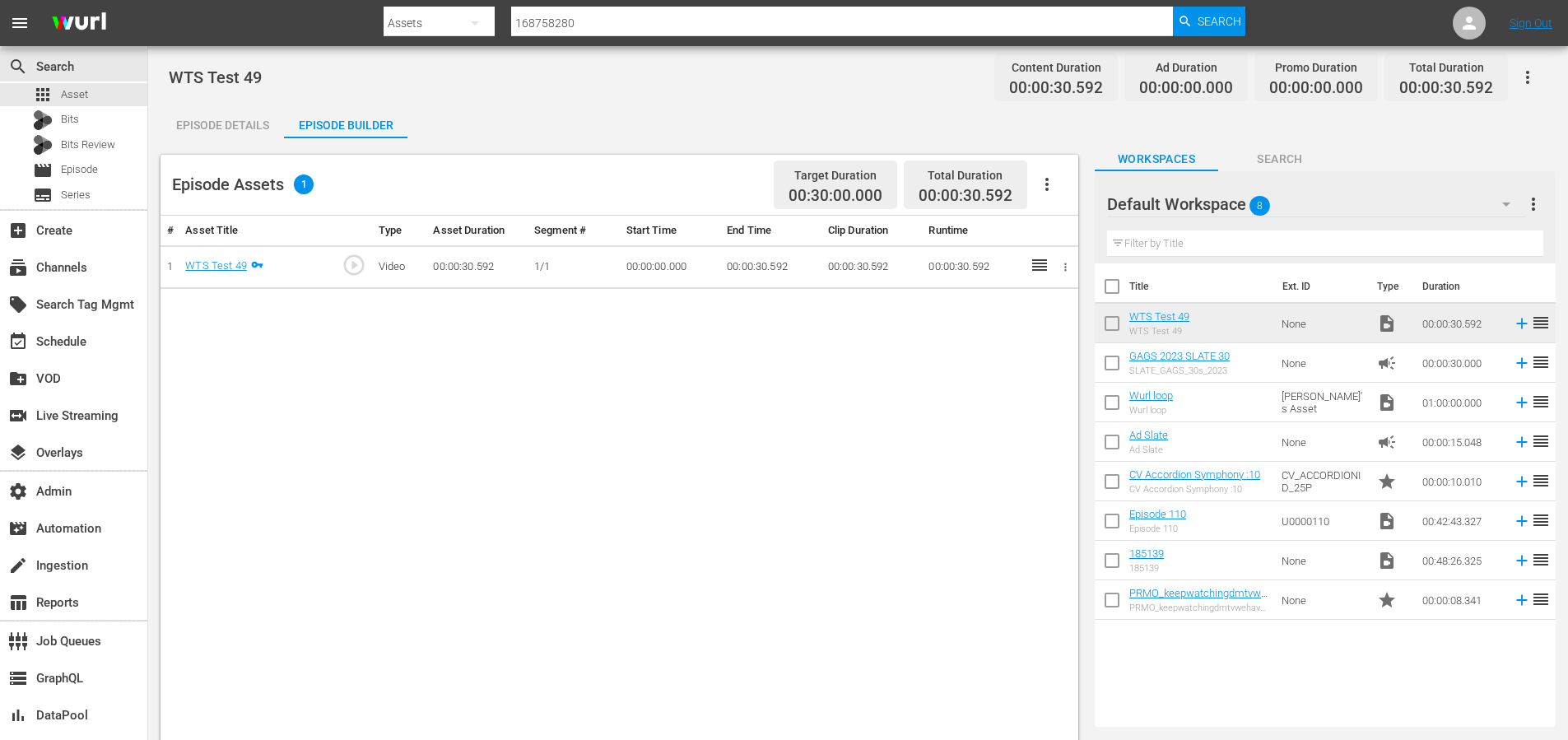
click at [511, 141] on div "Episode Assets 1 Target Duration 00:30:00.000 Total Duration 00:00:30.592 # Ass…" at bounding box center [623, 485] width 926 height 693
click at [205, 125] on div "Episode Details" at bounding box center [222, 125] width 124 height 40
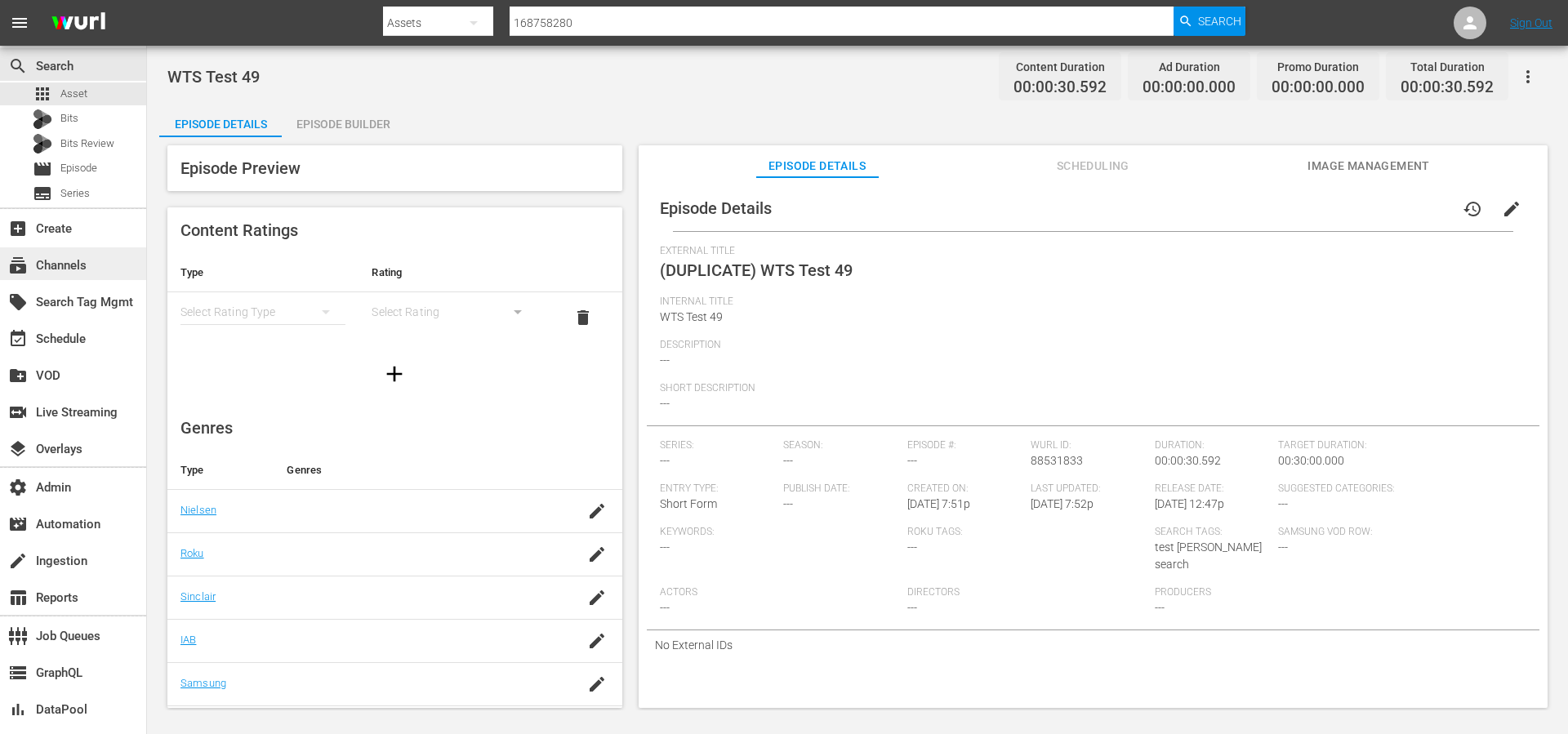
click at [72, 267] on div "subscriptions Channels" at bounding box center [45, 262] width 91 height 15
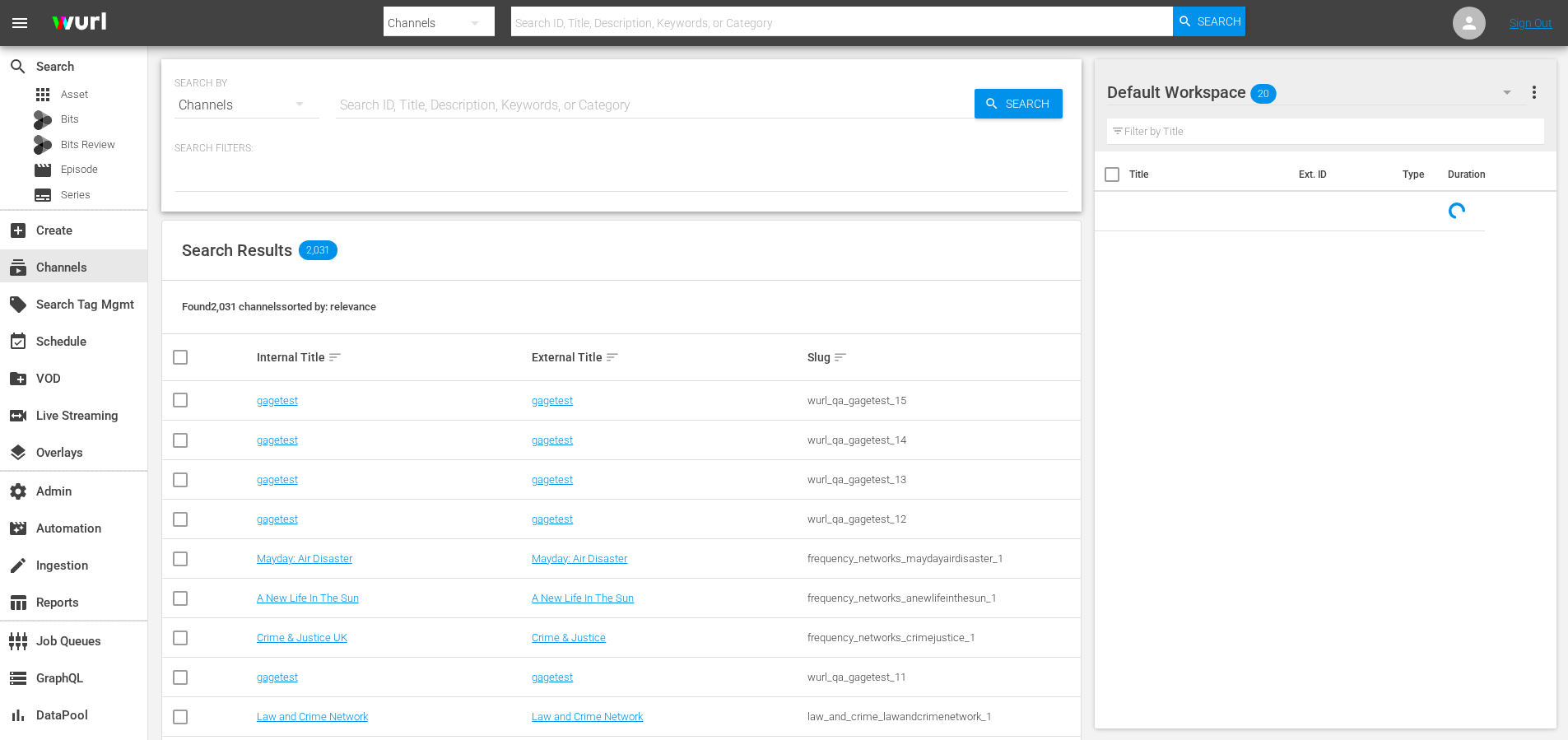
click at [385, 112] on input "text" at bounding box center [656, 105] width 639 height 40
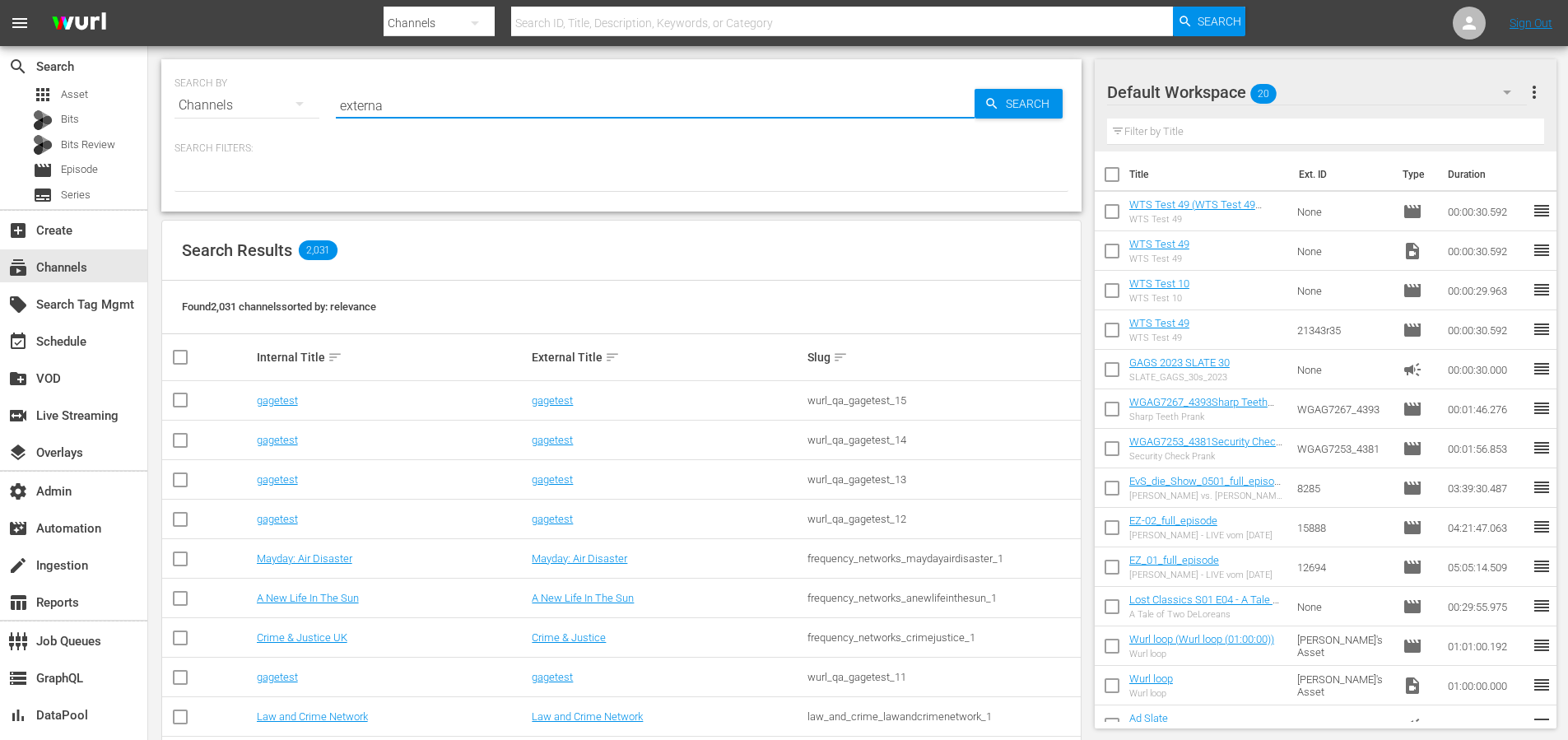
type input "external"
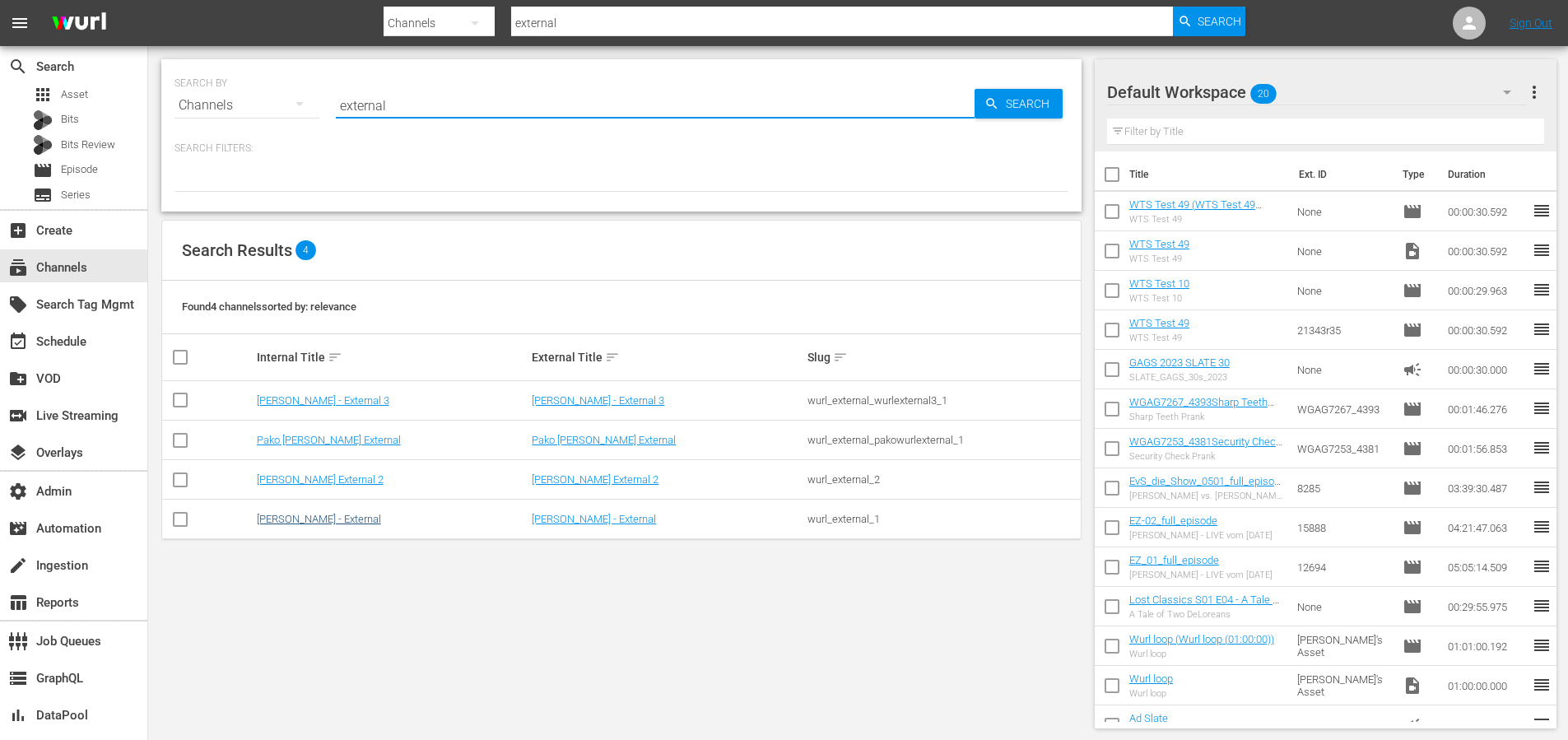
type input "external"
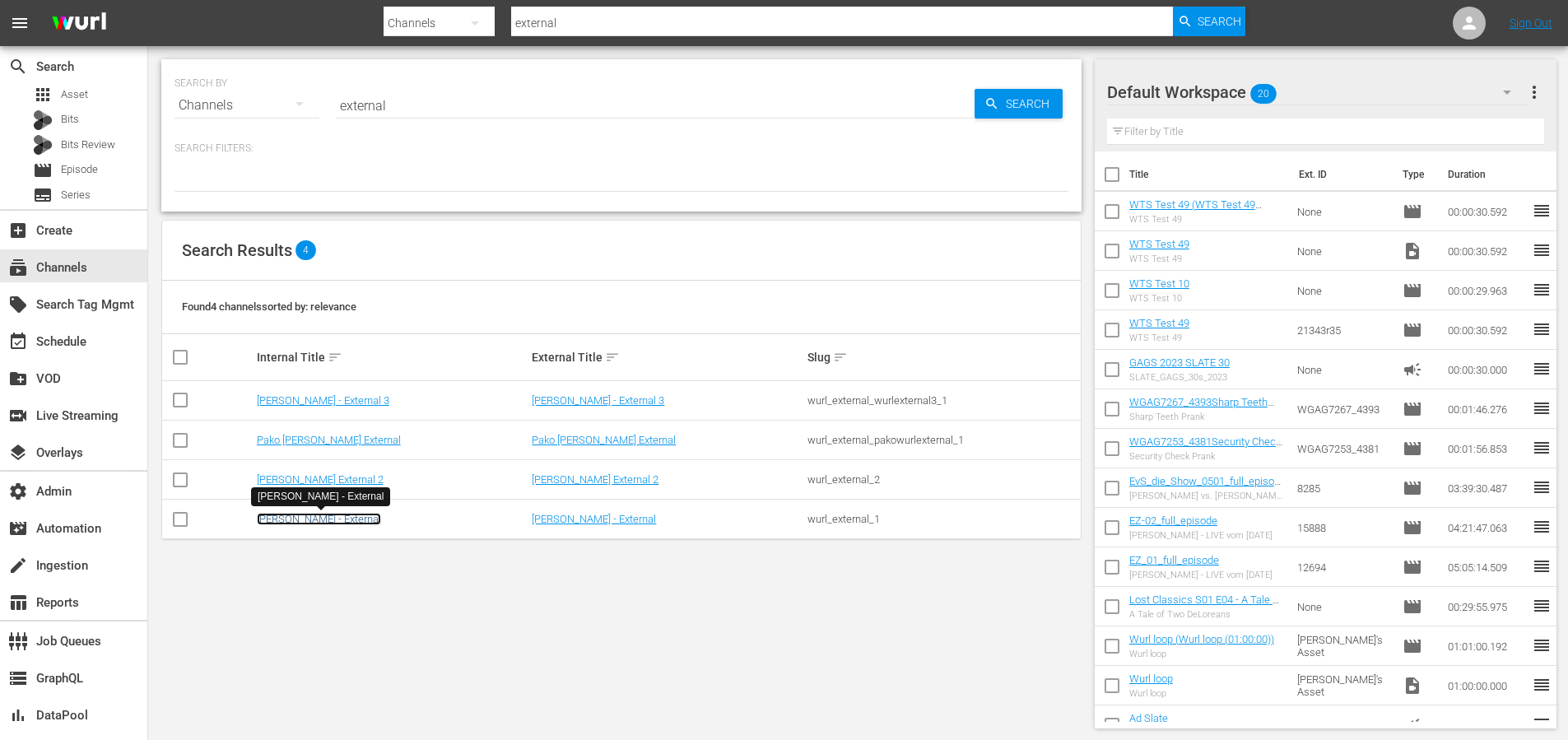
click at [313, 519] on link "Wurl - External" at bounding box center [320, 519] width 125 height 12
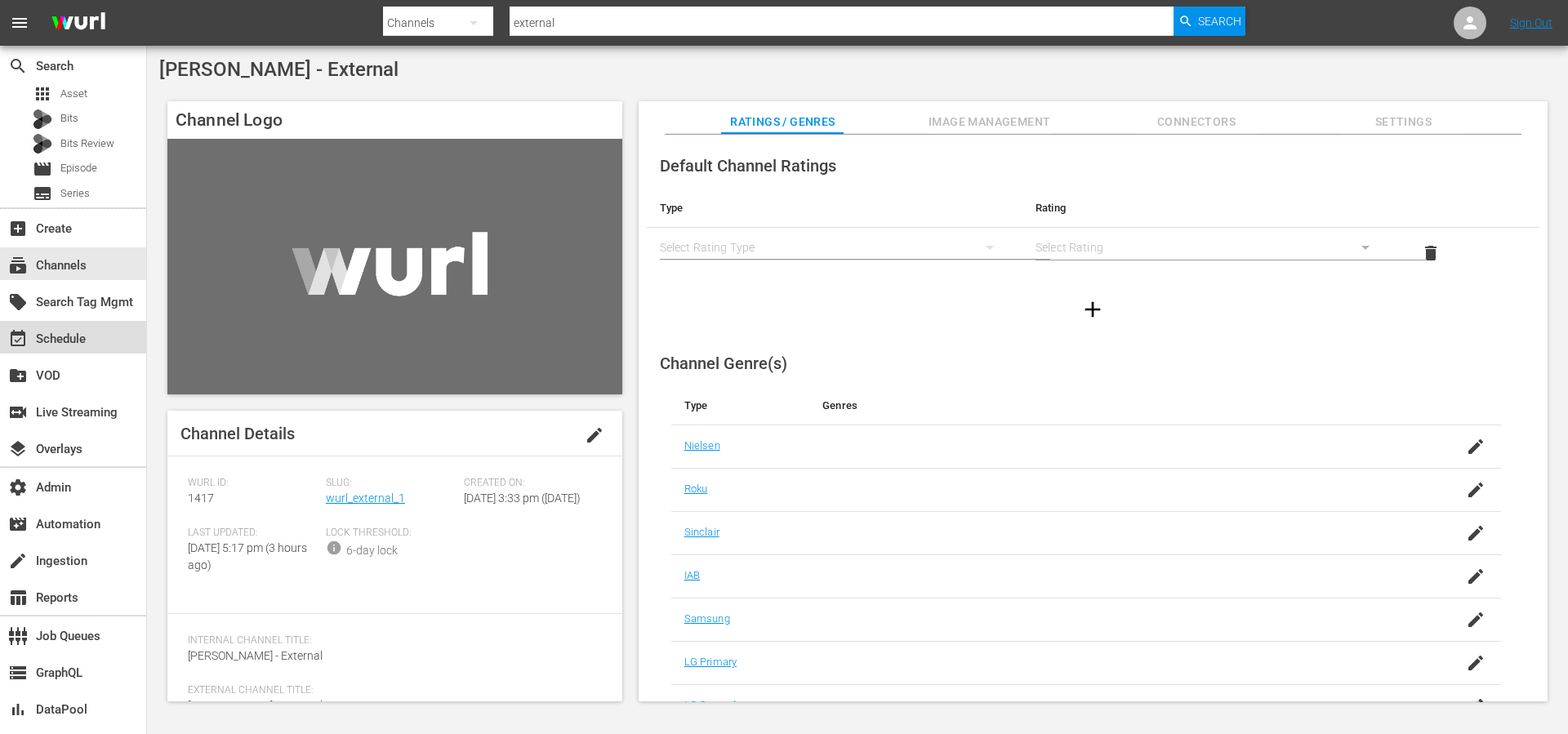
click at [83, 333] on div "event_available Schedule" at bounding box center [45, 336] width 91 height 15
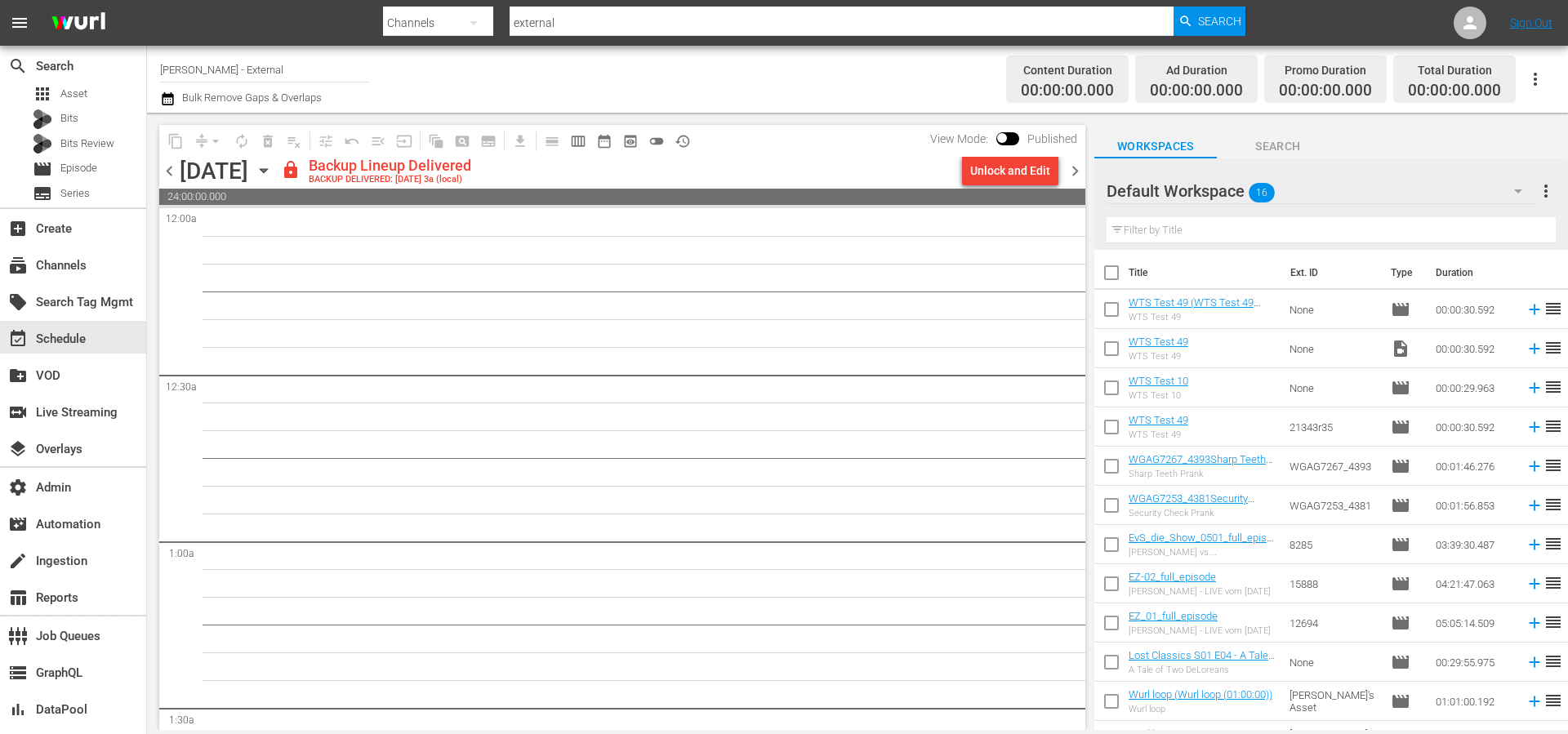
click at [1075, 172] on span "chevron_right" at bounding box center [1075, 171] width 20 height 20
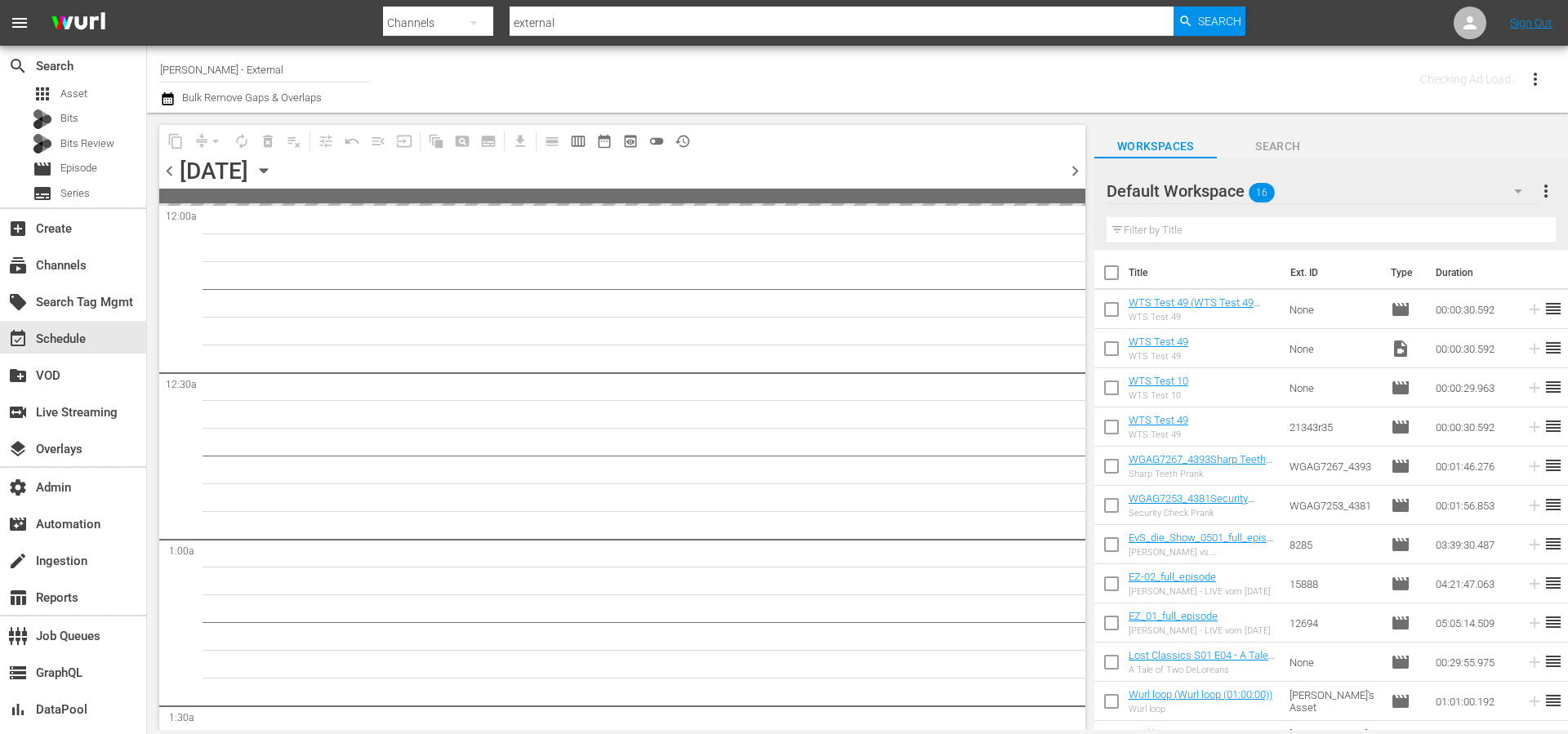
click at [1075, 172] on span "chevron_right" at bounding box center [1075, 171] width 20 height 20
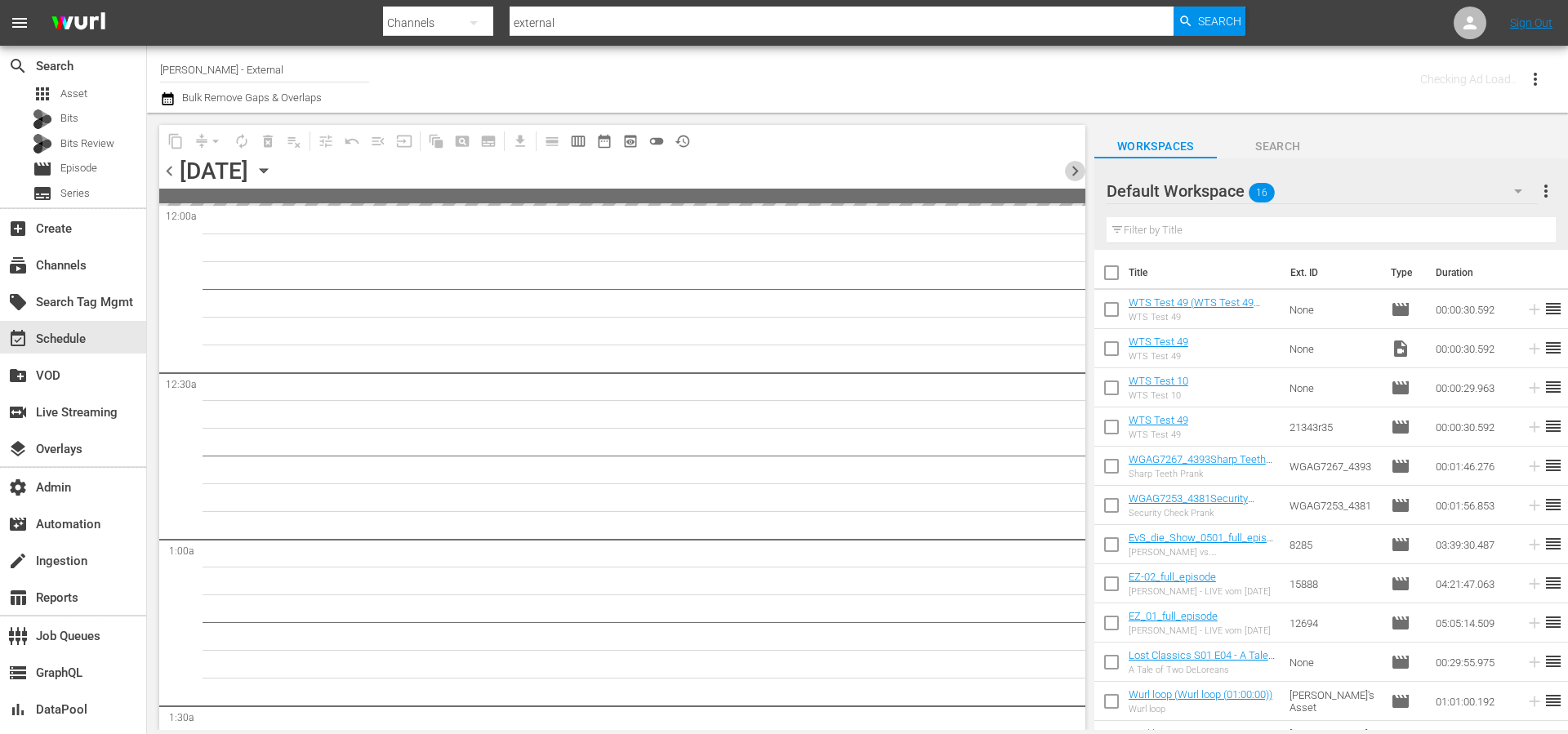
click at [1075, 172] on span "chevron_right" at bounding box center [1075, 171] width 20 height 20
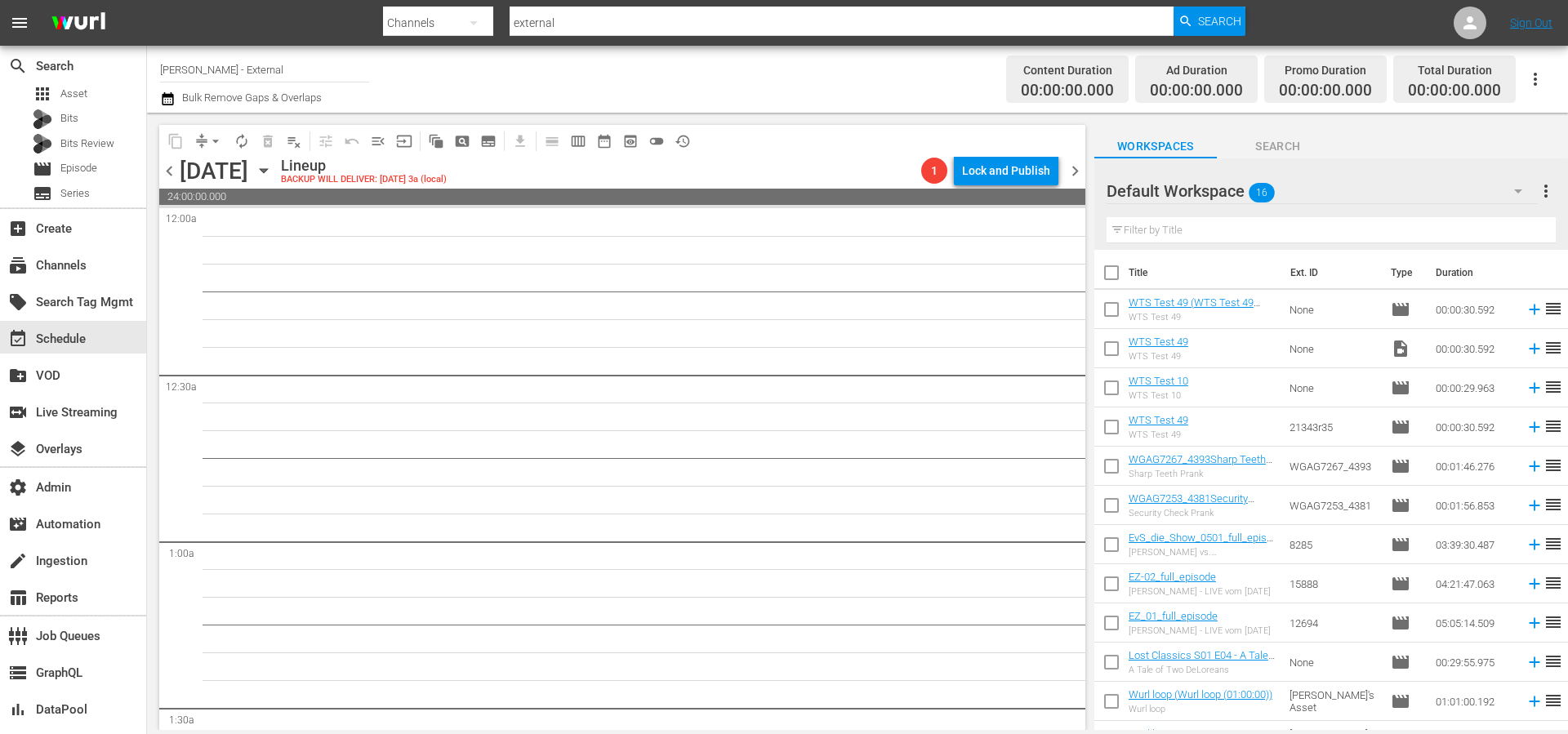
drag, startPoint x: 774, startPoint y: 158, endPoint x: 659, endPoint y: 152, distance: 115.2
click at [774, 159] on div "Lineup BACKUP WILL DELIVER: 8/28 @ 3a (local)" at bounding box center [598, 171] width 634 height 28
click at [466, 138] on span "pageview_outlined" at bounding box center [462, 141] width 17 height 17
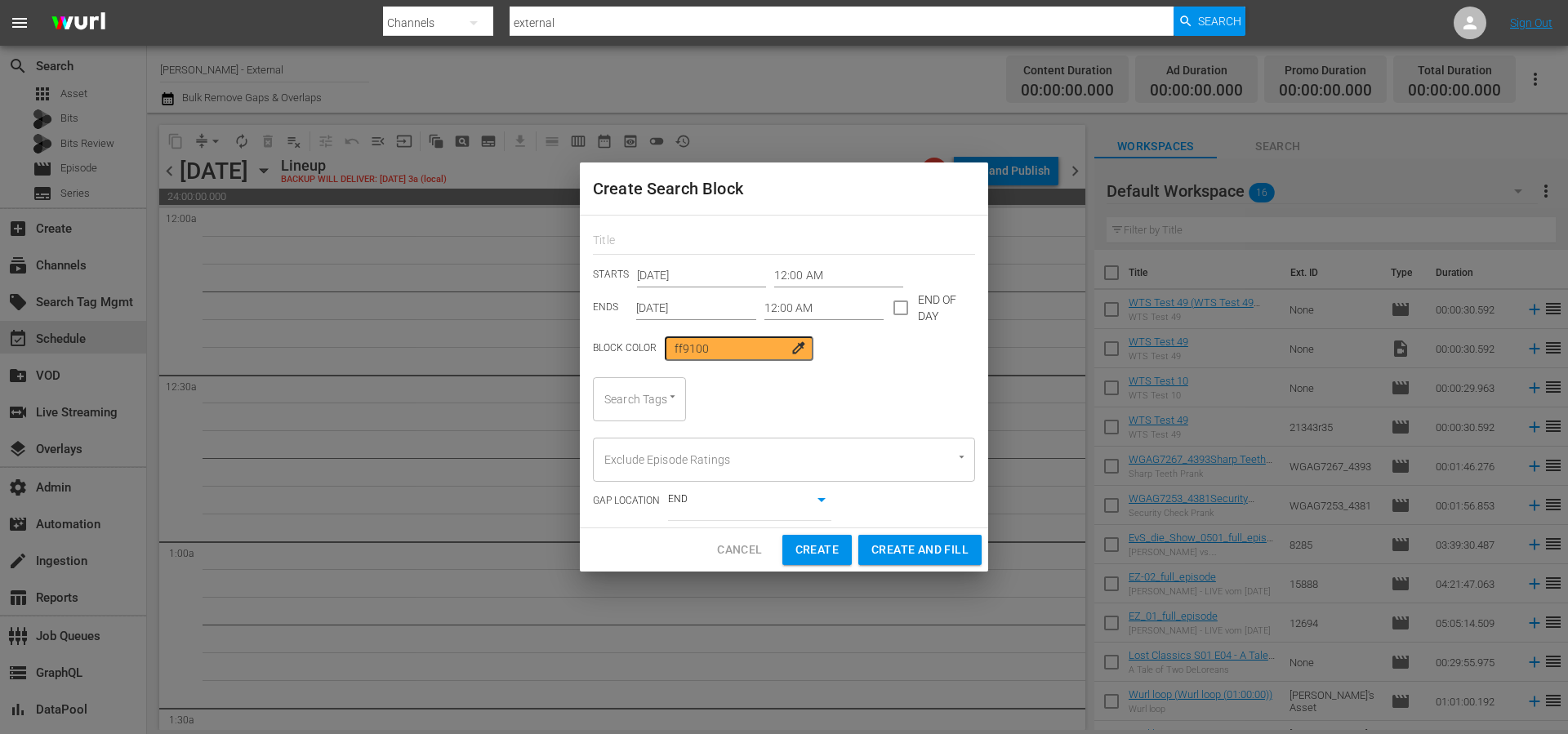
click at [792, 307] on input "12:00 AM" at bounding box center [825, 307] width 120 height 24
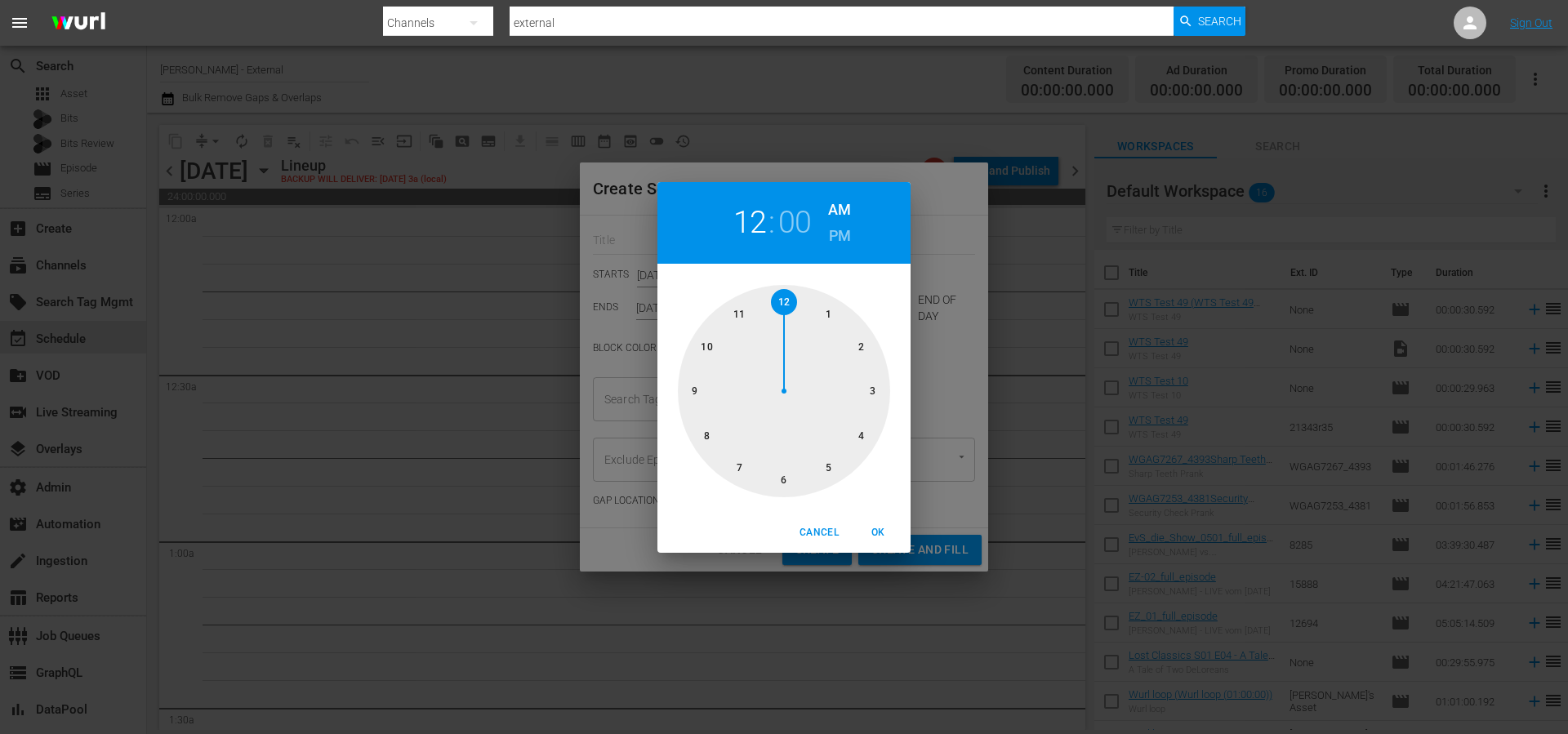
click at [825, 314] on div at bounding box center [784, 391] width 213 height 212
click at [876, 531] on span "OK" at bounding box center [877, 533] width 39 height 17
type input "01:00 AM"
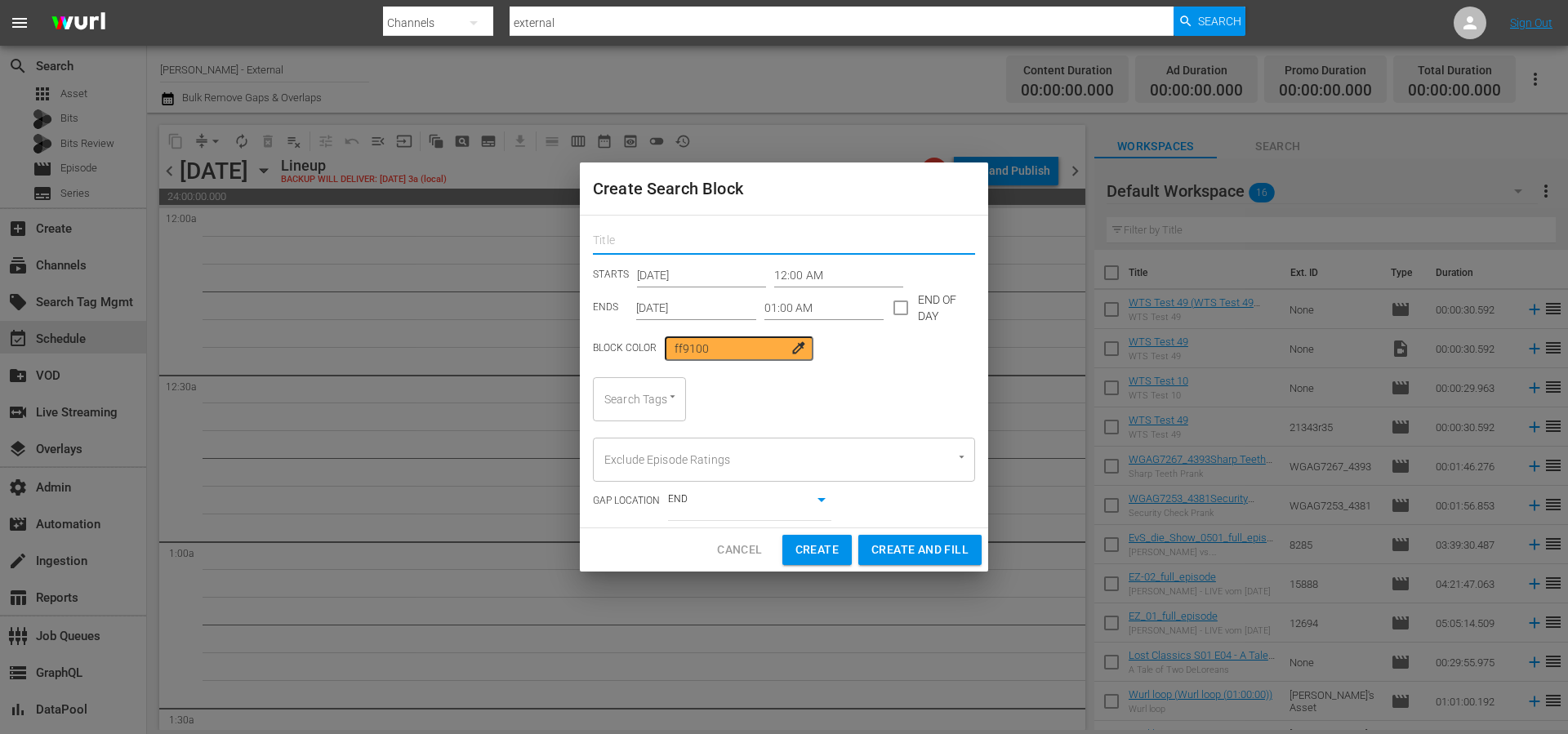
click at [671, 243] on input "text" at bounding box center [784, 241] width 382 height 25
type input "search bnlock tyest"
drag, startPoint x: 888, startPoint y: 367, endPoint x: 795, endPoint y: 375, distance: 93.3
click at [881, 366] on div "search bnlock tyest STARTS Aug 29th 2025 12:00 AM ENDS Aug 29th 2025 01:00 AM E…" at bounding box center [784, 372] width 409 height 312
click at [676, 390] on icon "Open" at bounding box center [672, 396] width 12 height 12
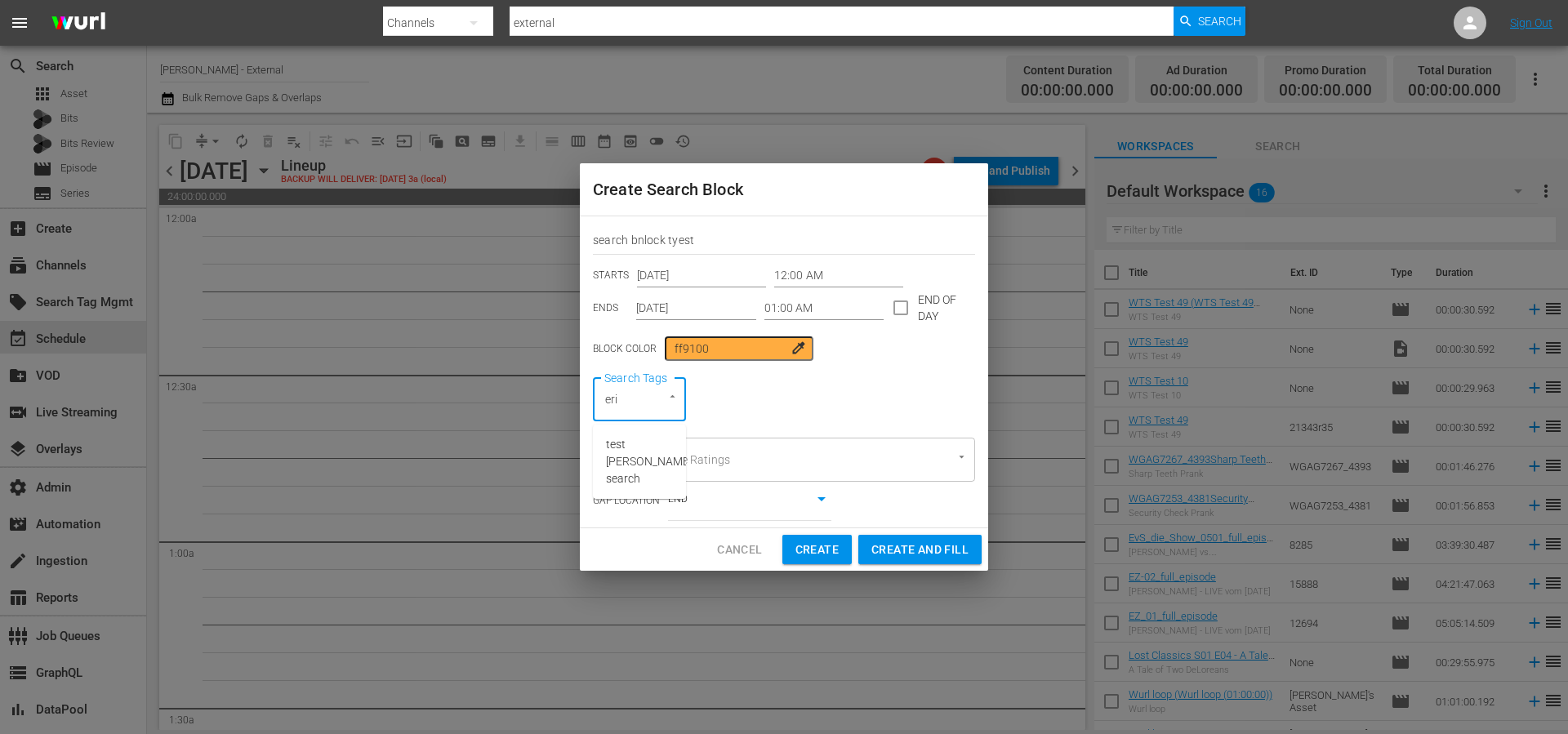
type input "eric"
click at [631, 452] on span "test eric search" at bounding box center [649, 461] width 85 height 51
click at [900, 395] on div "Search Tags test eric search Search Tags" at bounding box center [784, 399] width 382 height 44
click at [927, 549] on span "Create and Fill" at bounding box center [920, 549] width 98 height 20
type input "12:00 AM"
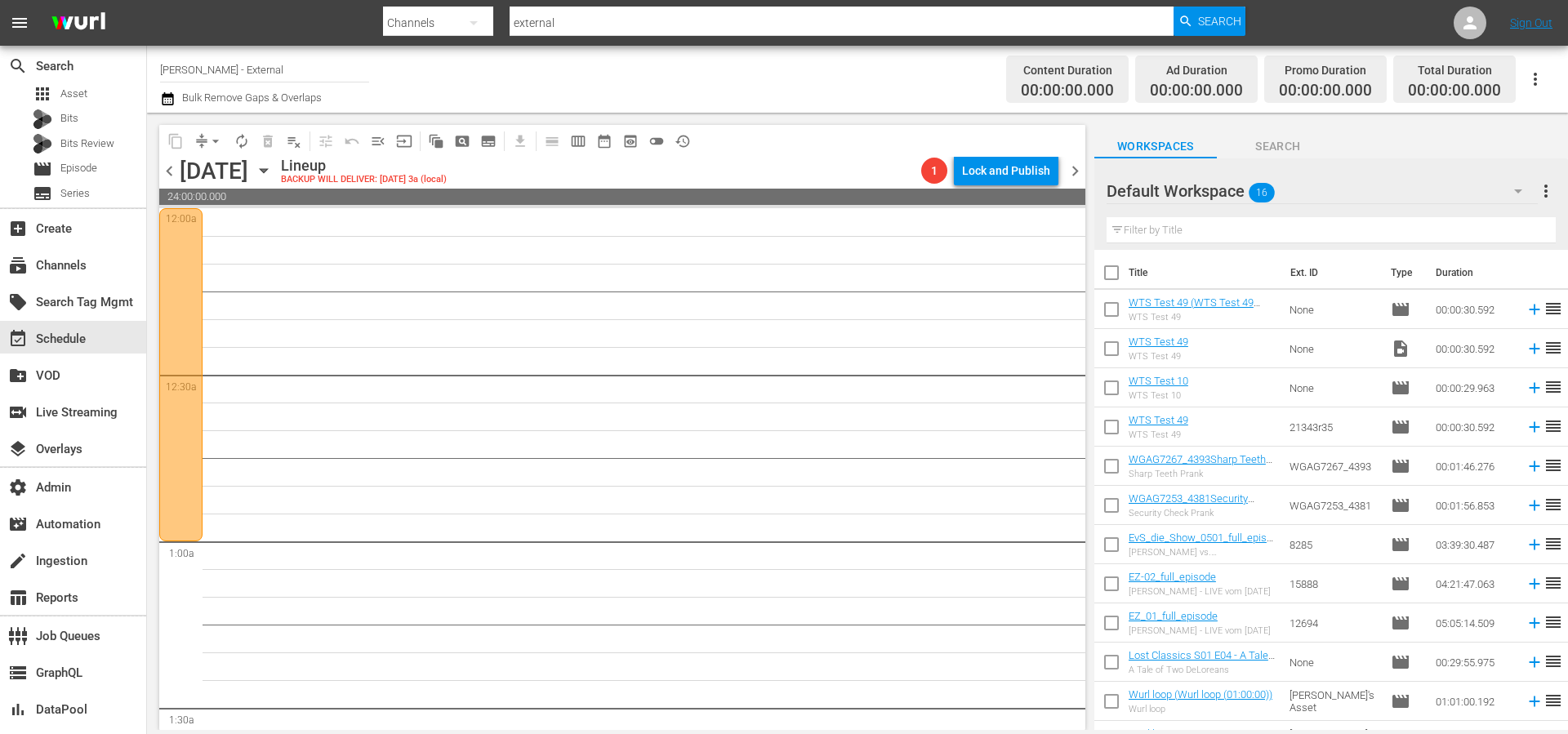
click at [180, 264] on div at bounding box center [181, 374] width 44 height 333
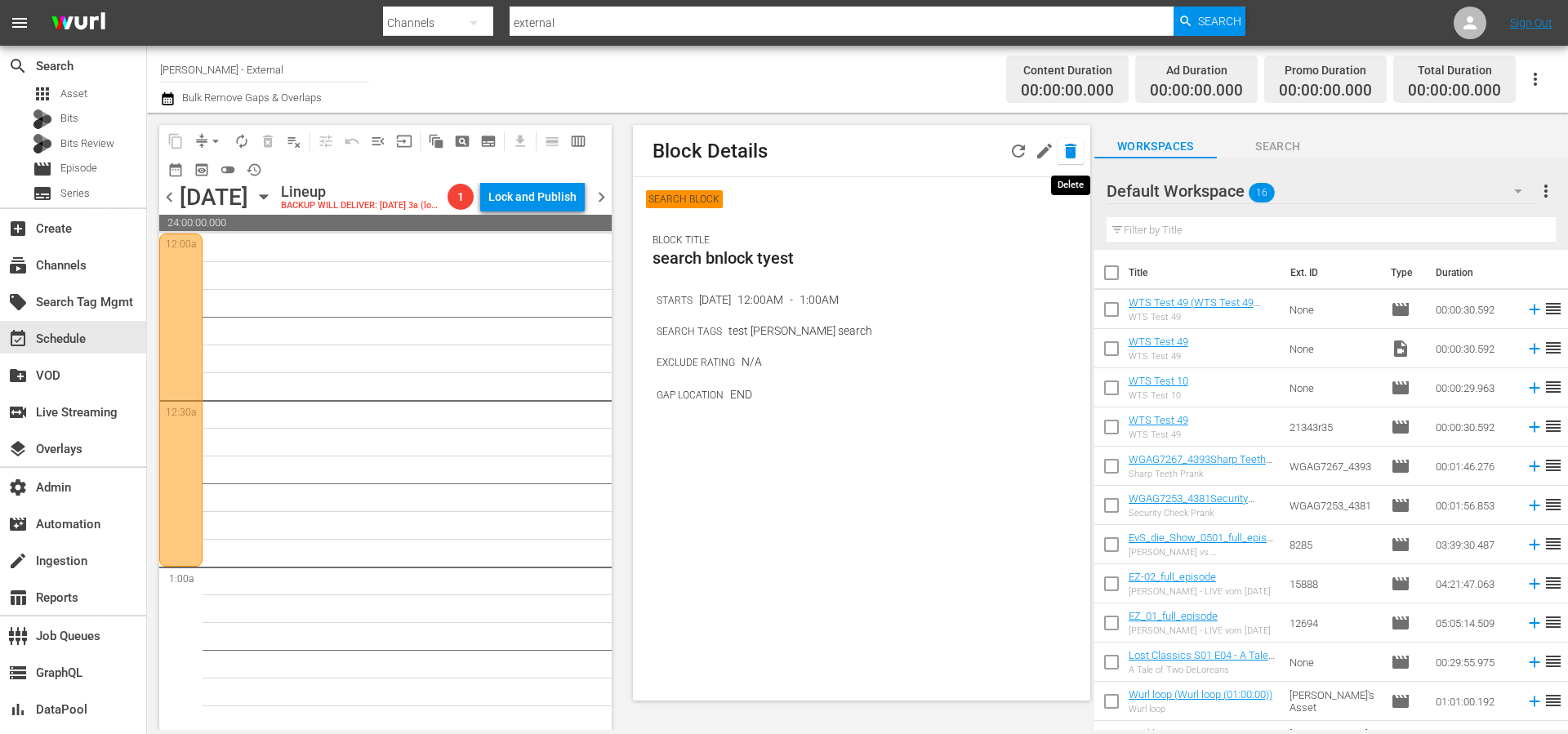
click at [1071, 151] on icon "button" at bounding box center [1071, 151] width 11 height 15
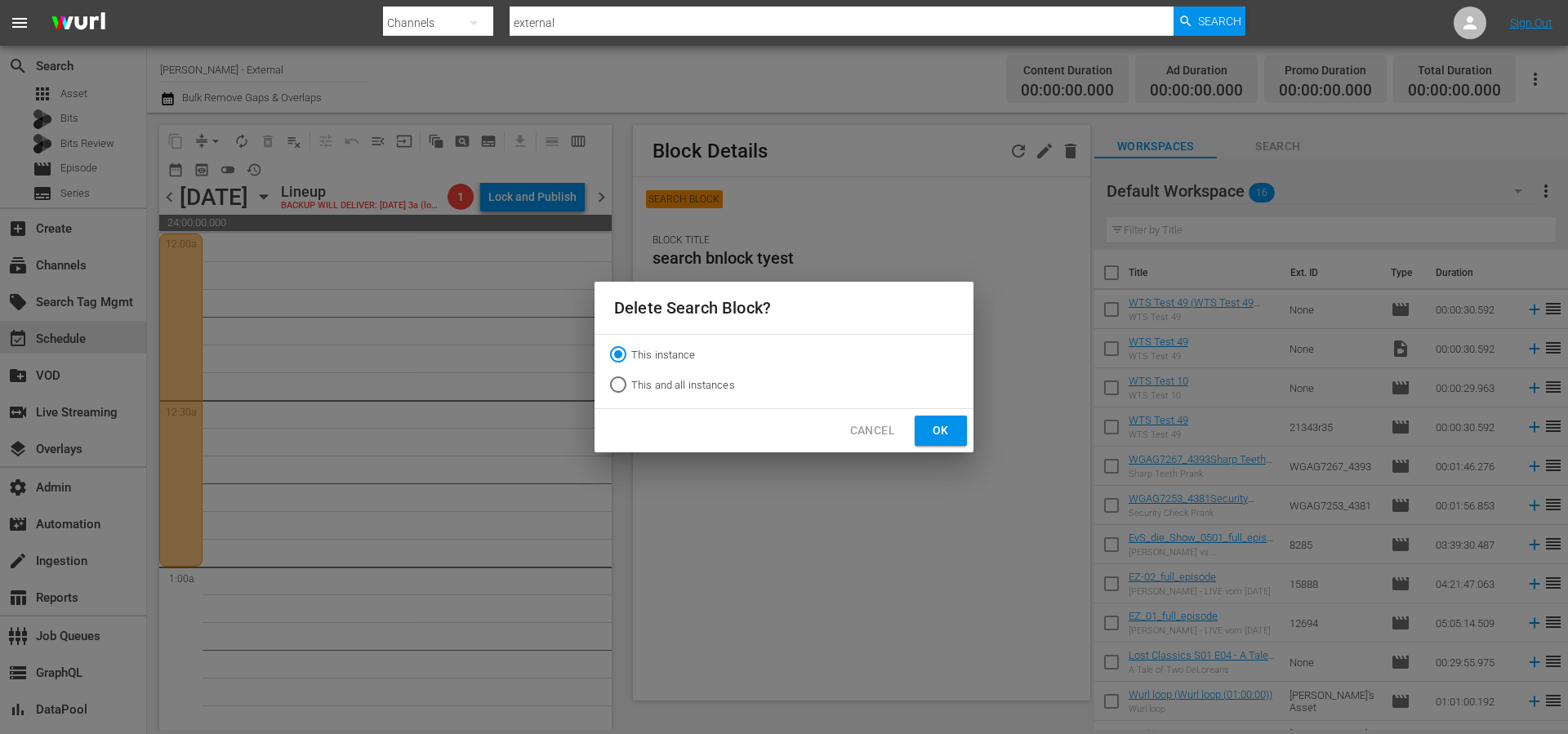
click at [953, 431] on span "Ok" at bounding box center [941, 430] width 26 height 20
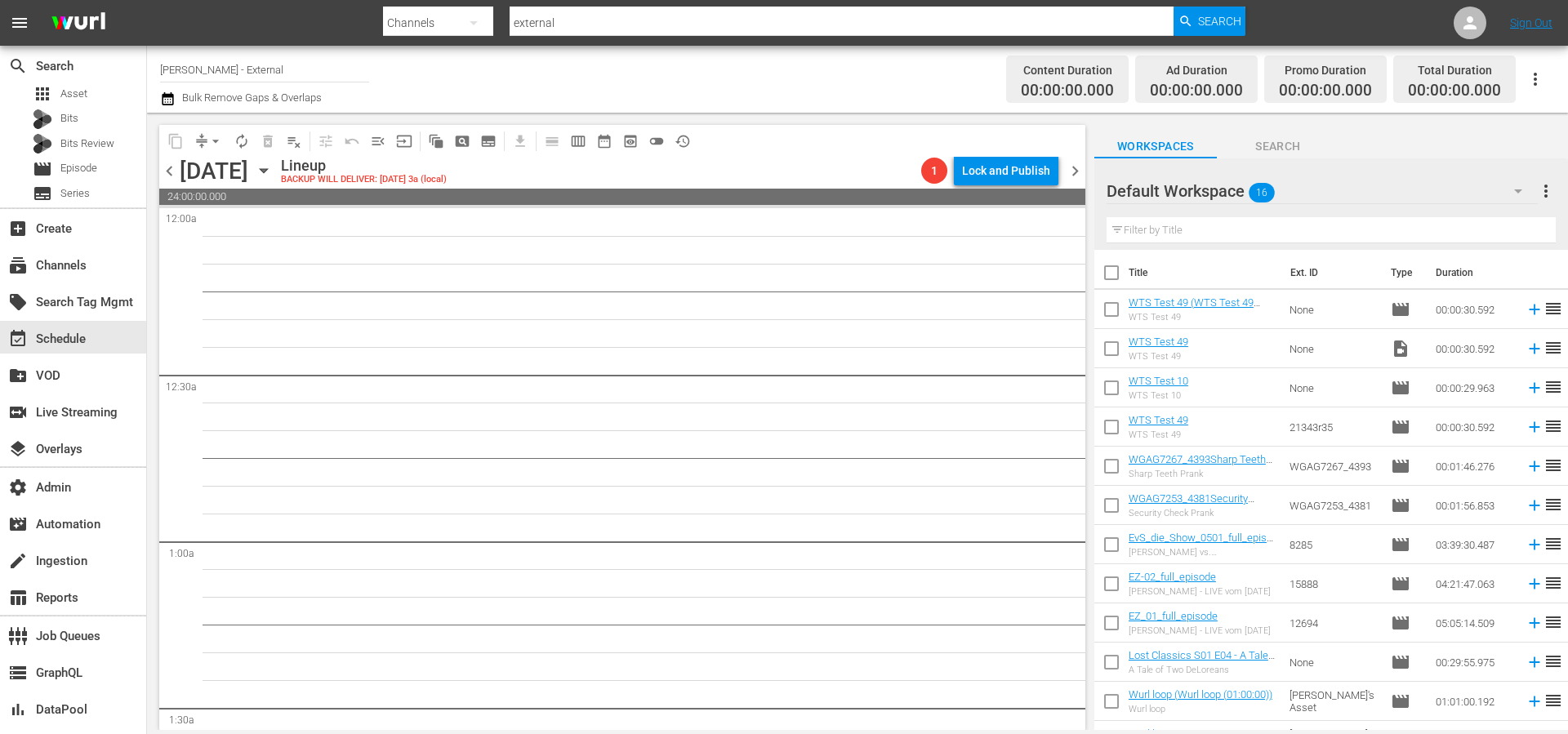
click at [800, 169] on div "Lineup BACKUP WILL DELIVER: 8/28 @ 3a (local)" at bounding box center [598, 171] width 634 height 28
click at [71, 178] on div "movie Episode" at bounding box center [65, 169] width 64 height 23
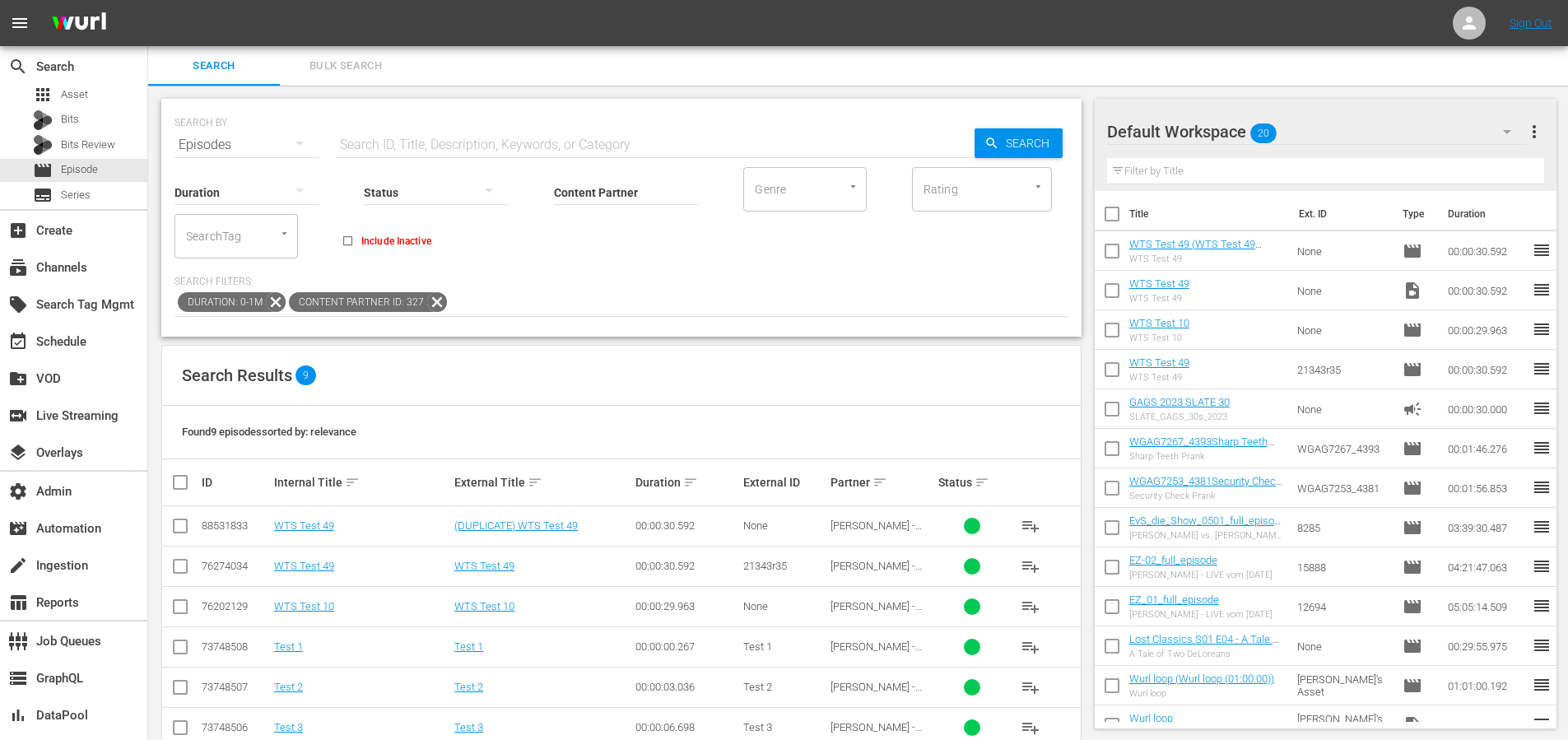
click at [394, 147] on input "text" at bounding box center [656, 145] width 639 height 40
paste input "88531729"
click at [1057, 139] on span "Search" at bounding box center [1031, 143] width 63 height 30
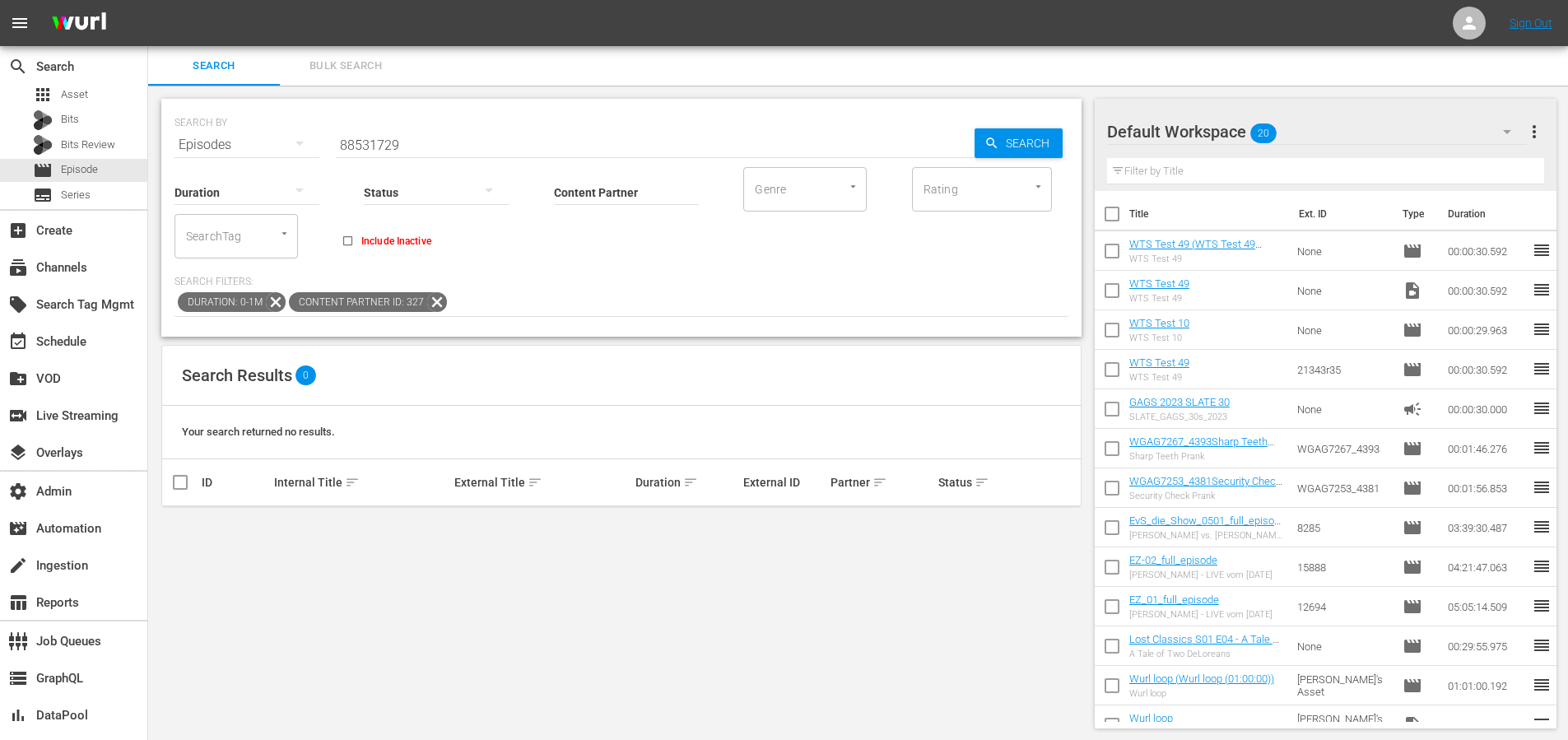
click at [428, 305] on icon at bounding box center [437, 302] width 20 height 20
click at [278, 305] on icon at bounding box center [276, 302] width 20 height 20
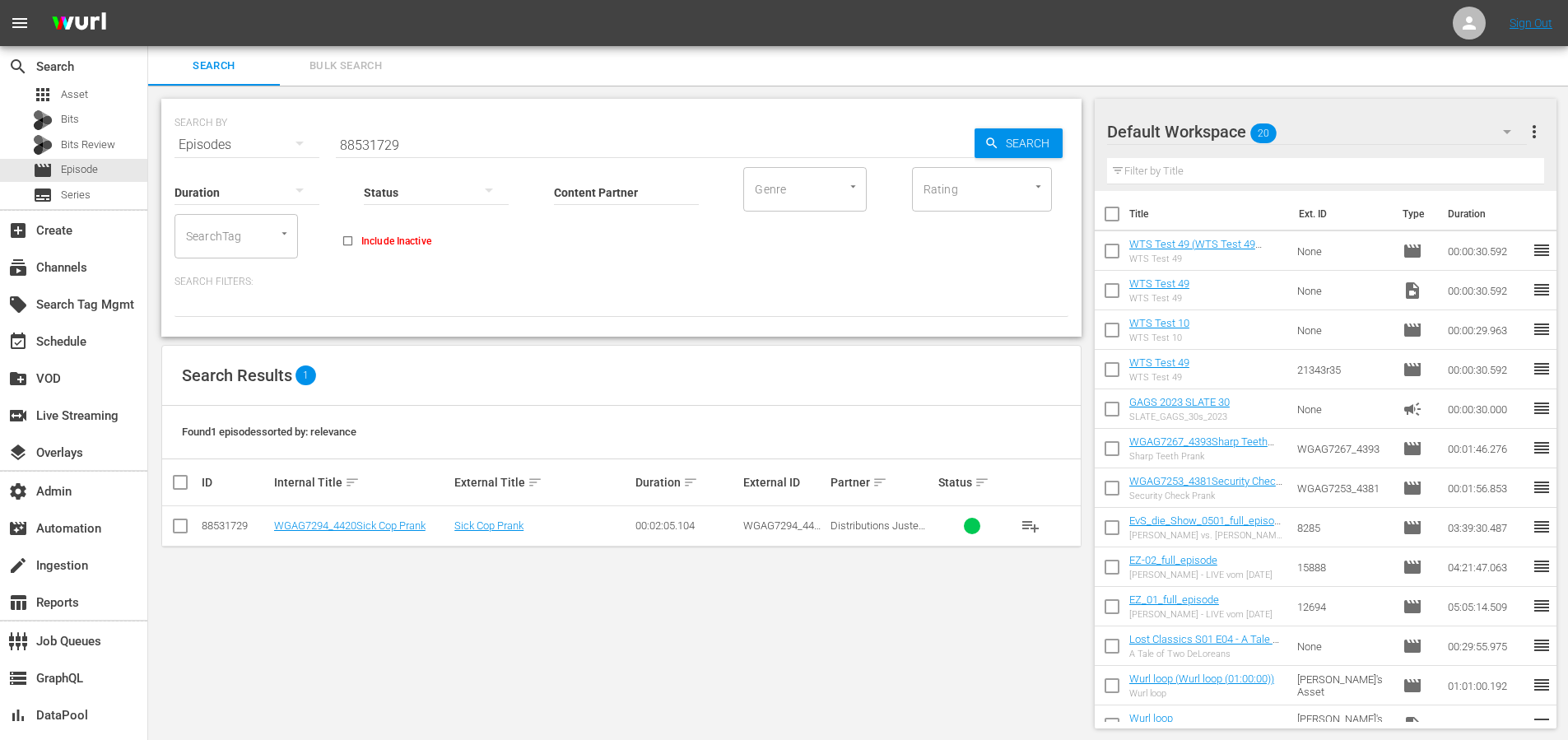
click at [458, 149] on input "88531729" at bounding box center [656, 145] width 639 height 40
paste input "88531697"
click at [1023, 144] on span "Search" at bounding box center [1031, 143] width 63 height 30
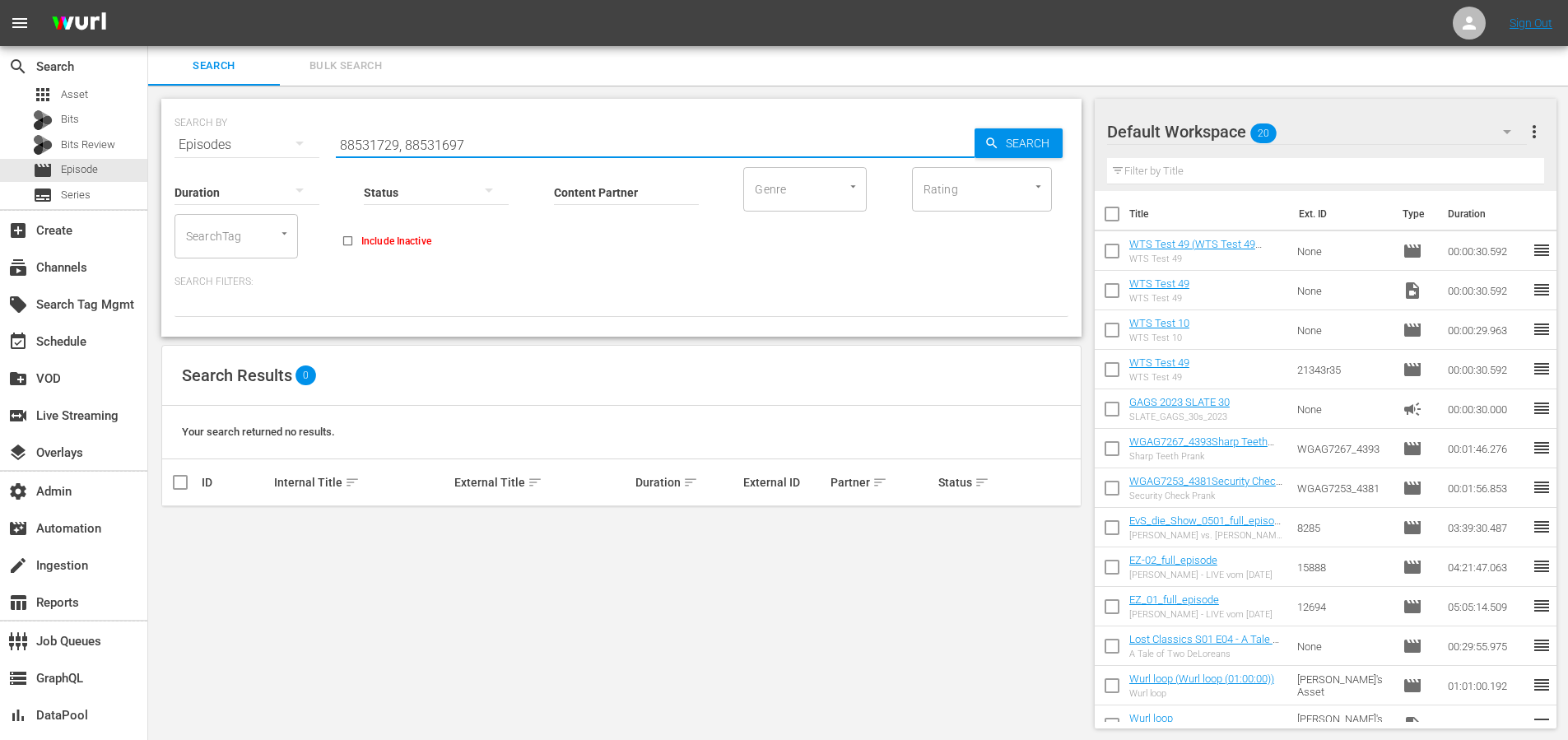
drag, startPoint x: 578, startPoint y: 141, endPoint x: 327, endPoint y: 139, distance: 251.0
click at [327, 139] on div "SEARCH BY Search By Episodes Search ID, Title, Description, Keywords, or Catego…" at bounding box center [622, 135] width 894 height 60
click at [508, 147] on input "88531729, 88531697" at bounding box center [656, 145] width 639 height 40
drag, startPoint x: 508, startPoint y: 147, endPoint x: 313, endPoint y: 143, distance: 195.0
click at [317, 142] on div "SEARCH BY Search By Episodes Search ID, Title, Description, Keywords, or Catego…" at bounding box center [622, 135] width 894 height 60
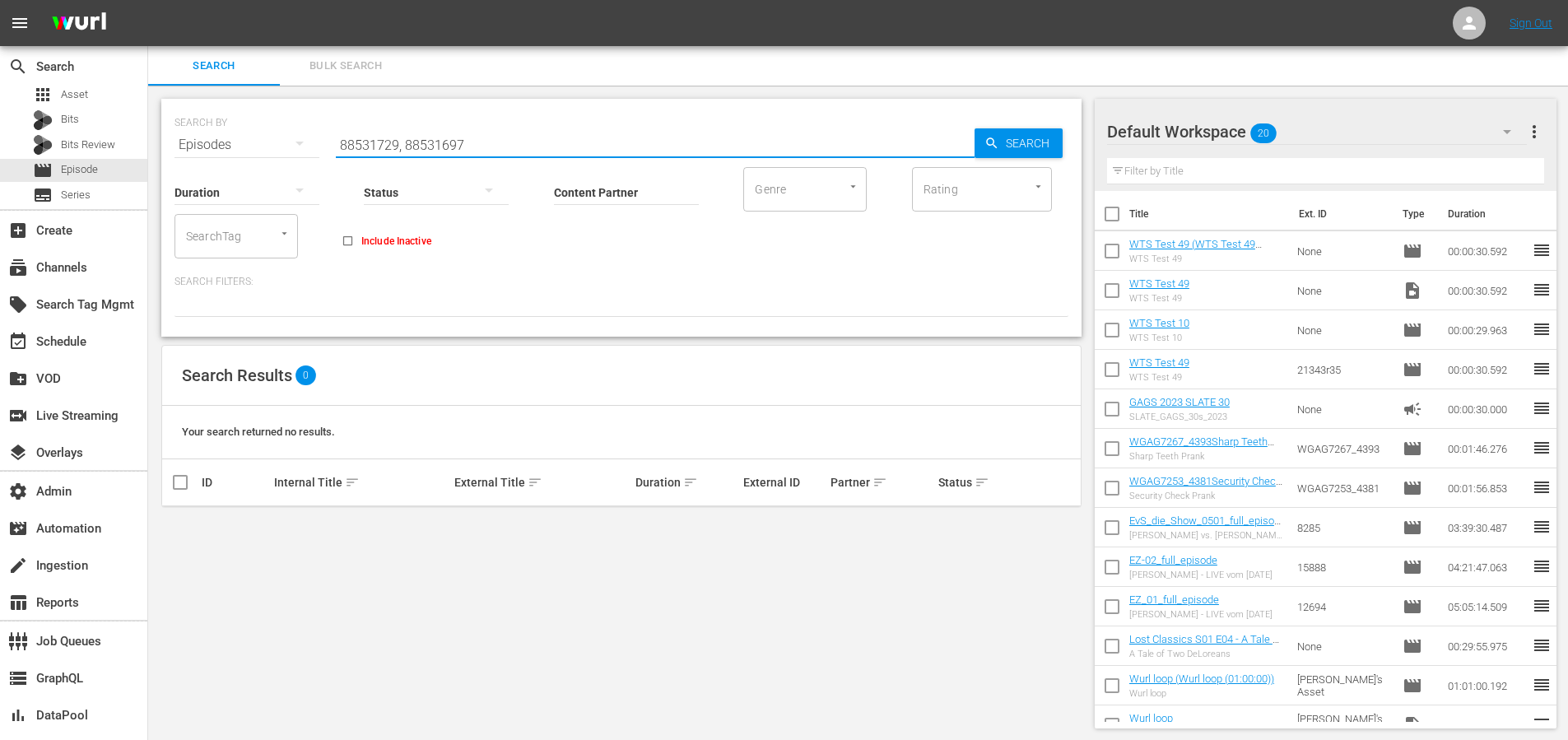
paste input "text"
click at [999, 140] on span "Search" at bounding box center [1031, 143] width 63 height 30
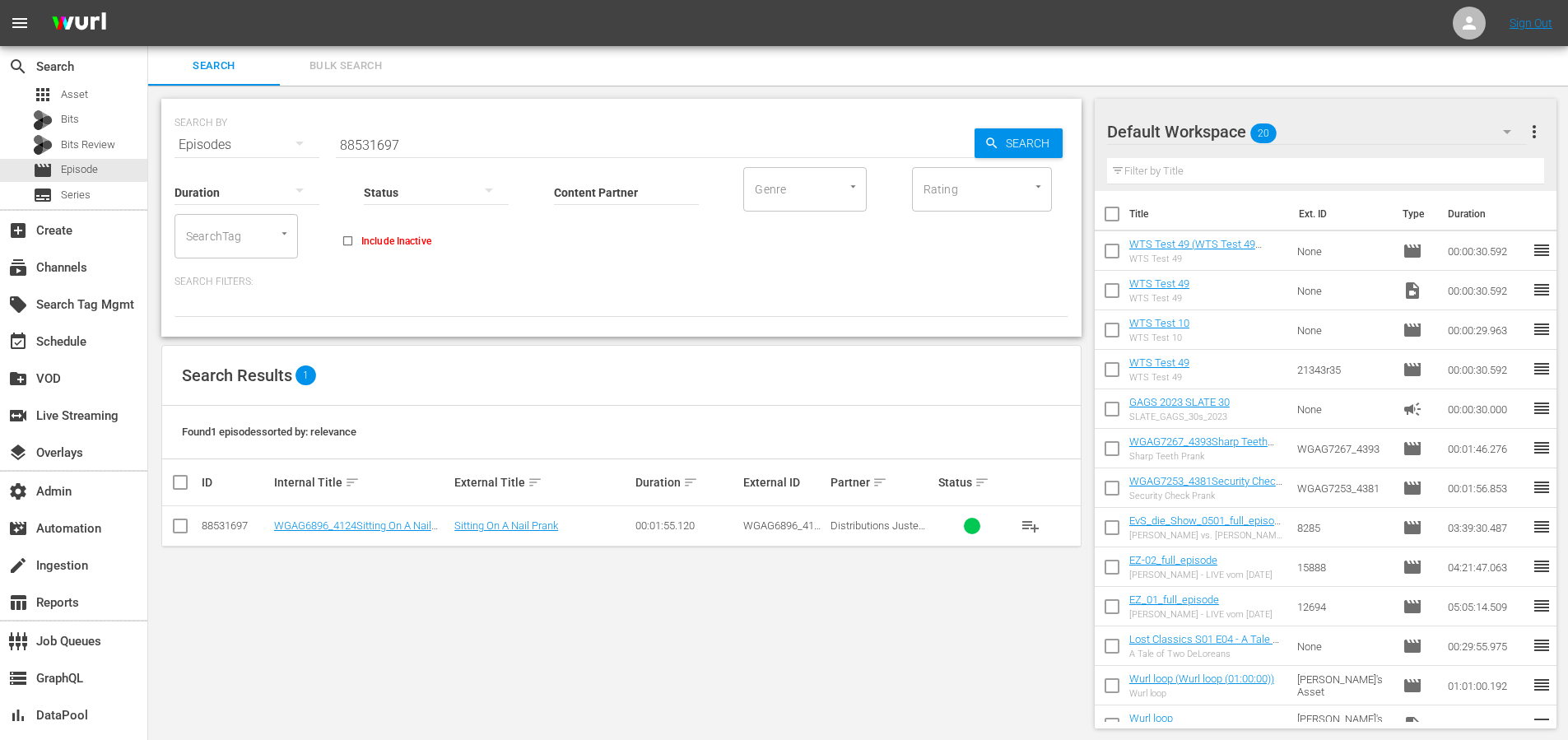
click at [392, 148] on input "88531697" at bounding box center [656, 145] width 639 height 40
paste input "81"
click at [1033, 146] on span "Search" at bounding box center [1031, 143] width 63 height 30
click at [374, 145] on input "88531681" at bounding box center [656, 145] width 639 height 40
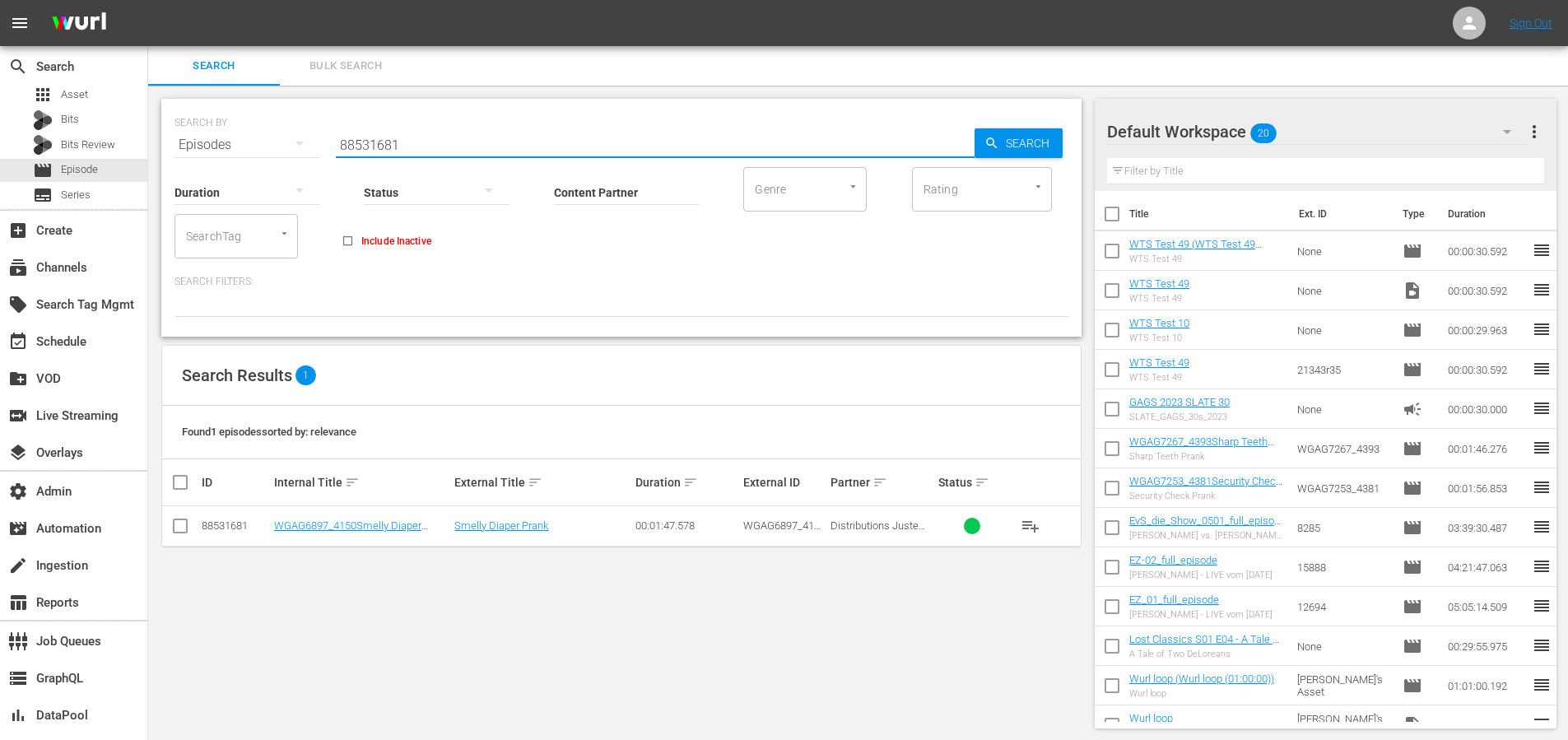
click at [373, 145] on input "88531681" at bounding box center [656, 145] width 639 height 40
paste input "24235"
click at [1024, 142] on span "Search" at bounding box center [1031, 143] width 63 height 30
click at [372, 147] on input "88524235" at bounding box center [656, 145] width 639 height 40
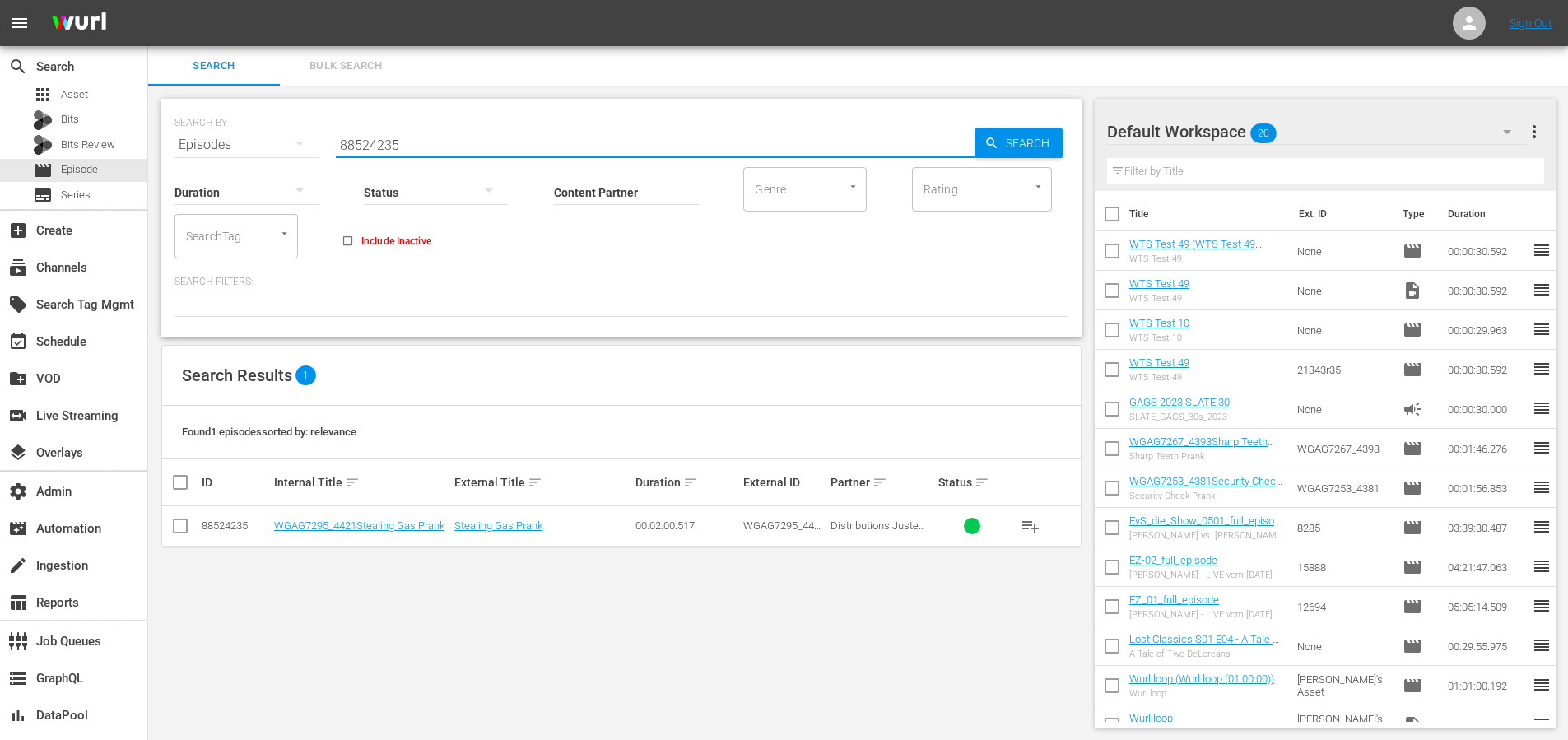
paste input "0967"
click at [1015, 150] on span "Search" at bounding box center [1031, 143] width 63 height 30
click at [367, 147] on input "88520967" at bounding box center [656, 145] width 639 height 40
paste input "12255"
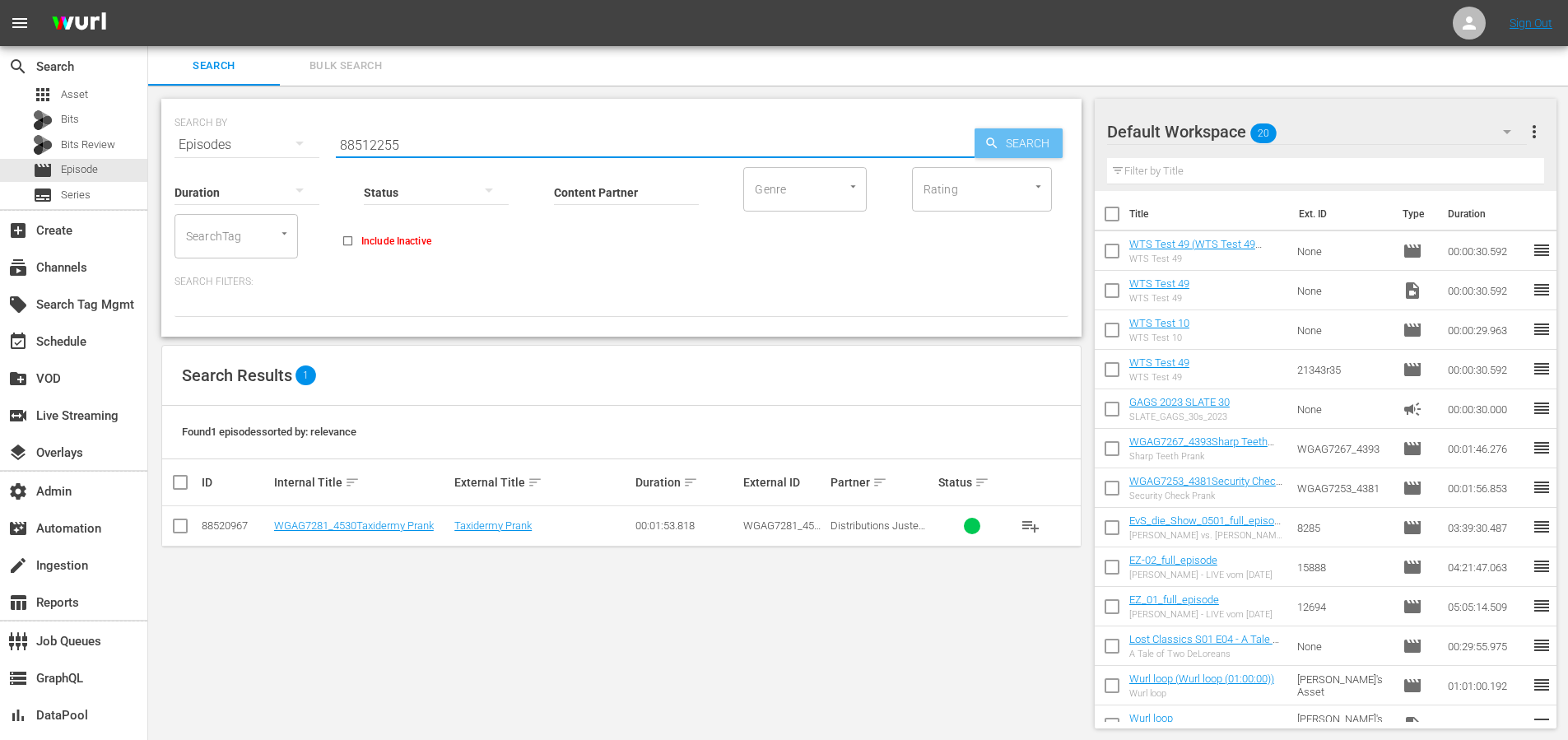
click at [1033, 143] on span "Search" at bounding box center [1031, 143] width 63 height 30
click at [382, 147] on input "88512255" at bounding box center [656, 145] width 639 height 40
click at [387, 147] on input "88512255" at bounding box center [656, 145] width 639 height 40
click at [388, 147] on input "88512255" at bounding box center [656, 145] width 639 height 40
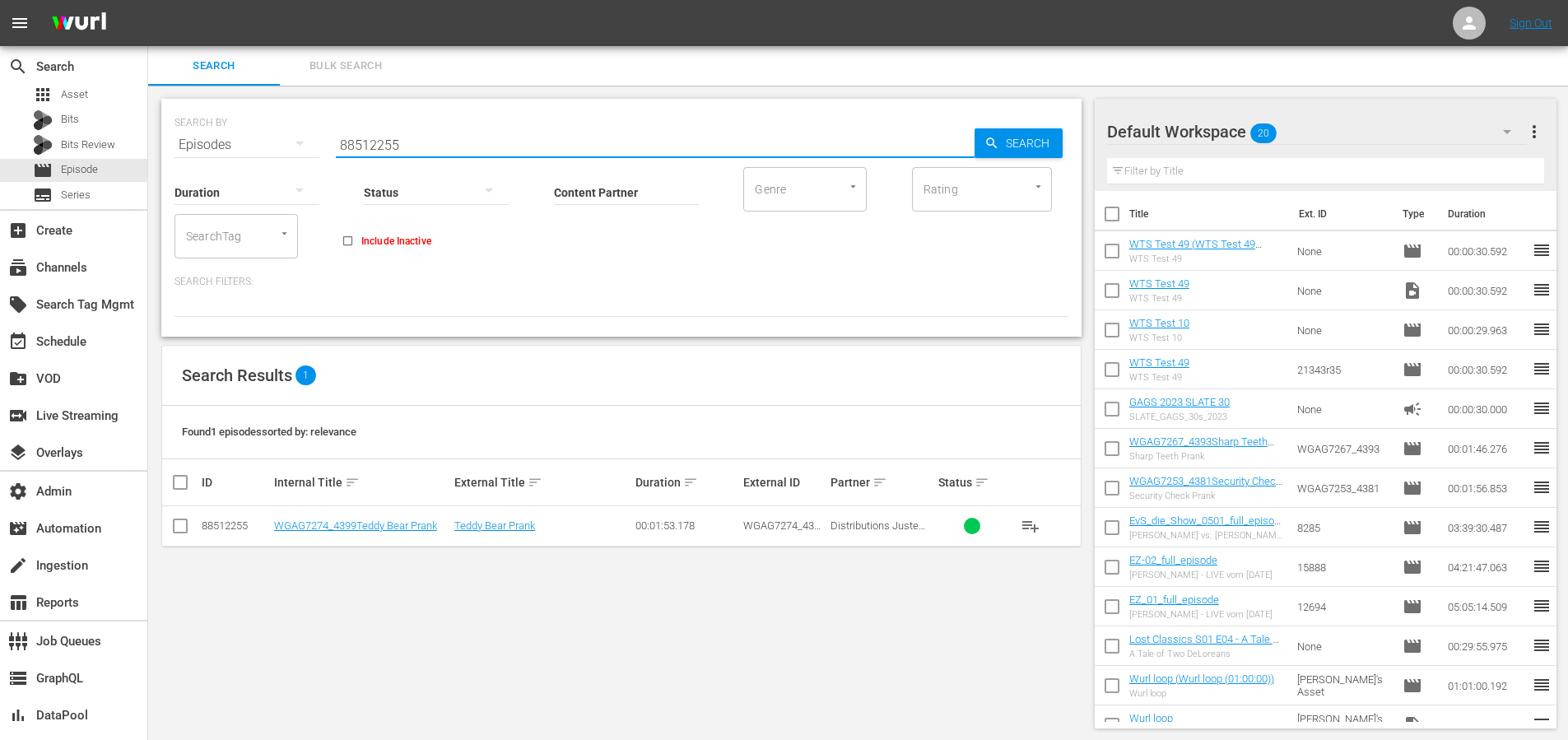
paste input "06"
click at [1023, 152] on span "Search" at bounding box center [1031, 143] width 63 height 30
click at [371, 148] on input "88512206" at bounding box center [656, 145] width 639 height 40
paste input "1938"
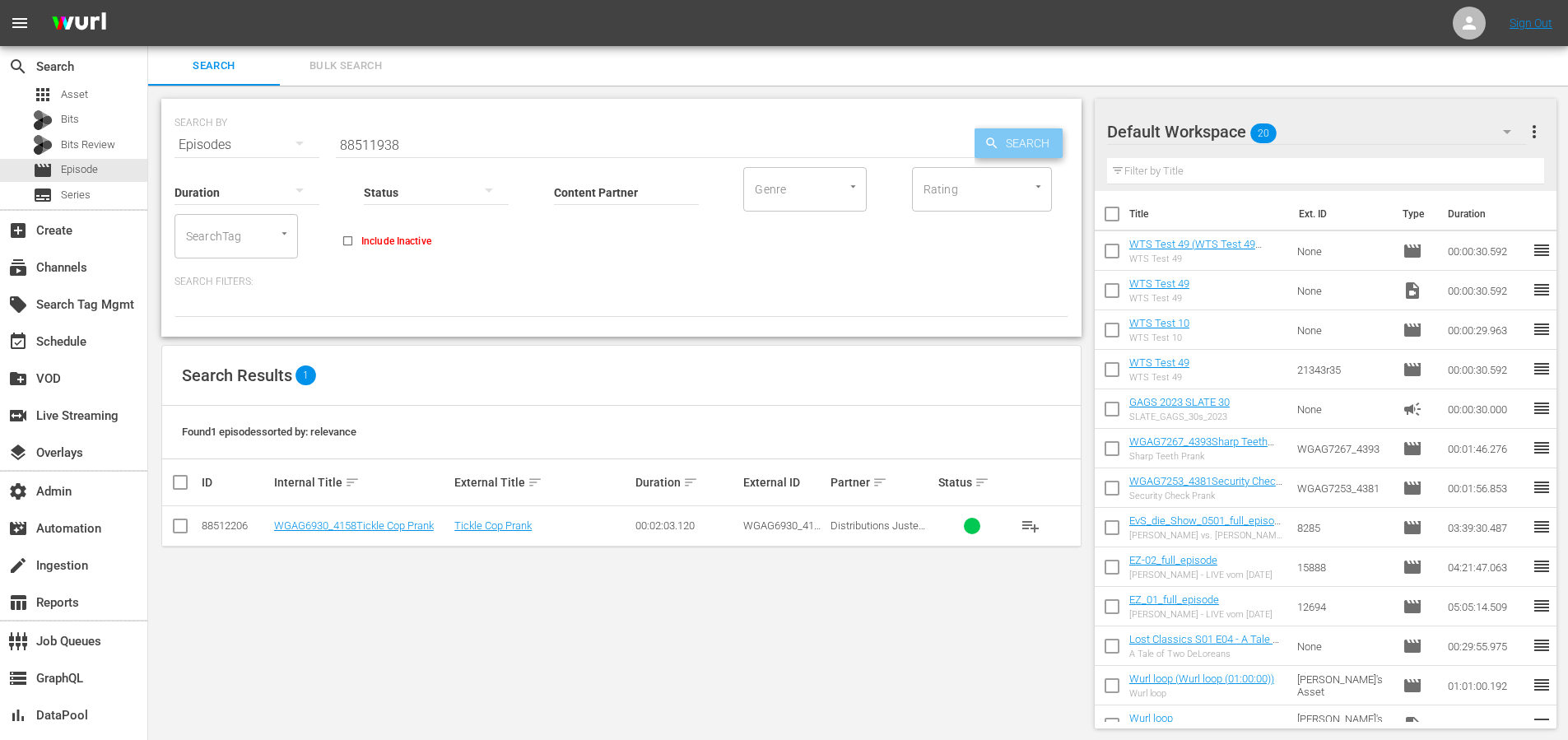
click at [1045, 149] on span "Search" at bounding box center [1031, 143] width 63 height 30
click at [389, 138] on input "88511938" at bounding box center [656, 145] width 639 height 40
paste input "7"
click at [1015, 133] on span "Search" at bounding box center [1031, 143] width 63 height 30
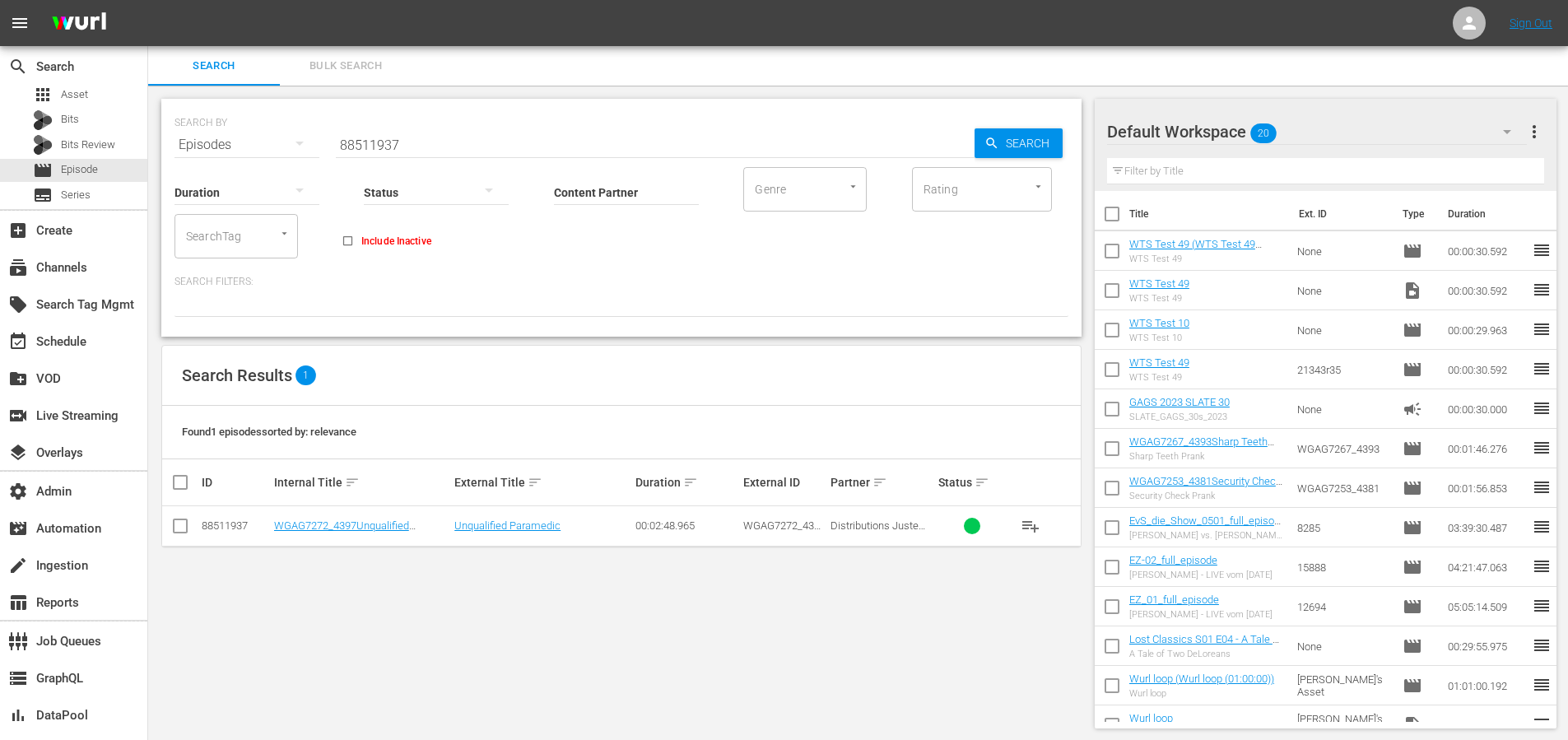
click at [388, 147] on input "88511937" at bounding box center [656, 145] width 639 height 40
paste input "884"
click at [1016, 144] on span "Search" at bounding box center [1031, 143] width 63 height 30
click at [373, 147] on input "88511884" at bounding box center [656, 145] width 639 height 40
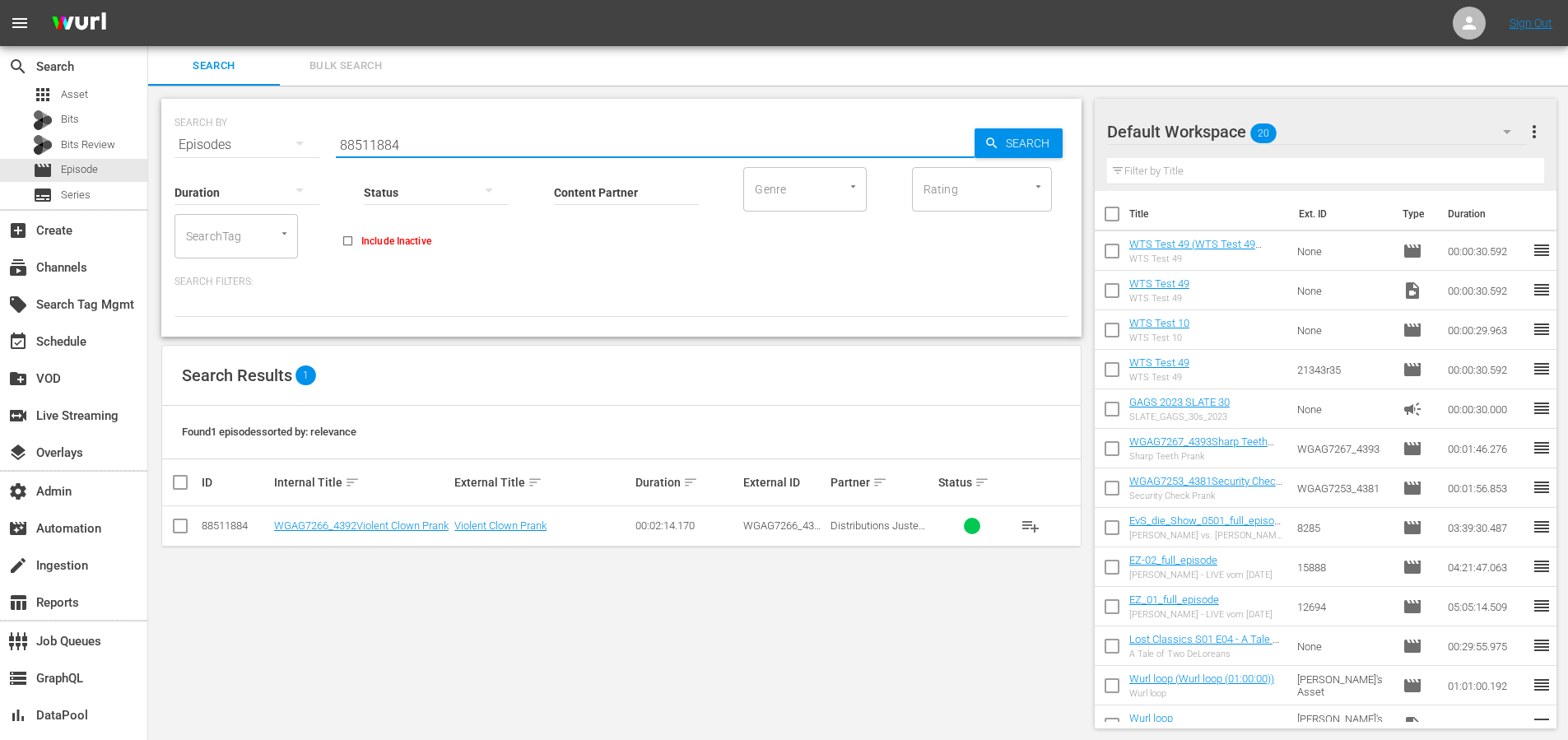
click at [373, 147] on input "88511884" at bounding box center [656, 145] width 639 height 40
paste input "668"
click at [1004, 147] on span "Search" at bounding box center [1031, 143] width 63 height 30
click at [386, 146] on input "88511668" at bounding box center [656, 145] width 639 height 40
click at [385, 146] on input "88511668" at bounding box center [656, 145] width 639 height 40
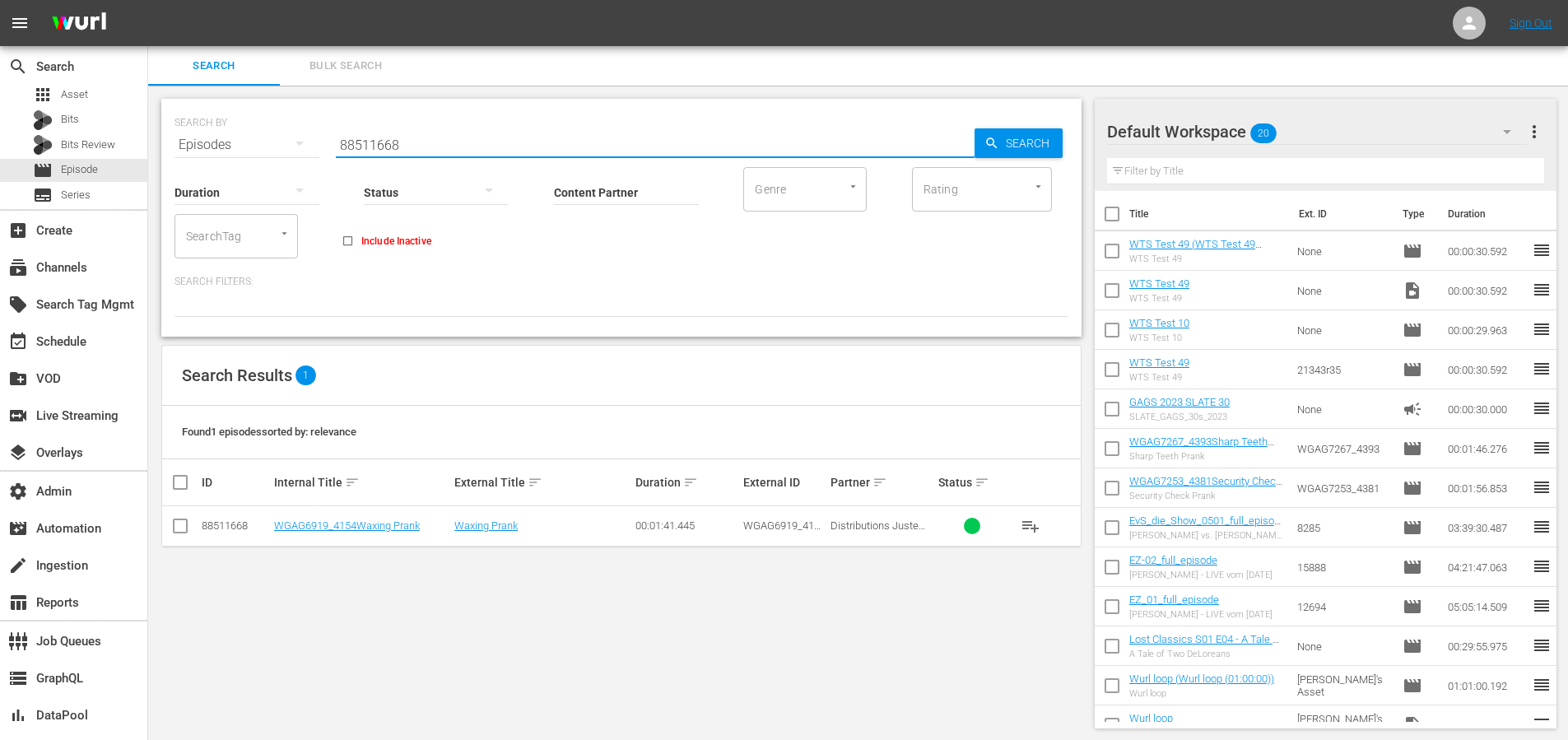
paste input "6"
click at [1048, 139] on span "Search" at bounding box center [1031, 143] width 63 height 30
click at [378, 147] on input "88511666" at bounding box center [656, 145] width 639 height 40
paste input "50"
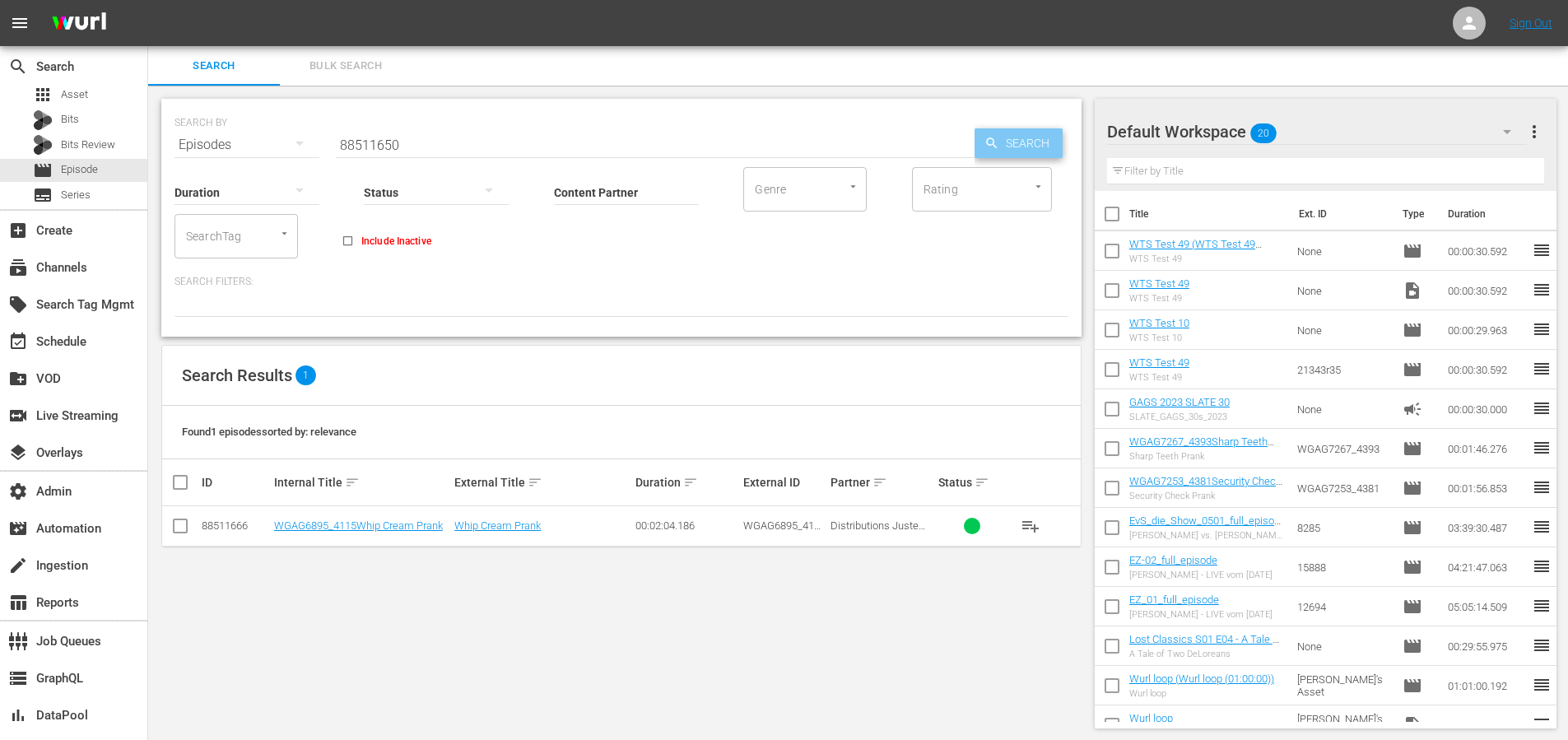
click at [996, 136] on icon "button" at bounding box center [991, 143] width 15 height 15
click at [386, 148] on input "88511650" at bounding box center [656, 145] width 639 height 40
paste input "48"
click at [1008, 150] on span "Search" at bounding box center [1031, 143] width 63 height 30
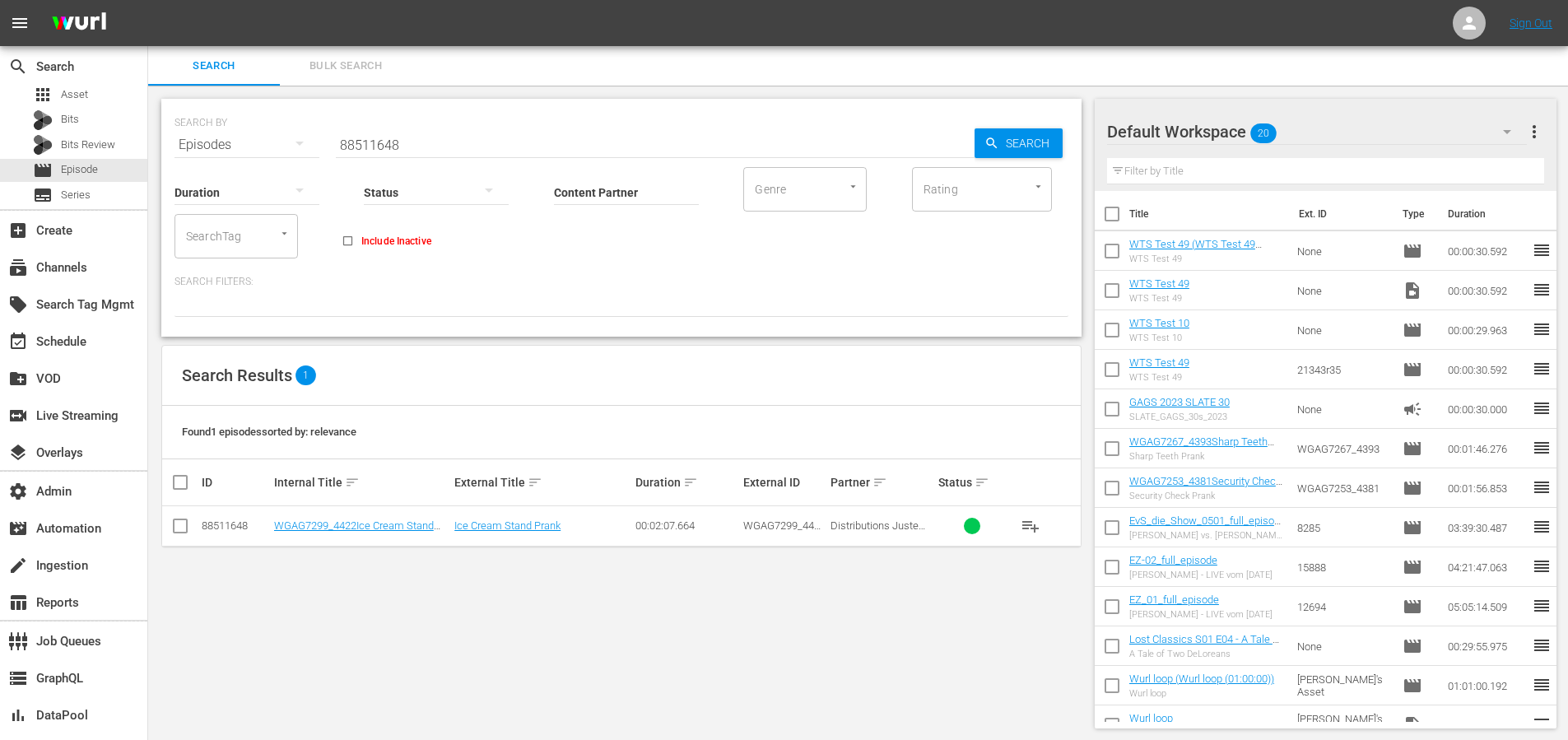
click at [399, 146] on input "88511648" at bounding box center [656, 145] width 639 height 40
paste input "6"
click at [1019, 140] on span "Search" at bounding box center [1031, 143] width 63 height 30
click at [364, 139] on input "88511646" at bounding box center [656, 145] width 639 height 40
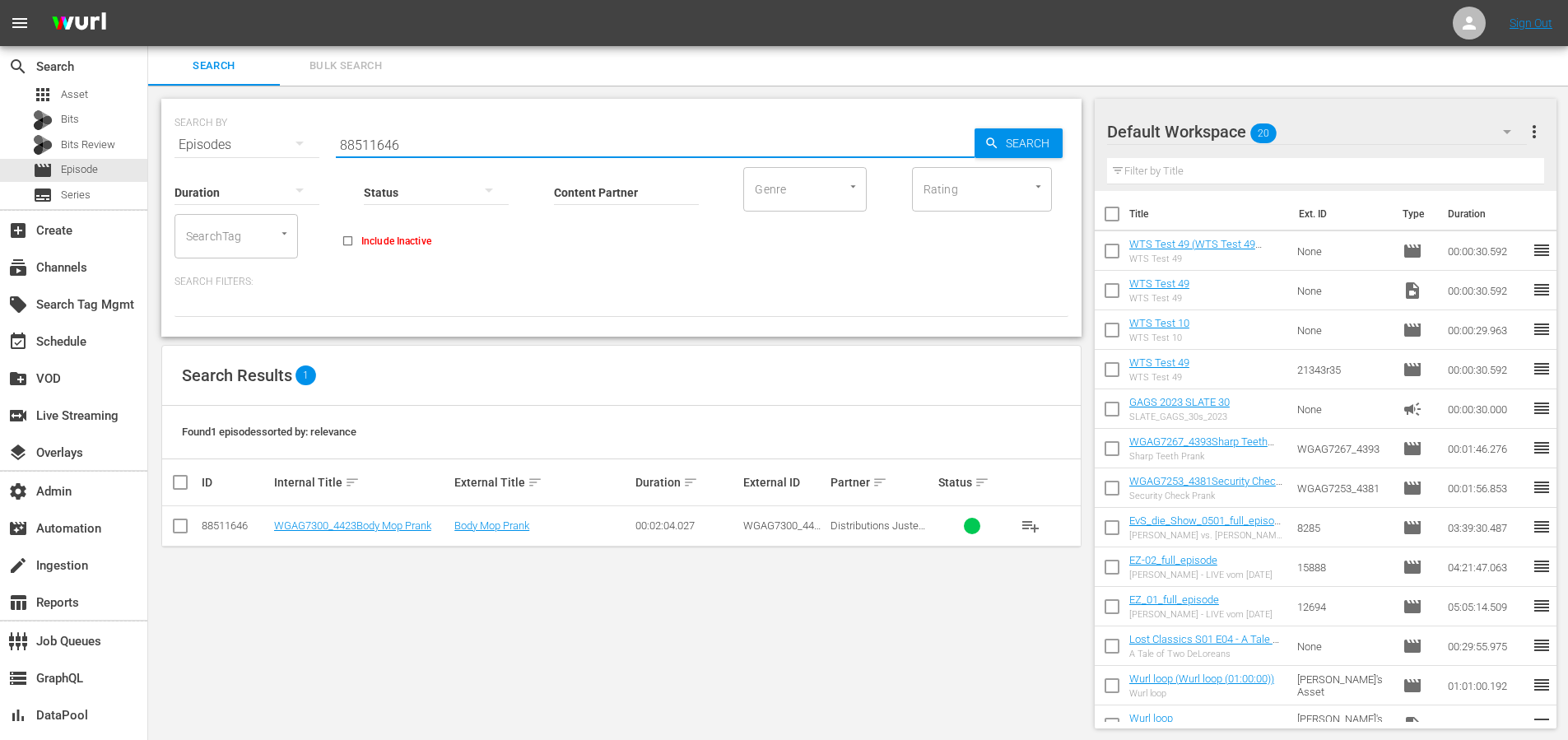
click at [364, 139] on input "88511646" at bounding box center [656, 145] width 639 height 40
paste input "563"
click at [1025, 137] on span "Search" at bounding box center [1031, 143] width 63 height 30
click at [378, 162] on div "Status" at bounding box center [435, 182] width 145 height 60
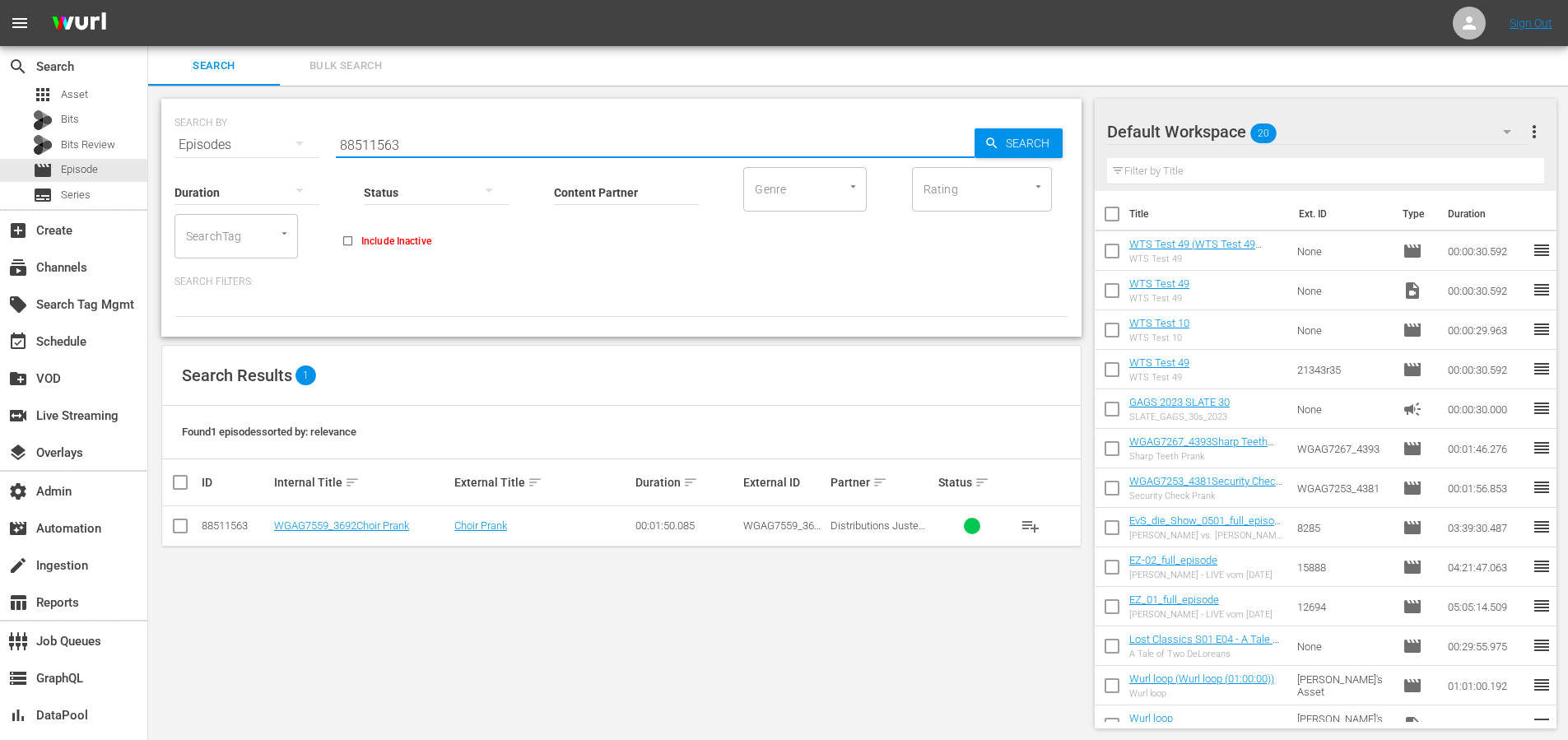
click at [382, 148] on input "88511563" at bounding box center [656, 145] width 639 height 40
paste input "464336"
click at [1026, 144] on span "Search" at bounding box center [1031, 143] width 63 height 30
click at [389, 144] on input "88464336" at bounding box center [656, 145] width 639 height 40
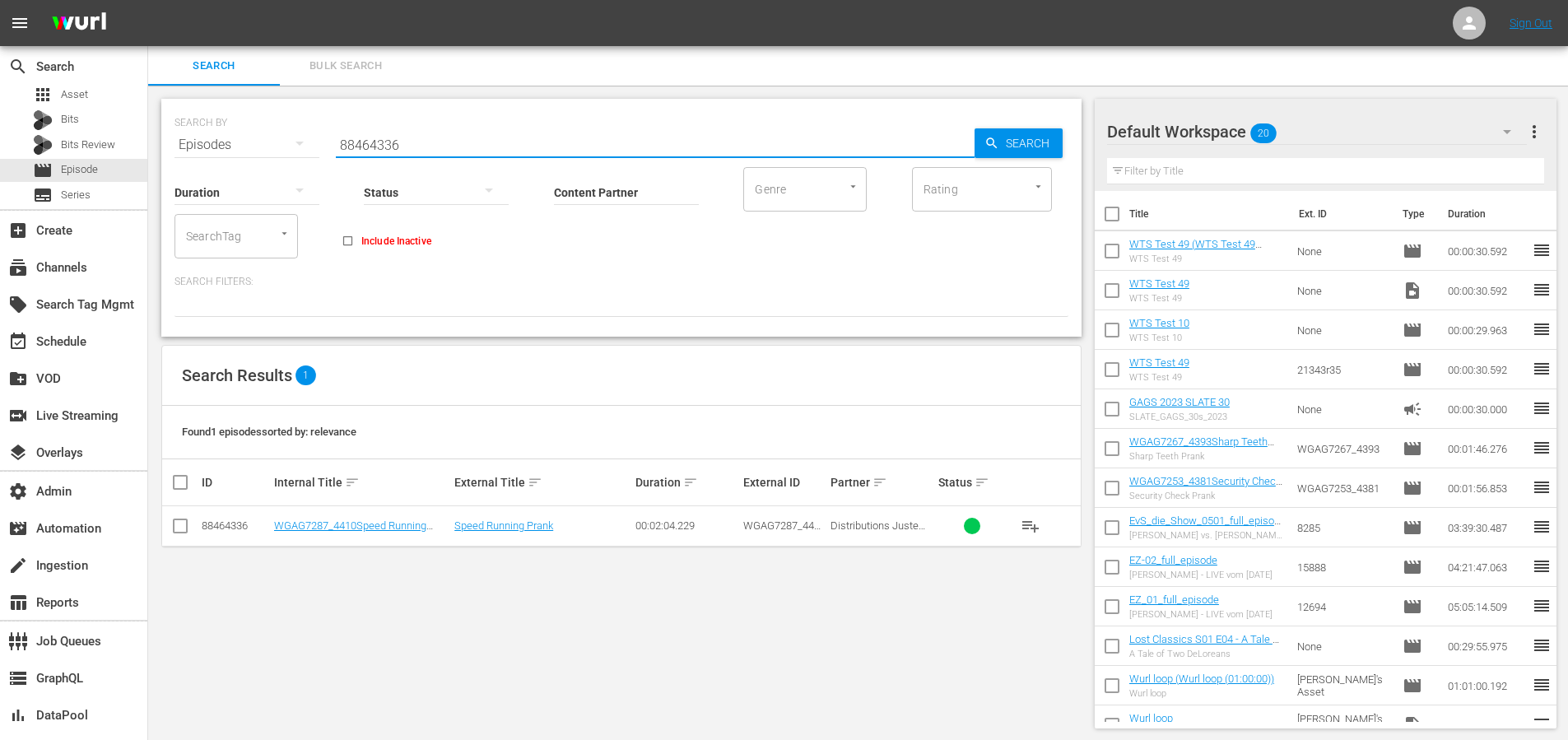
click at [388, 144] on input "88464336" at bounding box center [656, 145] width 639 height 40
paste input "5"
type input "88464335"
click at [1050, 131] on span "Search" at bounding box center [1031, 143] width 63 height 30
drag, startPoint x: 420, startPoint y: 147, endPoint x: 300, endPoint y: 140, distance: 120.2
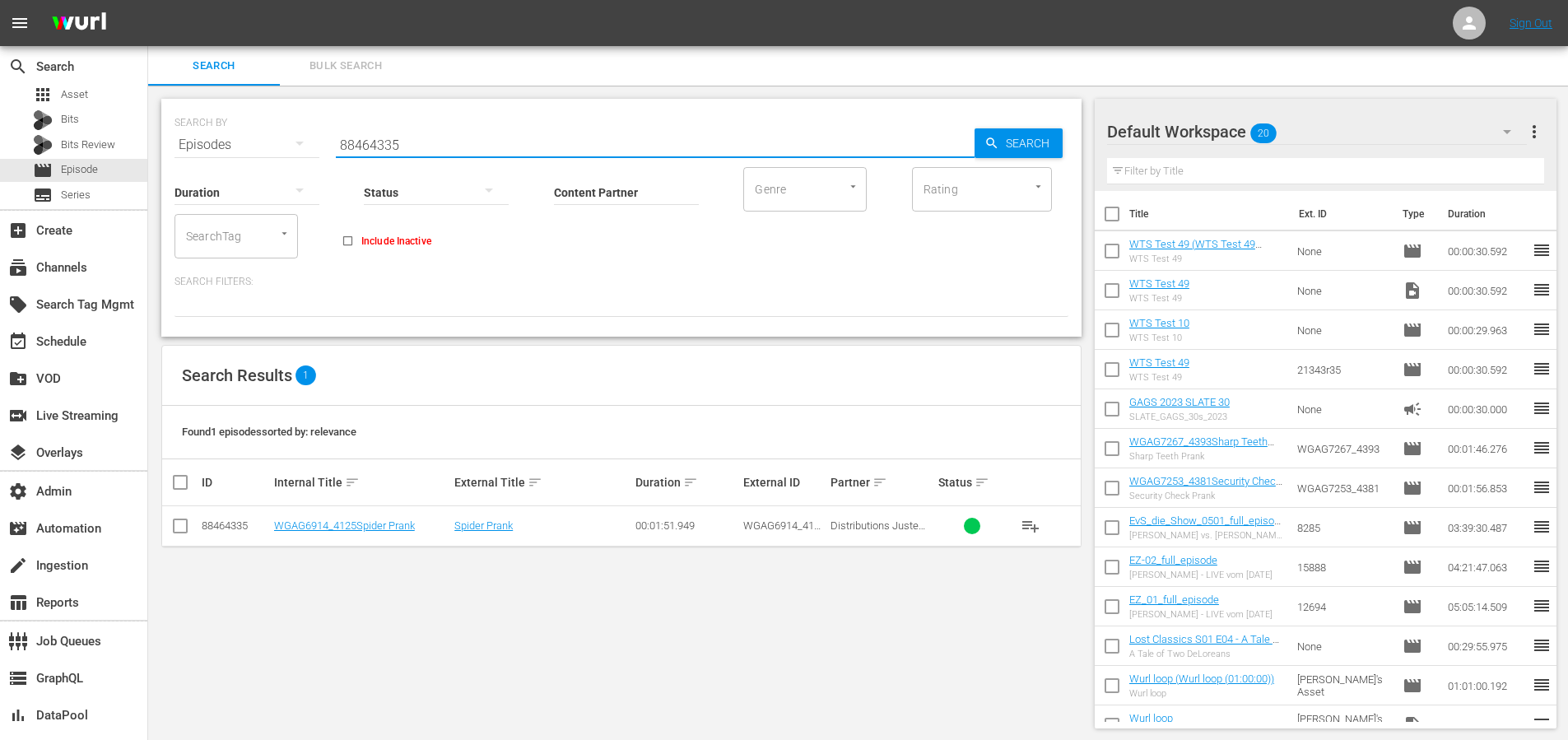
click at [301, 142] on div "SEARCH BY Search By Episodes Search ID, Title, Description, Keywords, or Catego…" at bounding box center [622, 135] width 894 height 60
click at [411, 139] on input "text" at bounding box center [656, 145] width 639 height 40
type input "w"
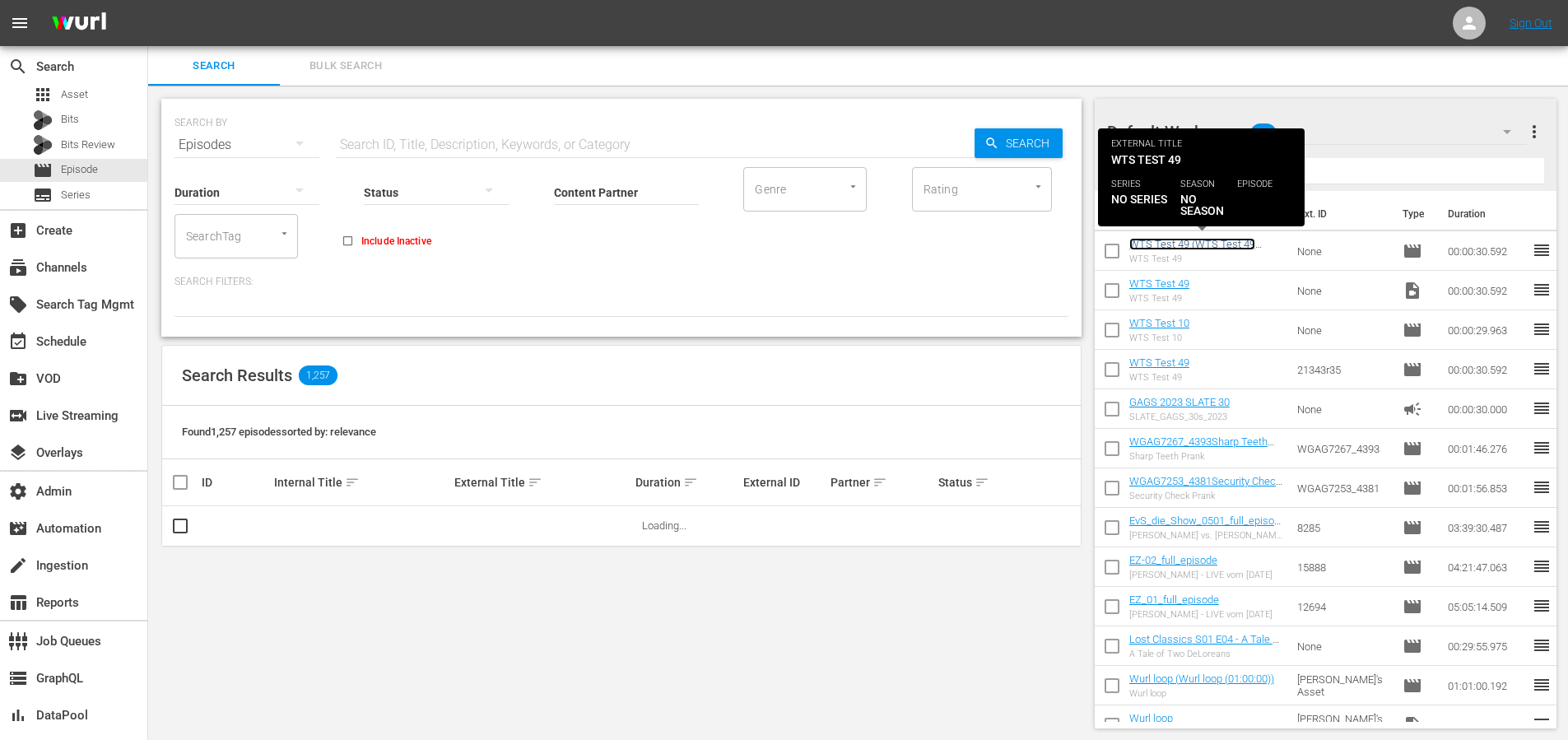
click at [1169, 244] on link "WTS Test 49 (WTS Test 49 (00:00:00))" at bounding box center [1191, 250] width 126 height 25
click at [1176, 241] on link "WTS Test 49 (WTS Test 49 (00:00:00))" at bounding box center [1191, 250] width 126 height 25
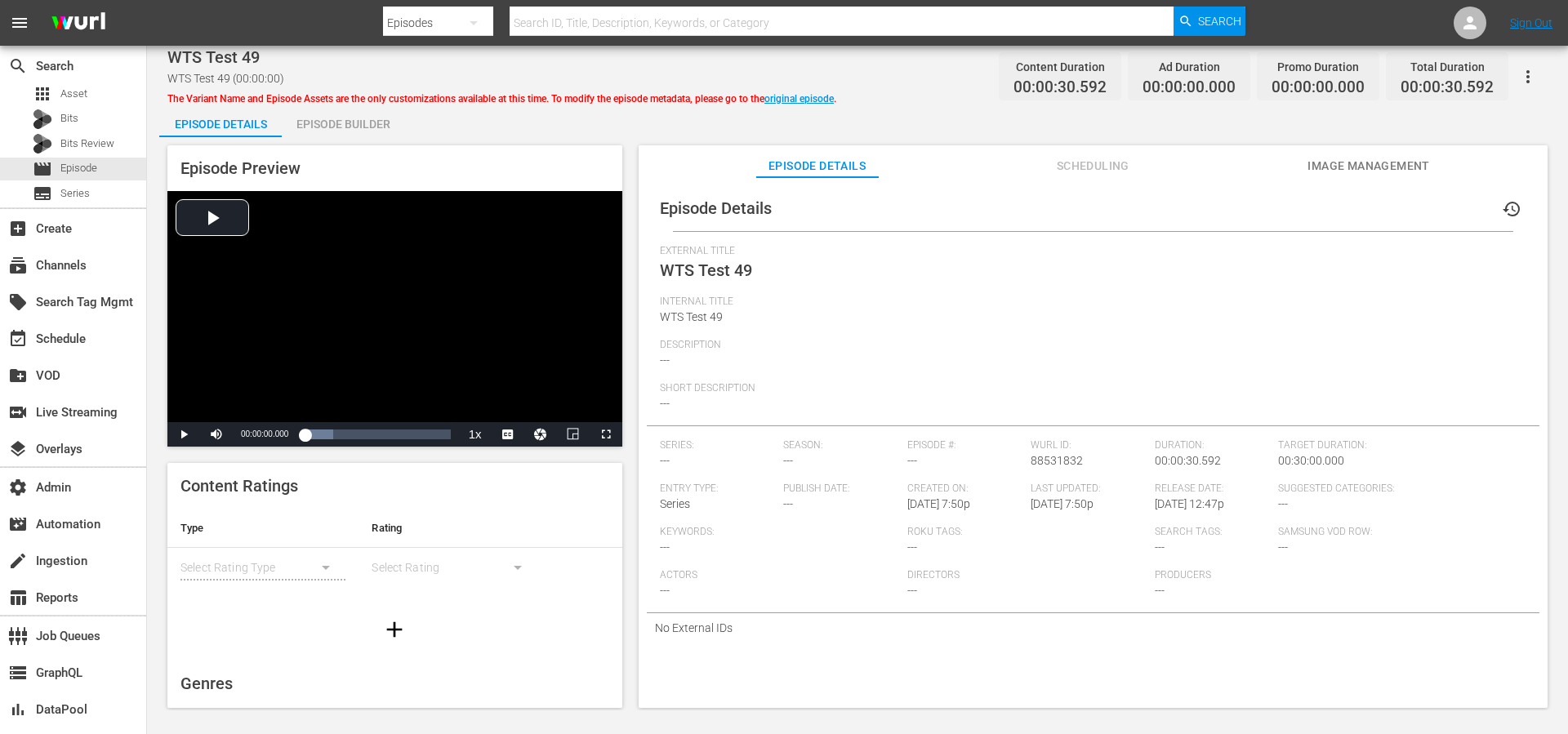
click at [215, 57] on span "WTS Test 49" at bounding box center [213, 57] width 92 height 20
copy span "WTS Test 49"
click at [72, 168] on span "Episode" at bounding box center [78, 168] width 37 height 17
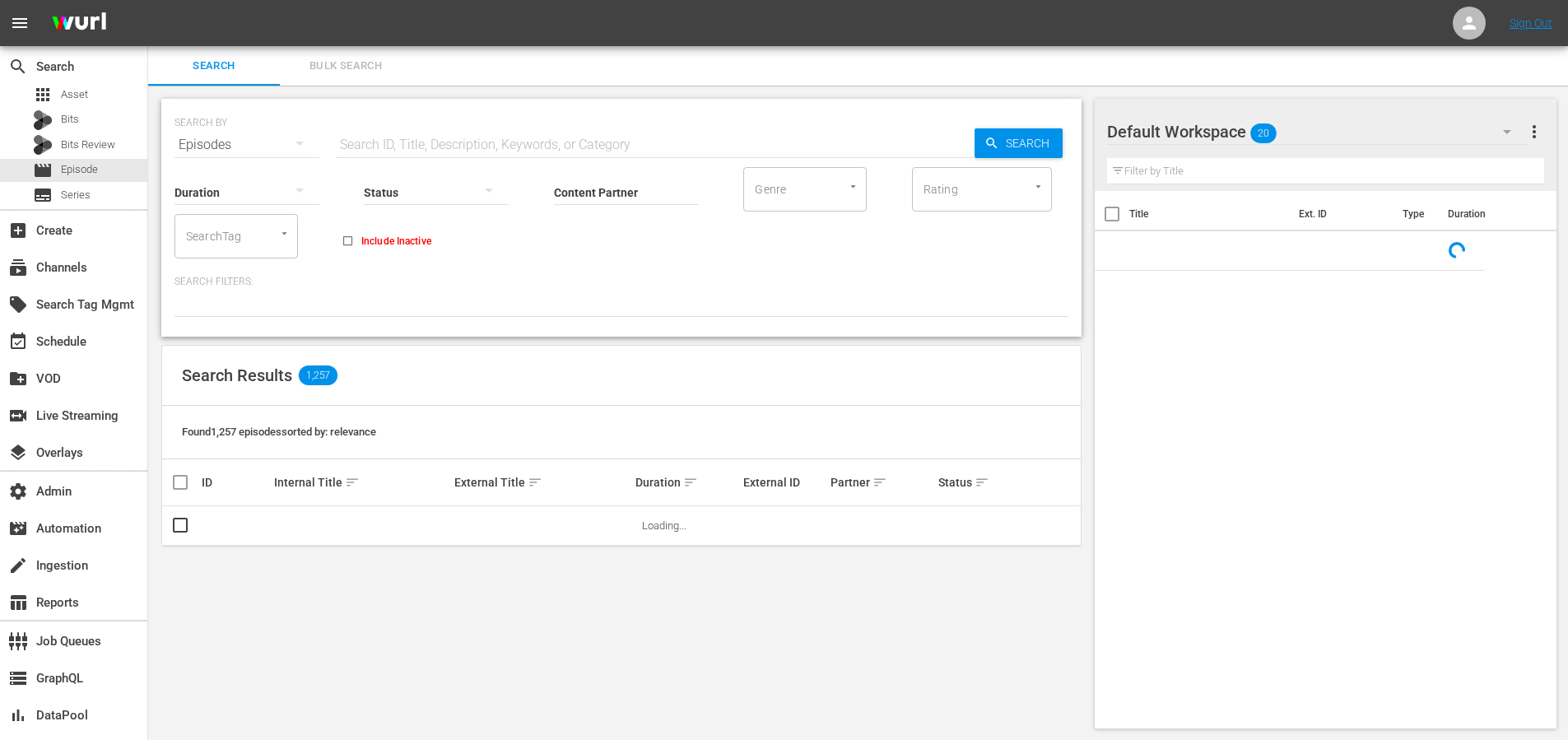
click at [405, 139] on input "text" at bounding box center [656, 145] width 639 height 40
paste input "WTS Test 49"
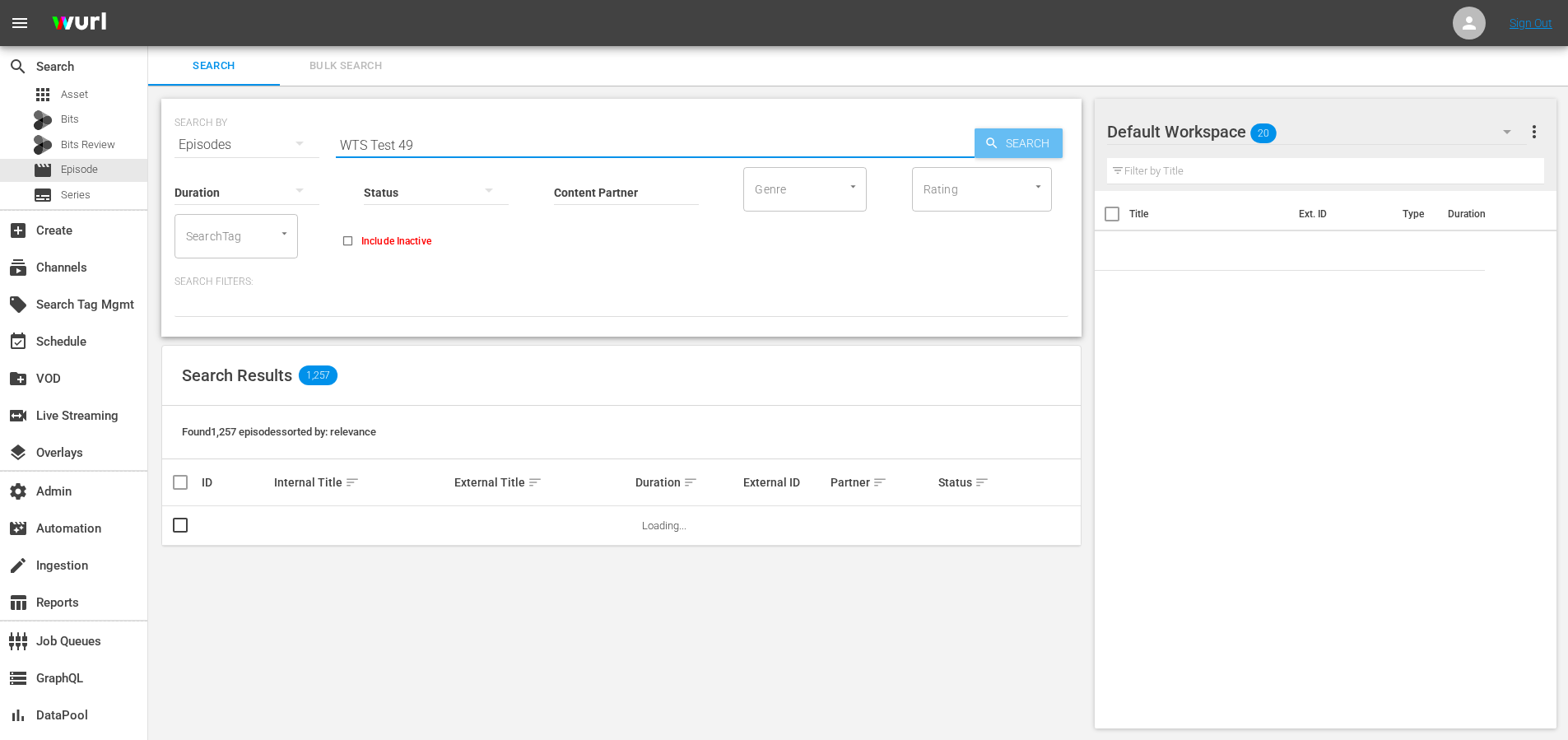
type input "WTS Test 49"
click at [1040, 147] on span "Search" at bounding box center [1031, 143] width 63 height 30
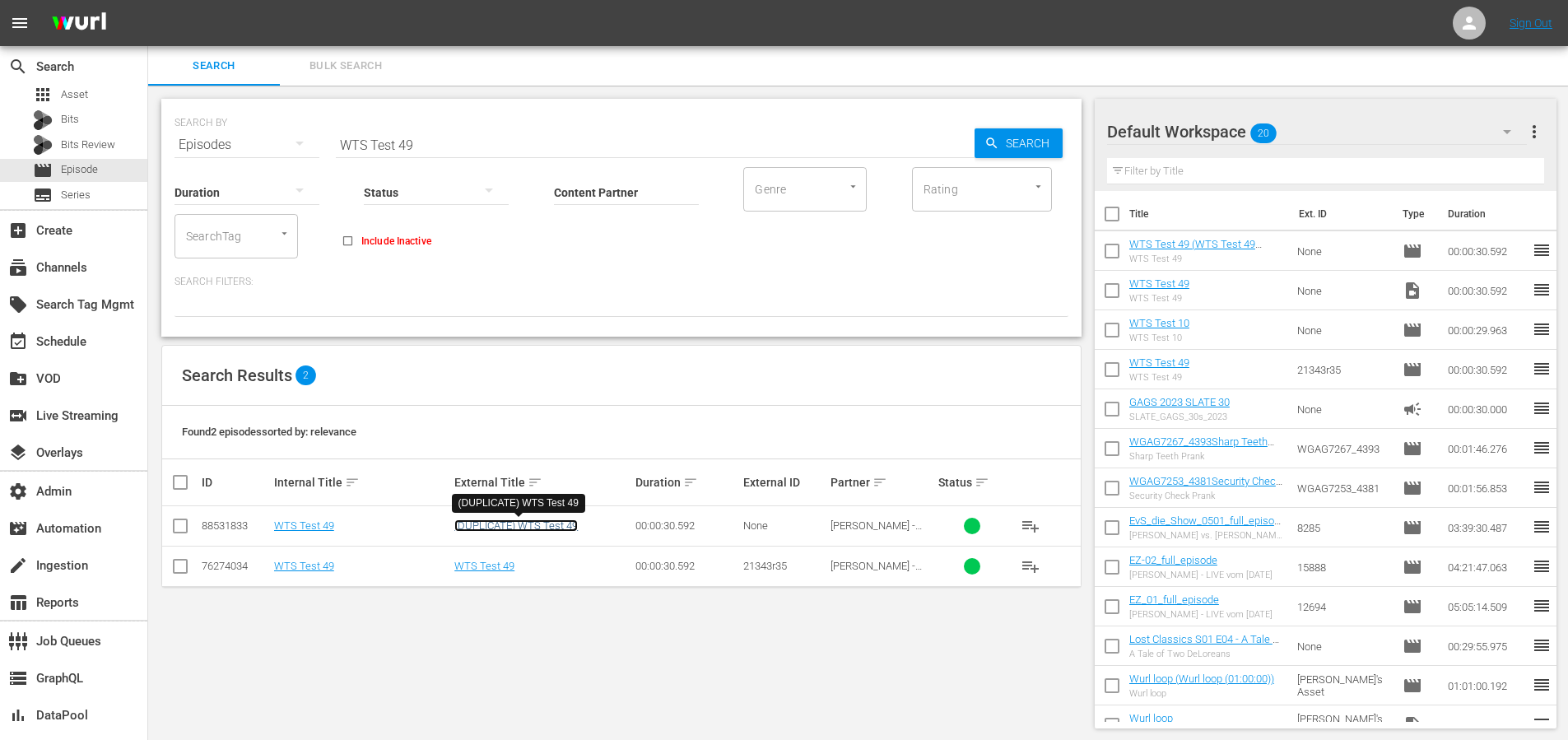
click at [559, 526] on link "(DUPLICATE) WTS Test 49" at bounding box center [516, 526] width 124 height 12
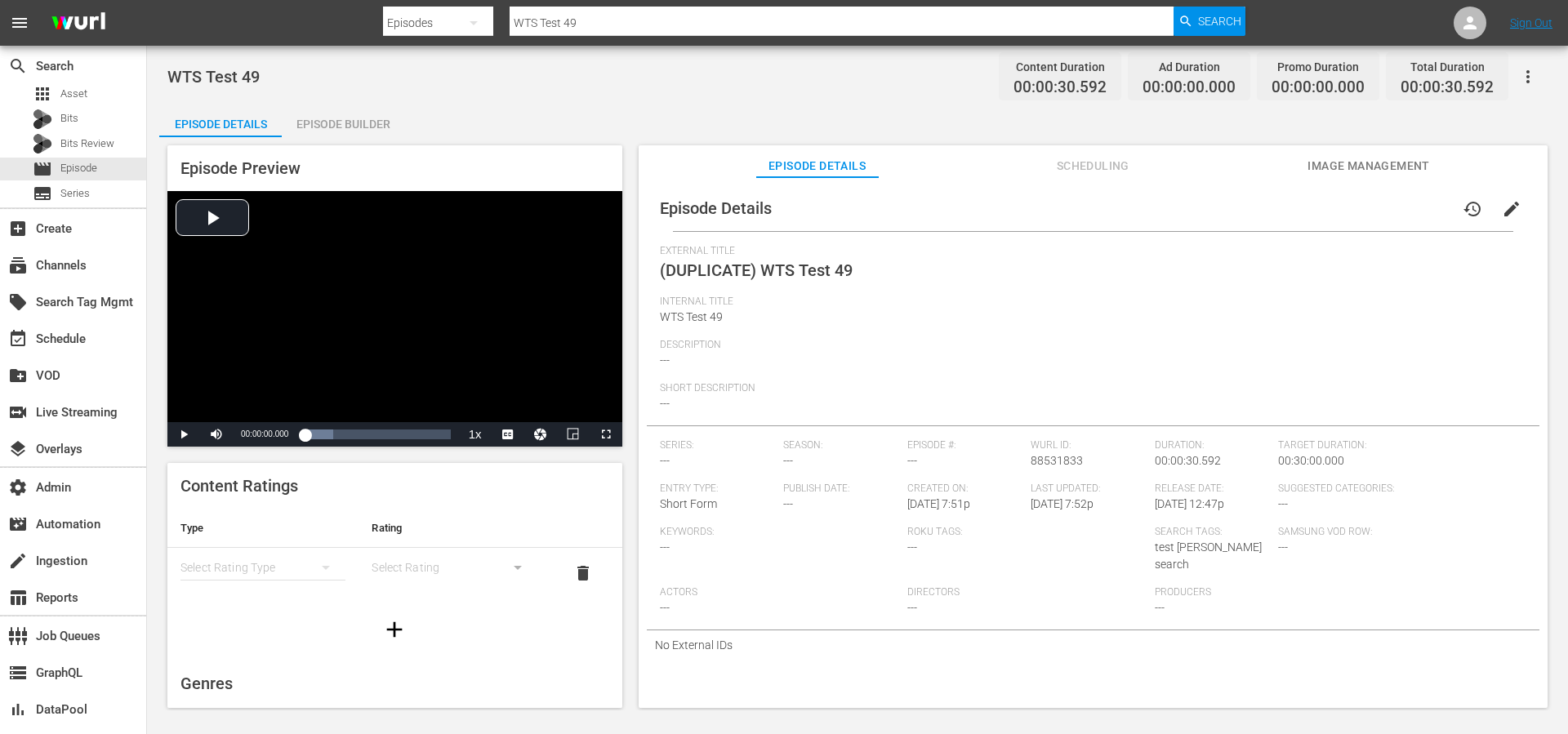
click at [339, 118] on div "Episode Builder" at bounding box center [342, 124] width 123 height 39
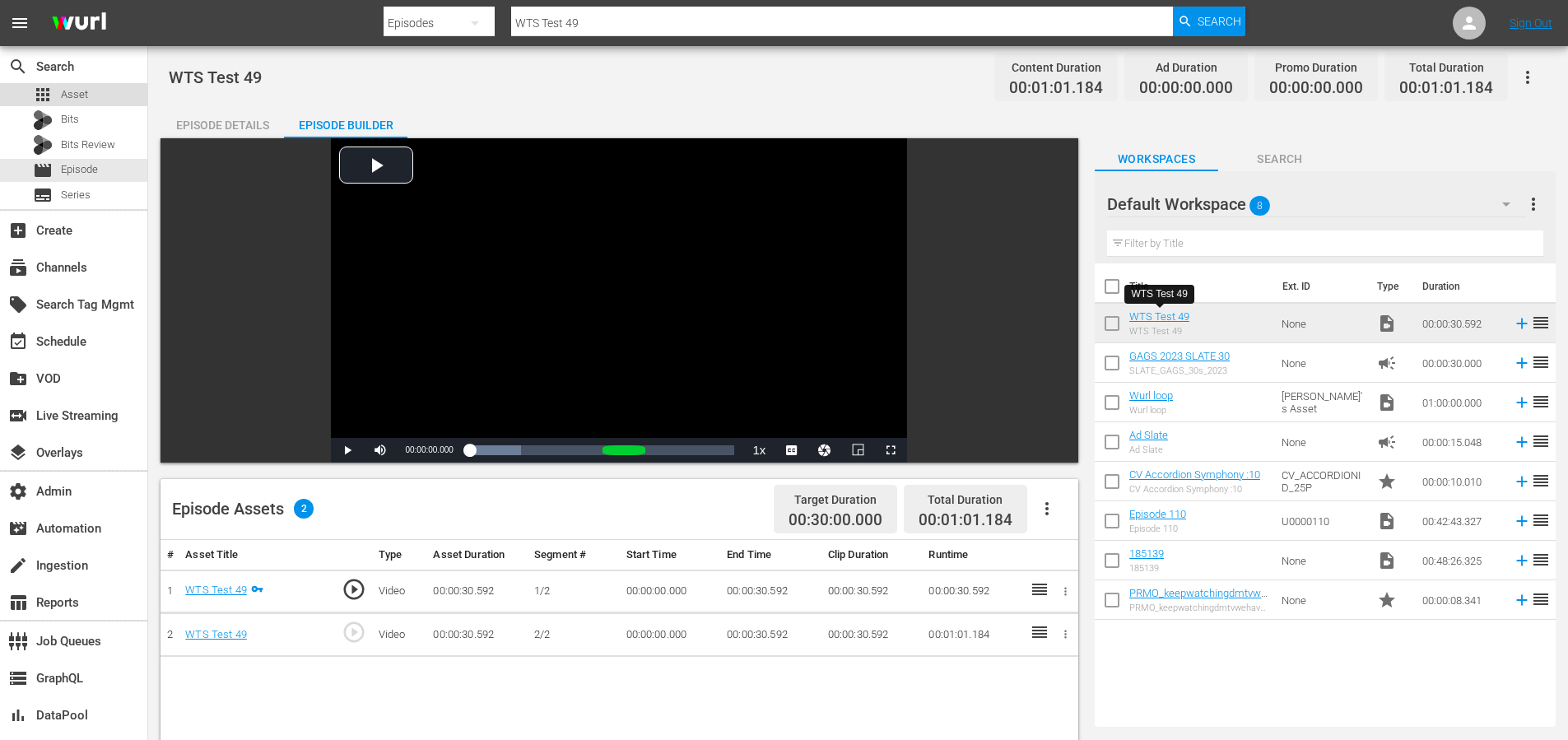
click at [94, 99] on div "apps Asset" at bounding box center [74, 95] width 147 height 23
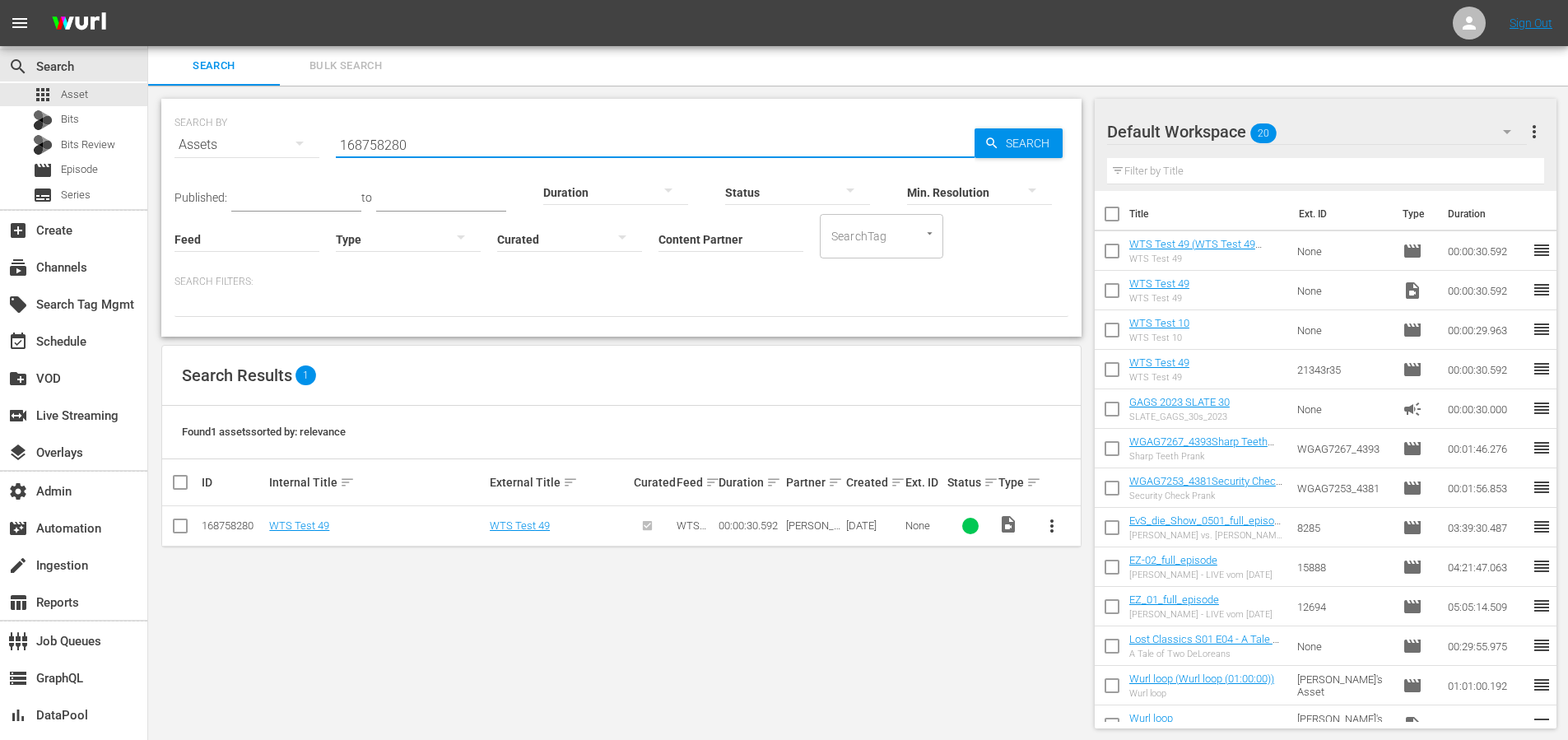
drag, startPoint x: 421, startPoint y: 146, endPoint x: 310, endPoint y: 144, distance: 111.0
click at [310, 145] on div "SEARCH BY Search By Assets Search ID, Title, Description, Keywords, or Category…" at bounding box center [622, 135] width 894 height 60
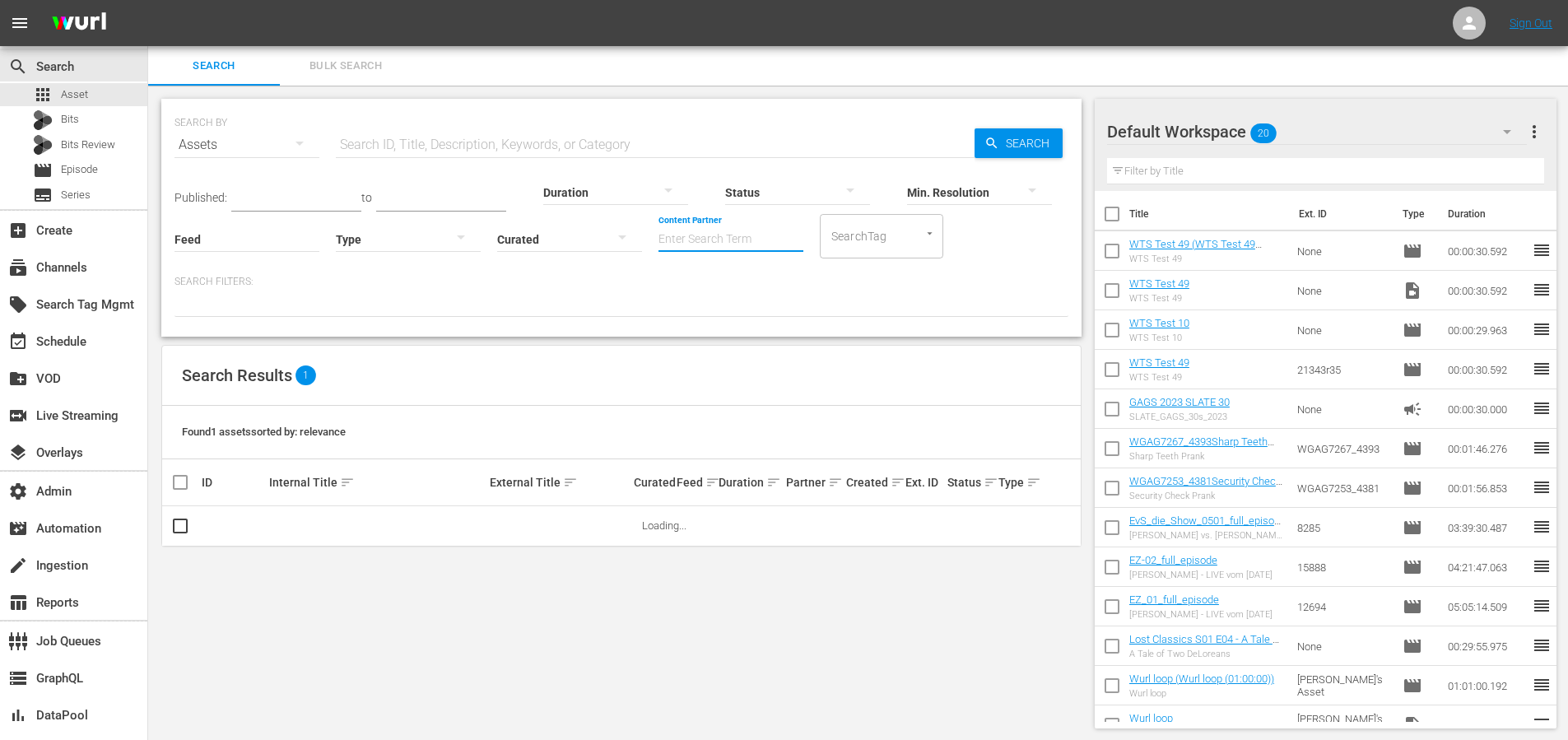
click at [721, 242] on input "Content Partner" at bounding box center [730, 241] width 145 height 60
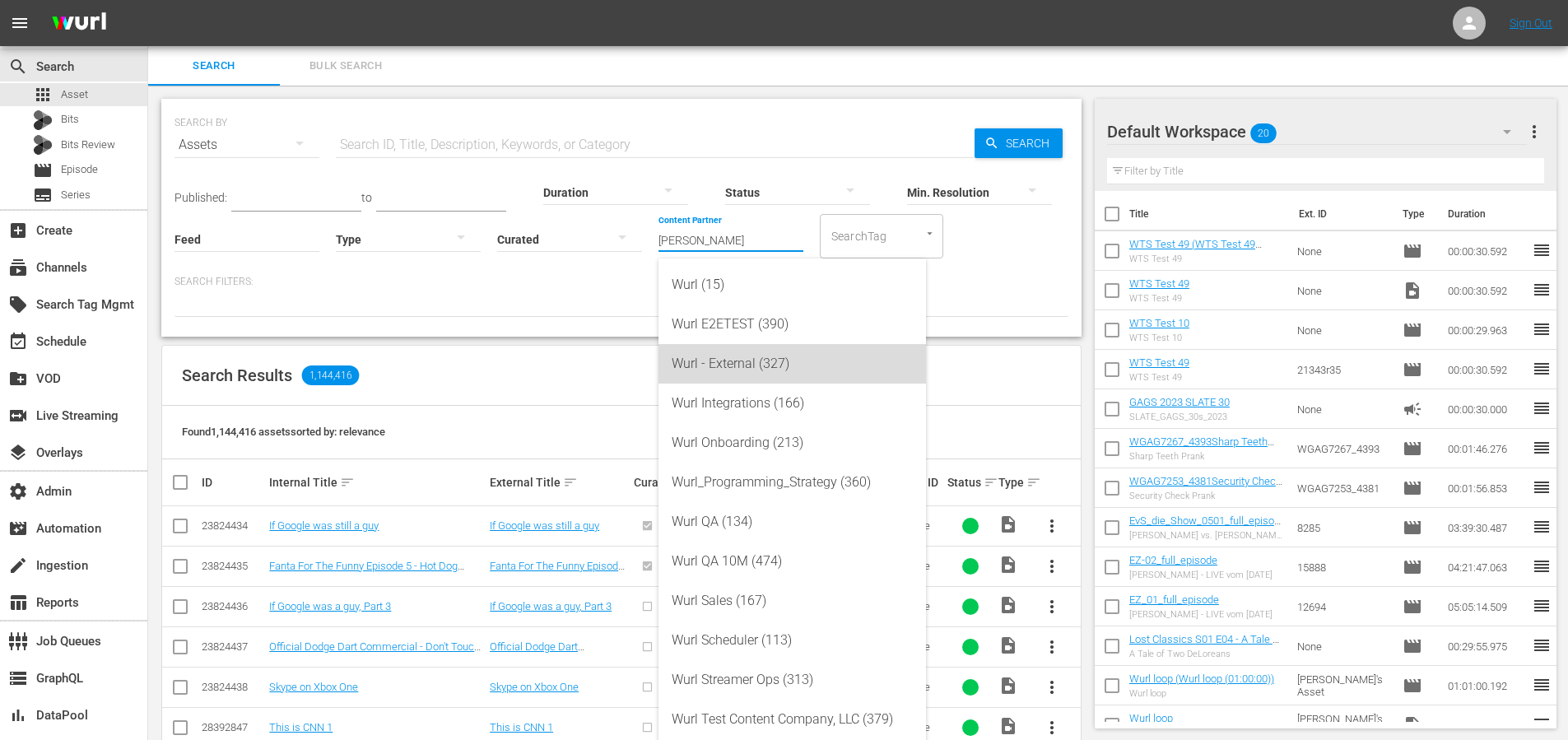
click at [775, 357] on div "Wurl - External (327)" at bounding box center [792, 363] width 241 height 40
type input "Wurl - External (327)"
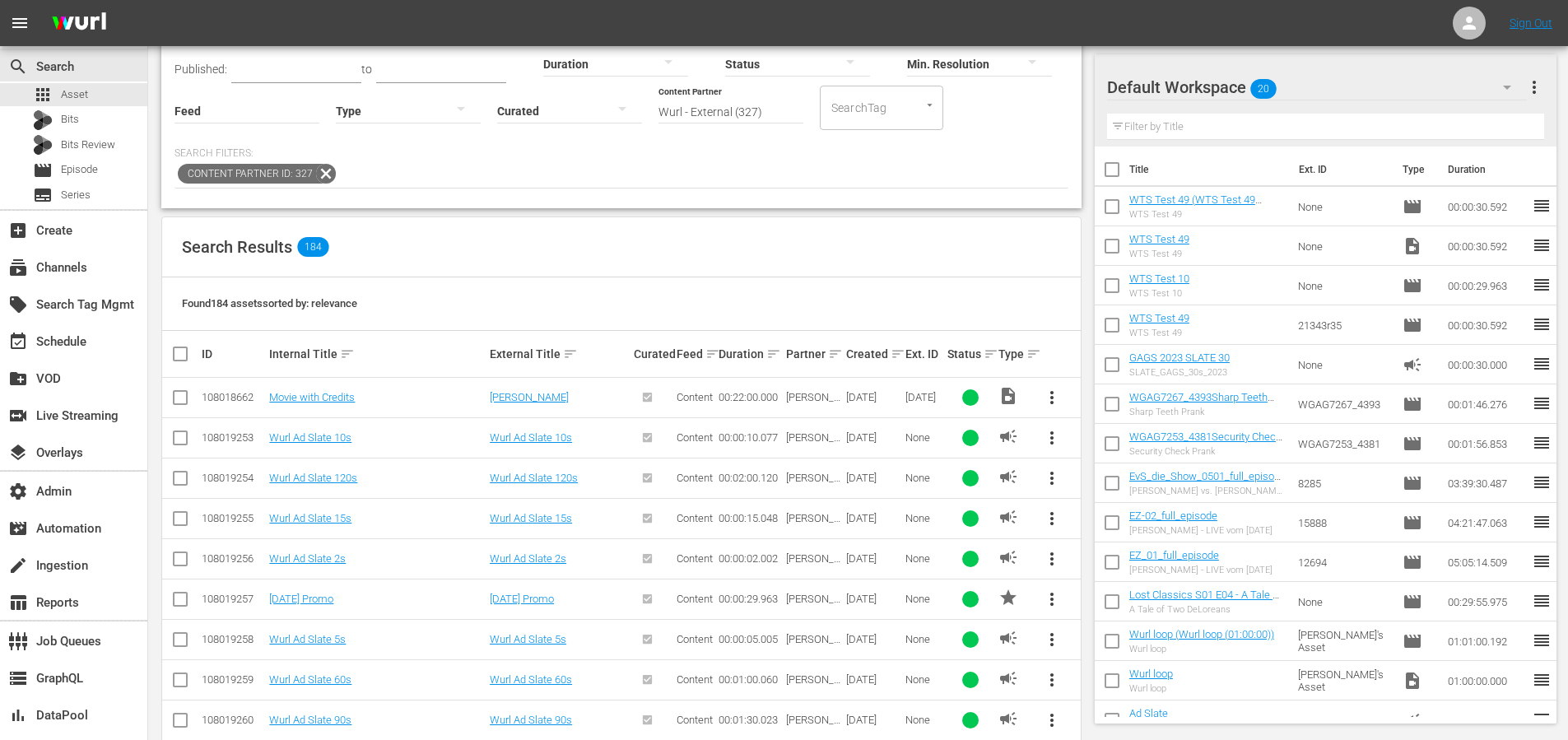
scroll to position [135, 0]
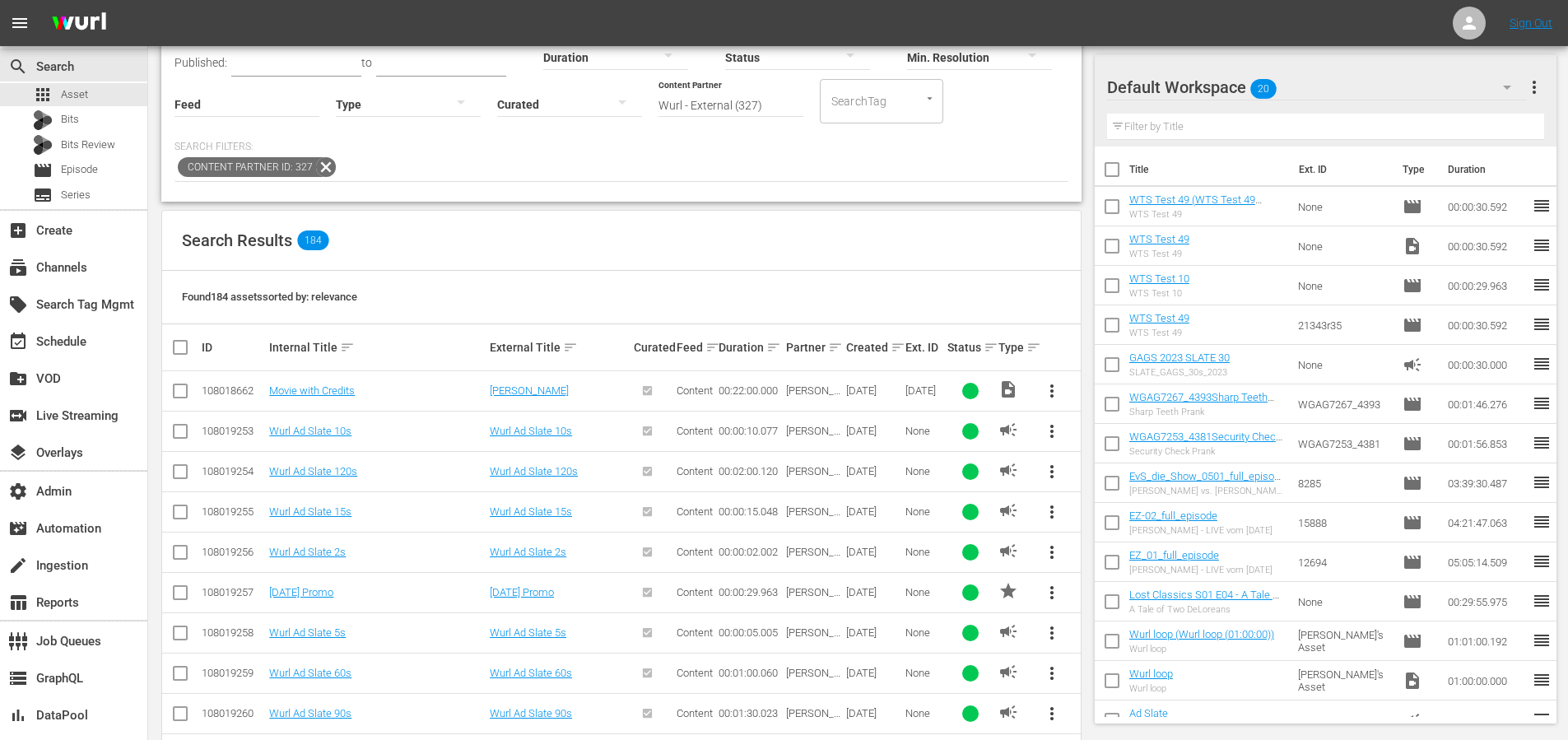
click at [1050, 589] on span "more_vert" at bounding box center [1052, 593] width 20 height 20
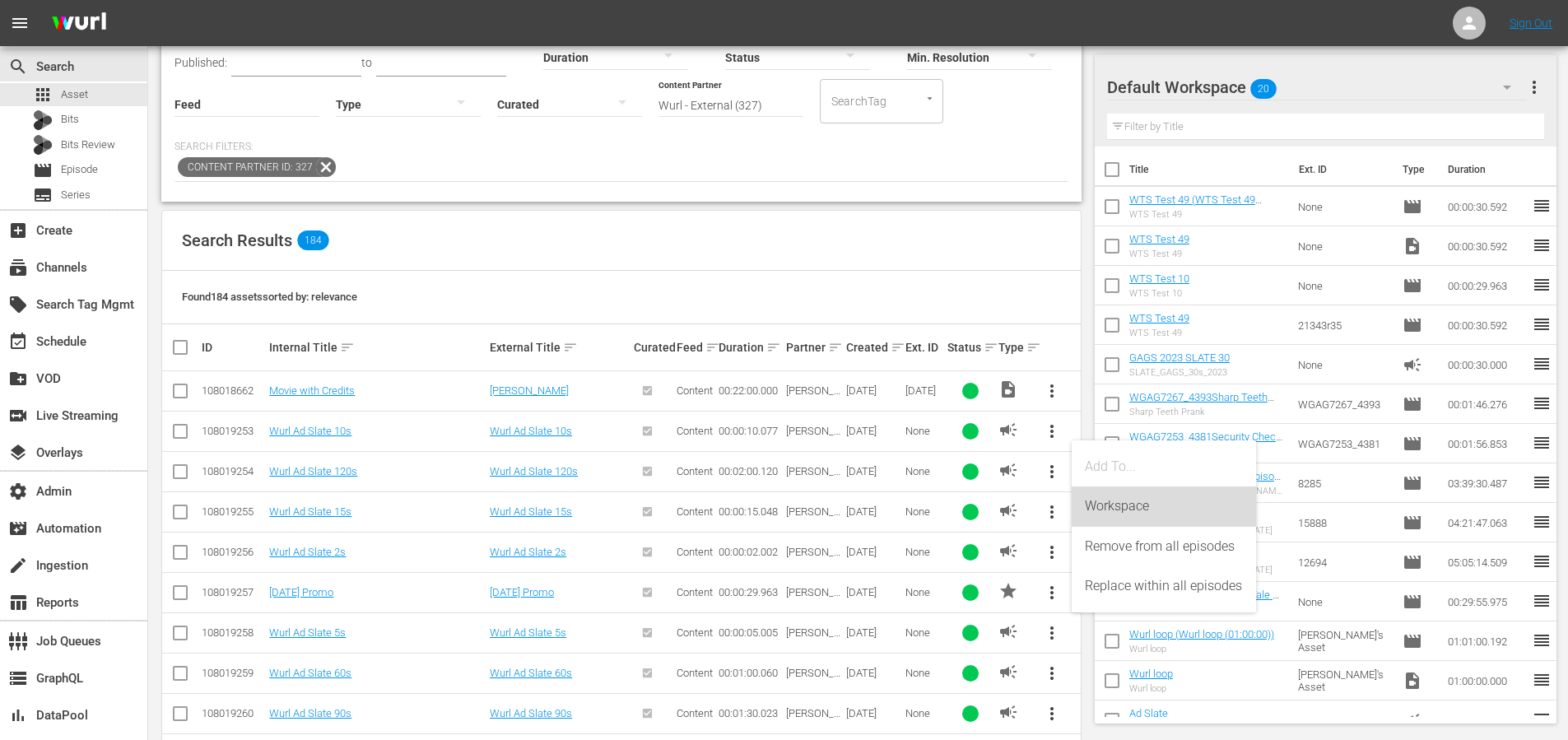
click at [1118, 506] on div "Workspace" at bounding box center [1164, 506] width 158 height 40
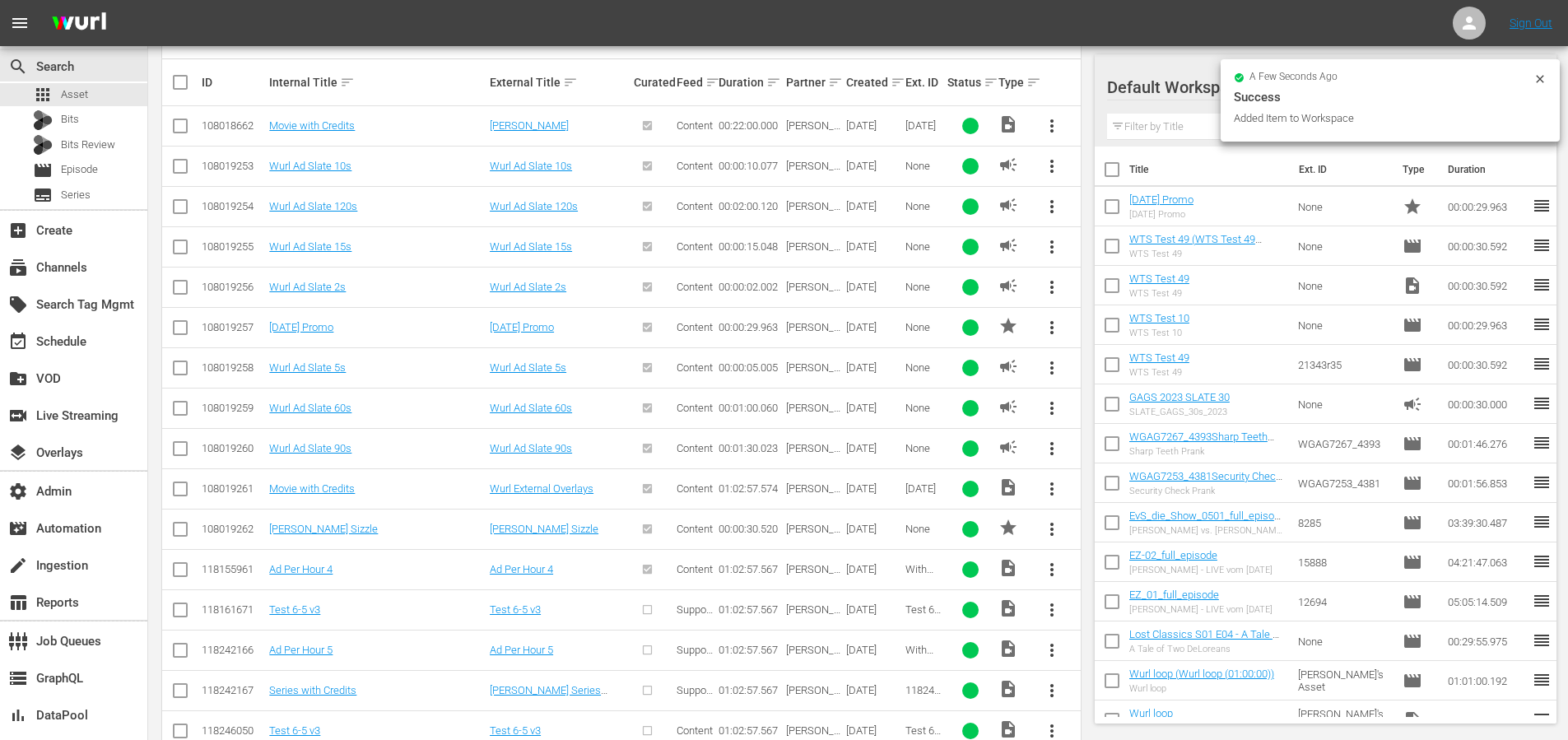
scroll to position [401, 0]
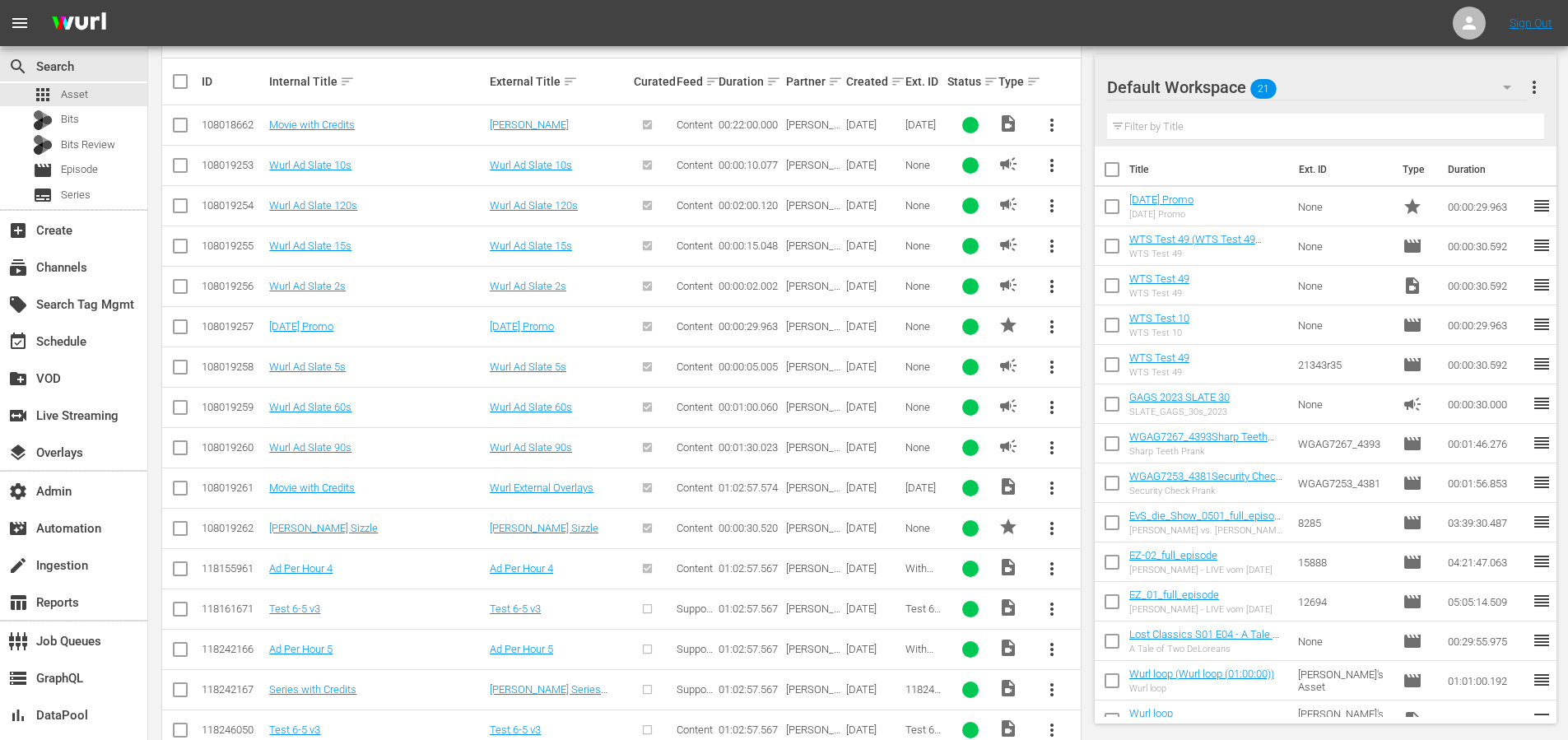
click at [1052, 530] on span "more_vert" at bounding box center [1052, 528] width 20 height 20
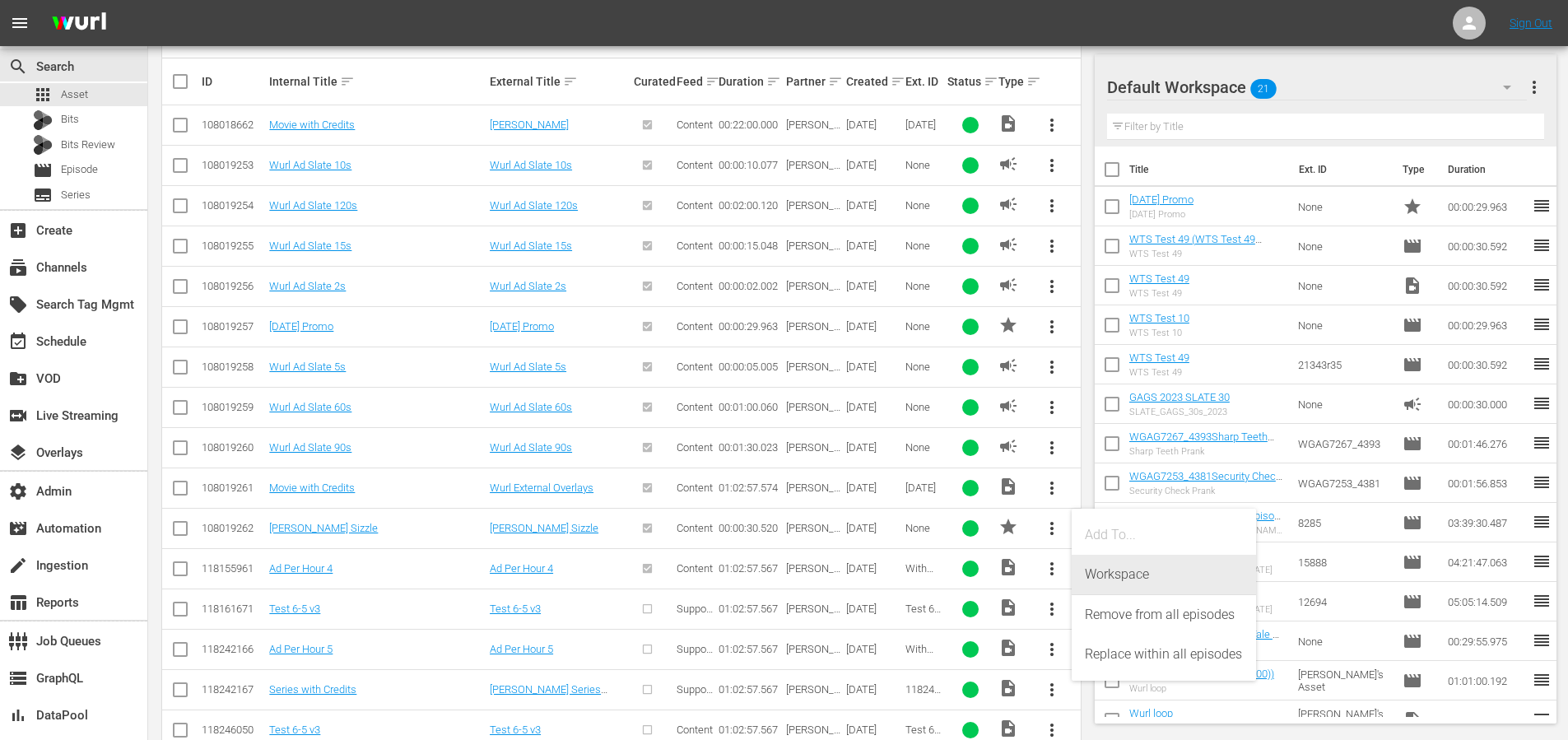
click at [1096, 573] on div "Workspace" at bounding box center [1164, 574] width 158 height 40
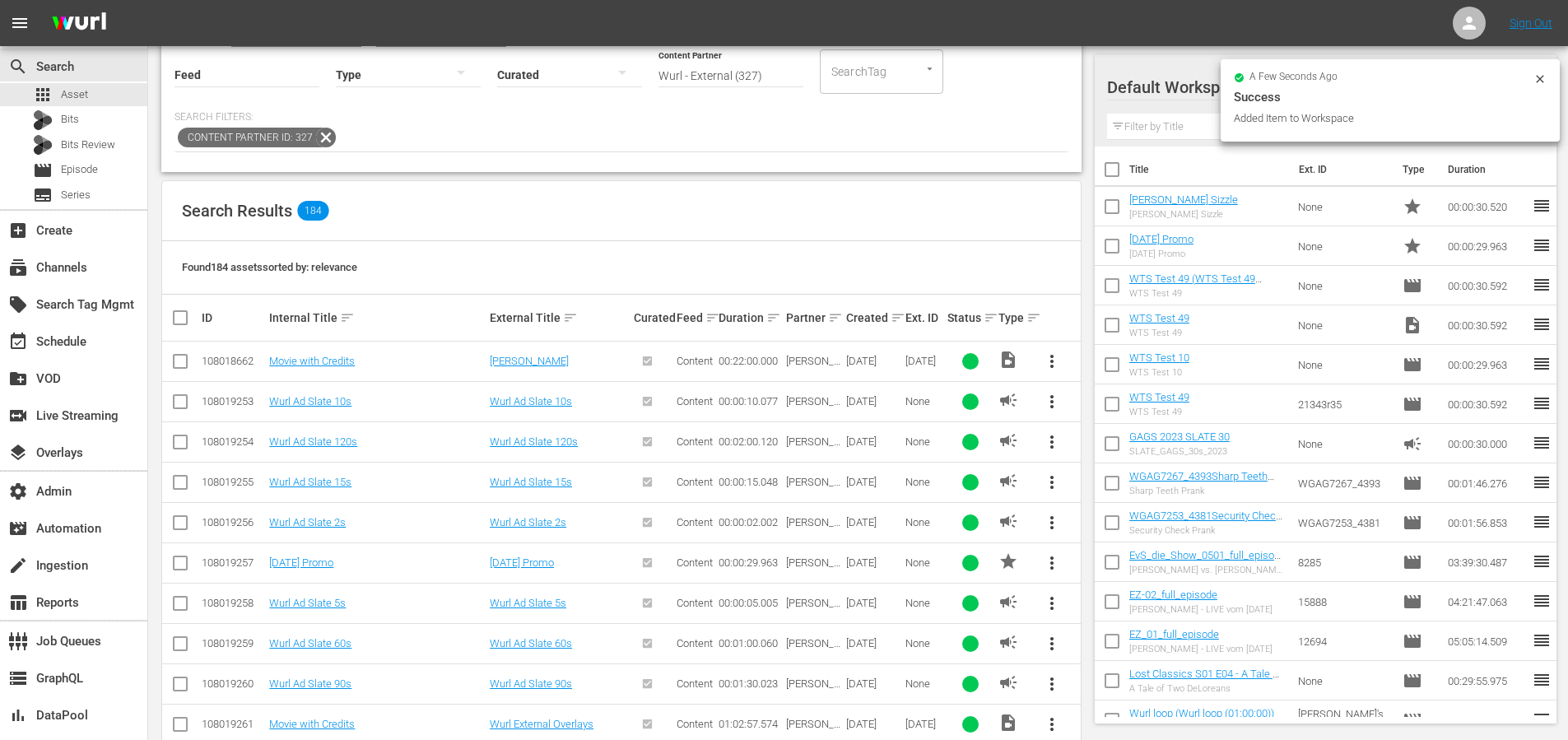
scroll to position [0, 0]
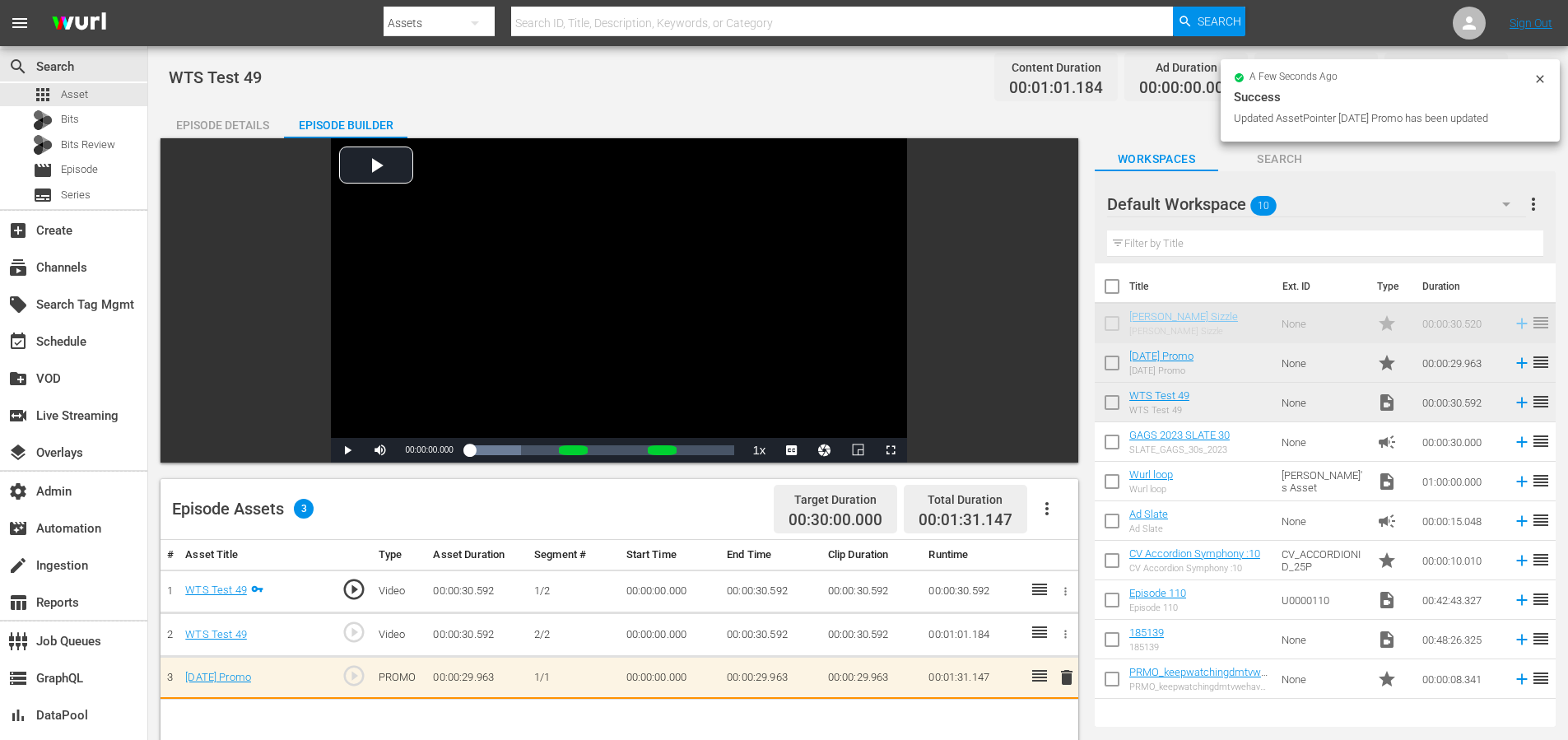
scroll to position [79, 0]
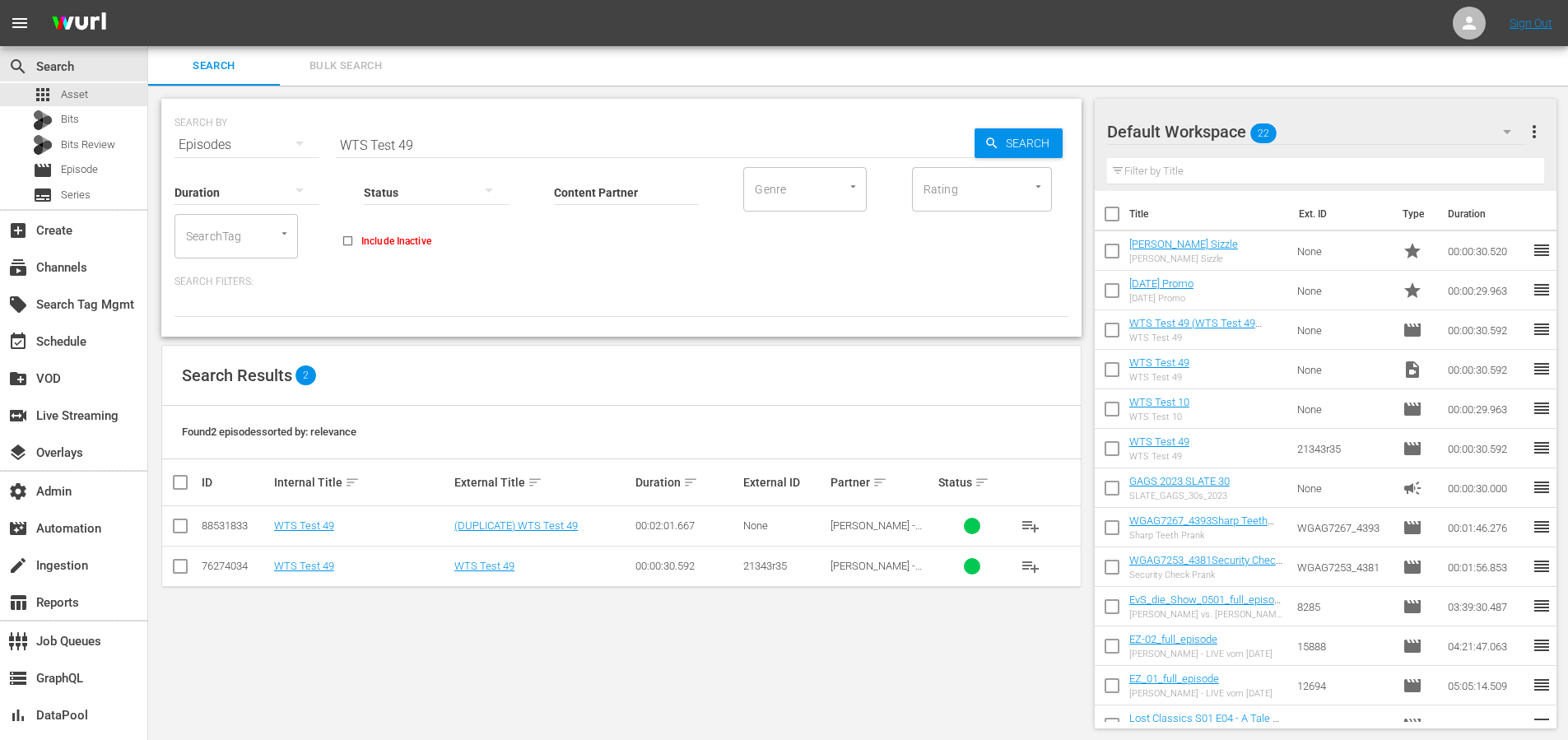
click at [446, 150] on input "WTS Test 49" at bounding box center [656, 145] width 639 height 40
click at [590, 198] on input "Content Partner" at bounding box center [626, 194] width 145 height 60
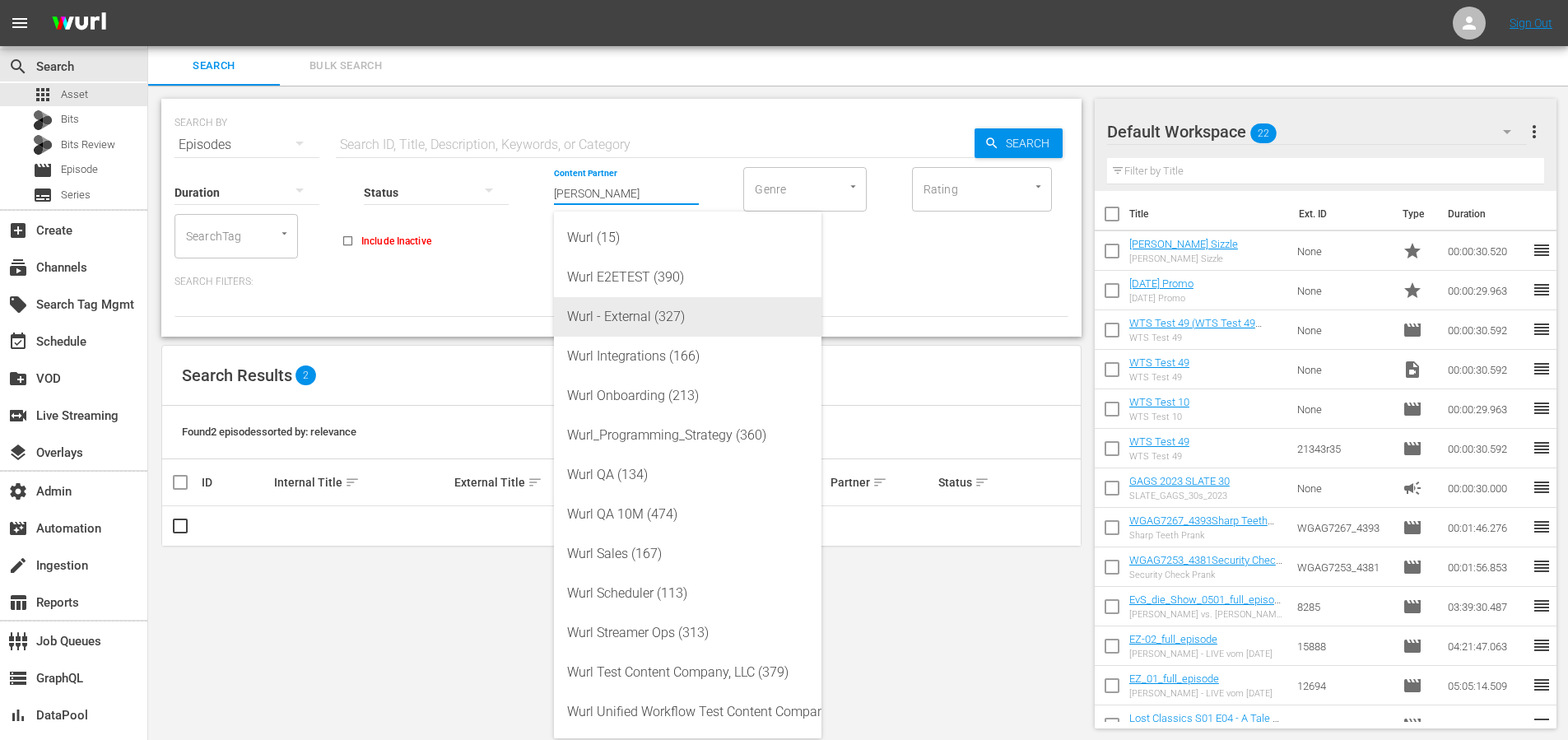
click at [637, 312] on div "Wurl - External (327)" at bounding box center [687, 316] width 241 height 40
type input "Wurl - External (327)"
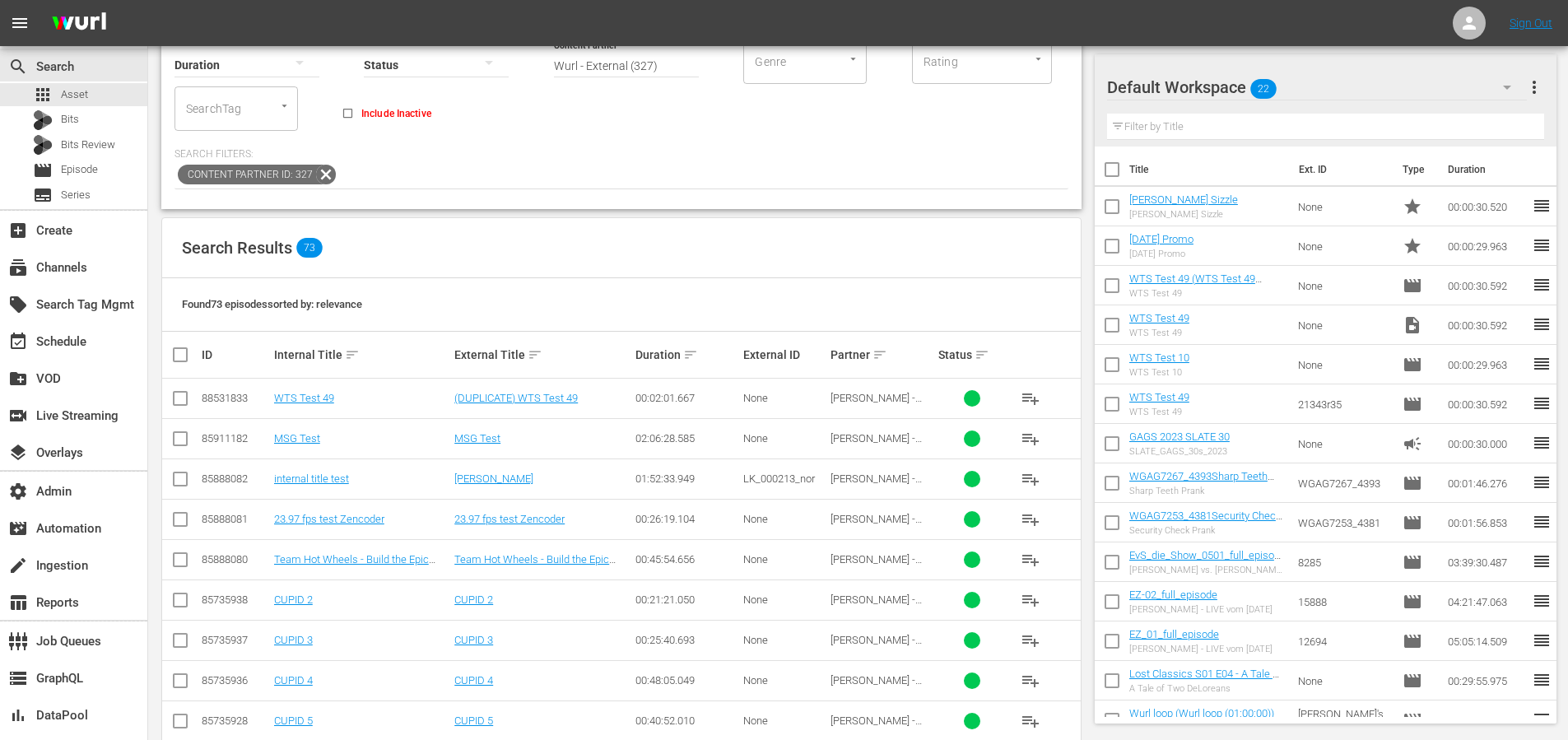
scroll to position [266, 0]
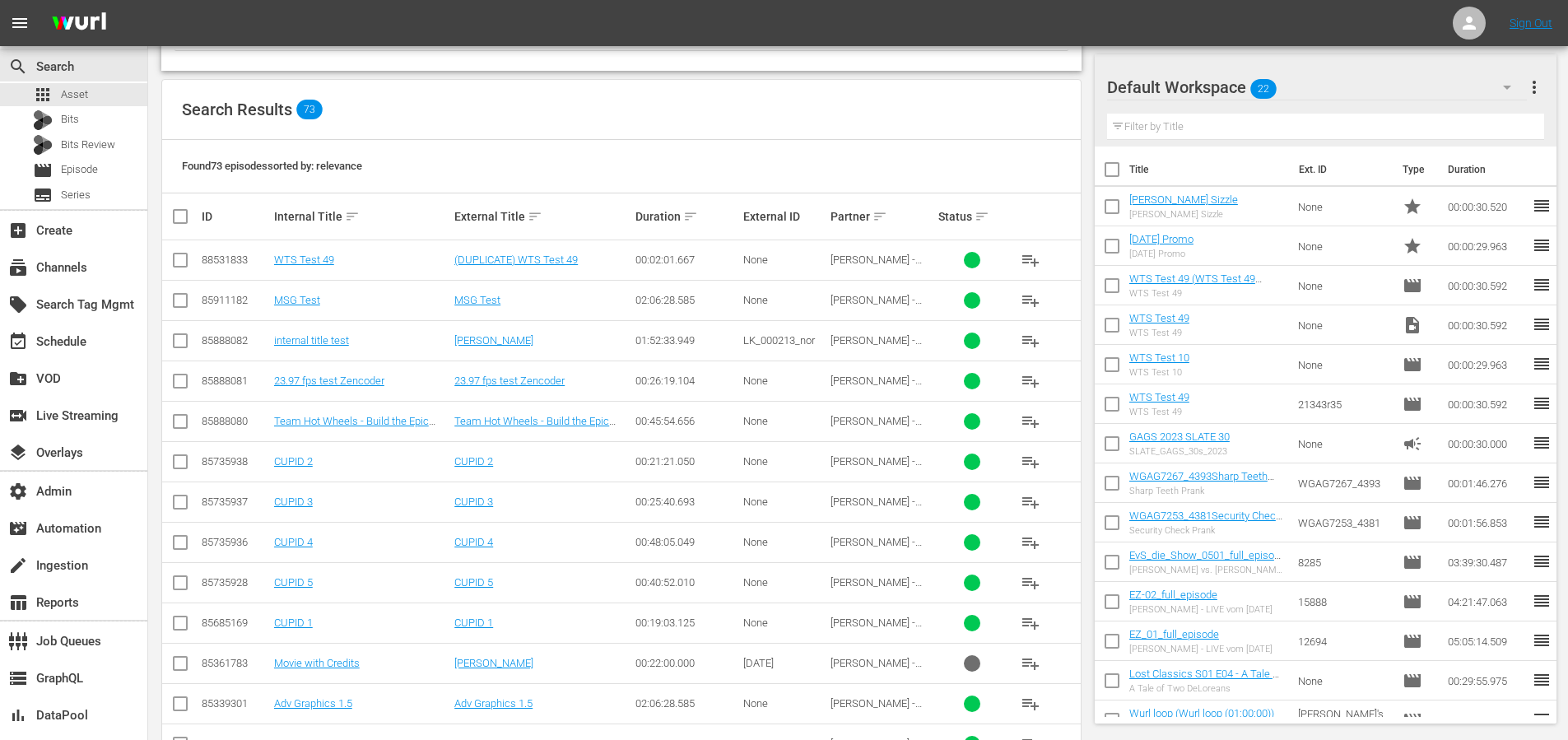
click at [1016, 150] on div "Found 73 episodes sorted by: relevance" at bounding box center [622, 166] width 918 height 54
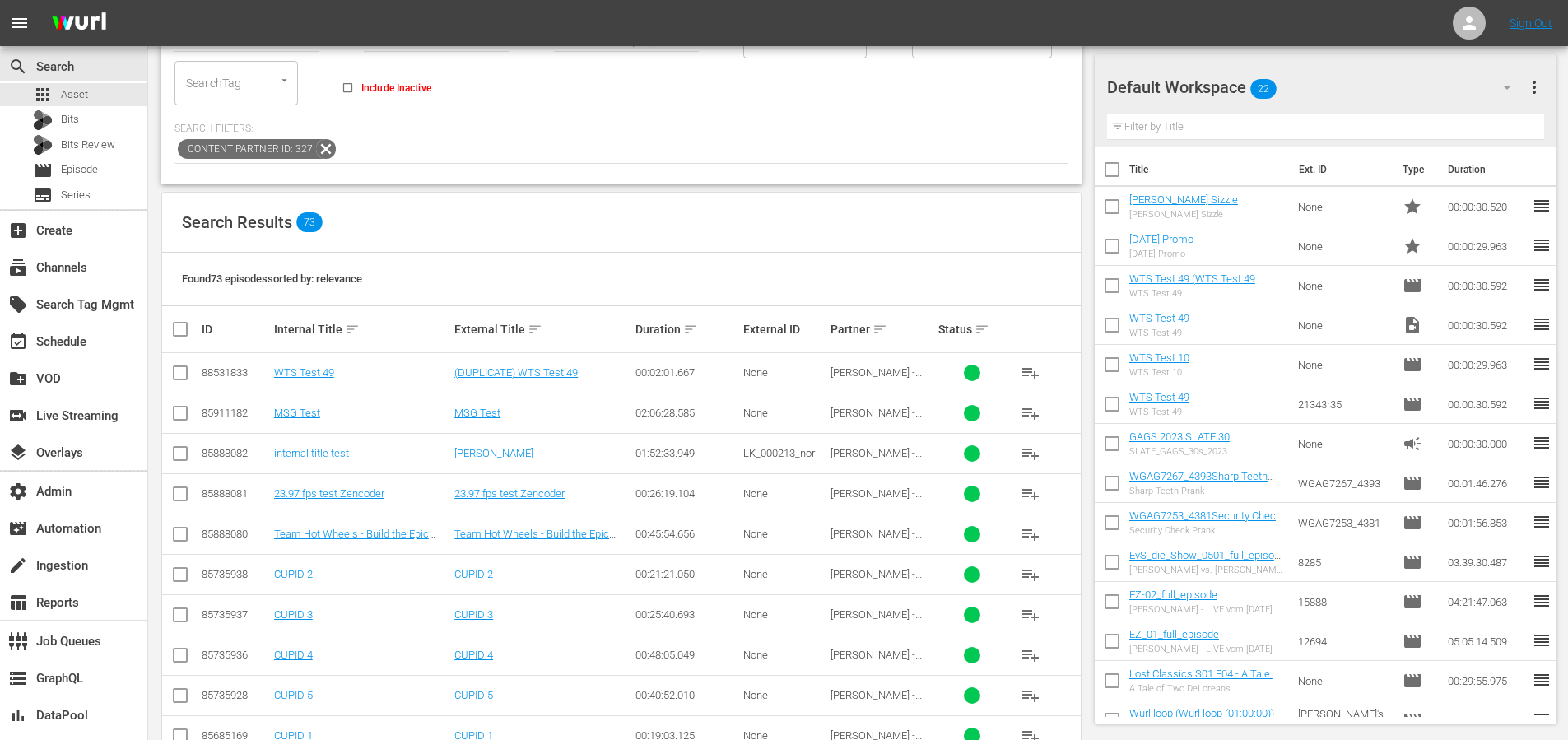
scroll to position [0, 0]
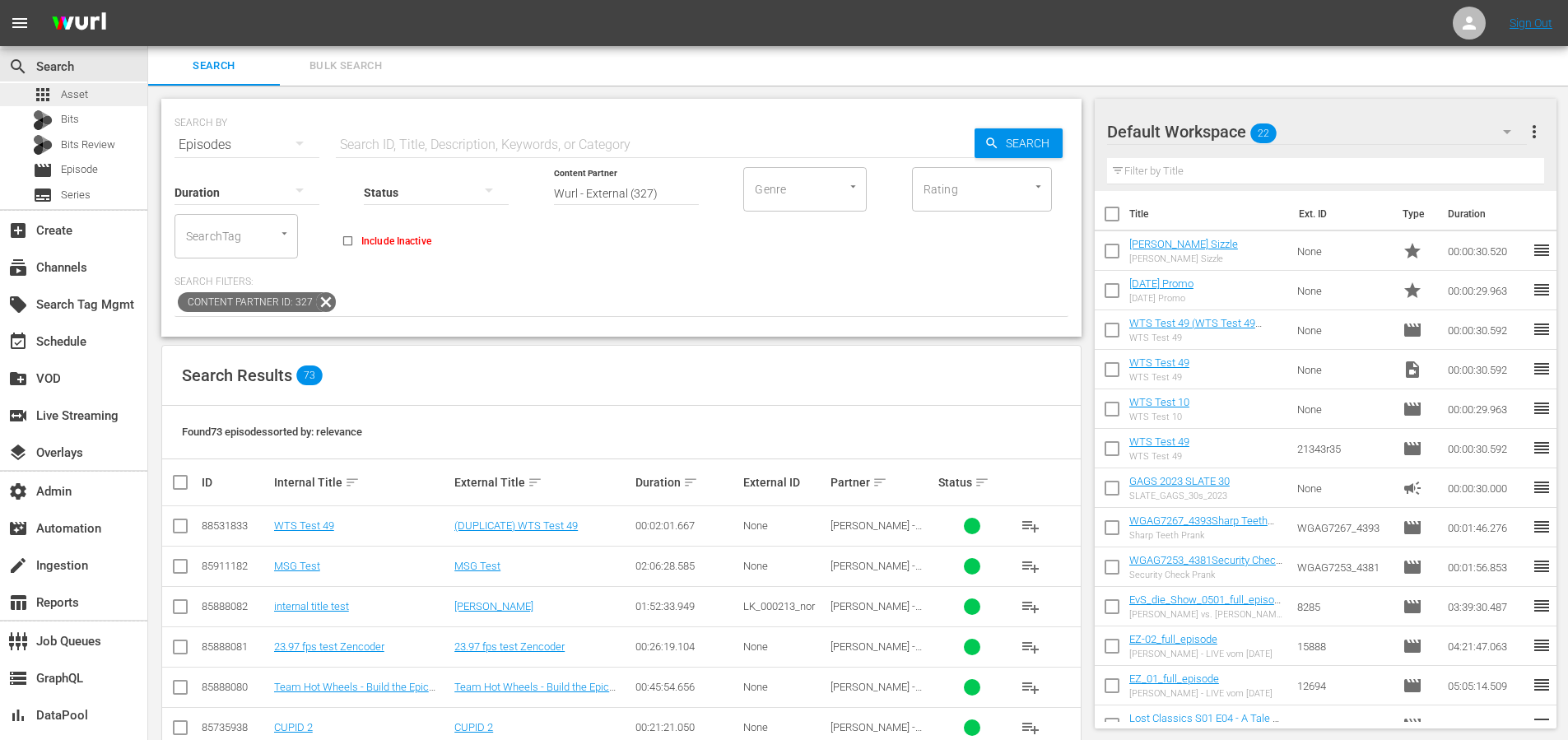
click at [105, 95] on div "apps Asset" at bounding box center [74, 95] width 147 height 23
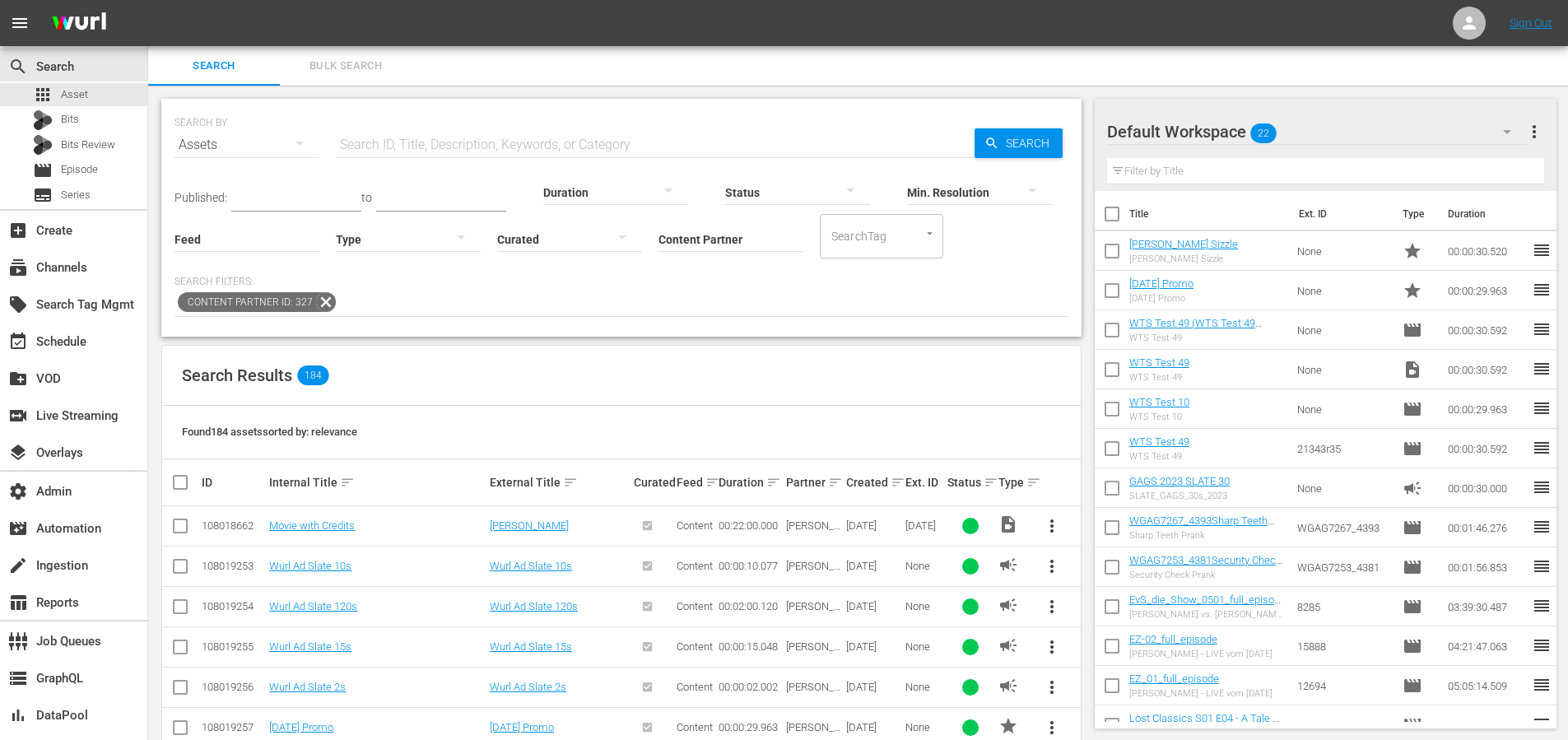
click at [700, 238] on input "Content Partner" at bounding box center [730, 241] width 145 height 60
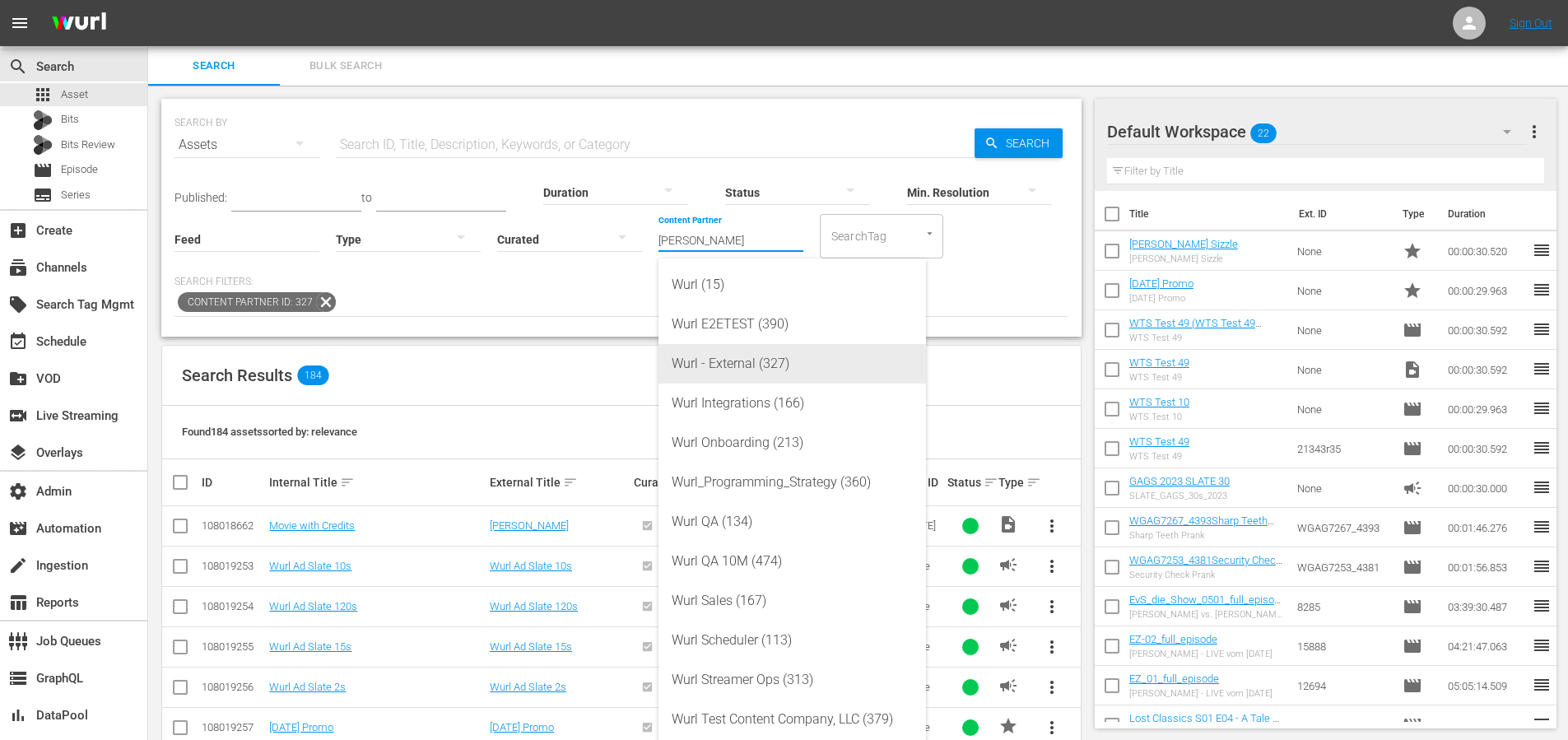
click at [756, 373] on div "Wurl - External (327)" at bounding box center [792, 363] width 241 height 40
type input "Wurl - External (327)"
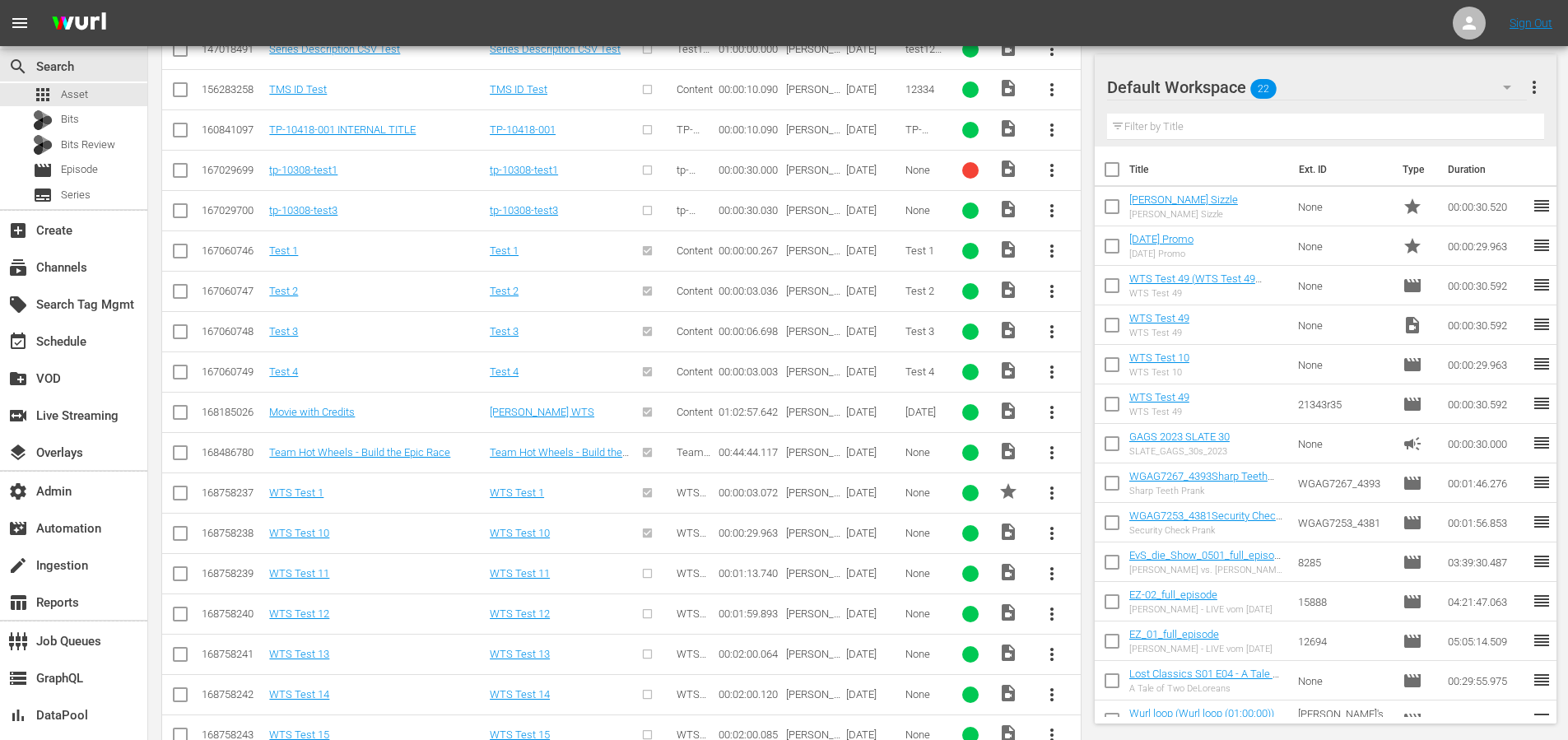
scroll to position [3793, 0]
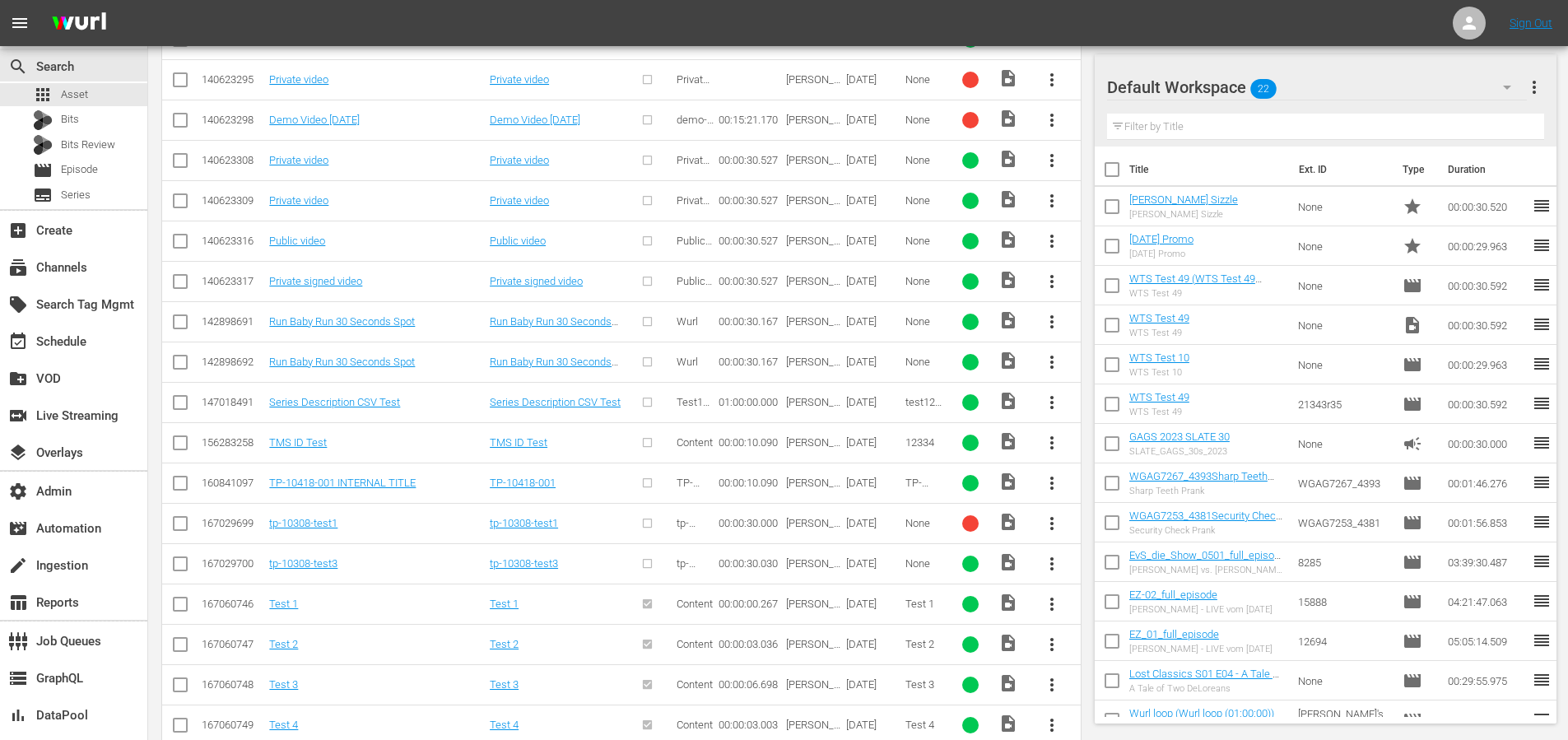
click at [1054, 365] on span "more_vert" at bounding box center [1052, 362] width 20 height 20
click at [1115, 404] on div "Workspace" at bounding box center [1141, 408] width 112 height 40
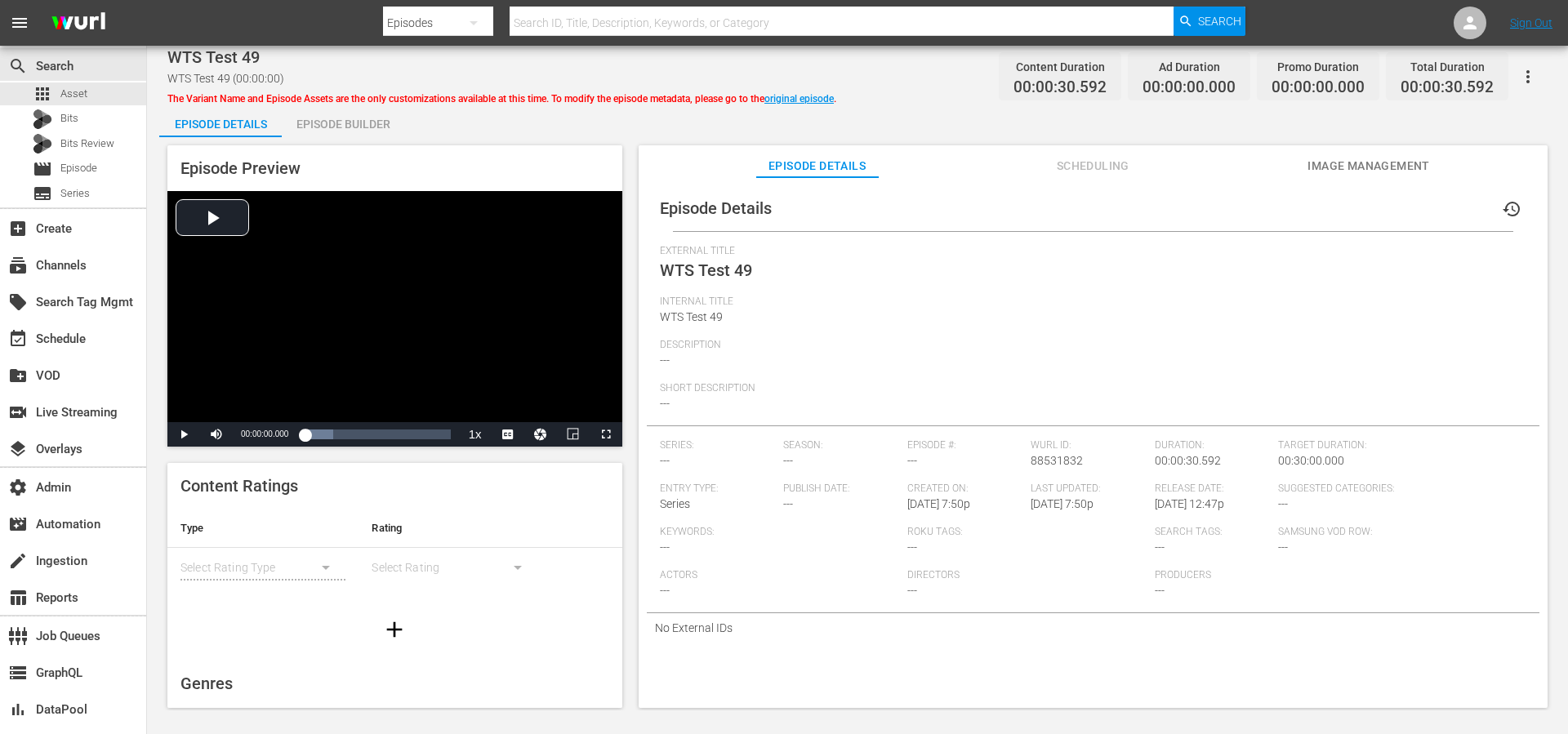
click at [335, 131] on div "Episode Builder" at bounding box center [342, 124] width 123 height 39
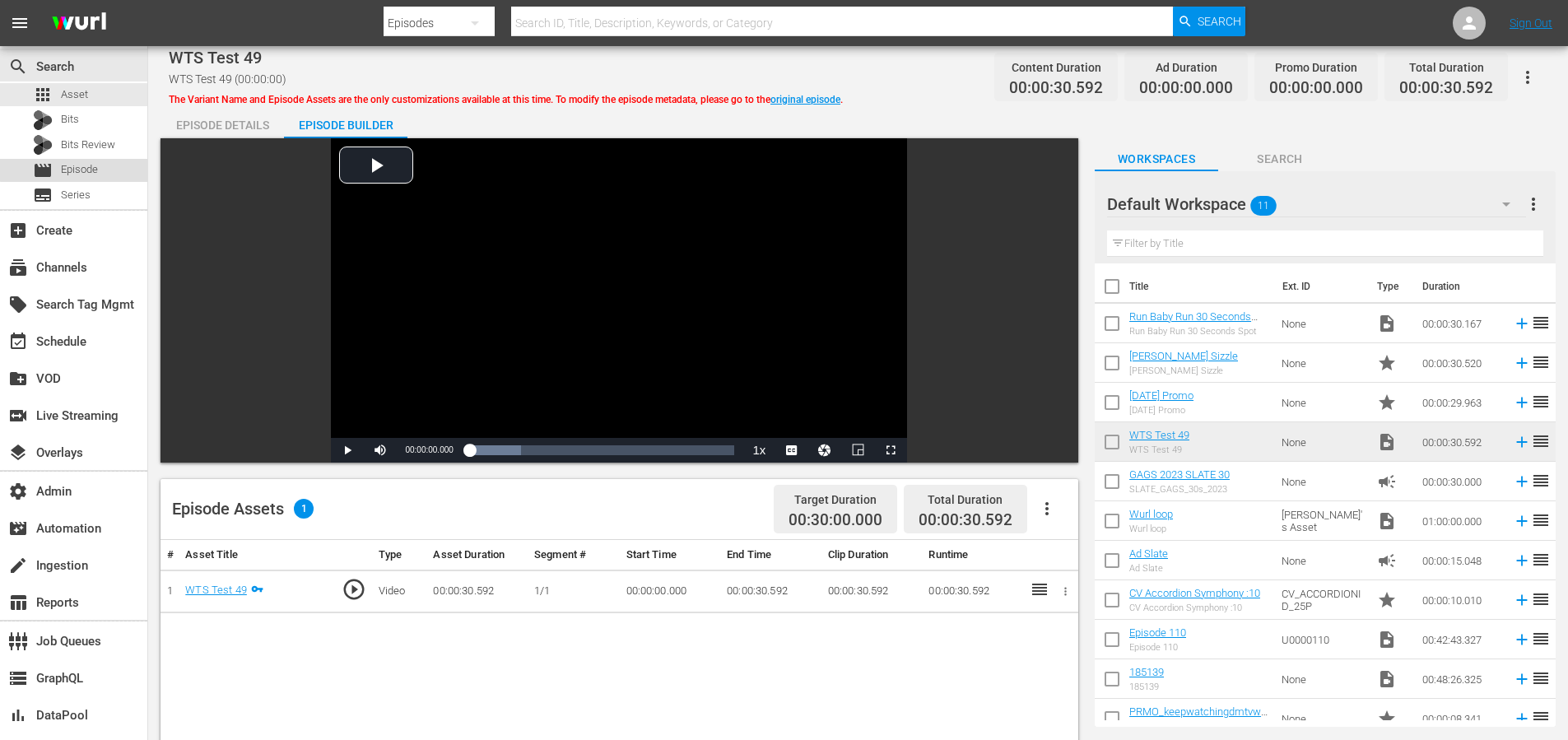
click at [76, 169] on span "Episode" at bounding box center [79, 169] width 37 height 17
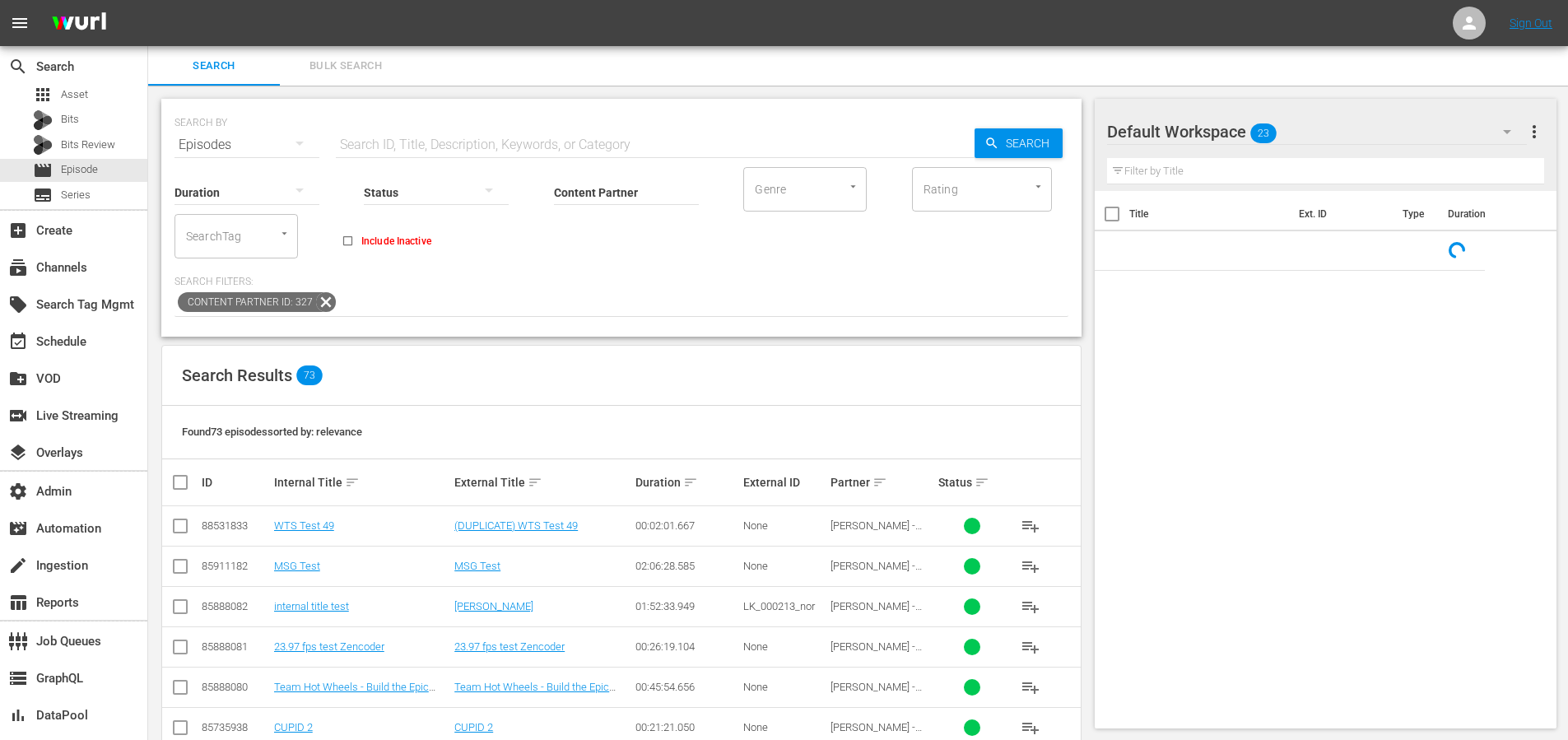
click at [402, 139] on input "text" at bounding box center [656, 145] width 639 height 40
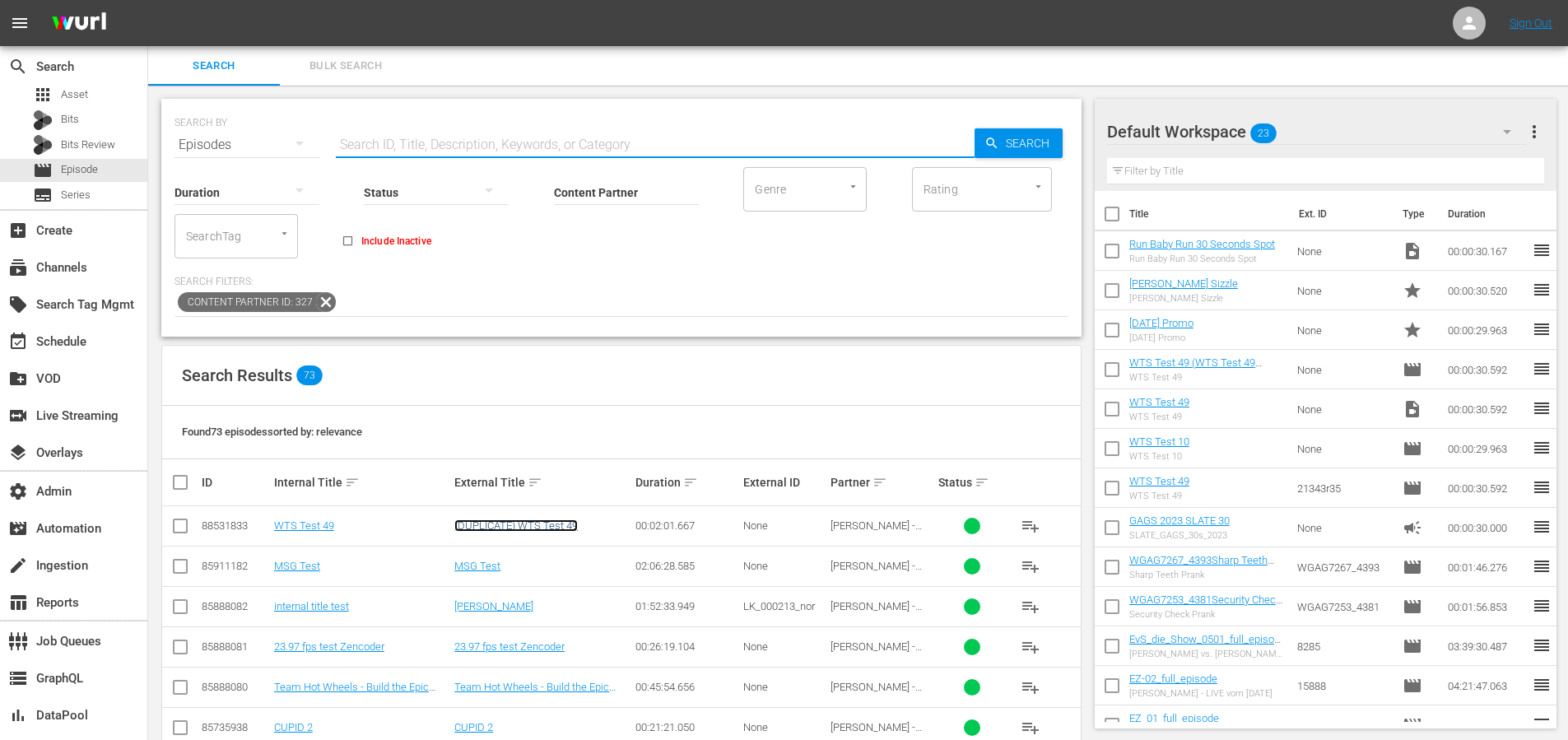
click at [533, 523] on link "(DUPLICATE) WTS Test 49" at bounding box center [516, 526] width 124 height 12
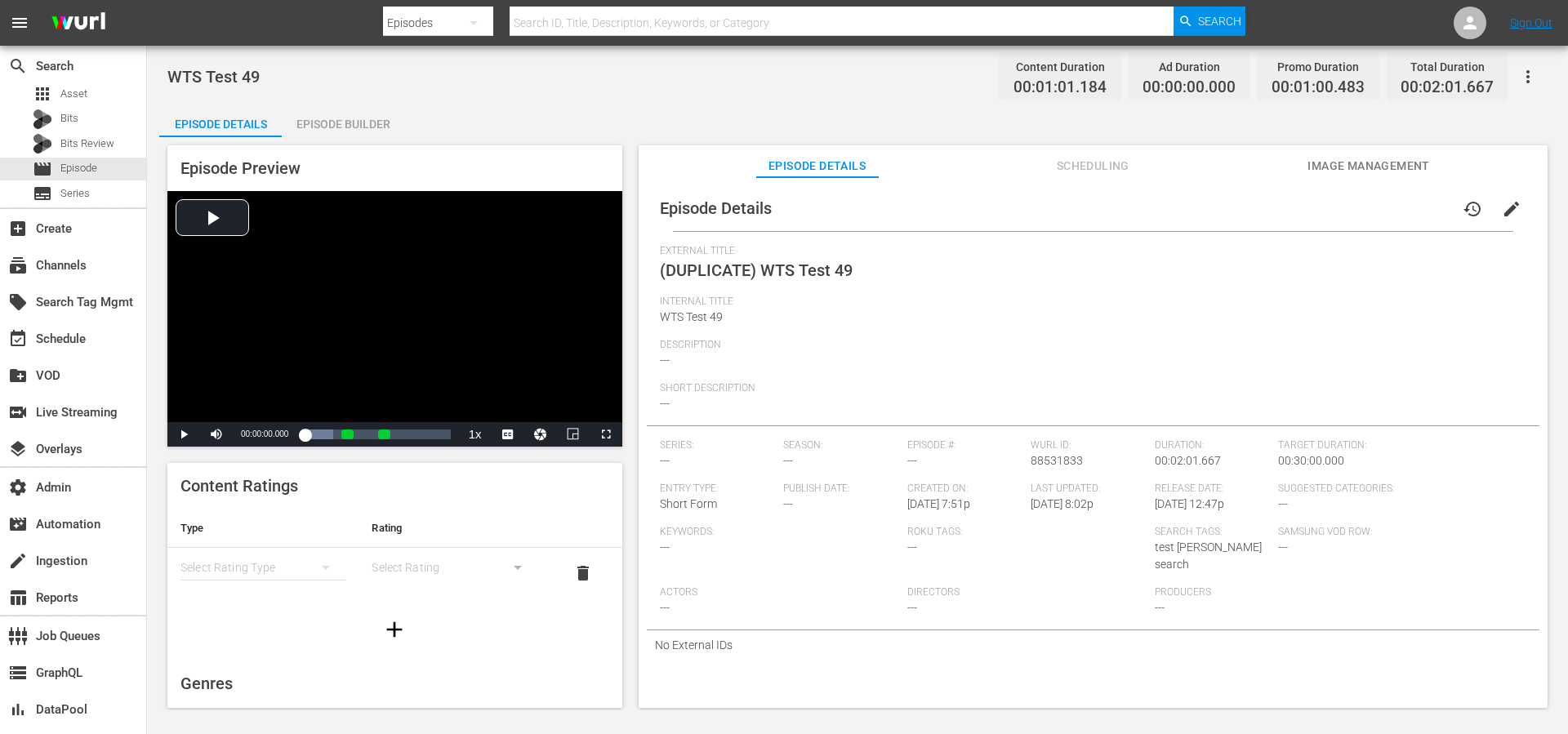
click at [278, 156] on div "Episode Preview Video Player is loading. Play Video Play Mute Current Time 00:0…" at bounding box center [395, 296] width 455 height 301
click at [320, 130] on div "Episode Builder" at bounding box center [342, 124] width 123 height 39
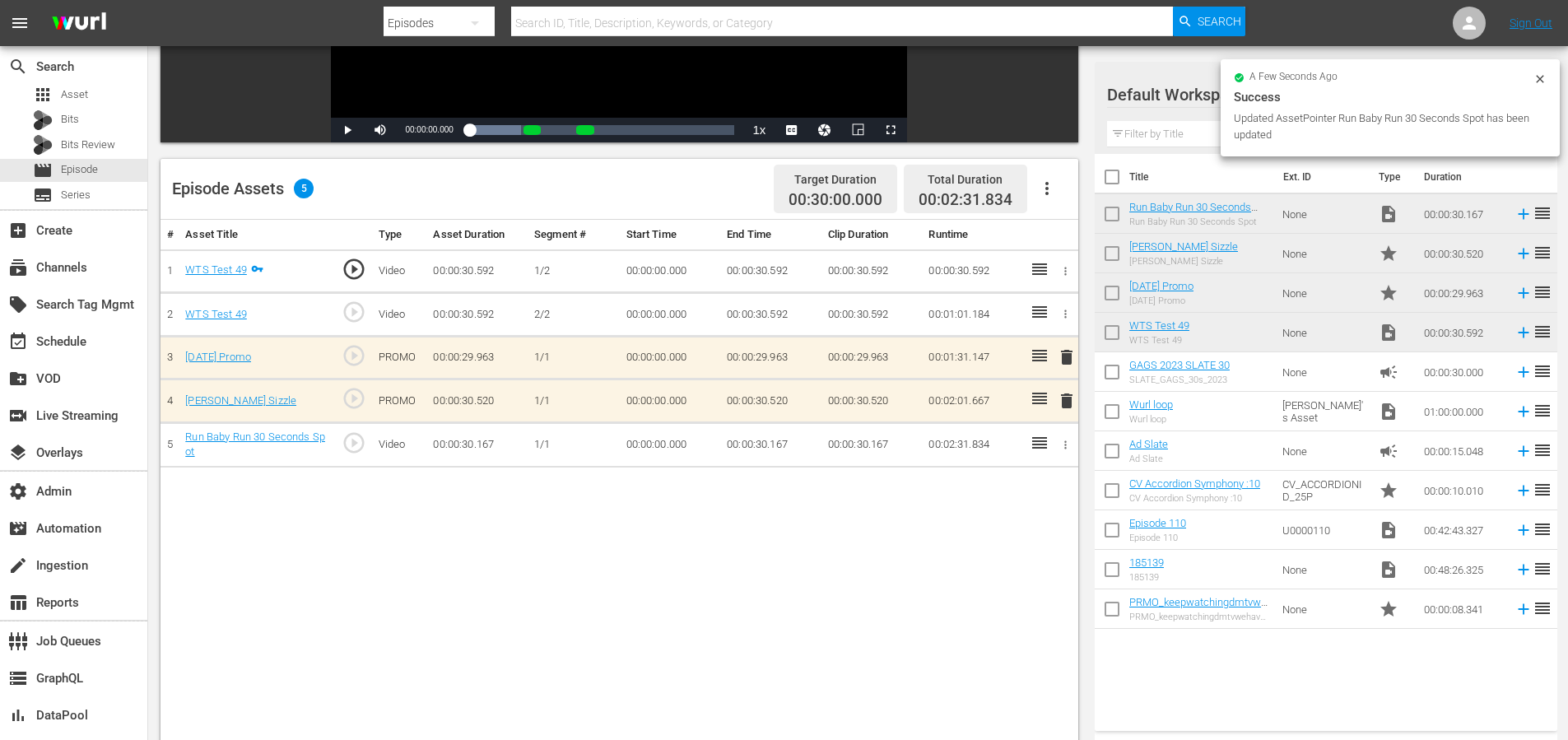
scroll to position [220, 0]
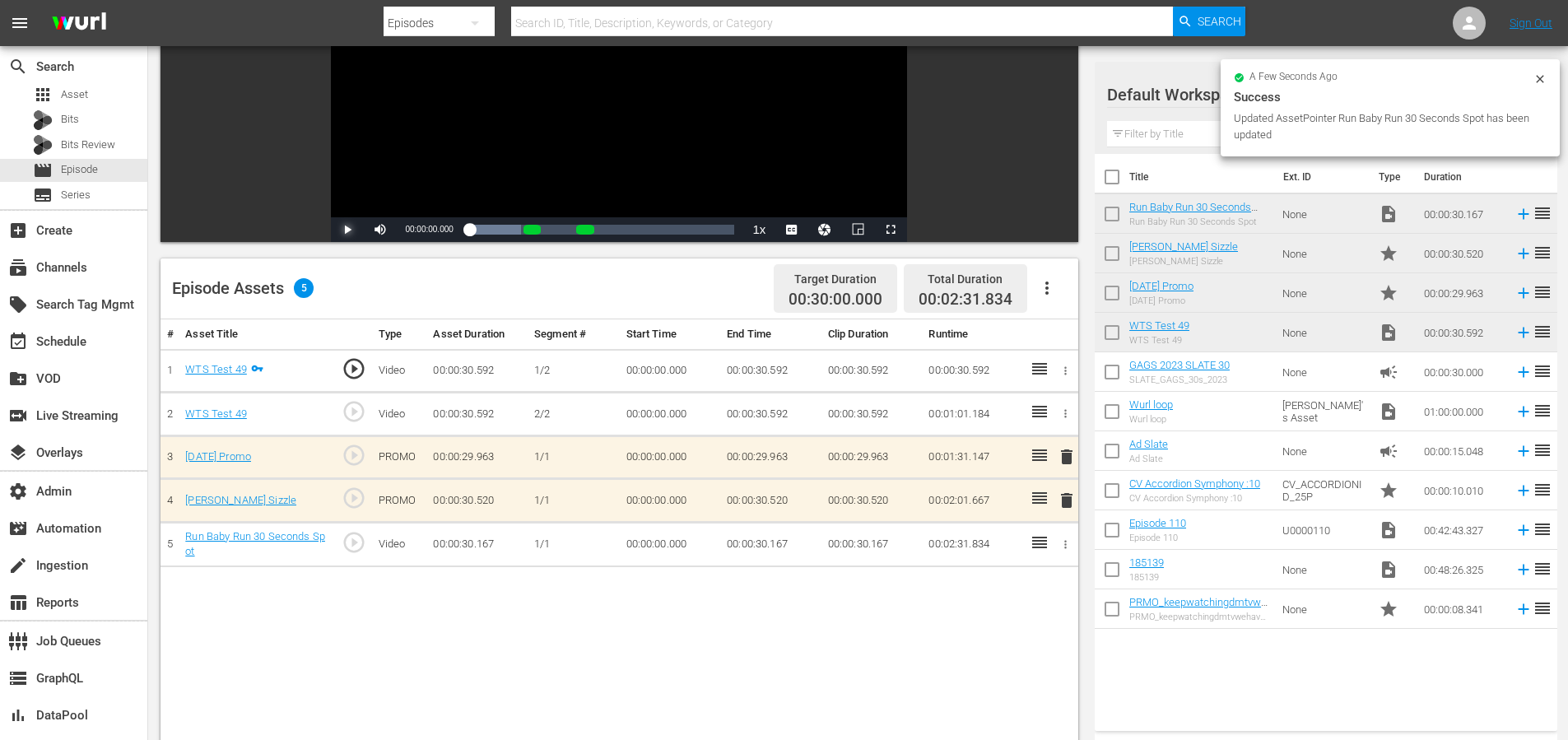
click at [348, 230] on span "Video Player" at bounding box center [348, 230] width 0 height 0
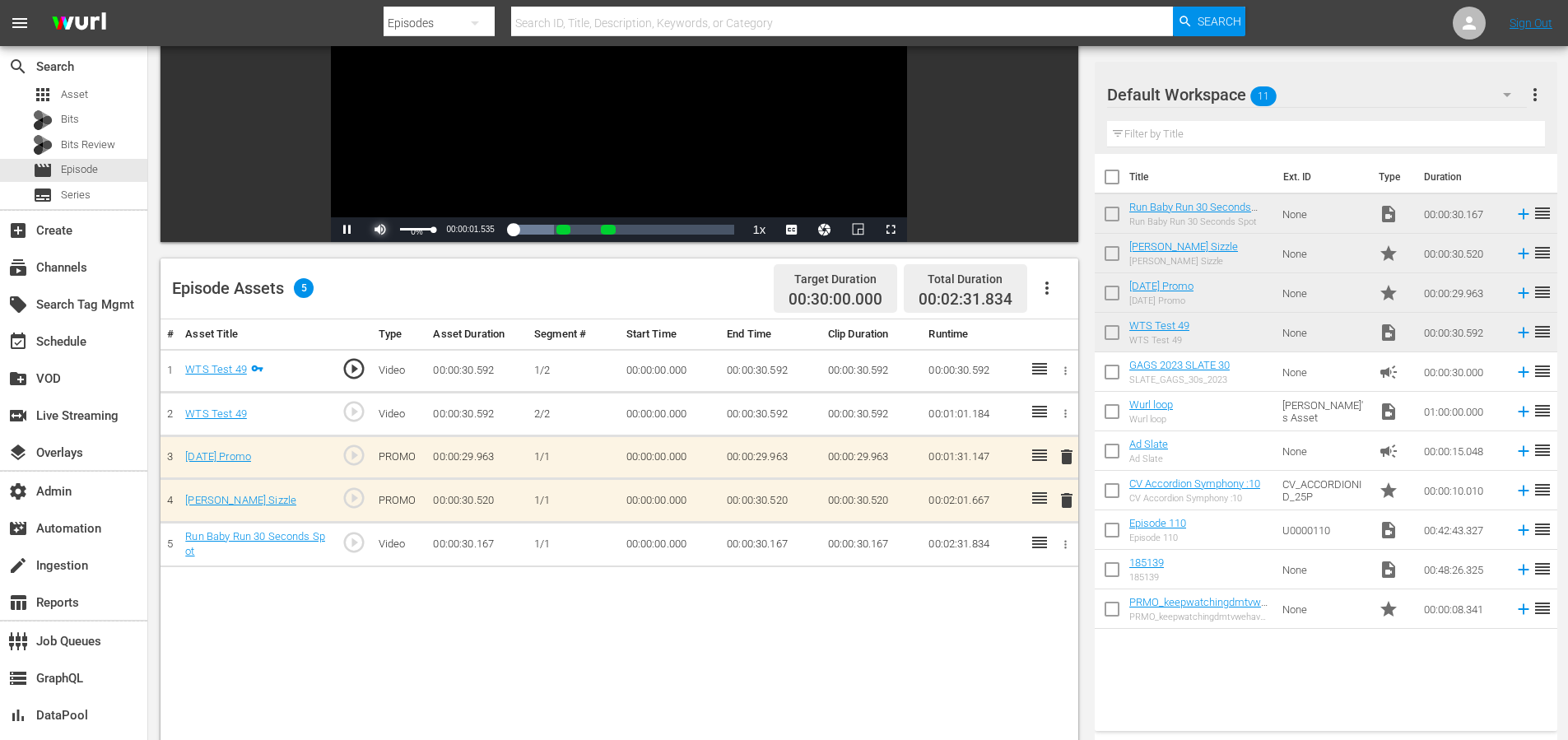
click at [380, 230] on span "Video Player" at bounding box center [380, 230] width 0 height 0
click at [517, 227] on div "Progress Bar" at bounding box center [521, 229] width 103 height 17
click at [560, 229] on div "Loaded : 100.00% 00:00:51.397 WTS Test 49 00:00:27.023 Cue Point 1: 00:00:30.592" at bounding box center [602, 229] width 265 height 17
click at [613, 231] on div "00:01:21.575 Halloween Promo" at bounding box center [613, 229] width 1 height 17
click at [665, 231] on div "Loaded : 100.00% 00:01:51.753 Wurl Sizzle 00:00:04.687 Cue Point 2: 00:01:01.184" at bounding box center [602, 229] width 265 height 17
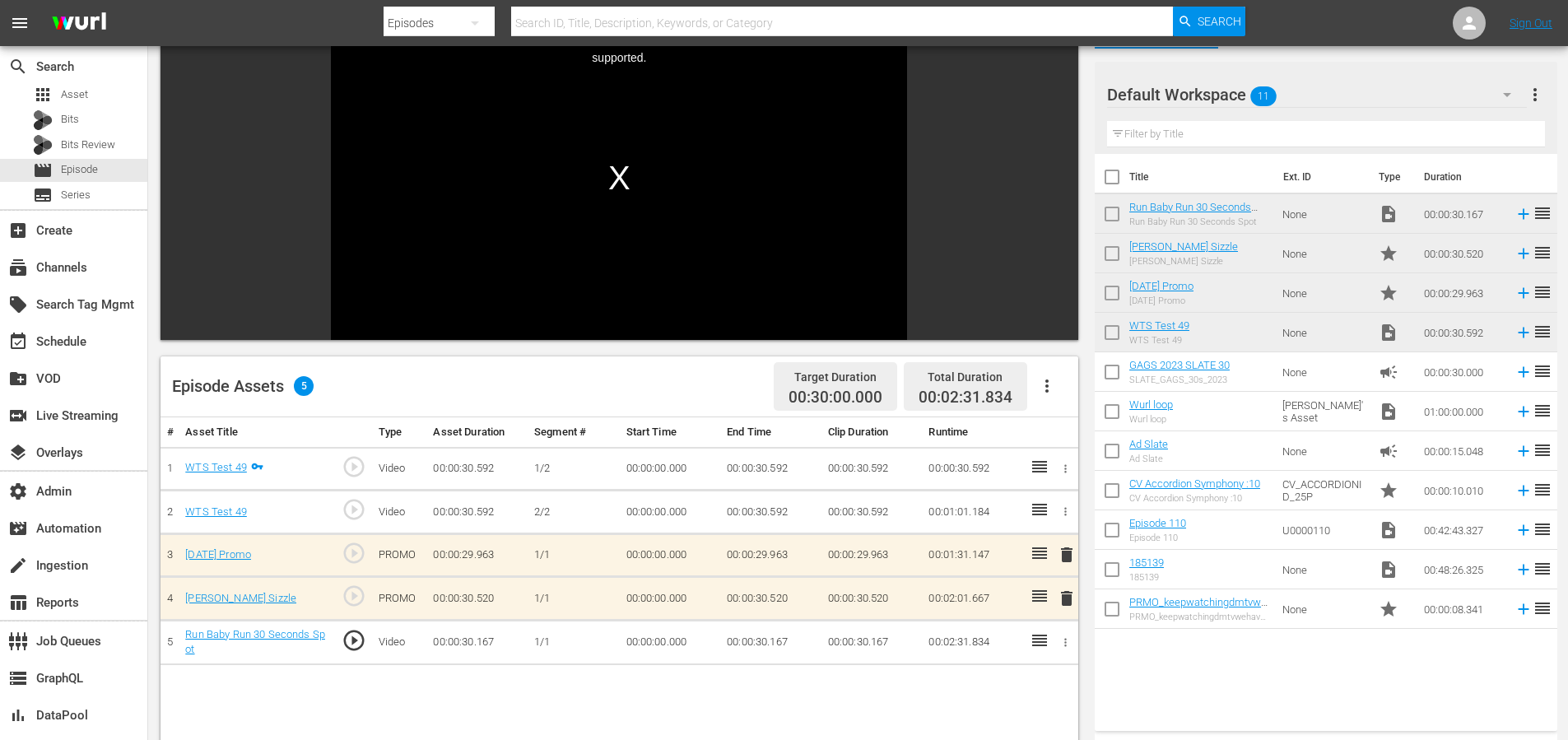
scroll to position [201, 0]
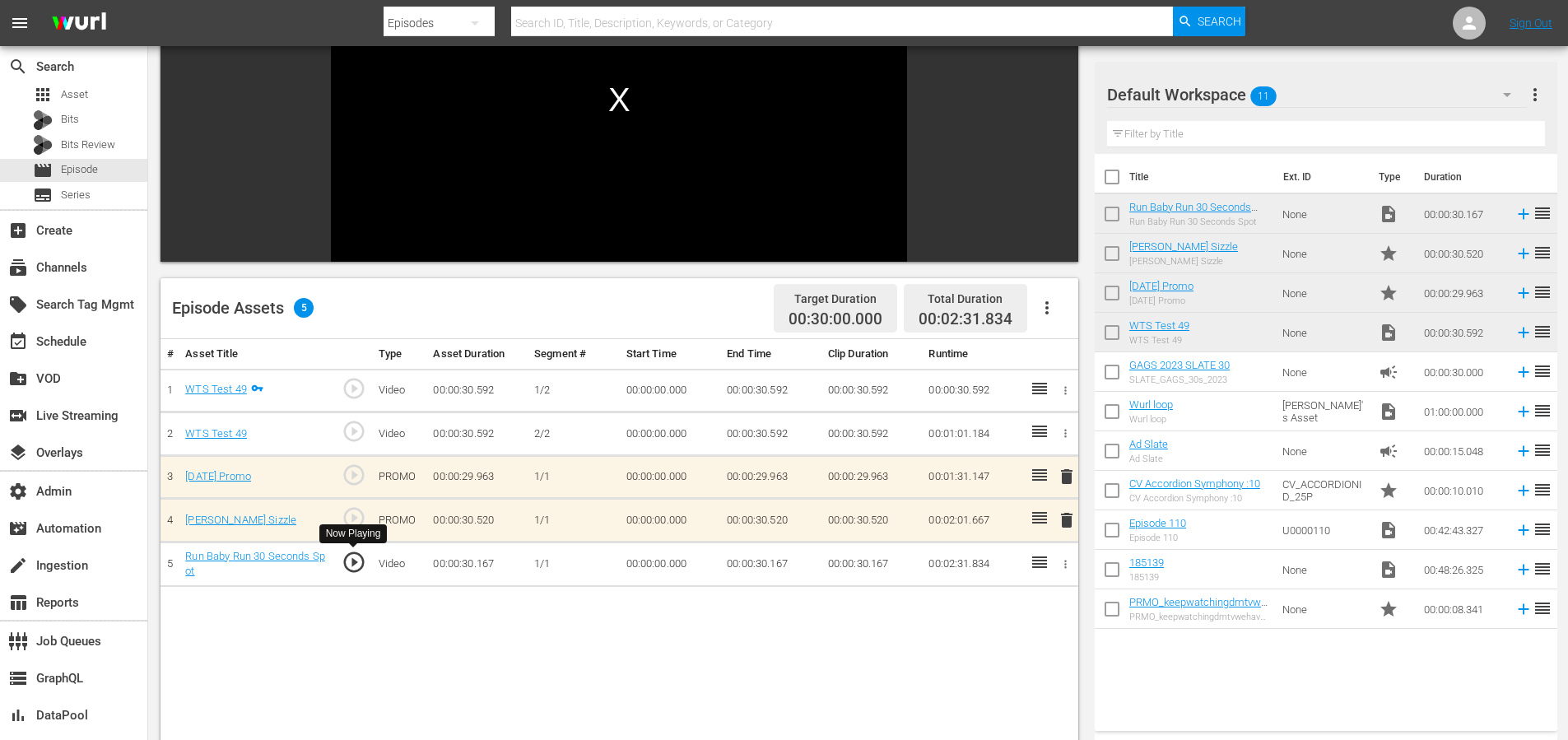
click at [359, 559] on span "play_circle_outline" at bounding box center [354, 562] width 25 height 25
click at [284, 560] on link "Run Baby Run 30 Seconds Spot" at bounding box center [255, 564] width 140 height 28
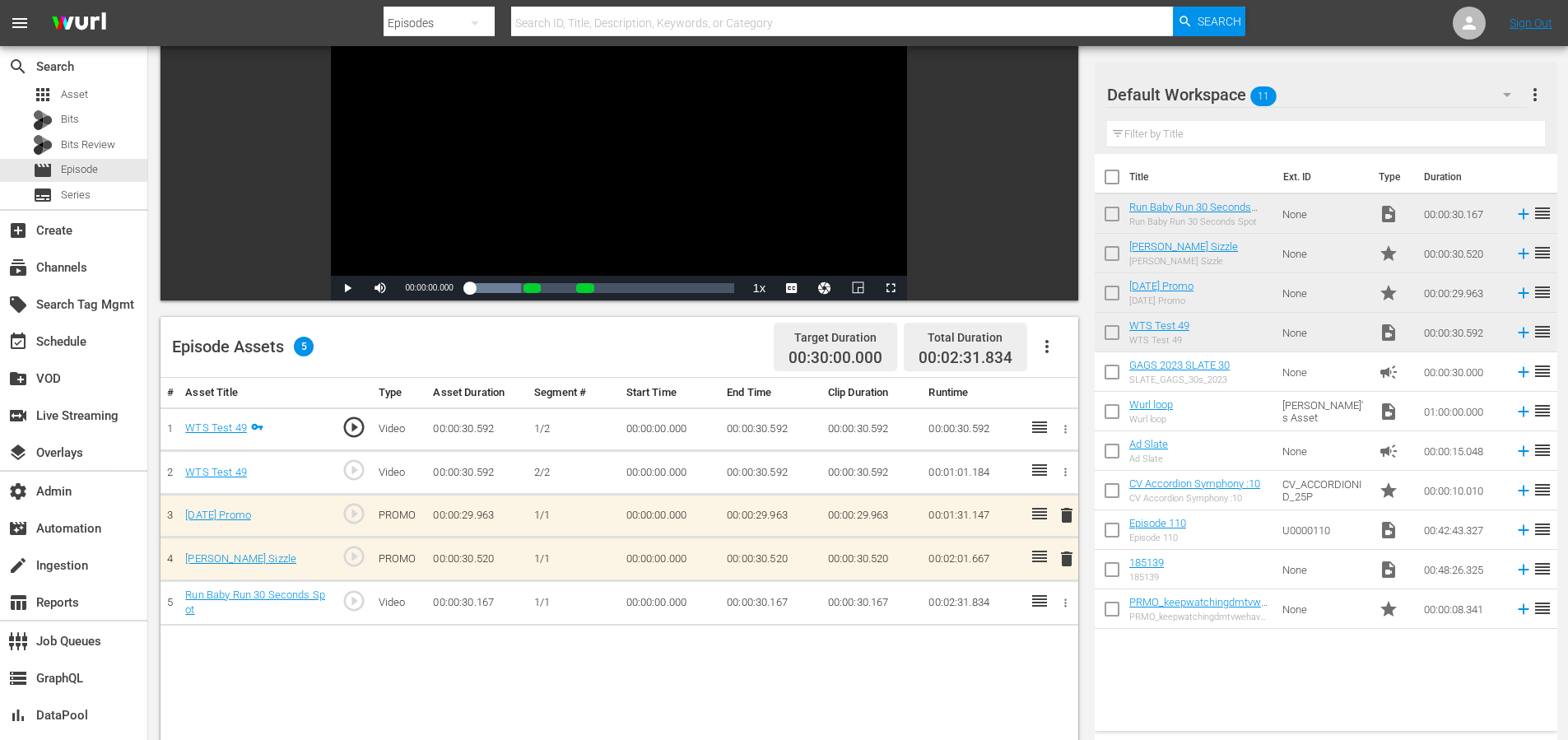
scroll to position [163, 0]
click at [359, 658] on div "# Asset Title Type Asset Duration Segment # Start Time End Time Clip Duration R…" at bounding box center [619, 685] width 917 height 616
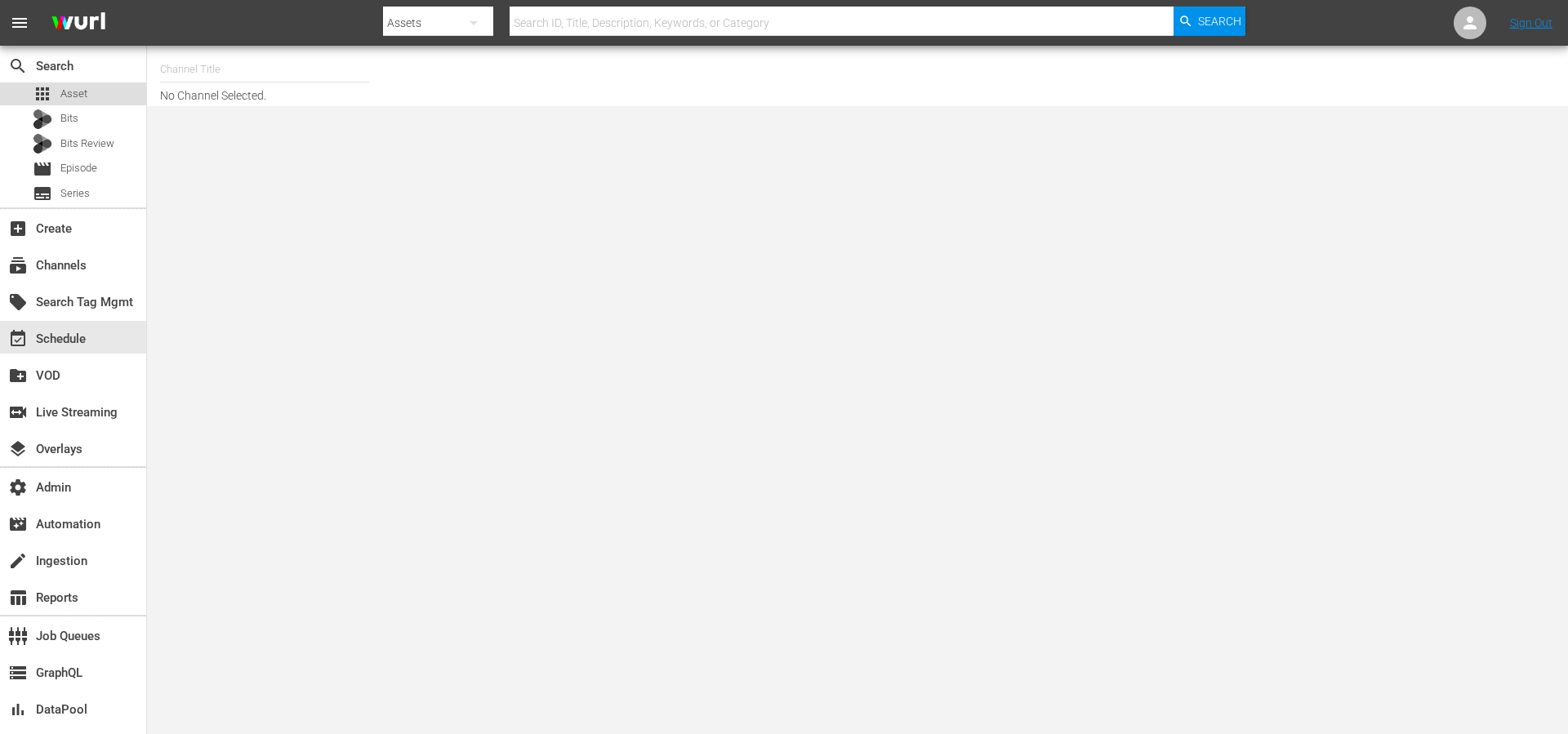
click at [91, 96] on div "apps Asset" at bounding box center [73, 94] width 146 height 23
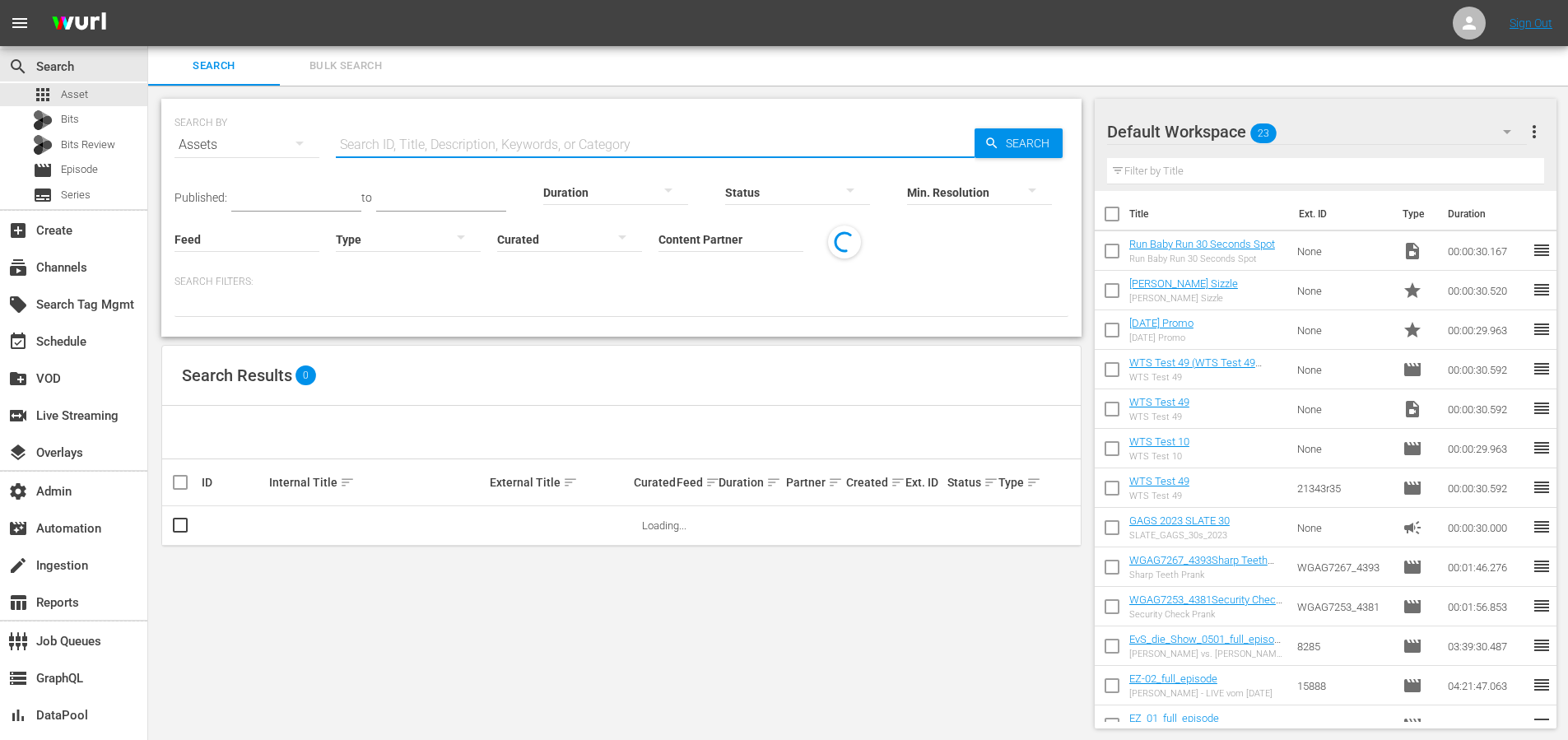
click at [434, 133] on input "text" at bounding box center [656, 145] width 639 height 40
paste input "189219502"
type input "189219502"
click at [1002, 145] on span "Search" at bounding box center [1031, 143] width 63 height 30
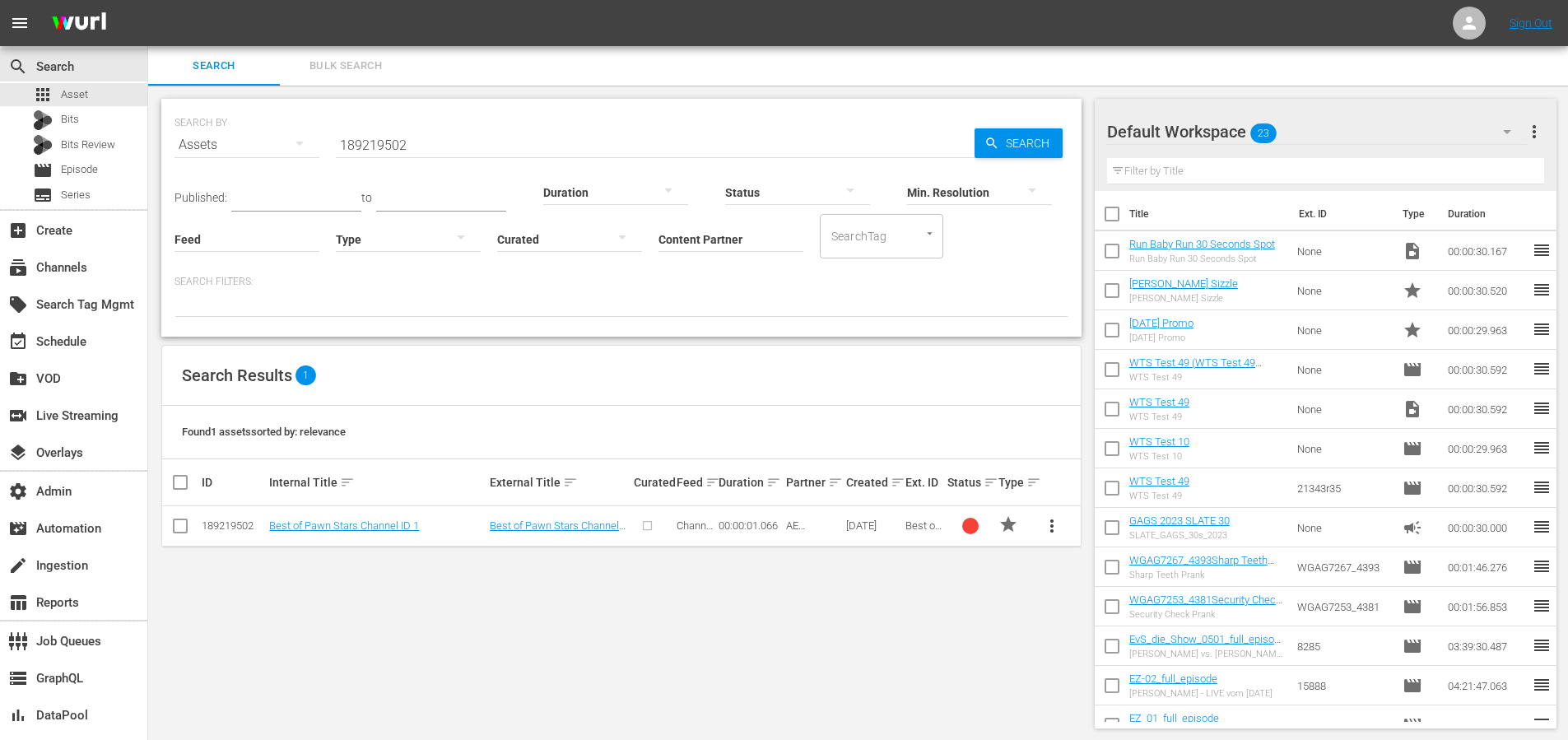
click at [432, 528] on div "Best of Pawn Stars Channel ID 1" at bounding box center [378, 526] width 216 height 12
click at [399, 523] on link "Best of Pawn Stars Channel ID 1" at bounding box center [344, 526] width 150 height 12
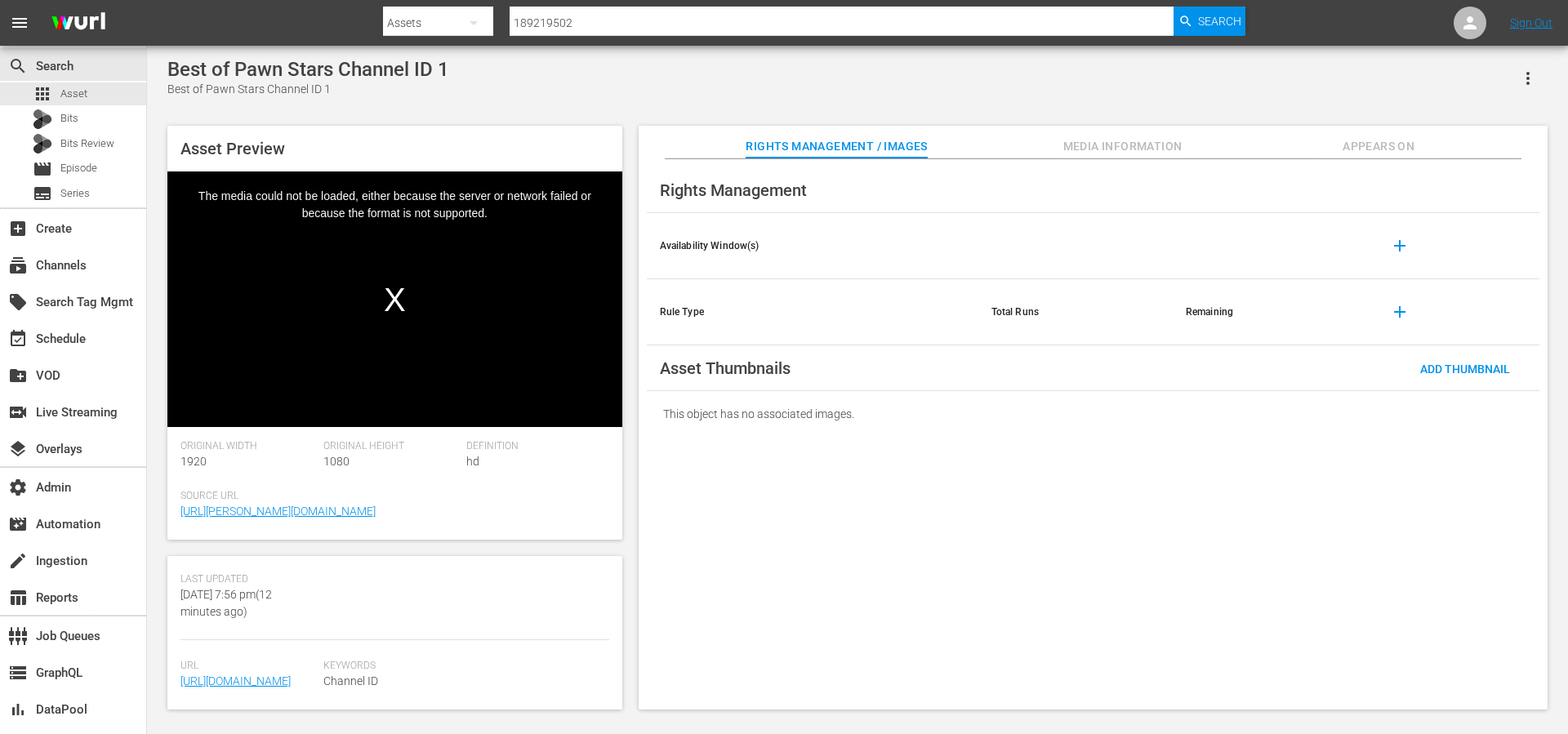
scroll to position [448, 0]
click at [869, 97] on div "Best of Pawn Stars Channel ID 1 Best of Pawn Stars Channel ID 1" at bounding box center [857, 78] width 1381 height 40
click at [355, 601] on span "423551" at bounding box center [342, 603] width 39 height 13
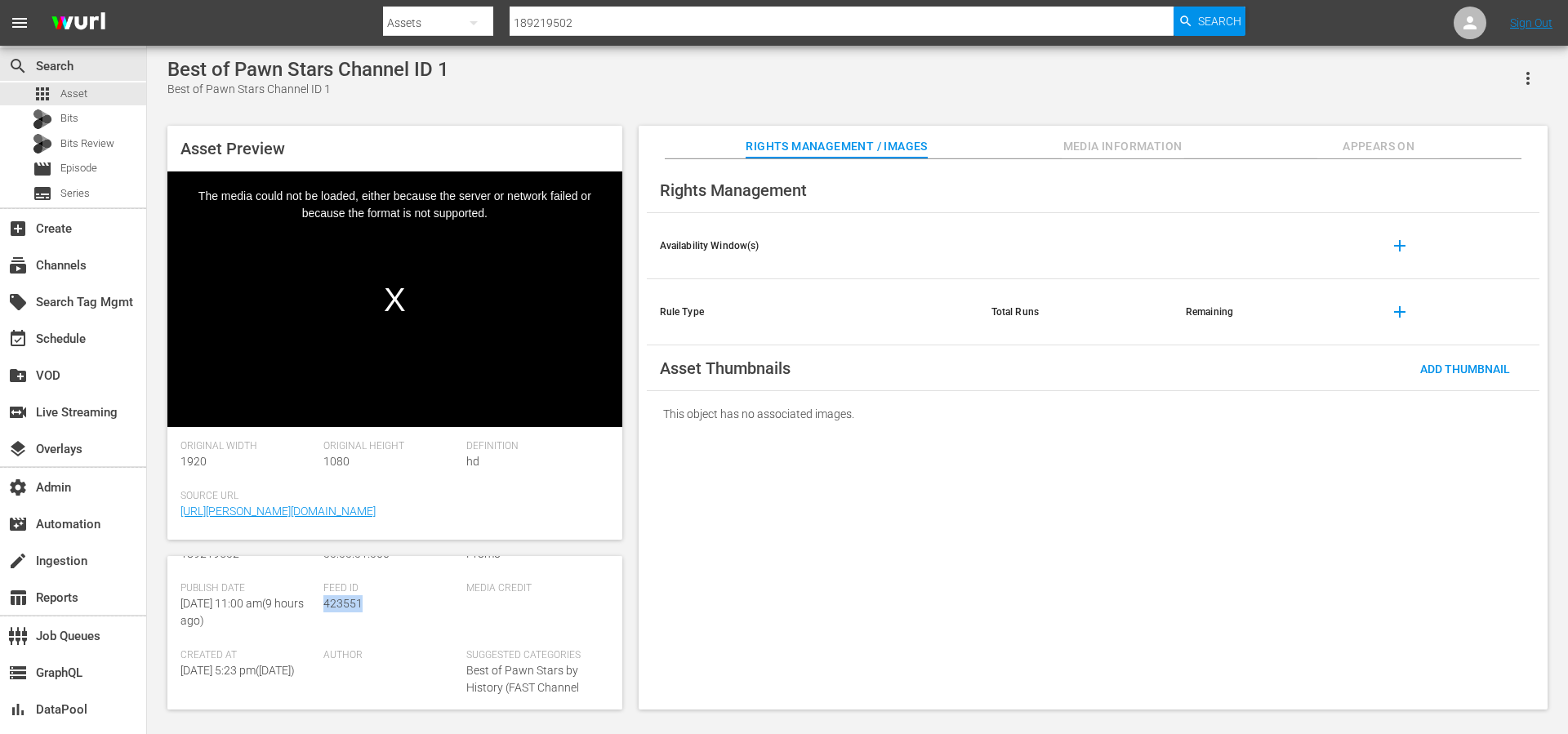
copy span "423551"
click at [440, 624] on div "Feed ID 423551" at bounding box center [395, 616] width 143 height 67
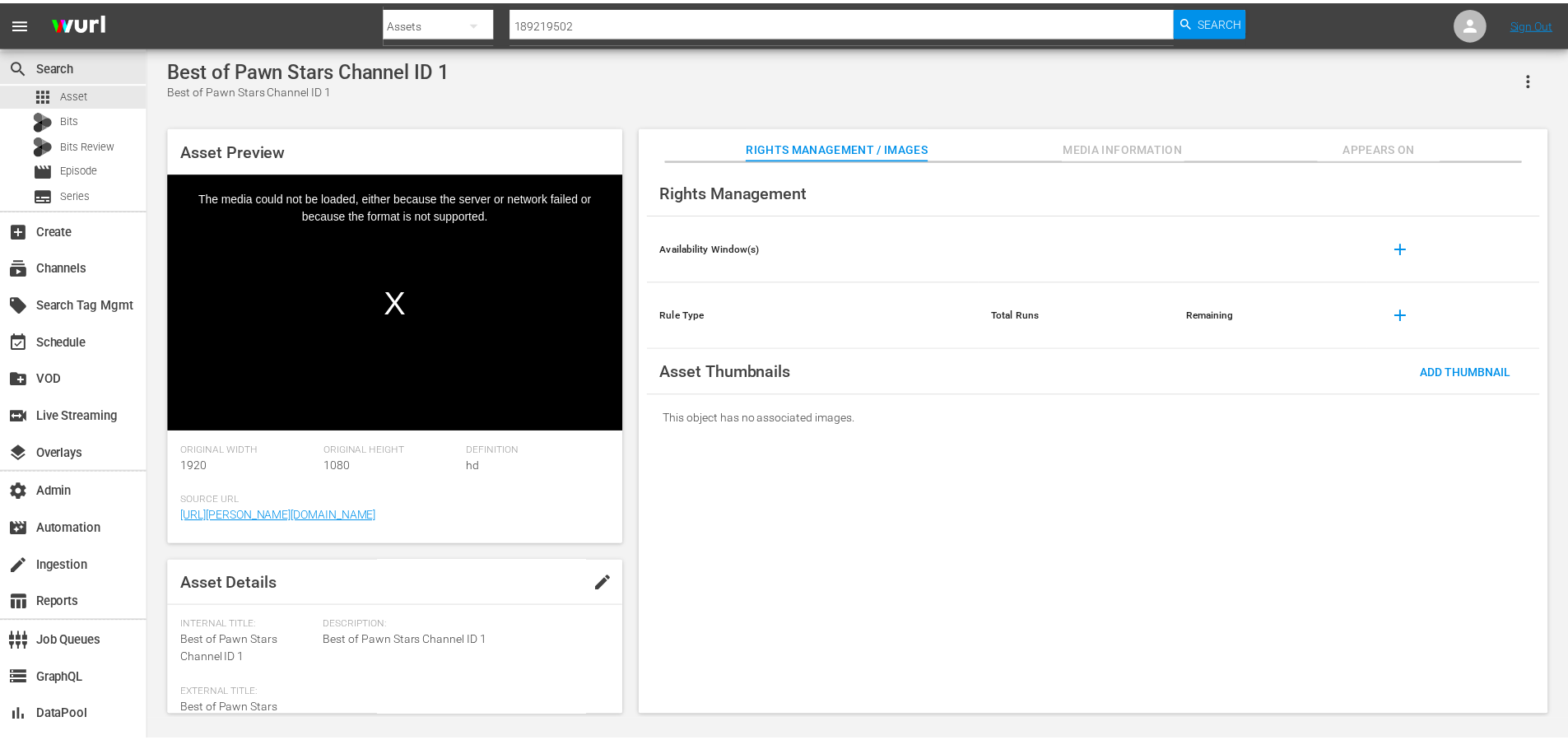
scroll to position [0, 0]
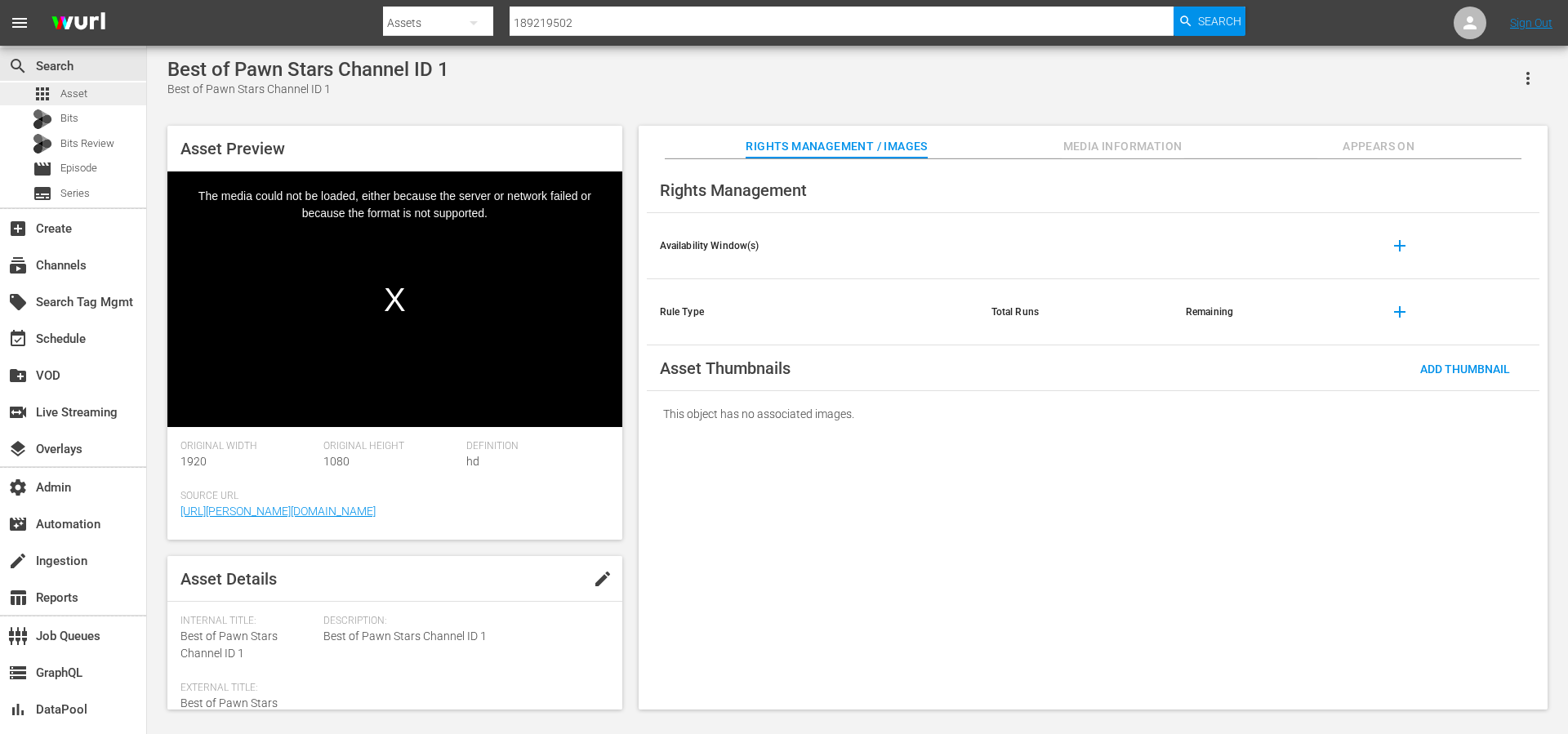
click at [89, 90] on div "apps Asset" at bounding box center [73, 94] width 146 height 23
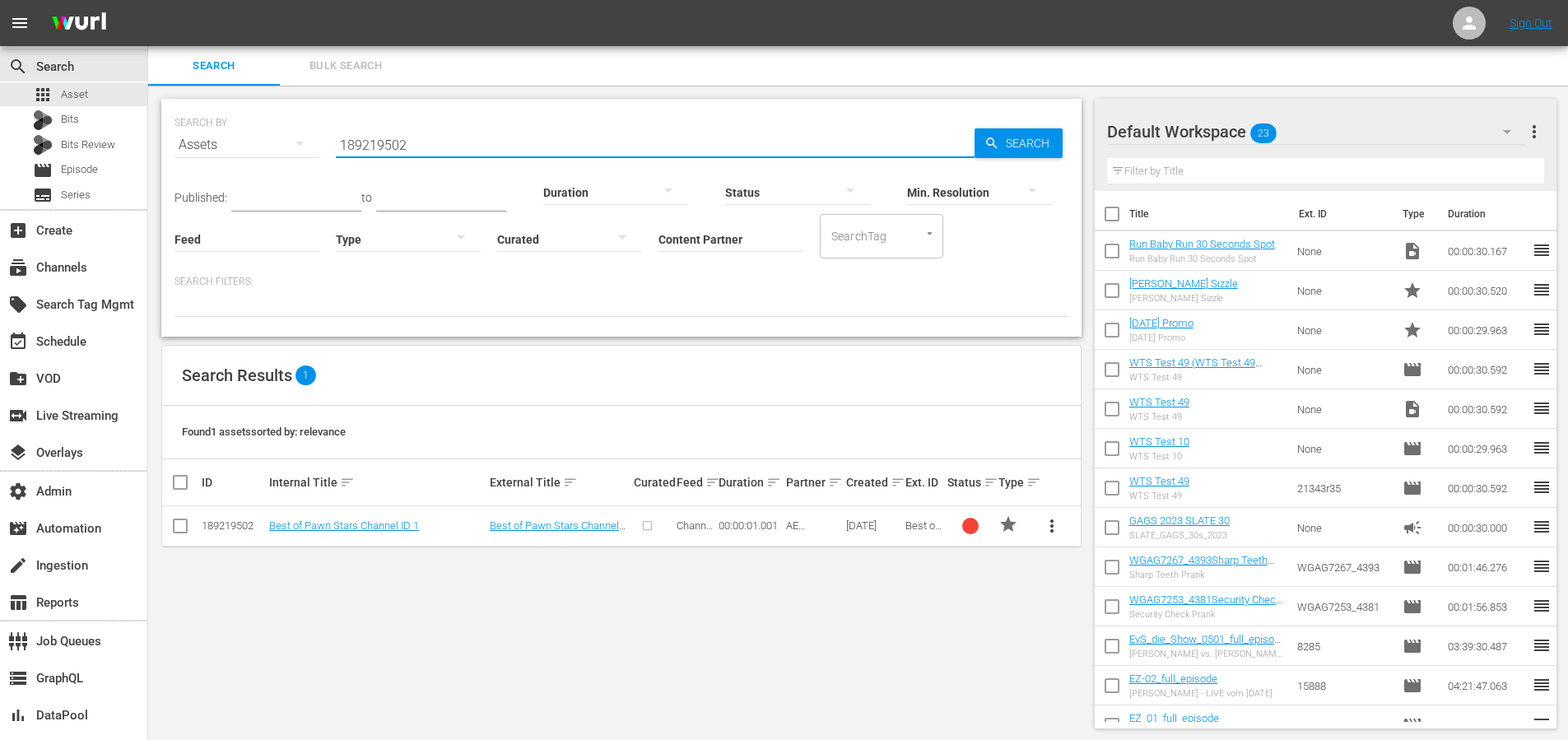
click at [422, 151] on input "189219502" at bounding box center [656, 145] width 639 height 40
click at [680, 238] on input "Content Partner" at bounding box center [730, 241] width 145 height 60
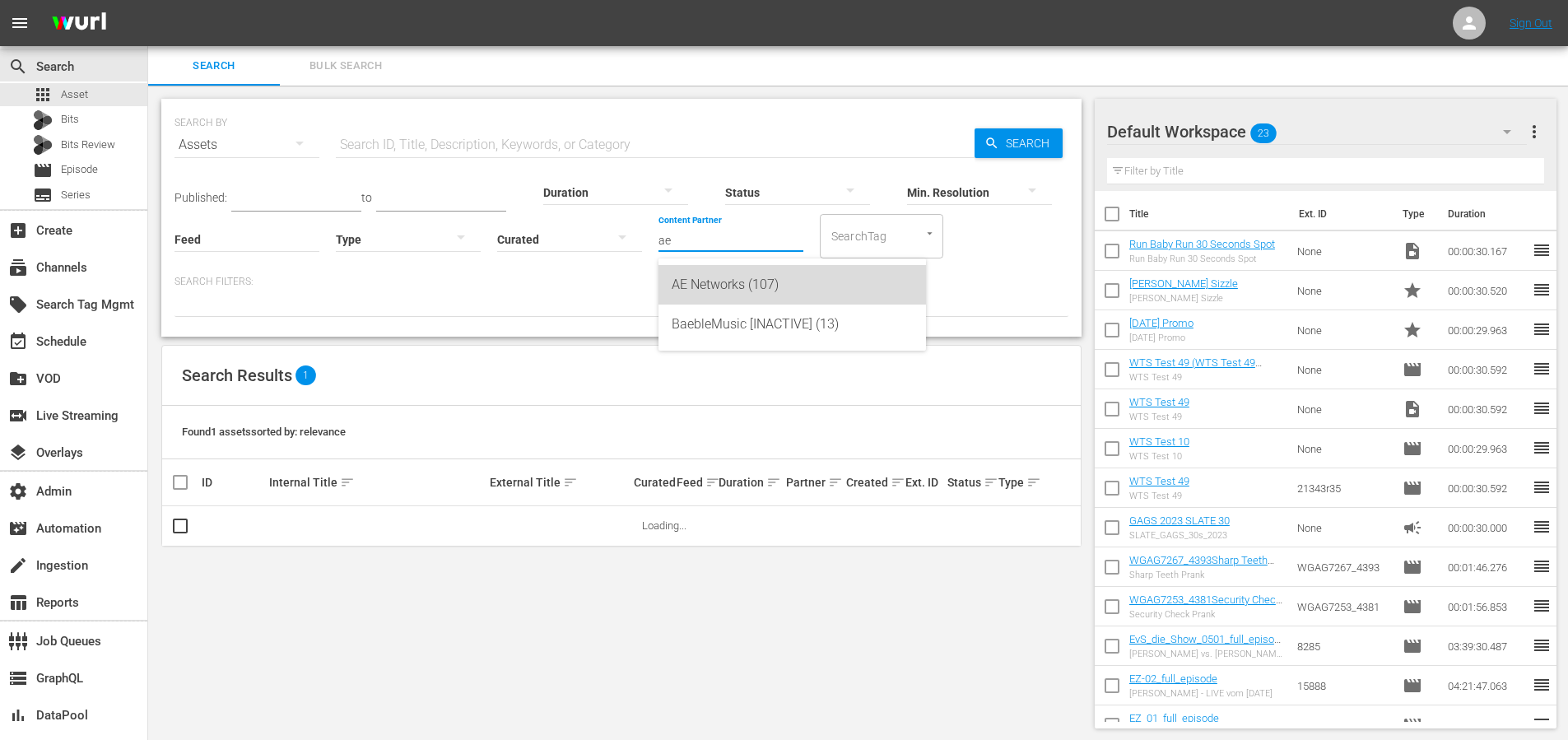
click at [702, 279] on div "AE Networks (107)" at bounding box center [792, 284] width 241 height 40
type input "AE Networks (107)"
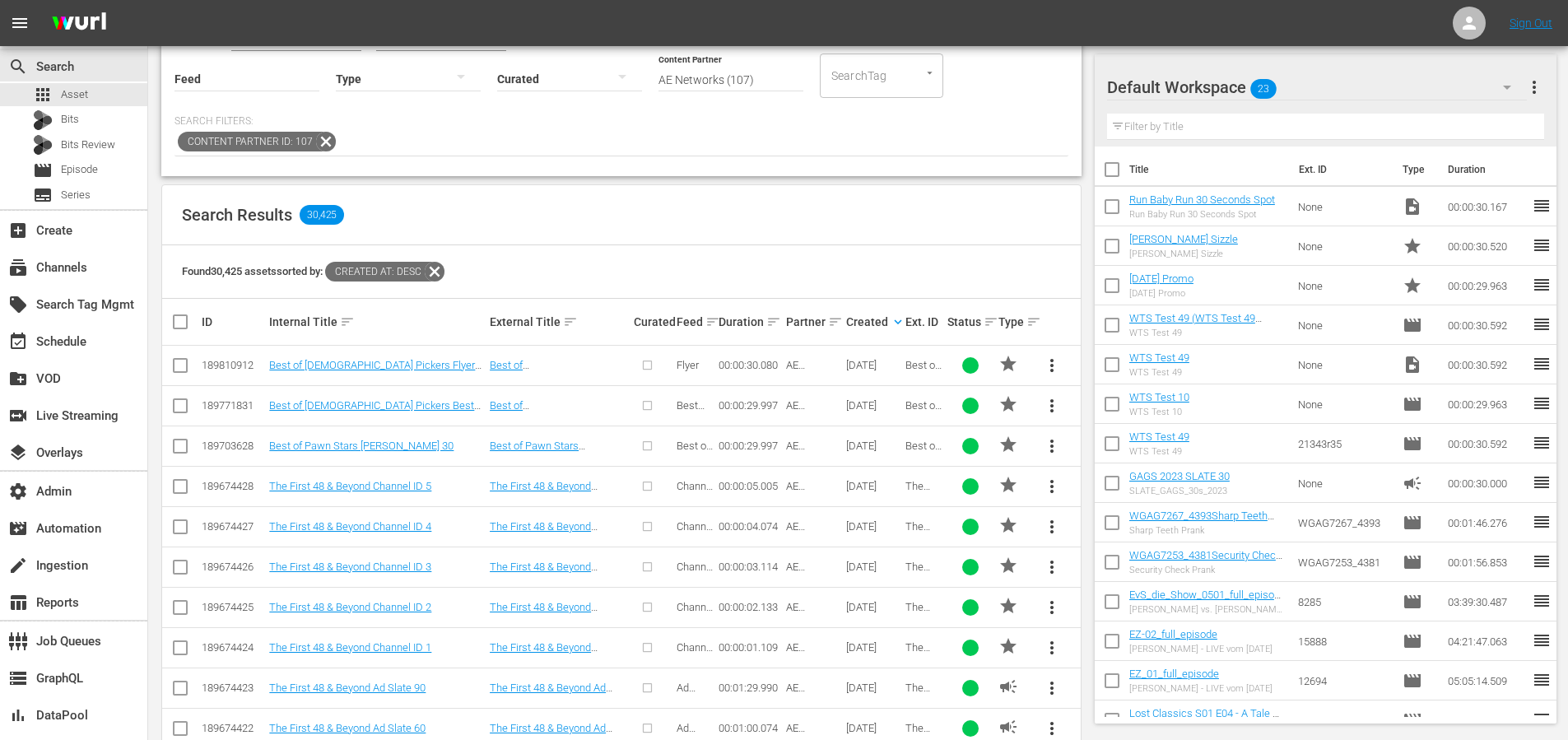
scroll to position [176, 0]
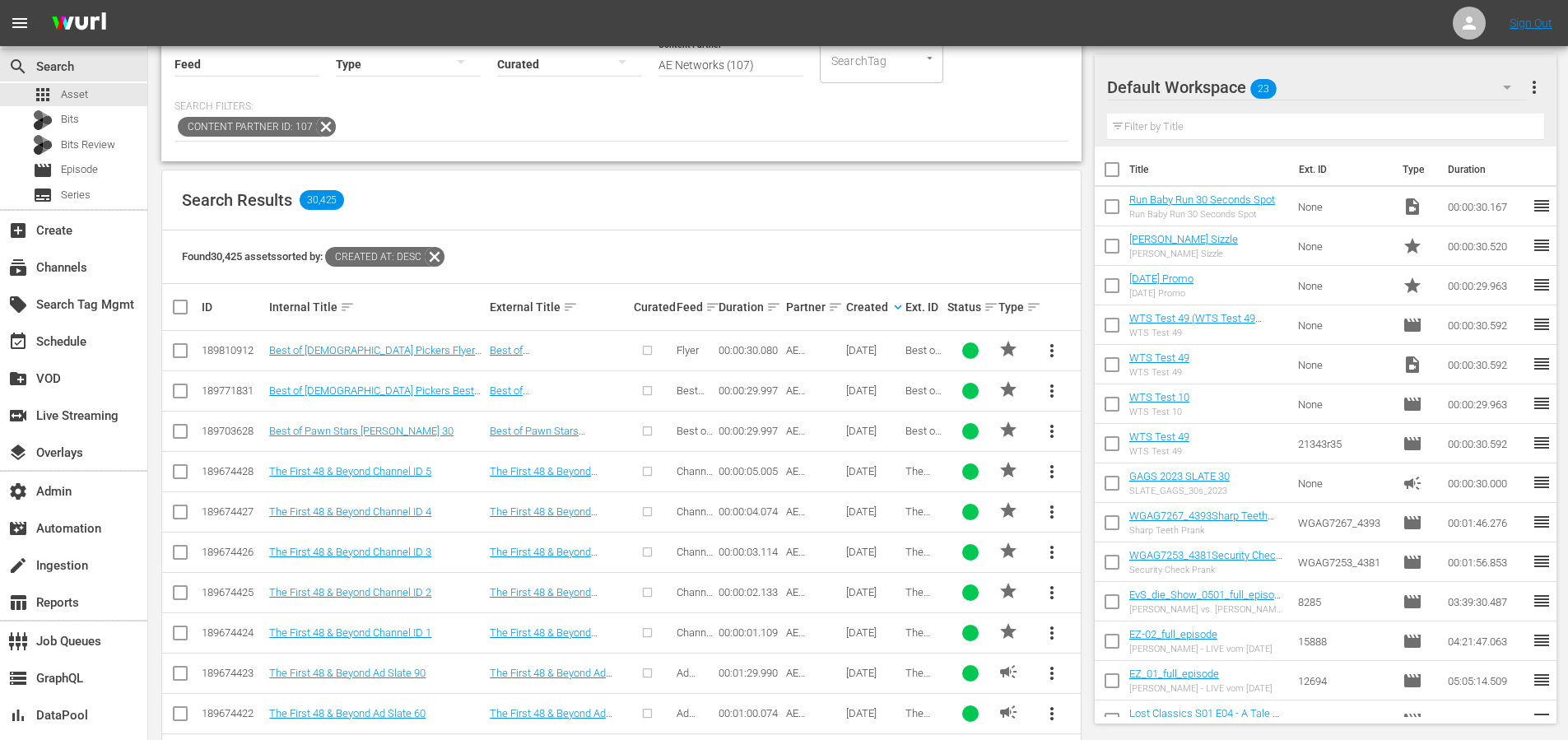
click at [408, 613] on td "The First 48 & Beyond Channel ID 1" at bounding box center [377, 633] width 220 height 40
click at [399, 630] on link "The First 48 & Beyond Channel ID 1" at bounding box center [350, 633] width 162 height 12
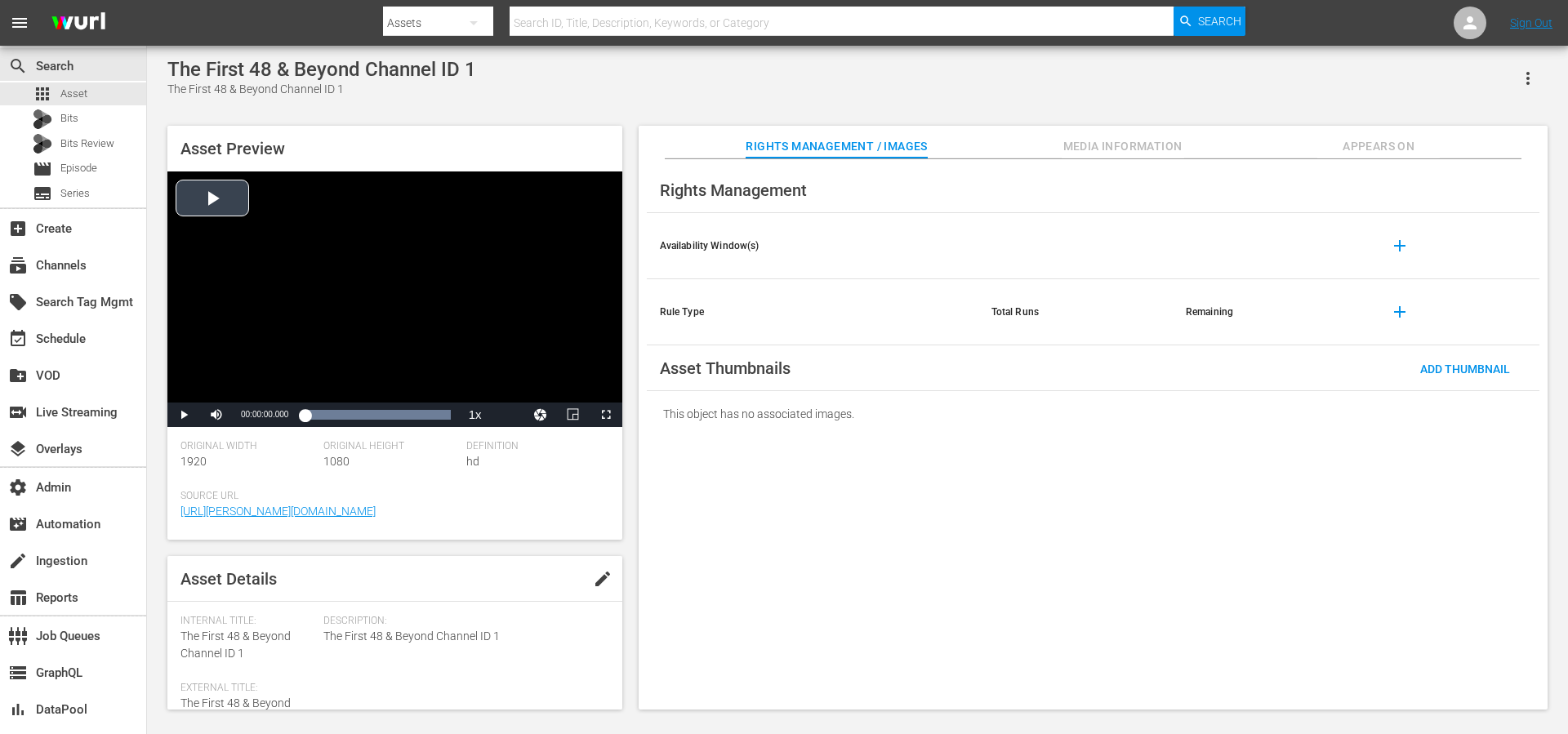
click at [199, 195] on div "Video Player" at bounding box center [395, 286] width 455 height 231
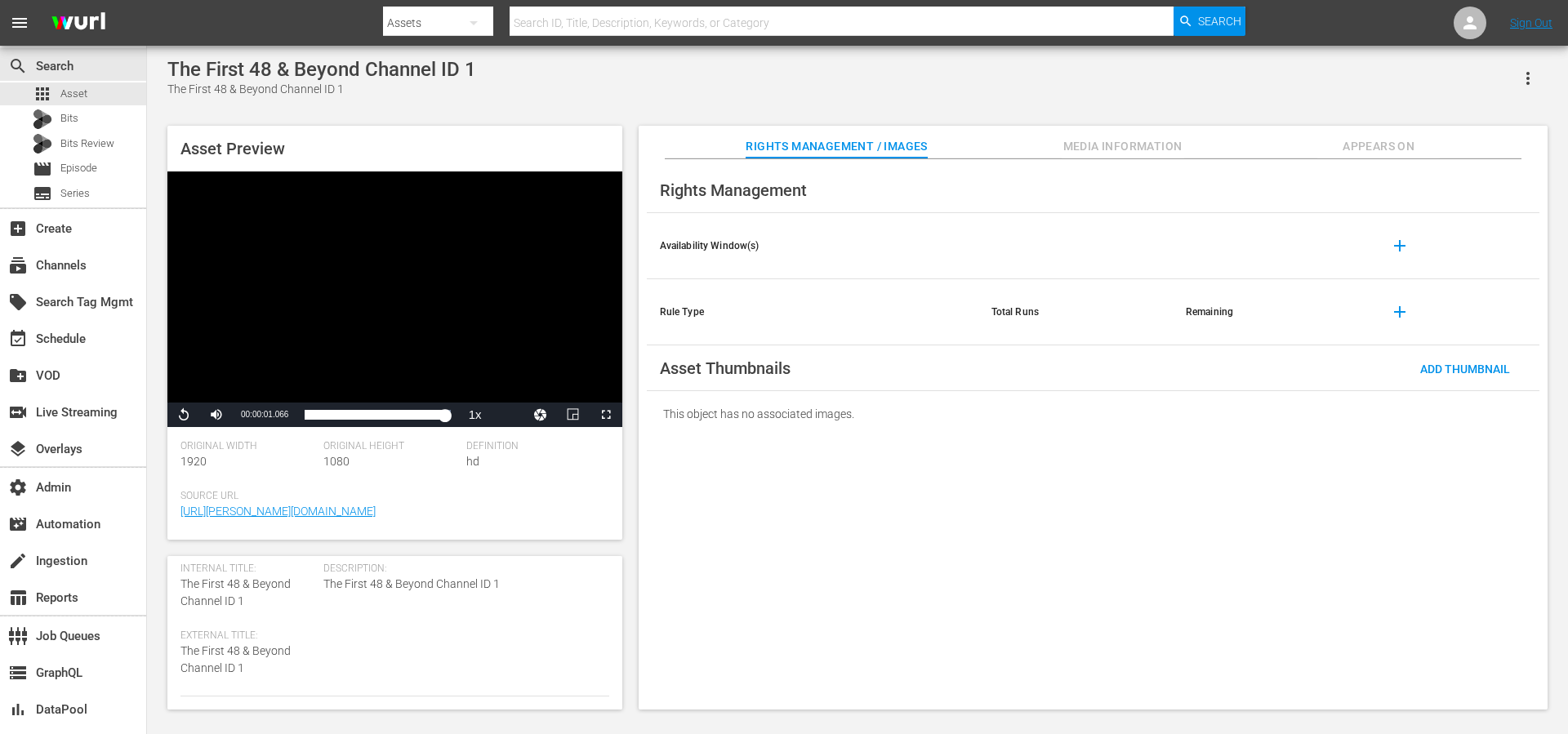
scroll to position [166, 0]
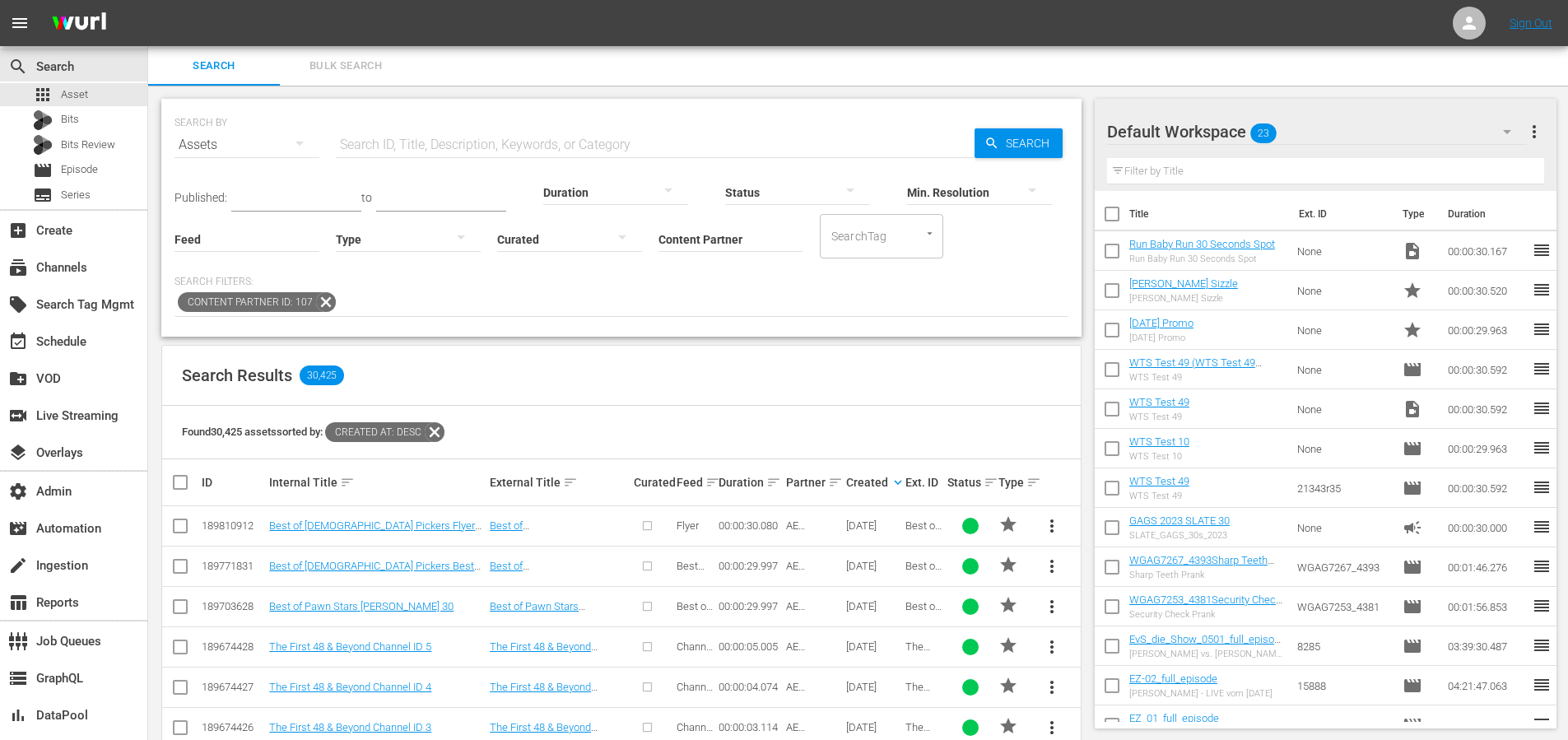
click at [741, 373] on div "Search Results 30,425" at bounding box center [622, 376] width 918 height 60
click at [85, 98] on span "Asset" at bounding box center [74, 94] width 27 height 17
click at [416, 135] on input "text" at bounding box center [656, 145] width 639 height 40
paste input "189219502"
type input "189219502"
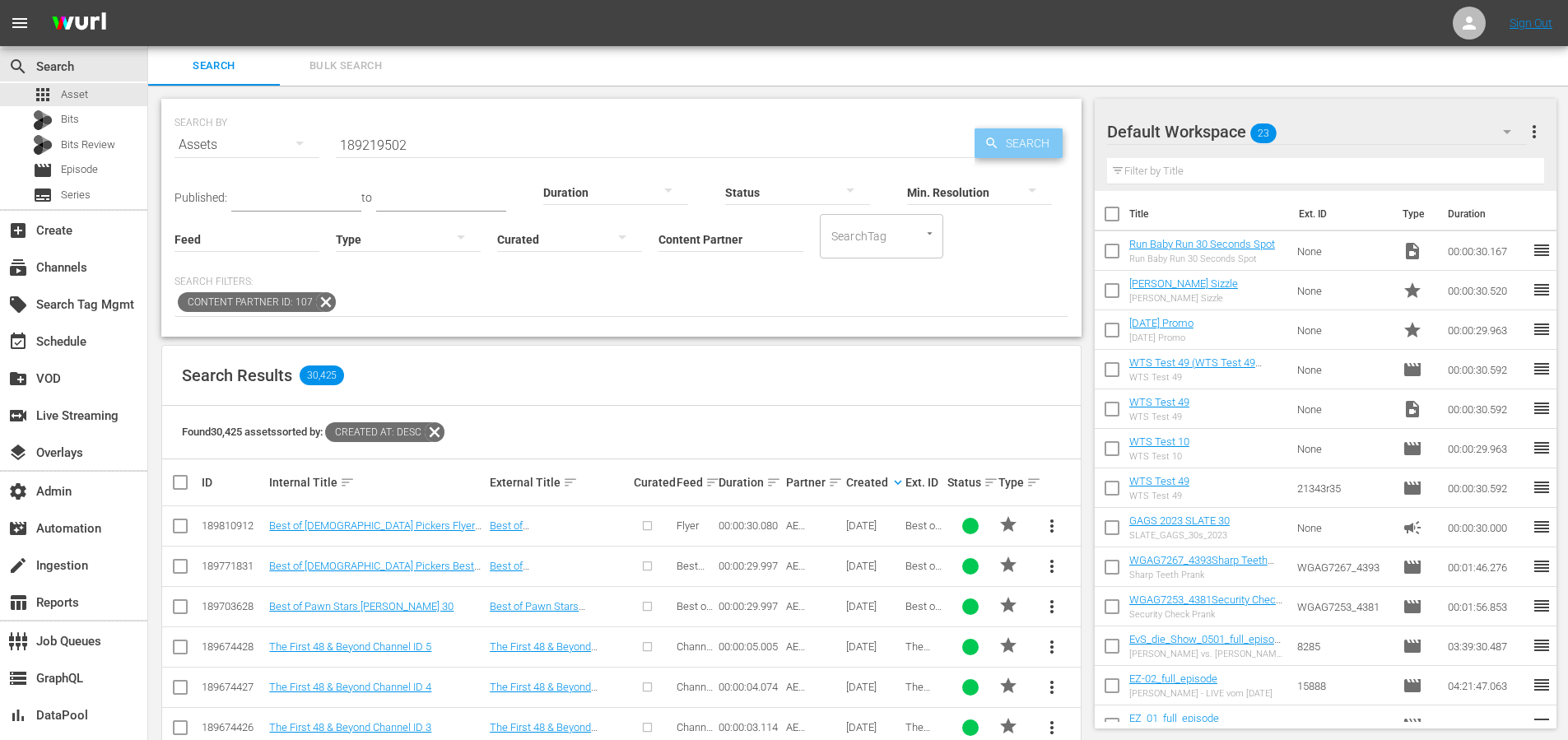
click at [982, 144] on div "Search" at bounding box center [1018, 143] width 88 height 30
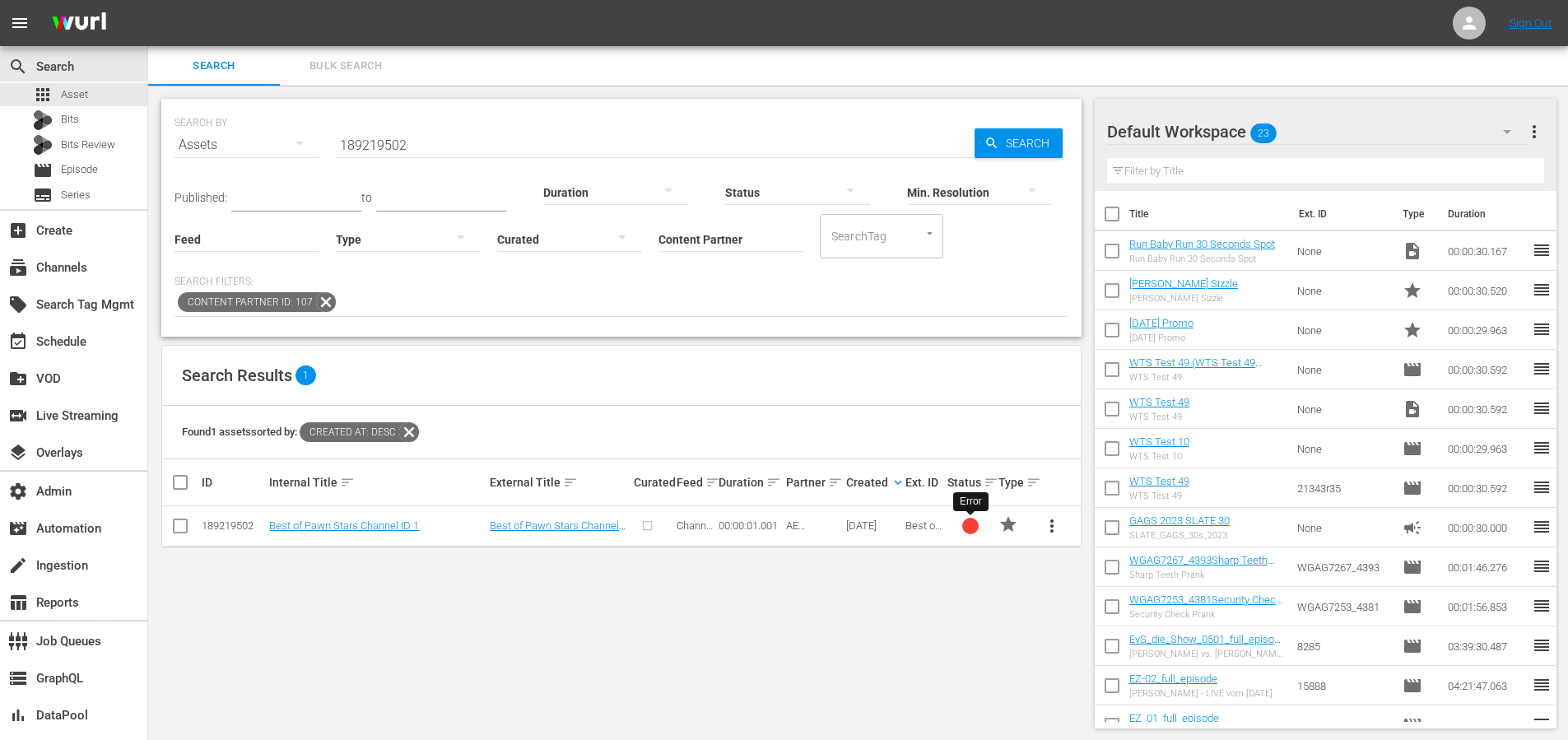
click at [970, 530] on div at bounding box center [970, 526] width 17 height 17
click at [376, 524] on link "Best of Pawn Stars Channel ID 1" at bounding box center [344, 526] width 150 height 12
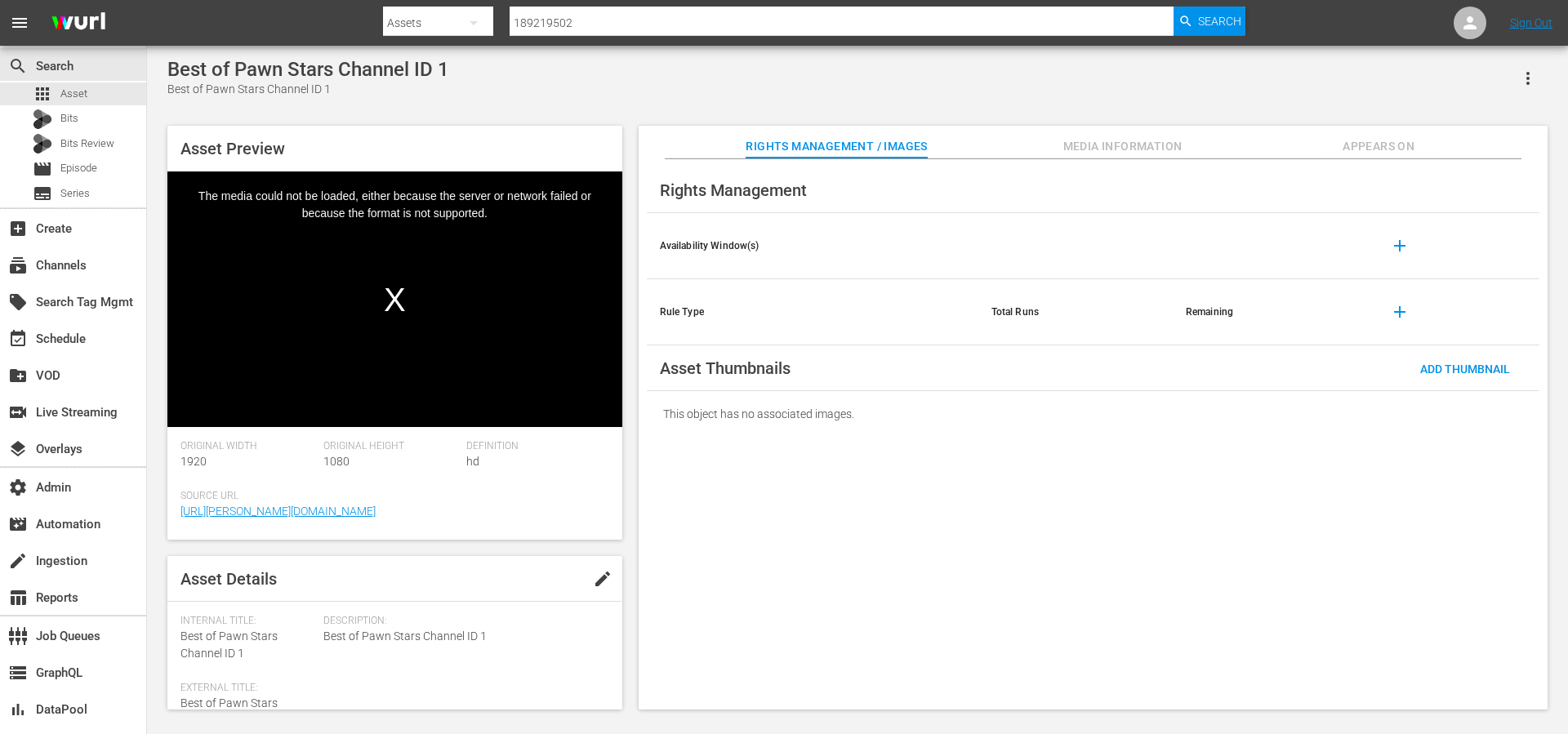
click at [979, 517] on div "Rights Management Availability Window(s) add Rule Type Total Runs Remaining add…" at bounding box center [1093, 434] width 909 height 551
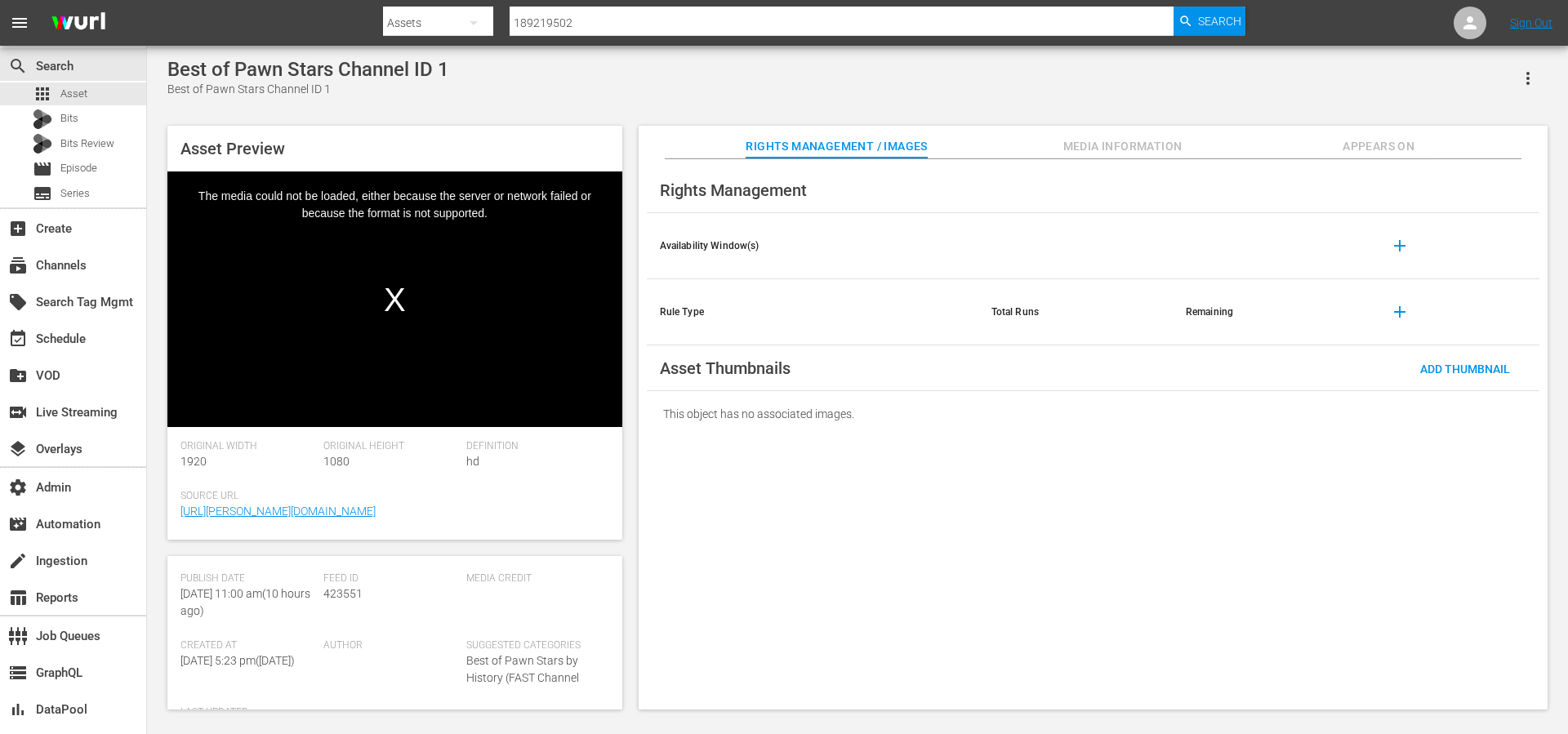
click at [340, 594] on span "423551" at bounding box center [342, 593] width 39 height 13
copy span "423551"
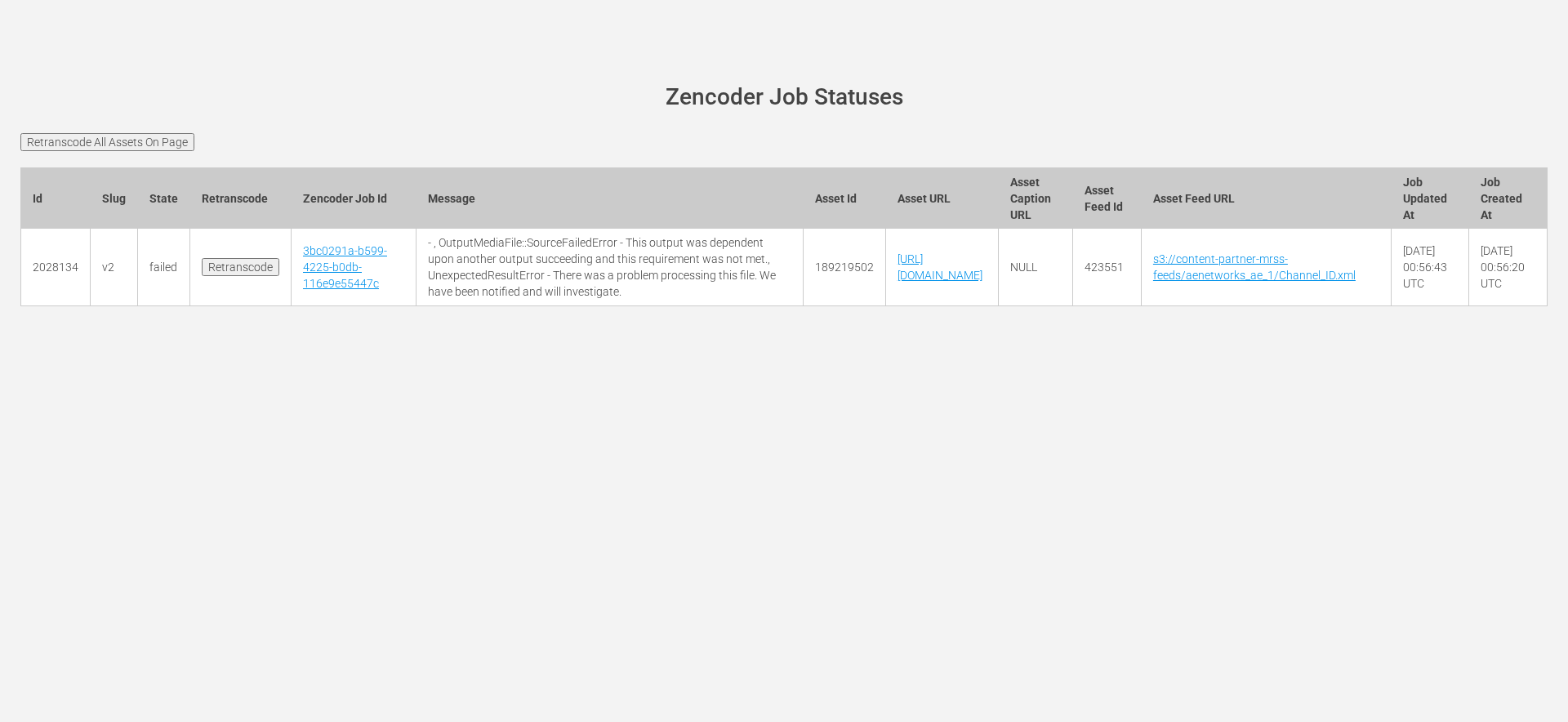
click at [668, 363] on main "[PERSON_NAME][DOMAIN_NAME] site status Zencoder Job Statuses Retranscode All As…" at bounding box center [784, 205] width 1568 height 318
click at [667, 363] on main "[PERSON_NAME][DOMAIN_NAME] site status Zencoder Job Statuses Retranscode All As…" at bounding box center [784, 205] width 1568 height 318
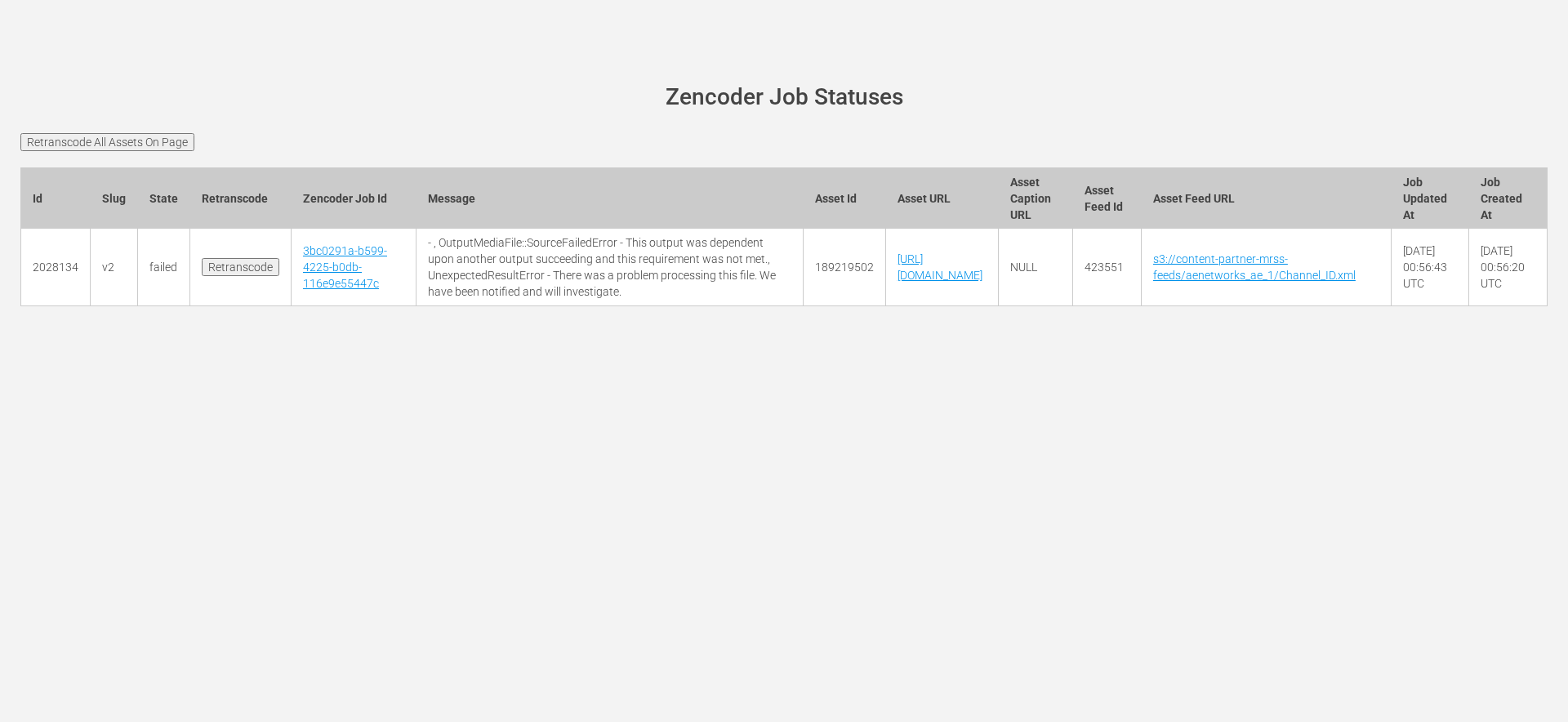
click at [667, 363] on main "[PERSON_NAME][DOMAIN_NAME] site status Zencoder Job Statuses Retranscode All As…" at bounding box center [784, 205] width 1568 height 318
click at [549, 307] on td "- , OutputMediaFile::SourceFailedError - This output was dependent upon another…" at bounding box center [609, 267] width 387 height 78
click at [555, 307] on td "- , OutputMediaFile::SourceFailedError - This output was dependent upon another…" at bounding box center [609, 267] width 387 height 78
click at [305, 290] on link "3bc0291a-b599-4225-b0db-116e9e55447c" at bounding box center [345, 267] width 84 height 46
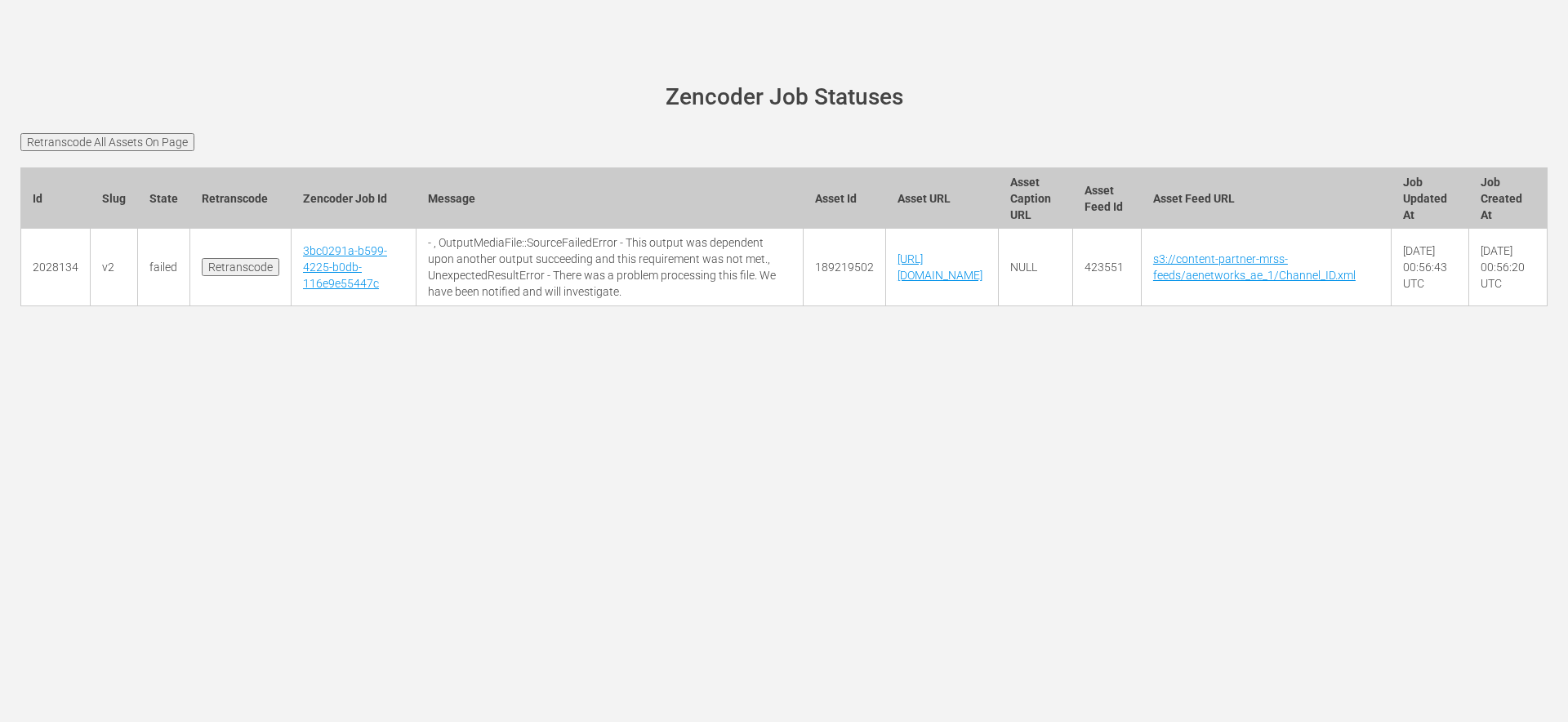
click at [251, 276] on input "Retranscode" at bounding box center [240, 267] width 78 height 18
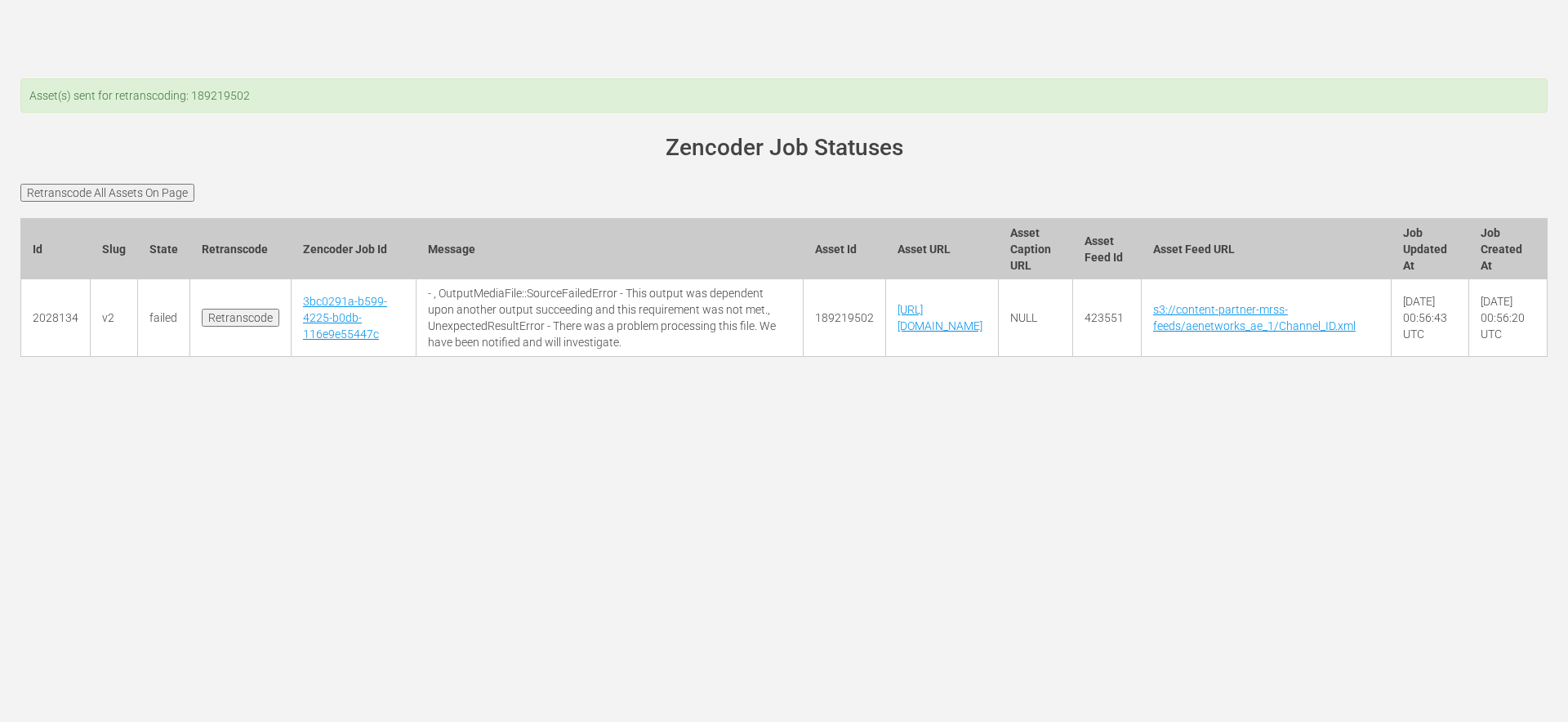
click at [360, 154] on h1 "Zencoder Job Statuses" at bounding box center [784, 148] width 1482 height 25
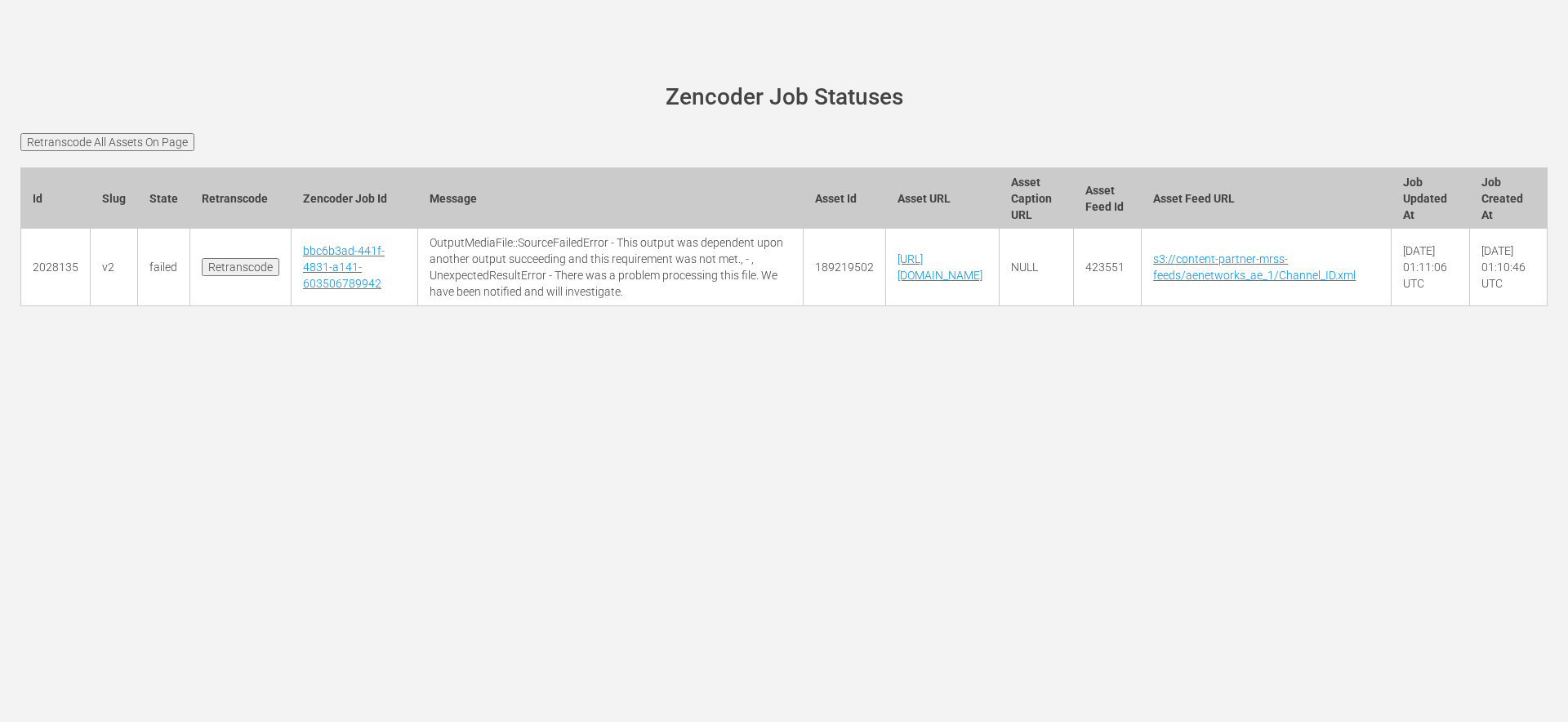
scroll to position [0, 112]
click at [1389, 307] on td "s3://content-partner-mrss-feeds/aenetworks_ae_1/Channel_ID.xml" at bounding box center [1267, 267] width 250 height 78
click at [1355, 281] on link "s3://content-partner-mrss-feeds/aenetworks_ae_1/Channel_ID.xml" at bounding box center [1254, 267] width 203 height 30
click at [1099, 363] on main "[PERSON_NAME][DOMAIN_NAME] site status Zencoder Job Statuses Retranscode All As…" at bounding box center [784, 205] width 1568 height 318
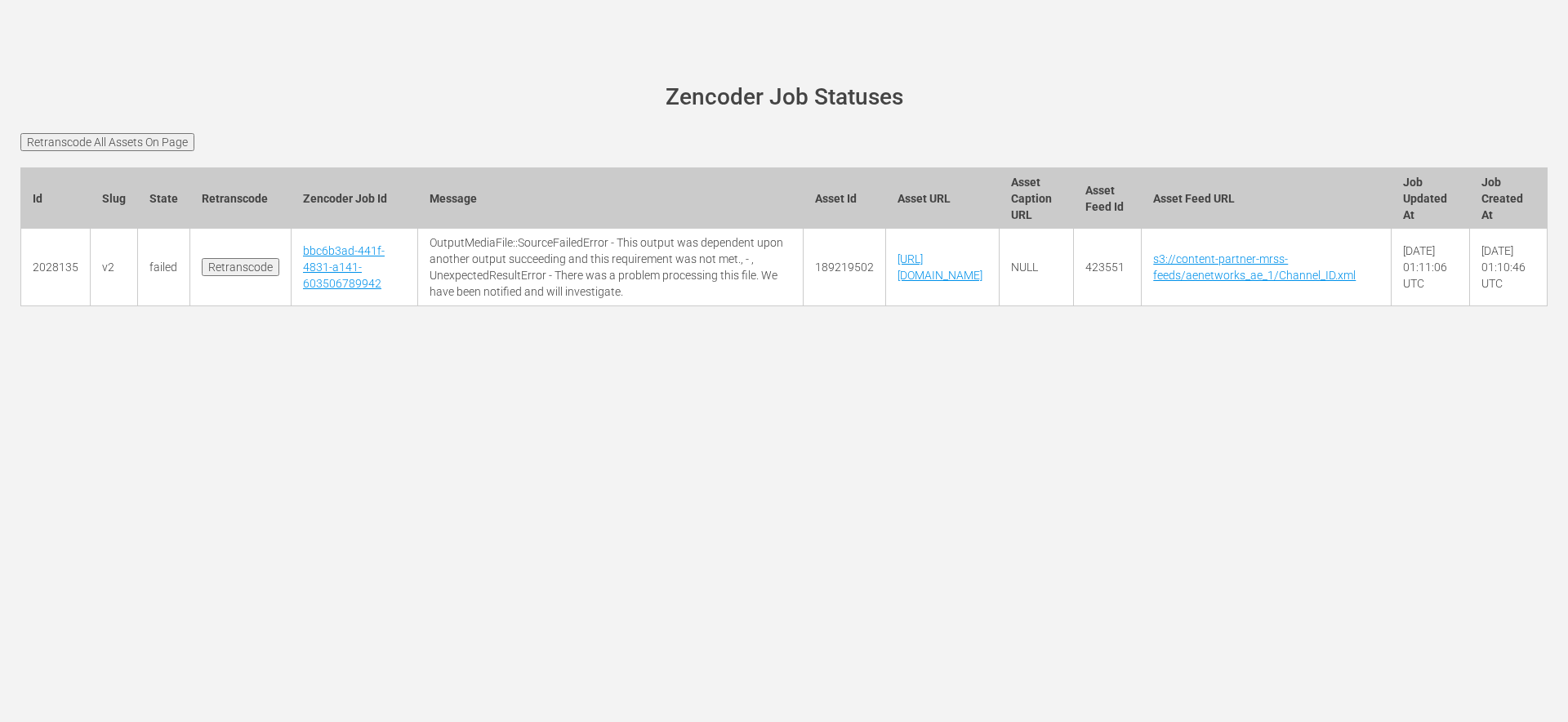
click at [1099, 363] on main "[PERSON_NAME][DOMAIN_NAME] site status Zencoder Job Statuses Retranscode All As…" at bounding box center [784, 205] width 1568 height 318
click at [330, 465] on div "[PERSON_NAME][DOMAIN_NAME] site status Zencoder Job Statuses Retranscode All As…" at bounding box center [784, 361] width 1568 height 722
click at [321, 290] on link "bbc6b3ad-441f-4831-a141-603506789942" at bounding box center [344, 267] width 82 height 46
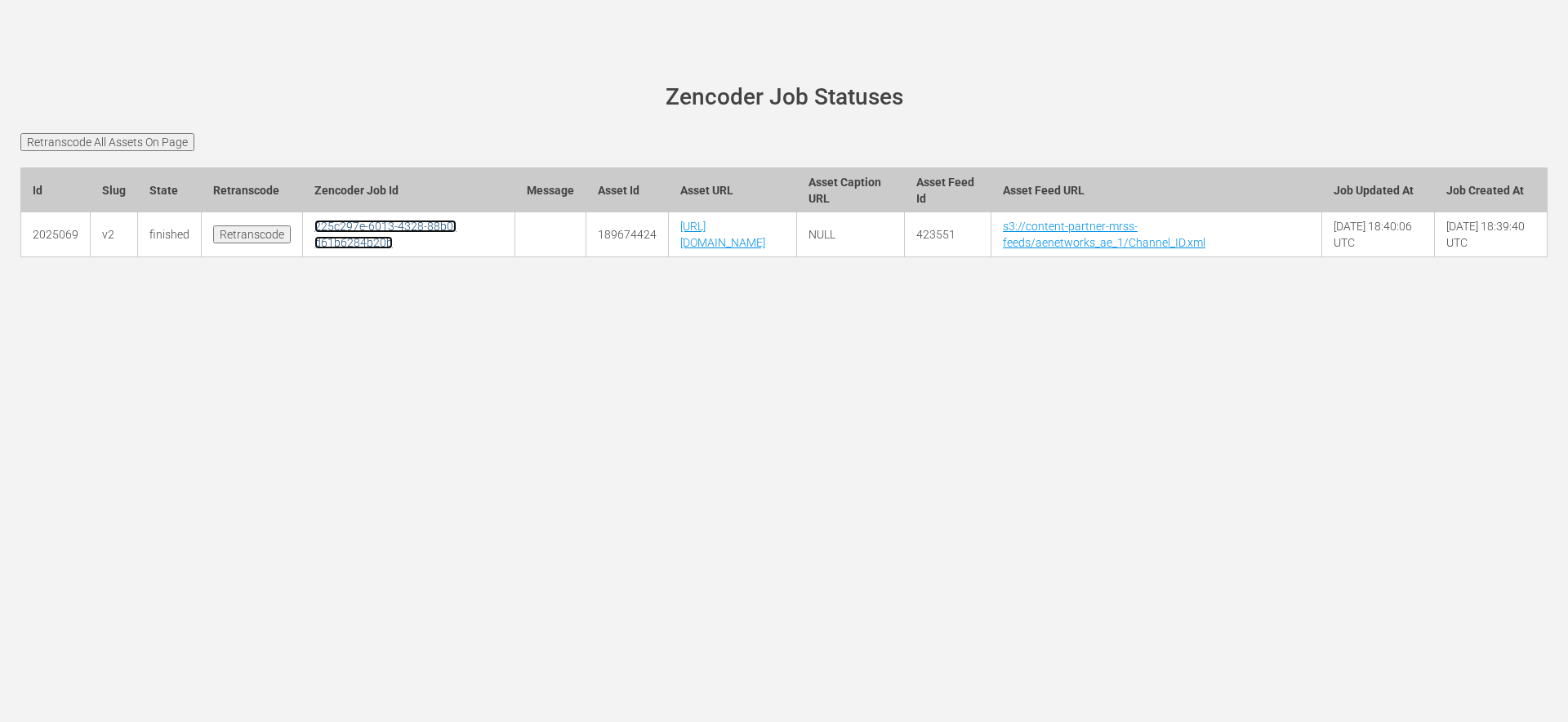
click at [355, 249] on link "225c297e-6013-4328-88b0-d61b6284b20b" at bounding box center [385, 234] width 142 height 30
click at [339, 133] on form "Retranscode All Assets On Page" at bounding box center [783, 142] width 1527 height 18
click at [739, 104] on h1 "Zencoder Job Statuses" at bounding box center [784, 98] width 1482 height 25
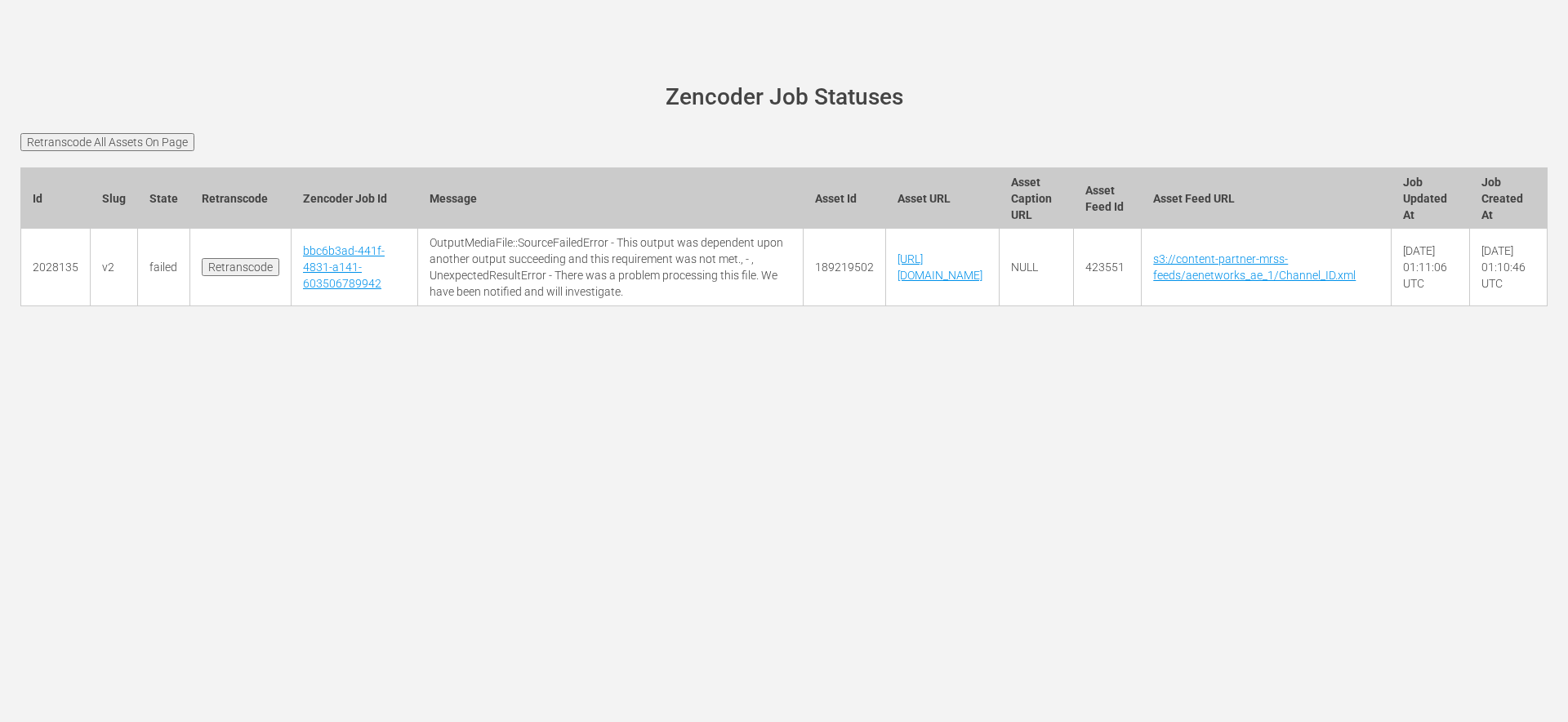
click at [642, 95] on h1 "Zencoder Job Statuses" at bounding box center [784, 98] width 1482 height 25
click at [255, 267] on td "Retranscode" at bounding box center [240, 267] width 101 height 78
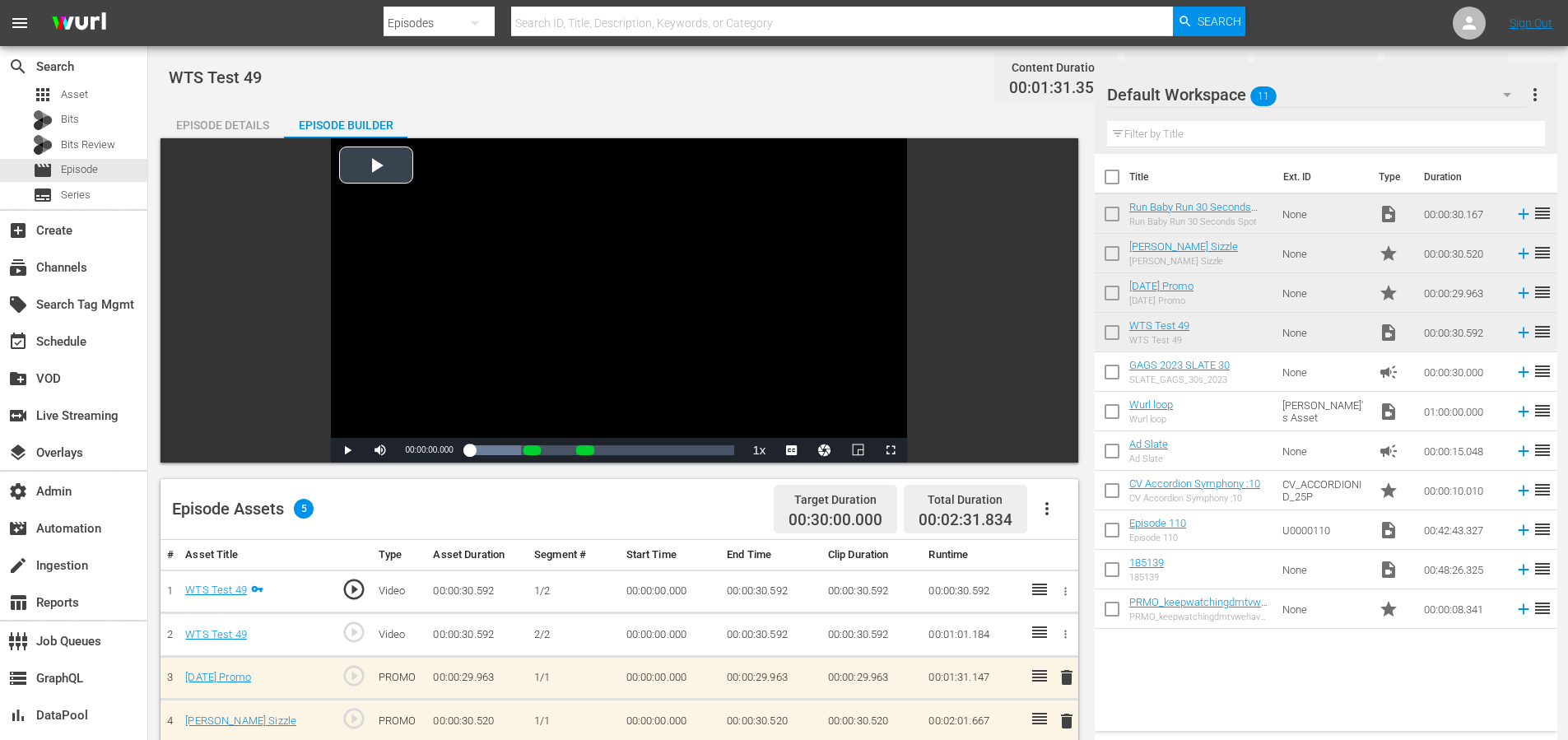
scroll to position [163, 0]
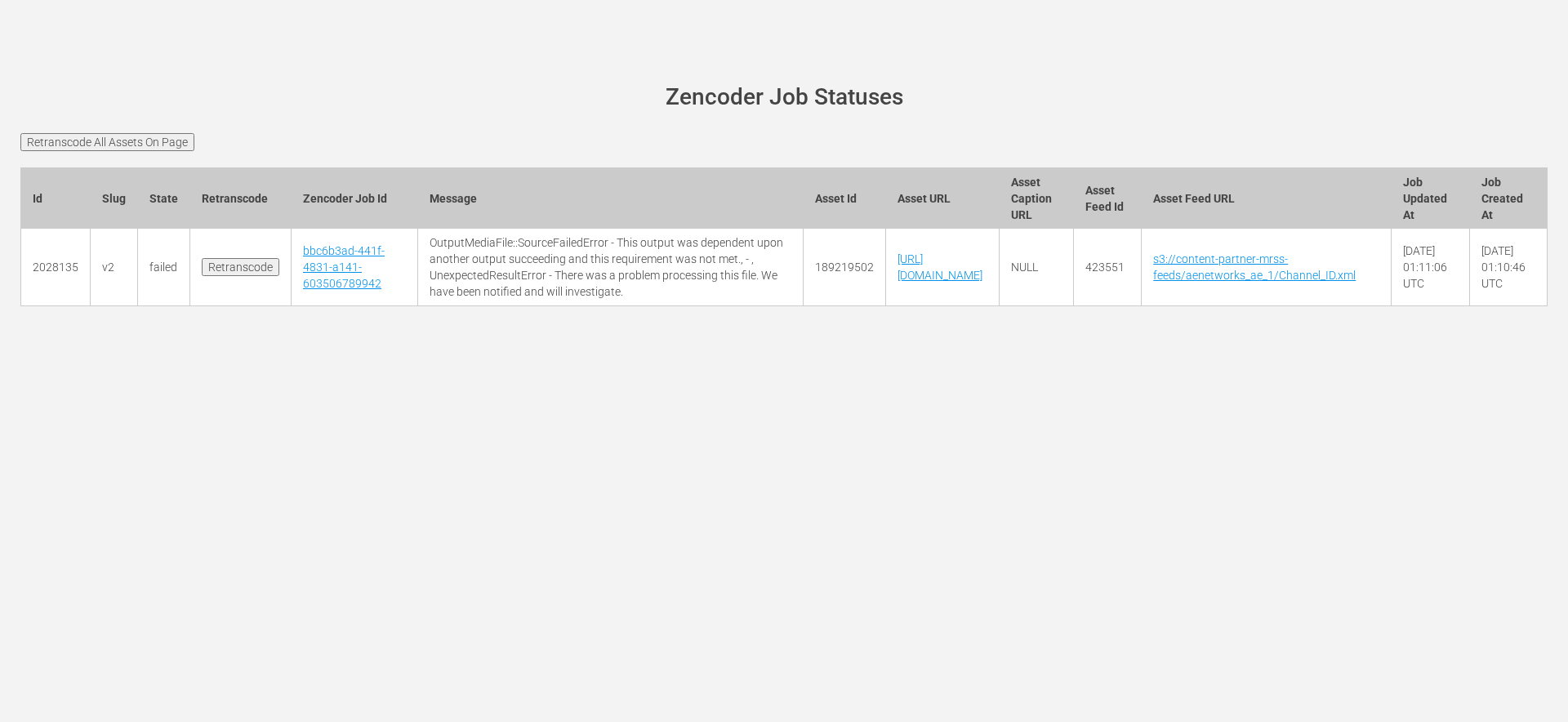
scroll to position [0, 112]
click at [1142, 301] on td "423551" at bounding box center [1107, 267] width 69 height 78
copy td "423551"
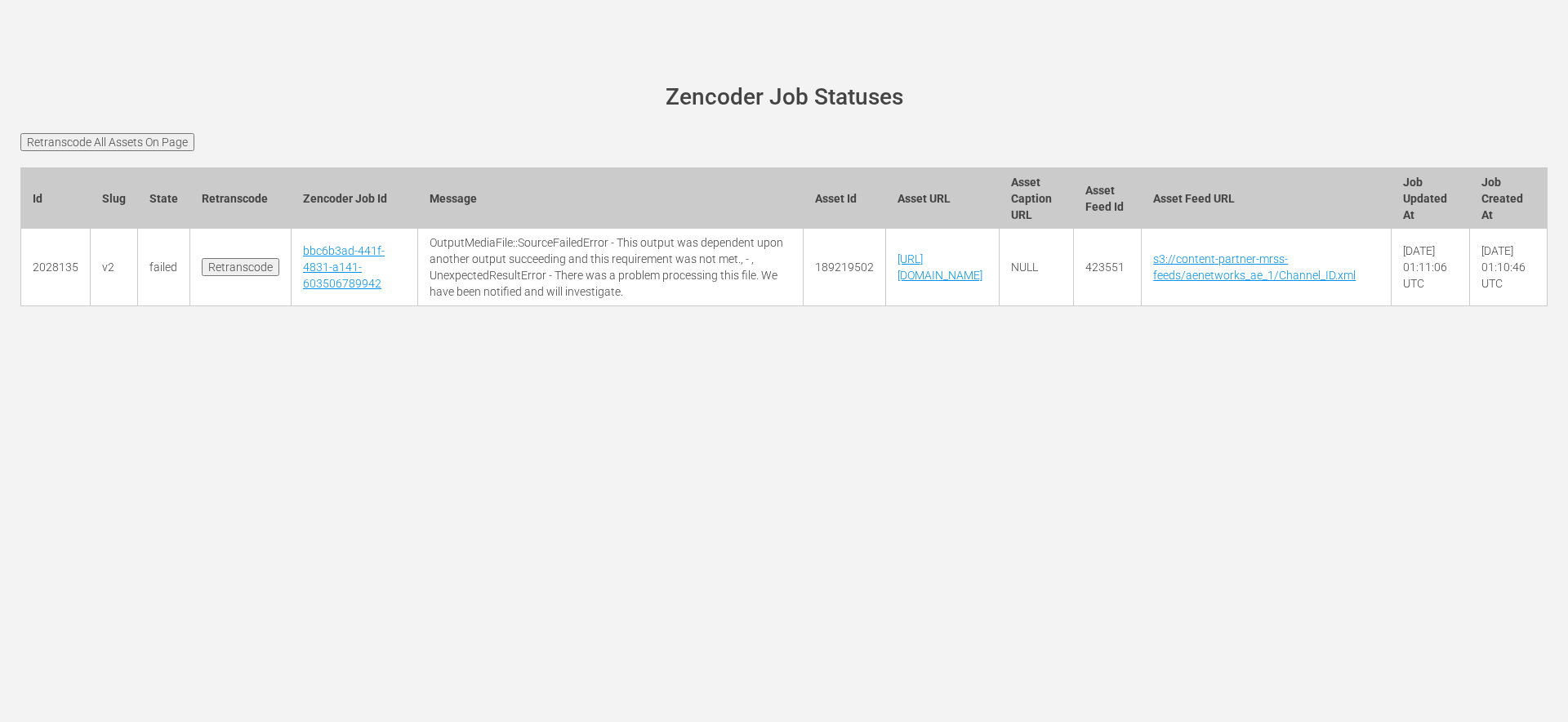
click at [467, 509] on div "[PERSON_NAME][DOMAIN_NAME] site status Zencoder Job Statuses Retranscode All As…" at bounding box center [784, 361] width 1568 height 722
click at [393, 132] on main "[PERSON_NAME][DOMAIN_NAME] site status Zencoder Job Statuses Retranscode All As…" at bounding box center [784, 205] width 1568 height 318
click at [320, 127] on main "[PERSON_NAME][DOMAIN_NAME] site status Zencoder Job Statuses Retranscode All As…" at bounding box center [784, 205] width 1568 height 318
click at [248, 276] on input "Retranscode" at bounding box center [240, 267] width 78 height 18
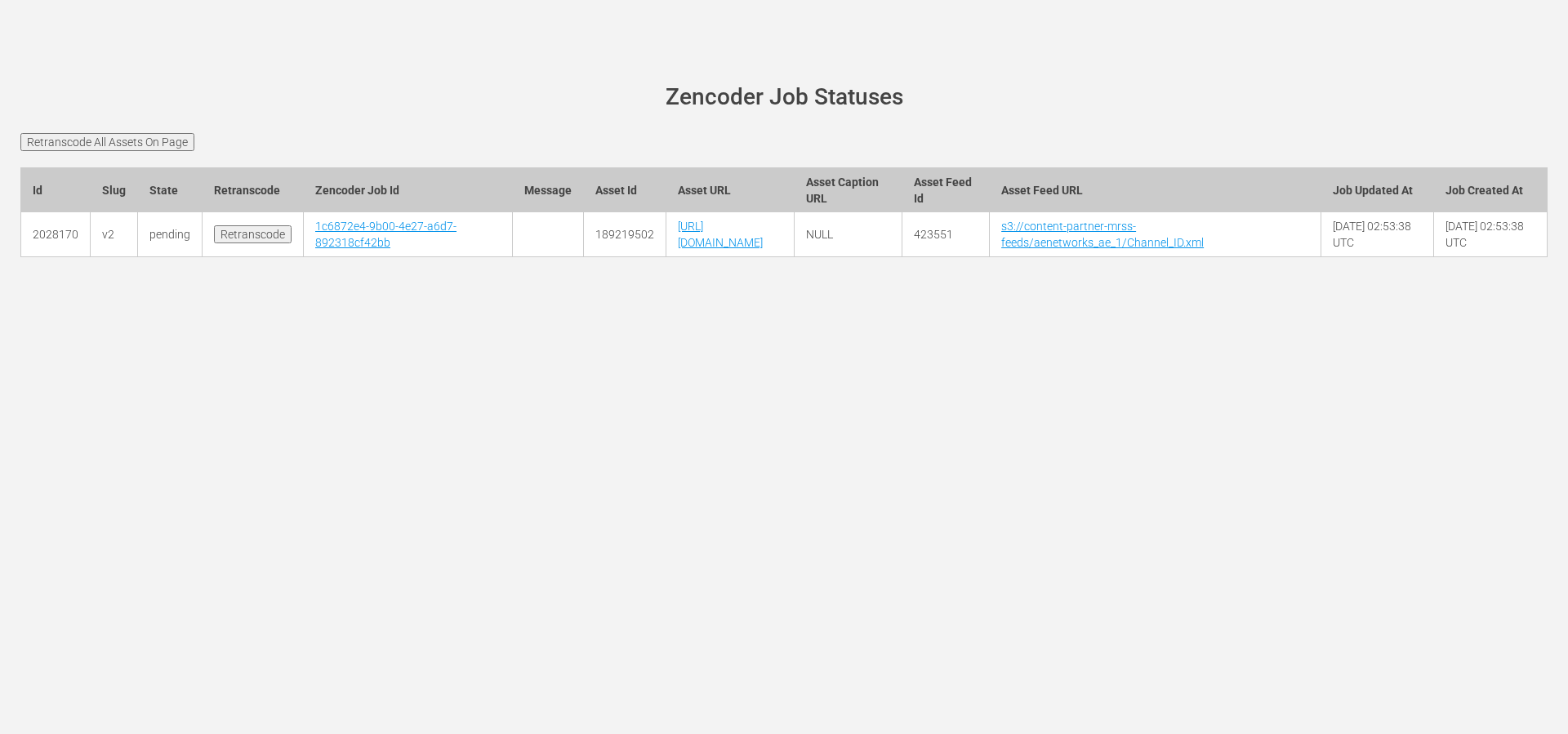
click at [595, 522] on div "[PERSON_NAME][DOMAIN_NAME] site status Zencoder Job Statuses Retranscode All As…" at bounding box center [784, 367] width 1568 height 734
click at [591, 522] on div "[PERSON_NAME][DOMAIN_NAME] site status Zencoder Job Statuses Retranscode All As…" at bounding box center [784, 367] width 1568 height 734
click at [339, 240] on link "1c6872e4-9b00-4e27-a6d7-892318cf42bb" at bounding box center [386, 234] width 141 height 30
click at [517, 71] on main "[PERSON_NAME][DOMAIN_NAME] site status Zencoder Job Statuses Retranscode All As…" at bounding box center [784, 180] width 1568 height 268
